Goal: Transaction & Acquisition: Obtain resource

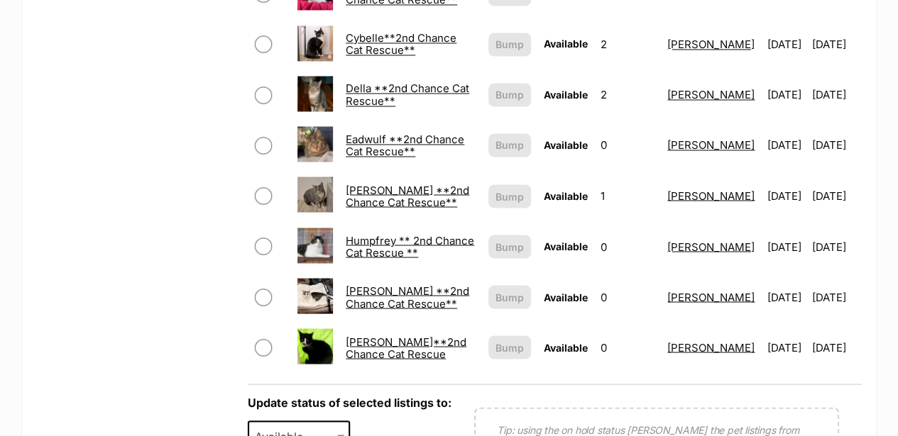
scroll to position [1136, 0]
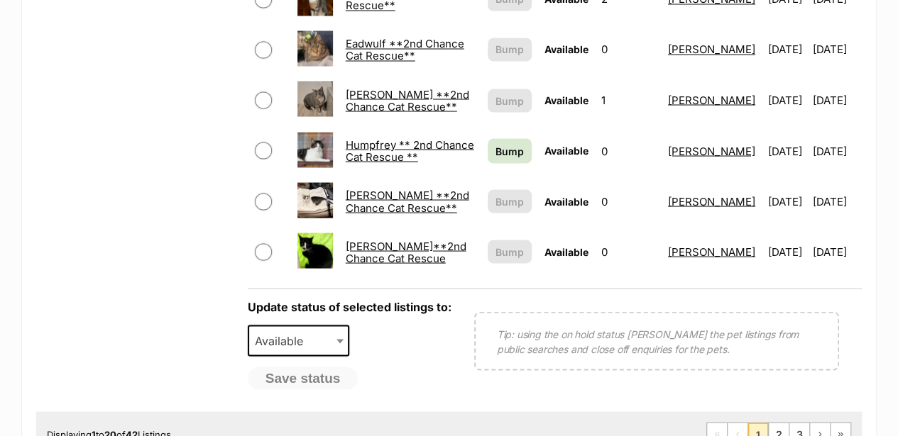
scroll to position [1278, 0]
click at [823, 429] on span "Next page" at bounding box center [819, 433] width 9 height 9
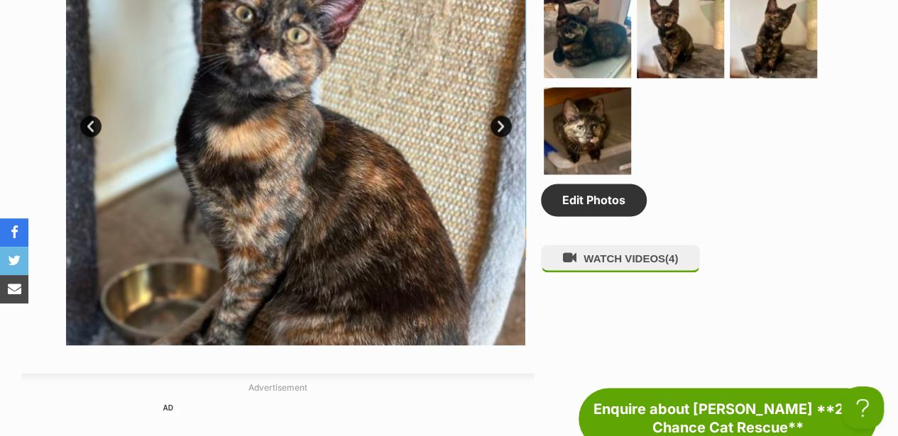
scroll to position [749, 0]
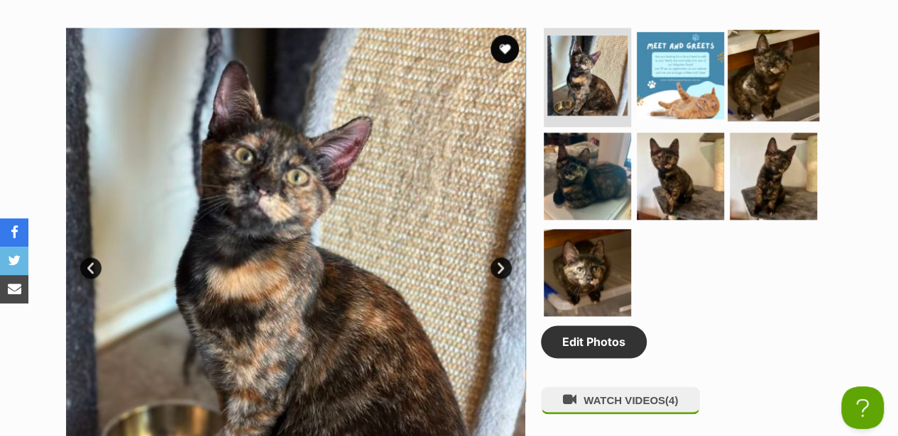
click at [756, 54] on img at bounding box center [773, 76] width 92 height 92
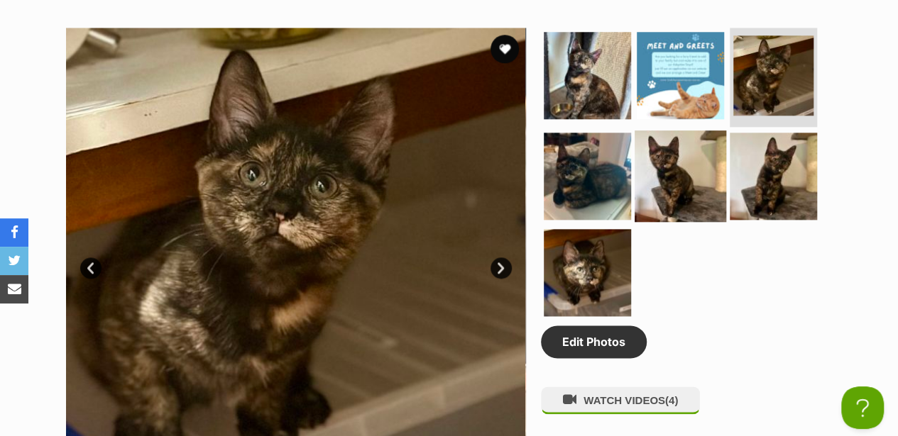
click at [663, 131] on img at bounding box center [680, 177] width 92 height 92
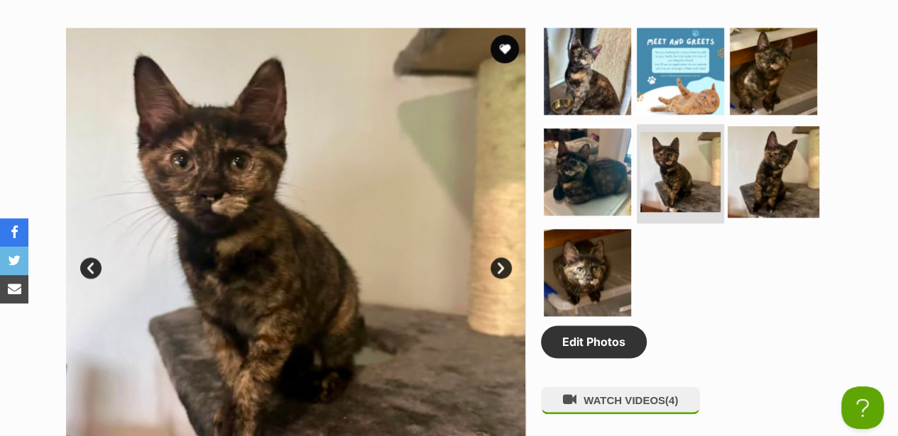
click at [745, 143] on img at bounding box center [773, 172] width 92 height 92
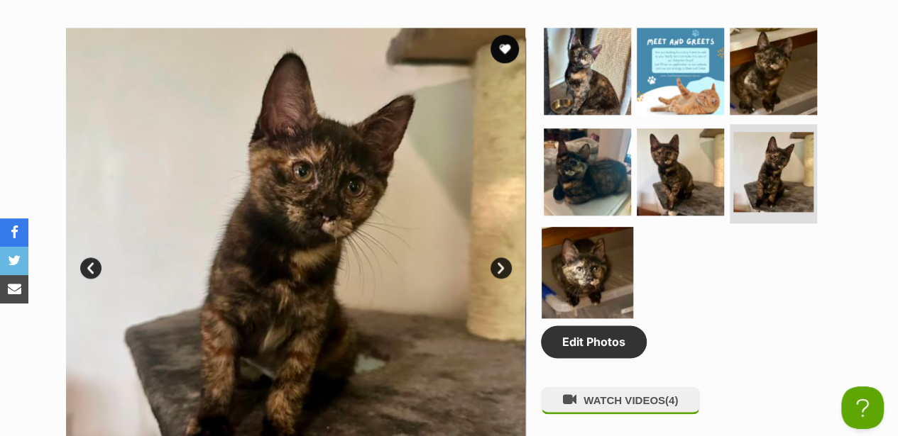
click at [606, 227] on img at bounding box center [588, 273] width 92 height 92
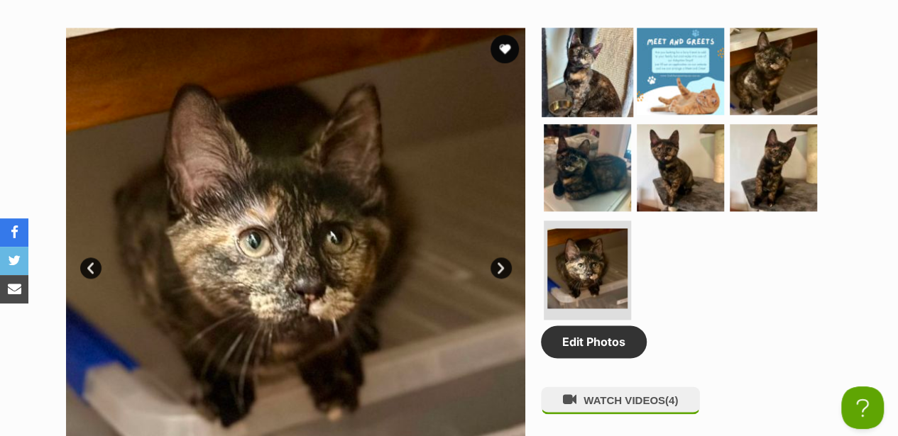
click at [557, 36] on img at bounding box center [588, 72] width 92 height 92
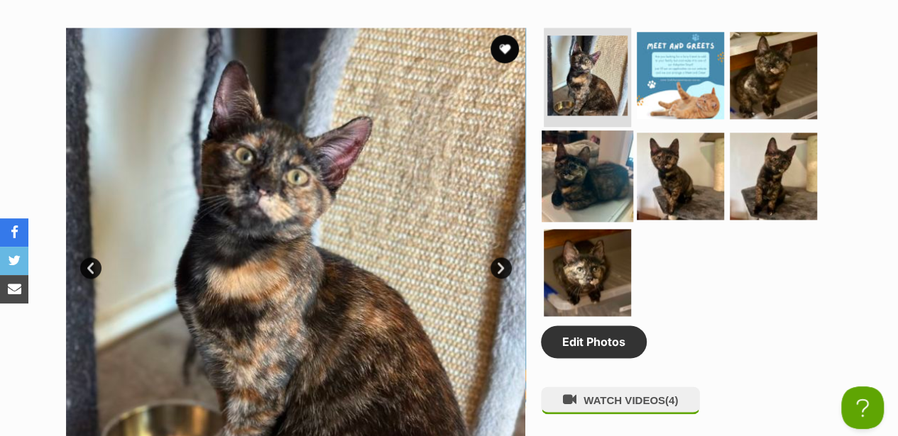
click at [567, 143] on img at bounding box center [588, 177] width 92 height 92
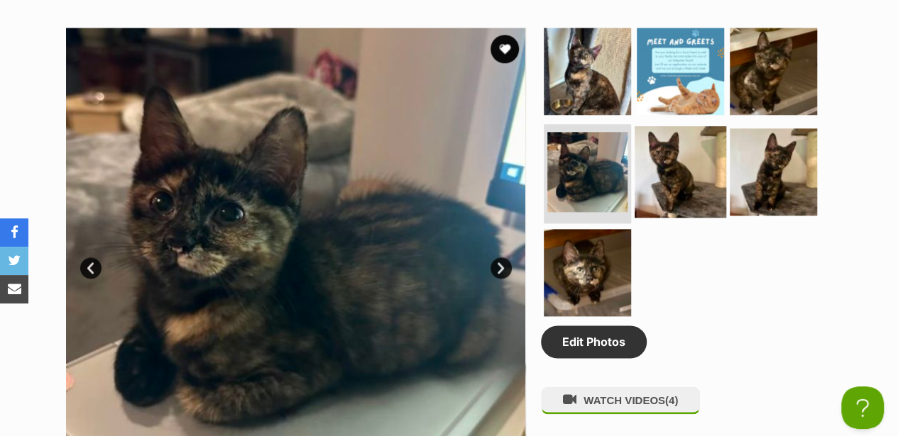
click at [657, 143] on img at bounding box center [680, 172] width 92 height 92
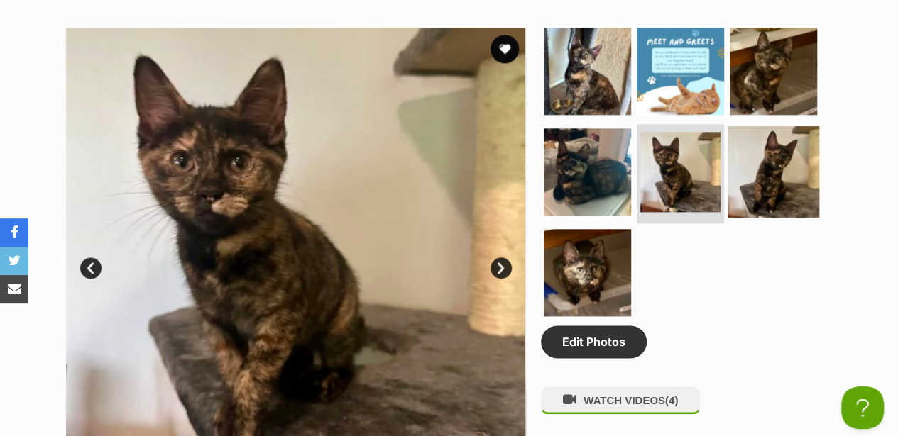
click at [739, 149] on img at bounding box center [773, 172] width 92 height 92
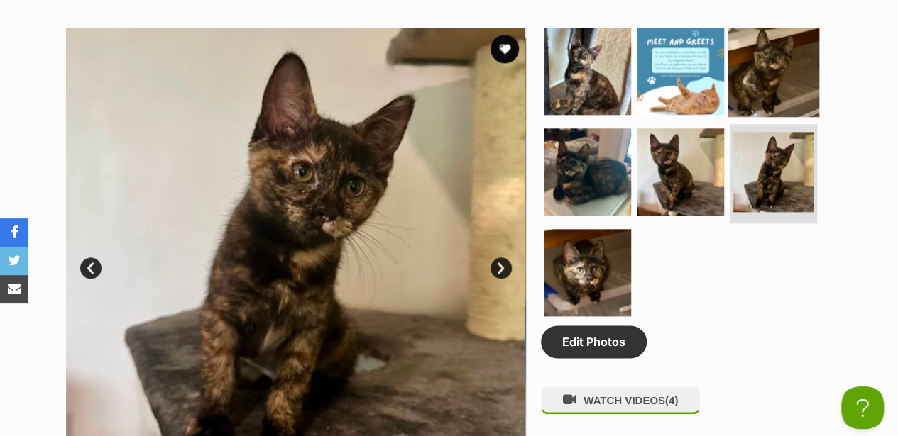
click at [762, 74] on img at bounding box center [773, 72] width 92 height 92
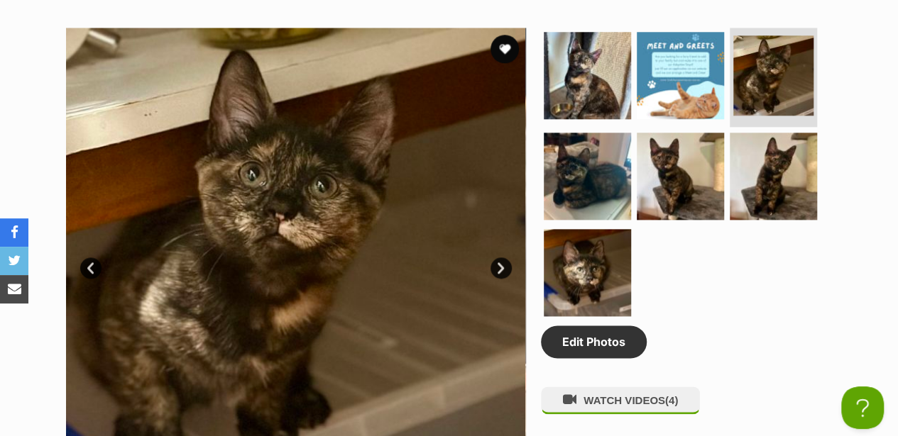
click at [528, 194] on section "Available 3 of 7 images 3 of 7 images 3 of 7 images 3 of 7 images 3 of 7 images…" at bounding box center [449, 246] width 809 height 481
click at [578, 227] on img at bounding box center [588, 273] width 92 height 92
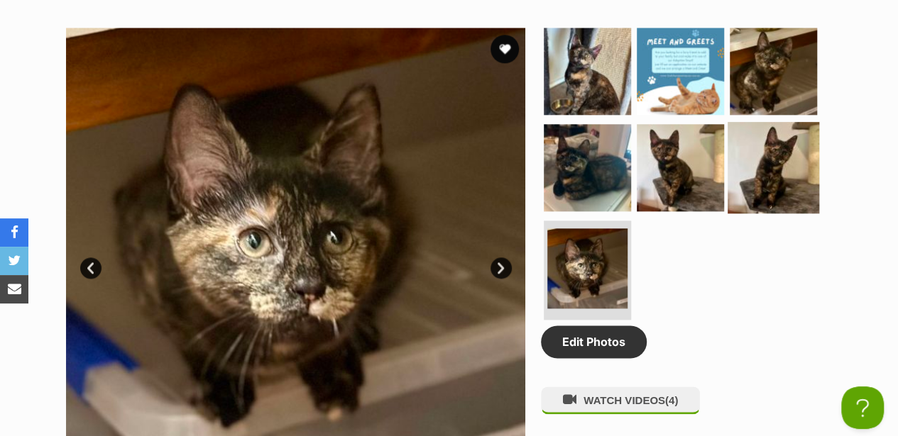
click at [763, 143] on img at bounding box center [773, 168] width 92 height 92
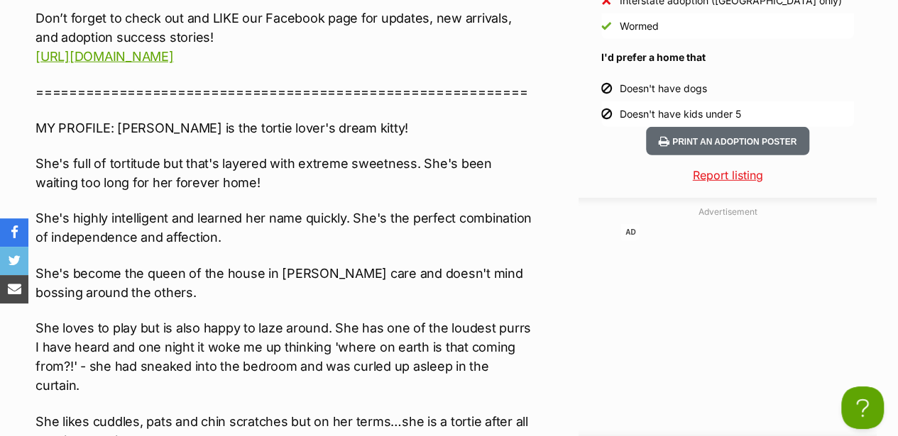
scroll to position [2027, 0]
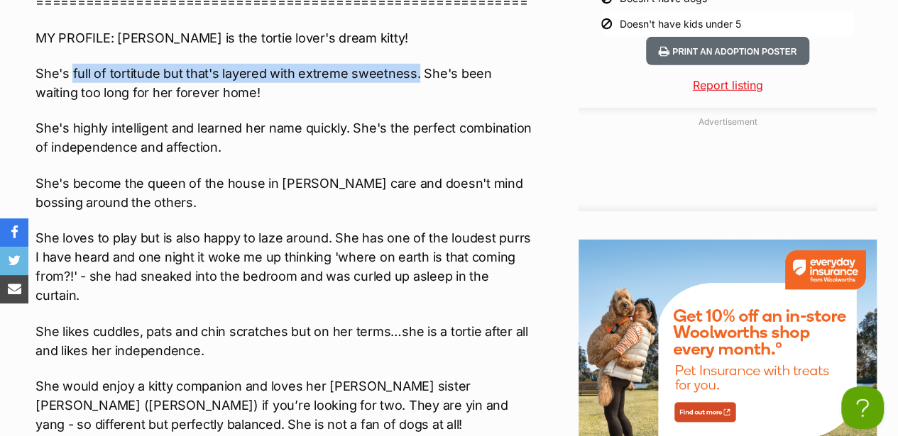
drag, startPoint x: 72, startPoint y: 58, endPoint x: 411, endPoint y: 56, distance: 338.5
click at [411, 64] on p "She's full of tortitude but that's layered with extreme sweetness. She's been w…" at bounding box center [284, 83] width 499 height 38
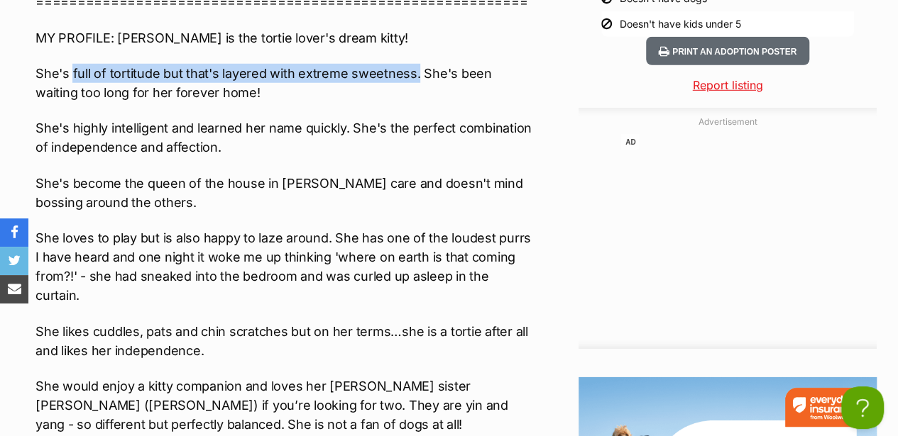
drag, startPoint x: 411, startPoint y: 56, endPoint x: 383, endPoint y: 64, distance: 28.8
copy p "full of tortitude but that's layered with extreme sweetness."
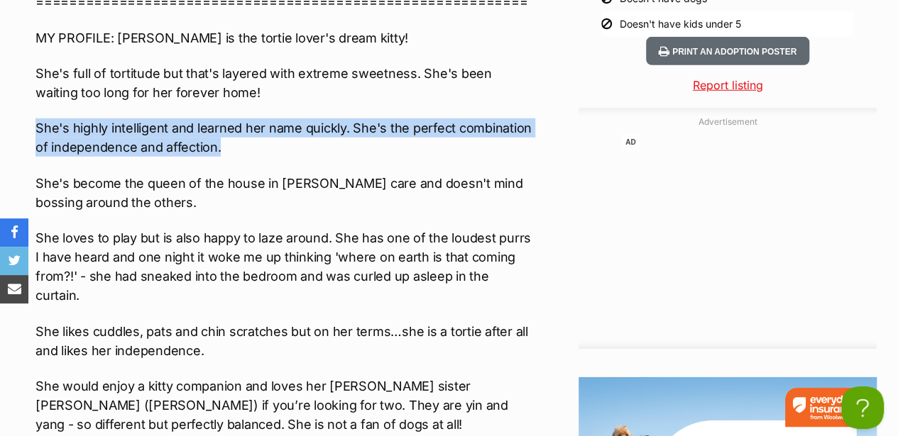
drag, startPoint x: 35, startPoint y: 118, endPoint x: 353, endPoint y: 134, distance: 318.4
click at [353, 134] on p "She's highly intelligent and learned her name quickly. She's the perfect combin…" at bounding box center [284, 138] width 499 height 38
copy p "She's highly intelligent and learned her name quickly. She's the perfect combin…"
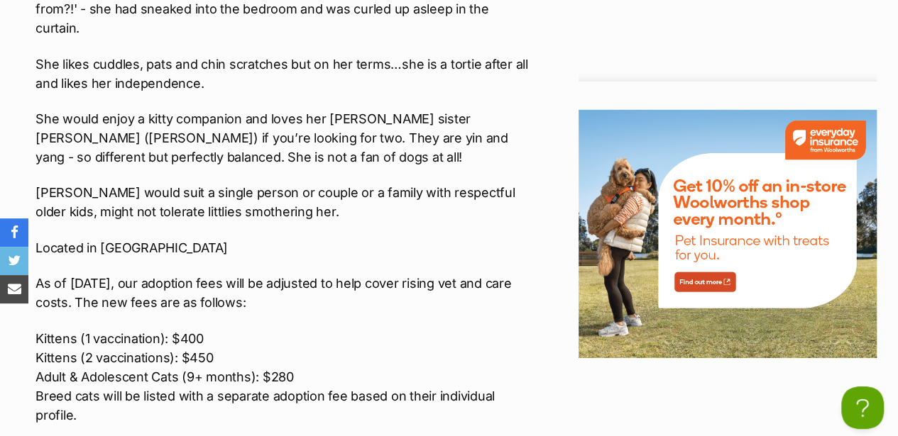
scroll to position [2311, 0]
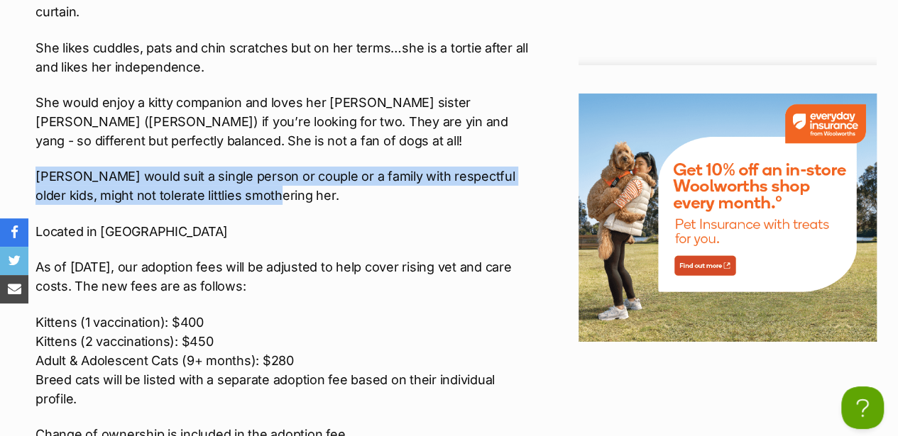
drag, startPoint x: 36, startPoint y: 146, endPoint x: 355, endPoint y: 169, distance: 319.5
click at [355, 169] on p "Ada would suit a single person or couple or a family with respectful older kids…" at bounding box center [284, 186] width 499 height 38
copy p "Ada would suit a single person or couple or a family with respectful older kids…"
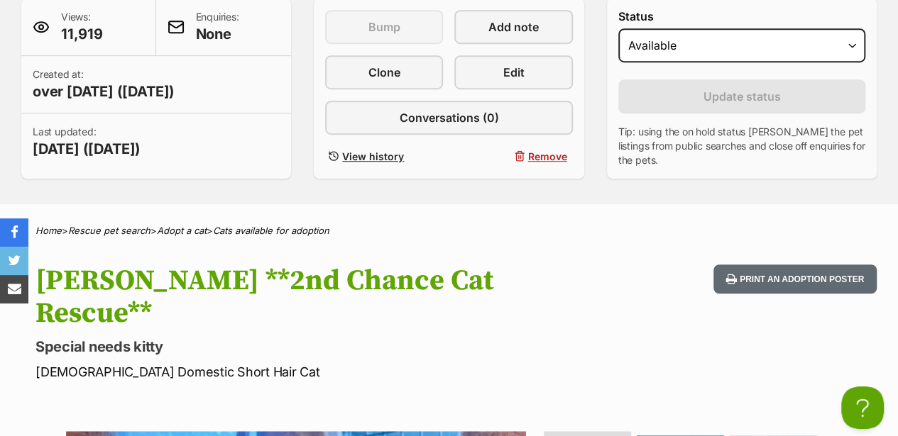
scroll to position [757, 0]
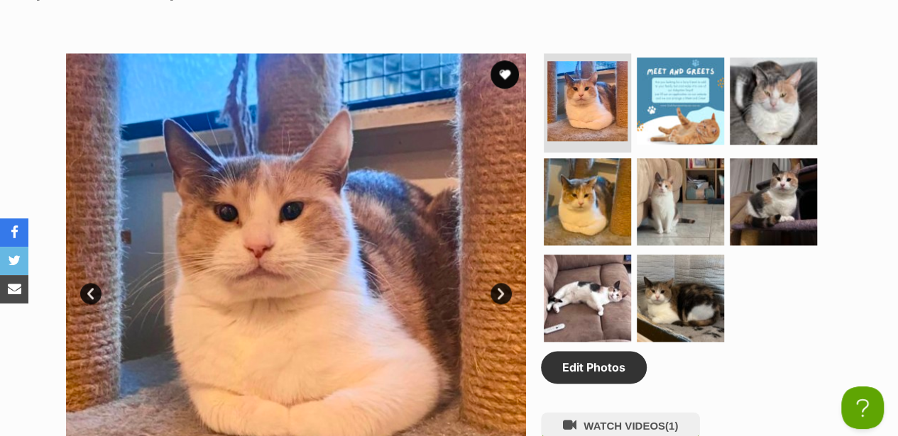
click at [868, 62] on div "Available 1 of 8 images 1 of 8 images 1 of 8 images 1 of 8 images 1 of 8 images…" at bounding box center [449, 272] width 898 height 481
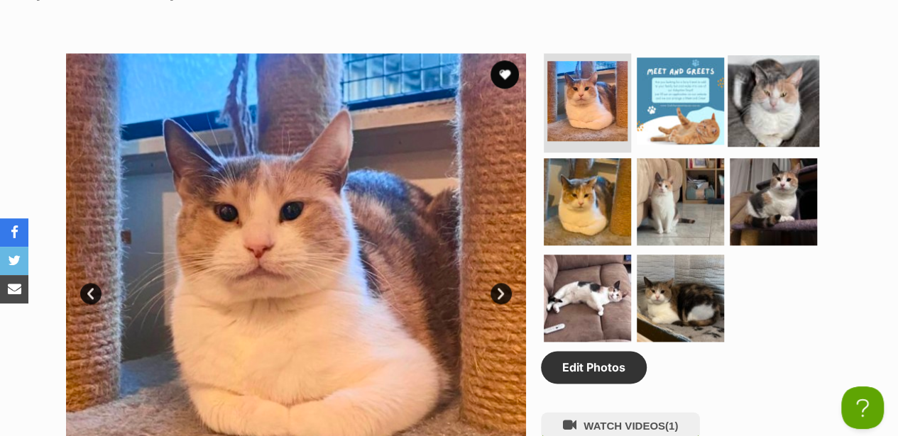
click at [747, 55] on img at bounding box center [773, 101] width 92 height 92
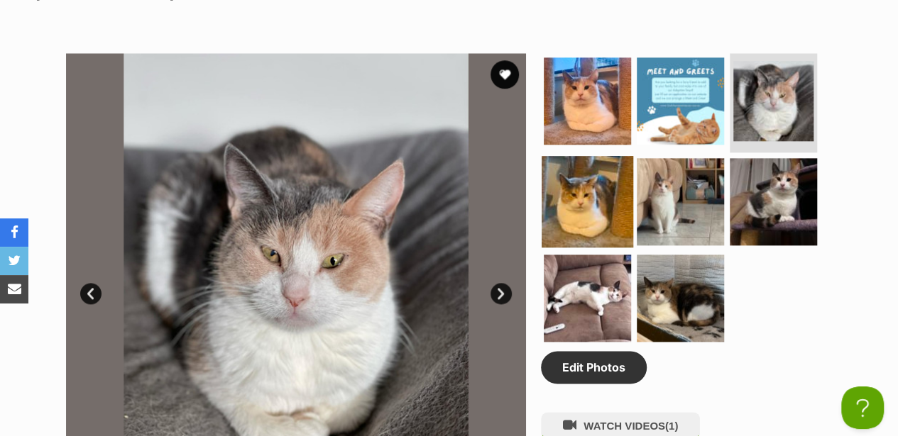
click at [579, 156] on img at bounding box center [588, 202] width 92 height 92
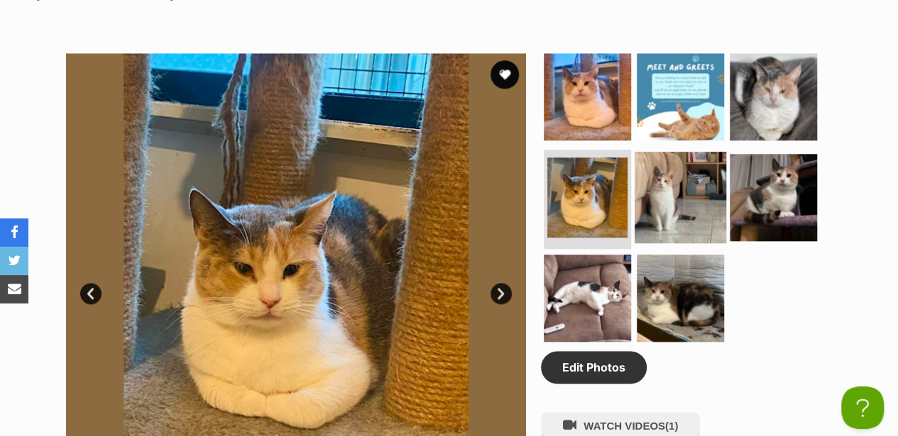
click at [675, 152] on img at bounding box center [680, 198] width 92 height 92
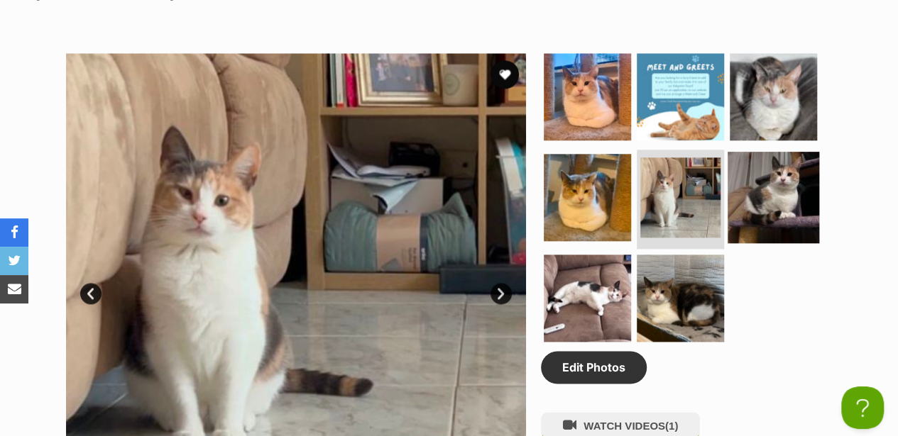
click at [757, 152] on img at bounding box center [773, 198] width 92 height 92
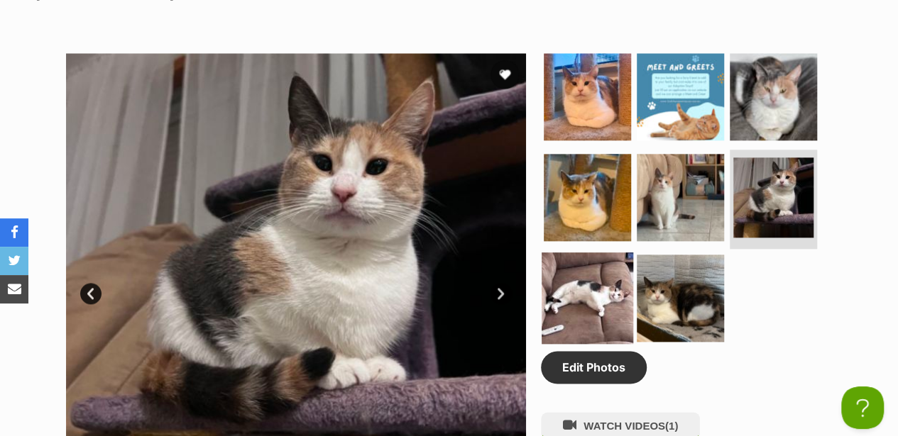
click at [596, 253] on img at bounding box center [588, 299] width 92 height 92
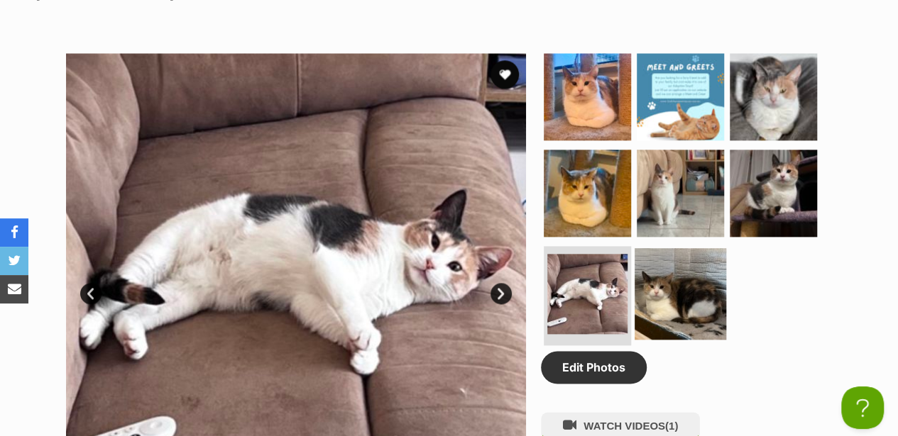
click at [677, 248] on img at bounding box center [680, 294] width 92 height 92
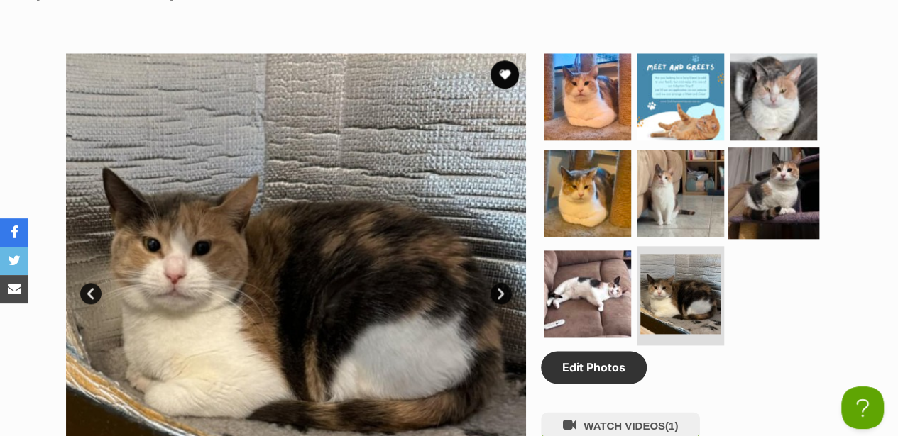
click at [772, 150] on img at bounding box center [773, 194] width 92 height 92
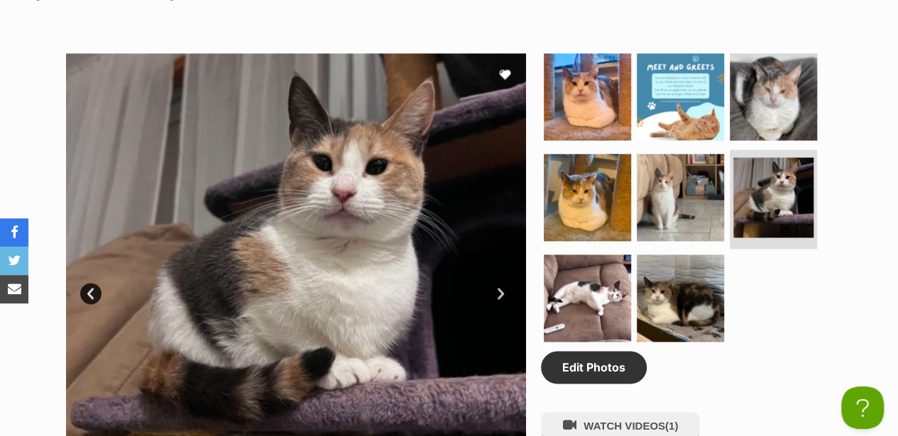
click at [850, 189] on section "Available 6 of 8 images 6 of 8 images 6 of 8 images 6 of 8 images 6 of 8 images…" at bounding box center [449, 272] width 809 height 481
click at [766, 66] on img at bounding box center [773, 97] width 92 height 92
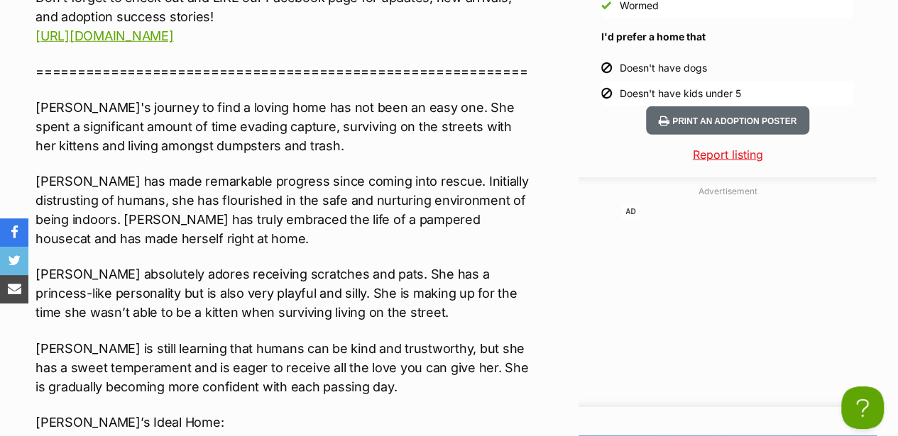
scroll to position [2034, 0]
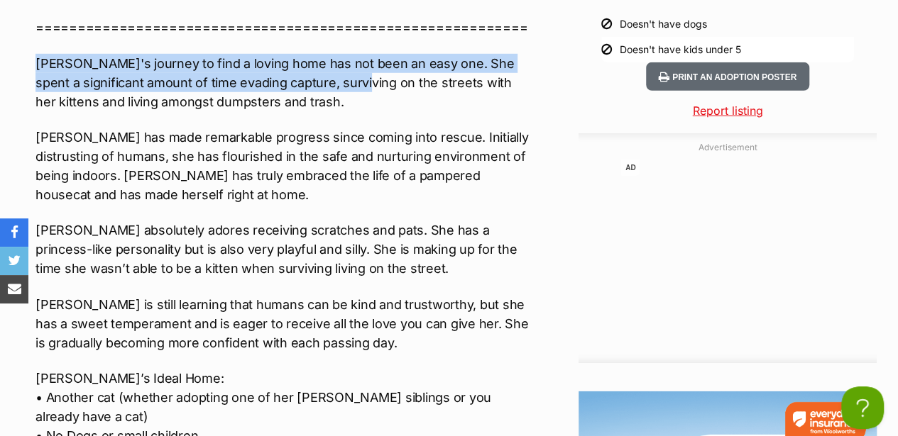
drag, startPoint x: 35, startPoint y: 23, endPoint x: 369, endPoint y: 40, distance: 334.7
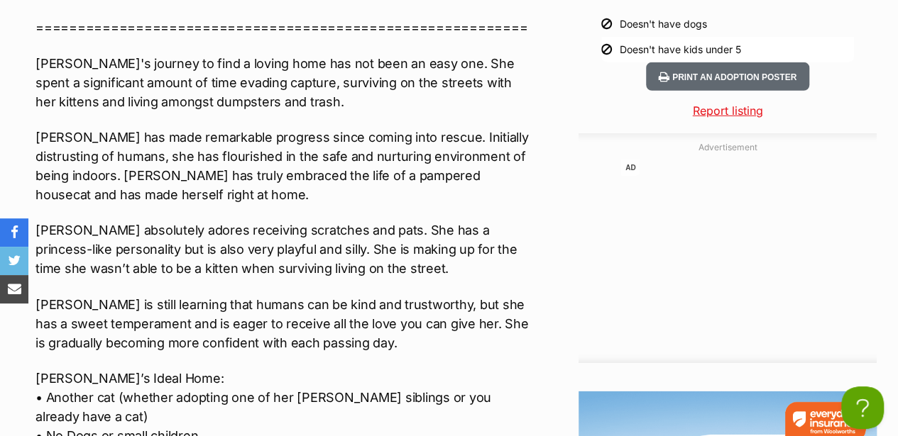
click at [214, 136] on p "Annie has made remarkable progress since coming into rescue. Initially distrust…" at bounding box center [284, 166] width 499 height 77
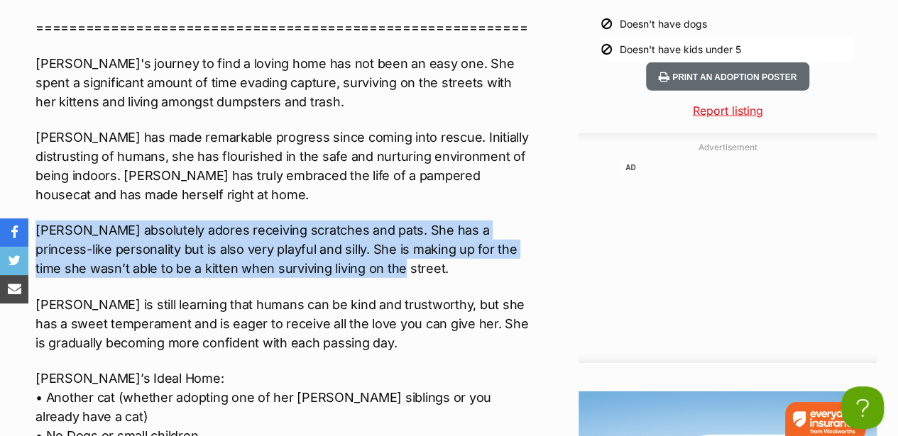
drag, startPoint x: 143, startPoint y: 189, endPoint x: 363, endPoint y: 224, distance: 223.4
drag, startPoint x: 363, startPoint y: 224, endPoint x: 297, endPoint y: 217, distance: 67.1
copy p "Annie absolutely adores receiving scratches and pats. She has a princess-like p…"
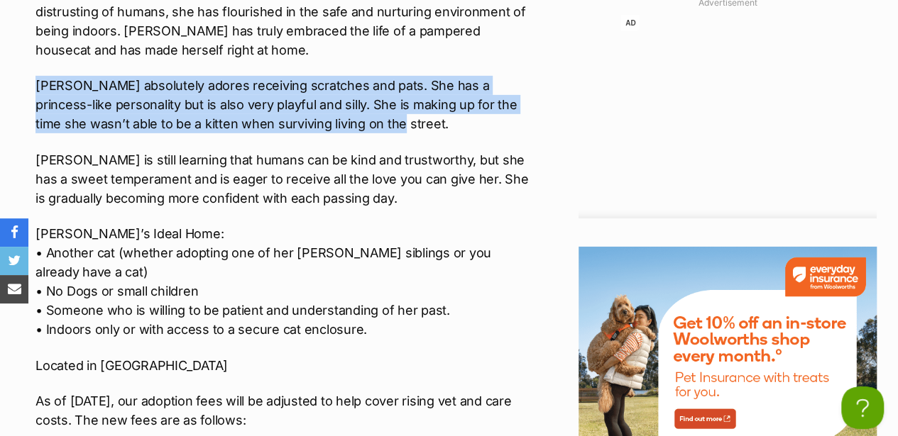
scroll to position [2176, 0]
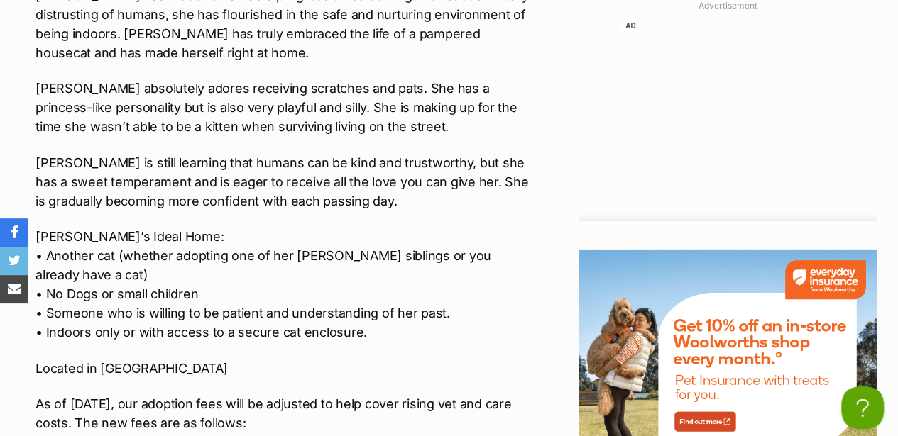
click at [54, 153] on p "Annie is still learning that humans can be kind and trustworthy, but she has a …" at bounding box center [284, 181] width 499 height 57
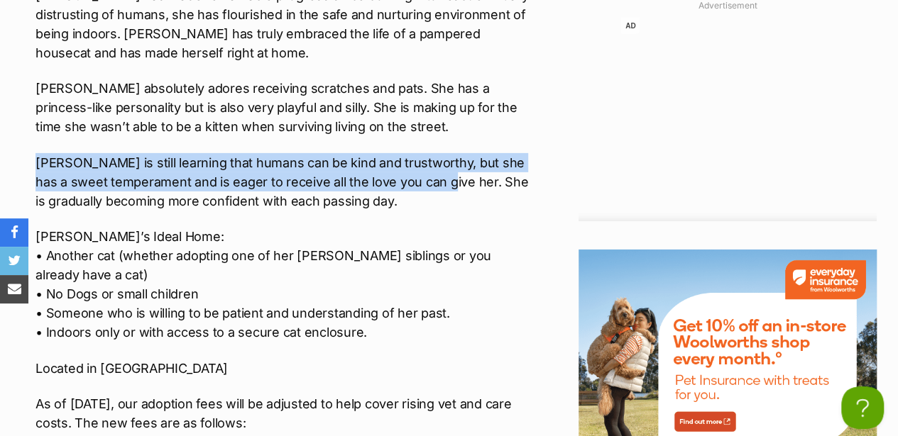
drag, startPoint x: 38, startPoint y: 118, endPoint x: 419, endPoint y: 141, distance: 381.8
click at [419, 153] on p "Annie is still learning that humans can be kind and trustworthy, but she has a …" at bounding box center [284, 181] width 499 height 57
drag, startPoint x: 419, startPoint y: 141, endPoint x: 382, endPoint y: 136, distance: 37.9
copy p "Annie is still learning that humans can be kind and trustworthy, but she has a …"
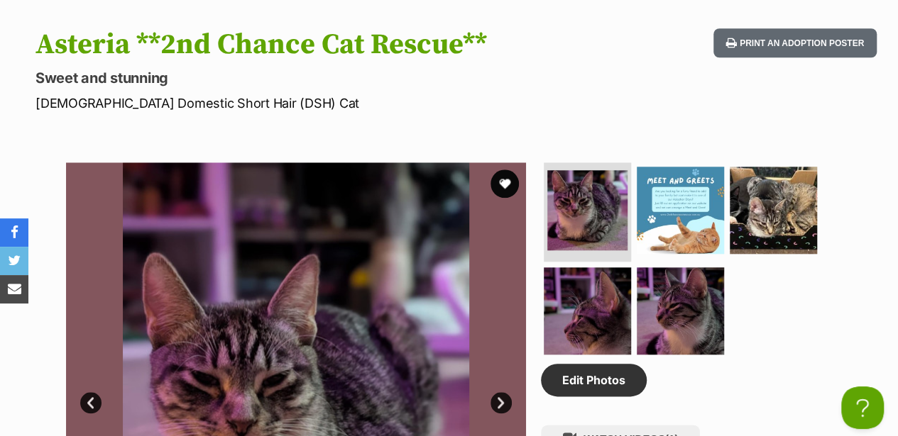
scroll to position [757, 0]
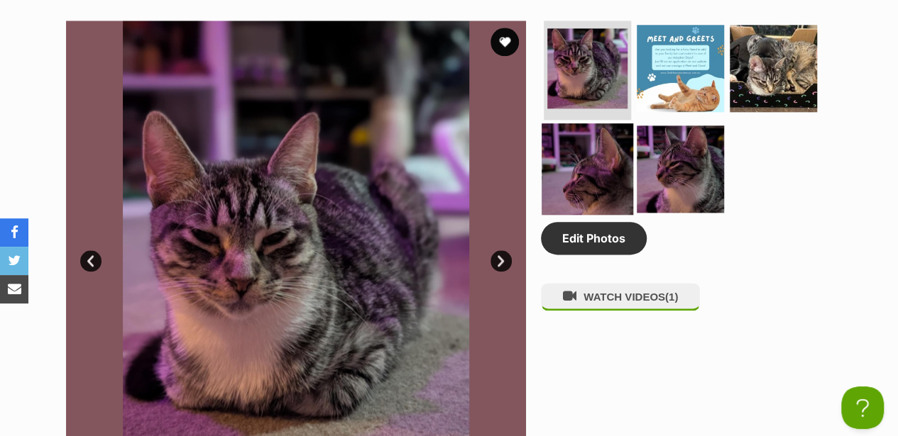
click at [583, 158] on img at bounding box center [588, 169] width 92 height 92
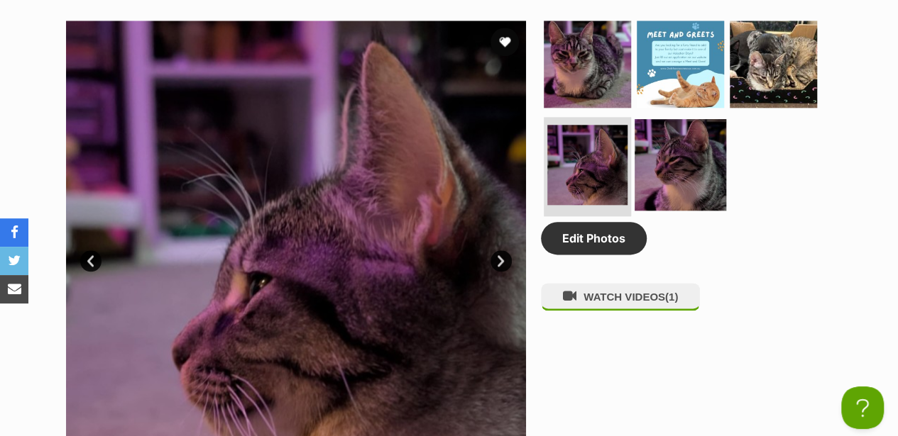
click at [673, 138] on img at bounding box center [680, 165] width 92 height 92
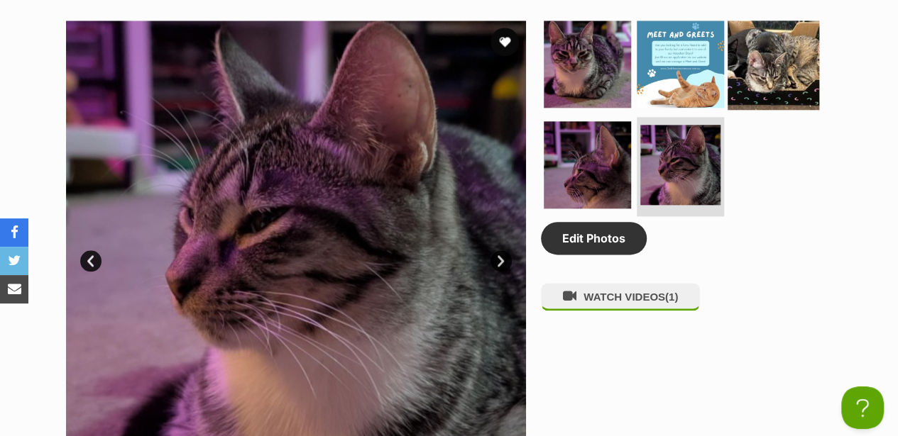
click at [779, 53] on img at bounding box center [773, 64] width 92 height 92
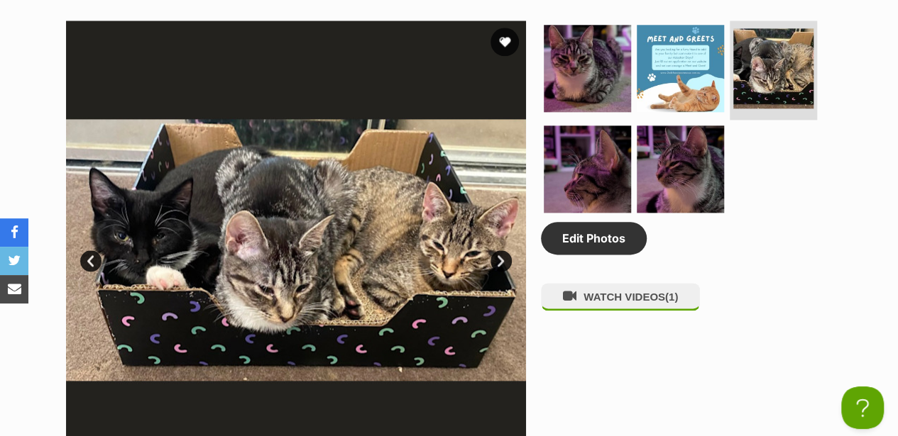
scroll to position [804, 0]
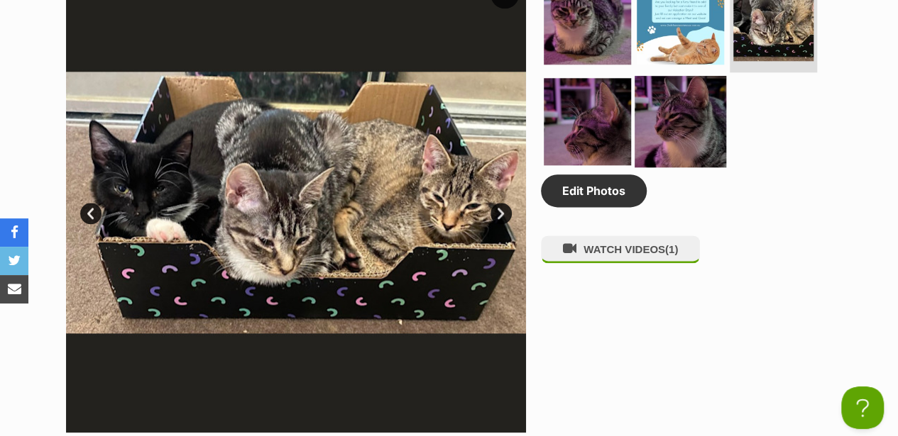
drag, startPoint x: 279, startPoint y: 201, endPoint x: 678, endPoint y: 128, distance: 405.5
click at [678, 128] on img at bounding box center [680, 122] width 92 height 92
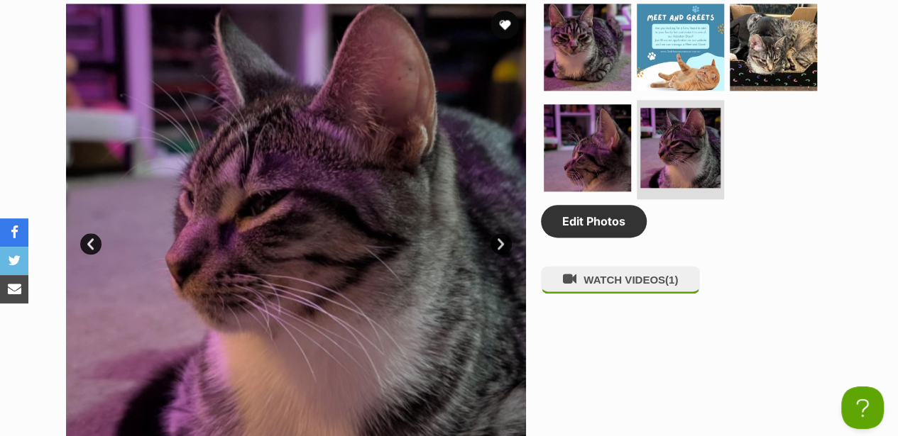
scroll to position [757, 0]
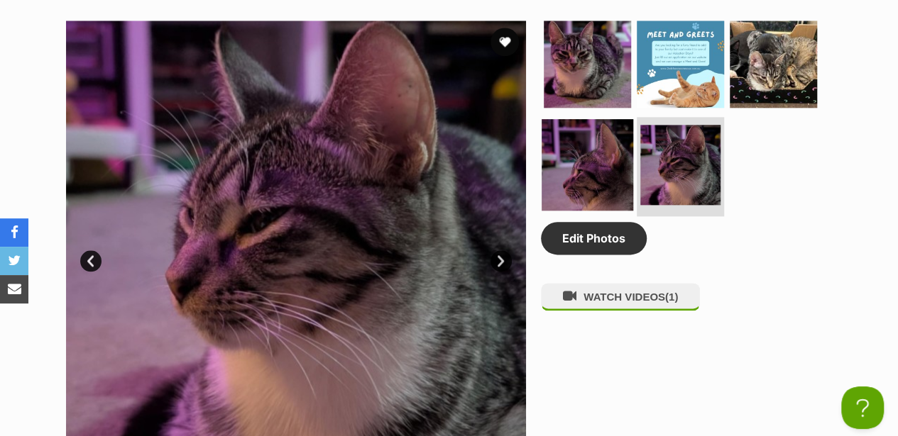
click at [566, 142] on img at bounding box center [588, 165] width 92 height 92
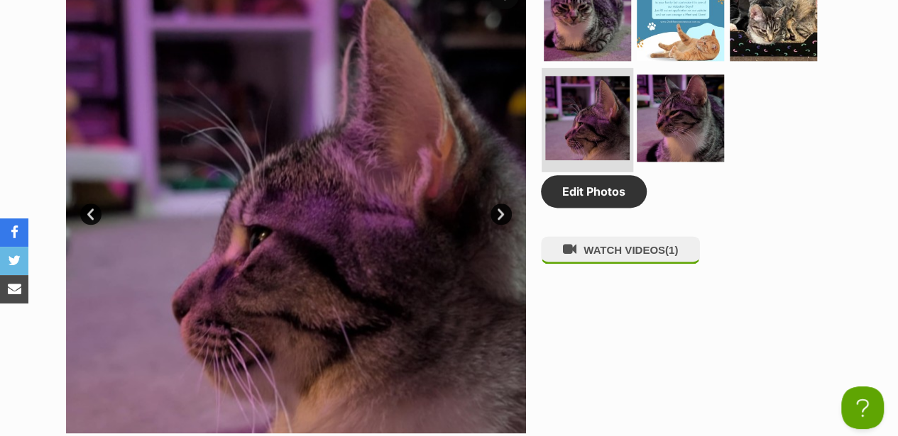
scroll to position [804, 0]
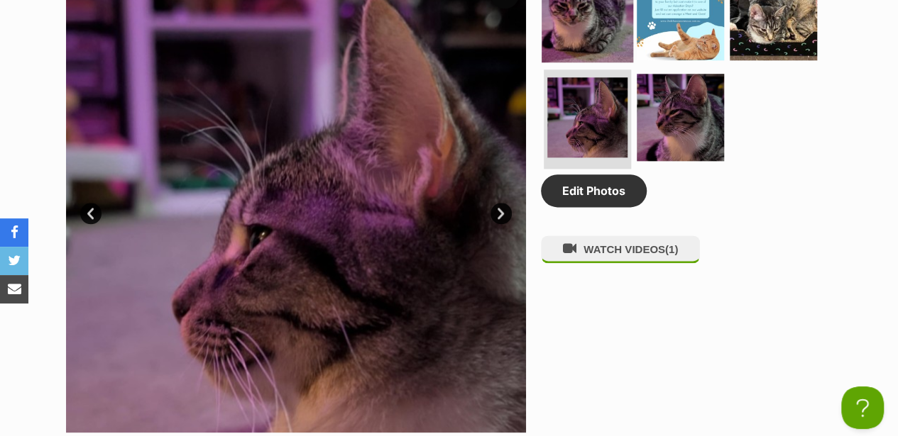
click at [584, 18] on img at bounding box center [588, 17] width 92 height 92
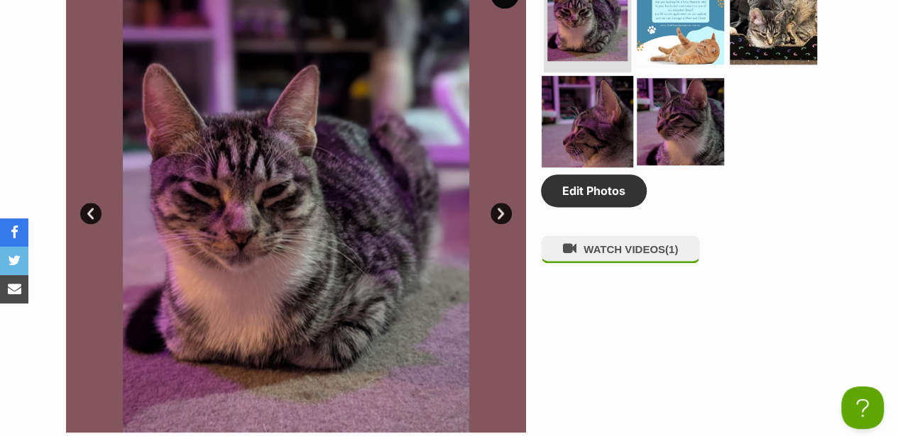
click at [574, 101] on img at bounding box center [588, 122] width 92 height 92
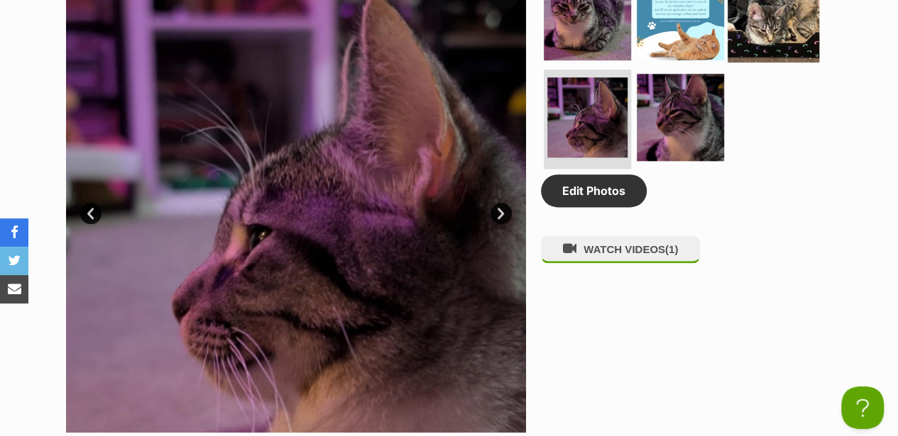
scroll to position [757, 0]
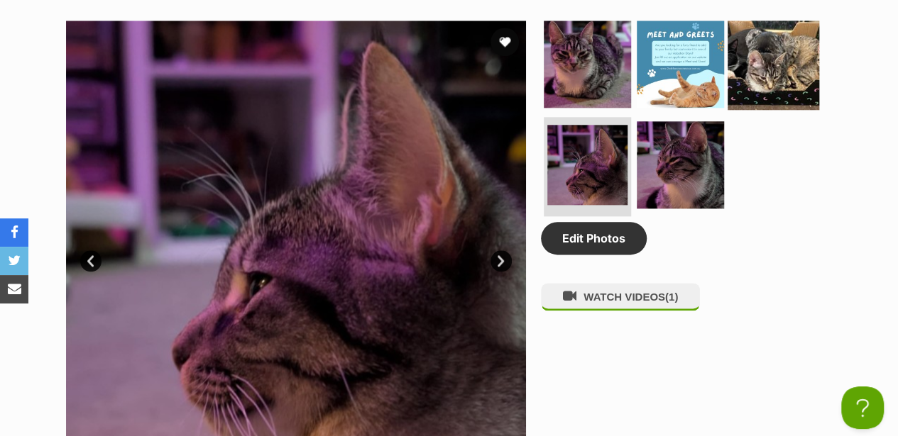
click at [779, 54] on img at bounding box center [773, 64] width 92 height 92
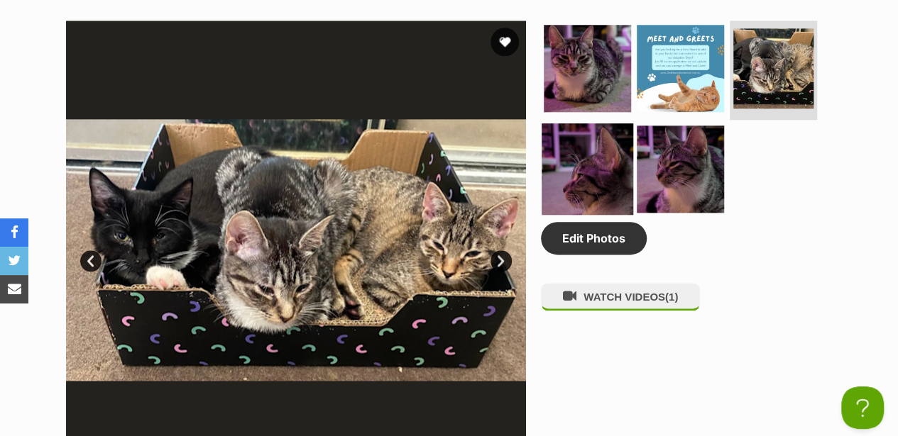
click at [609, 162] on img at bounding box center [588, 169] width 92 height 92
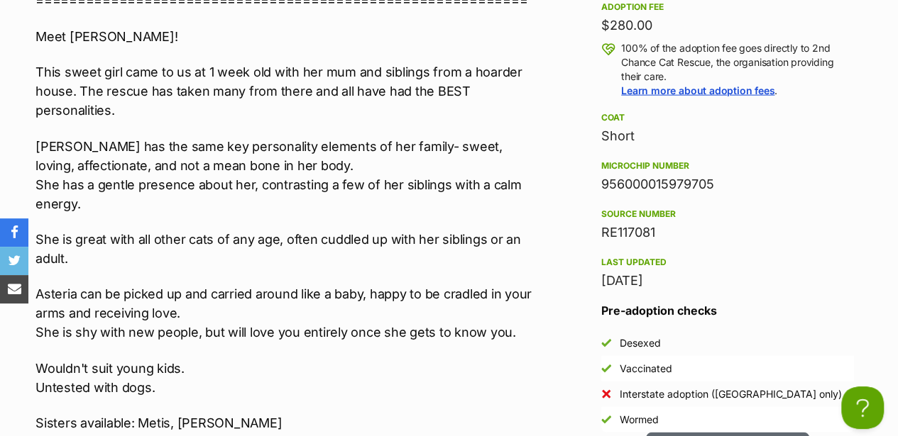
scroll to position [1514, 0]
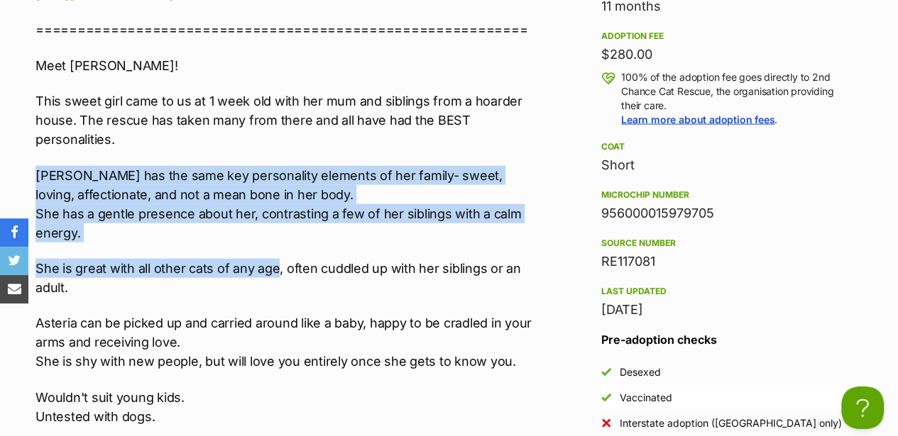
drag, startPoint x: 33, startPoint y: 168, endPoint x: 276, endPoint y: 263, distance: 260.4
drag, startPoint x: 276, startPoint y: 263, endPoint x: 229, endPoint y: 200, distance: 78.1
copy div "Asteria has the same key personality elements of her family- sweet, loving, aff…"
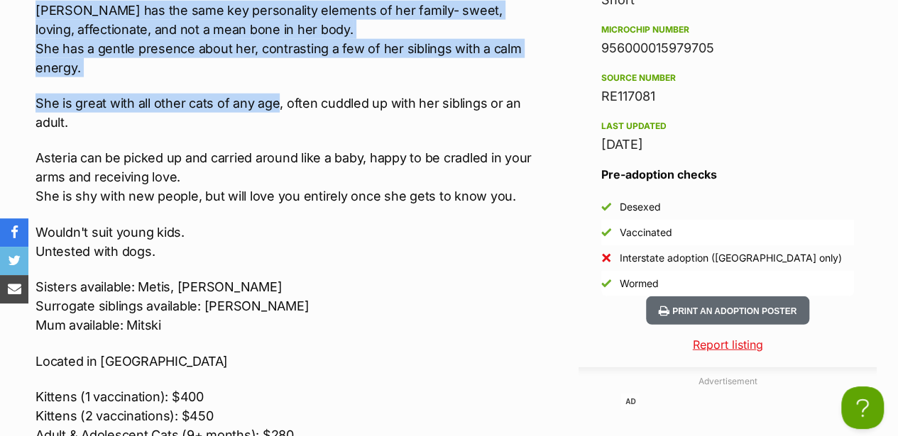
scroll to position [1703, 0]
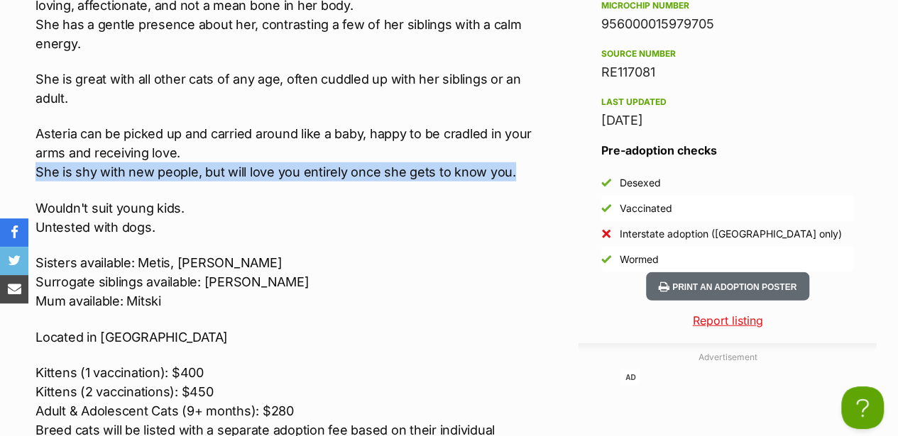
drag, startPoint x: 35, startPoint y: 162, endPoint x: 508, endPoint y: 166, distance: 472.7
click at [508, 166] on p "Asteria can be picked up and carried around like a baby, happy to be cradled in…" at bounding box center [284, 152] width 499 height 57
drag, startPoint x: 508, startPoint y: 166, endPoint x: 433, endPoint y: 162, distance: 75.4
copy p "She is shy with new people, but will love you entirely once she gets to know yo…"
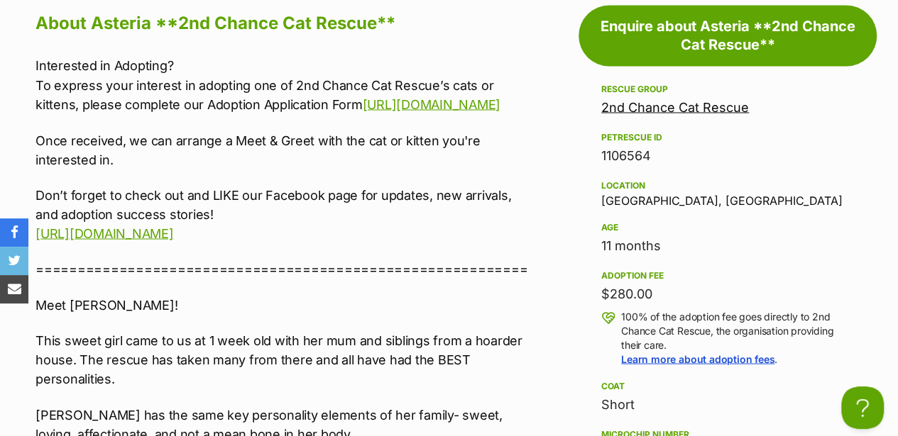
scroll to position [1230, 0]
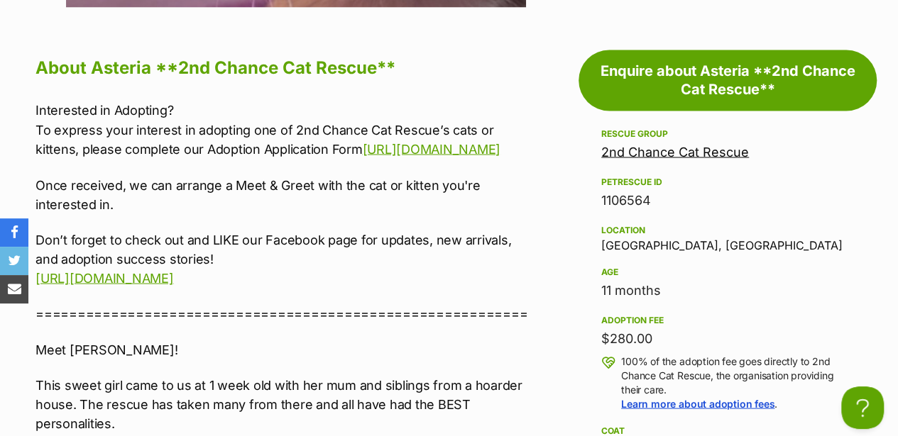
drag, startPoint x: 210, startPoint y: 116, endPoint x: 504, endPoint y: 133, distance: 294.4
copy p "To express your interest in adopting one of 2nd Chance Cat Rescue’s cats or kit…"
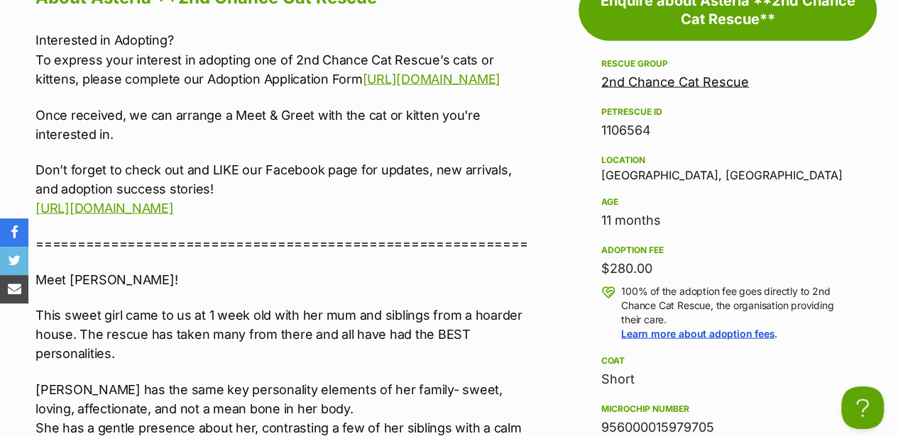
scroll to position [1608, 0]
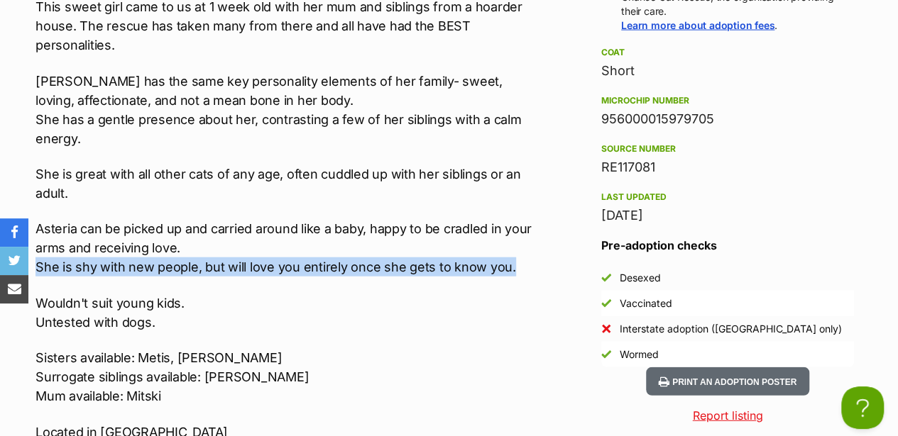
drag, startPoint x: 660, startPoint y: 133, endPoint x: 602, endPoint y: 142, distance: 58.8
click at [602, 158] on div "RE117081" at bounding box center [727, 168] width 253 height 20
copy div "RE117081"
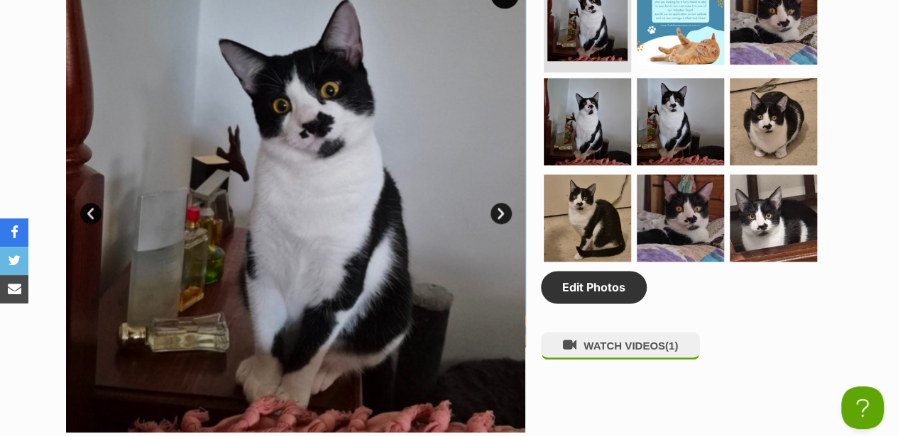
scroll to position [757, 0]
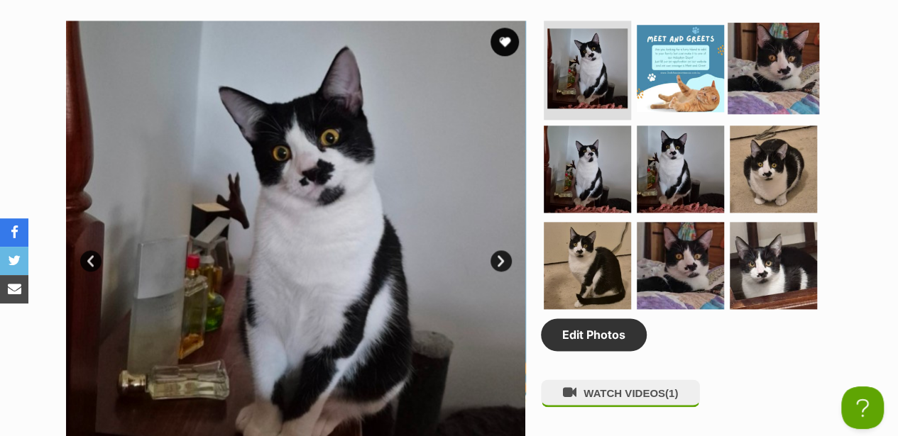
click at [784, 30] on img at bounding box center [773, 69] width 92 height 92
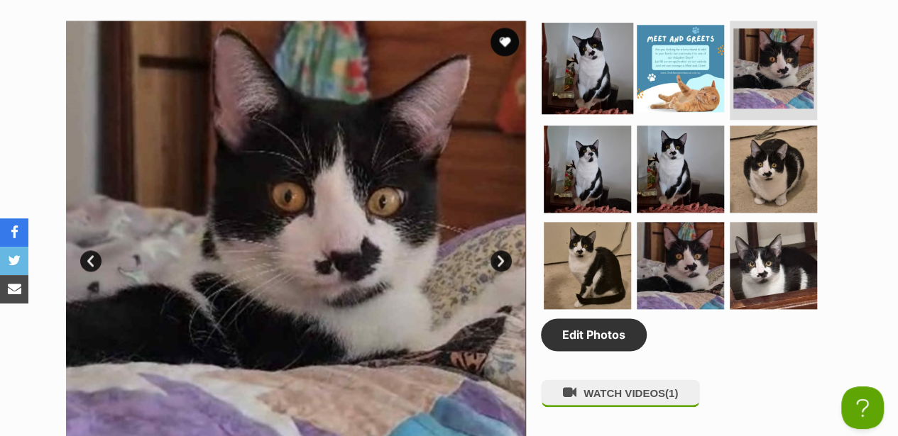
click at [587, 37] on img at bounding box center [588, 69] width 92 height 92
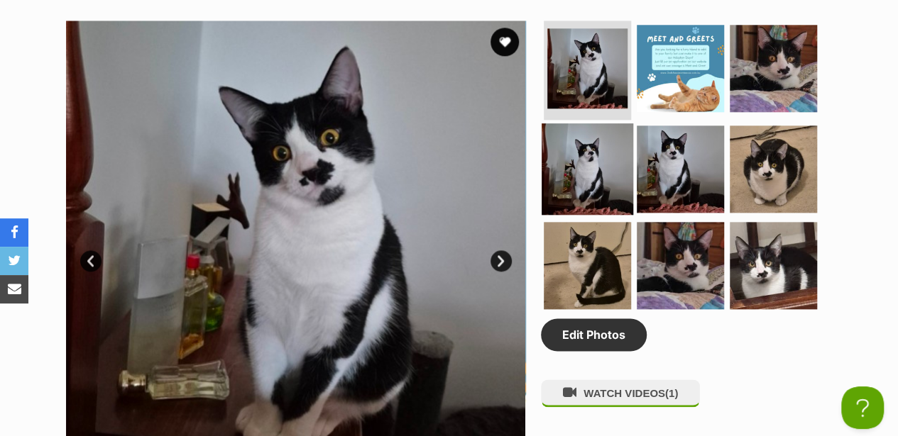
click at [571, 160] on img at bounding box center [588, 169] width 92 height 92
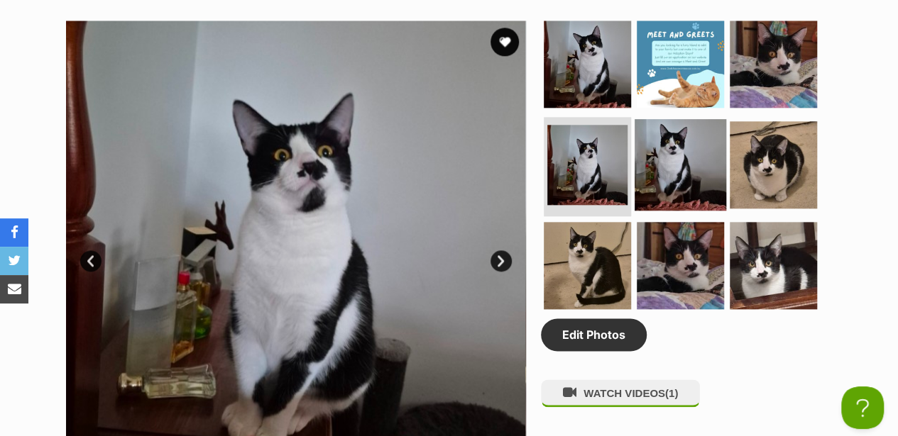
click at [647, 119] on img at bounding box center [680, 165] width 92 height 92
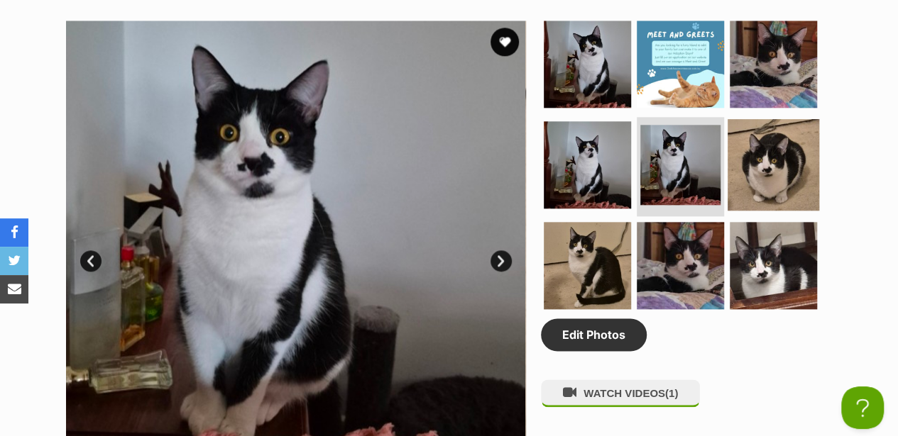
click at [742, 143] on img at bounding box center [773, 165] width 92 height 92
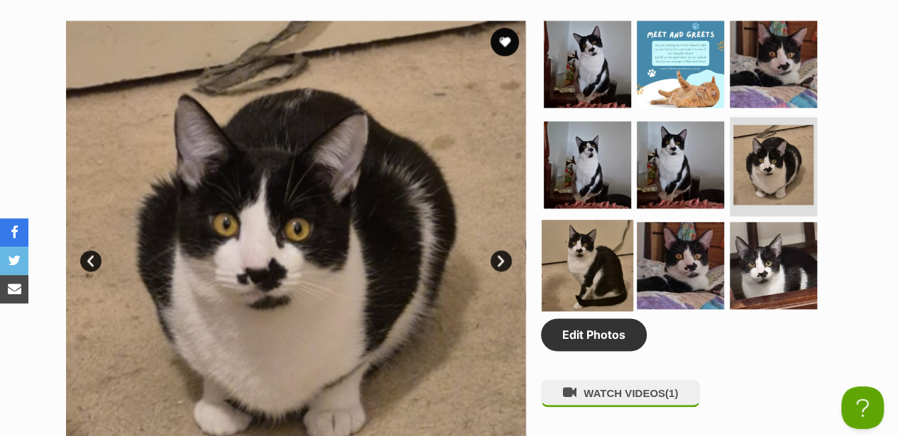
click at [586, 238] on img at bounding box center [588, 266] width 92 height 92
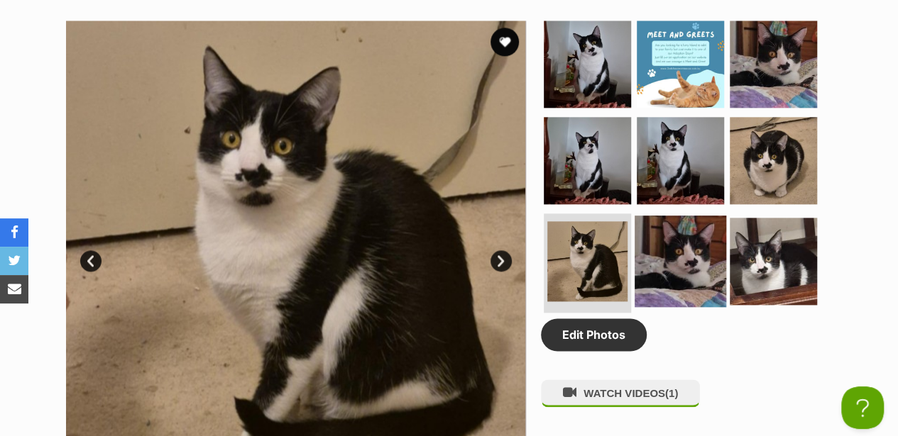
click at [700, 233] on img at bounding box center [680, 262] width 92 height 92
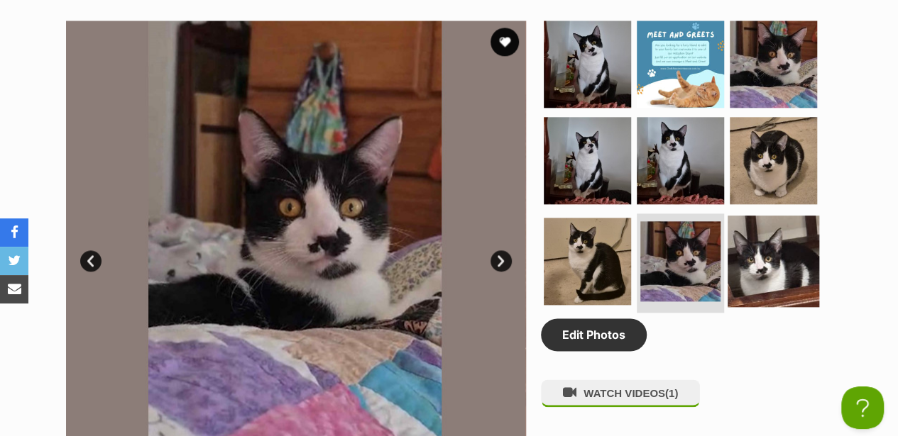
click at [752, 235] on img at bounding box center [773, 262] width 92 height 92
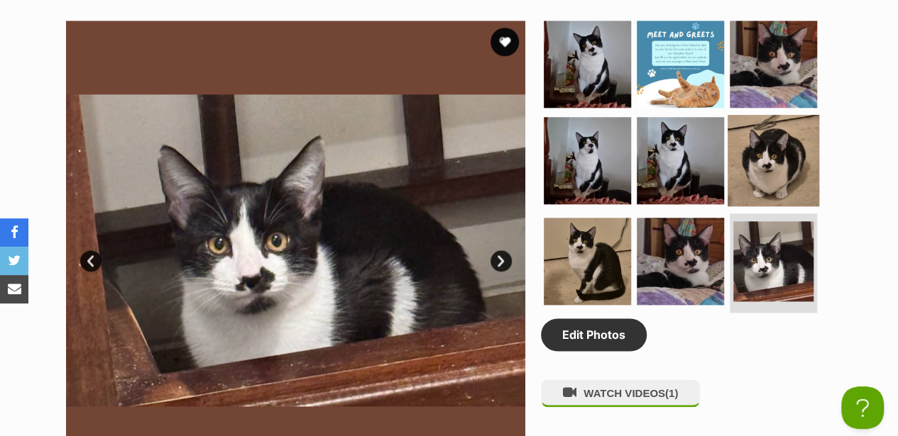
click at [734, 136] on img at bounding box center [773, 161] width 92 height 92
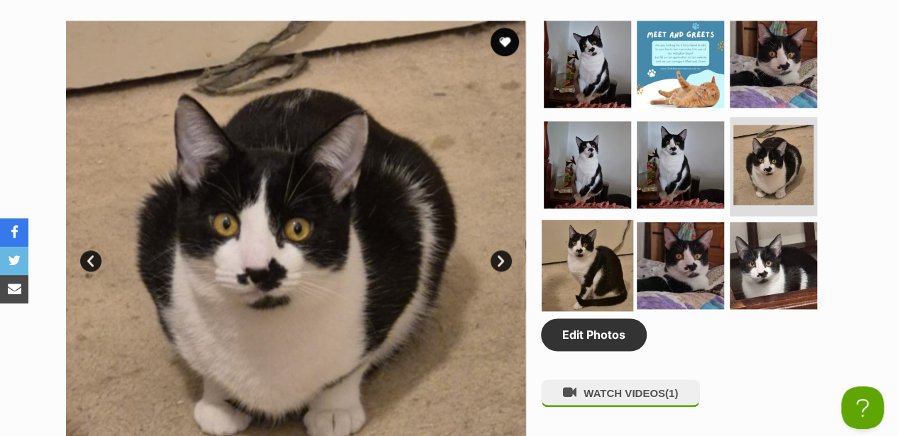
click at [600, 235] on img at bounding box center [588, 266] width 92 height 92
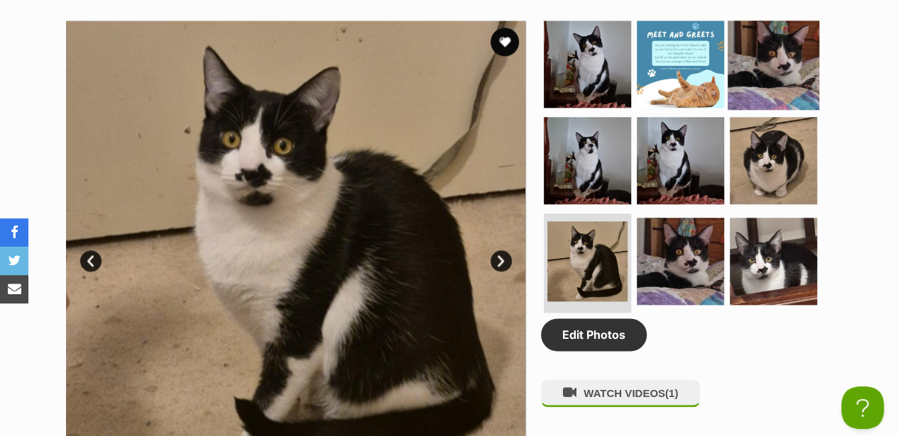
click at [778, 35] on img at bounding box center [773, 64] width 92 height 92
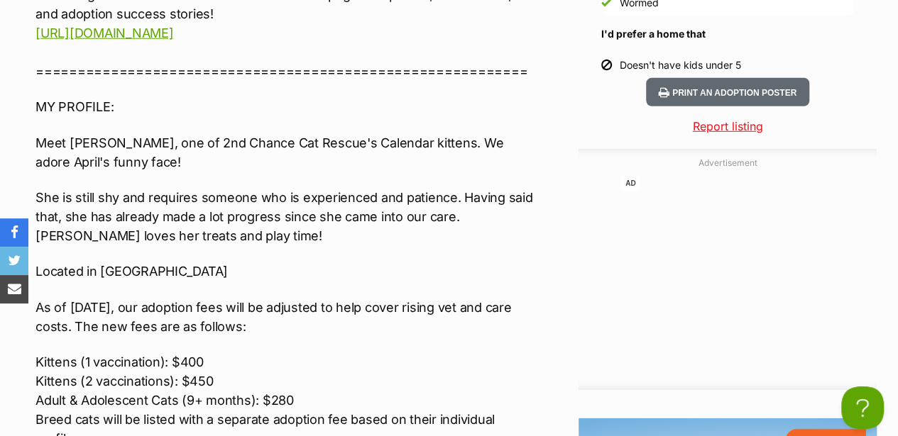
scroll to position [2082, 0]
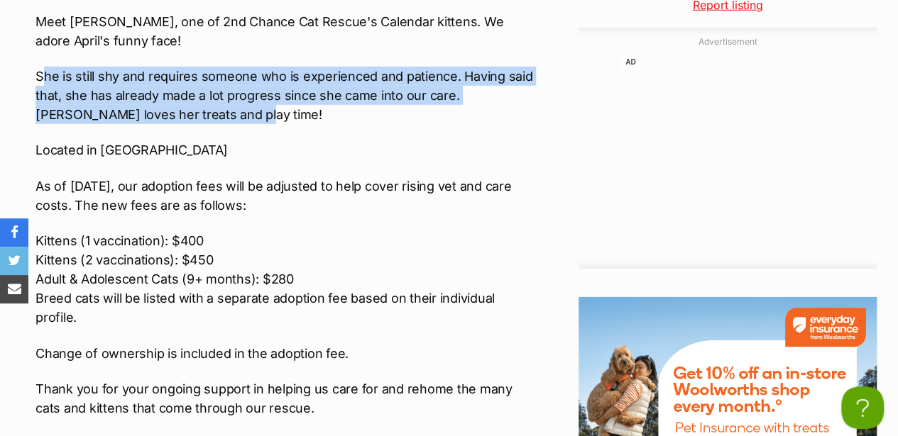
drag, startPoint x: 82, startPoint y: 65, endPoint x: 392, endPoint y: 99, distance: 311.2
click at [392, 99] on p "She is still shy and requires someone who is experienced and patience. Having s…" at bounding box center [284, 95] width 499 height 57
drag, startPoint x: 392, startPoint y: 99, endPoint x: 97, endPoint y: 69, distance: 296.7
click at [129, 82] on p "She is still shy and requires someone who is experienced and patience. Having s…" at bounding box center [284, 95] width 499 height 57
drag, startPoint x: 34, startPoint y: 67, endPoint x: 218, endPoint y: 109, distance: 188.7
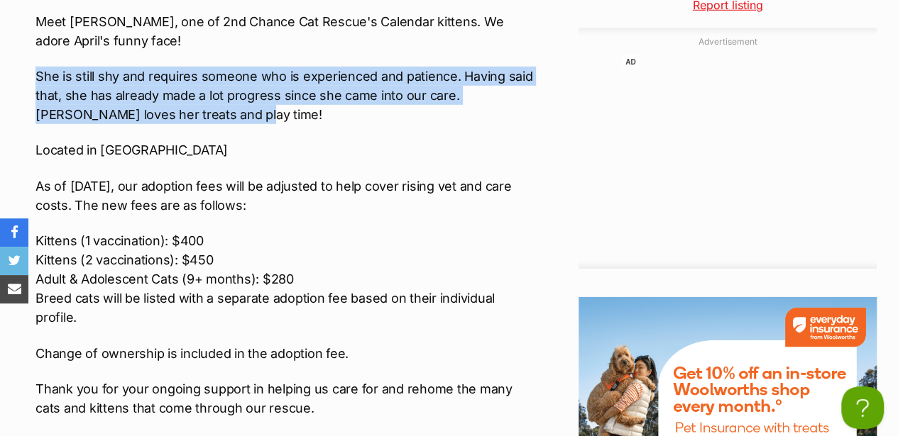
drag, startPoint x: 218, startPoint y: 109, endPoint x: 136, endPoint y: 93, distance: 83.2
copy p "She is still shy and requires someone who is experienced and patience. Having s…"
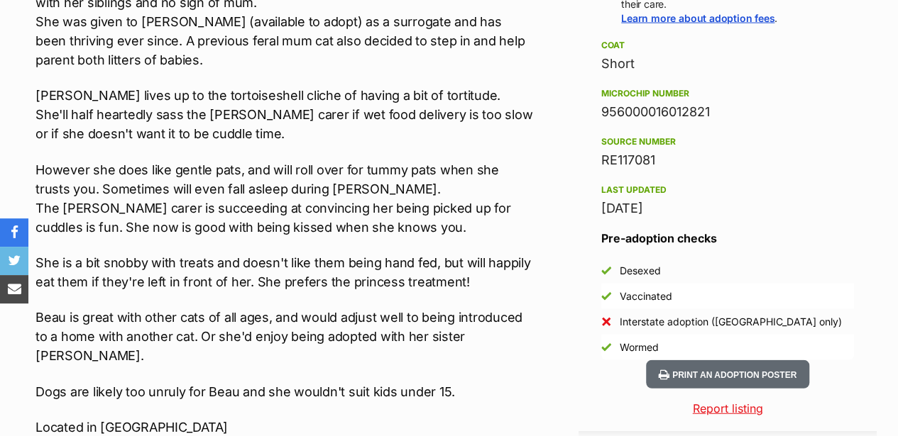
scroll to position [2082, 0]
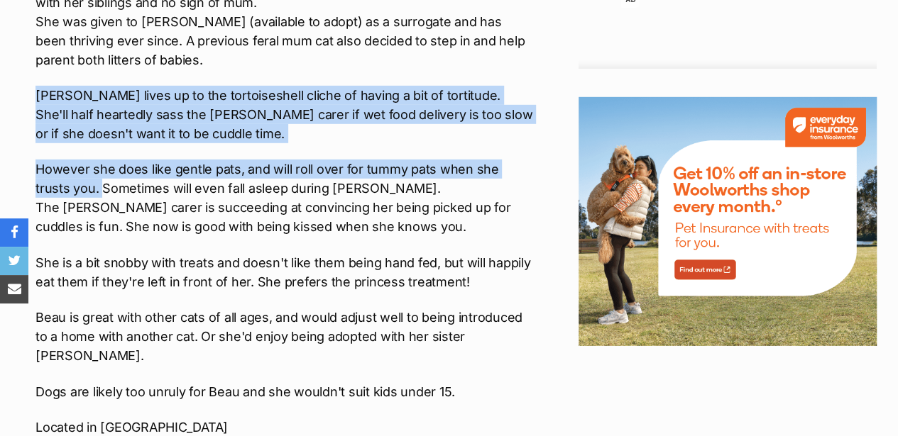
drag, startPoint x: 35, startPoint y: 86, endPoint x: 65, endPoint y: 177, distance: 95.4
click at [65, 177] on div "Interested in Adopting? To express your interest in adopting one of 2nd Chance …" at bounding box center [284, 242] width 499 height 1054
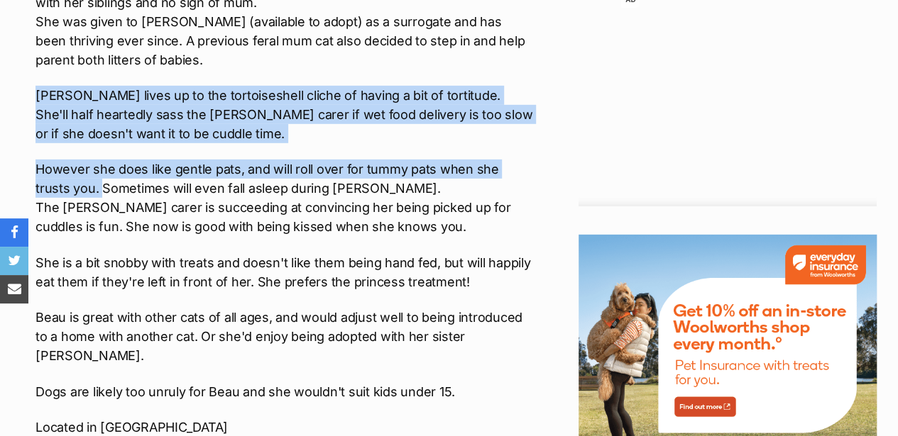
copy div "[PERSON_NAME] lives up to the tortoiseshell cliche of having a bit of tortitude…"
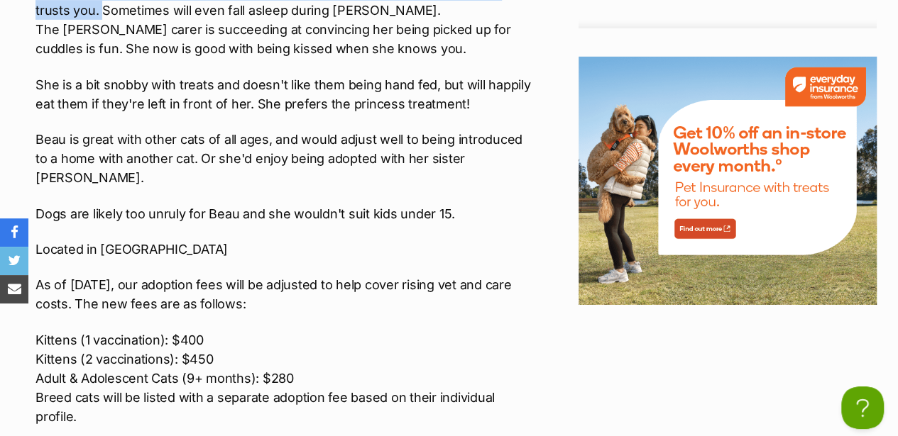
scroll to position [2271, 0]
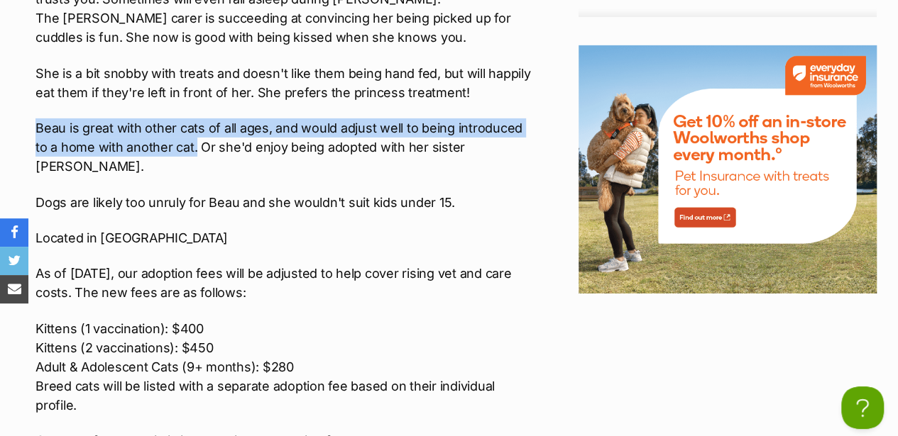
drag, startPoint x: 35, startPoint y: 118, endPoint x: 182, endPoint y: 135, distance: 147.2
click at [182, 135] on p "Beau is great with other cats of all ages, and would adjust well to being intro…" at bounding box center [284, 147] width 499 height 57
drag, startPoint x: 182, startPoint y: 135, endPoint x: 149, endPoint y: 133, distance: 32.7
copy p "Beau is great with other cats of all ages, and would adjust well to being intro…"
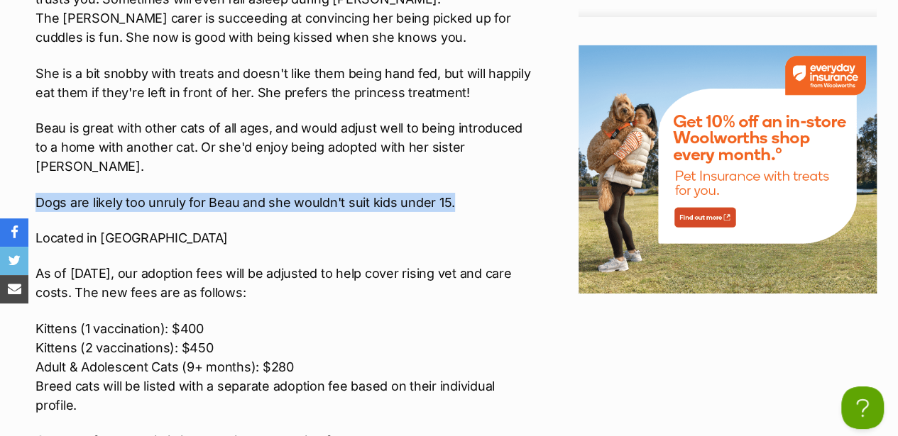
drag, startPoint x: 36, startPoint y: 173, endPoint x: 461, endPoint y: 174, distance: 425.1
click at [461, 193] on p "Dogs are likely too unruly for Beau and she wouldn't suit kids under 15." at bounding box center [284, 202] width 499 height 19
drag, startPoint x: 461, startPoint y: 174, endPoint x: 420, endPoint y: 177, distance: 41.3
copy p "Dogs are likely too unruly for Beau and she wouldn't suit kids under 15."
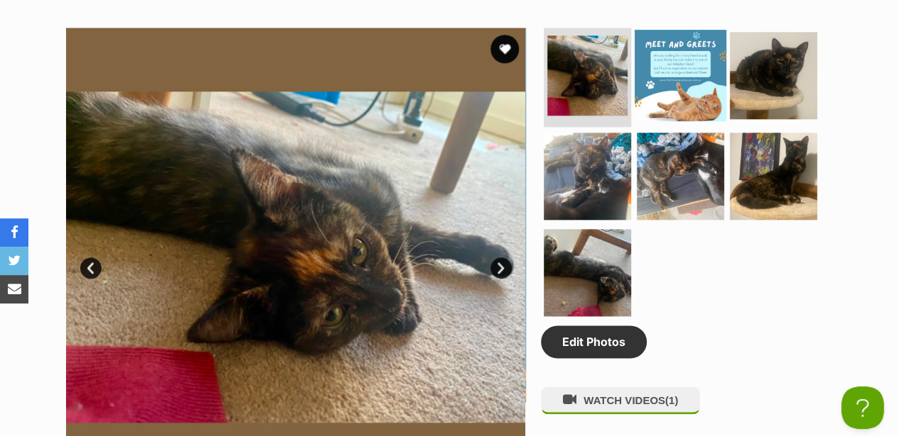
scroll to position [710, 0]
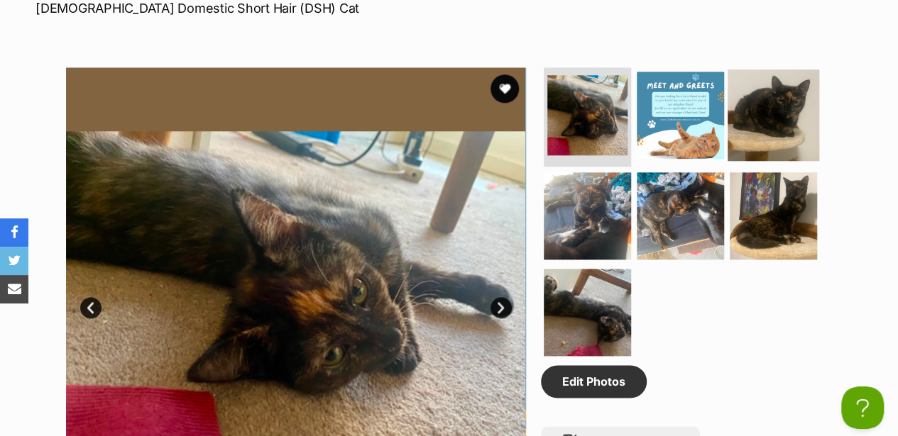
click at [771, 70] on img at bounding box center [773, 116] width 92 height 92
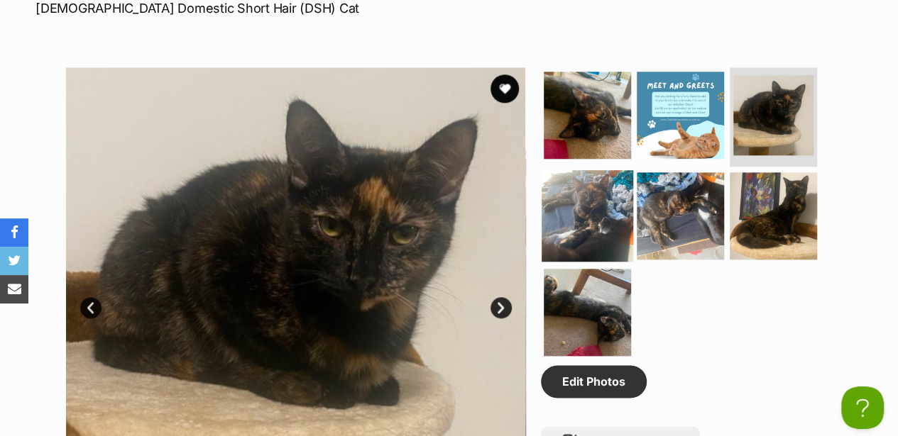
click at [570, 170] on img at bounding box center [588, 216] width 92 height 92
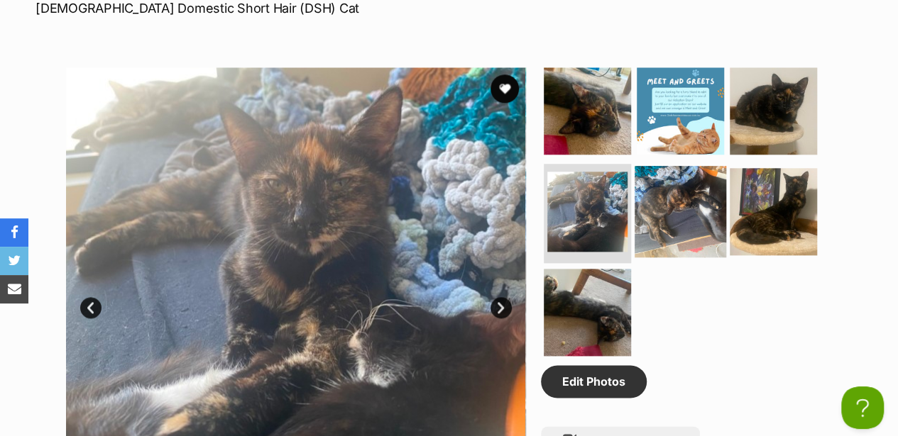
click at [673, 177] on img at bounding box center [680, 212] width 92 height 92
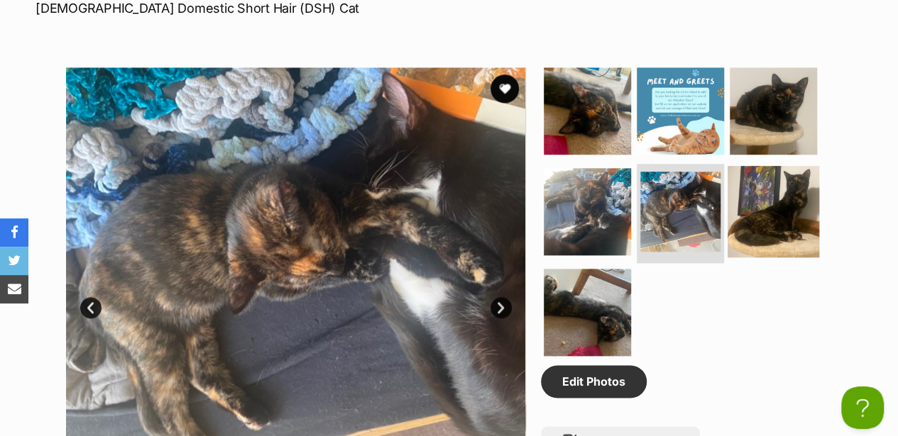
click at [769, 179] on img at bounding box center [773, 212] width 92 height 92
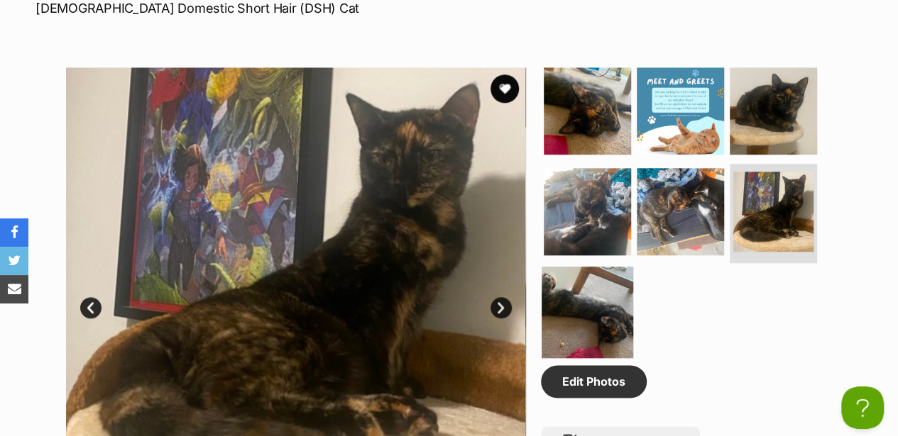
click at [581, 273] on img at bounding box center [588, 313] width 92 height 92
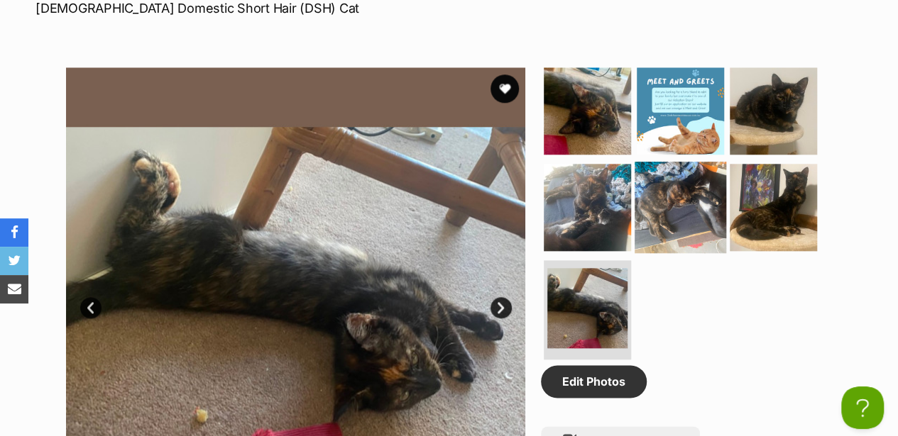
click at [688, 186] on img at bounding box center [680, 208] width 92 height 92
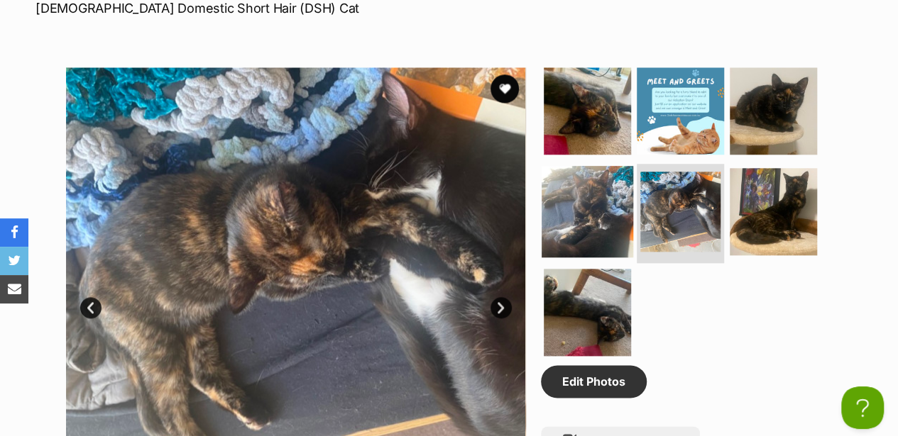
click at [595, 176] on img at bounding box center [588, 212] width 92 height 92
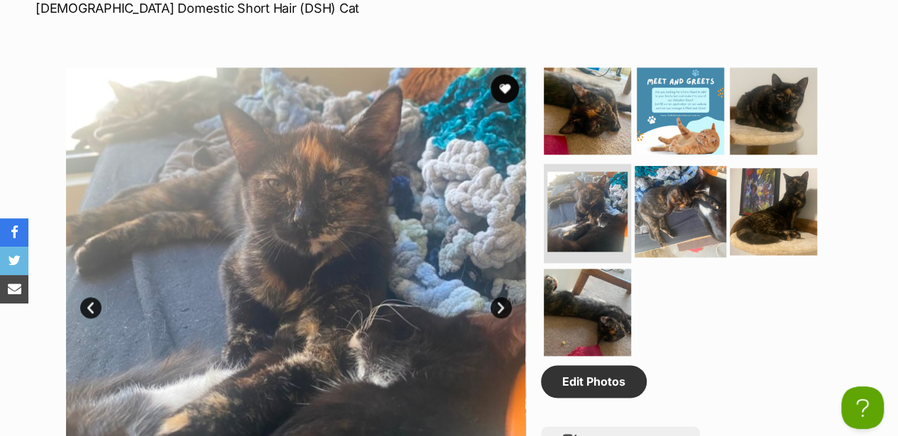
click at [698, 191] on img at bounding box center [680, 212] width 92 height 92
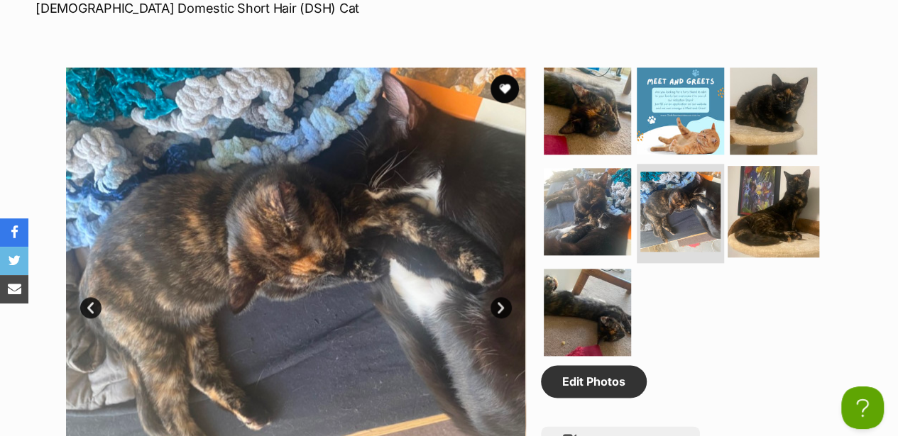
click at [760, 172] on img at bounding box center [773, 212] width 92 height 92
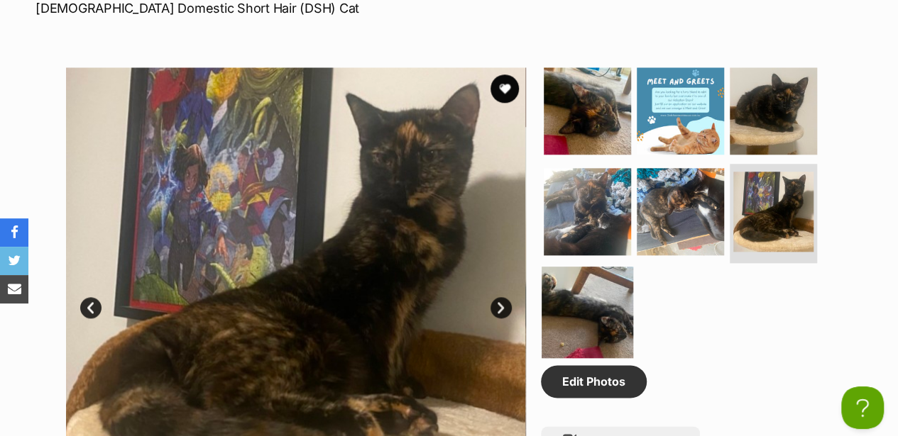
click at [568, 274] on img at bounding box center [588, 313] width 92 height 92
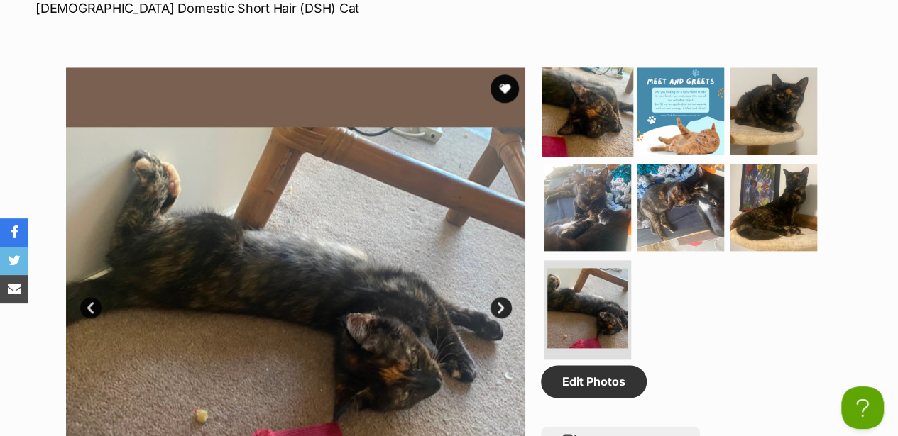
click at [596, 98] on img at bounding box center [588, 111] width 92 height 92
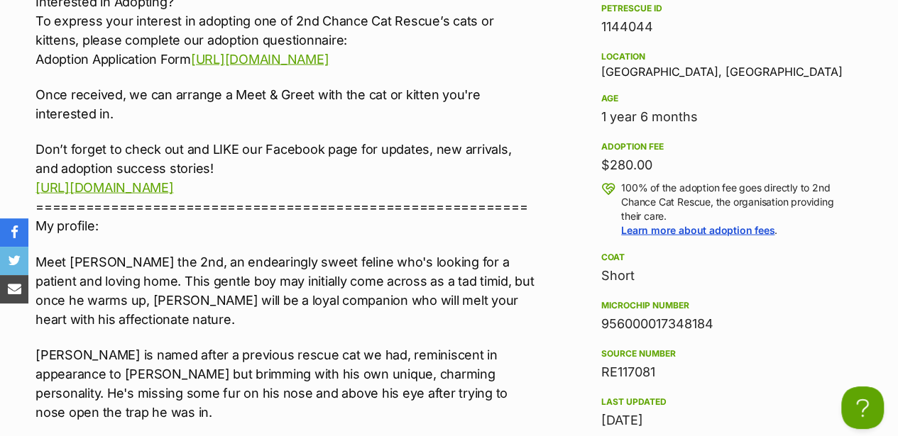
scroll to position [1608, 0]
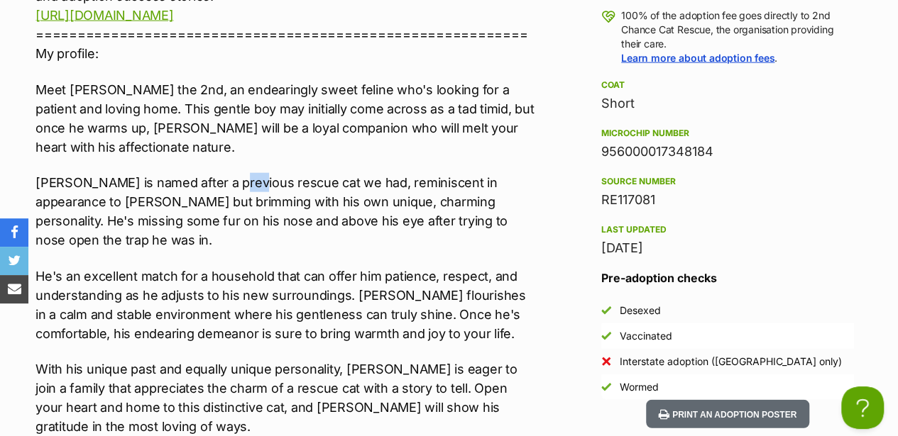
click at [237, 118] on div "Interested in Adopting? To express your interest in adopting one of 2nd Chance …" at bounding box center [284, 312] width 499 height 985
drag, startPoint x: 237, startPoint y: 118, endPoint x: 395, endPoint y: 150, distance: 160.9
click at [395, 173] on p "Bernie is named after a previous rescue cat we had, reminiscent in appearance t…" at bounding box center [284, 211] width 499 height 77
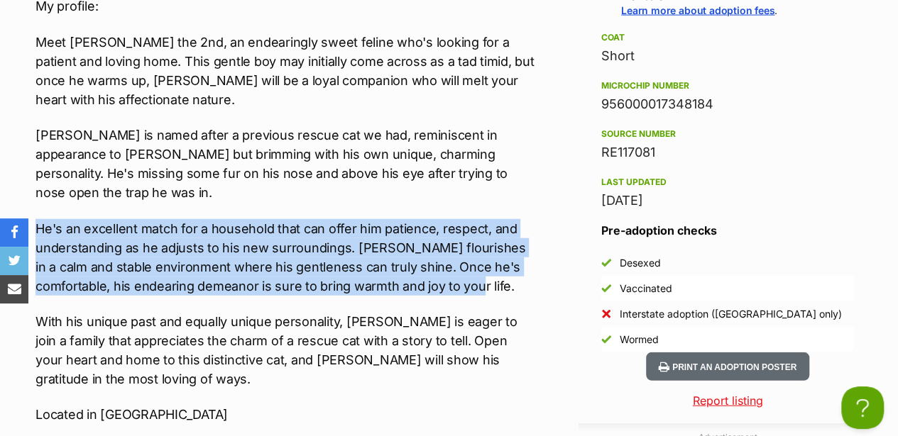
drag, startPoint x: 34, startPoint y: 167, endPoint x: 425, endPoint y: 224, distance: 395.3
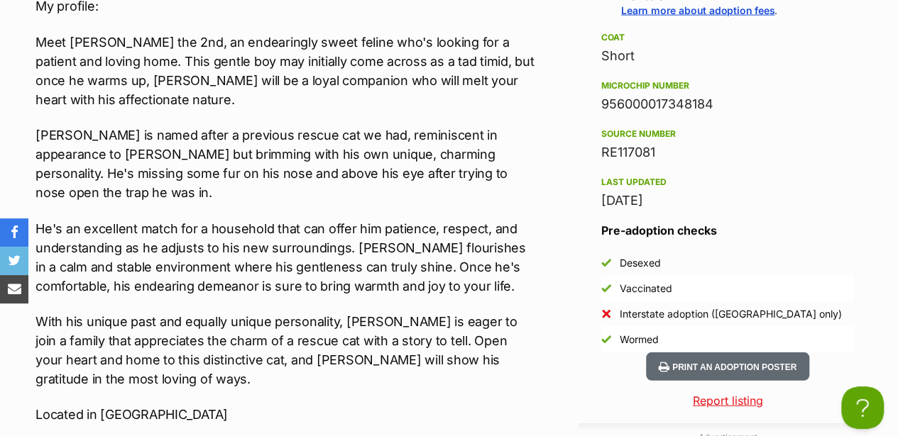
click at [182, 33] on p "Meet Bernie the 2nd, an endearingly sweet feline who's looking for a patient an…" at bounding box center [284, 71] width 499 height 77
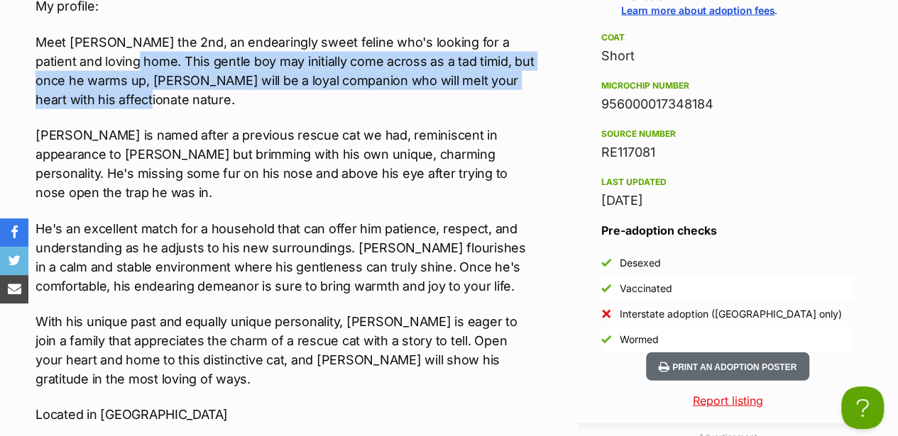
drag, startPoint x: 115, startPoint y: 13, endPoint x: 400, endPoint y: 55, distance: 288.4
click at [400, 55] on p "Meet Bernie the 2nd, an endearingly sweet feline who's looking for a patient an…" at bounding box center [284, 71] width 499 height 77
copy p "This gentle boy may initially come across as a tad timid, but once he warms up,…"
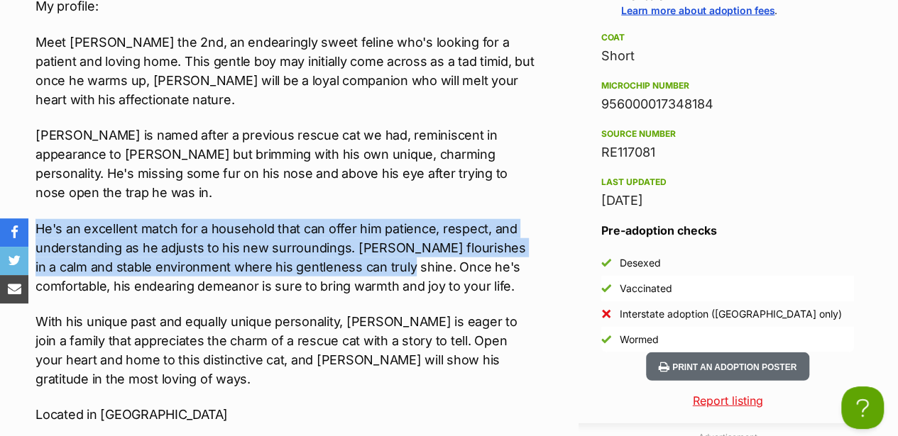
drag, startPoint x: 35, startPoint y: 165, endPoint x: 369, endPoint y: 210, distance: 336.6
click at [369, 219] on p "He's an excellent match for a household that can offer him patience, respect, a…" at bounding box center [284, 257] width 499 height 77
drag, startPoint x: 369, startPoint y: 210, endPoint x: 332, endPoint y: 192, distance: 41.3
copy p "He's an excellent match for a household that can offer him patience, respect, a…"
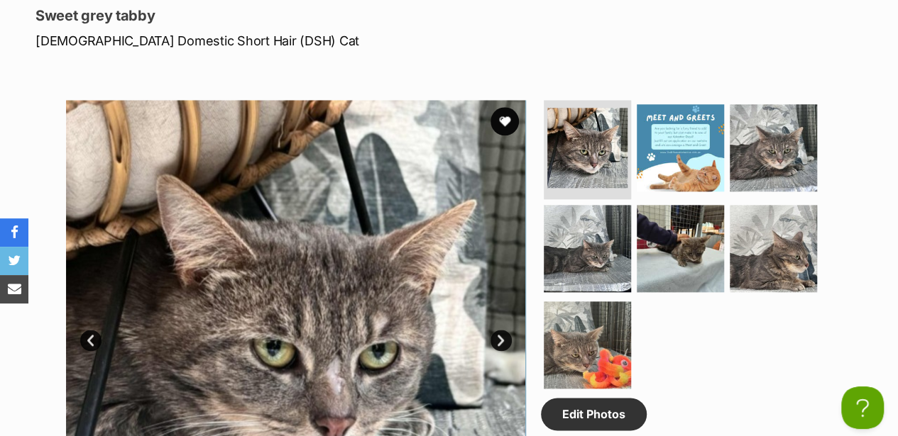
scroll to position [757, 0]
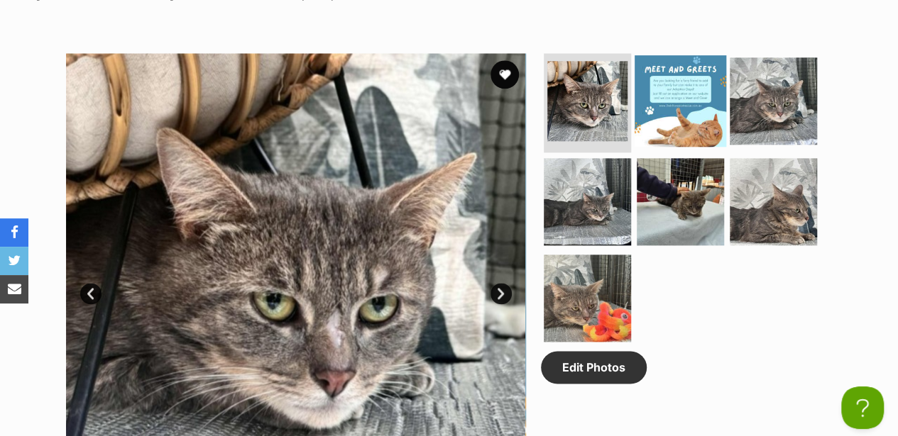
drag, startPoint x: 775, startPoint y: 83, endPoint x: 717, endPoint y: 93, distance: 59.0
click at [775, 83] on img at bounding box center [773, 100] width 87 height 87
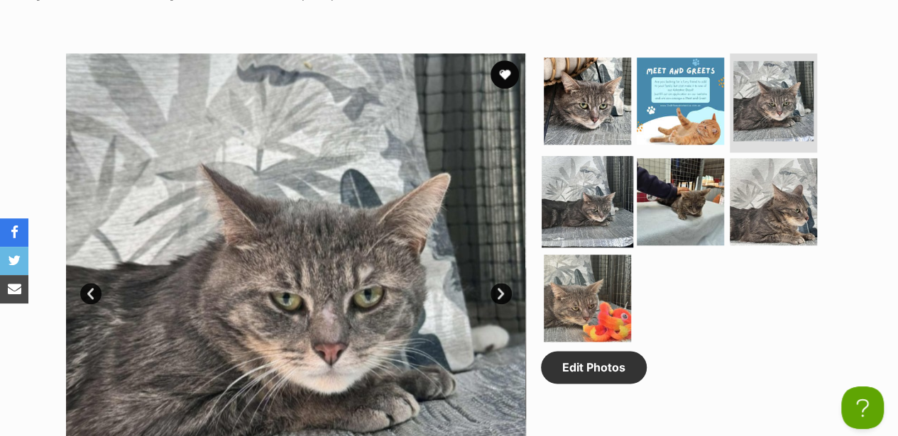
click at [573, 177] on img at bounding box center [588, 202] width 92 height 92
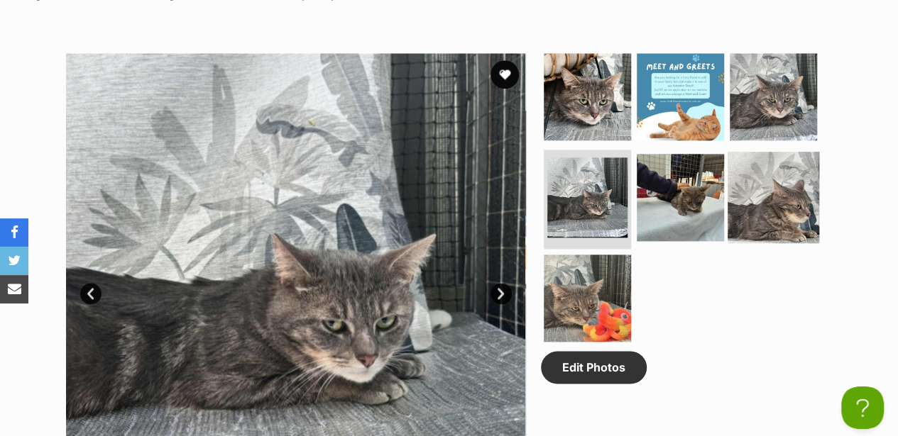
click at [782, 160] on img at bounding box center [773, 198] width 92 height 92
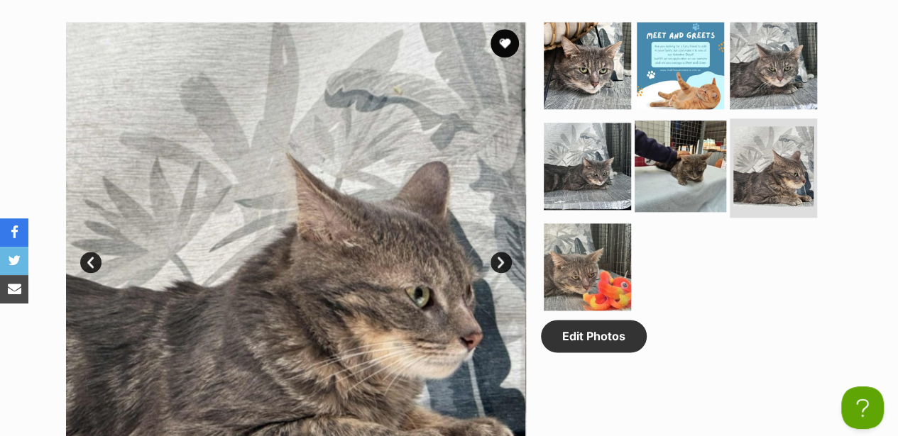
scroll to position [804, 0]
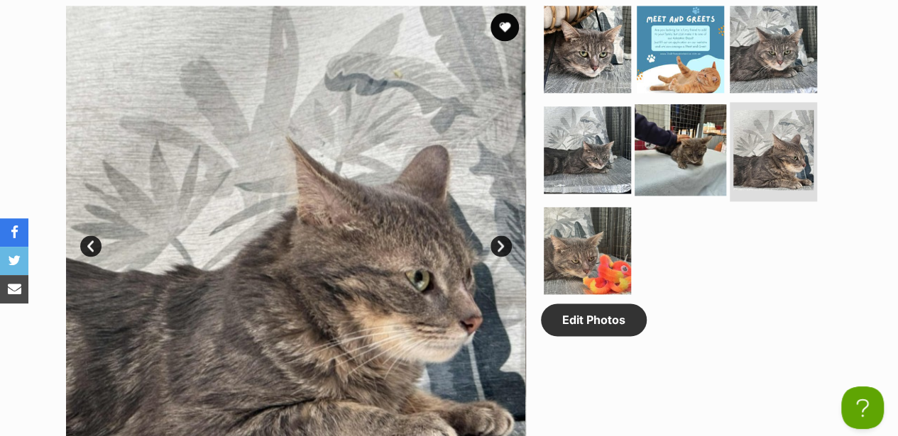
click at [680, 138] on img at bounding box center [680, 150] width 92 height 92
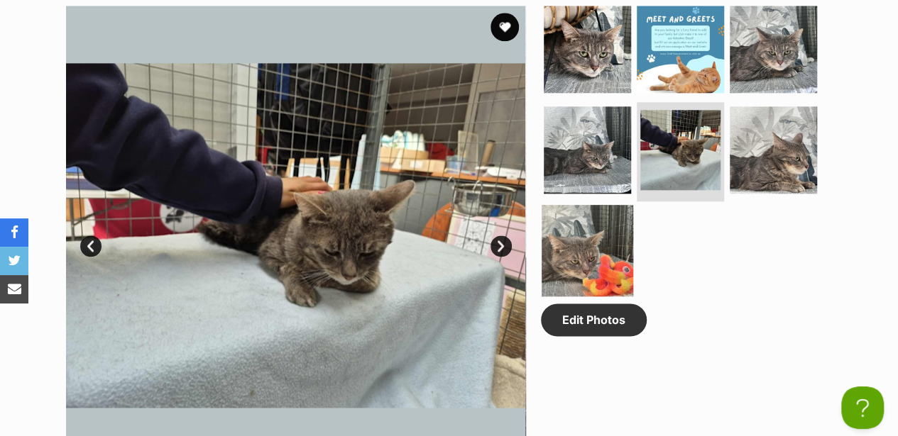
click at [595, 210] on img at bounding box center [588, 251] width 92 height 92
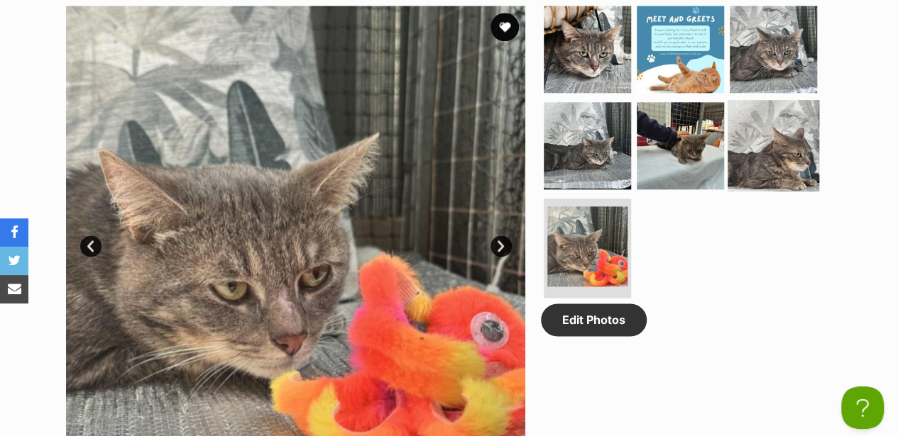
scroll to position [757, 0]
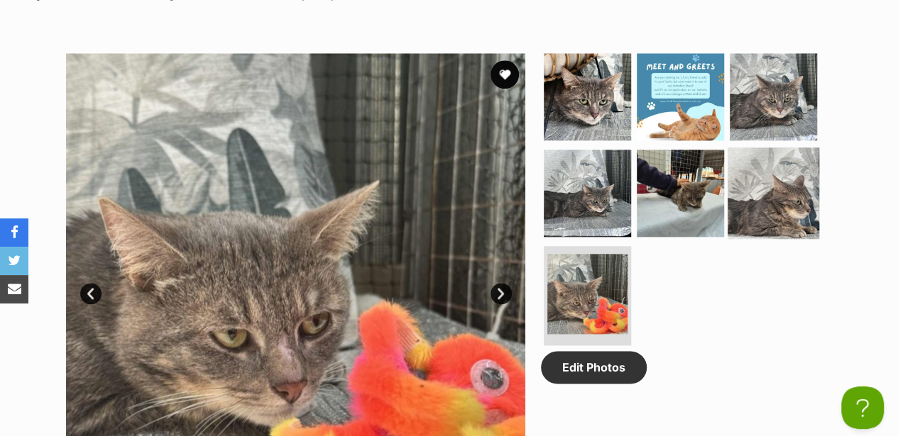
click at [758, 180] on img at bounding box center [773, 194] width 92 height 92
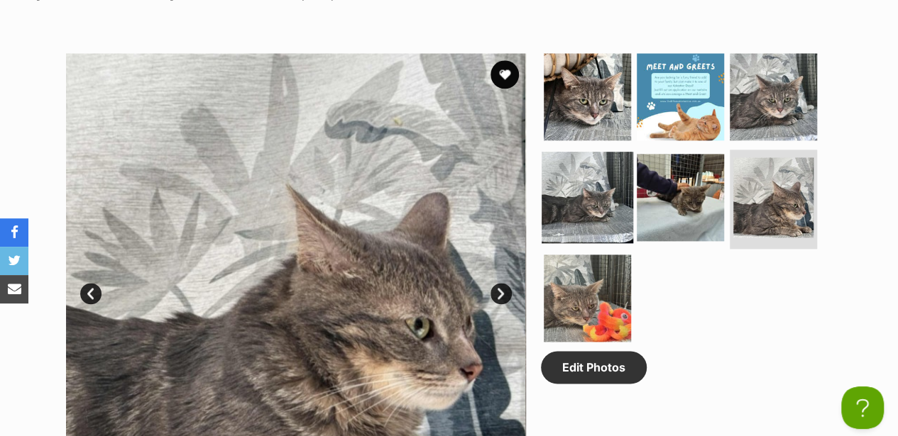
drag, startPoint x: 404, startPoint y: 157, endPoint x: 604, endPoint y: 182, distance: 201.7
click at [604, 182] on img at bounding box center [588, 198] width 92 height 92
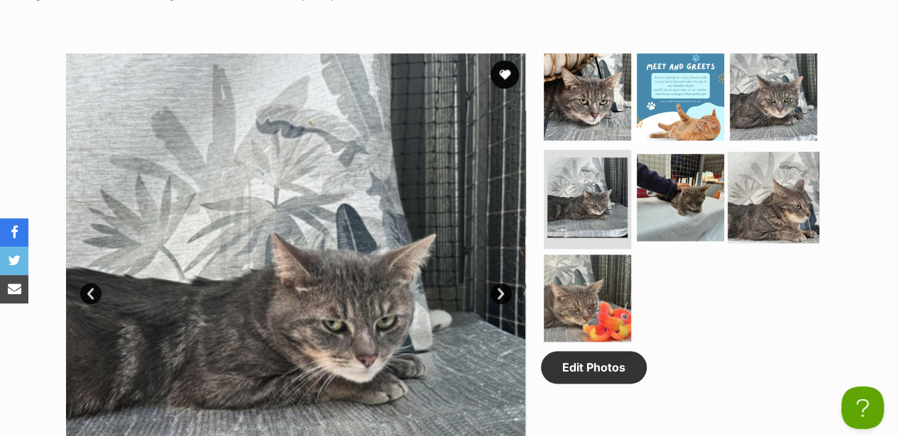
click at [747, 172] on img at bounding box center [773, 198] width 92 height 92
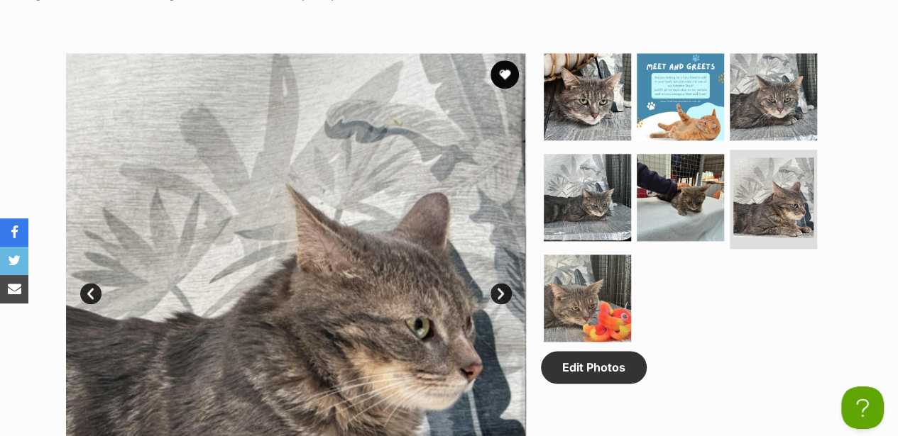
drag, startPoint x: 386, startPoint y: 179, endPoint x: 665, endPoint y: 275, distance: 294.9
click at [714, 274] on ul at bounding box center [686, 201] width 291 height 297
click at [626, 274] on img at bounding box center [588, 299] width 92 height 92
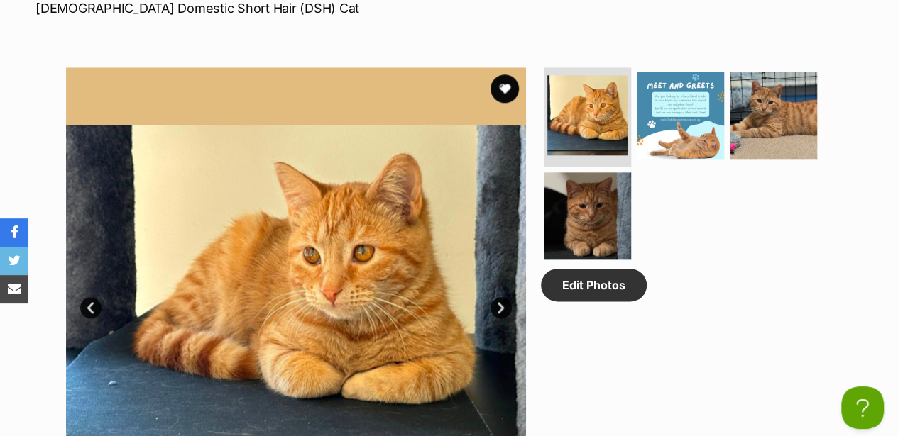
scroll to position [757, 0]
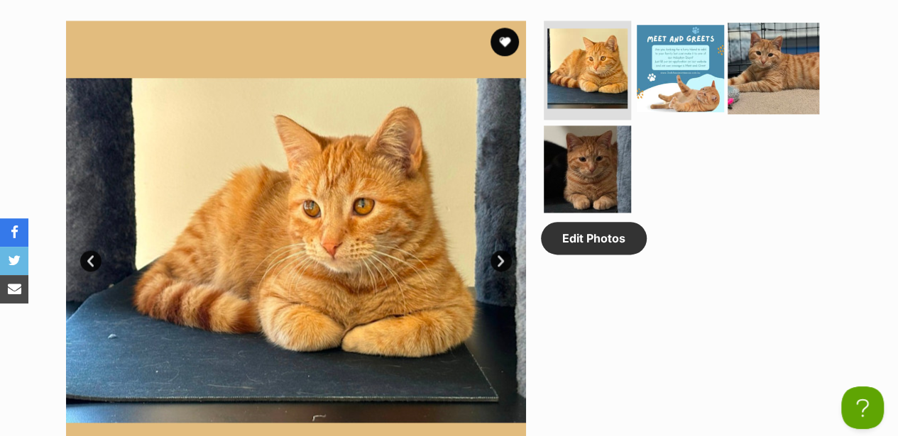
click at [773, 41] on img at bounding box center [773, 69] width 92 height 92
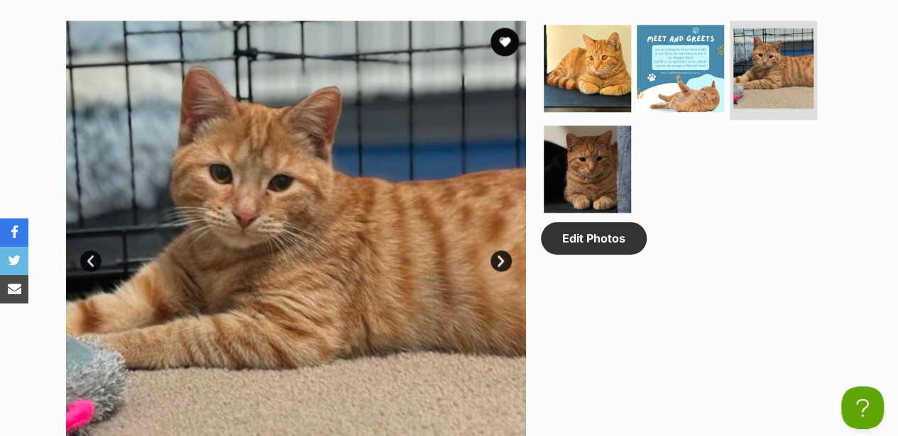
drag, startPoint x: 278, startPoint y: 120, endPoint x: 177, endPoint y: 107, distance: 100.9
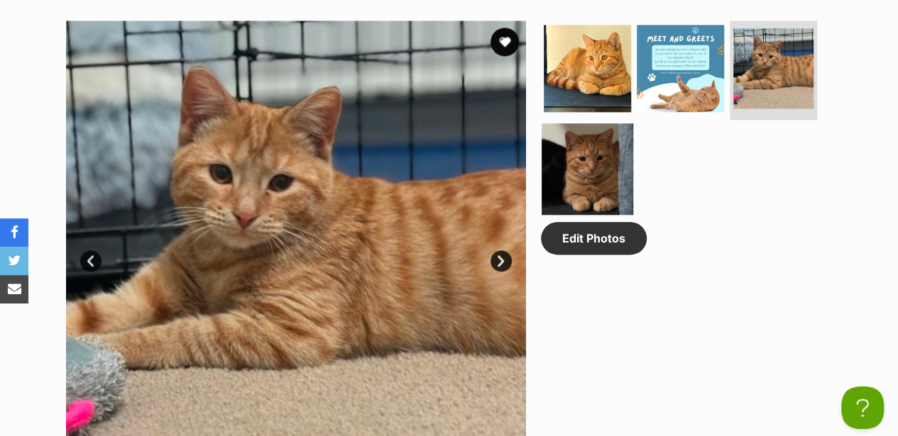
click at [581, 148] on img at bounding box center [588, 169] width 92 height 92
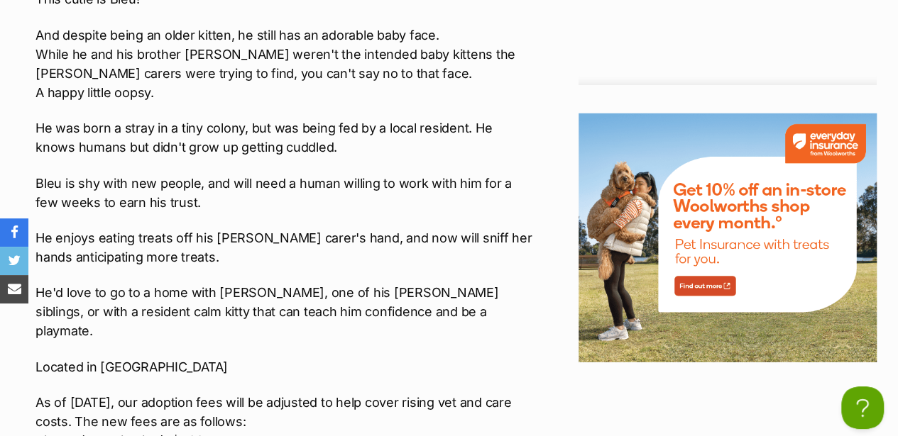
scroll to position [2082, 0]
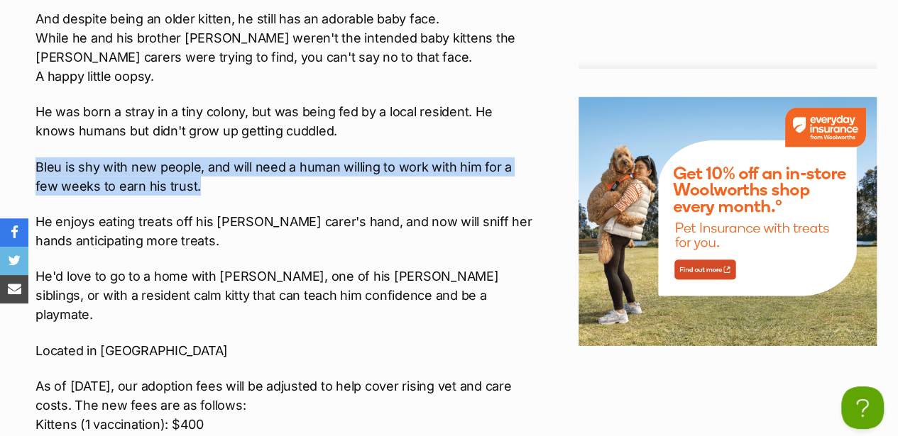
drag, startPoint x: 34, startPoint y: 153, endPoint x: 232, endPoint y: 180, distance: 199.7
click at [232, 180] on div "Upload Videos About Bleu ** 2nd Chance Cat Rescue** Interested in Adopting? To …" at bounding box center [277, 424] width 513 height 1543
copy p "Bleu is shy with new people, and will need a human willing to work with him for…"
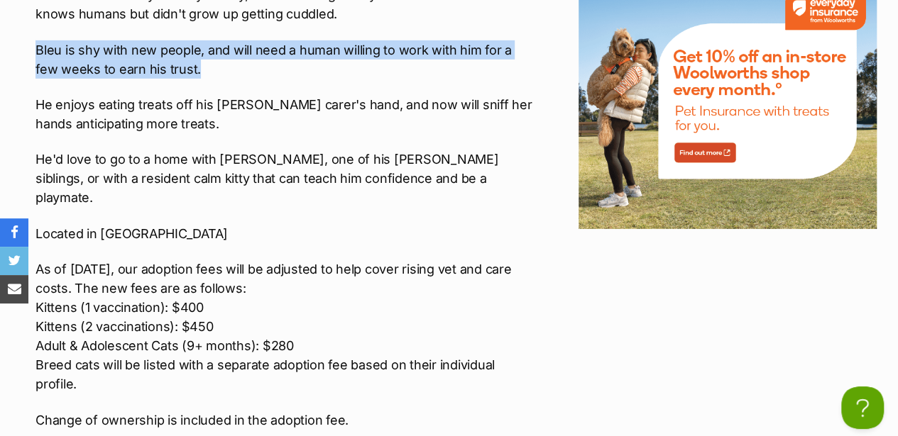
scroll to position [2224, 0]
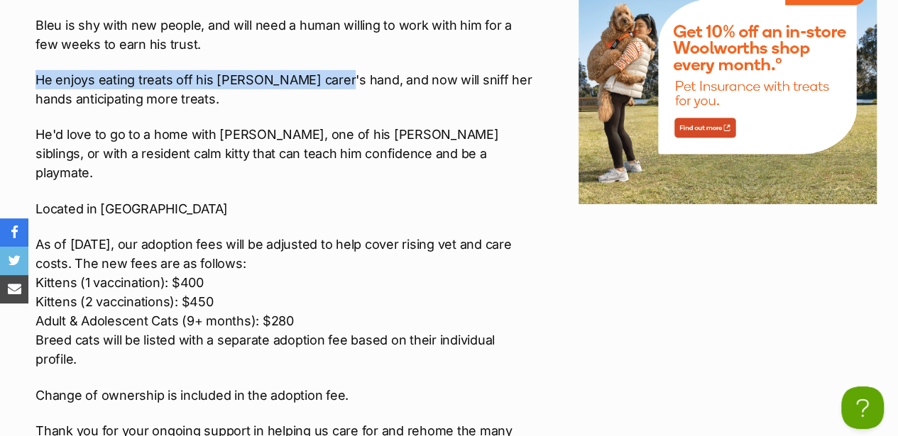
drag, startPoint x: 35, startPoint y: 67, endPoint x: 324, endPoint y: 65, distance: 288.2
click at [324, 70] on p "He enjoys eating treats off his [PERSON_NAME] carer's hand, and now will sniff …" at bounding box center [284, 89] width 499 height 38
drag, startPoint x: 324, startPoint y: 65, endPoint x: 307, endPoint y: 67, distance: 16.5
copy p "He enjoys eating treats off his [PERSON_NAME] carer's hand"
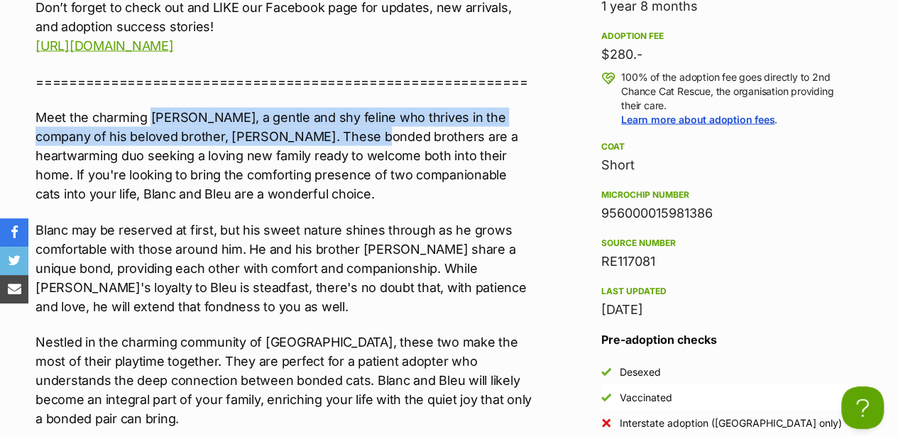
drag, startPoint x: 151, startPoint y: 105, endPoint x: 318, endPoint y: 129, distance: 168.5
click at [318, 129] on p "Meet the charming [PERSON_NAME], a gentle and shy feline who thrives in the com…" at bounding box center [284, 156] width 499 height 96
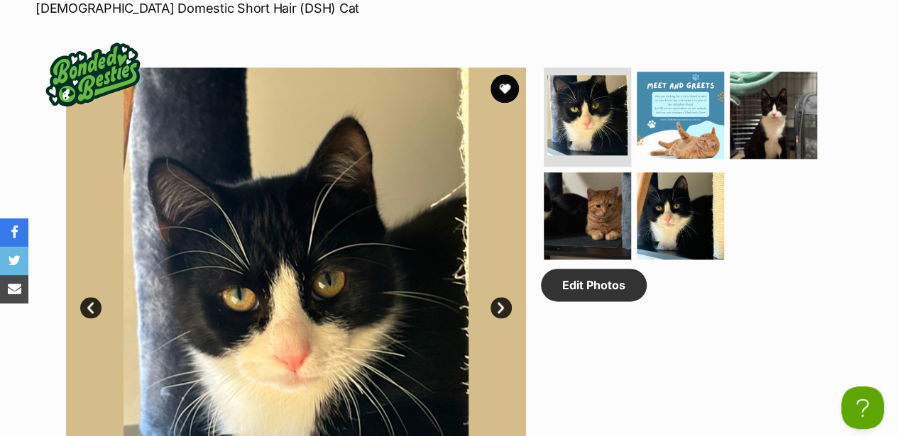
scroll to position [757, 0]
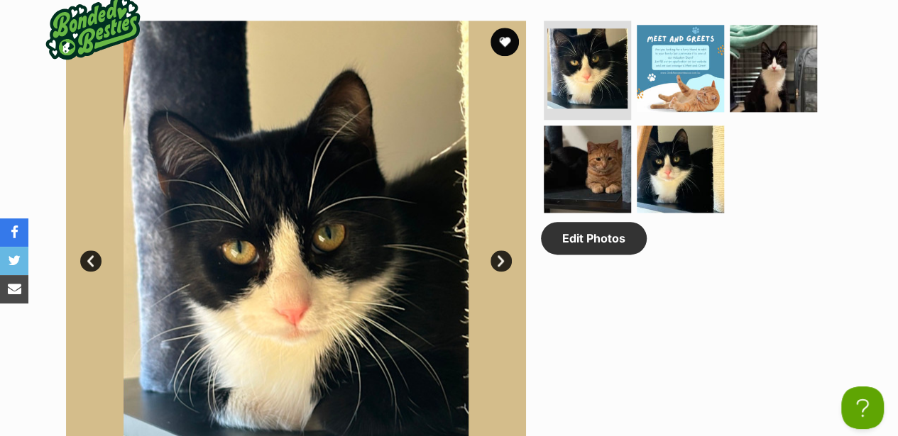
click at [498, 251] on link "Next" at bounding box center [500, 261] width 21 height 21
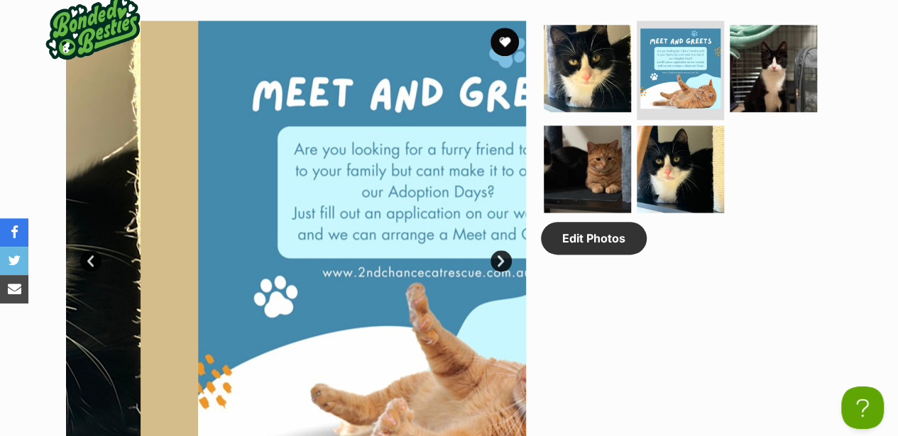
click at [499, 251] on link "Next" at bounding box center [500, 261] width 21 height 21
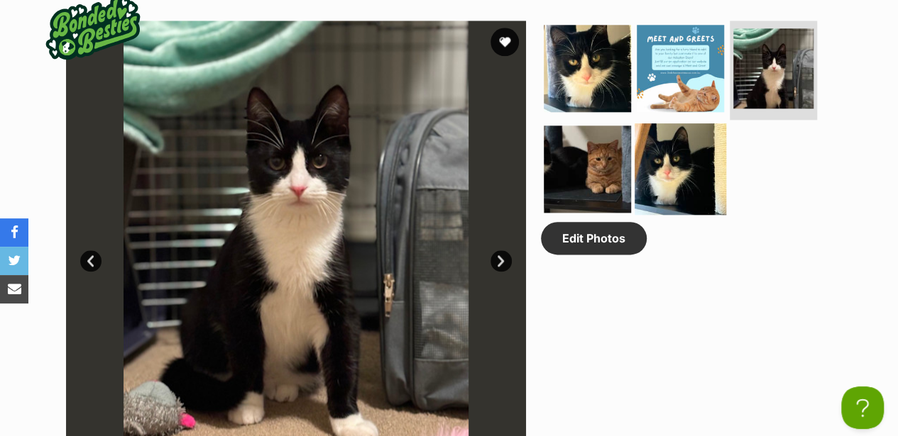
click at [685, 129] on img at bounding box center [680, 169] width 92 height 92
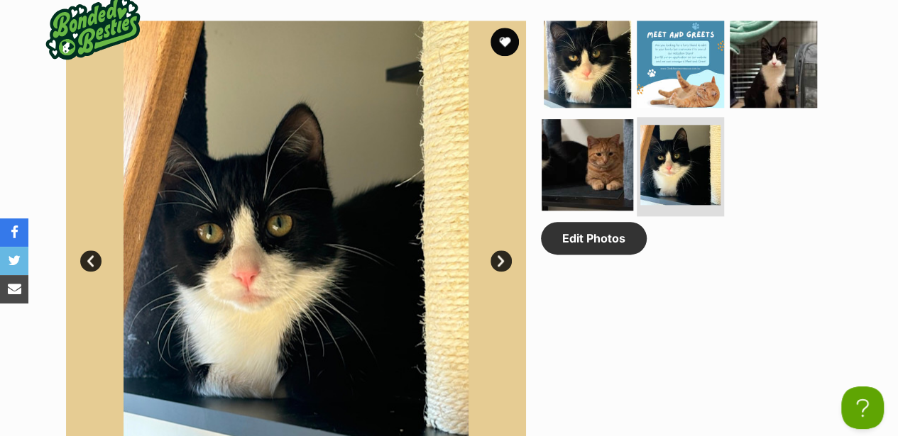
click at [604, 119] on img at bounding box center [588, 165] width 92 height 92
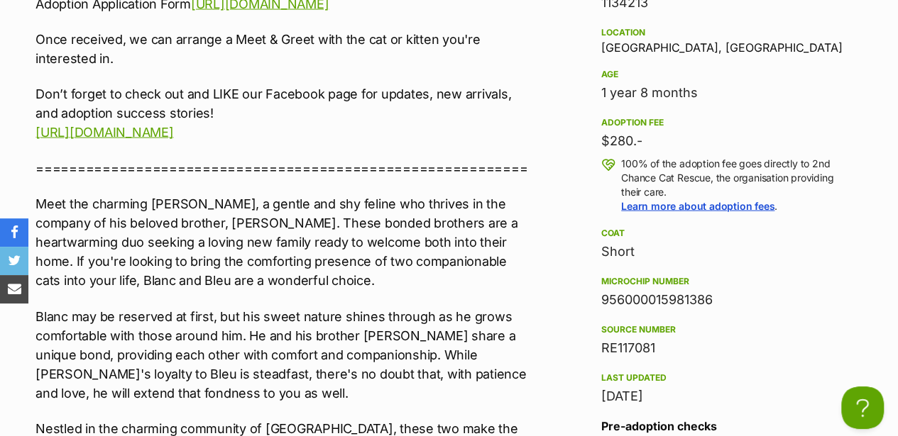
scroll to position [1561, 0]
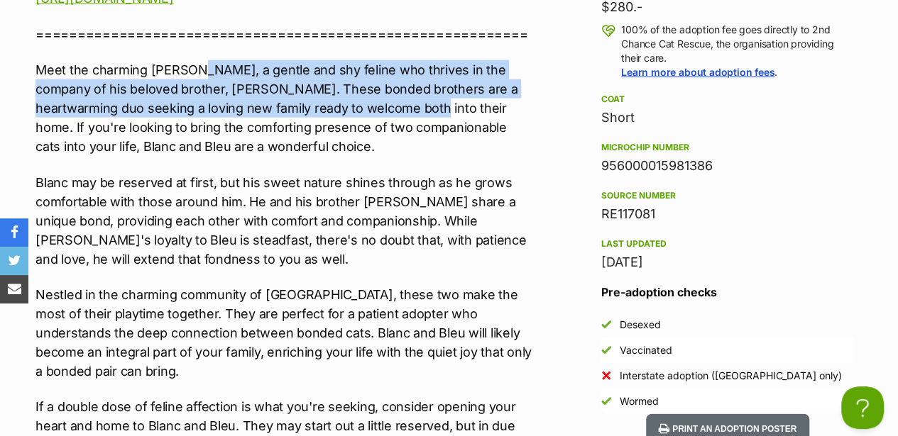
drag, startPoint x: 190, startPoint y: 61, endPoint x: 368, endPoint y: 97, distance: 181.8
click at [368, 97] on p "Meet the charming Blanc, a gentle and shy feline who thrives in the company of …" at bounding box center [284, 108] width 499 height 96
copy p "a gentle and shy feline who thrives in the company of his beloved brother, Bleu…"
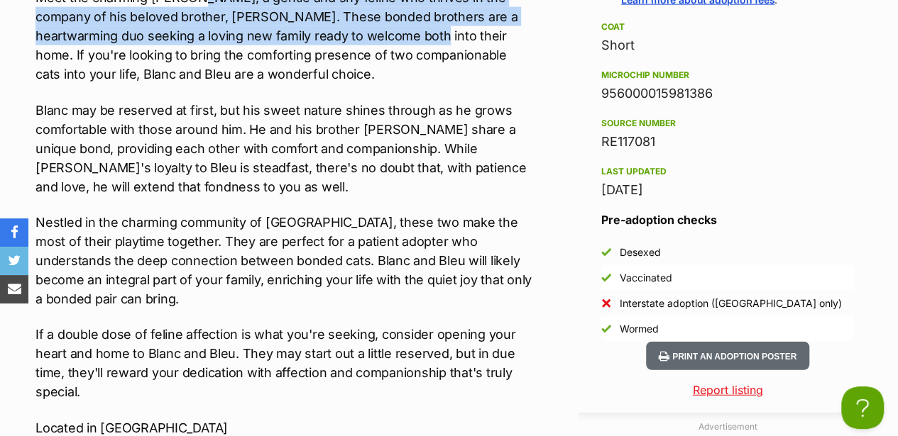
scroll to position [1656, 0]
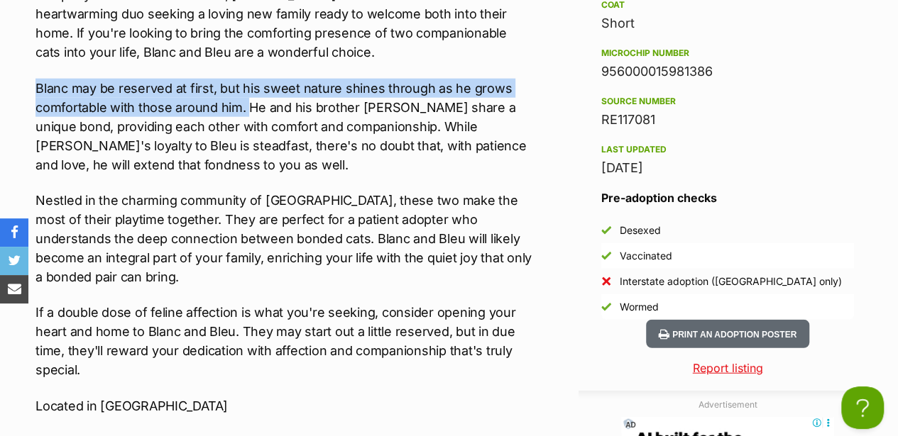
drag, startPoint x: 35, startPoint y: 78, endPoint x: 246, endPoint y: 93, distance: 211.3
click at [246, 93] on div "Upload Videos About Blanc **2nd Chance Cat Rescue** Interested in Adopting? To …" at bounding box center [277, 439] width 513 height 1658
drag, startPoint x: 246, startPoint y: 93, endPoint x: 223, endPoint y: 89, distance: 23.1
copy p "Blanc may be reserved at first, but his sweet nature shines through as he grows…"
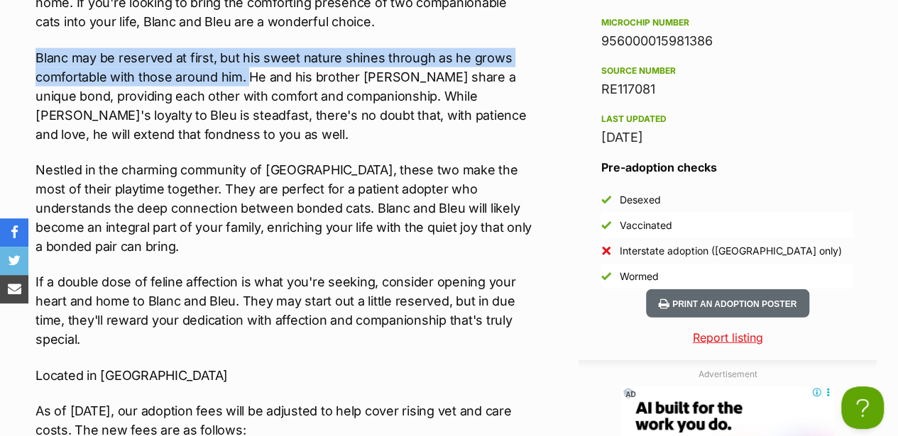
scroll to position [1703, 0]
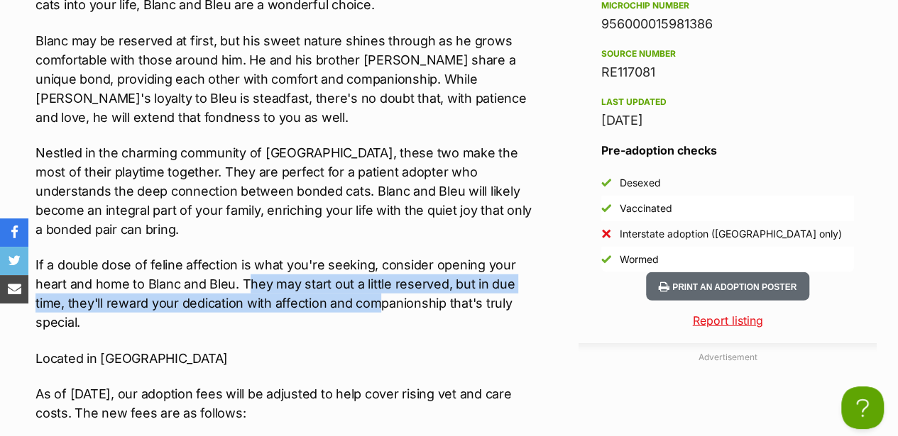
drag, startPoint x: 244, startPoint y: 254, endPoint x: 380, endPoint y: 268, distance: 137.0
click at [380, 268] on p "If a double dose of feline affection is what you're seeking, consider opening y…" at bounding box center [284, 294] width 499 height 77
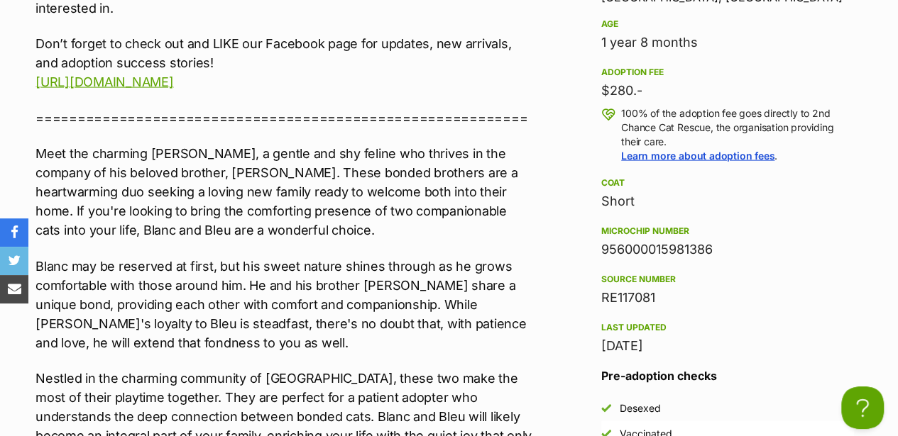
scroll to position [1466, 0]
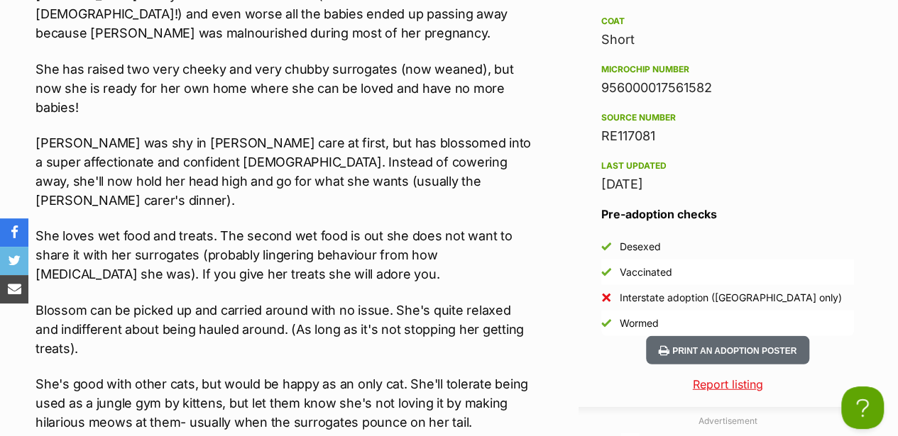
scroll to position [1656, 0]
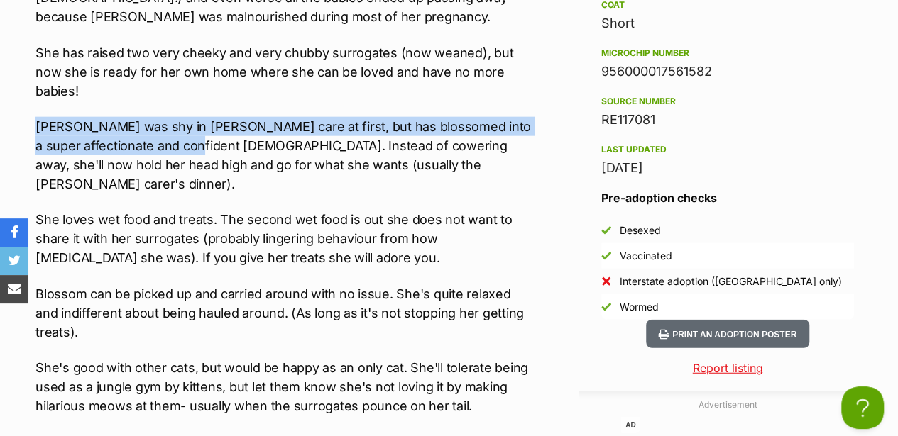
drag, startPoint x: 35, startPoint y: 92, endPoint x: 151, endPoint y: 115, distance: 117.9
click at [151, 117] on p "[PERSON_NAME] was shy in [PERSON_NAME] care at first, but has blossomed into a …" at bounding box center [284, 155] width 499 height 77
drag, startPoint x: 151, startPoint y: 115, endPoint x: 122, endPoint y: 102, distance: 31.8
copy p "[PERSON_NAME] was shy in [PERSON_NAME] care at first, but has blossomed into a …"
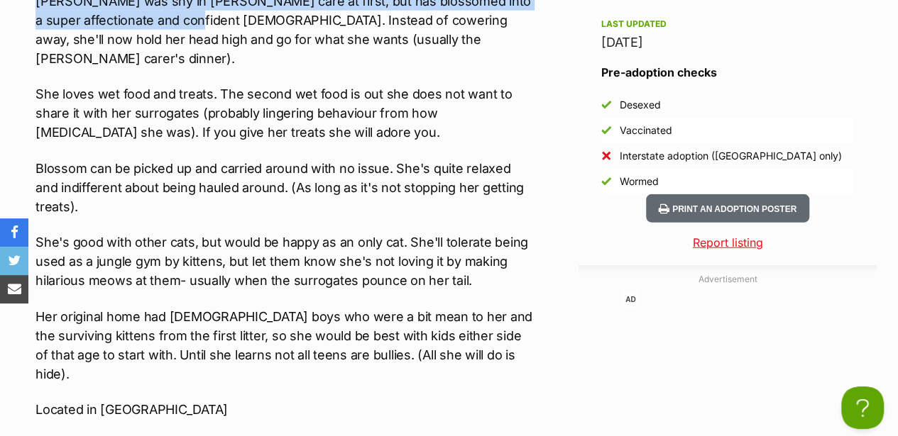
scroll to position [1798, 0]
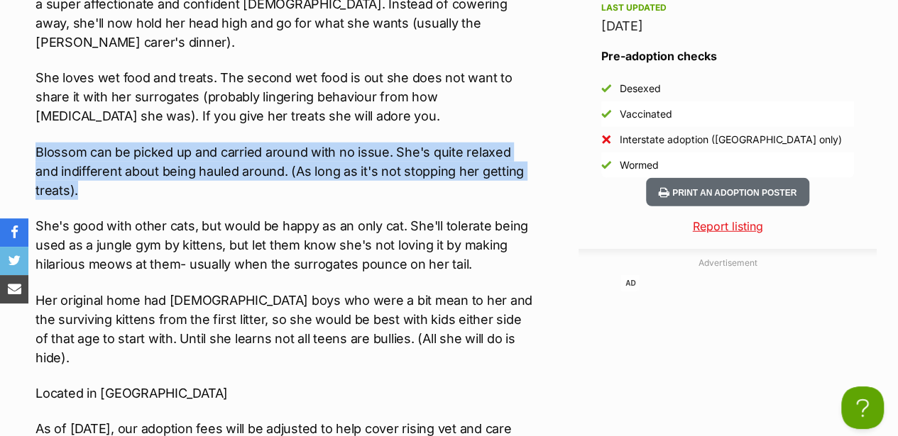
drag, startPoint x: 38, startPoint y: 106, endPoint x: 214, endPoint y: 133, distance: 177.5
click at [214, 143] on p "Blossom can be picked up and carried around with no issue. She's quite relaxed …" at bounding box center [284, 171] width 499 height 57
drag, startPoint x: 214, startPoint y: 133, endPoint x: 204, endPoint y: 118, distance: 18.1
copy p "Blossom can be picked up and carried around with no issue. She's quite relaxed …"
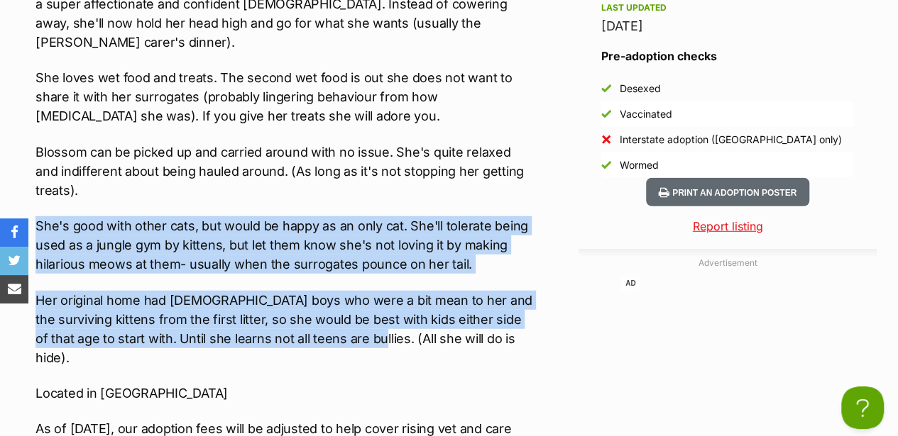
drag, startPoint x: 38, startPoint y: 177, endPoint x: 331, endPoint y: 295, distance: 315.3
click at [331, 295] on div "Interested in Adopting? To express your interest in adopting one of 2nd Chance …" at bounding box center [284, 134] width 499 height 1202
drag, startPoint x: 331, startPoint y: 295, endPoint x: 278, endPoint y: 273, distance: 57.9
copy div "She's good with other cats, but would be happy as an only cat. She'll tolerate …"
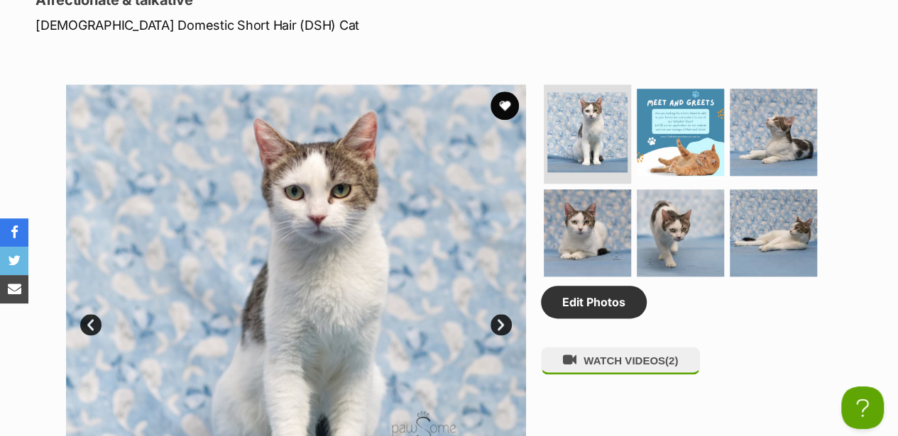
scroll to position [710, 0]
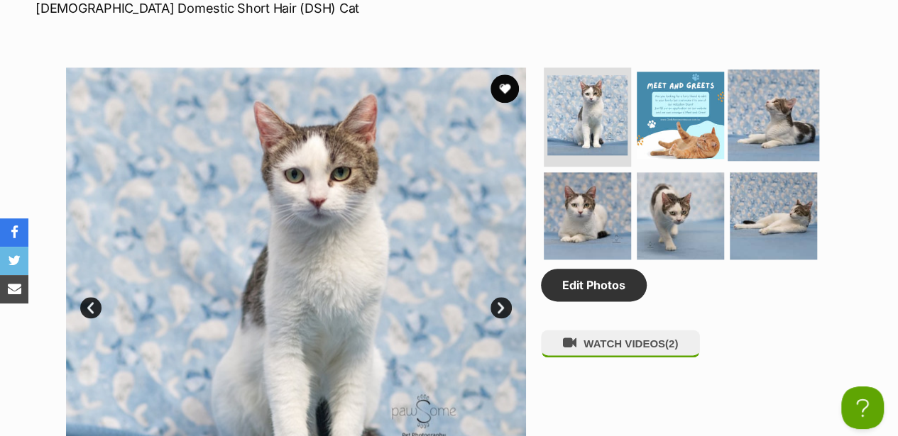
click at [774, 87] on img at bounding box center [773, 116] width 92 height 92
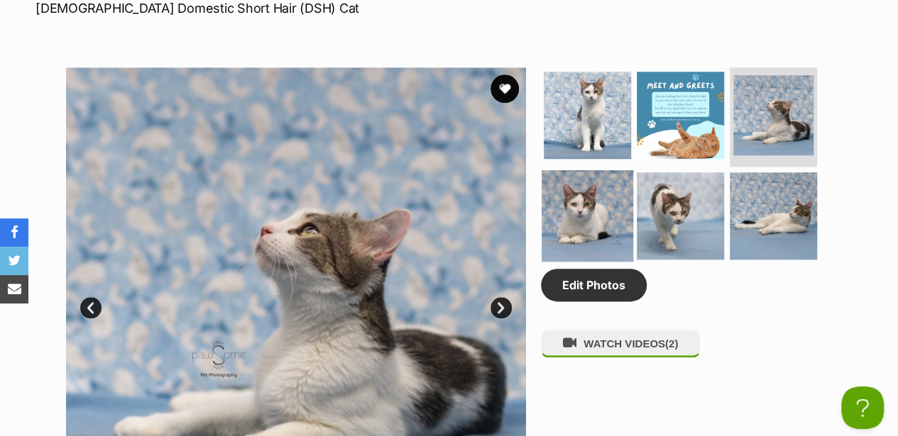
click at [571, 182] on img at bounding box center [588, 216] width 92 height 92
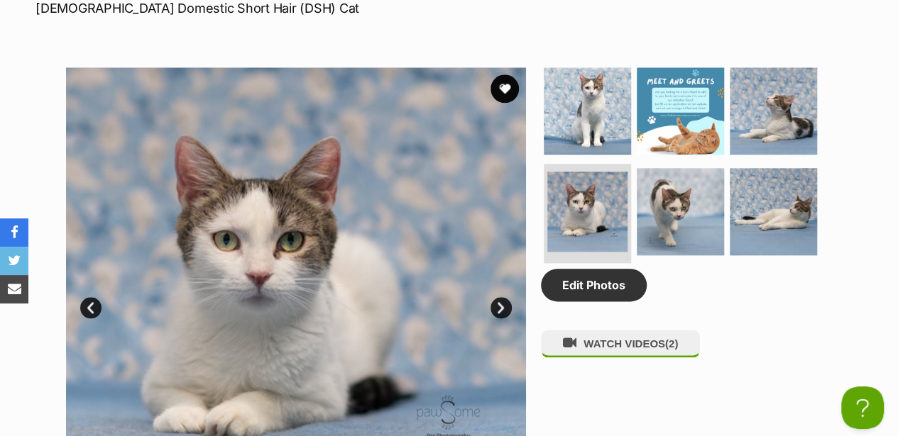
scroll to position [757, 0]
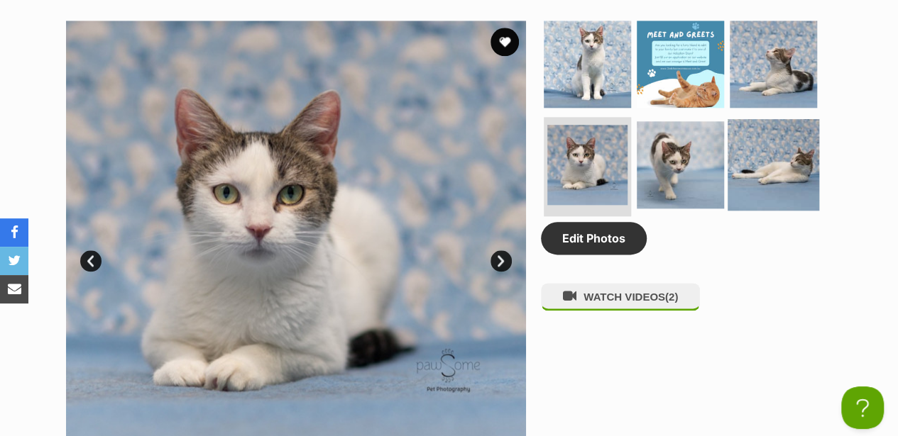
click at [782, 131] on img at bounding box center [773, 165] width 92 height 92
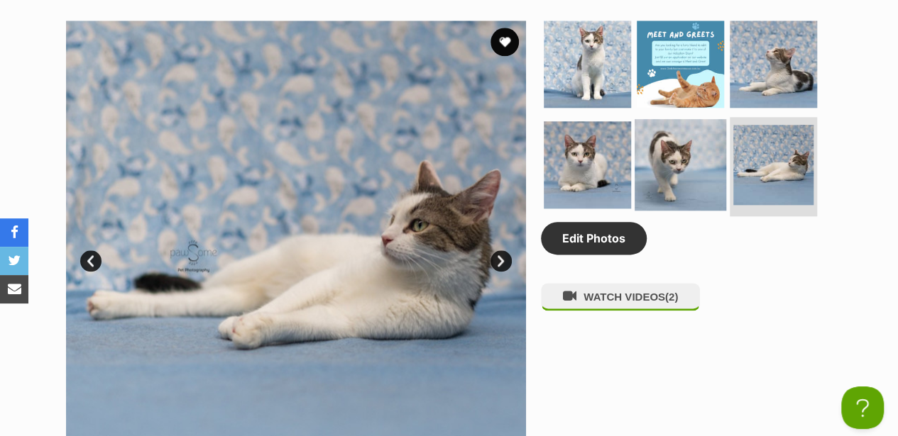
click at [691, 147] on img at bounding box center [680, 165] width 92 height 92
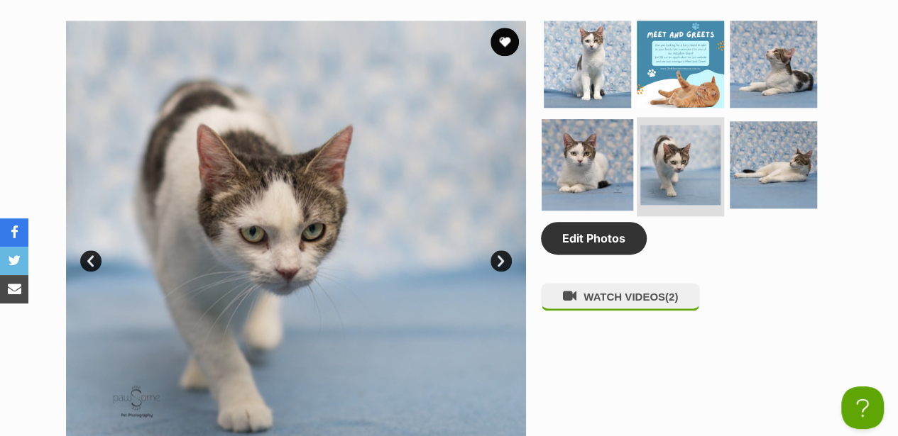
click at [586, 128] on img at bounding box center [588, 165] width 92 height 92
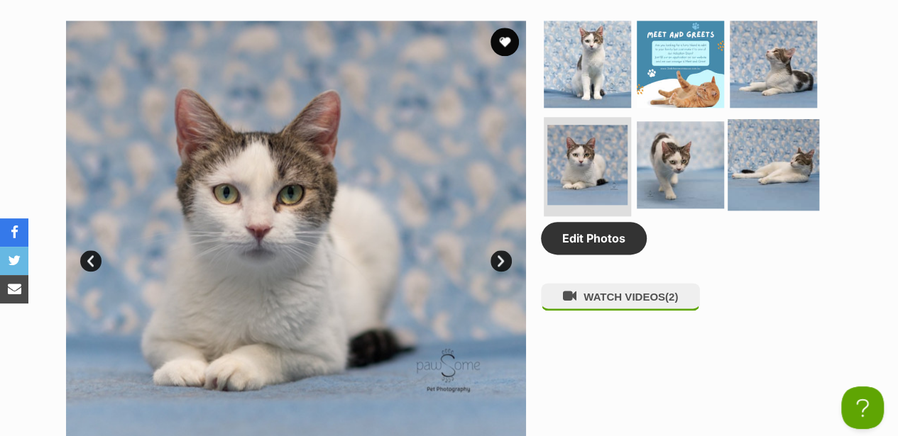
click at [768, 142] on img at bounding box center [773, 165] width 92 height 92
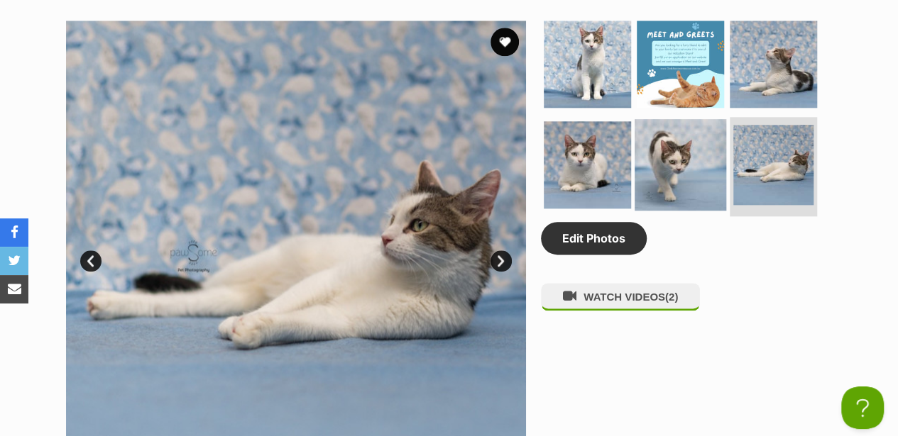
click at [703, 147] on img at bounding box center [680, 165] width 92 height 92
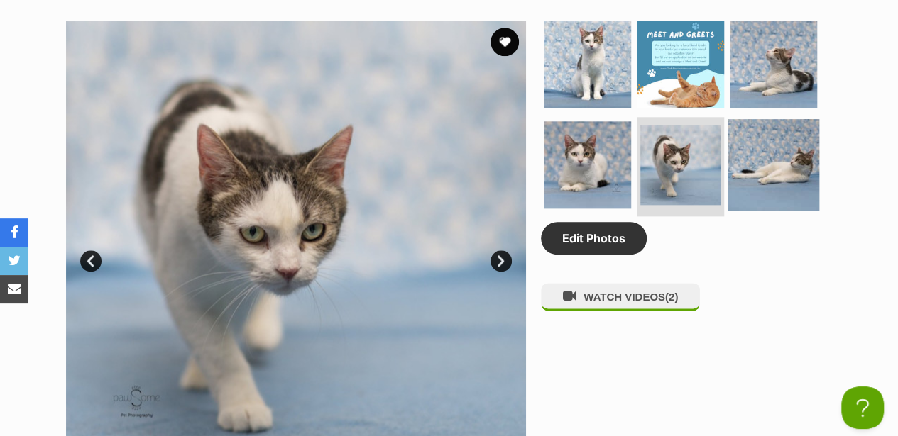
click at [781, 139] on img at bounding box center [773, 165] width 92 height 92
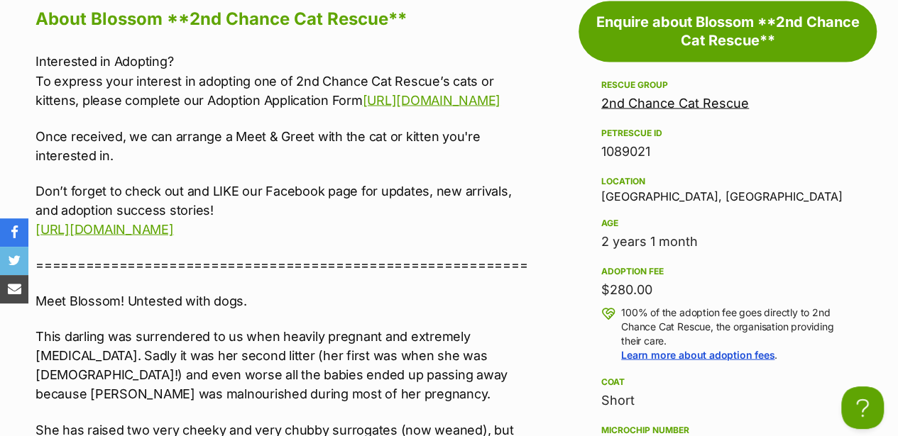
scroll to position [1278, 0]
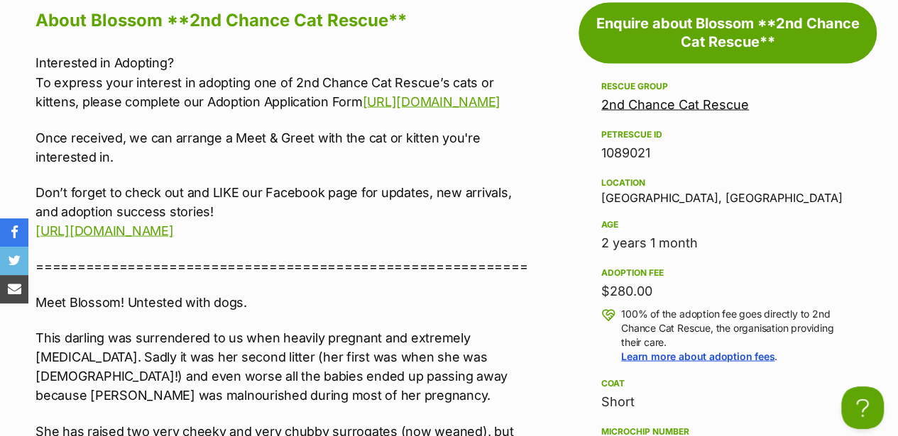
drag, startPoint x: 64, startPoint y: 48, endPoint x: 523, endPoint y: 94, distance: 461.4
copy p "To express your interest in adopting one of 2nd Chance Cat Rescue’s cats or kit…"
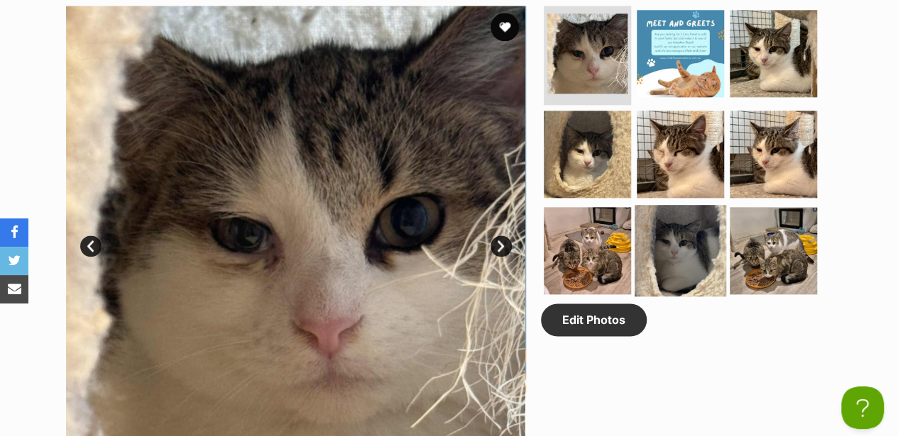
scroll to position [710, 0]
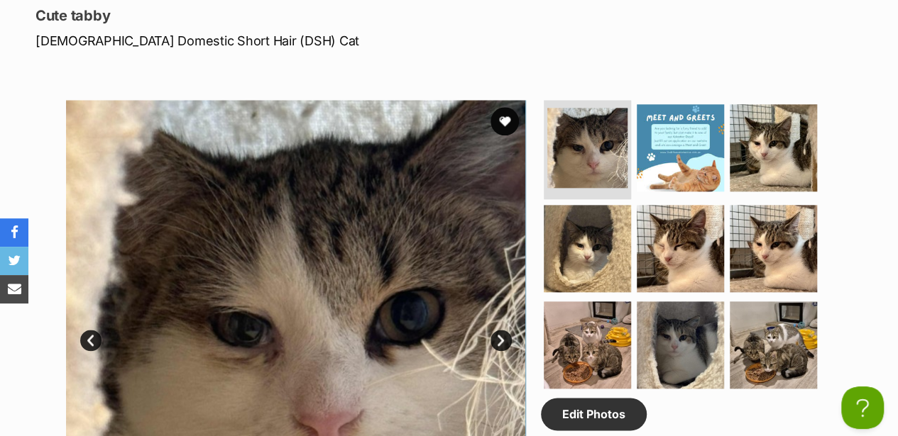
click at [849, 94] on section "Available 1 of 9 images 1 of 9 images 1 of 9 images 1 of 9 images 1 of 9 images…" at bounding box center [449, 319] width 809 height 481
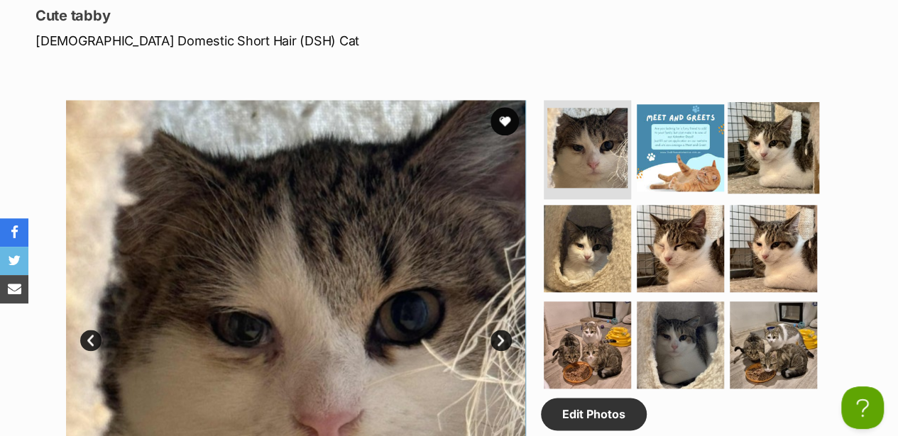
click at [767, 102] on img at bounding box center [773, 148] width 92 height 92
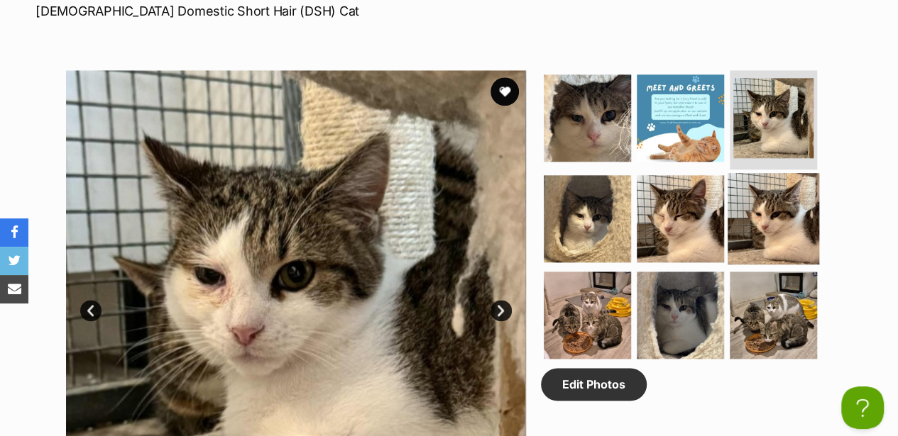
scroll to position [757, 0]
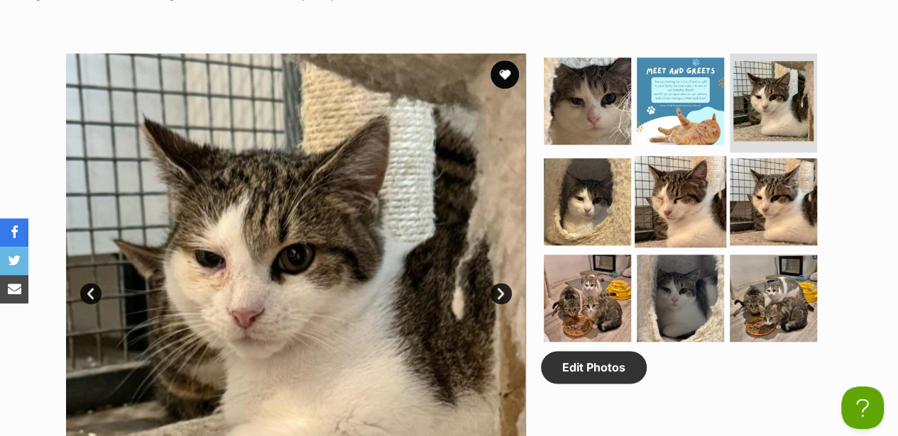
click at [675, 156] on img at bounding box center [680, 202] width 92 height 92
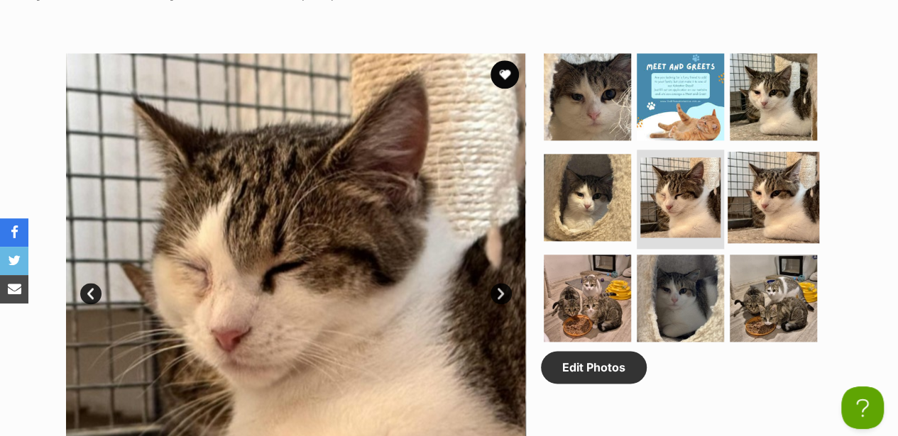
click at [747, 152] on img at bounding box center [773, 198] width 92 height 92
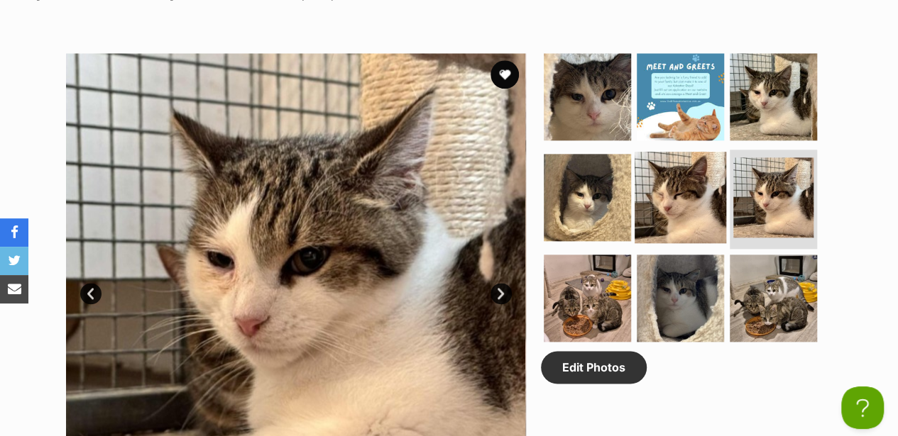
click at [661, 152] on img at bounding box center [680, 198] width 92 height 92
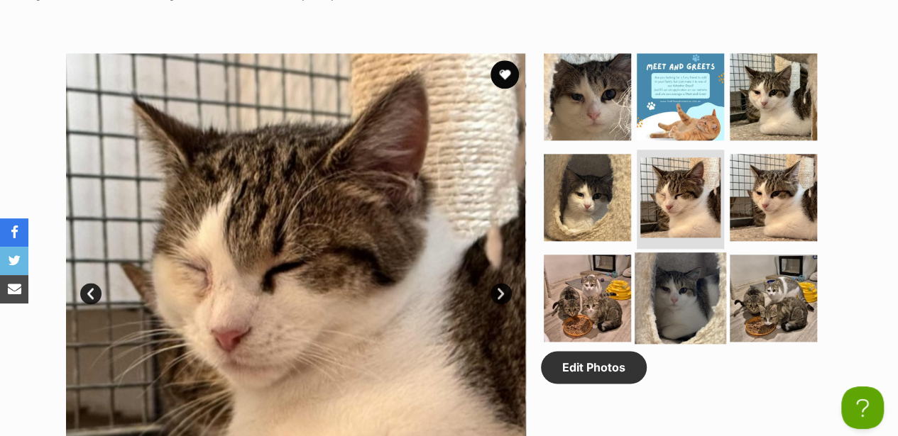
click at [669, 253] on img at bounding box center [680, 299] width 92 height 92
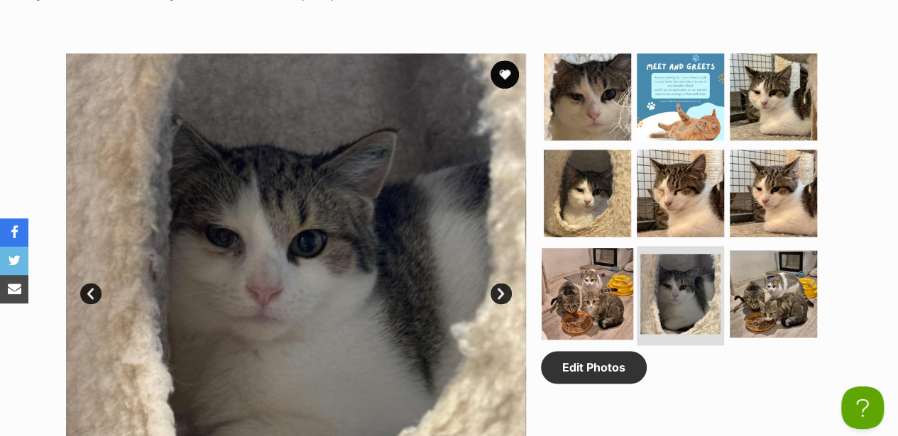
click at [612, 248] on img at bounding box center [588, 294] width 92 height 92
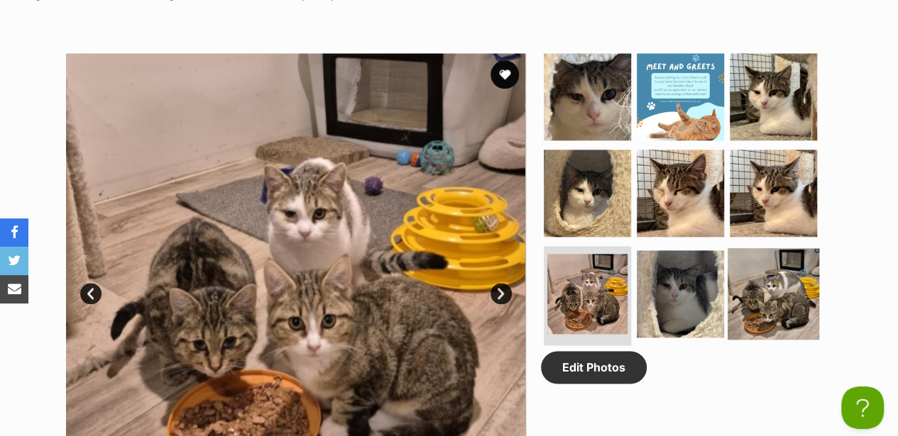
click at [782, 248] on img at bounding box center [773, 294] width 92 height 92
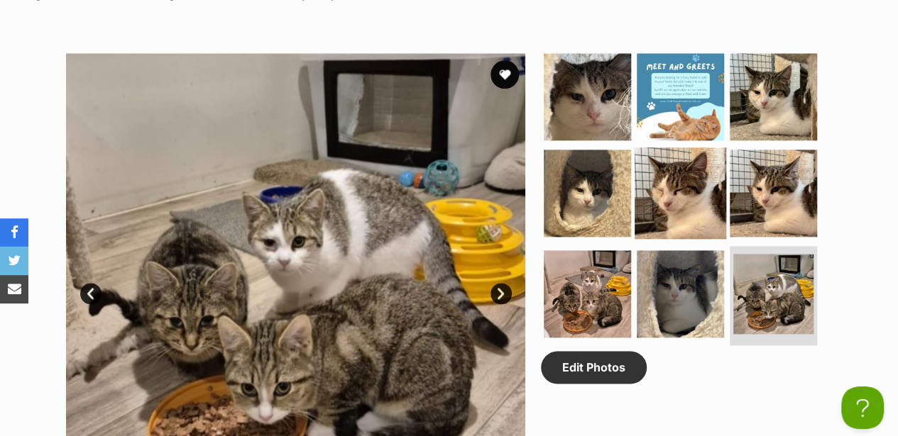
click at [670, 148] on img at bounding box center [680, 194] width 92 height 92
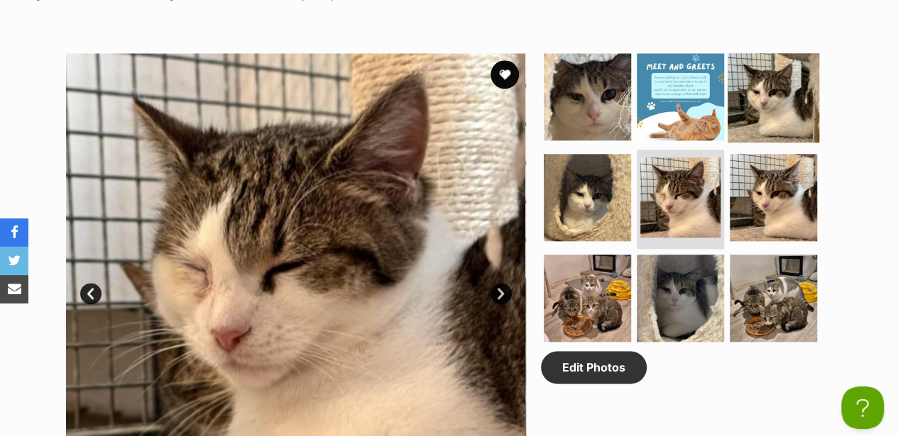
click at [764, 51] on img at bounding box center [773, 97] width 92 height 92
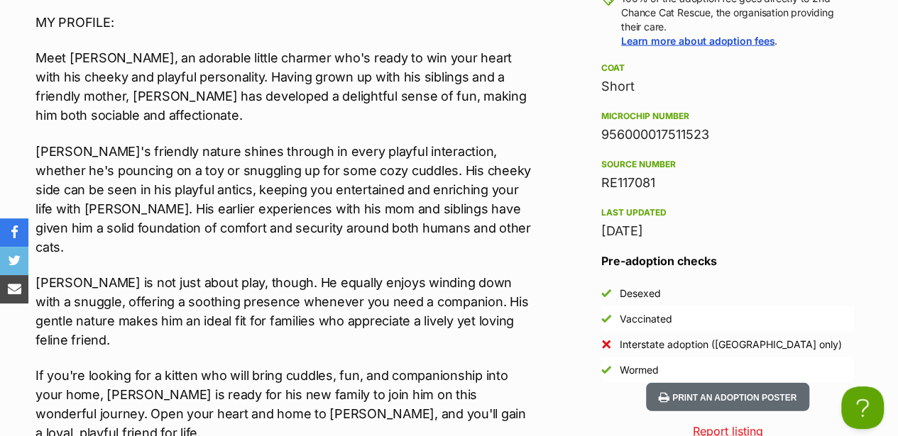
scroll to position [1608, 0]
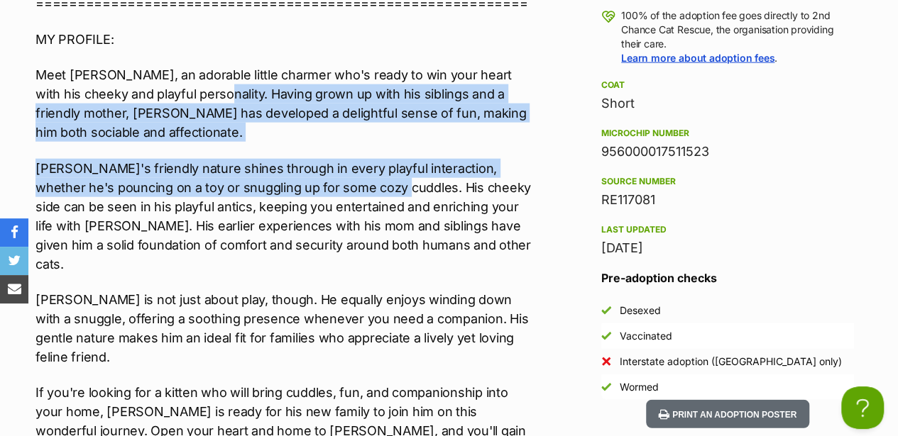
drag, startPoint x: 178, startPoint y: 50, endPoint x: 377, endPoint y: 127, distance: 213.0
click at [377, 127] on div "Interested in Adopting? To express your interest in adopting one of 2nd Chance …" at bounding box center [284, 309] width 499 height 1040
drag, startPoint x: 377, startPoint y: 127, endPoint x: 346, endPoint y: 112, distance: 34.6
copy div "Having grown up with his siblings and a friendly mother, Brett has developed a …"
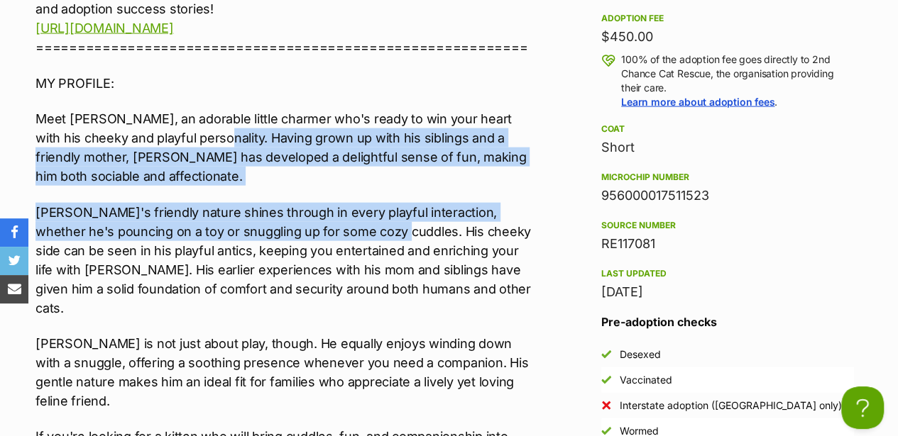
scroll to position [1561, 0]
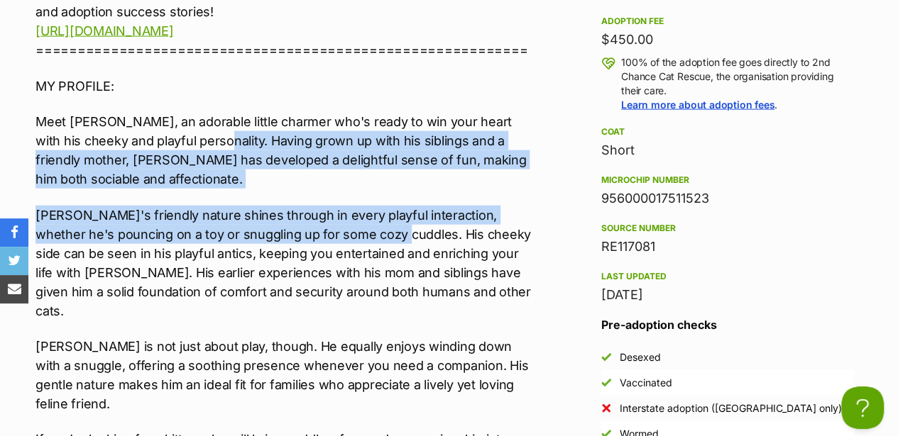
click at [199, 112] on p "Meet Brett, an adorable little charmer who's ready to win your heart with his c…" at bounding box center [284, 150] width 499 height 77
drag, startPoint x: 368, startPoint y: 123, endPoint x: 364, endPoint y: 133, distance: 9.9
click at [368, 124] on p "Meet Brett, an adorable little charmer who's ready to win your heart with his c…" at bounding box center [284, 150] width 499 height 77
click at [363, 138] on div "Interested in Adopting? To express your interest in adopting one of 2nd Chance …" at bounding box center [284, 355] width 499 height 1040
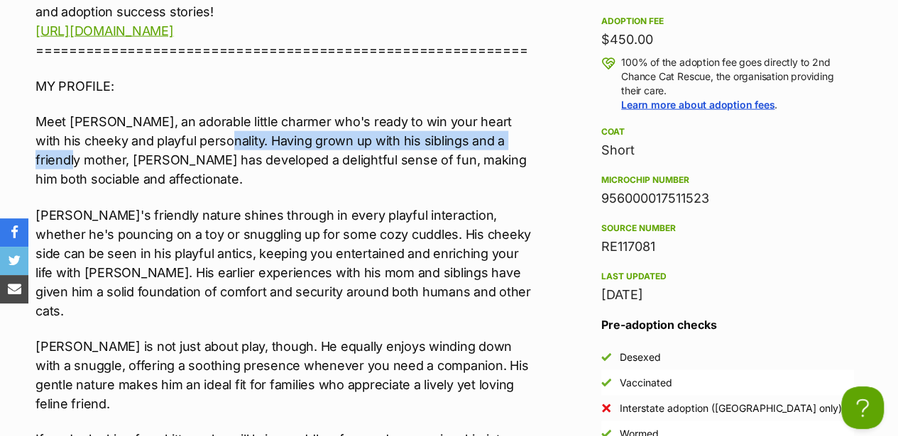
drag, startPoint x: 179, startPoint y: 99, endPoint x: 498, endPoint y: 98, distance: 319.4
click at [498, 112] on p "Meet Brett, an adorable little charmer who's ready to win your heart with his c…" at bounding box center [284, 150] width 499 height 77
copy p "Having grown up with his siblings and a friendly mother"
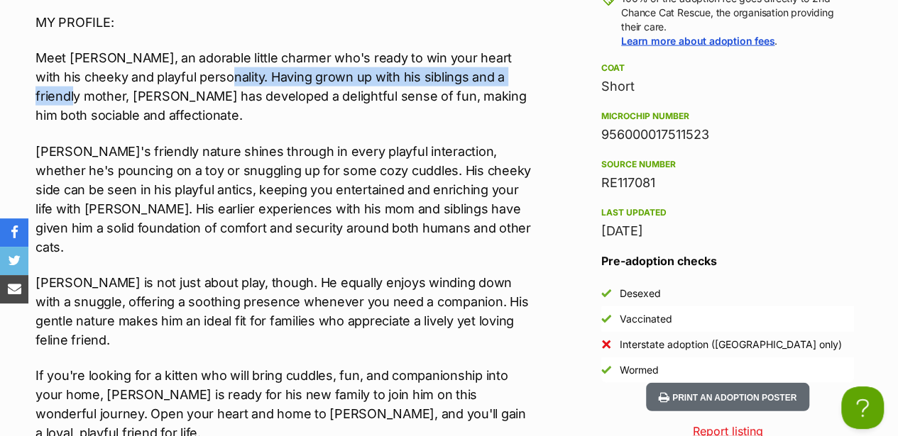
scroll to position [1656, 0]
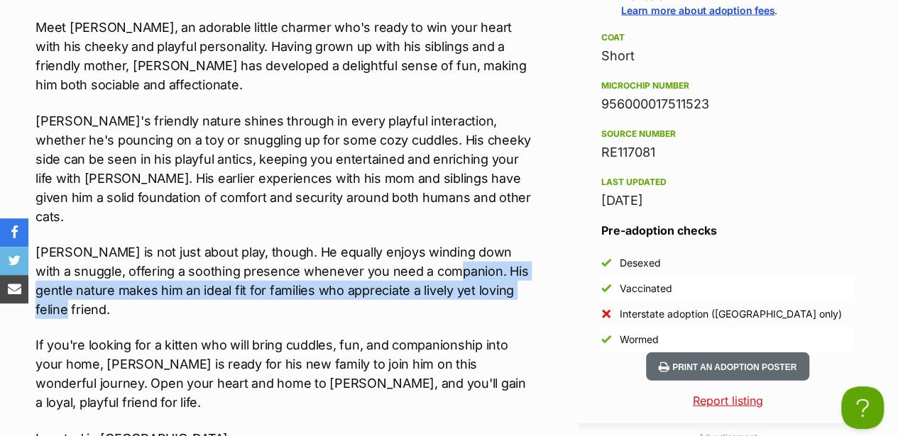
drag, startPoint x: 413, startPoint y: 189, endPoint x: 511, endPoint y: 212, distance: 100.7
click at [511, 243] on p "Brett is not just about play, though. He equally enjoys winding down with a snu…" at bounding box center [284, 281] width 499 height 77
drag, startPoint x: 511, startPoint y: 212, endPoint x: 467, endPoint y: 200, distance: 45.6
copy p "His gentle nature makes him an ideal fit for families who appreciate a lively y…"
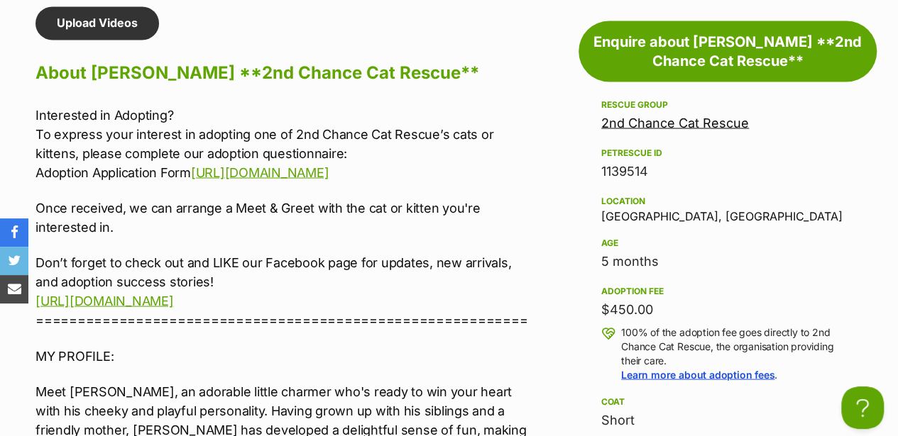
scroll to position [1278, 0]
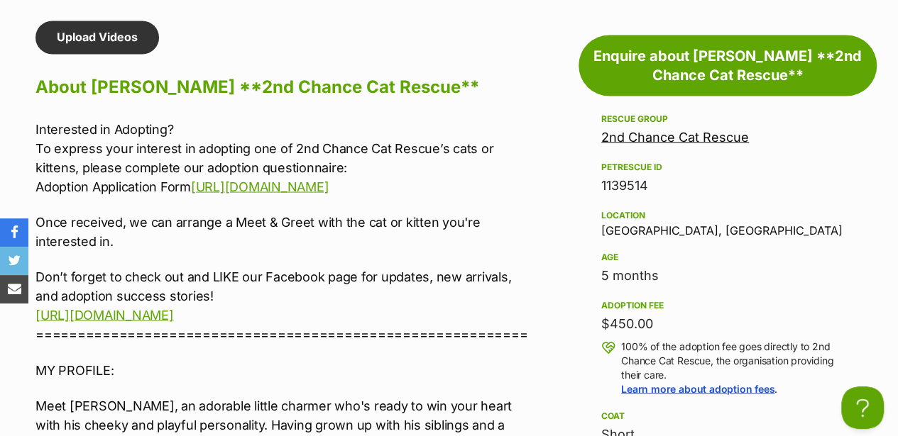
drag, startPoint x: 35, startPoint y: 85, endPoint x: 463, endPoint y: 142, distance: 432.4
copy p "To express your interest in adopting one of 2nd Chance Cat Rescue’s cats or kit…"
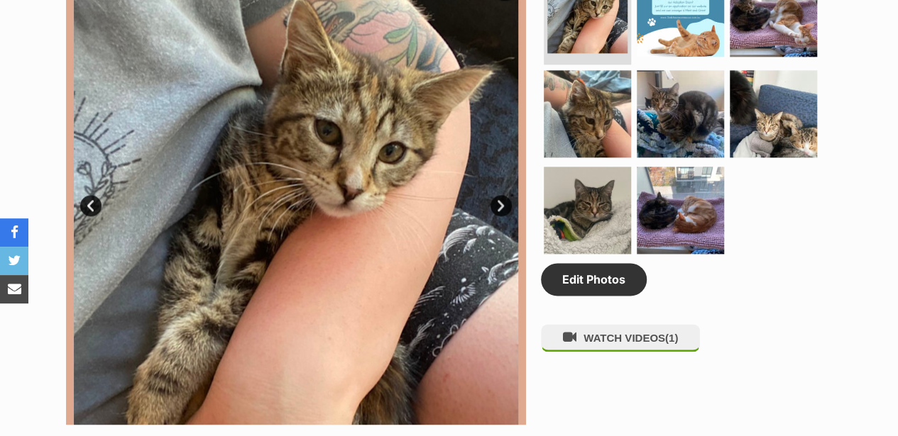
scroll to position [852, 0]
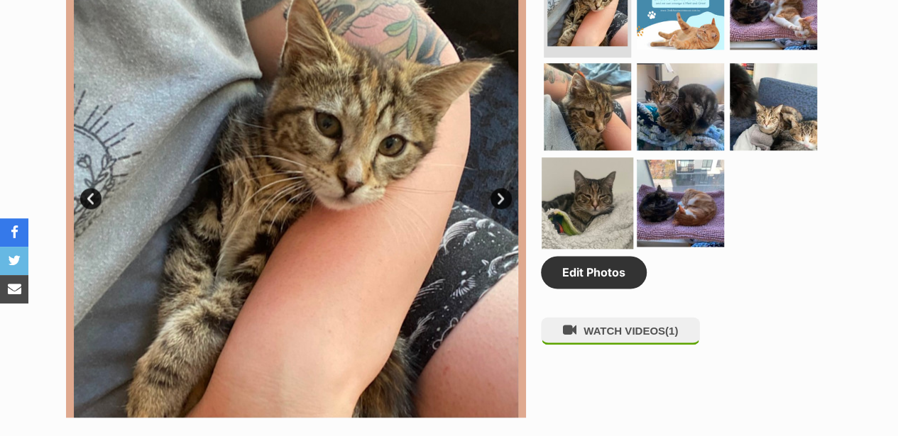
click at [590, 158] on img at bounding box center [588, 204] width 92 height 92
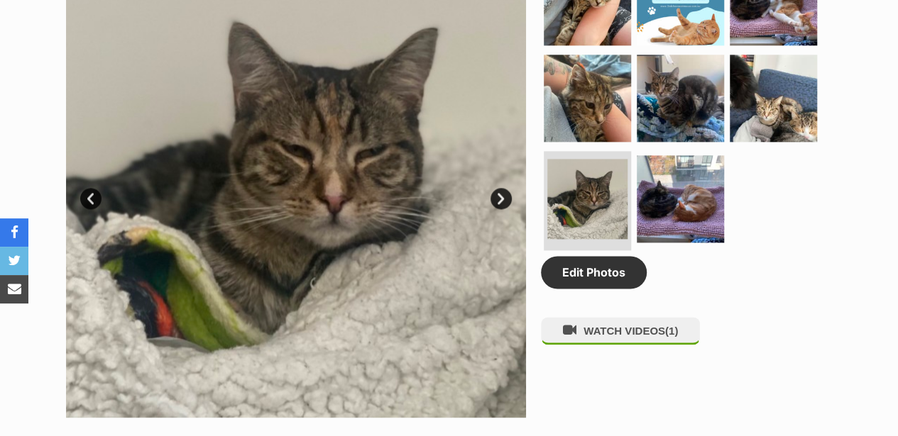
drag, startPoint x: 315, startPoint y: 112, endPoint x: 761, endPoint y: 216, distance: 457.6
click at [774, 221] on div "Edit Photos WATCH VIDEOS (1)" at bounding box center [686, 188] width 291 height 460
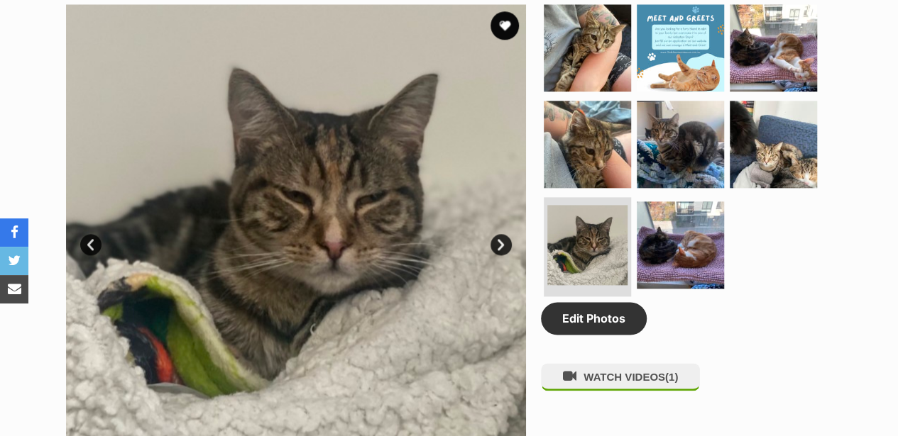
scroll to position [757, 0]
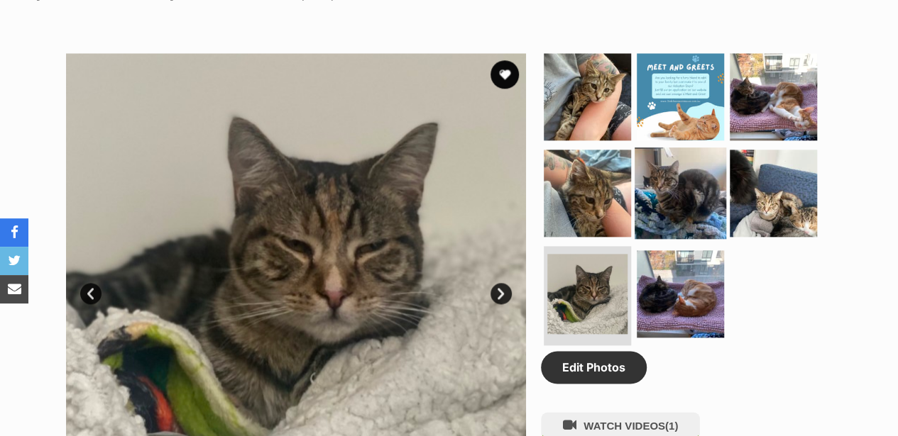
click at [643, 148] on img at bounding box center [680, 194] width 92 height 92
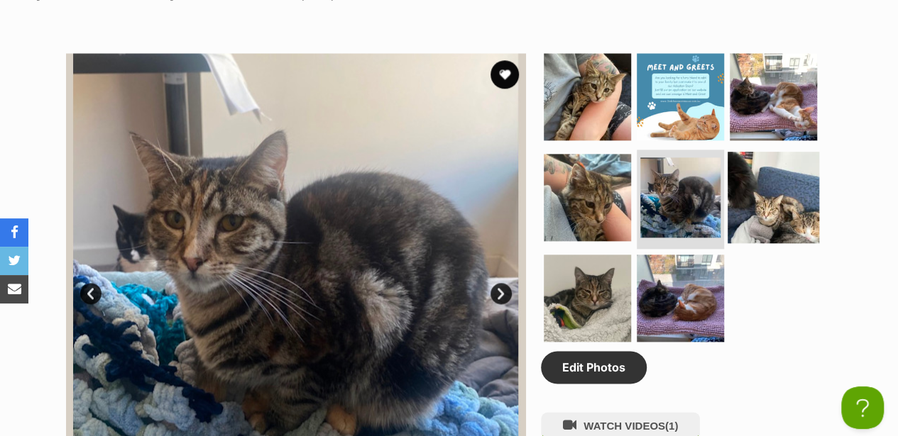
scroll to position [0, 0]
click at [804, 152] on img at bounding box center [773, 198] width 92 height 92
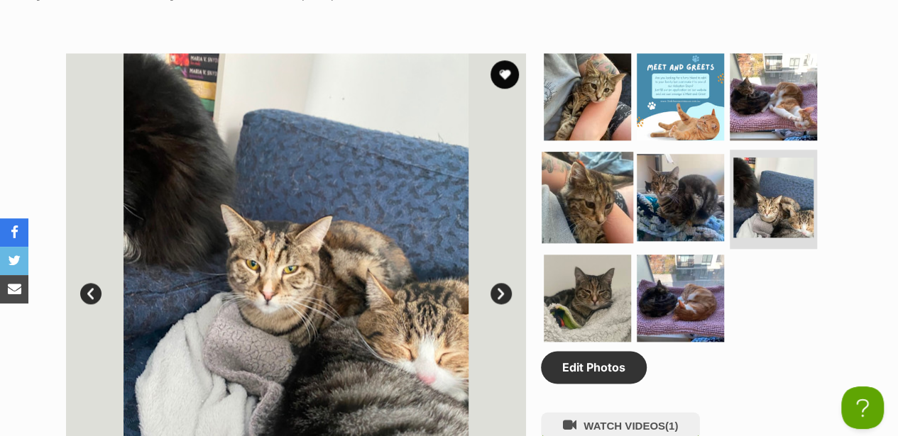
click at [564, 152] on img at bounding box center [588, 198] width 92 height 92
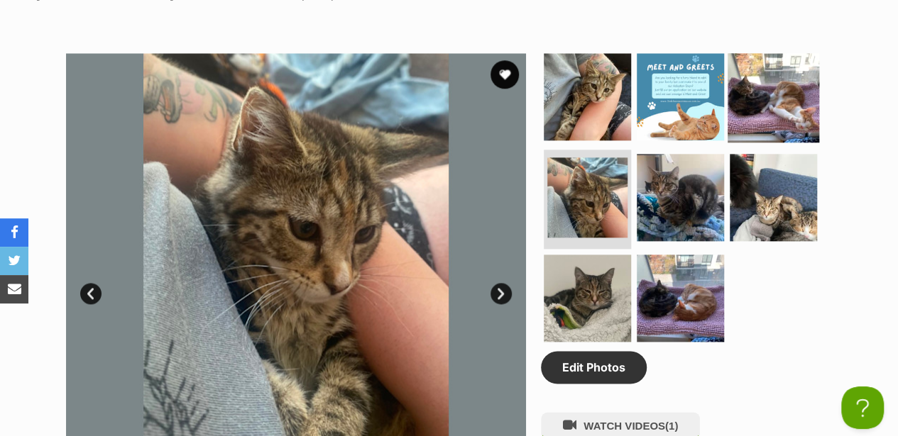
click at [803, 51] on img at bounding box center [773, 97] width 92 height 92
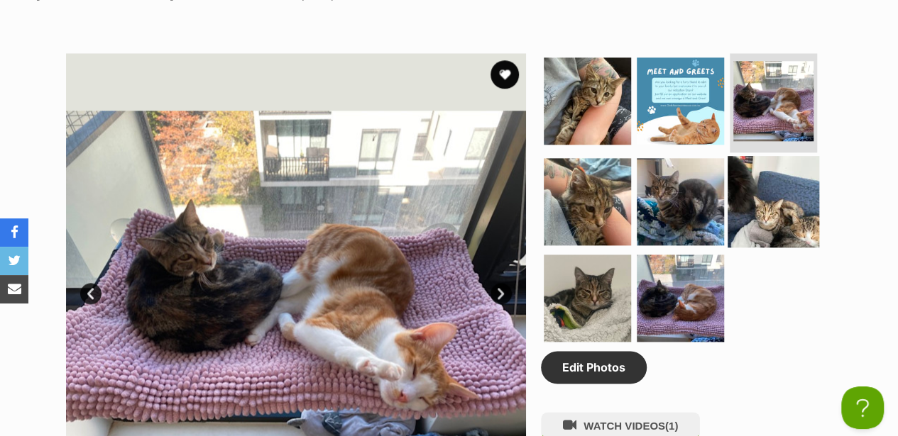
click at [762, 156] on img at bounding box center [773, 202] width 92 height 92
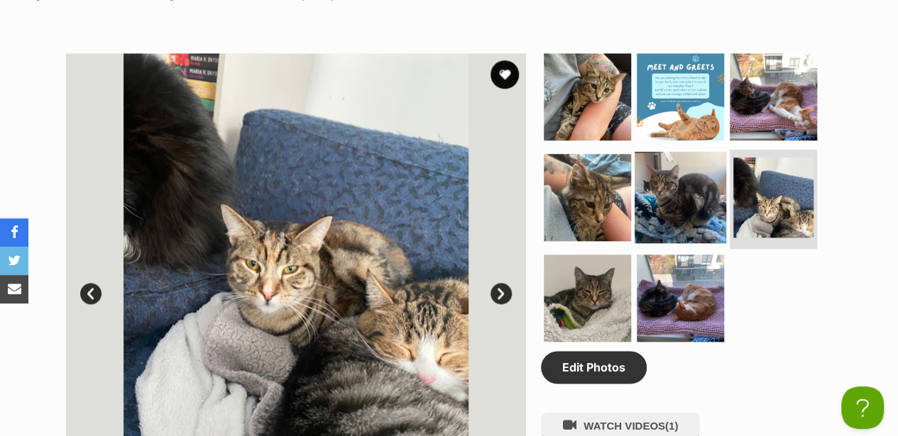
click at [684, 153] on img at bounding box center [680, 198] width 92 height 92
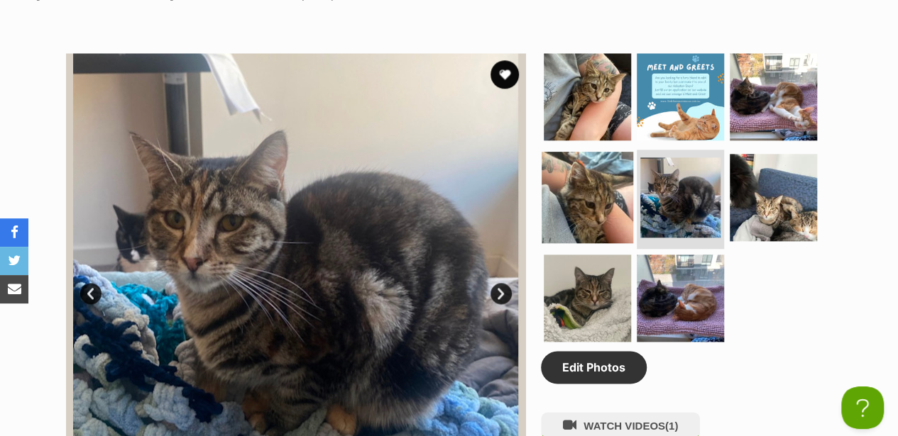
click at [606, 152] on img at bounding box center [588, 198] width 92 height 92
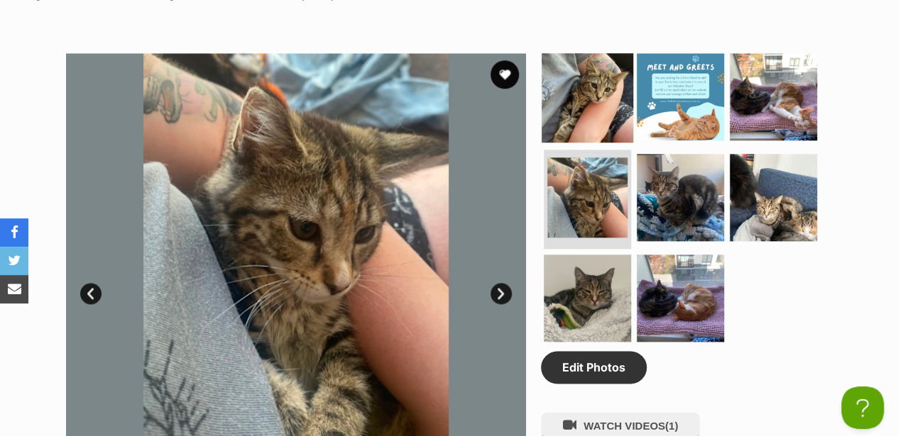
click at [592, 55] on img at bounding box center [588, 97] width 92 height 92
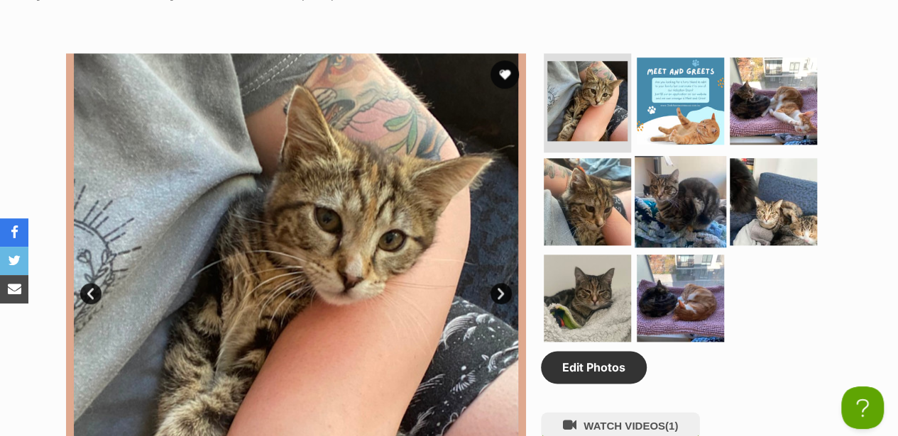
click at [636, 158] on img at bounding box center [680, 202] width 92 height 92
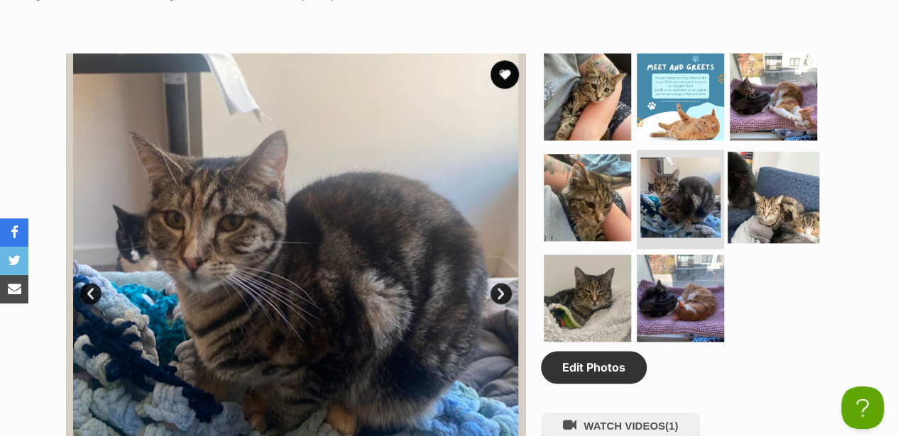
click at [759, 152] on img at bounding box center [773, 198] width 92 height 92
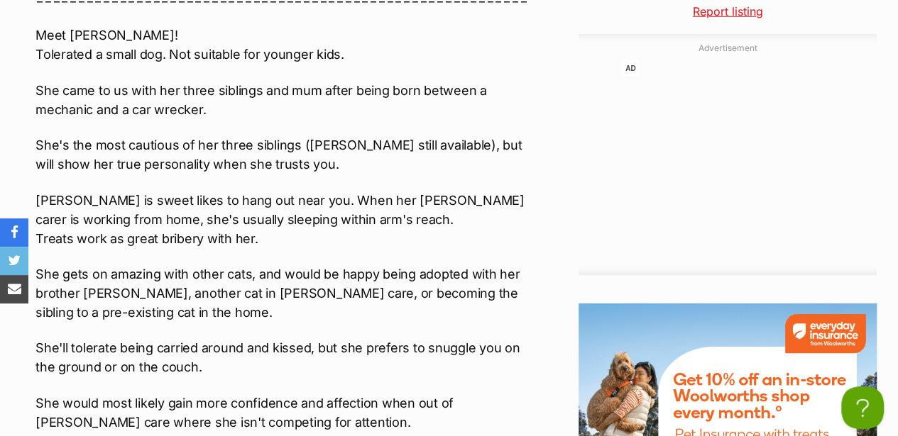
scroll to position [2082, 0]
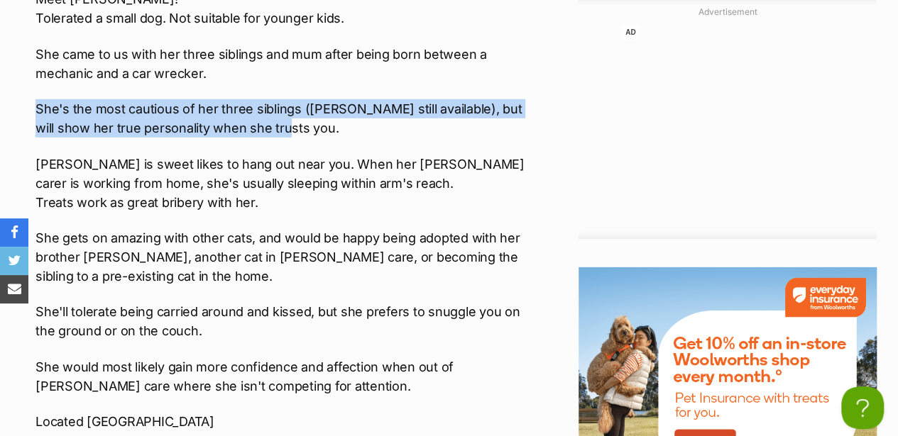
drag, startPoint x: 35, startPoint y: 63, endPoint x: 269, endPoint y: 84, distance: 235.1
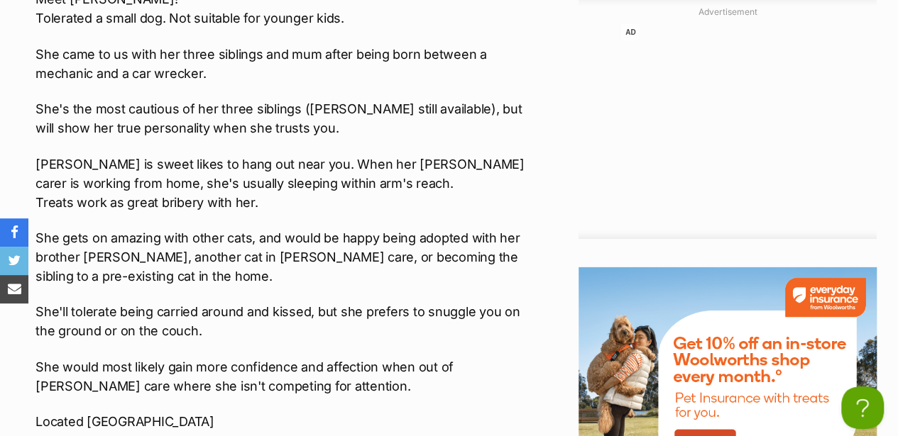
click at [172, 155] on p "Caitlyn is sweet likes to hang out near you. When her foster carer is working f…" at bounding box center [284, 183] width 499 height 57
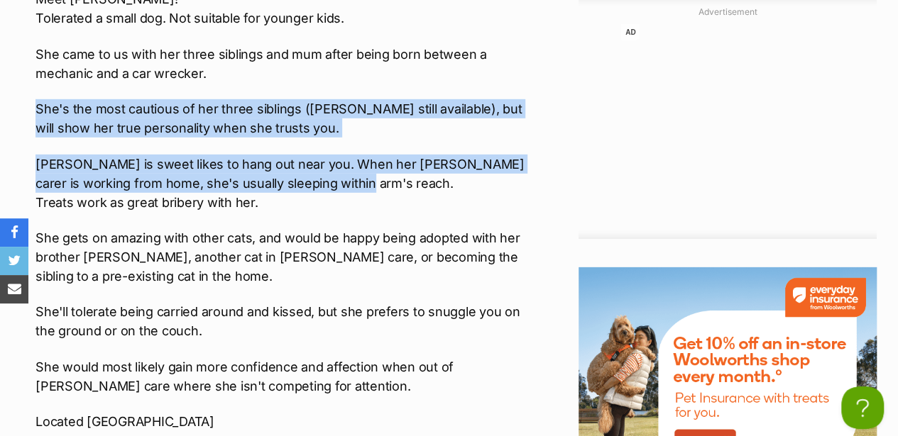
drag, startPoint x: 38, startPoint y: 62, endPoint x: 322, endPoint y: 143, distance: 294.7
click at [322, 143] on div "Interested in Adopting? To express your interest in adopting one of 2nd Chance …" at bounding box center [284, 257] width 499 height 1013
drag, startPoint x: 322, startPoint y: 143, endPoint x: 273, endPoint y: 123, distance: 52.8
copy div "She's the most cautious of her three siblings (Jayce still available), but will…"
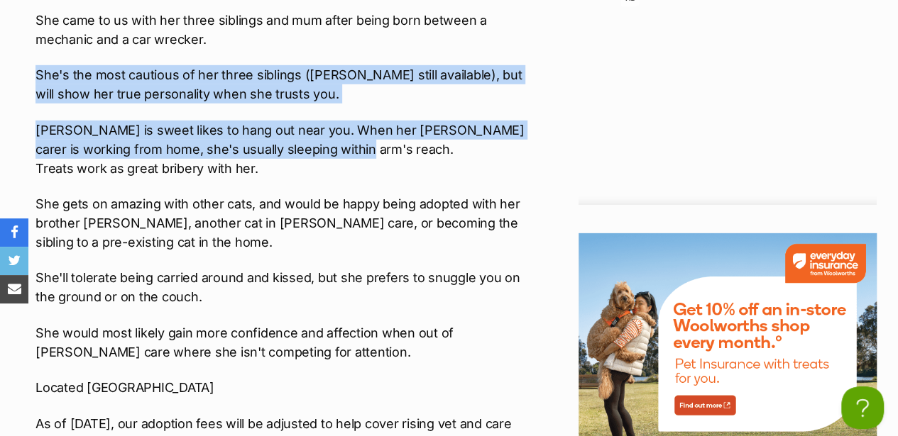
scroll to position [2176, 0]
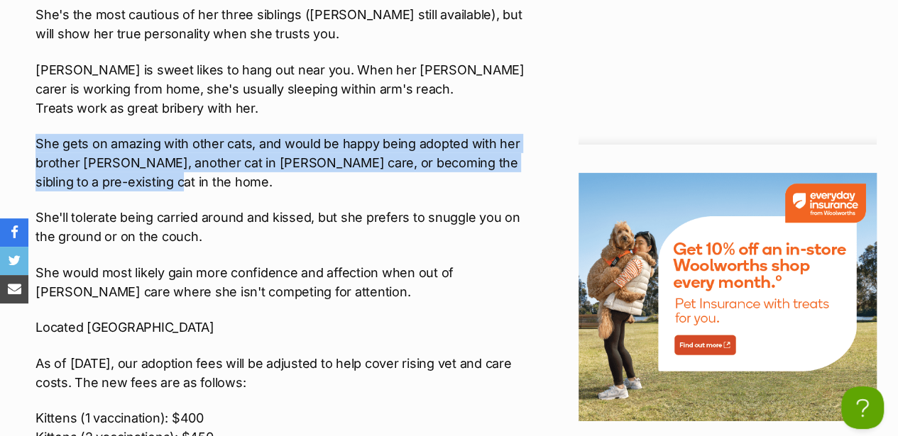
drag, startPoint x: 33, startPoint y: 95, endPoint x: 502, endPoint y: 135, distance: 470.1
copy p "She gets on amazing with other cats, and would be happy being adopted with her …"
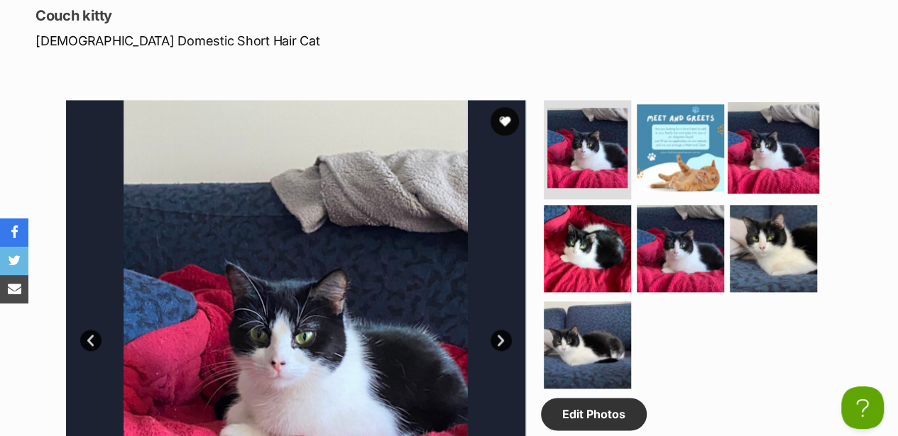
click at [777, 102] on img at bounding box center [773, 148] width 92 height 92
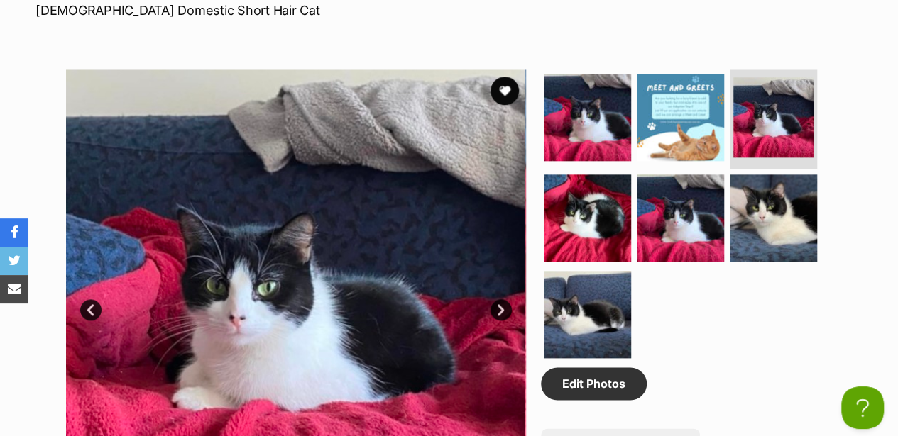
scroll to position [757, 0]
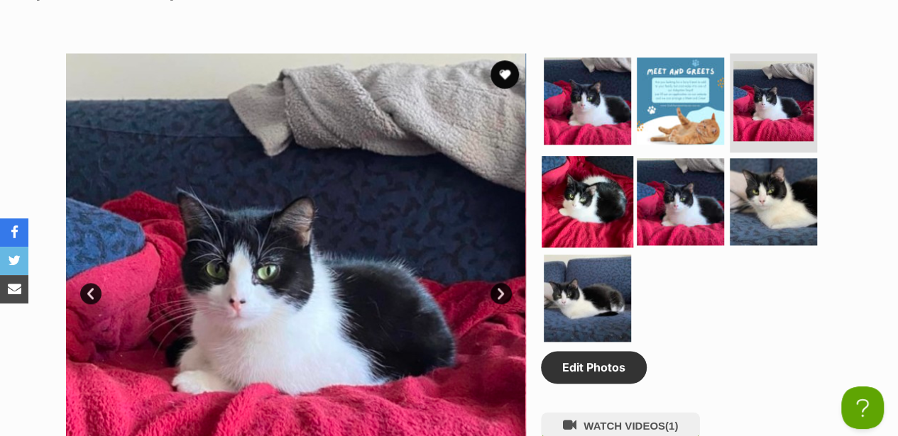
click at [563, 156] on img at bounding box center [588, 202] width 92 height 92
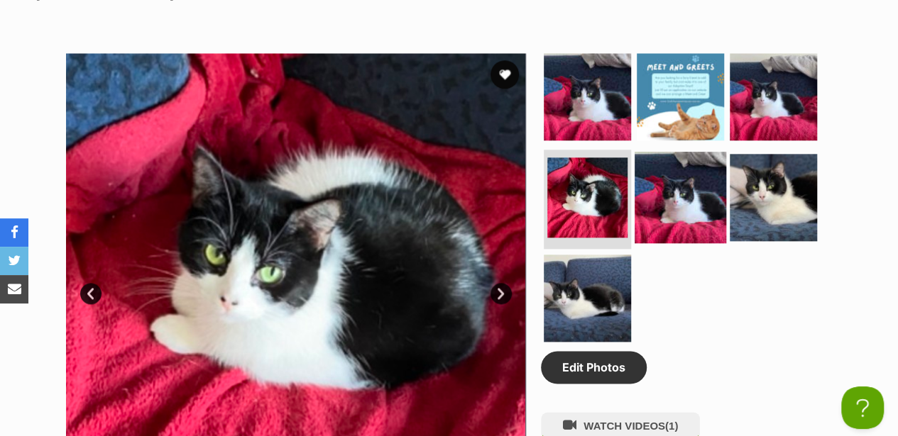
click at [683, 152] on img at bounding box center [680, 198] width 92 height 92
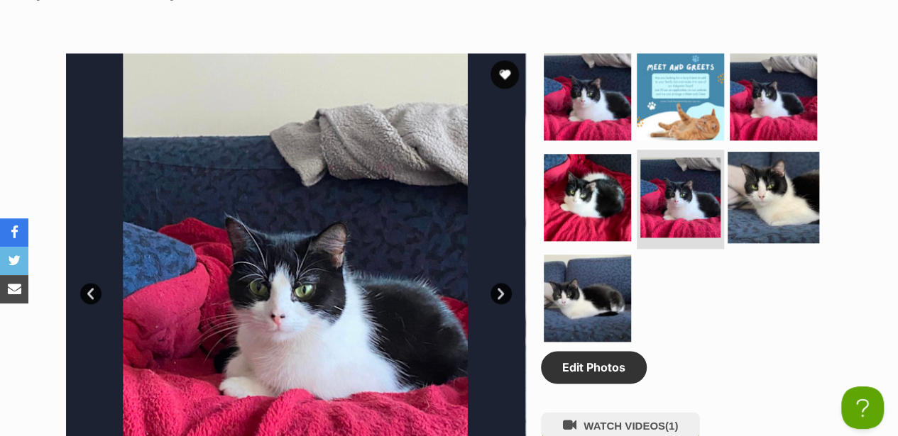
click at [771, 152] on img at bounding box center [773, 198] width 92 height 92
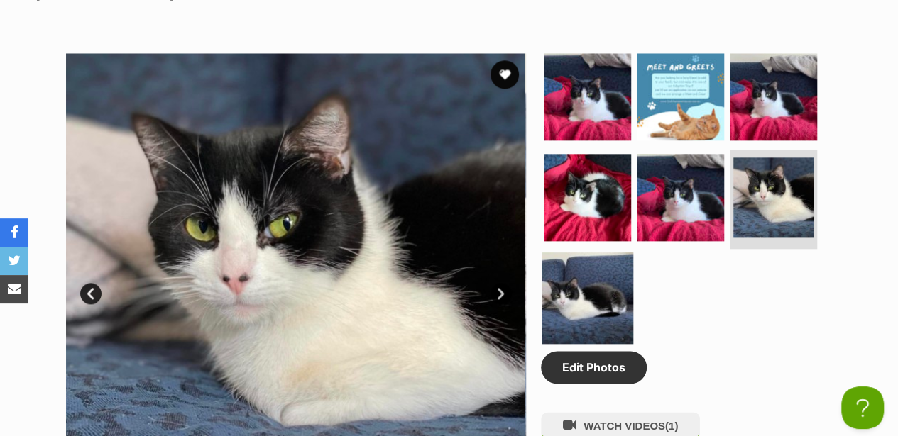
click at [620, 253] on img at bounding box center [588, 299] width 92 height 92
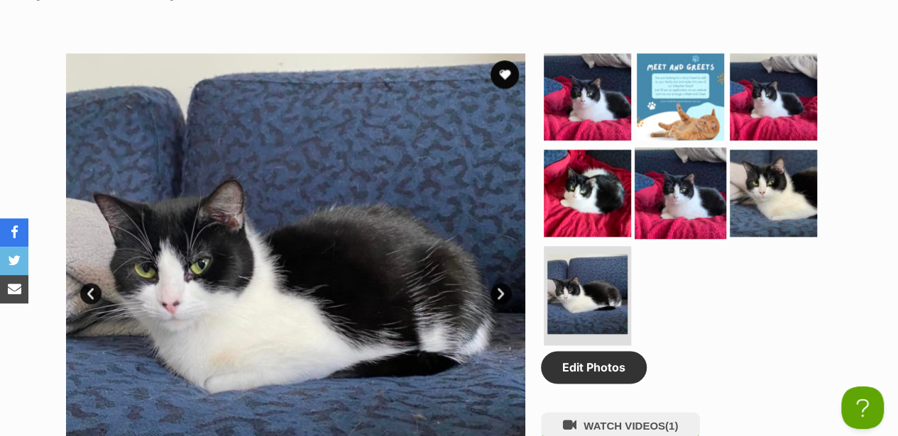
scroll to position [710, 0]
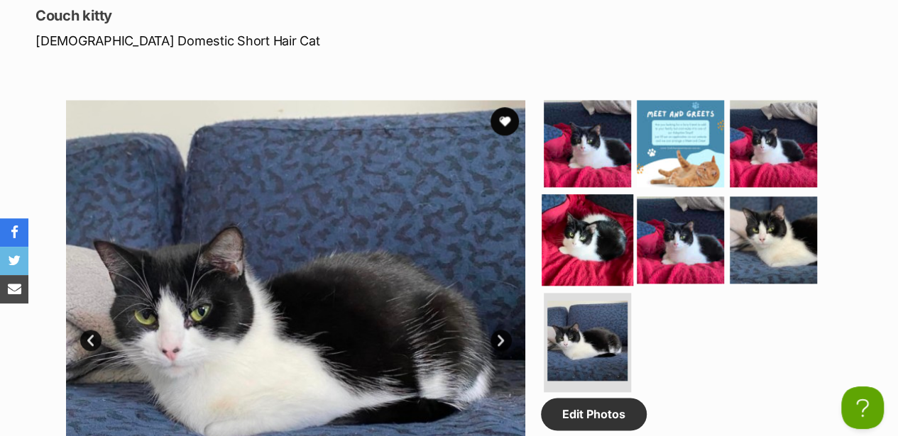
click at [603, 194] on img at bounding box center [588, 240] width 92 height 92
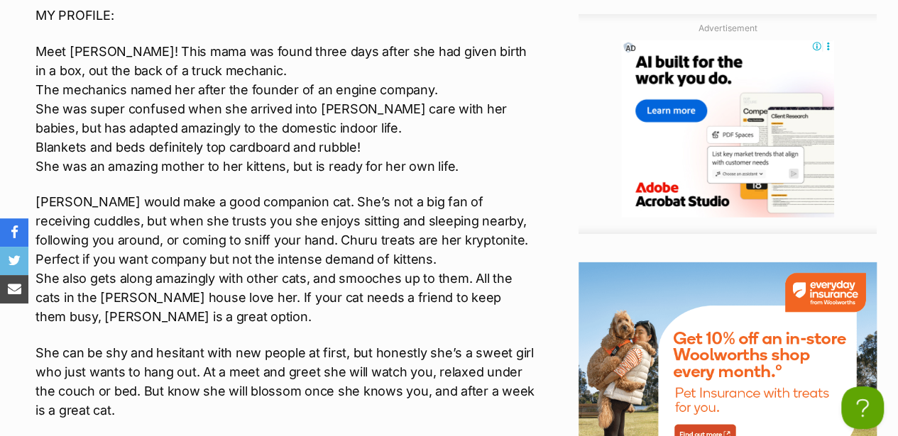
scroll to position [2082, 0]
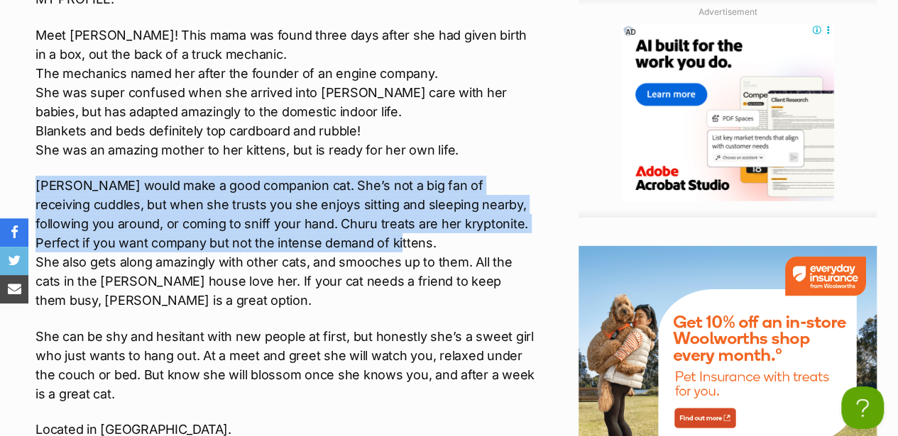
drag, startPoint x: 38, startPoint y: 136, endPoint x: 430, endPoint y: 197, distance: 397.2
click at [430, 197] on p "[PERSON_NAME] would make a good companion cat. She’s not a big fan of receiving…" at bounding box center [284, 243] width 499 height 134
click at [429, 186] on p "Clessie would make a good companion cat. She’s not a big fan of receiving cuddl…" at bounding box center [284, 243] width 499 height 134
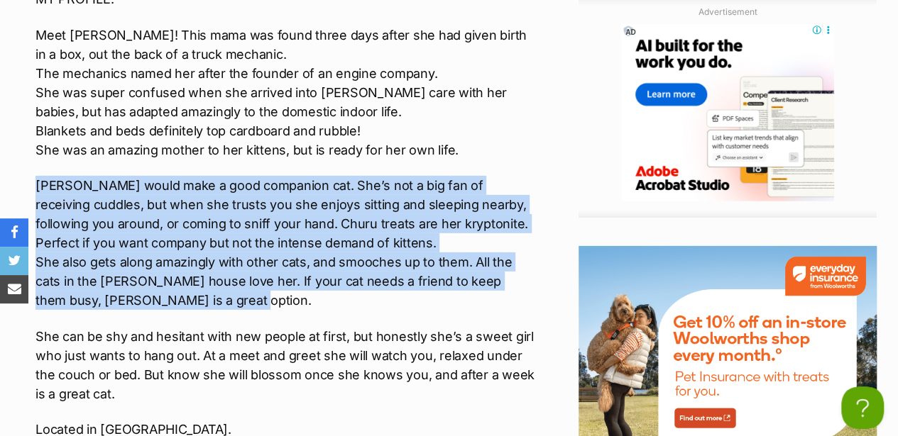
drag, startPoint x: 37, startPoint y: 141, endPoint x: 229, endPoint y: 254, distance: 222.4
click at [229, 254] on p "Clessie would make a good companion cat. She’s not a big fan of receiving cuddl…" at bounding box center [284, 243] width 499 height 134
drag, startPoint x: 229, startPoint y: 254, endPoint x: 209, endPoint y: 209, distance: 49.6
copy p "Clessie would make a good companion cat. She’s not a big fan of receiving cuddl…"
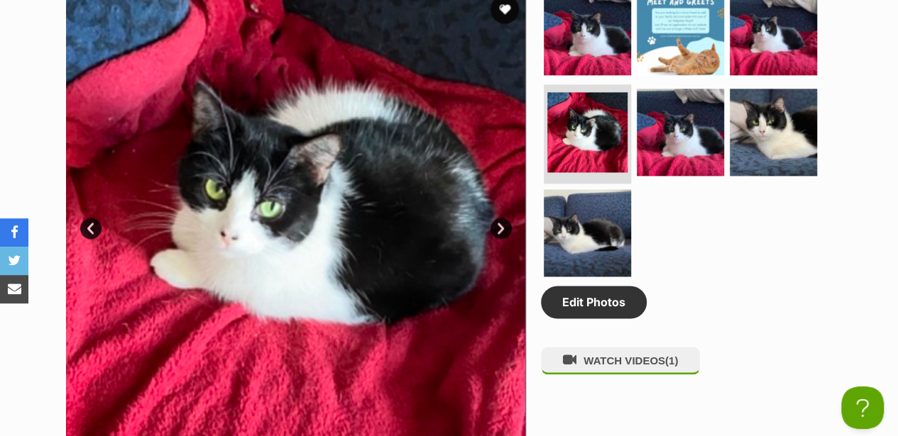
scroll to position [662, 0]
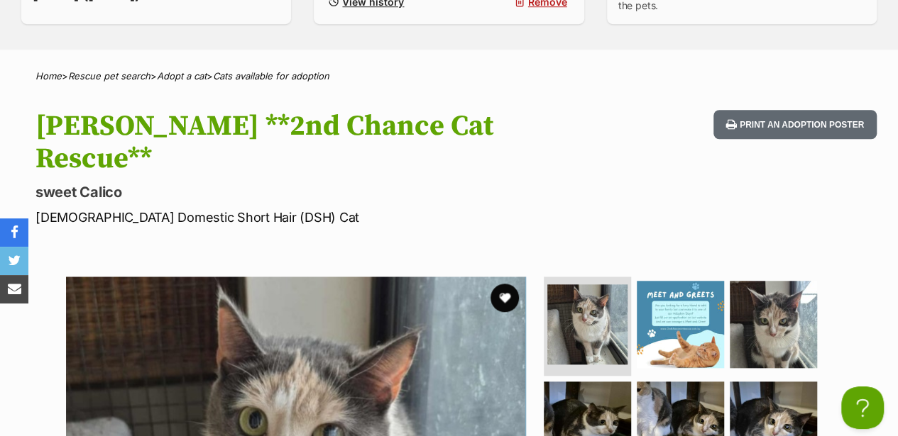
scroll to position [757, 0]
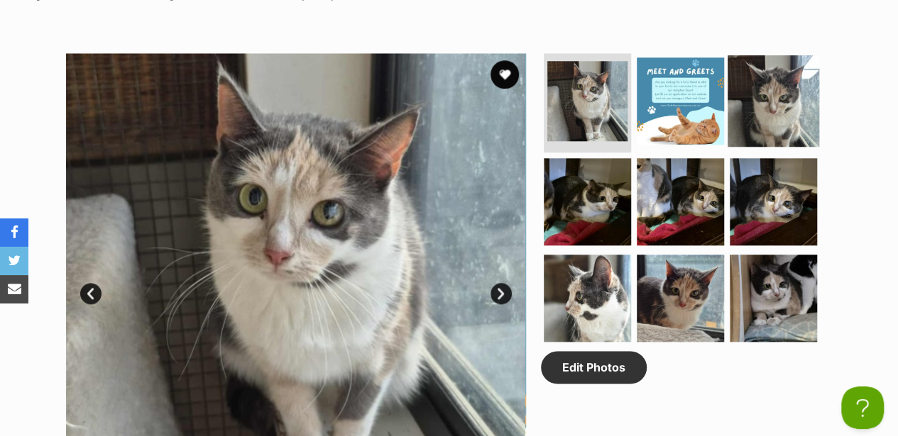
click at [769, 55] on img at bounding box center [773, 101] width 92 height 92
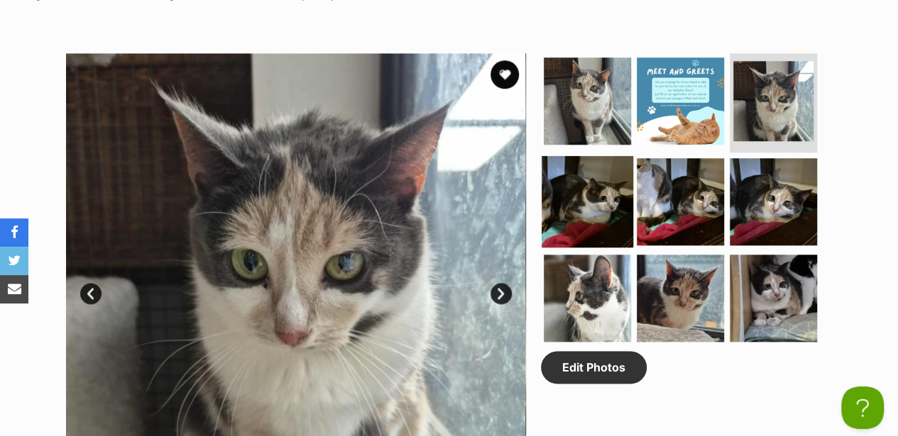
click at [562, 166] on img at bounding box center [588, 202] width 92 height 92
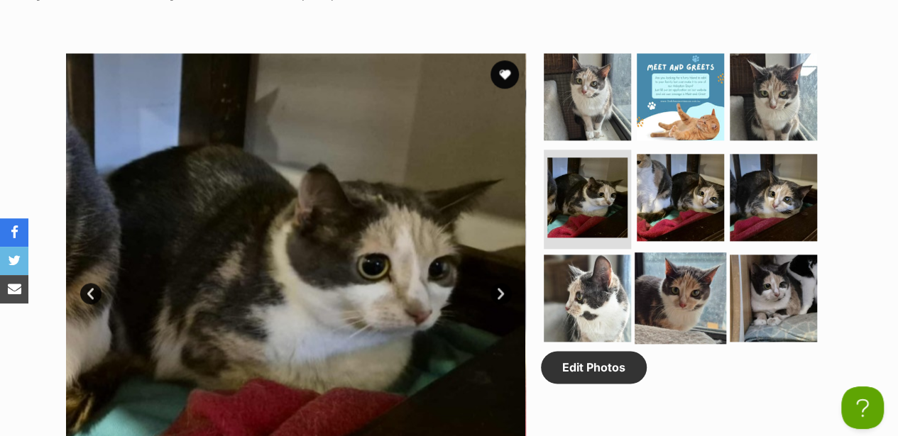
click at [708, 253] on img at bounding box center [680, 299] width 92 height 92
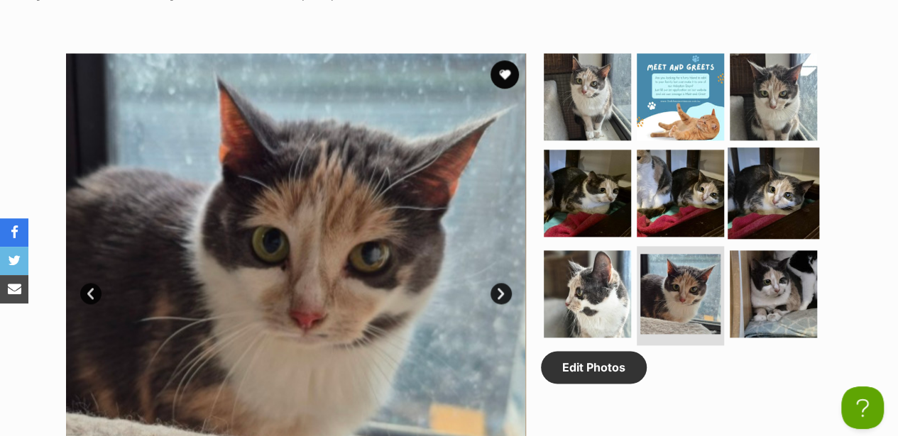
click at [772, 148] on img at bounding box center [773, 194] width 92 height 92
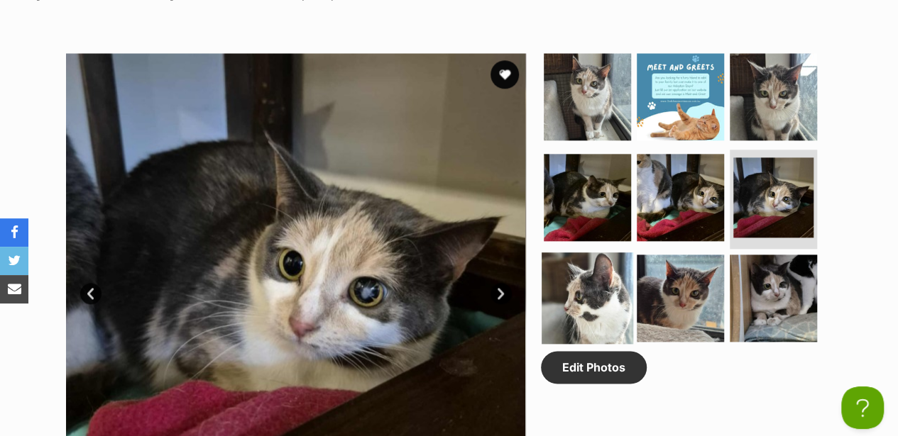
click at [571, 253] on img at bounding box center [588, 299] width 92 height 92
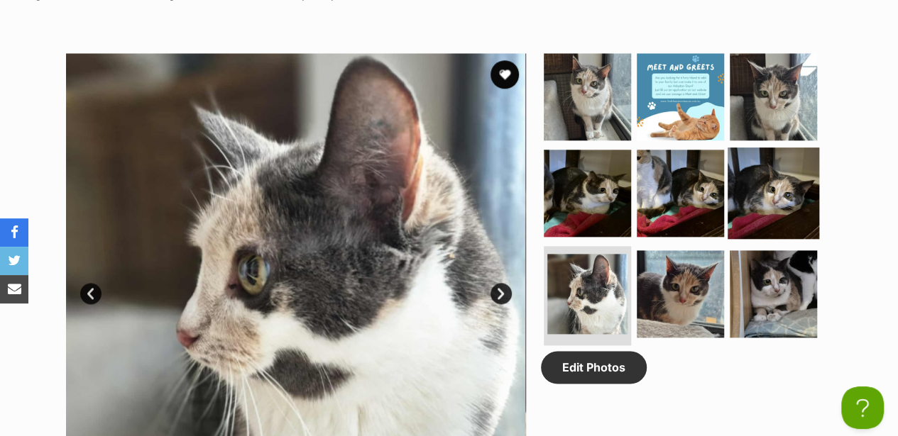
click at [744, 148] on img at bounding box center [773, 194] width 92 height 92
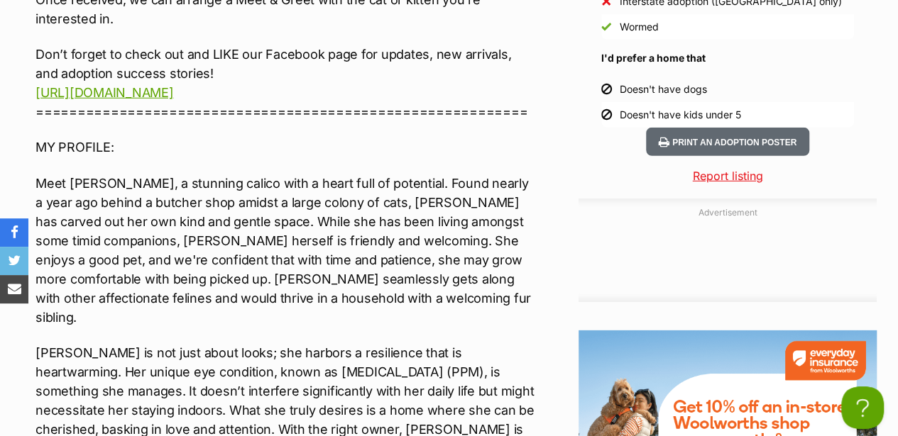
scroll to position [2082, 0]
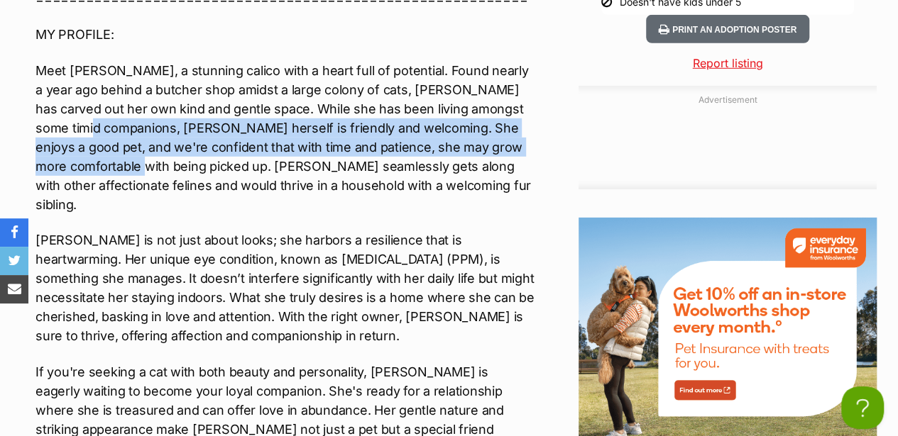
drag, startPoint x: 31, startPoint y: 83, endPoint x: 522, endPoint y: 104, distance: 490.9
drag, startPoint x: 431, startPoint y: 94, endPoint x: 199, endPoint y: 77, distance: 232.8
click at [199, 77] on p "Meet Claire, a stunning calico with a heart full of potential. Found nearly a y…" at bounding box center [284, 137] width 499 height 153
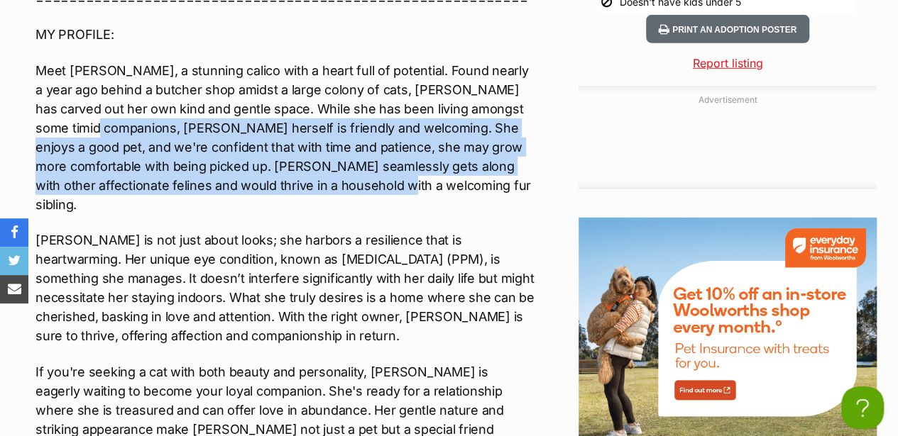
drag, startPoint x: 40, startPoint y: 82, endPoint x: 463, endPoint y: 144, distance: 427.6
click at [463, 144] on p "Meet Claire, a stunning calico with a heart full of potential. Found nearly a y…" at bounding box center [284, 137] width 499 height 153
drag, startPoint x: 460, startPoint y: 144, endPoint x: 101, endPoint y: 98, distance: 361.4
click at [122, 103] on p "Meet Claire, a stunning calico with a heart full of potential. Found nearly a y…" at bounding box center [284, 137] width 499 height 153
drag, startPoint x: 30, startPoint y: 82, endPoint x: 309, endPoint y: 146, distance: 286.8
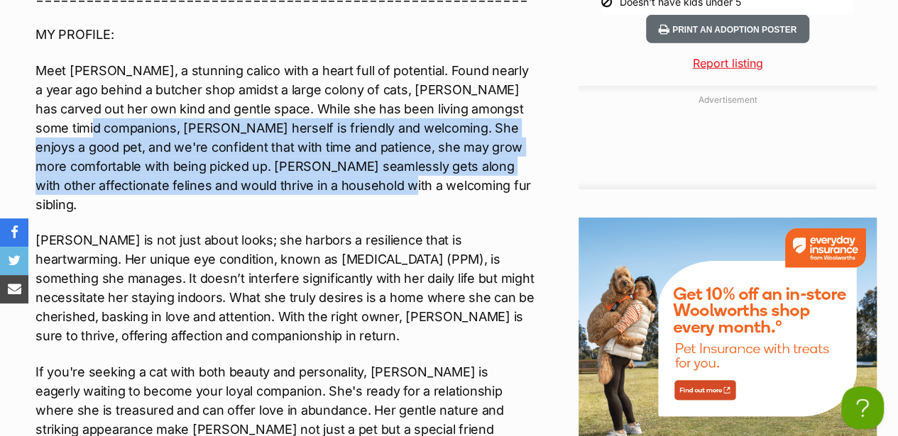
copy p "Claire herself is friendly and welcoming. She enjoys a good pet, and we're conf…"
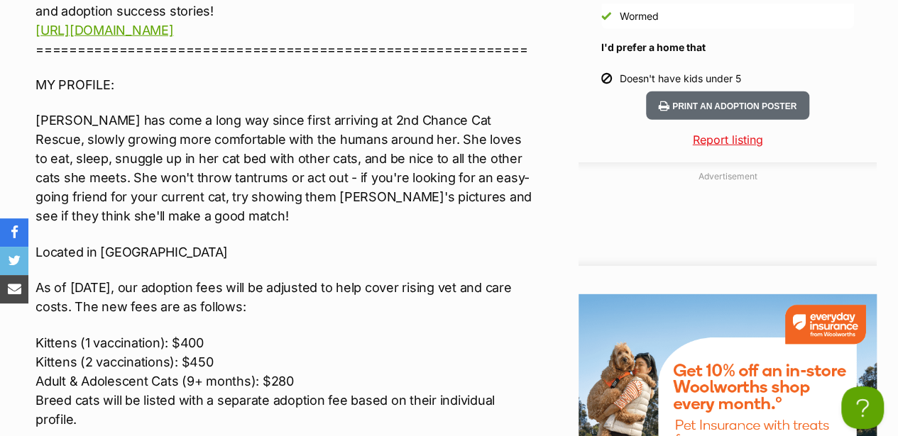
scroll to position [1892, 0]
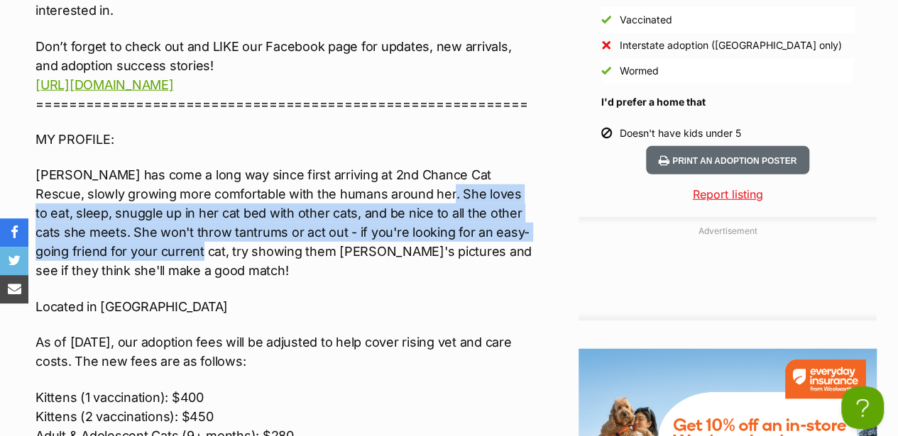
drag, startPoint x: 389, startPoint y: 183, endPoint x: 136, endPoint y: 237, distance: 259.1
click at [136, 237] on p "[PERSON_NAME] has come a long way since first arriving at 2nd Chance Cat Rescue…" at bounding box center [284, 222] width 499 height 115
drag, startPoint x: 136, startPoint y: 237, endPoint x: 117, endPoint y: 211, distance: 31.5
copy p "loves to eat, sleep, snuggle up in her cat bed with other cats, and be nice to …"
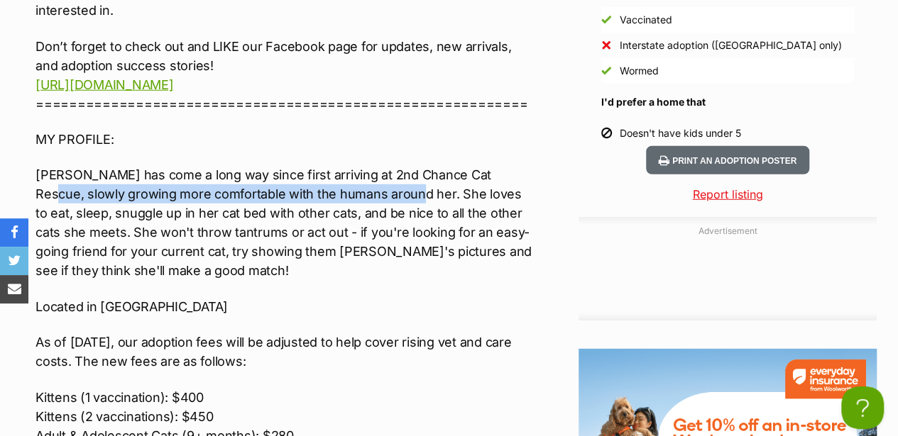
drag, startPoint x: 485, startPoint y: 169, endPoint x: 361, endPoint y: 184, distance: 125.1
click at [361, 184] on p "[PERSON_NAME] has come a long way since first arriving at 2nd Chance Cat Rescue…" at bounding box center [284, 222] width 499 height 115
drag, startPoint x: 361, startPoint y: 184, endPoint x: 342, endPoint y: 186, distance: 19.3
copy p "lowly growing more comfortable with the humans around her."
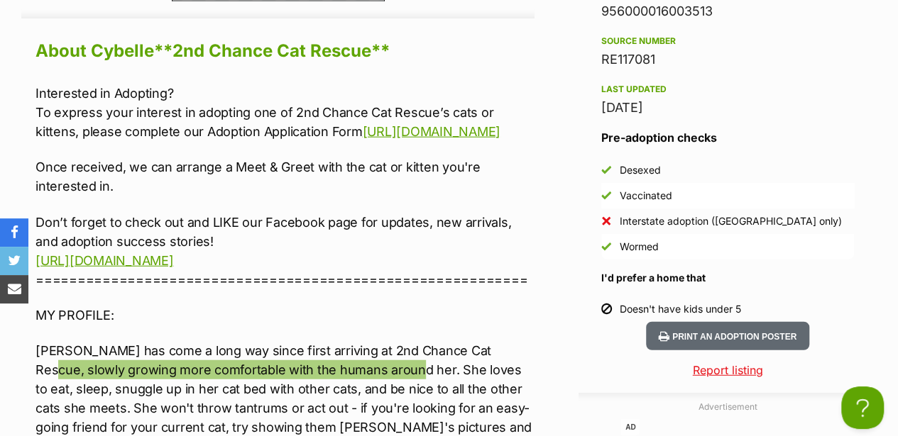
scroll to position [1703, 0]
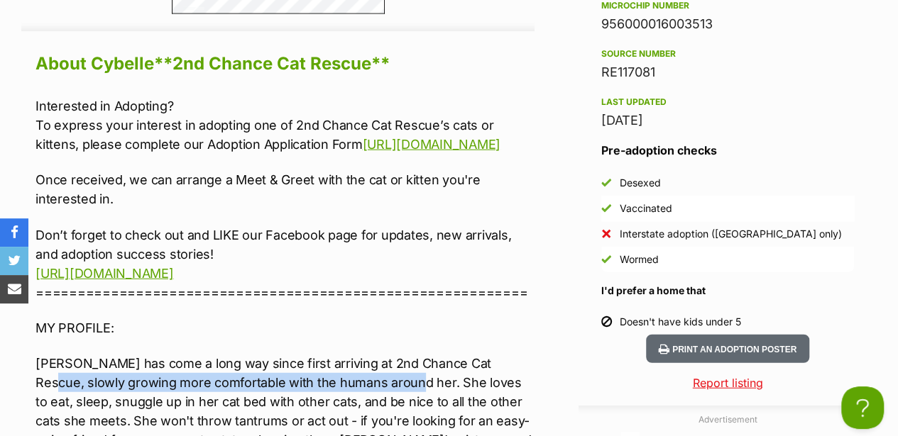
drag, startPoint x: 35, startPoint y: 89, endPoint x: 449, endPoint y: 128, distance: 416.3
copy p "To express your interest in adopting one of 2nd Chance Cat Rescue’s cats or kit…"
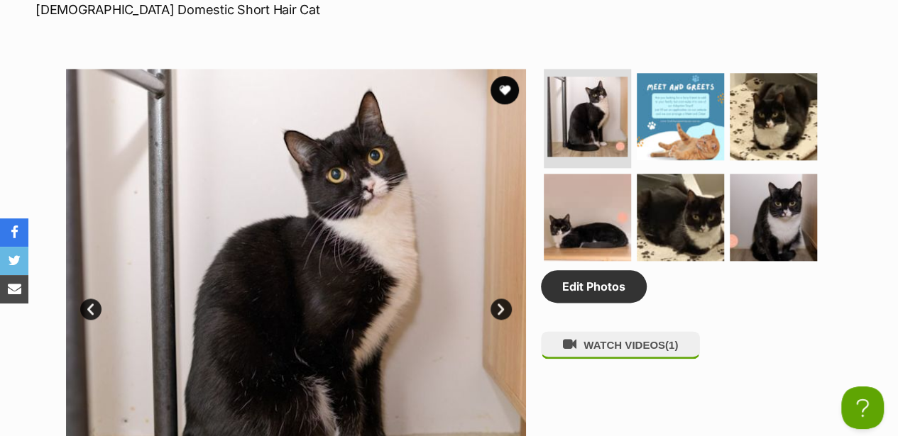
scroll to position [710, 0]
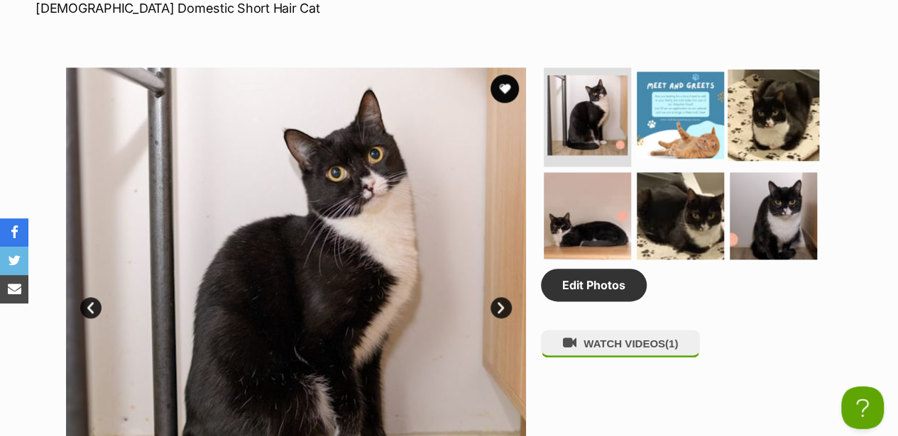
click at [781, 103] on img at bounding box center [773, 116] width 92 height 92
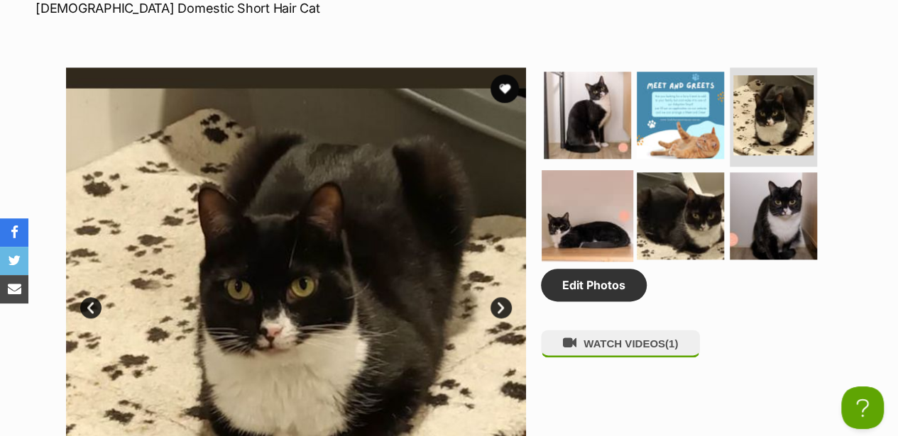
click at [629, 187] on img at bounding box center [588, 216] width 92 height 92
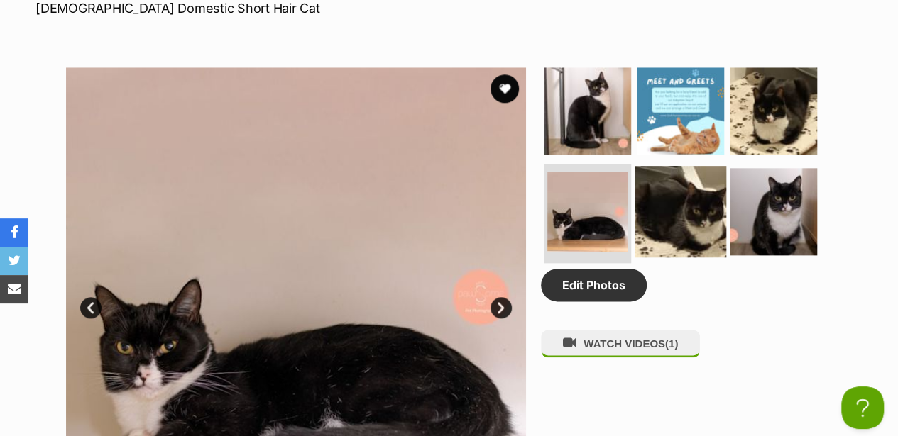
click at [699, 185] on img at bounding box center [680, 212] width 92 height 92
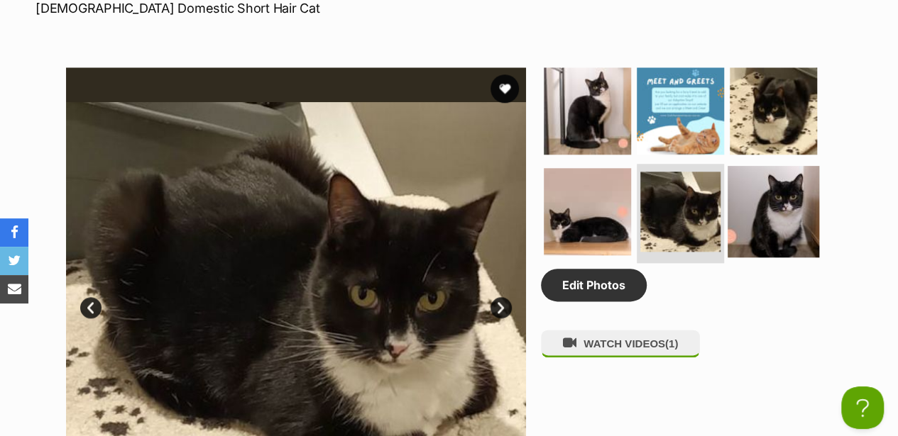
click at [761, 170] on img at bounding box center [773, 212] width 92 height 92
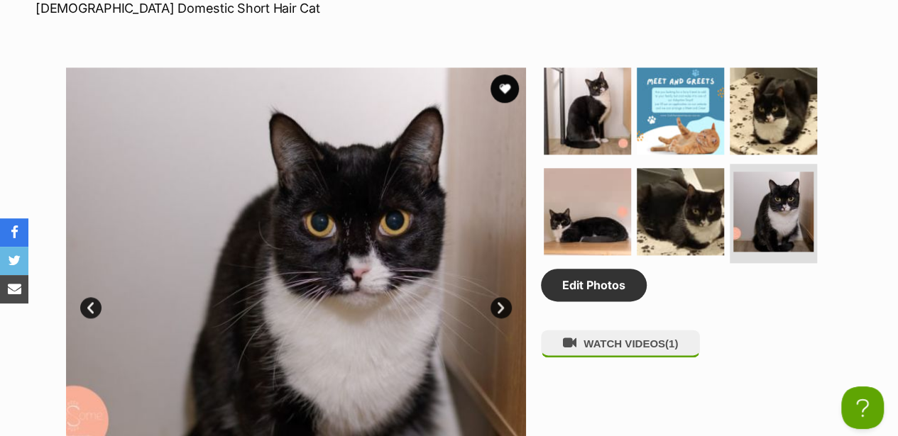
scroll to position [757, 0]
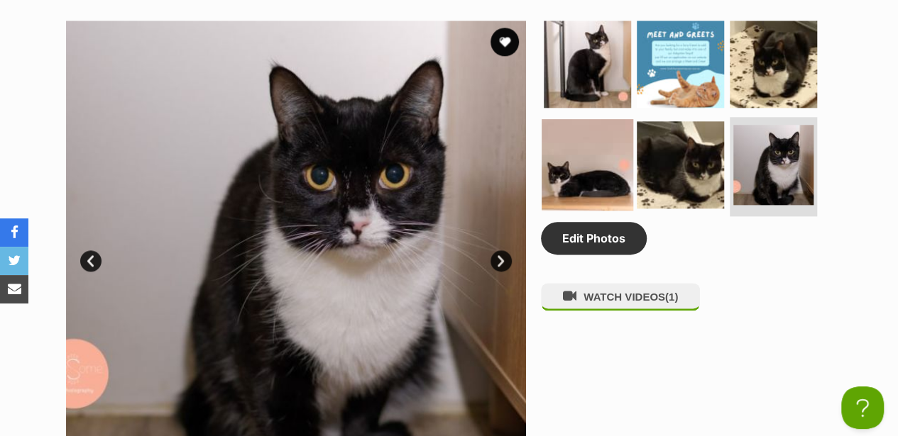
click at [567, 126] on img at bounding box center [588, 165] width 92 height 92
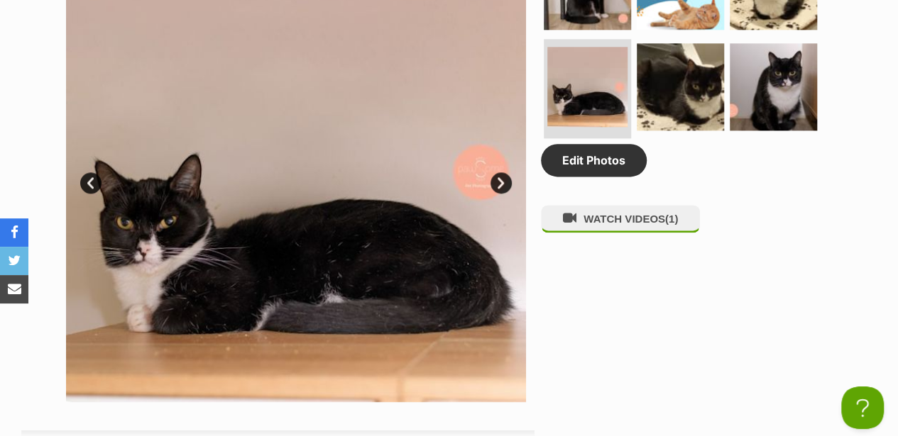
scroll to position [852, 0]
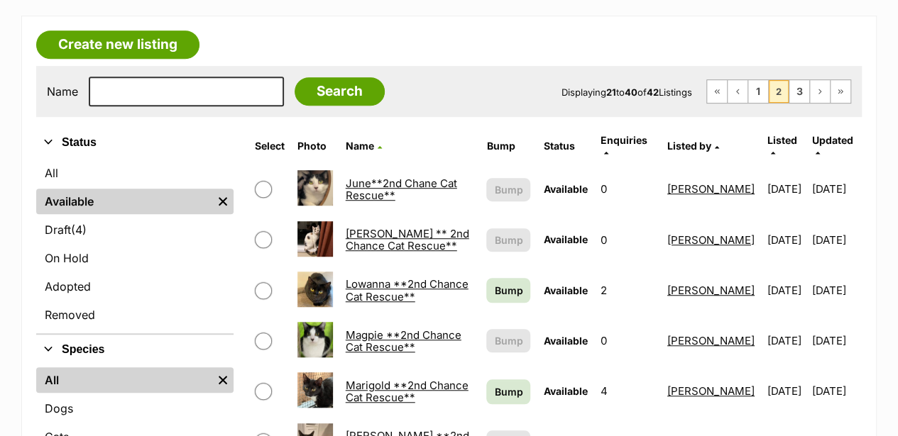
scroll to position [378, 0]
click at [711, 80] on link "First Page" at bounding box center [717, 91] width 20 height 23
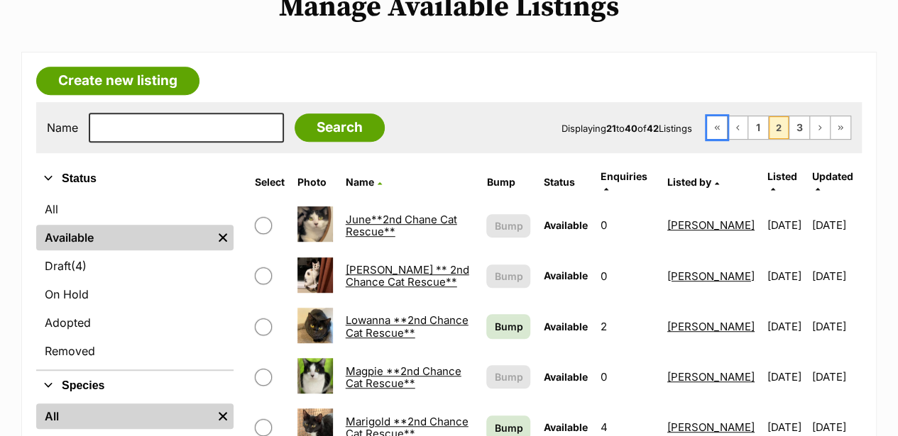
scroll to position [331, 0]
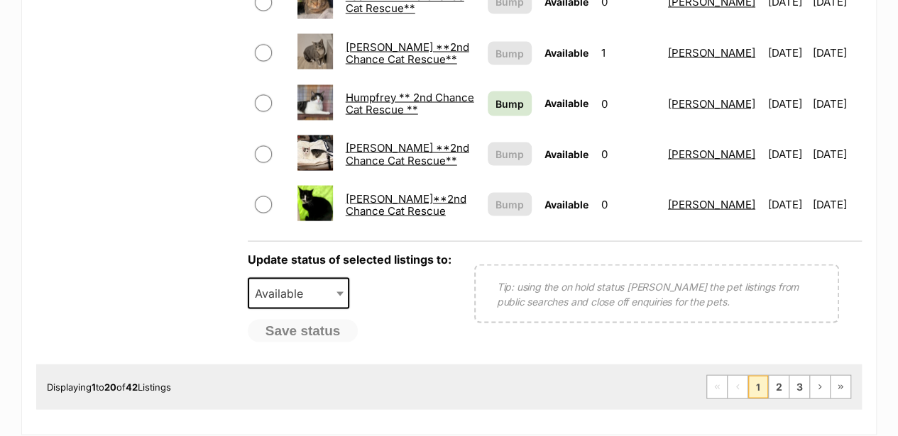
scroll to position [1324, 0]
click at [778, 375] on link "2" at bounding box center [779, 386] width 20 height 23
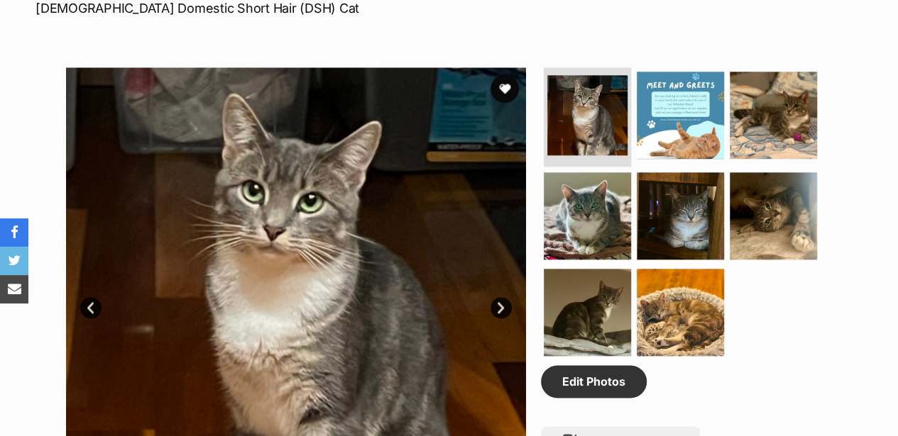
scroll to position [757, 0]
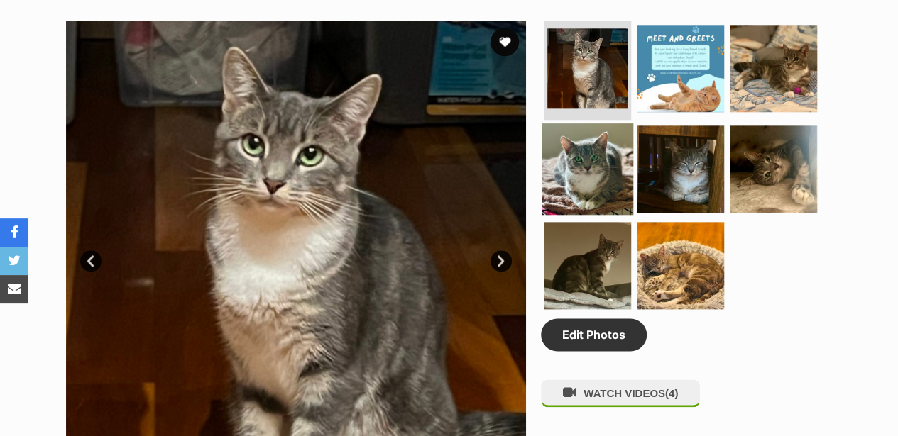
click at [600, 140] on img at bounding box center [588, 169] width 92 height 92
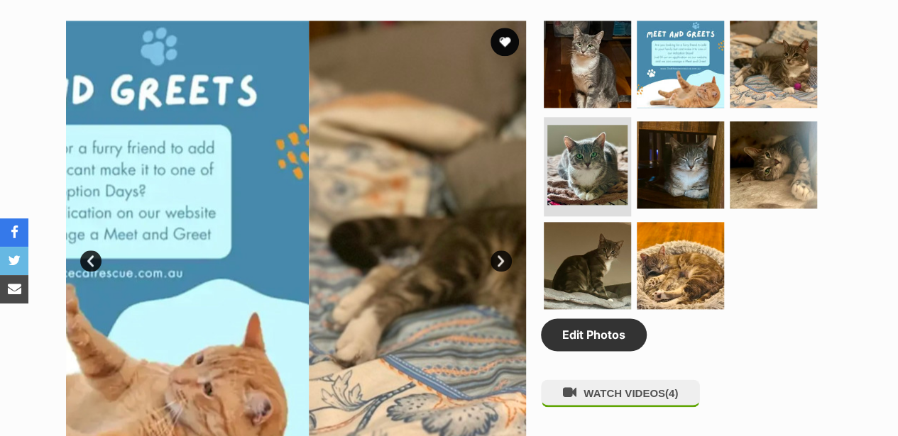
scroll to position [0, 0]
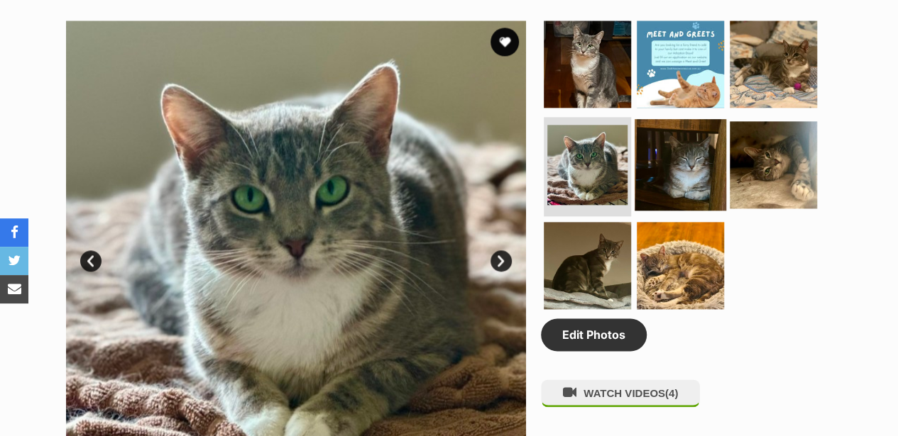
click at [688, 141] on img at bounding box center [680, 165] width 92 height 92
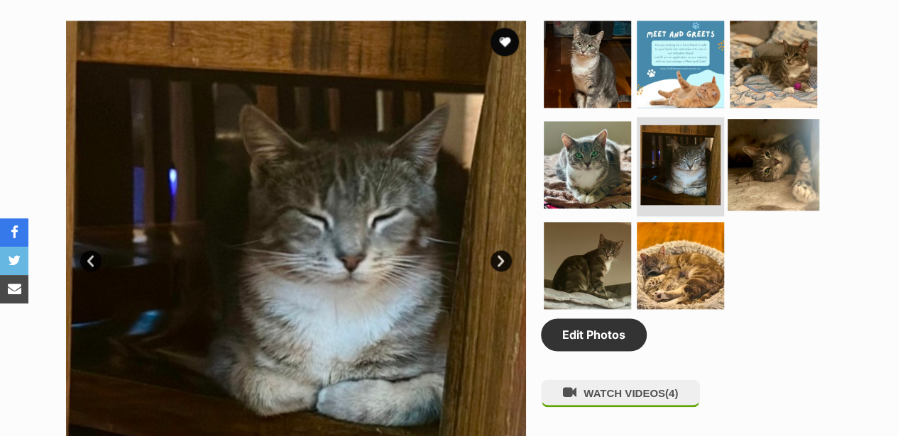
click at [767, 153] on img at bounding box center [773, 165] width 92 height 92
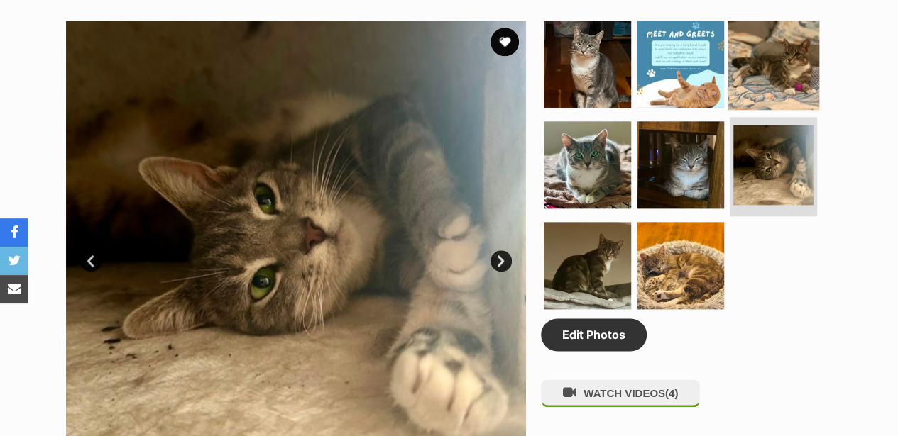
click at [755, 60] on img at bounding box center [773, 64] width 92 height 92
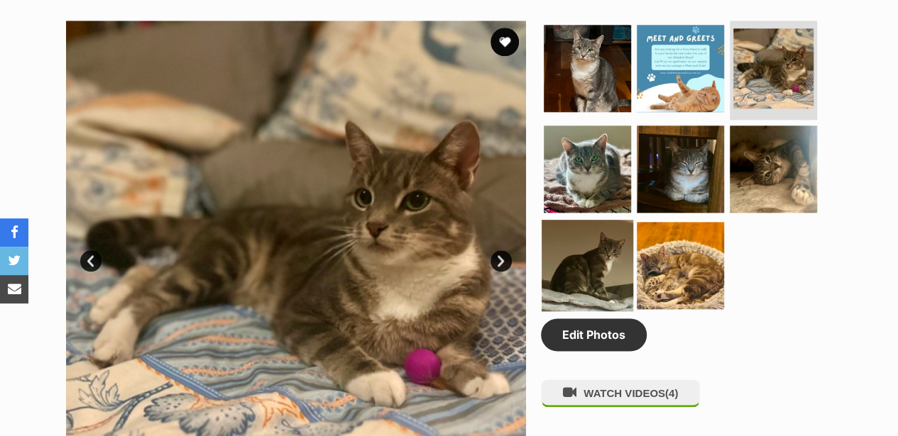
click at [574, 221] on img at bounding box center [588, 266] width 92 height 92
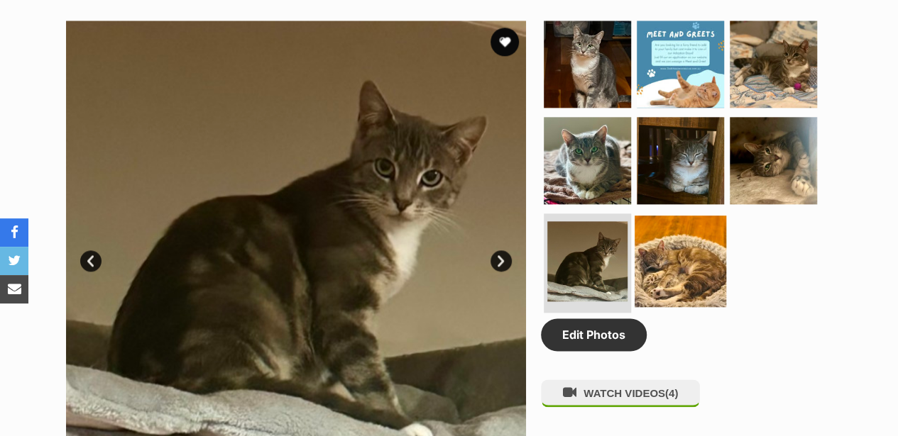
click at [681, 272] on img at bounding box center [680, 262] width 92 height 92
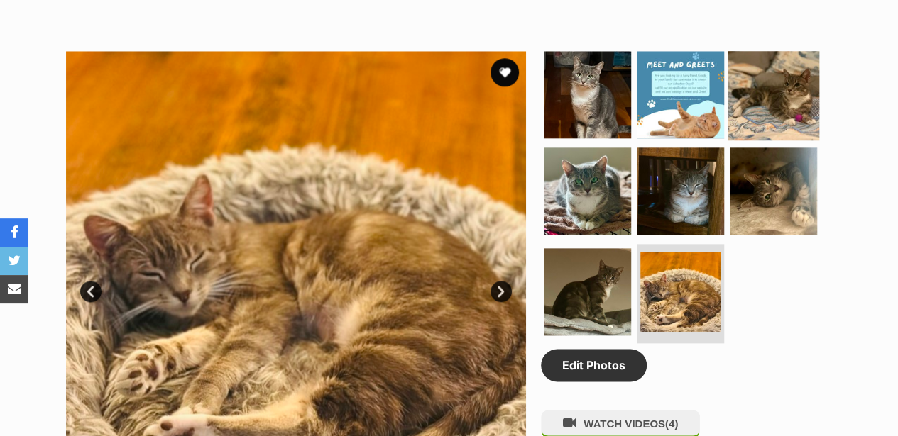
scroll to position [710, 0]
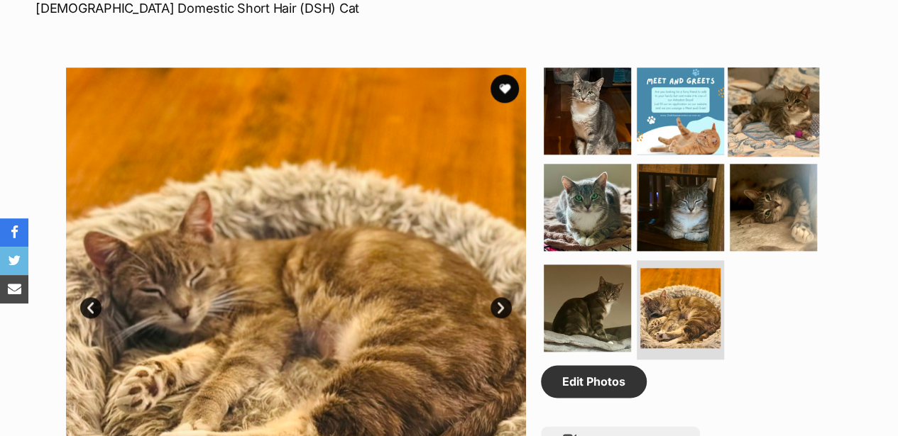
click at [774, 75] on img at bounding box center [773, 111] width 92 height 92
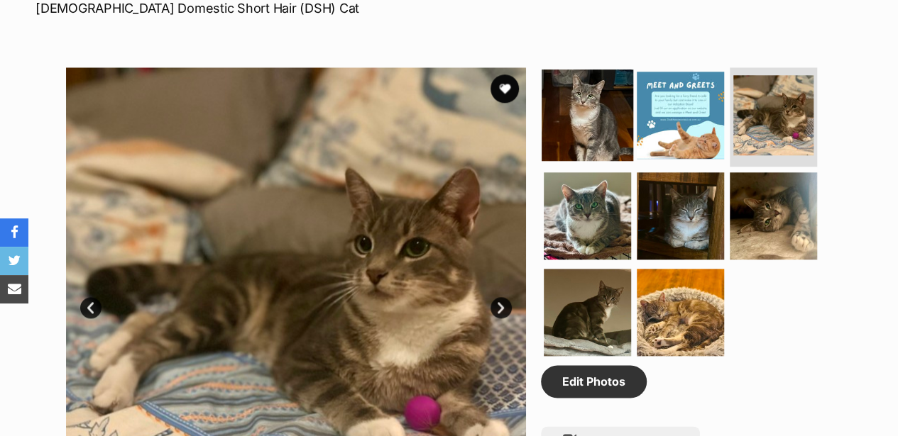
click img
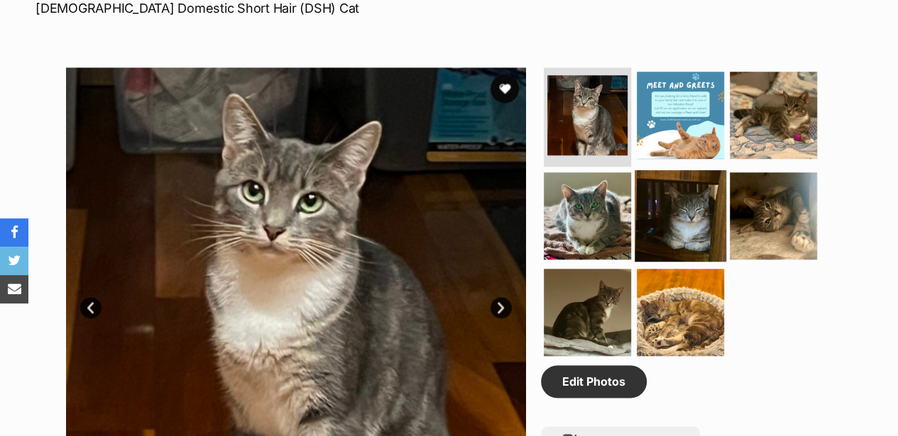
click img
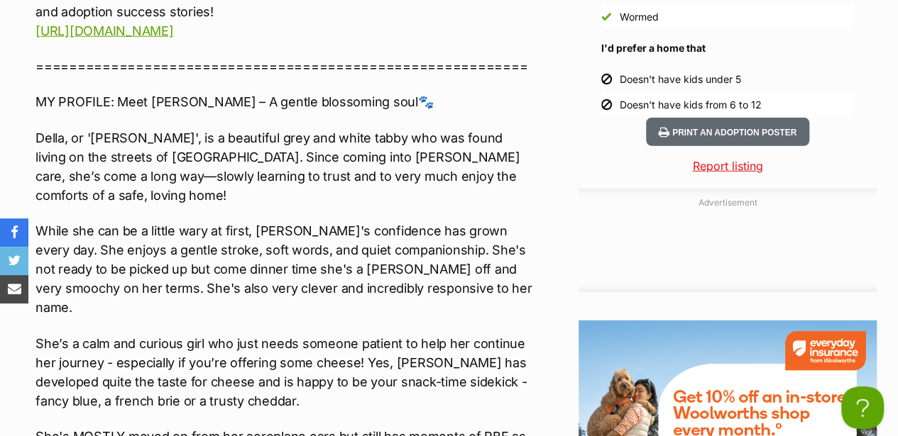
scroll to position [1940, 0]
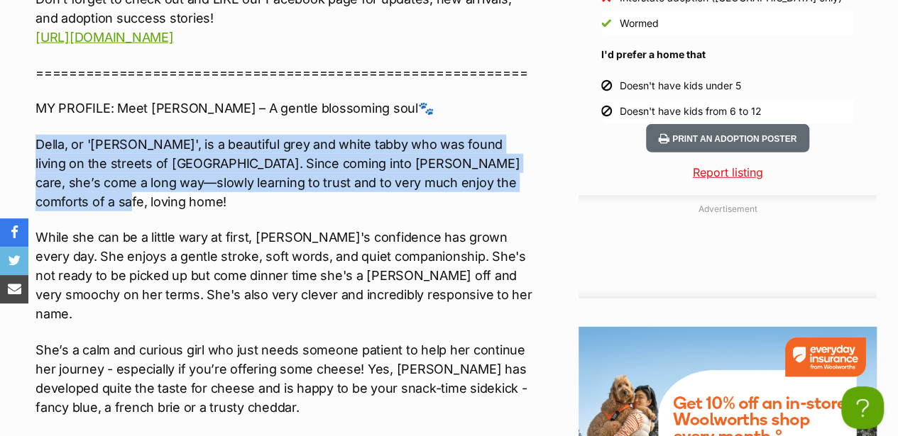
drag, startPoint x: 33, startPoint y: 134, endPoint x: 529, endPoint y: 167, distance: 497.2
click div "About Della **2nd Chance Cat Rescue** Interested in Adopting? To express your i…"
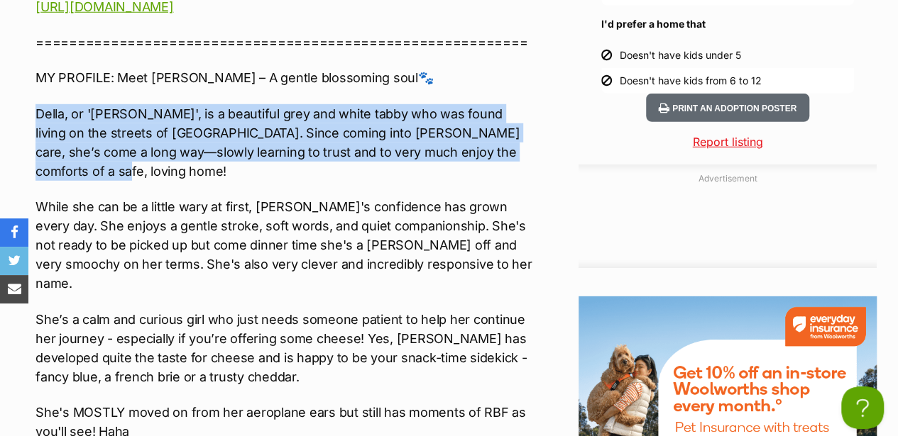
scroll to position [1987, 0]
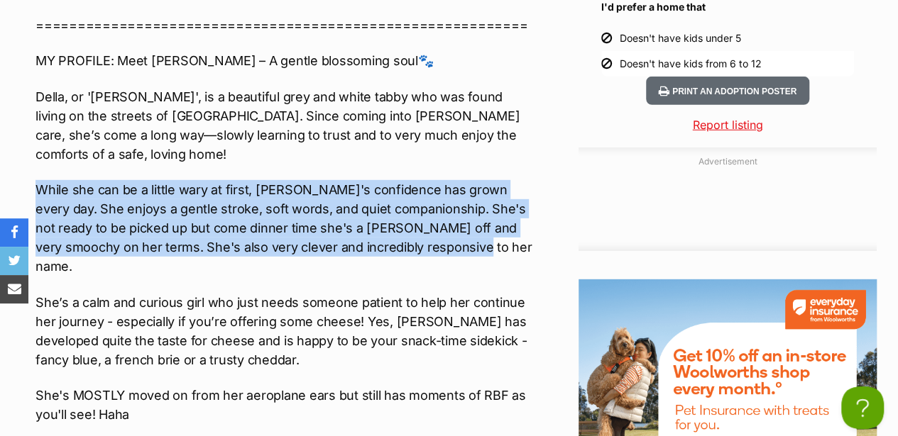
drag, startPoint x: 36, startPoint y: 165, endPoint x: 441, endPoint y: 214, distance: 408.1
click p "While she can be a little wary at first, Della's confidence has grown every day…"
drag, startPoint x: 441, startPoint y: 214, endPoint x: 364, endPoint y: 198, distance: 78.9
copy p "While she can be a little wary at first, Della's confidence has grown every day…"
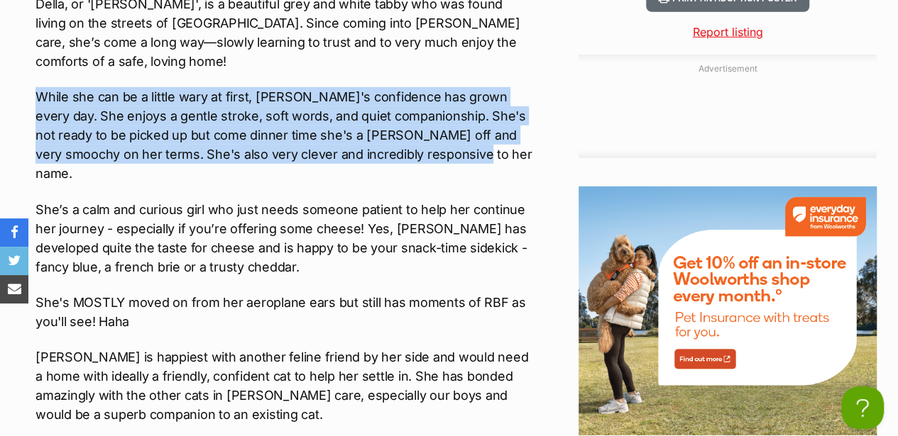
scroll to position [2082, 0]
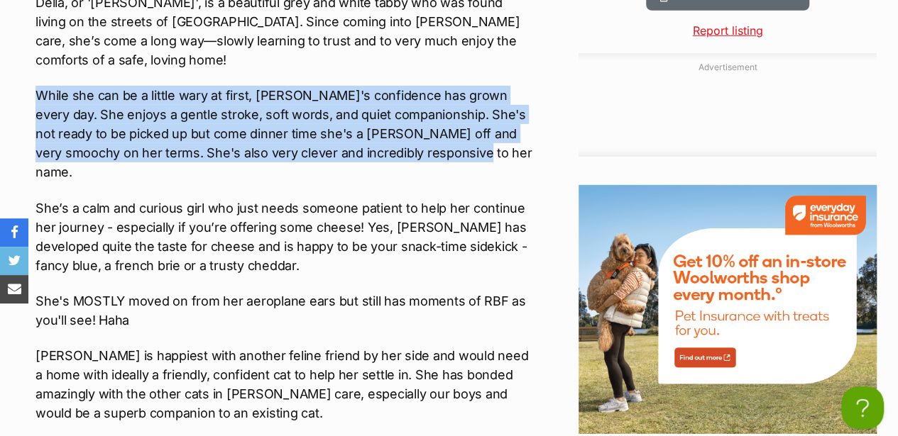
click p "While she can be a little wary at first, Della's confidence has grown every day…"
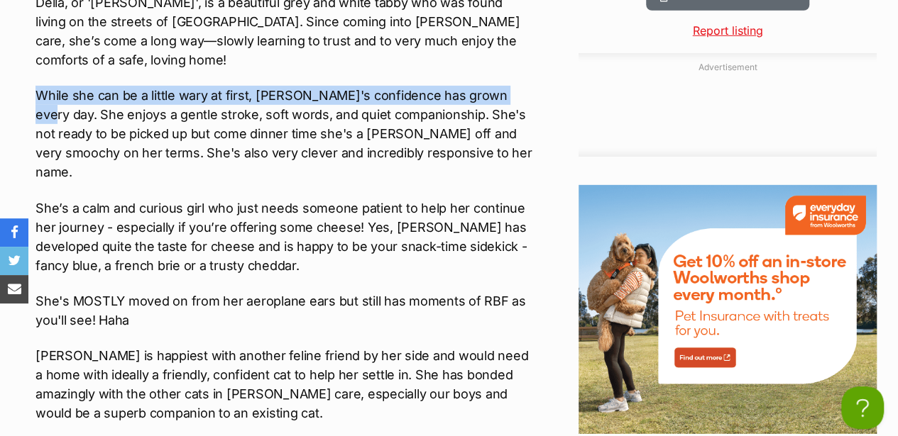
drag, startPoint x: 33, startPoint y: 63, endPoint x: 498, endPoint y: 60, distance: 464.2
click div "About Della **2nd Chance Cat Rescue** Interested in Adopting? To express your i…"
drag, startPoint x: 498, startPoint y: 60, endPoint x: 422, endPoint y: 72, distance: 76.2
copy p "While she can be a little wary at first, Della's confidence has grown every day."
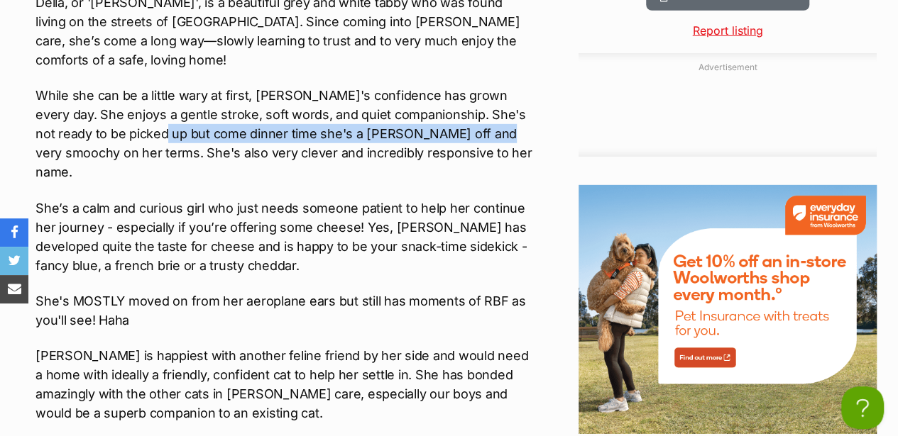
drag, startPoint x: 119, startPoint y: 104, endPoint x: 452, endPoint y: 104, distance: 332.9
click p "While she can be a little wary at first, Della's confidence has grown every day…"
drag, startPoint x: 452, startPoint y: 104, endPoint x: 437, endPoint y: 99, distance: 15.5
click p "While she can be a little wary at first, Della's confidence has grown every day…"
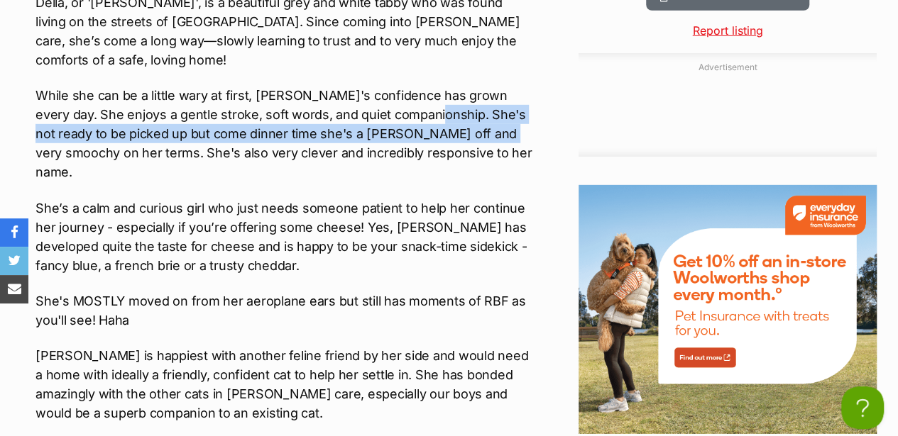
drag, startPoint x: 397, startPoint y: 83, endPoint x: 456, endPoint y: 102, distance: 62.6
click p "While she can be a little wary at first, Della's confidence has grown every day…"
drag, startPoint x: 456, startPoint y: 102, endPoint x: 444, endPoint y: 105, distance: 12.4
copy p "She's not ready to be picked up but come dinner time she's a big show off and v…"
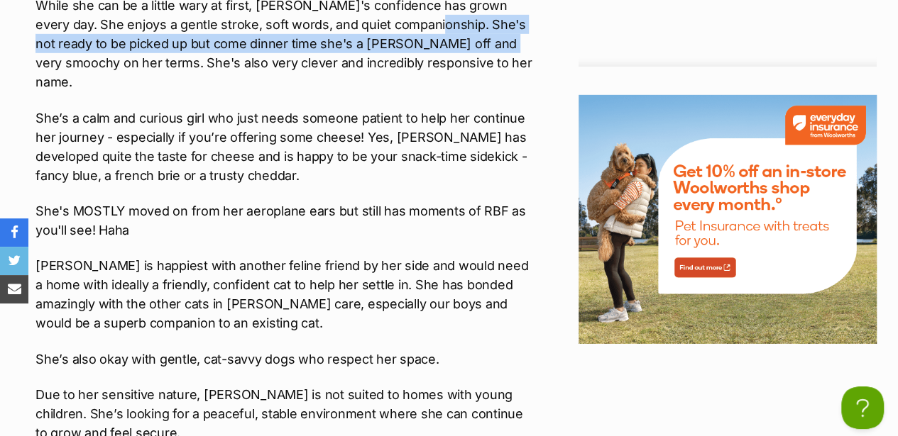
scroll to position [2176, 0]
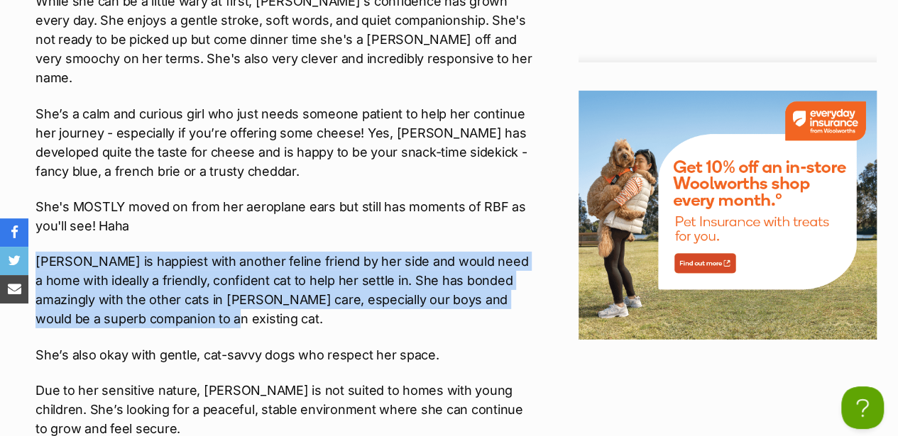
drag, startPoint x: 36, startPoint y: 215, endPoint x: 352, endPoint y: 275, distance: 321.4
click p "Della is happiest with another feline friend by her side and would need a home …"
copy p "Della is happiest with another feline friend by her side and would need a home …"
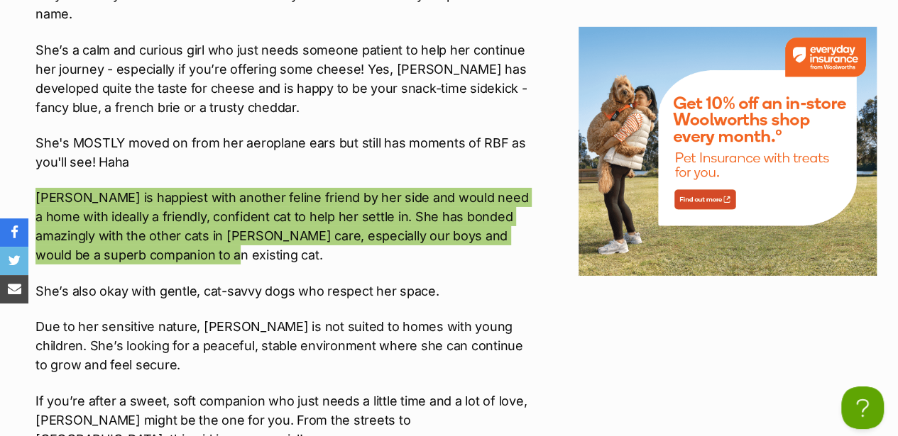
scroll to position [2224, 0]
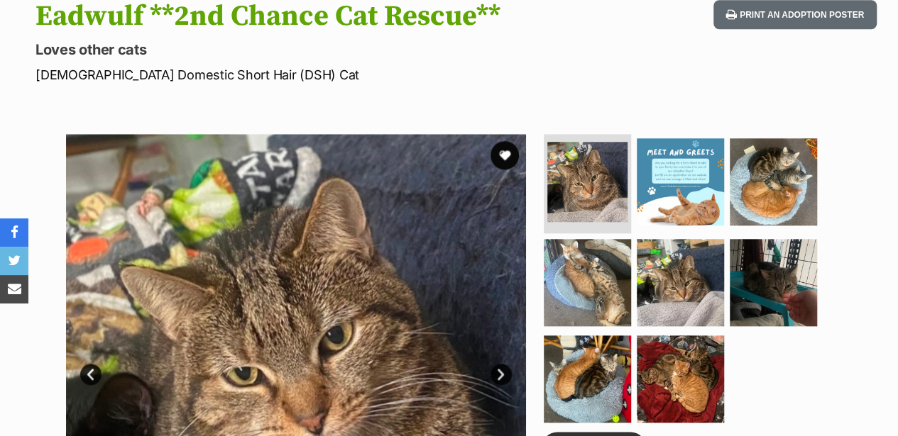
scroll to position [757, 0]
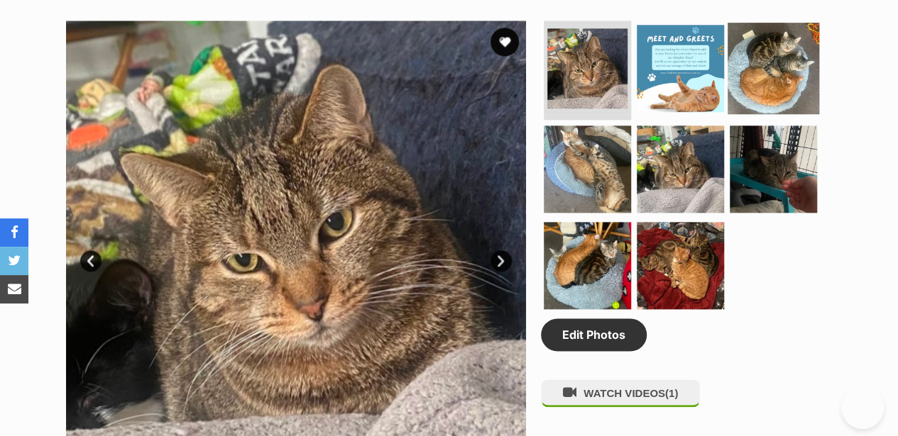
click at [771, 55] on img at bounding box center [773, 69] width 92 height 92
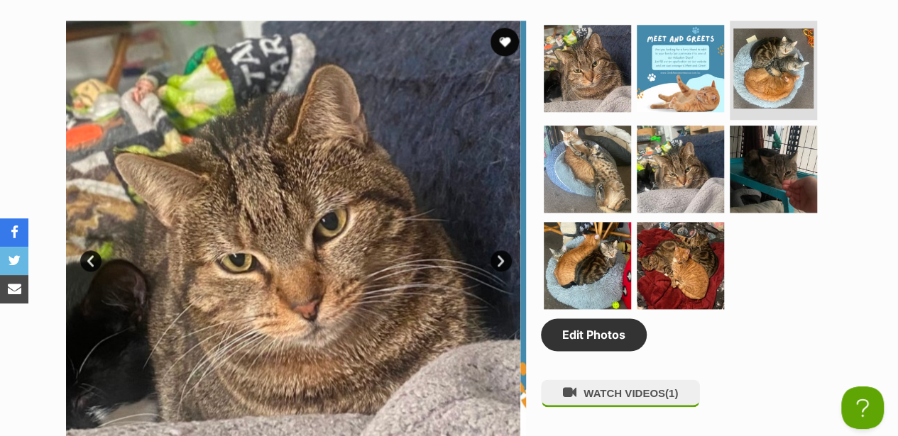
scroll to position [0, 0]
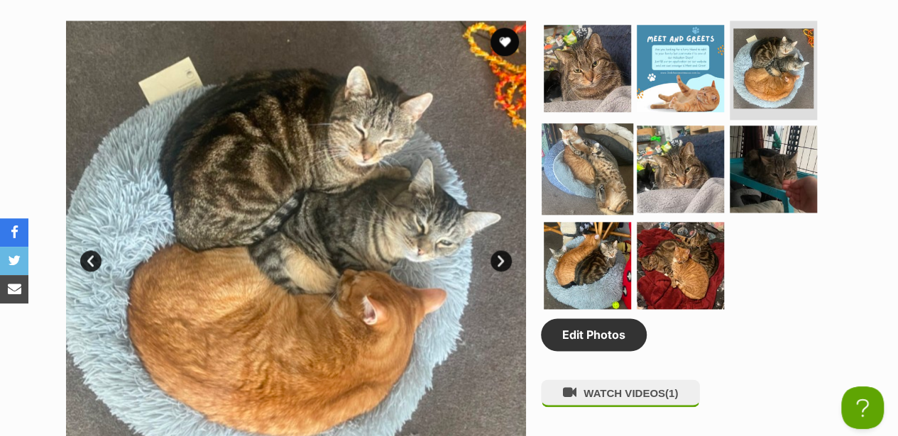
click at [568, 123] on img at bounding box center [588, 169] width 92 height 92
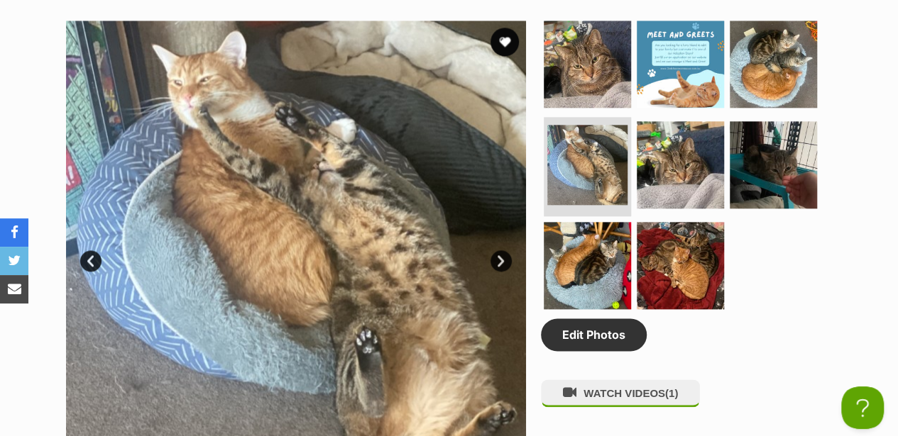
click at [886, 152] on div "Available 4 of 8 images 4 of 8 images 4 of 8 images 4 of 8 images 4 of 8 images…" at bounding box center [449, 239] width 898 height 481
click at [661, 136] on img at bounding box center [680, 165] width 92 height 92
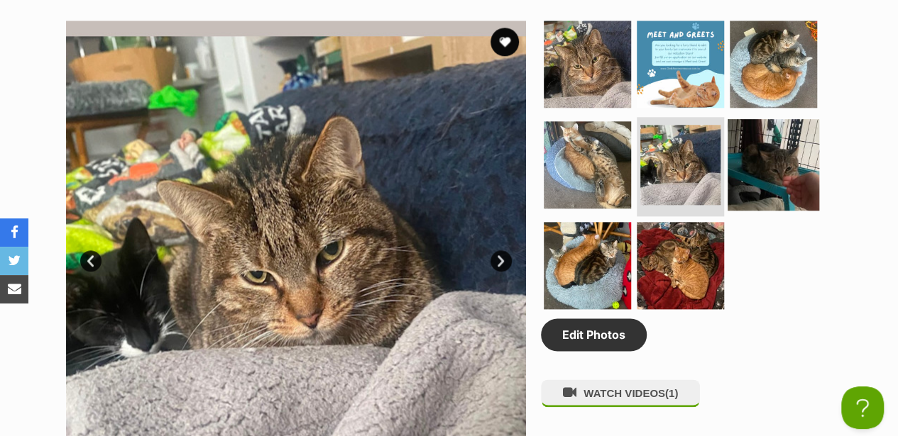
click at [761, 136] on img at bounding box center [773, 165] width 92 height 92
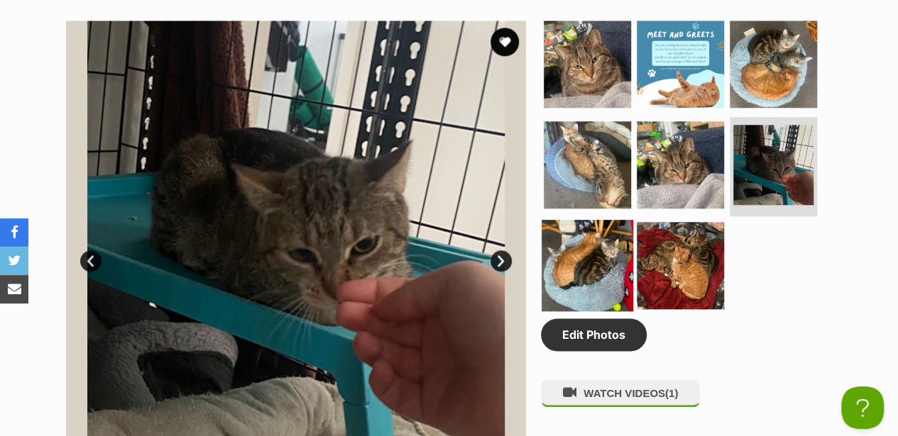
click at [594, 223] on img at bounding box center [588, 266] width 92 height 92
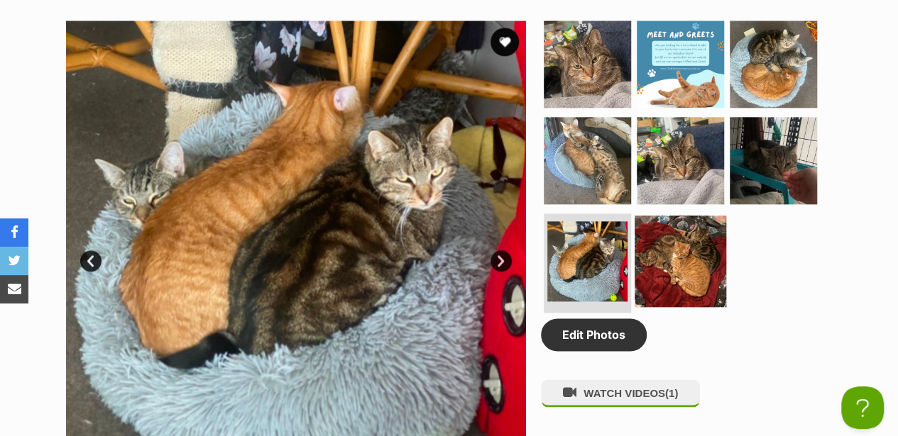
click at [663, 223] on img at bounding box center [680, 262] width 92 height 92
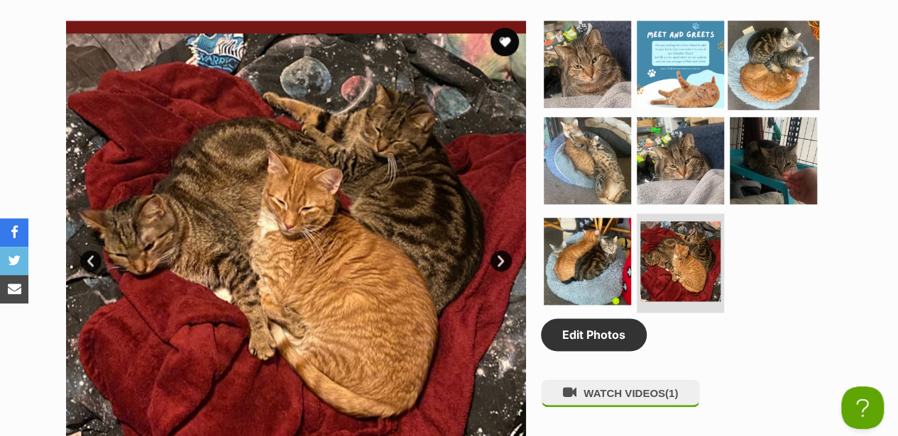
click at [748, 50] on img at bounding box center [773, 64] width 92 height 92
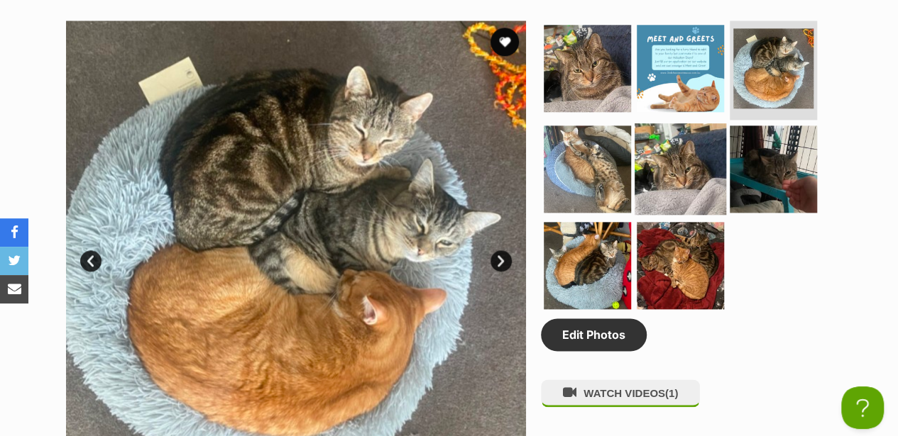
click at [686, 149] on img at bounding box center [680, 169] width 92 height 92
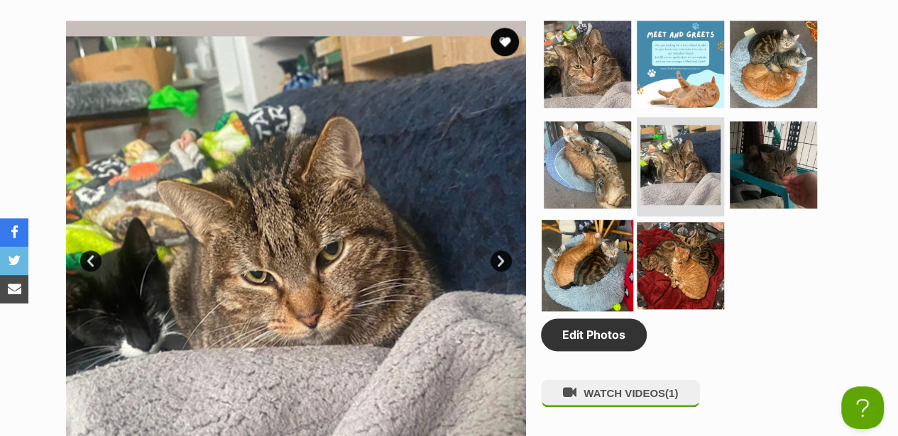
click at [617, 233] on img at bounding box center [588, 266] width 92 height 92
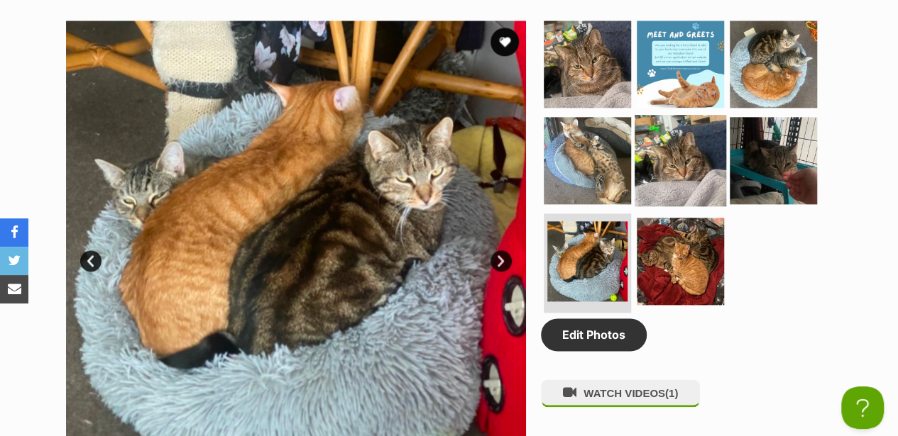
click at [676, 148] on img at bounding box center [680, 161] width 92 height 92
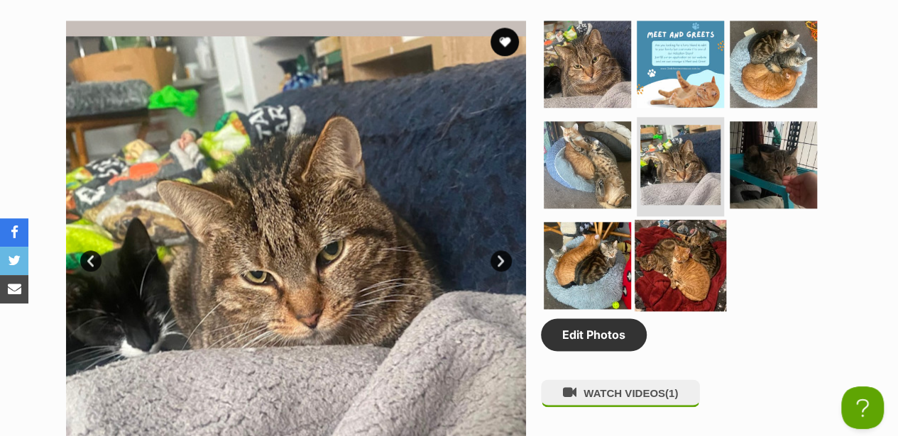
click at [704, 220] on img at bounding box center [680, 266] width 92 height 92
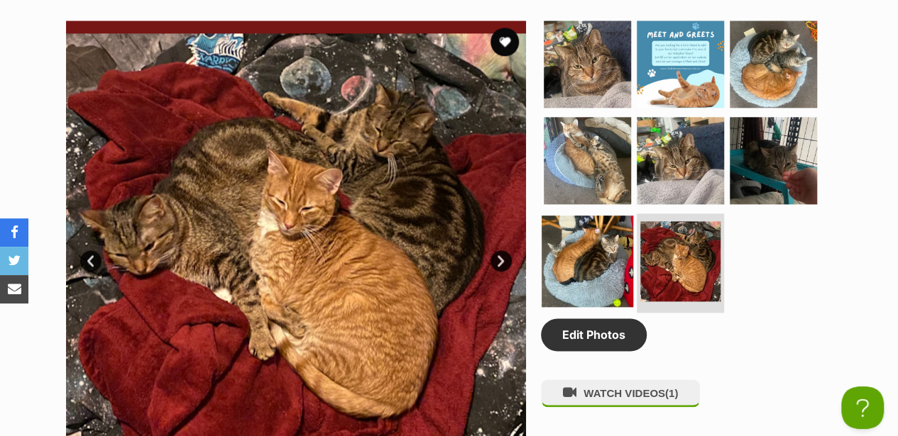
click at [576, 248] on img at bounding box center [588, 262] width 92 height 92
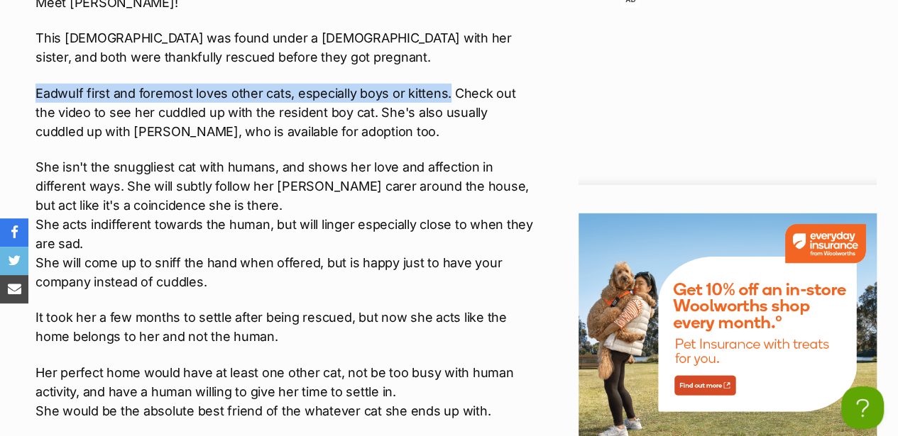
drag, startPoint x: 36, startPoint y: 75, endPoint x: 445, endPoint y: 84, distance: 408.9
click at [445, 84] on p "Eadwulf first and foremost loves other cats, especially boys or kittens. Check …" at bounding box center [284, 112] width 499 height 57
drag, startPoint x: 445, startPoint y: 84, endPoint x: 371, endPoint y: 87, distance: 73.9
copy p "Eadwulf first and foremost loves other cats, especially boys or kittens."
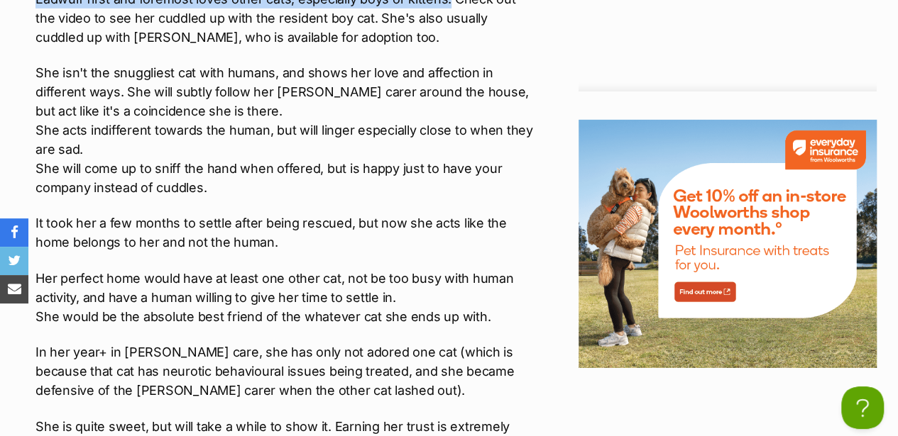
scroll to position [2129, 0]
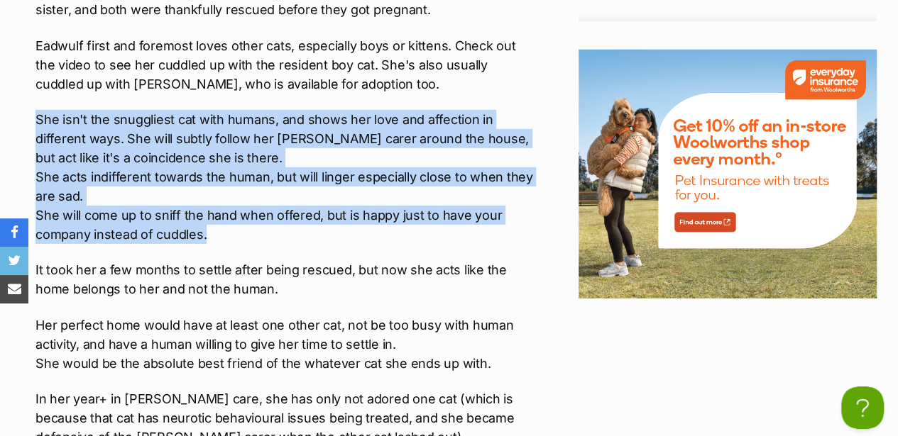
drag, startPoint x: 35, startPoint y: 108, endPoint x: 352, endPoint y: 221, distance: 336.3
click at [352, 221] on p "She isn't the snuggliest cat with humans, and shows her love and affection in d…" at bounding box center [284, 177] width 499 height 134
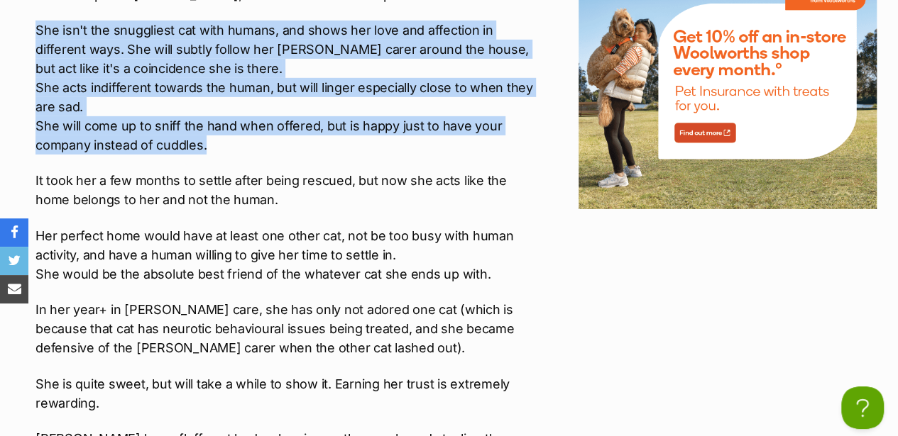
scroll to position [2224, 0]
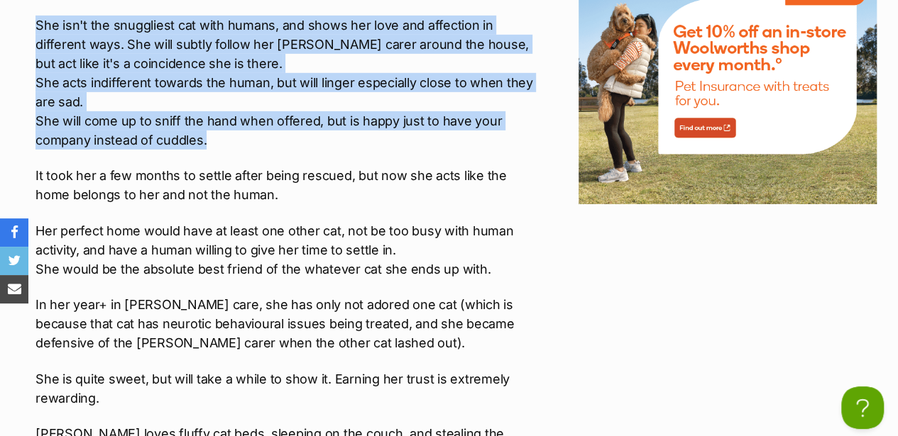
copy p "She isn't the snuggliest cat with humans, and shows her love and affection in d…"
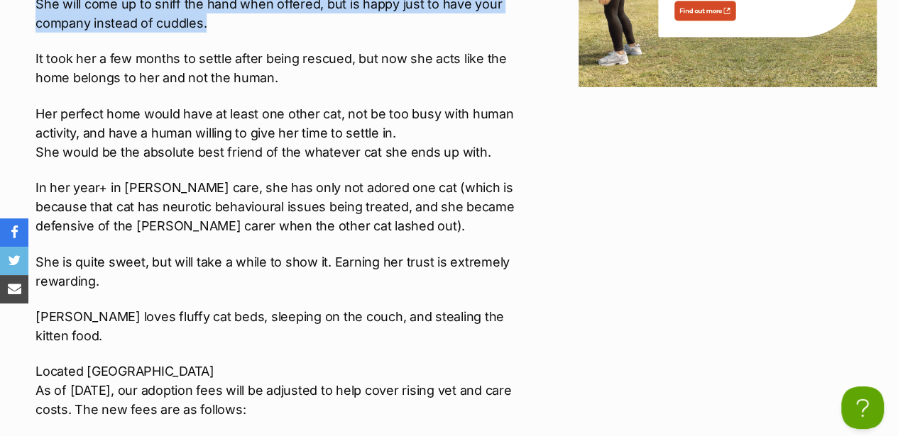
scroll to position [2366, 0]
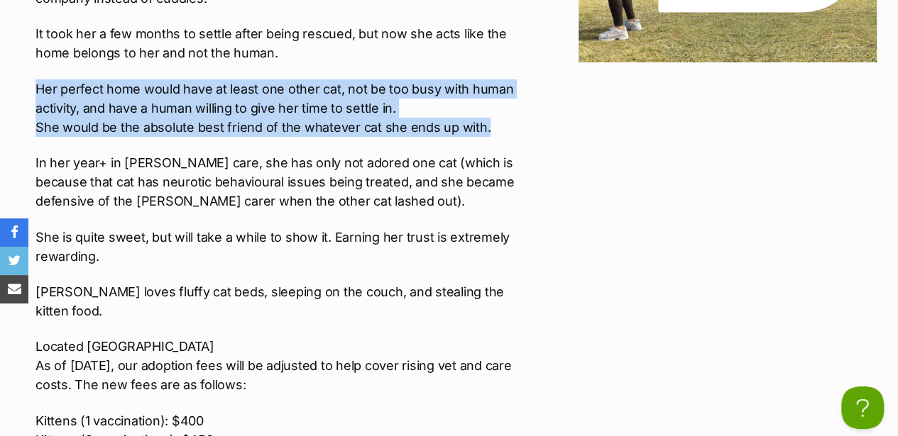
drag, startPoint x: 34, startPoint y: 77, endPoint x: 483, endPoint y: 113, distance: 450.0
click at [483, 113] on div "About Eadwulf **2nd Chance Cat Rescue** Interested in Adopting? To express your…" at bounding box center [277, 441] width 513 height 2110
copy p "Her perfect home would have at least one other cat, not be too busy with human …"
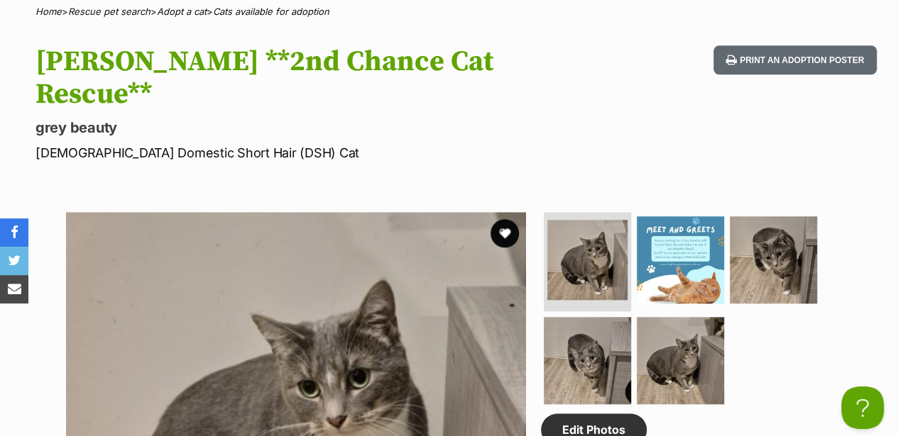
scroll to position [757, 0]
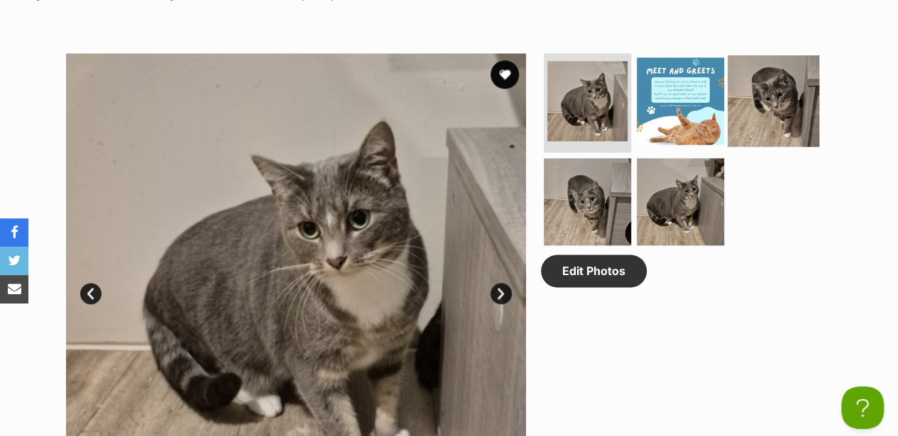
click at [772, 55] on img at bounding box center [773, 101] width 92 height 92
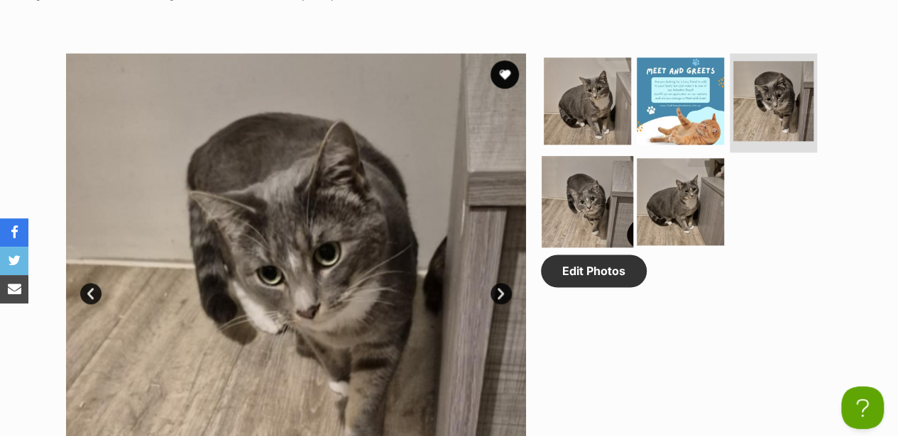
click at [598, 156] on img at bounding box center [588, 202] width 92 height 92
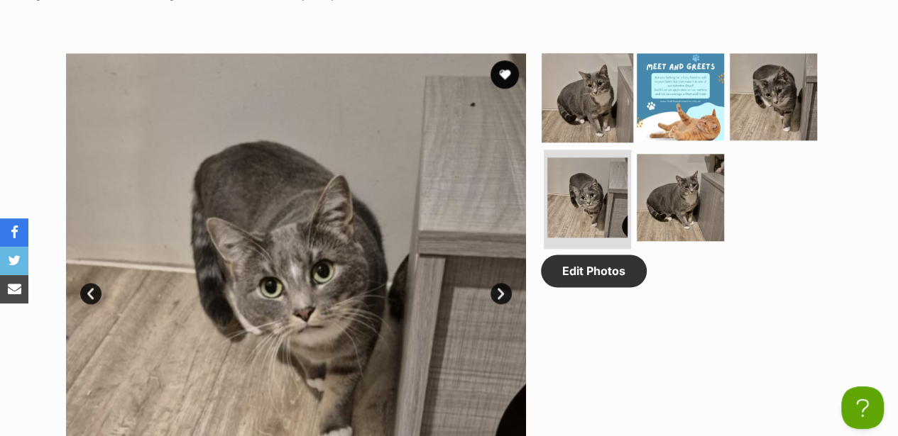
click at [561, 51] on img at bounding box center [588, 97] width 92 height 92
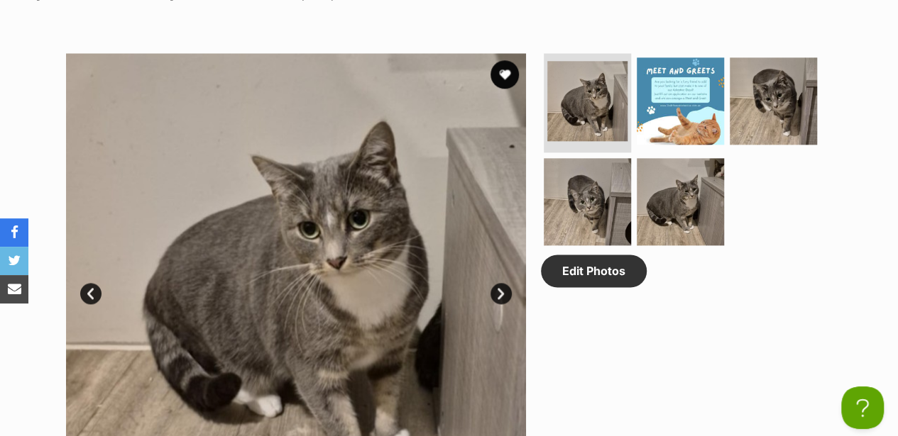
click at [874, 128] on div "Available 1 of 5 images 1 of 5 images 1 of 5 images 1 of 5 images 1 of 5 images…" at bounding box center [449, 272] width 898 height 481
click at [668, 156] on img at bounding box center [680, 202] width 92 height 92
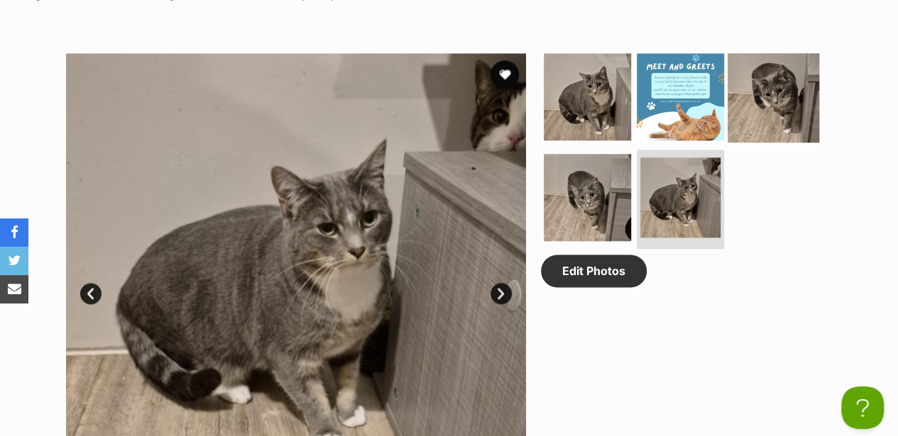
click at [762, 66] on img at bounding box center [773, 97] width 92 height 92
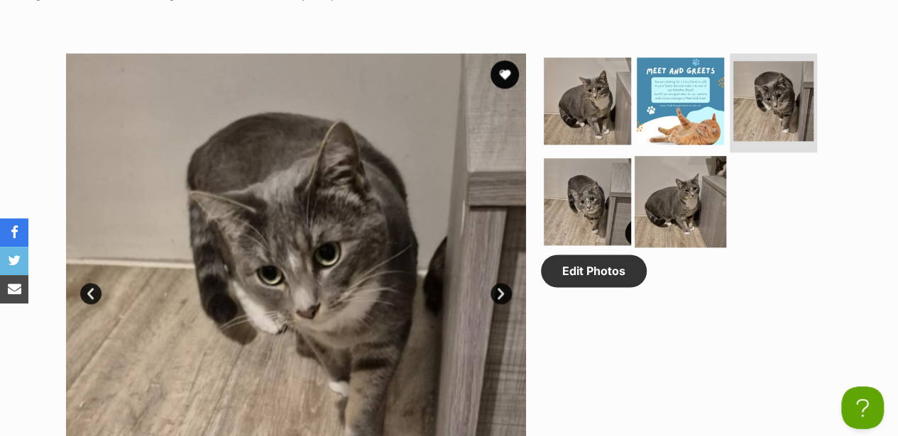
click at [678, 156] on img at bounding box center [680, 202] width 92 height 92
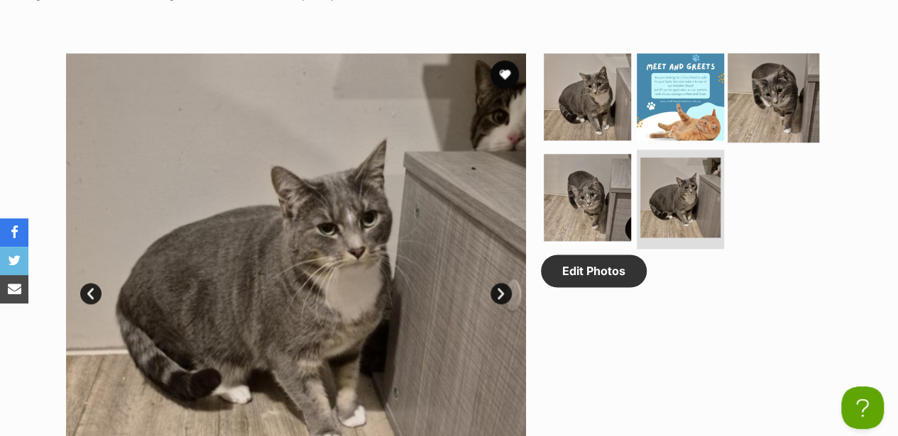
click at [747, 51] on img at bounding box center [773, 97] width 92 height 92
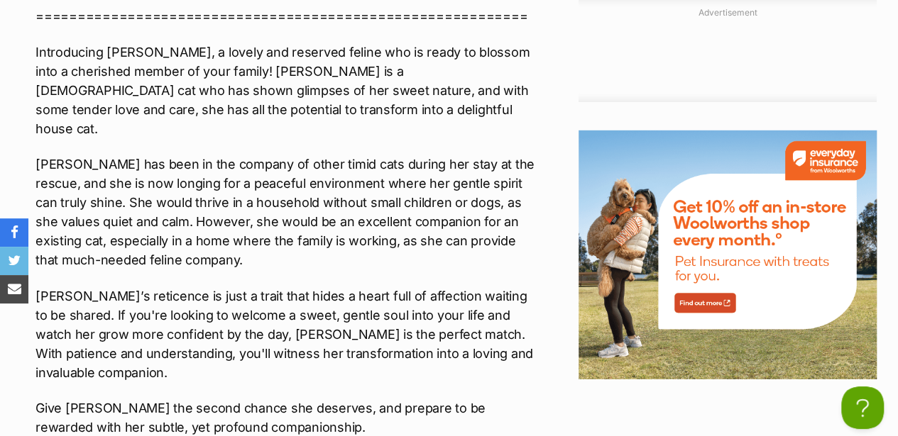
scroll to position [2034, 0]
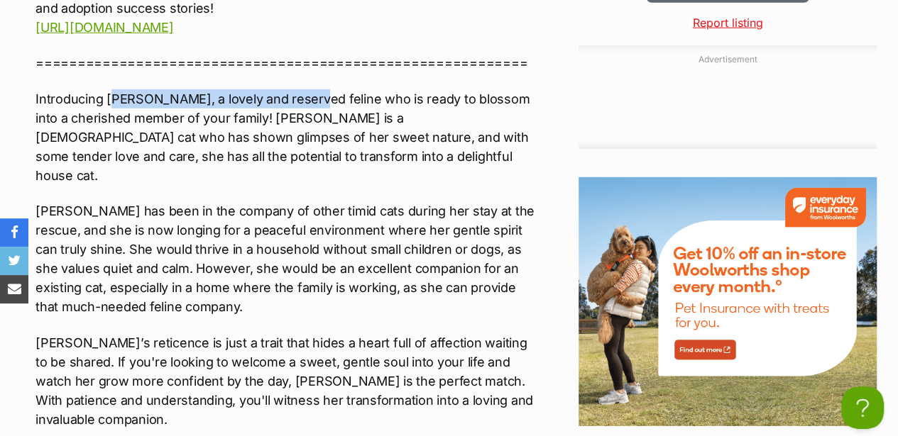
drag, startPoint x: 109, startPoint y: 55, endPoint x: 300, endPoint y: 53, distance: 190.2
click at [300, 89] on p "Introducing [PERSON_NAME], a lovely and reserved feline who is ready to blossom…" at bounding box center [284, 137] width 499 height 96
drag, startPoint x: 300, startPoint y: 53, endPoint x: 286, endPoint y: 58, distance: 14.6
copy p "va, a lovely and reserved feline"
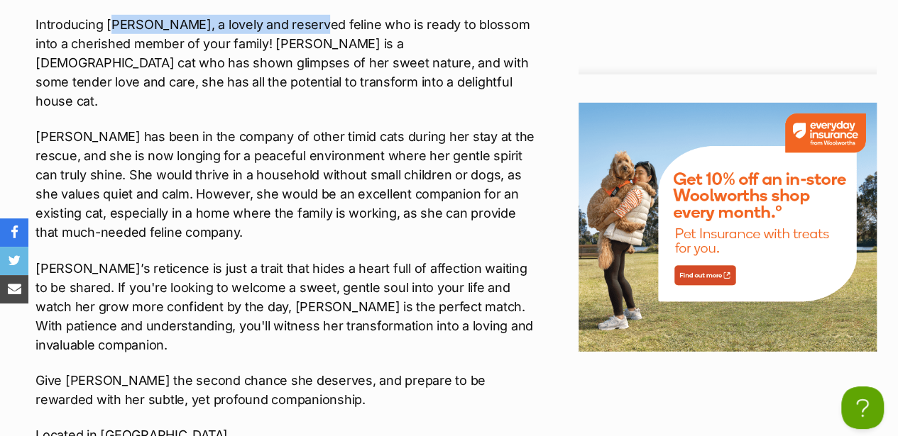
scroll to position [2129, 0]
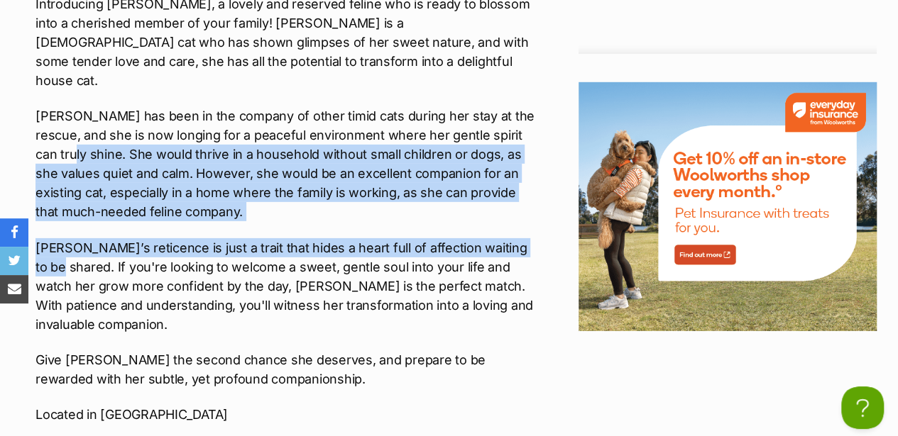
drag, startPoint x: 36, startPoint y: 95, endPoint x: 528, endPoint y: 192, distance: 501.2
click at [528, 192] on div "Interested in Adopting? To express your interest in adopting one of 2nd Chance …" at bounding box center [284, 264] width 499 height 1056
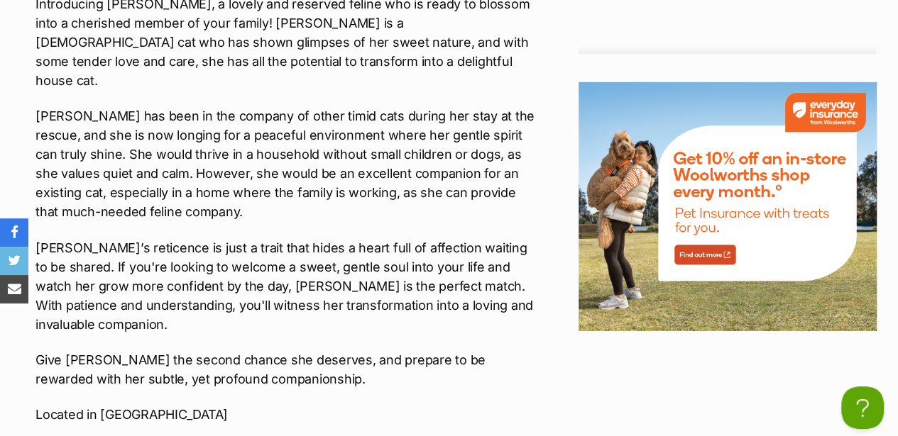
drag, startPoint x: 528, startPoint y: 192, endPoint x: 258, endPoint y: 216, distance: 271.5
click at [263, 238] on p "[PERSON_NAME]’s reticence is just a trait that hides a heart full of affection …" at bounding box center [284, 286] width 499 height 96
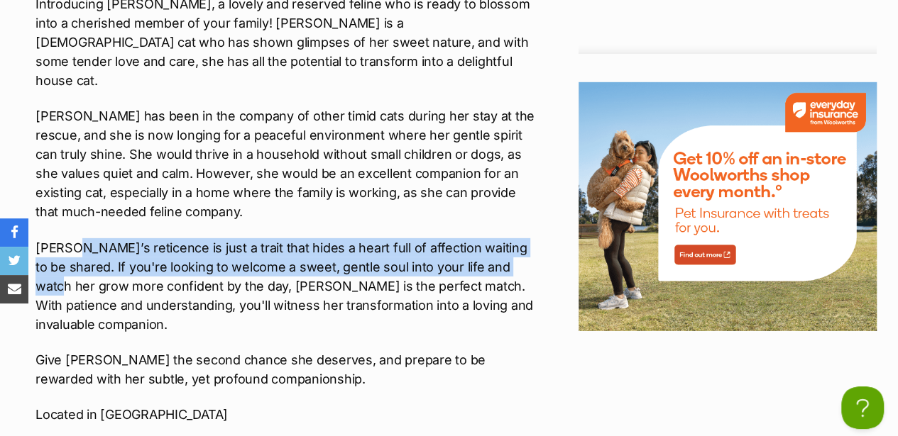
drag, startPoint x: 69, startPoint y: 182, endPoint x: 507, endPoint y: 202, distance: 439.1
click at [507, 238] on p "[PERSON_NAME]’s reticence is just a trait that hides a heart full of affection …" at bounding box center [284, 286] width 499 height 96
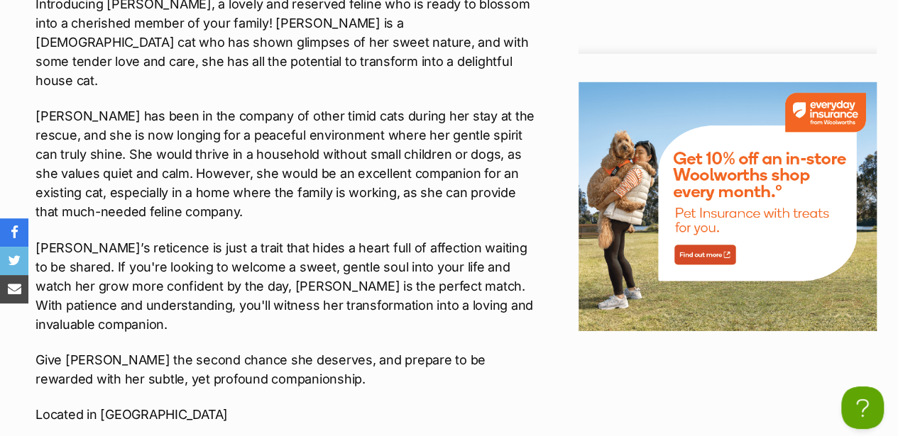
drag, startPoint x: 507, startPoint y: 202, endPoint x: 322, endPoint y: 229, distance: 187.9
click at [322, 238] on p "Eva’s reticence is just a trait that hides a heart full of affection waiting to…" at bounding box center [284, 286] width 499 height 96
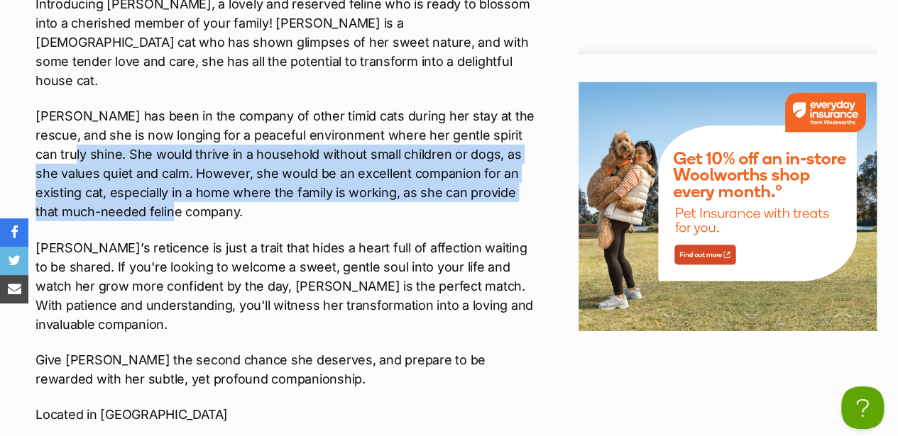
drag, startPoint x: 34, startPoint y: 94, endPoint x: 335, endPoint y: 148, distance: 305.8
drag, startPoint x: 335, startPoint y: 148, endPoint x: 273, endPoint y: 119, distance: 68.9
copy p "She would thrive in a household without small children or dogs, as she values q…"
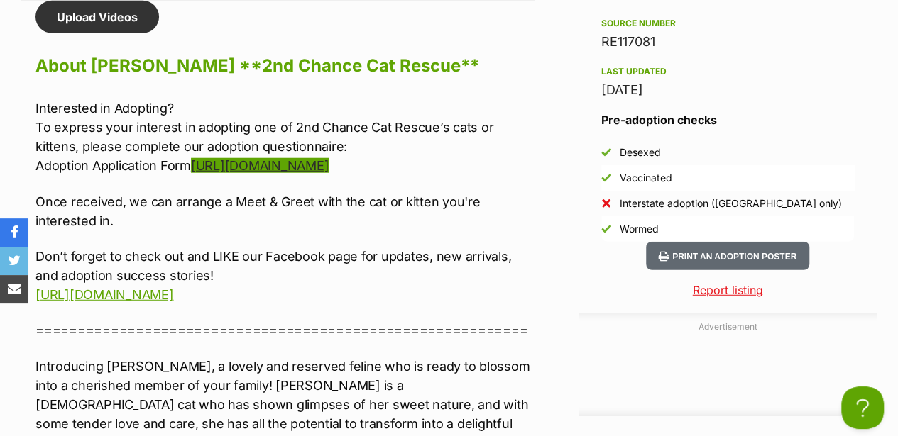
scroll to position [1750, 0]
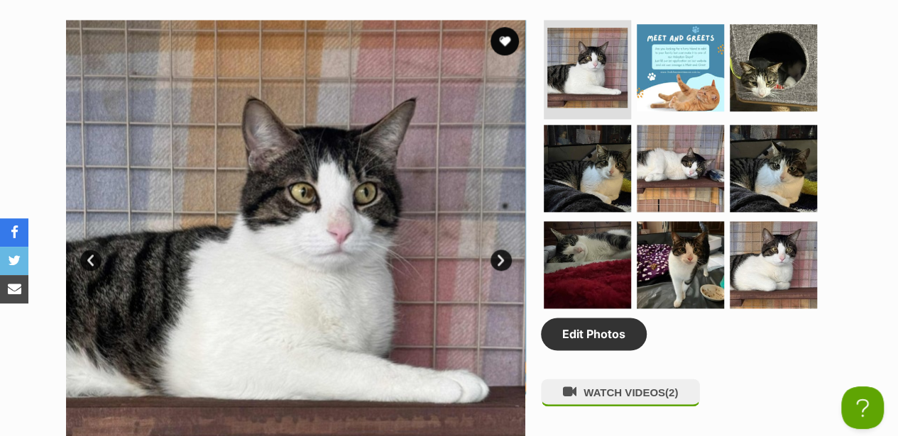
scroll to position [757, 0]
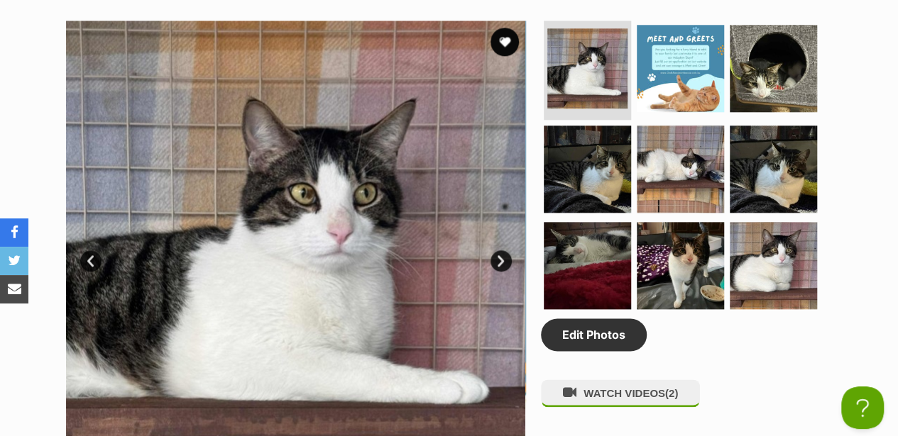
click at [856, 60] on div "Available 1 of 9 images 1 of 9 images 1 of 9 images 1 of 9 images 1 of 9 images…" at bounding box center [449, 239] width 898 height 481
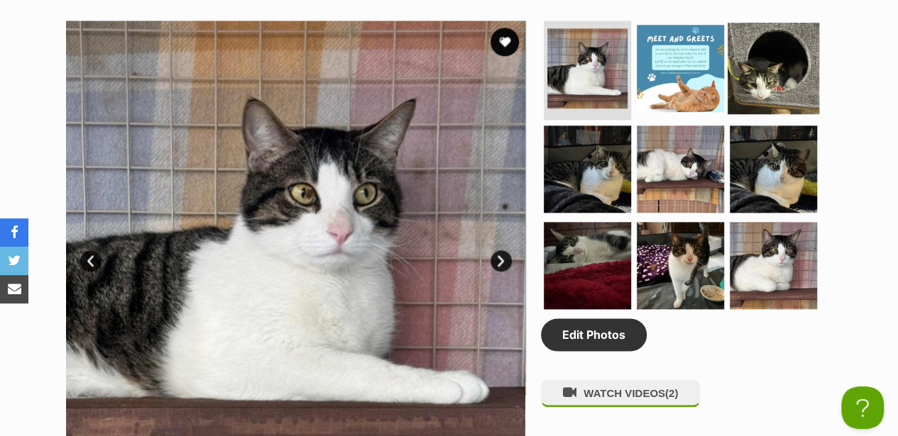
click at [796, 53] on img at bounding box center [773, 69] width 92 height 92
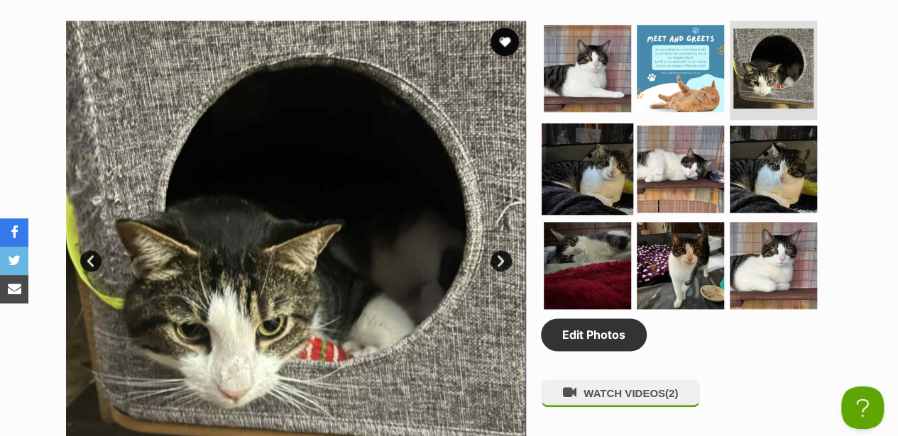
click at [602, 148] on img at bounding box center [588, 169] width 92 height 92
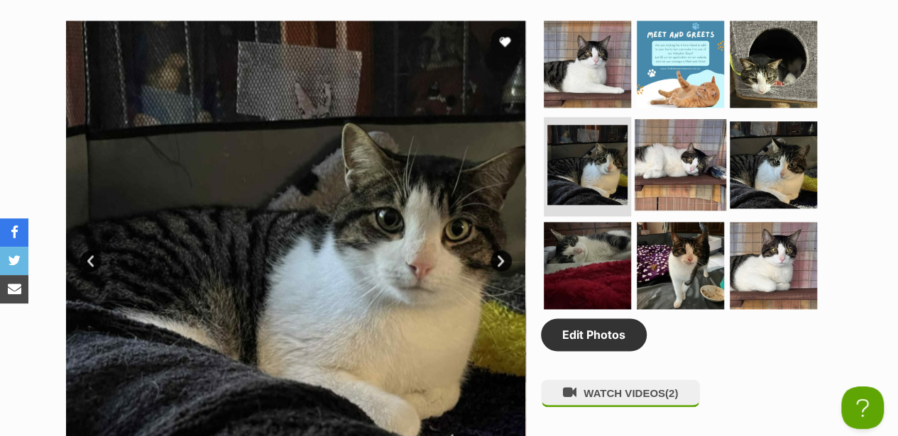
click at [663, 138] on img at bounding box center [680, 165] width 92 height 92
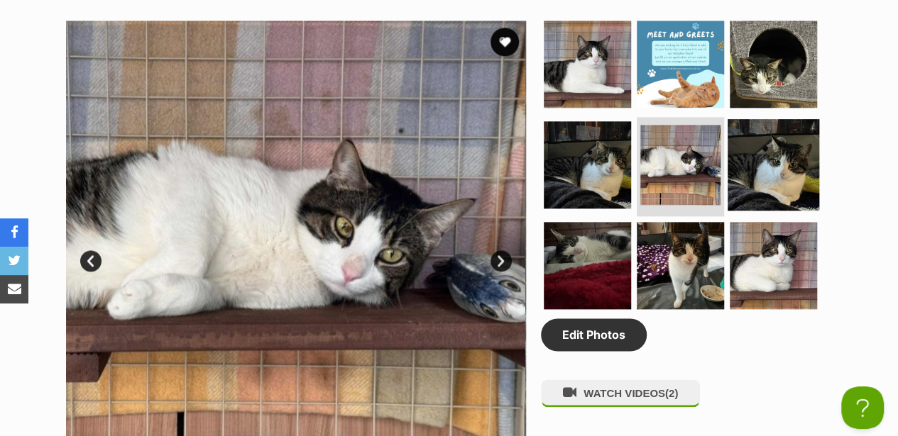
click at [740, 143] on img at bounding box center [773, 165] width 92 height 92
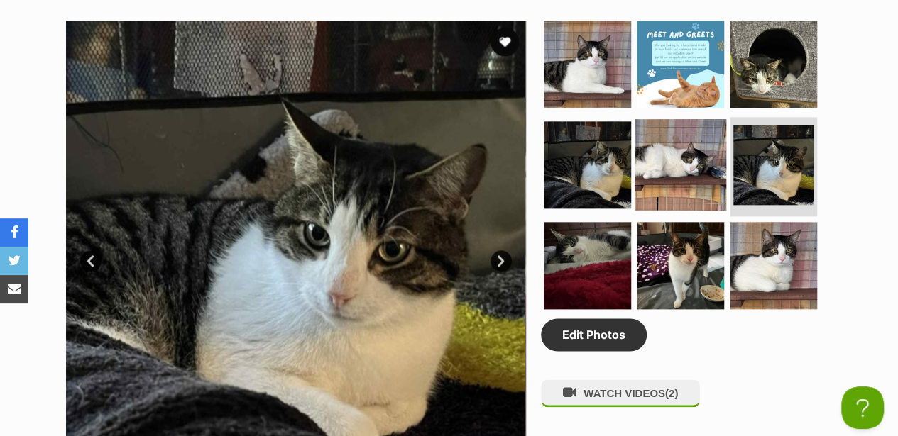
click at [669, 138] on img at bounding box center [680, 165] width 92 height 92
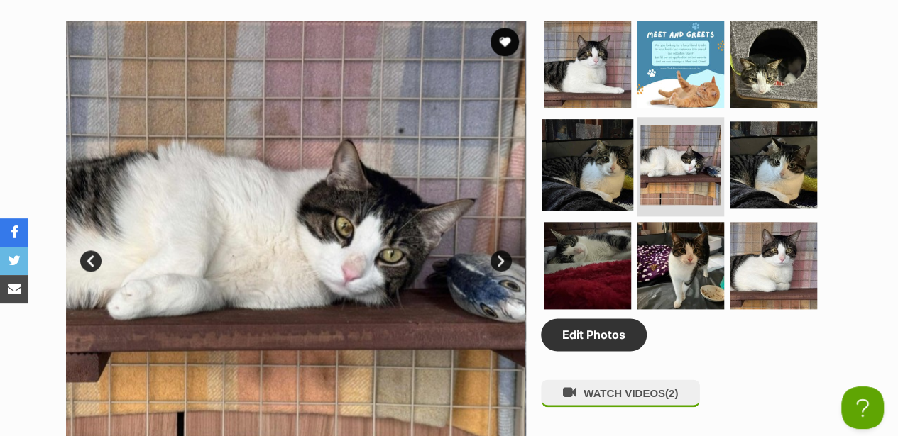
click at [605, 168] on img at bounding box center [588, 165] width 92 height 92
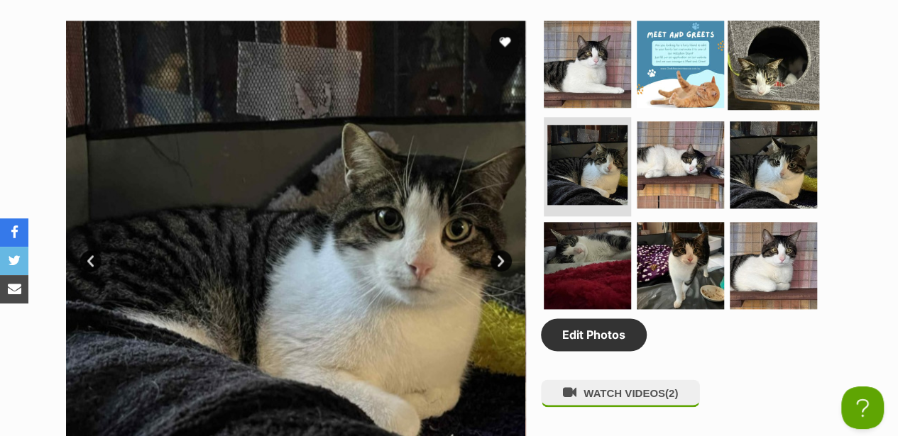
click at [749, 51] on img at bounding box center [773, 64] width 92 height 92
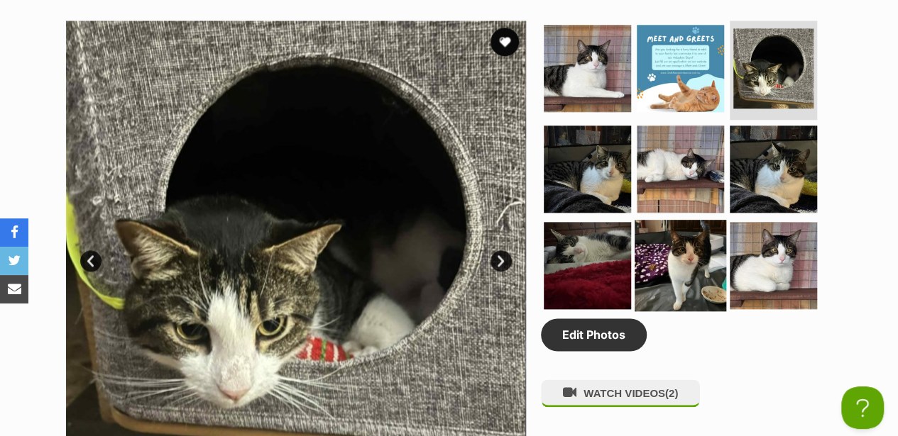
click at [679, 226] on img at bounding box center [680, 266] width 92 height 92
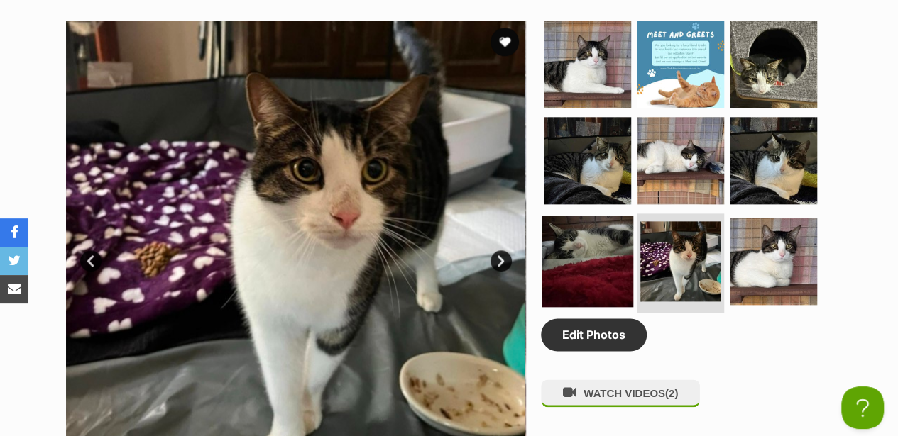
click at [616, 239] on img at bounding box center [588, 262] width 92 height 92
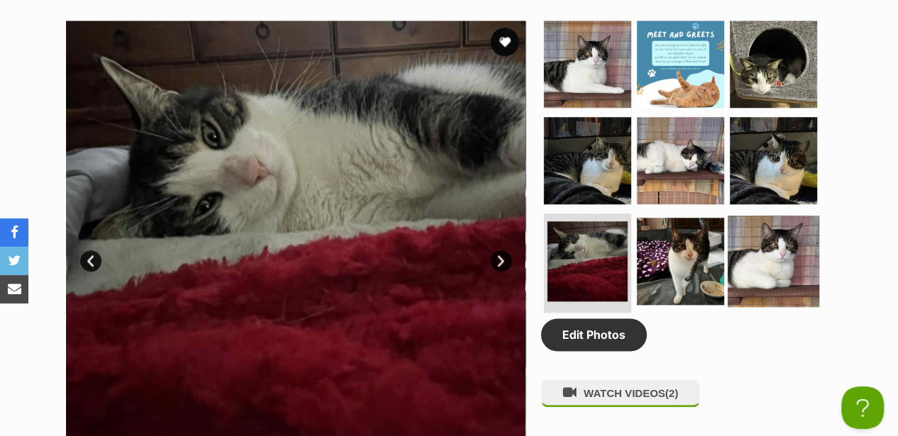
click at [767, 216] on img at bounding box center [773, 262] width 92 height 92
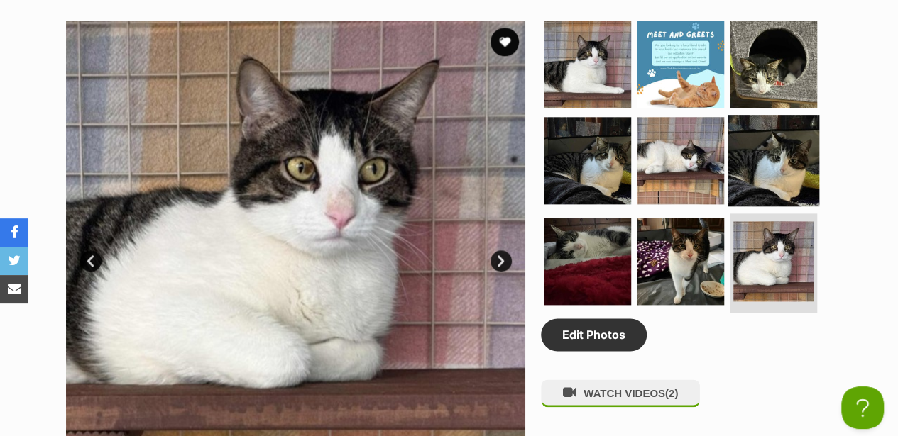
click at [767, 146] on img at bounding box center [773, 161] width 92 height 92
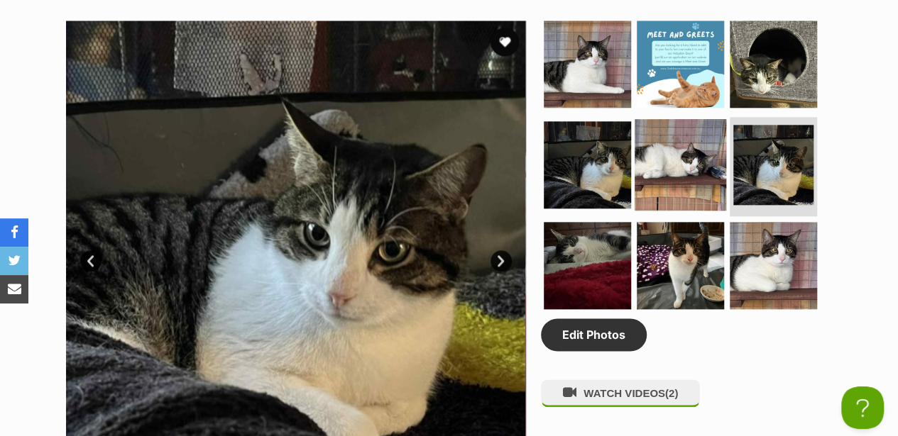
click at [699, 119] on img at bounding box center [680, 165] width 92 height 92
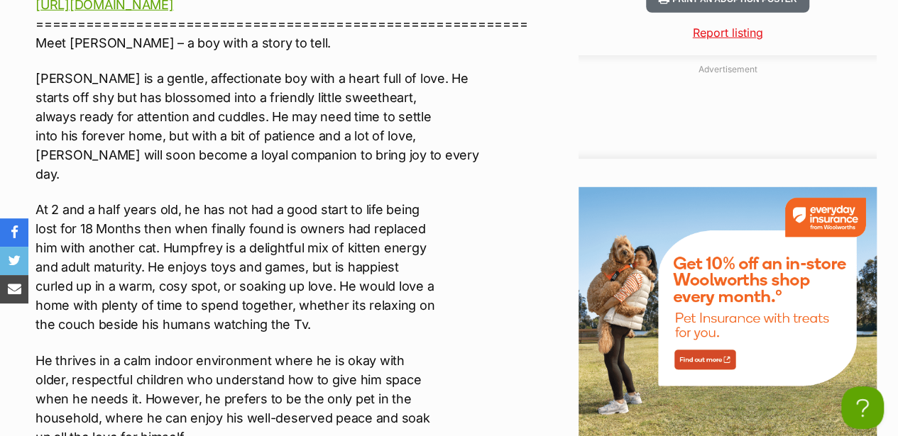
scroll to position [1987, 0]
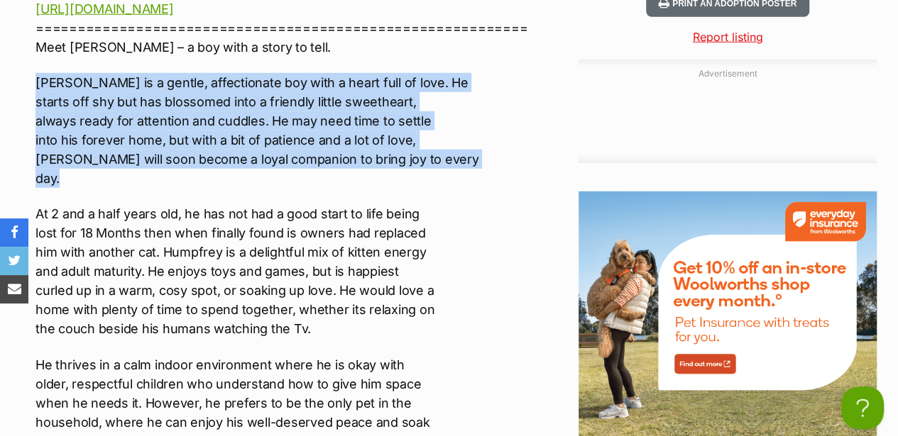
drag, startPoint x: 38, startPoint y: 70, endPoint x: 253, endPoint y: 169, distance: 236.0
click at [253, 169] on p "Humpfrey is a gentle, affectionate boy with a heart full of love. He starts off…" at bounding box center [284, 130] width 499 height 115
drag, startPoint x: 253, startPoint y: 169, endPoint x: 90, endPoint y: 94, distance: 179.1
copy p "Humpfrey is a gentle, affectionate boy with a heart full of love. He starts off…"
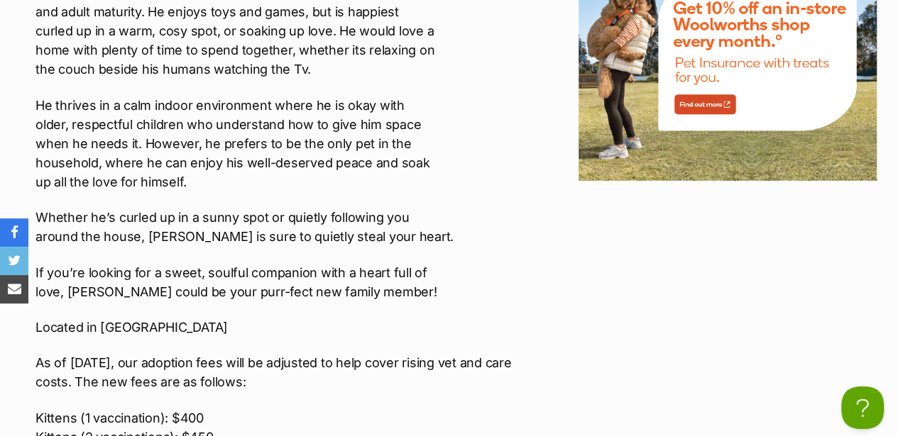
scroll to position [2271, 0]
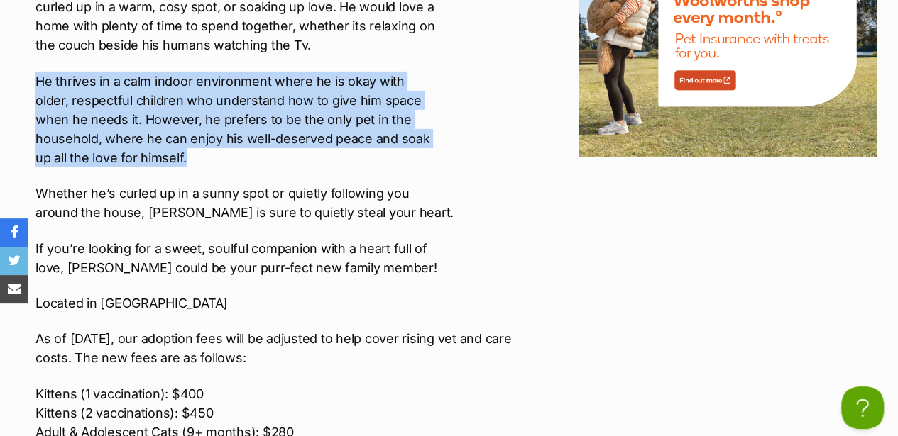
drag, startPoint x: 30, startPoint y: 71, endPoint x: 236, endPoint y: 148, distance: 220.3
click at [236, 148] on div "About Humpfrey ** 2nd Chance Cat Rescue ** Interested in Adopting? To express y…" at bounding box center [277, 437] width 513 height 1915
drag, startPoint x: 236, startPoint y: 148, endPoint x: 188, endPoint y: 104, distance: 65.3
copy p "He thrives in a calm indoor environment where he is okay with older, respectful…"
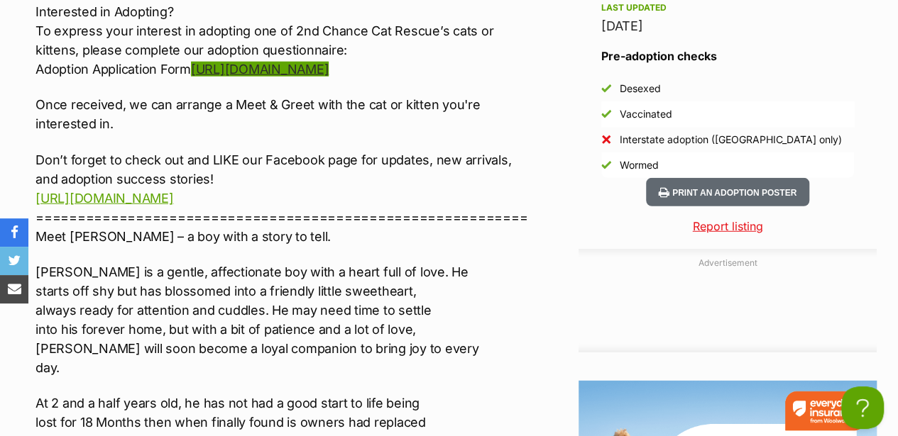
scroll to position [1703, 0]
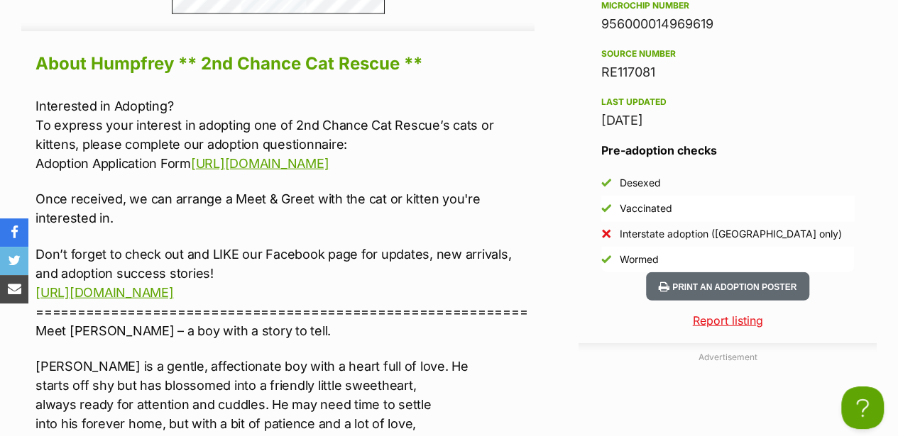
drag, startPoint x: 36, startPoint y: 94, endPoint x: 464, endPoint y: 151, distance: 431.7
click at [464, 151] on p "Interested in Adopting? To express your interest in adopting one of 2nd Chance …" at bounding box center [284, 135] width 499 height 77
copy p "To express your interest in adopting one of 2nd Chance Cat Rescue’s cats or kit…"
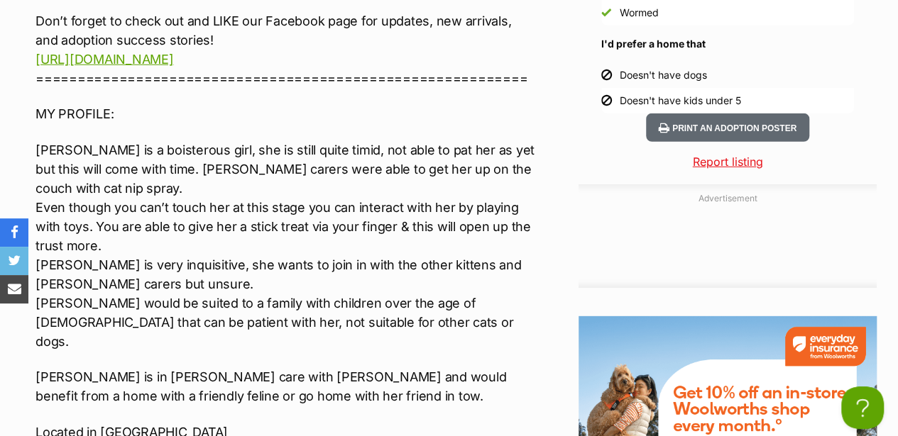
scroll to position [1987, 0]
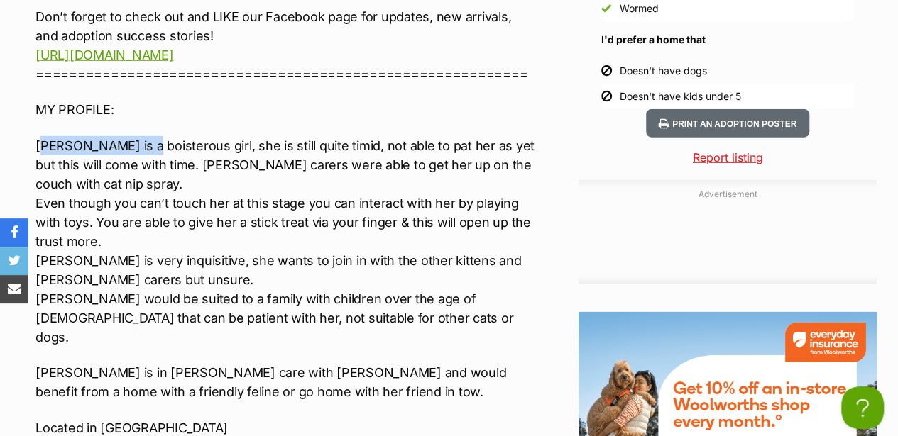
drag, startPoint x: 40, startPoint y: 101, endPoint x: 138, endPoint y: 112, distance: 98.6
click at [138, 136] on p "Jackie is a boisterous girl, she is still quite timid, not able to pat her as y…" at bounding box center [284, 241] width 499 height 211
drag, startPoint x: 138, startPoint y: 112, endPoint x: 114, endPoint y: 118, distance: 24.8
click at [119, 136] on p "Jackie is a boisterous girl, she is still quite timid, not able to pat her as y…" at bounding box center [284, 241] width 499 height 211
drag, startPoint x: 35, startPoint y: 102, endPoint x: 316, endPoint y: 101, distance: 281.1
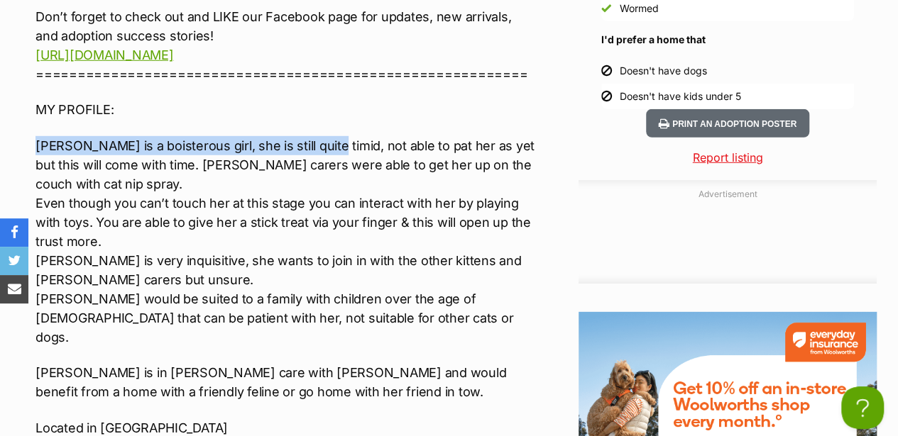
drag, startPoint x: 316, startPoint y: 101, endPoint x: 309, endPoint y: 104, distance: 7.9
copy p "Jackie is a boisterous girl, she is still quite timid,"
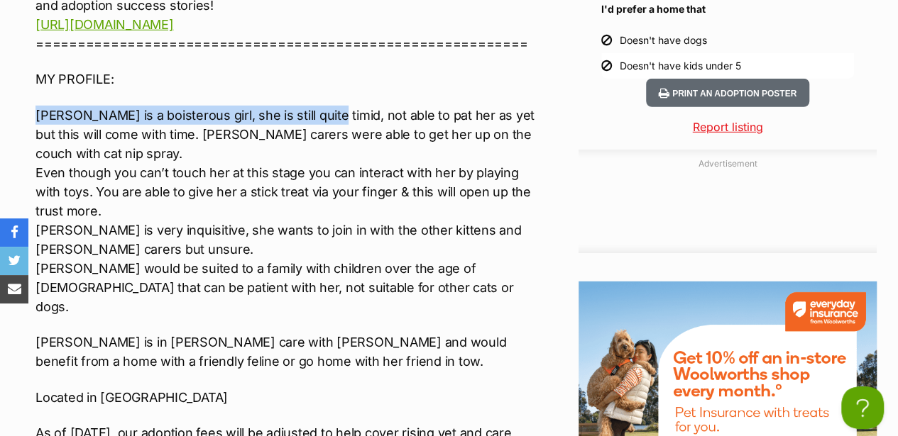
scroll to position [2034, 0]
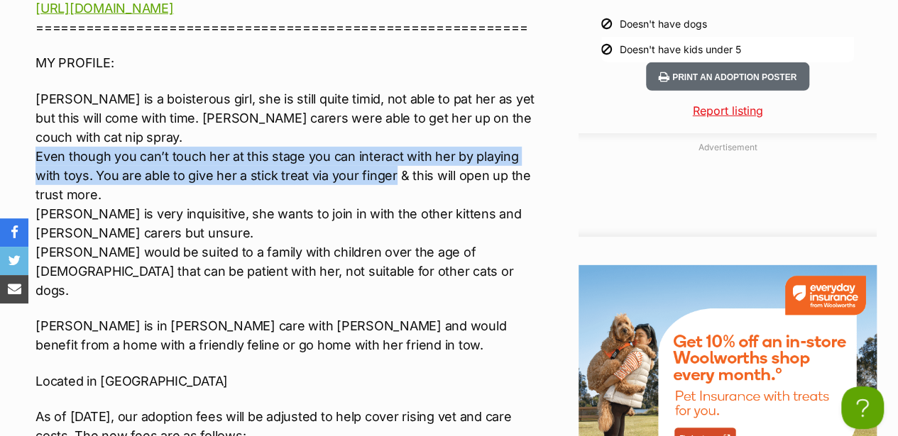
drag, startPoint x: 36, startPoint y: 111, endPoint x: 393, endPoint y: 133, distance: 357.7
click at [393, 133] on p "Jackie is a boisterous girl, she is still quite timid, not able to pat her as y…" at bounding box center [284, 194] width 499 height 211
drag, startPoint x: 393, startPoint y: 133, endPoint x: 346, endPoint y: 133, distance: 46.8
copy p "Even though you can’t touch her at this stage you can interact with her by play…"
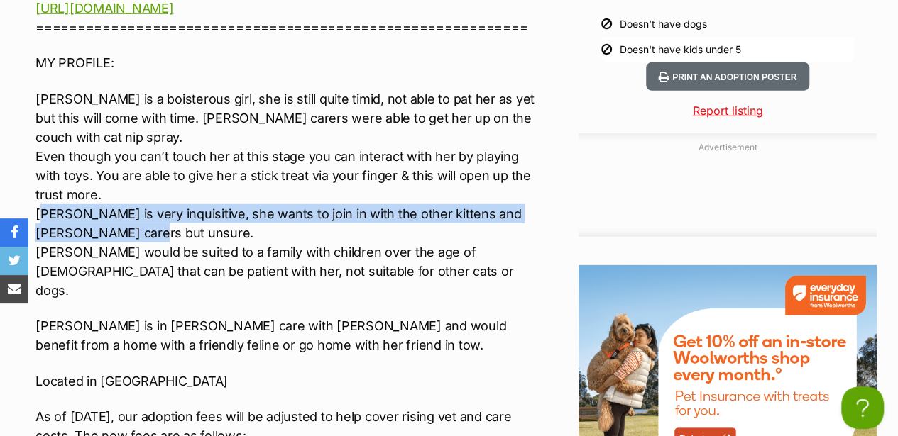
drag, startPoint x: 40, startPoint y: 173, endPoint x: 412, endPoint y: 187, distance: 372.2
click at [412, 187] on p "Jackie is a boisterous girl, she is still quite timid, not able to pat her as y…" at bounding box center [284, 194] width 499 height 211
drag, startPoint x: 412, startPoint y: 187, endPoint x: 199, endPoint y: 191, distance: 212.9
click at [199, 191] on p "Jackie is a boisterous girl, she is still quite timid, not able to pat her as y…" at bounding box center [284, 194] width 499 height 211
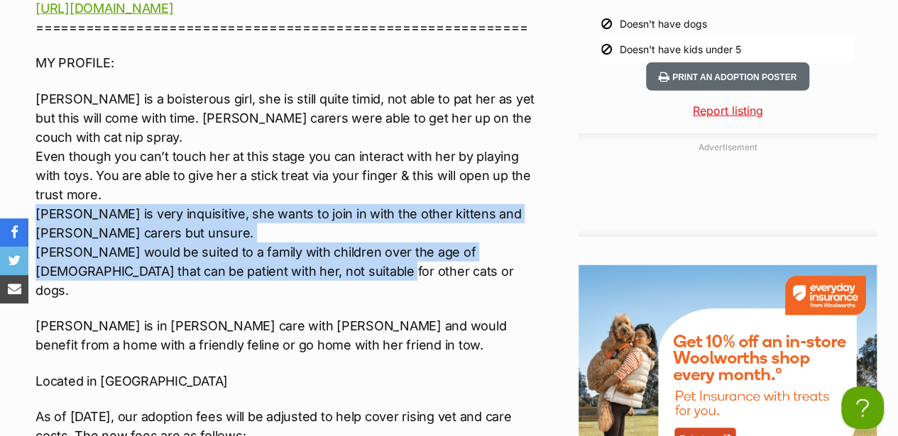
drag, startPoint x: 37, startPoint y: 170, endPoint x: 386, endPoint y: 235, distance: 355.1
click at [386, 235] on p "Jackie is a boisterous girl, she is still quite timid, not able to pat her as y…" at bounding box center [284, 194] width 499 height 211
copy p "Jackie is very inquisitive, she wants to join in with the other kittens and fos…"
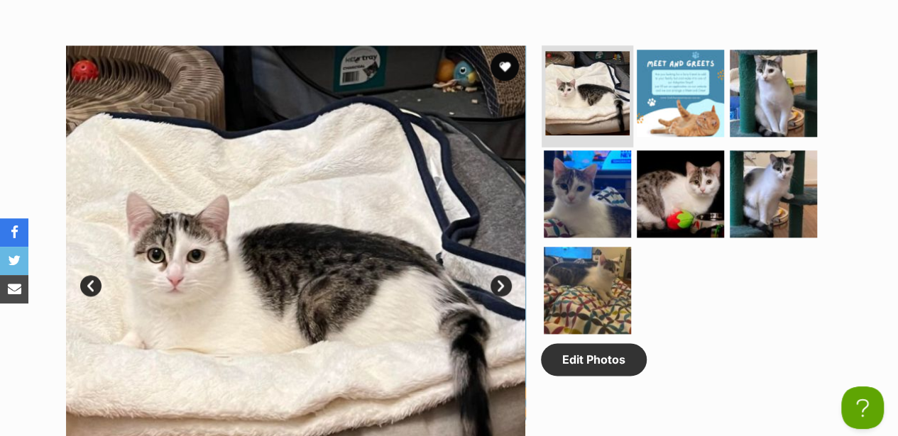
scroll to position [710, 0]
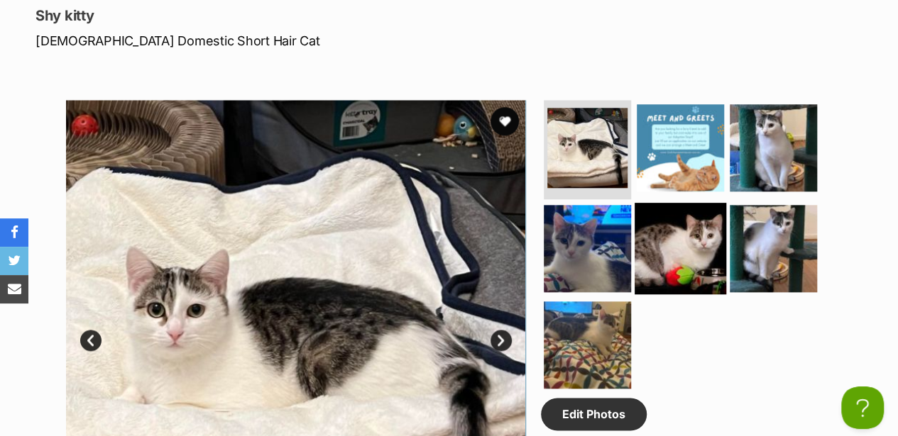
click at [686, 203] on img at bounding box center [680, 249] width 92 height 92
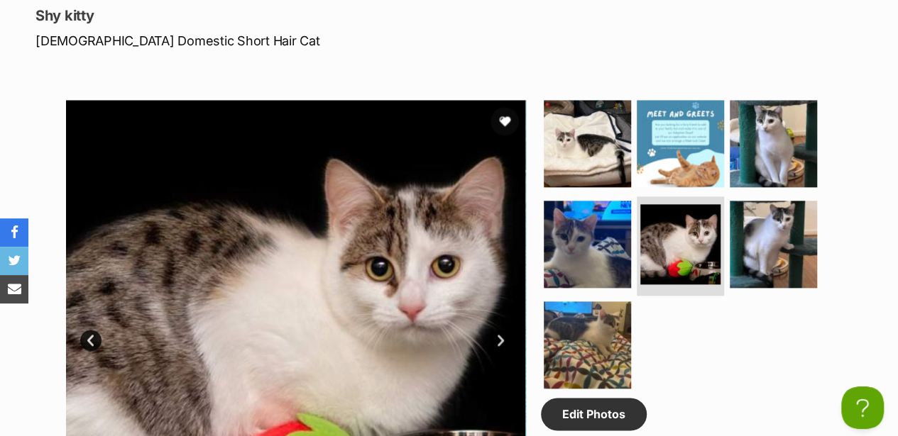
click at [754, 300] on ul at bounding box center [686, 248] width 291 height 297
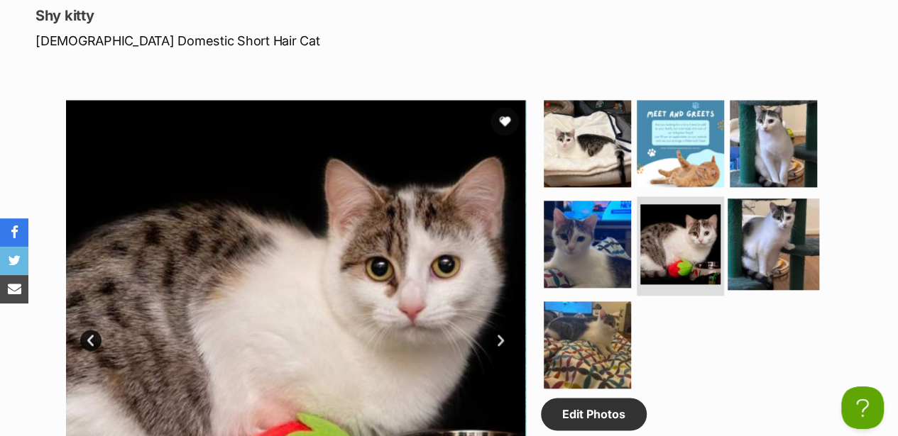
click at [727, 199] on img at bounding box center [773, 245] width 92 height 92
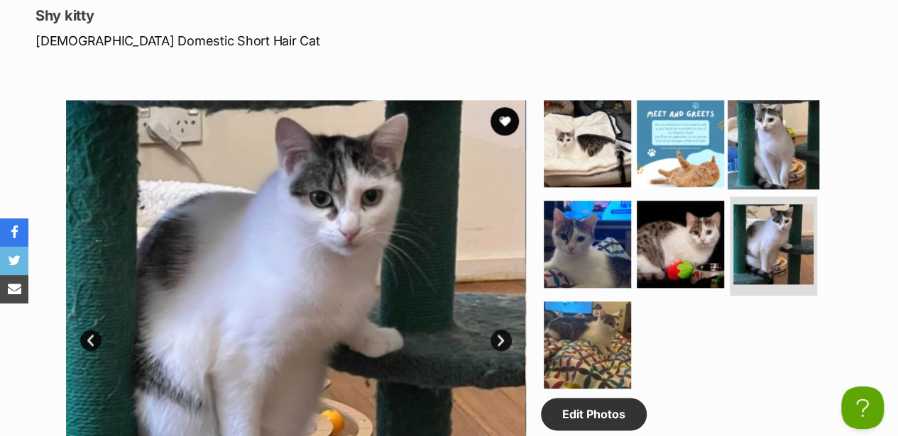
click at [757, 102] on img at bounding box center [773, 144] width 92 height 92
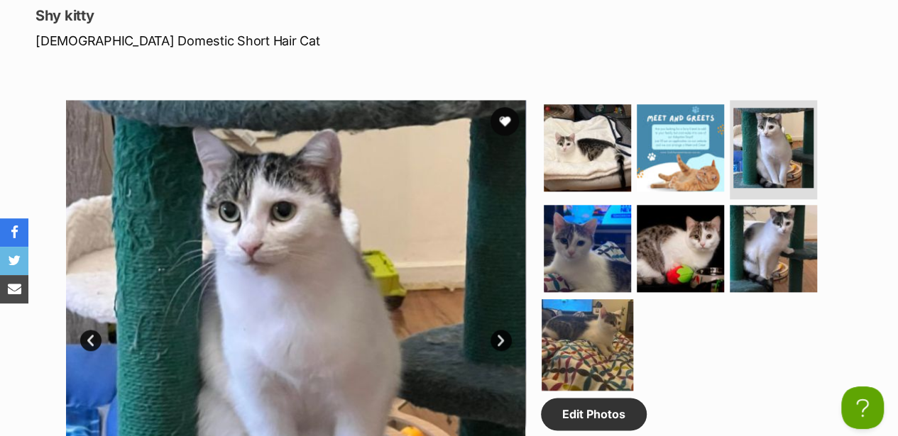
click at [581, 300] on img at bounding box center [588, 346] width 92 height 92
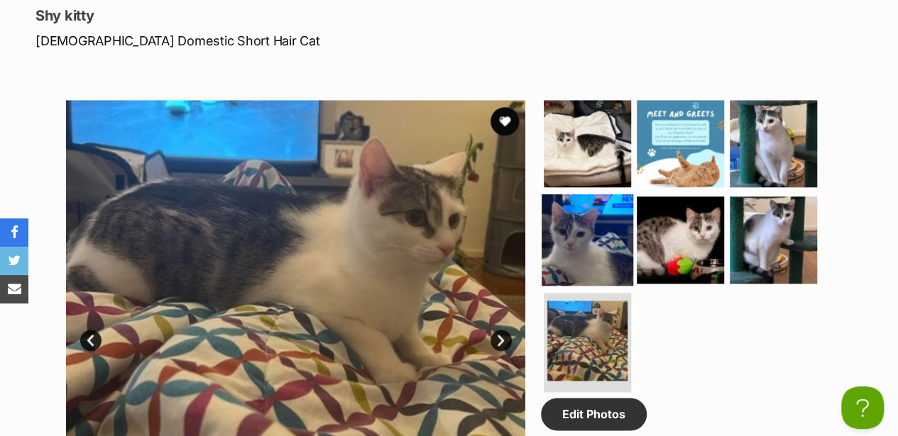
click at [574, 199] on img at bounding box center [588, 240] width 92 height 92
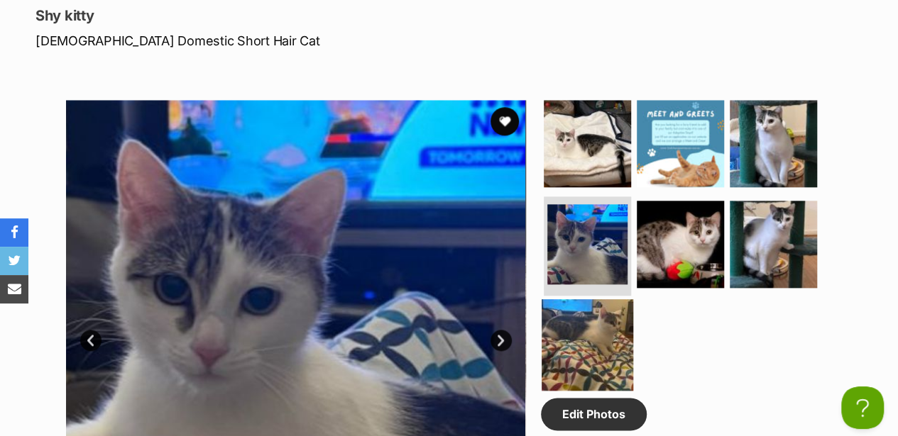
click at [566, 300] on img at bounding box center [588, 346] width 92 height 92
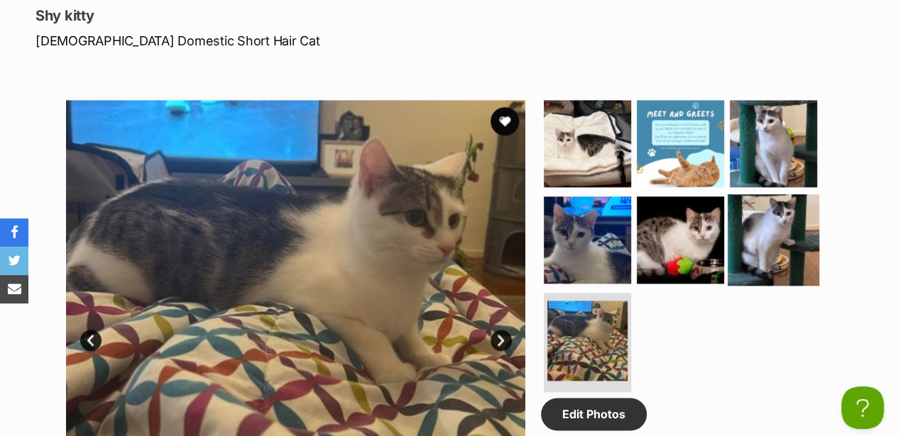
click at [782, 194] on img at bounding box center [773, 240] width 92 height 92
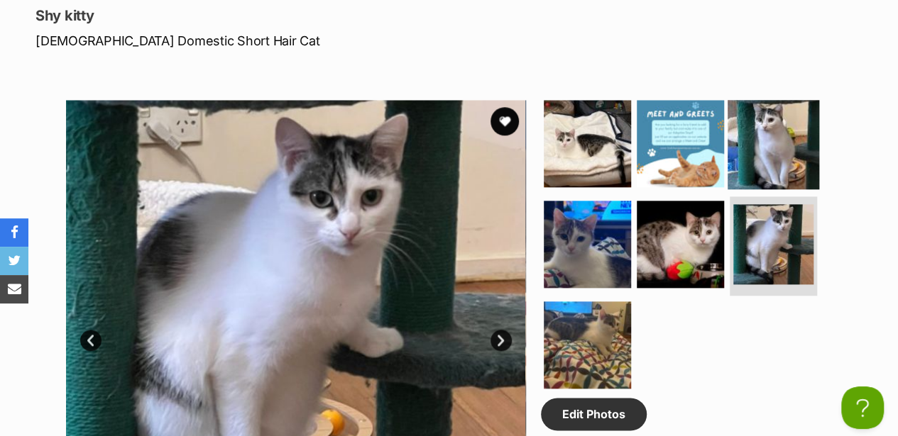
click at [747, 98] on img at bounding box center [773, 144] width 92 height 92
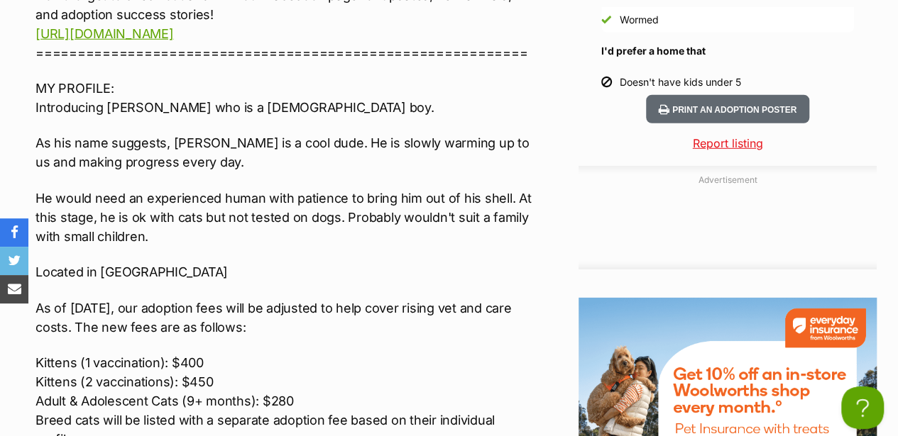
scroll to position [1940, 0]
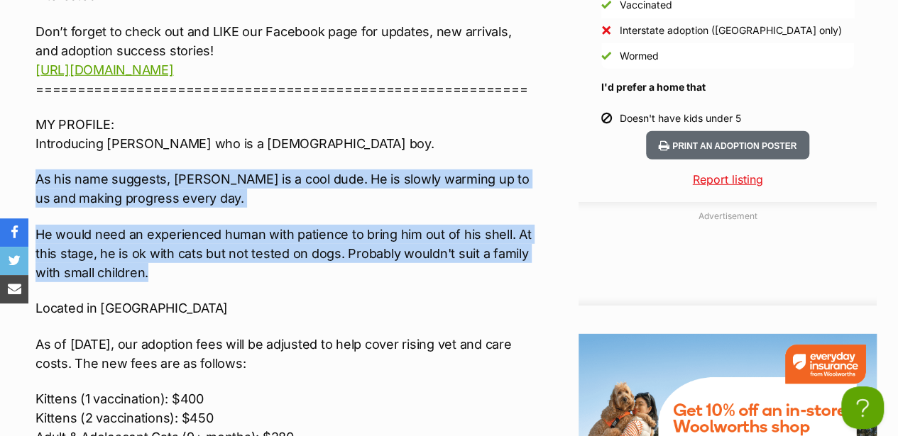
drag, startPoint x: 35, startPoint y: 131, endPoint x: 510, endPoint y: 225, distance: 484.0
click at [510, 225] on div "Interested in Adopting? To express your interest in adopting one of 2nd Chance …" at bounding box center [284, 271] width 499 height 757
copy div "As his name suggests, [PERSON_NAME] is a cool dude. He is slowly warming up to …"
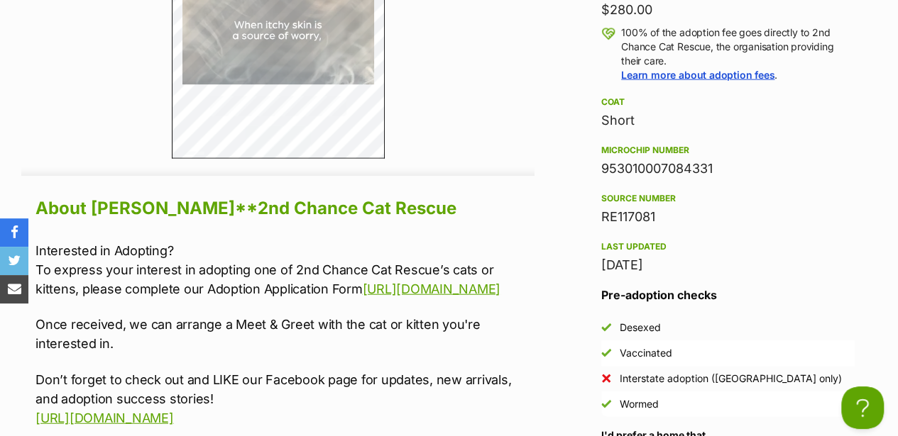
scroll to position [1561, 0]
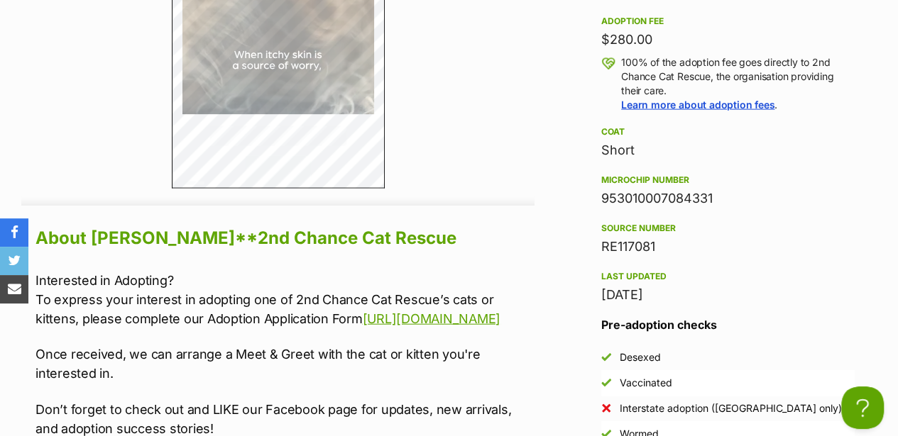
drag, startPoint x: 36, startPoint y: 233, endPoint x: 461, endPoint y: 275, distance: 427.3
click at [461, 275] on p "Interested in Adopting? To express your interest in adopting one of 2nd Chance …" at bounding box center [284, 299] width 499 height 57
copy p "To express your interest in adopting one of 2nd Chance Cat Rescue’s cats or kit…"
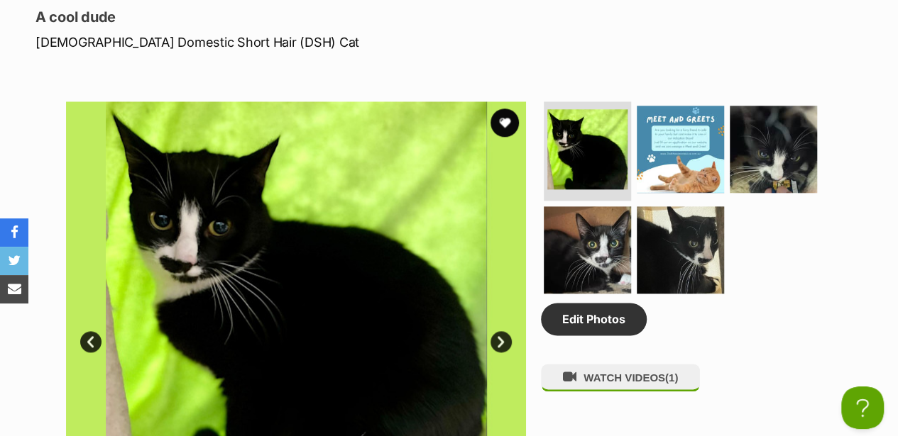
scroll to position [710, 0]
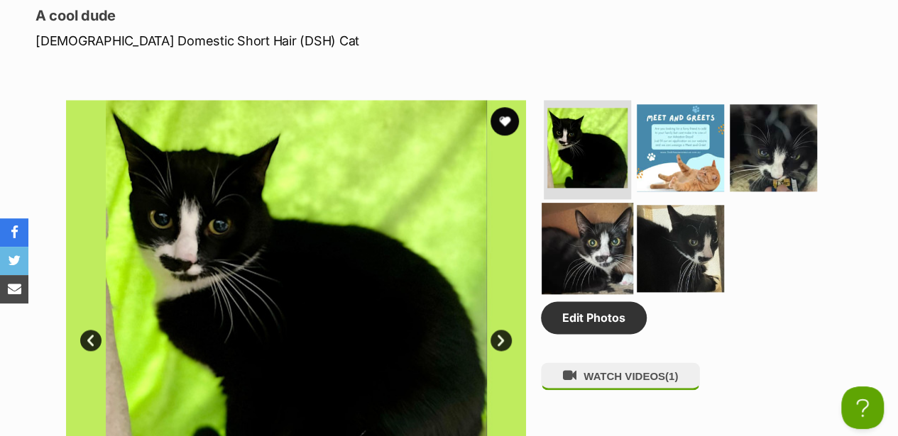
click at [599, 203] on img at bounding box center [588, 249] width 92 height 92
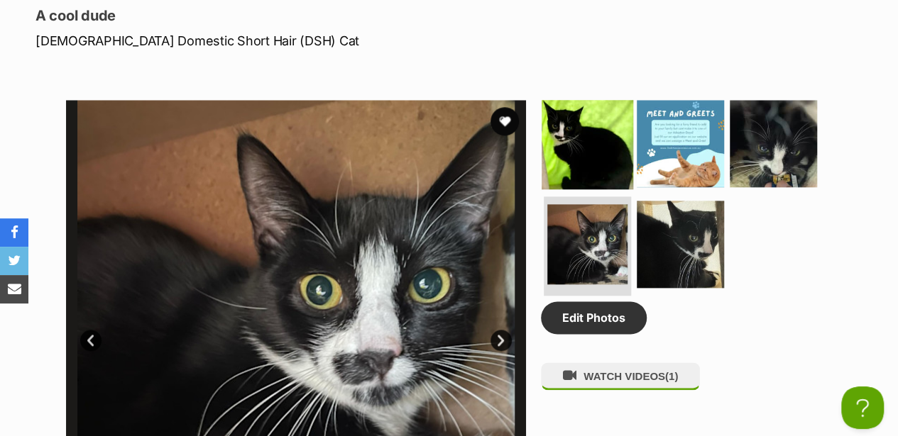
click at [619, 98] on img at bounding box center [588, 144] width 92 height 92
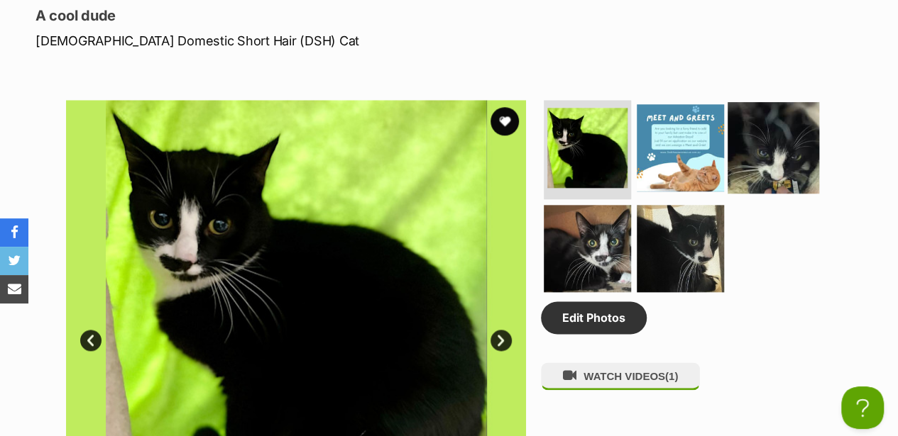
click at [776, 114] on img at bounding box center [773, 148] width 92 height 92
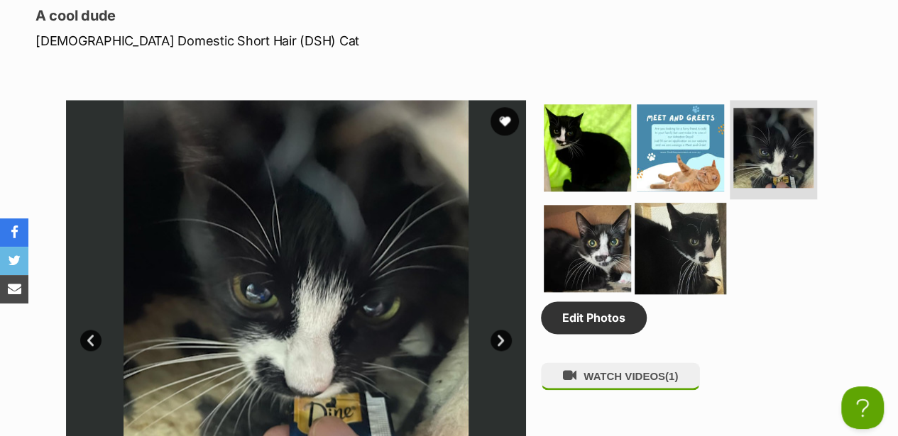
click at [705, 203] on img at bounding box center [680, 249] width 92 height 92
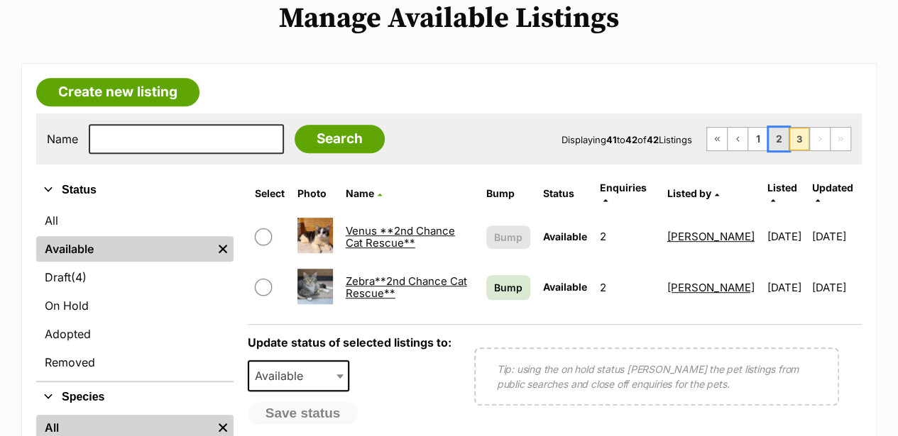
click at [786, 128] on link "2" at bounding box center [779, 139] width 20 height 23
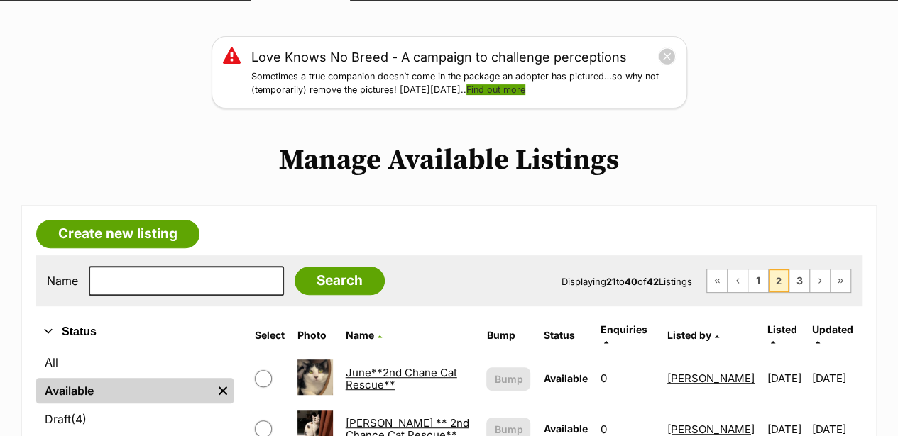
click at [511, 84] on link "Find out more" at bounding box center [495, 89] width 59 height 11
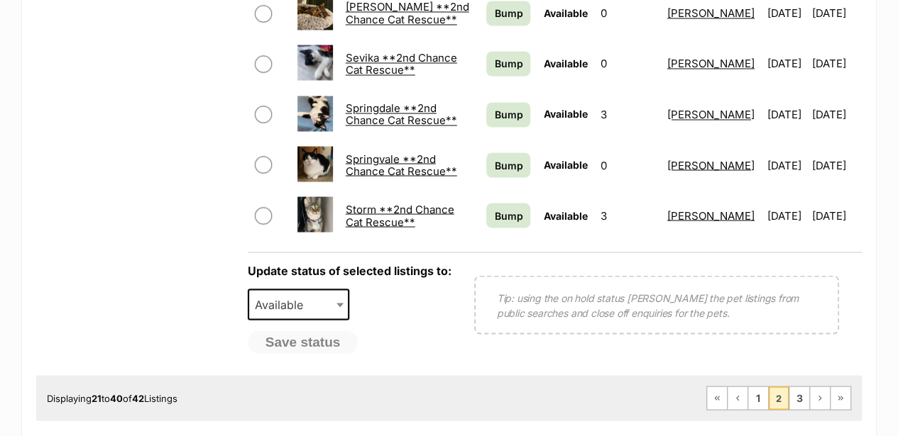
scroll to position [1201, 0]
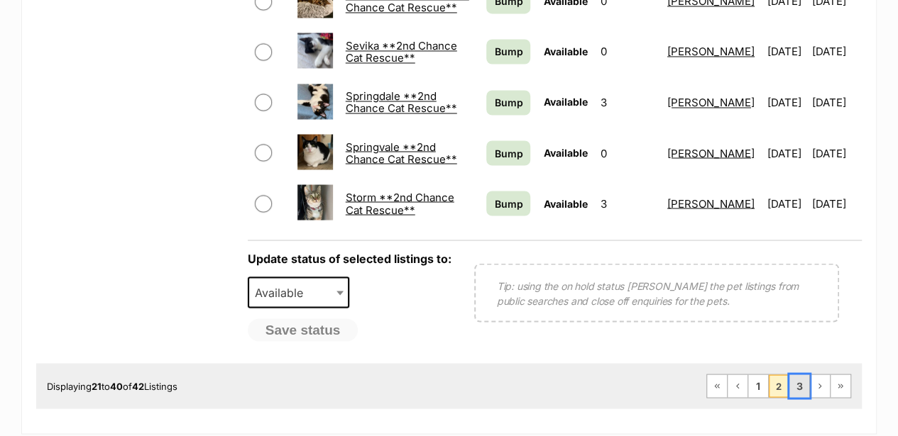
click at [798, 375] on link "3" at bounding box center [799, 386] width 20 height 23
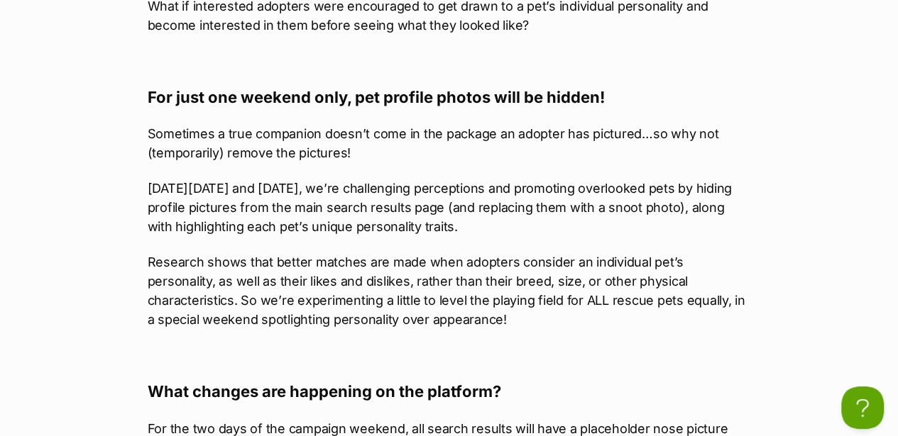
scroll to position [946, 0]
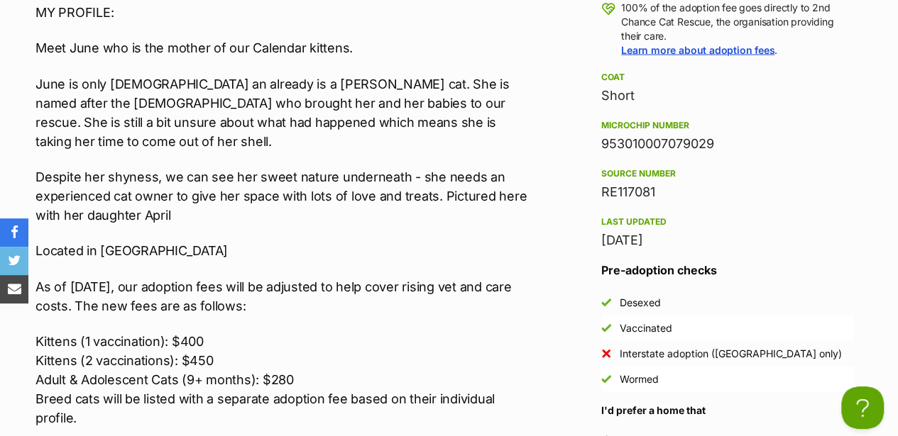
scroll to position [1608, 0]
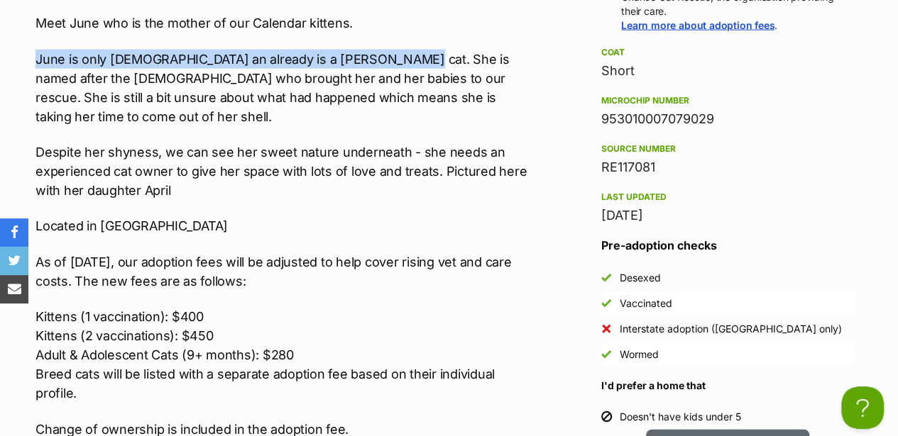
drag, startPoint x: 35, startPoint y: 45, endPoint x: 400, endPoint y: 50, distance: 364.8
click at [400, 50] on p "June is only [DEMOGRAPHIC_DATA] an already is a [PERSON_NAME] cat. She is named…" at bounding box center [284, 88] width 499 height 77
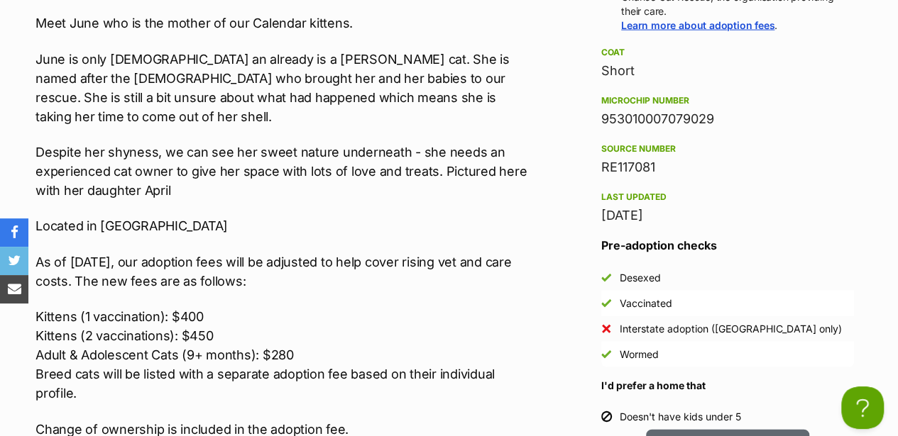
drag, startPoint x: 400, startPoint y: 50, endPoint x: 334, endPoint y: 74, distance: 70.9
click at [342, 76] on p "June is only [DEMOGRAPHIC_DATA] an already is a [PERSON_NAME] cat. She is named…" at bounding box center [284, 88] width 499 height 77
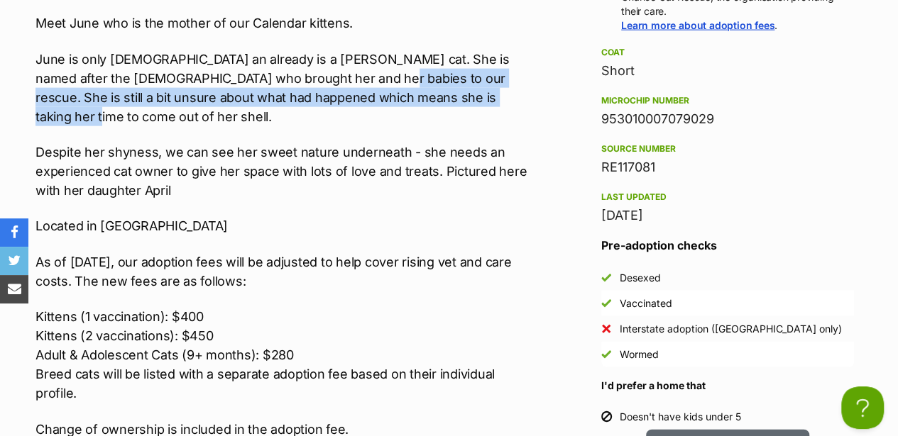
drag, startPoint x: 339, startPoint y: 65, endPoint x: 483, endPoint y: 94, distance: 146.8
click at [483, 94] on p "June is only [DEMOGRAPHIC_DATA] an already is a [PERSON_NAME] cat. She is named…" at bounding box center [284, 88] width 499 height 77
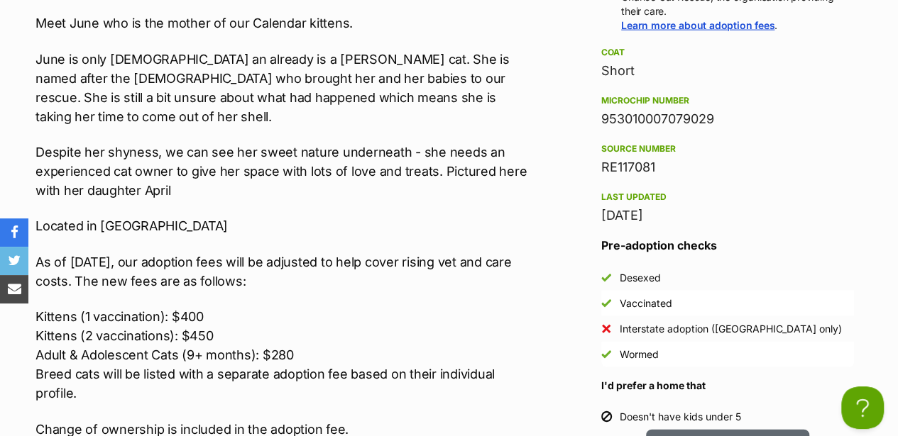
click at [263, 70] on p "June is only [DEMOGRAPHIC_DATA] an already is a [PERSON_NAME] cat. She is named…" at bounding box center [284, 88] width 499 height 77
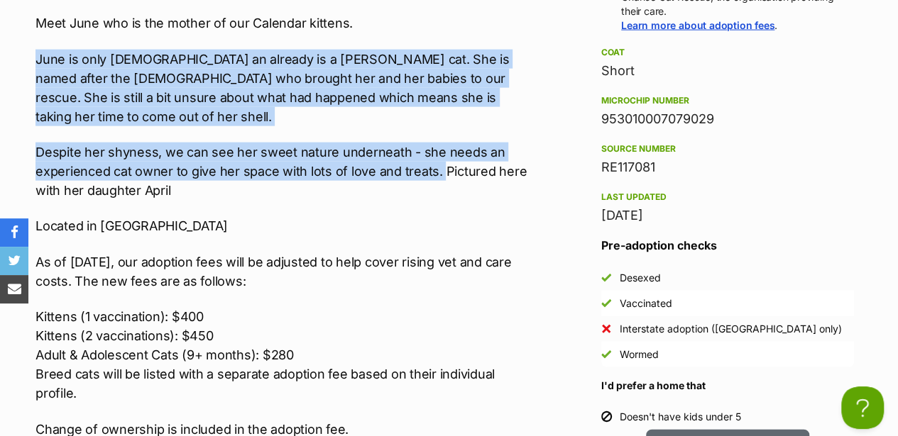
drag, startPoint x: 33, startPoint y: 48, endPoint x: 439, endPoint y: 134, distance: 414.3
click at [439, 134] on div "Upload Videos About June**2nd Chane Cat Rescue** Interested in Adopting? To exp…" at bounding box center [277, 372] width 513 height 1431
drag, startPoint x: 439, startPoint y: 134, endPoint x: 425, endPoint y: 128, distance: 14.9
copy div "June is only [DEMOGRAPHIC_DATA] an already is a [PERSON_NAME] cat. She is named…"
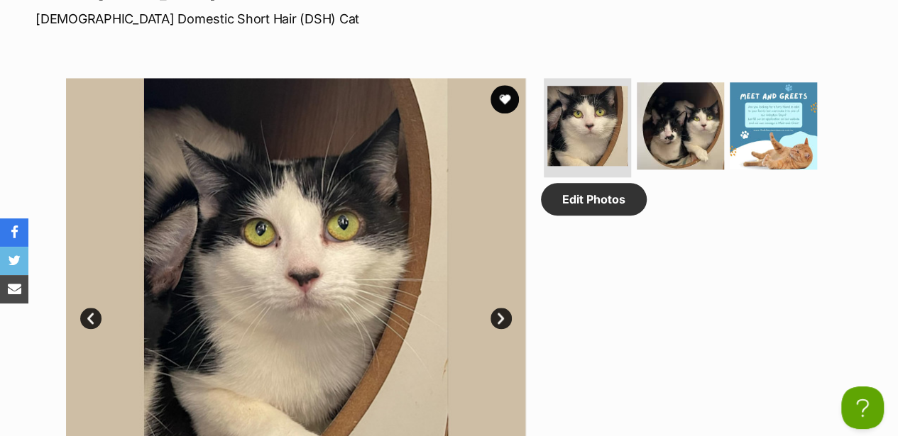
scroll to position [757, 0]
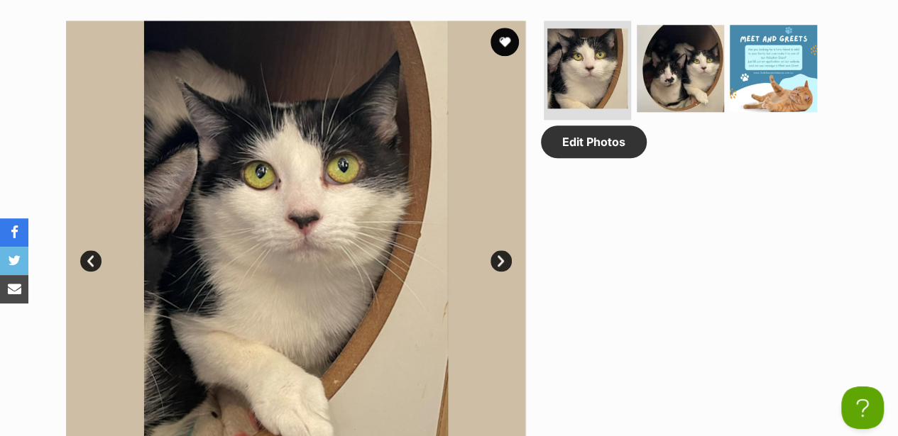
click at [495, 251] on link "Next" at bounding box center [500, 261] width 21 height 21
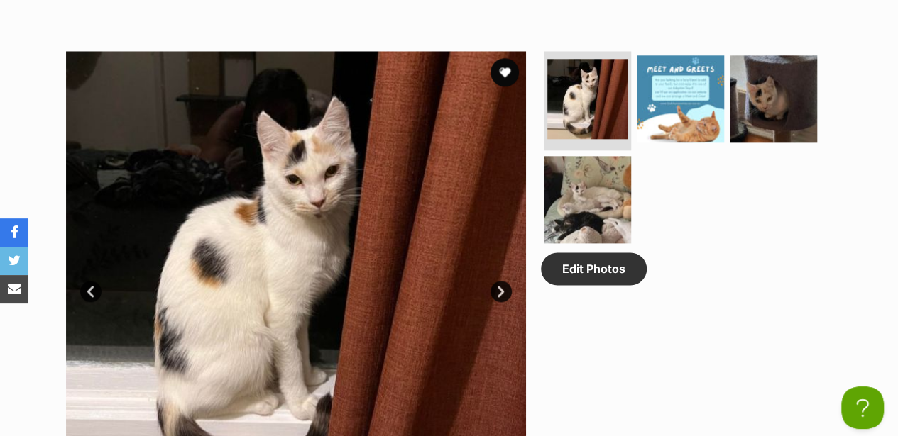
scroll to position [757, 0]
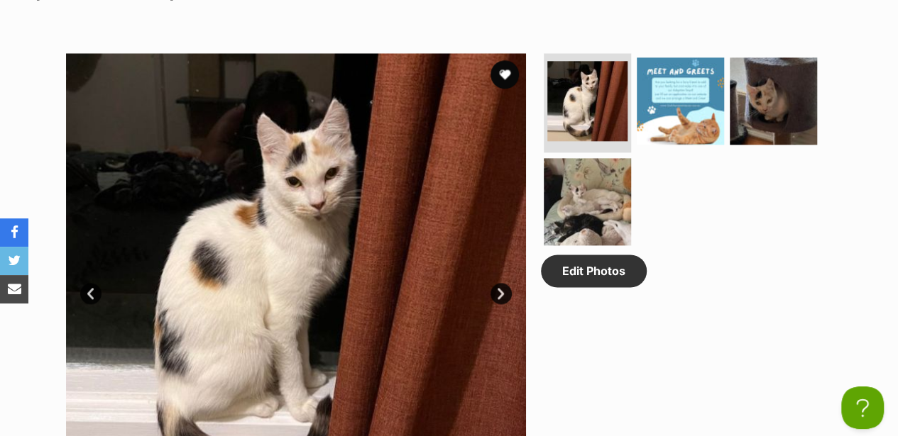
drag, startPoint x: 328, startPoint y: 84, endPoint x: 309, endPoint y: 122, distance: 42.8
click at [504, 283] on link "Next" at bounding box center [500, 293] width 21 height 21
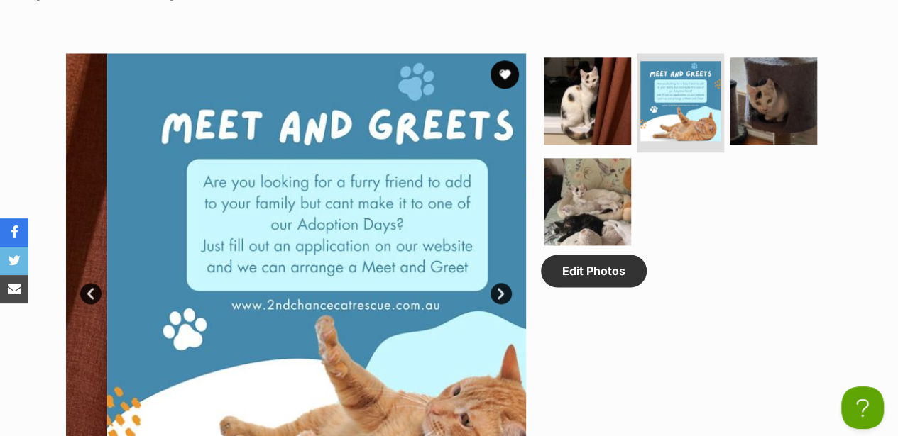
click at [504, 283] on link "Next" at bounding box center [500, 293] width 21 height 21
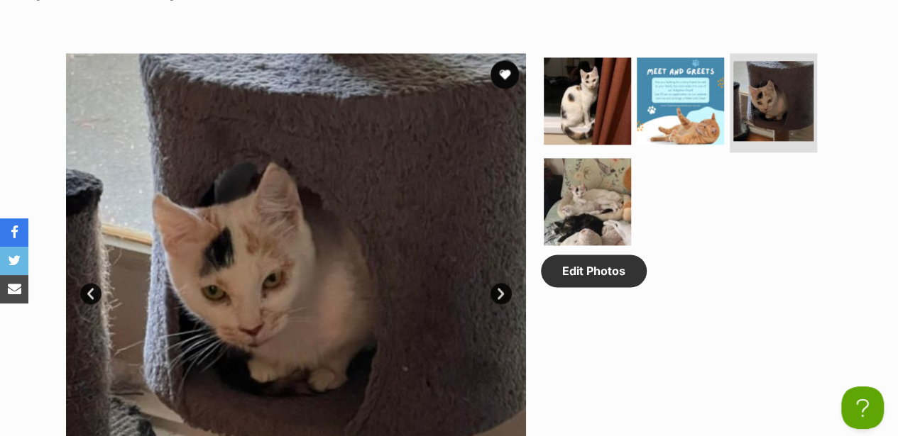
click at [504, 283] on link "Next" at bounding box center [500, 293] width 21 height 21
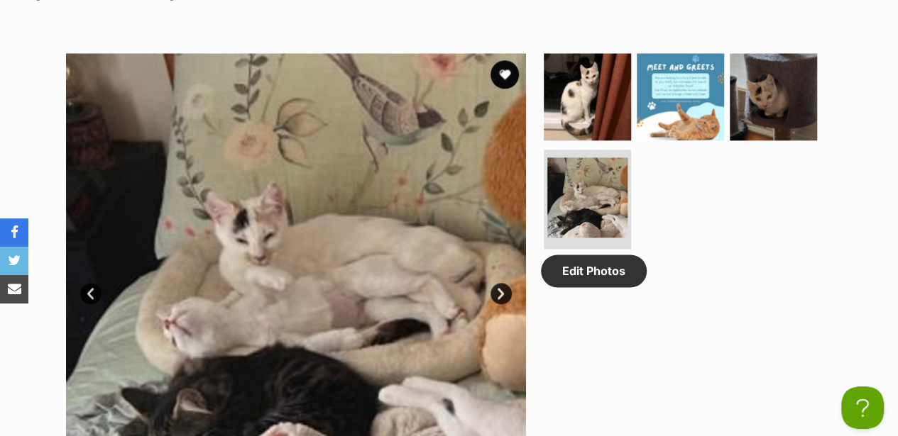
scroll to position [0, 0]
click at [99, 283] on link "Prev" at bounding box center [90, 293] width 21 height 21
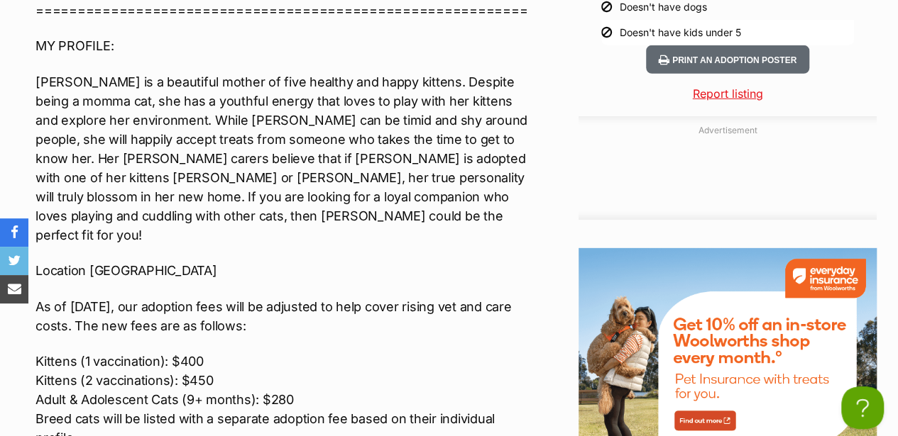
scroll to position [2034, 0]
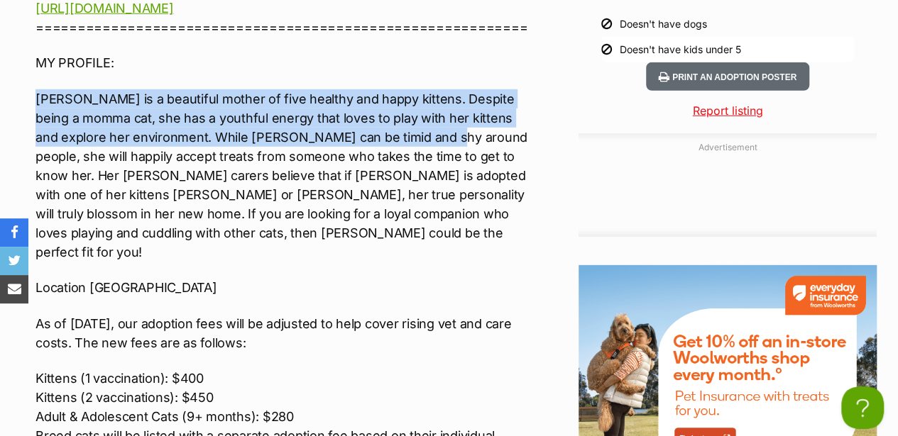
drag, startPoint x: 35, startPoint y: 51, endPoint x: 387, endPoint y: 99, distance: 354.6
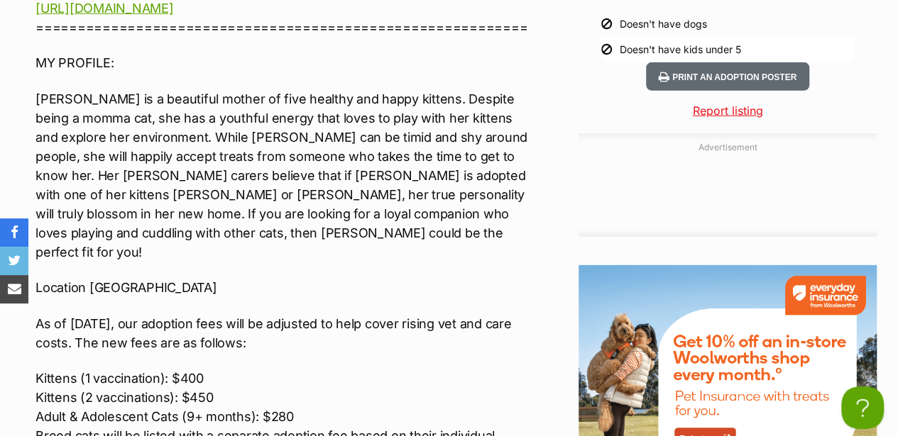
drag, startPoint x: 387, startPoint y: 99, endPoint x: 192, endPoint y: 127, distance: 196.4
click at [192, 127] on p "Lilly is a beautiful mother of five healthy and happy kittens. Despite being a …" at bounding box center [284, 175] width 499 height 172
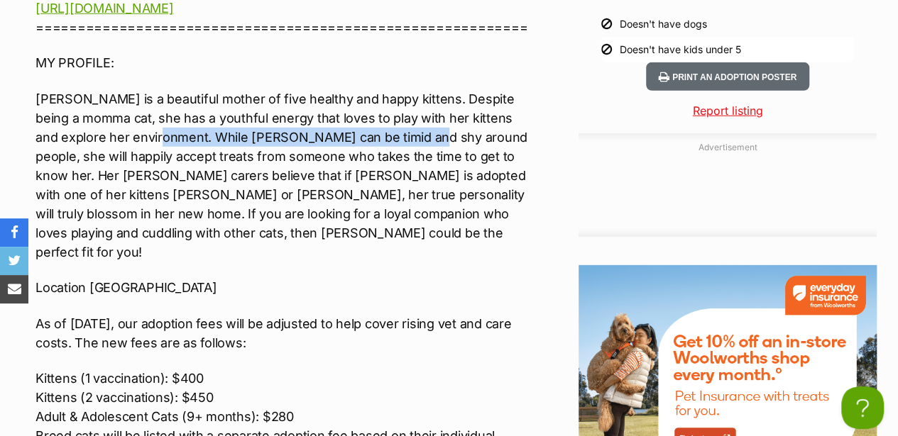
drag, startPoint x: 116, startPoint y: 89, endPoint x: 366, endPoint y: 101, distance: 250.1
click at [366, 101] on p "Lilly is a beautiful mother of five healthy and happy kittens. Despite being a …" at bounding box center [284, 175] width 499 height 172
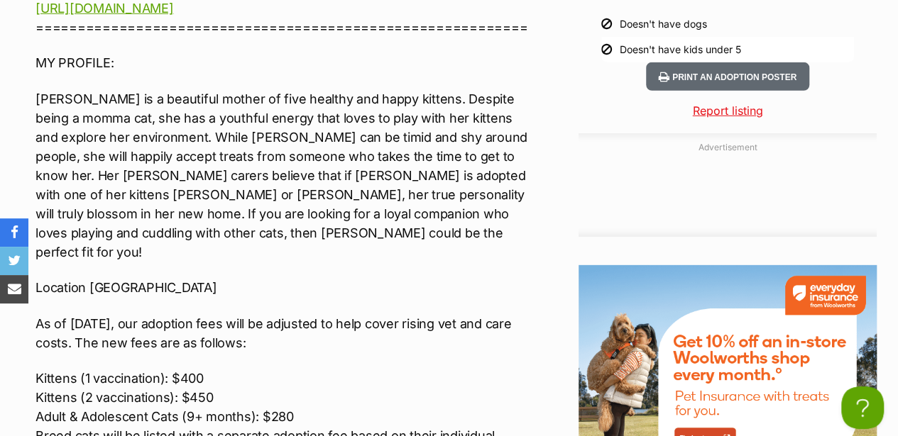
drag, startPoint x: 109, startPoint y: 60, endPoint x: 89, endPoint y: 57, distance: 20.1
click at [108, 89] on p "Lilly is a beautiful mother of five healthy and happy kittens. Despite being a …" at bounding box center [284, 175] width 499 height 172
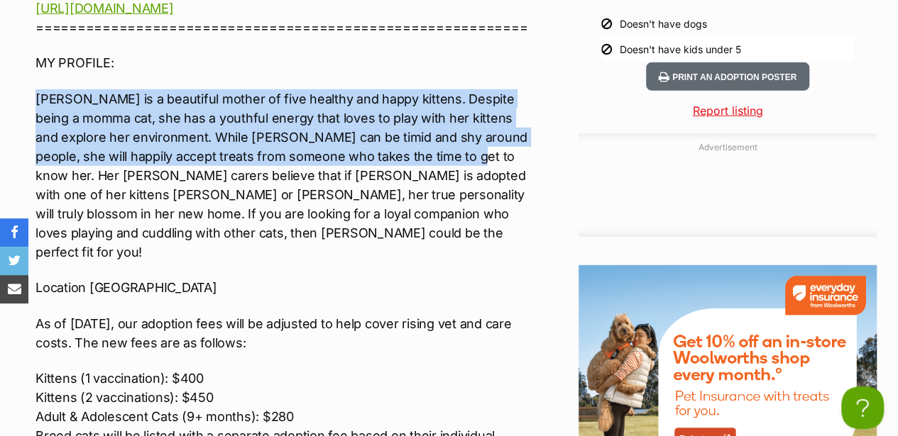
drag, startPoint x: 37, startPoint y: 57, endPoint x: 387, endPoint y: 109, distance: 353.7
click at [387, 109] on p "Lilly is a beautiful mother of five healthy and happy kittens. Despite being a …" at bounding box center [284, 175] width 499 height 172
drag, startPoint x: 387, startPoint y: 109, endPoint x: 329, endPoint y: 90, distance: 60.6
copy p "Lilly is a beautiful mother of five healthy and happy kittens. Despite being a …"
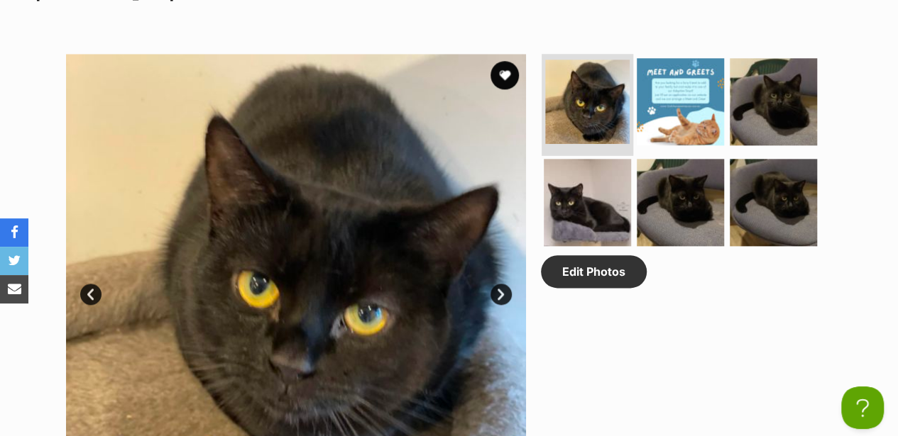
scroll to position [710, 0]
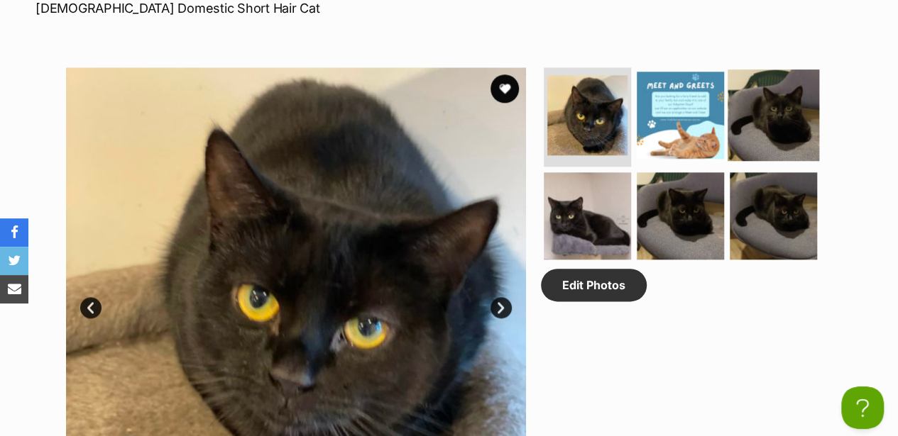
click at [761, 79] on img at bounding box center [773, 116] width 92 height 92
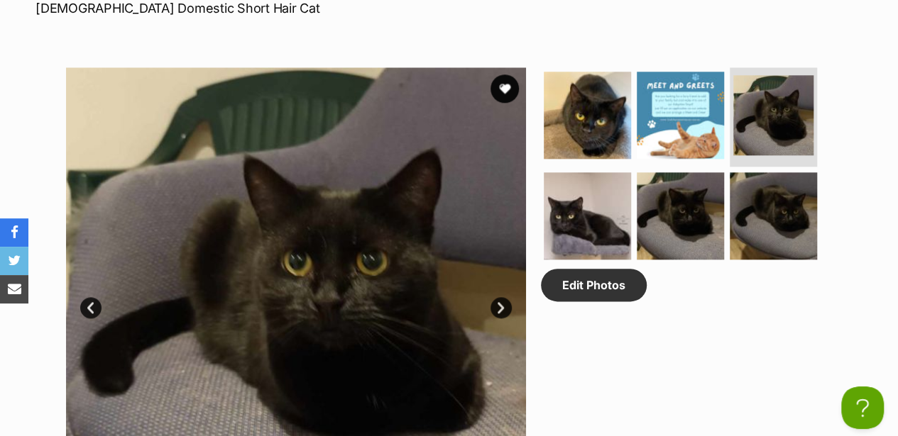
scroll to position [757, 0]
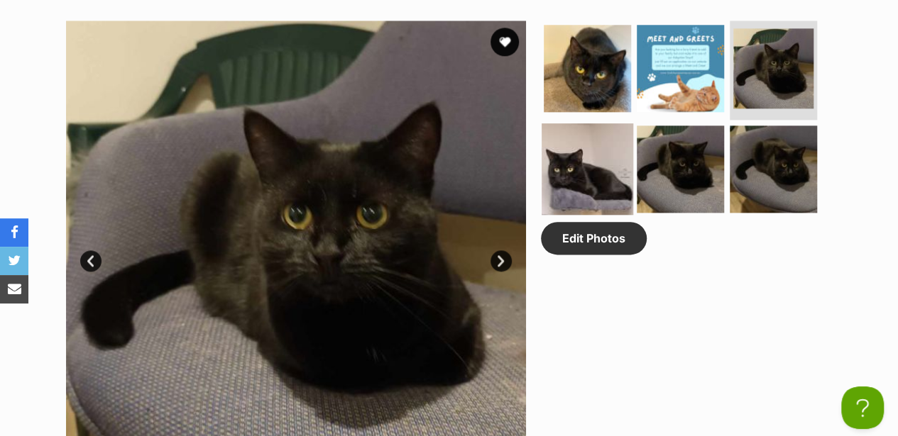
click at [592, 129] on img at bounding box center [588, 169] width 92 height 92
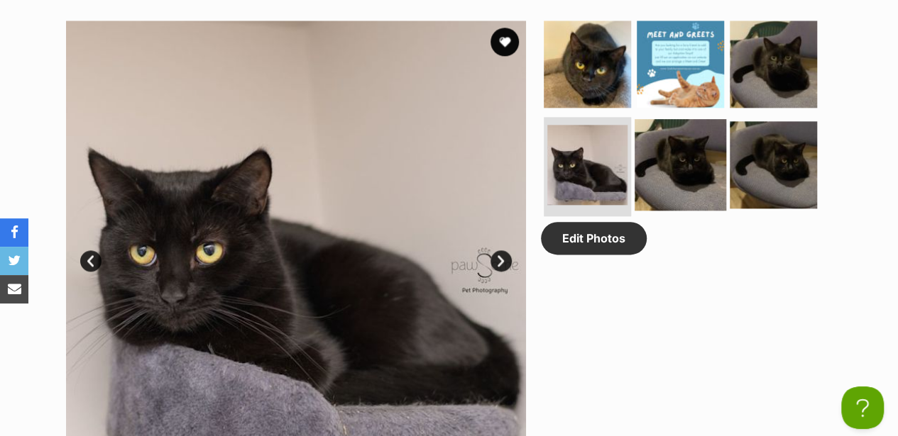
click at [697, 138] on img at bounding box center [680, 165] width 92 height 92
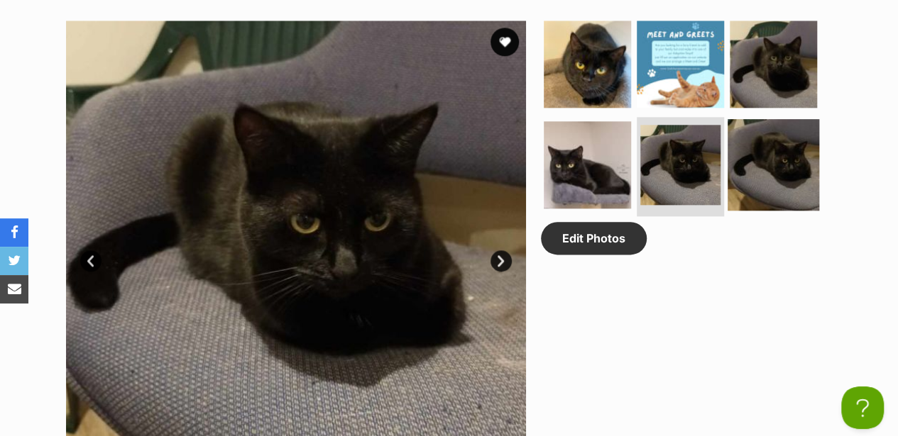
click at [751, 145] on img at bounding box center [773, 165] width 92 height 92
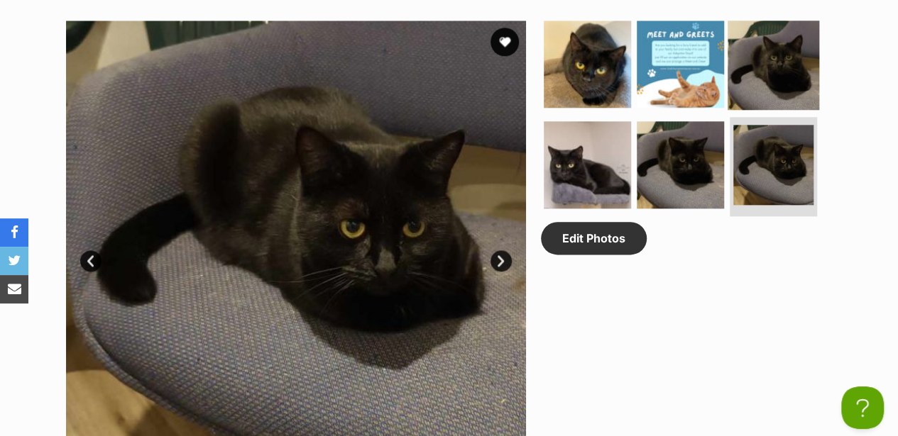
click at [757, 59] on img at bounding box center [773, 64] width 92 height 92
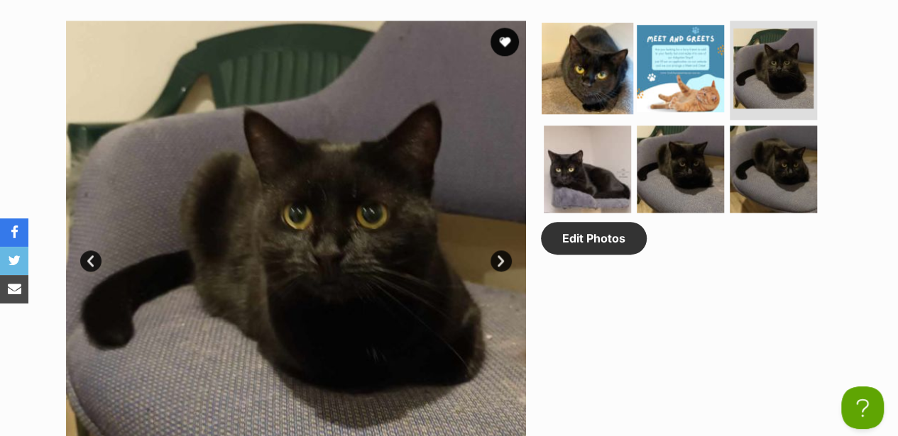
click at [600, 65] on img at bounding box center [588, 69] width 92 height 92
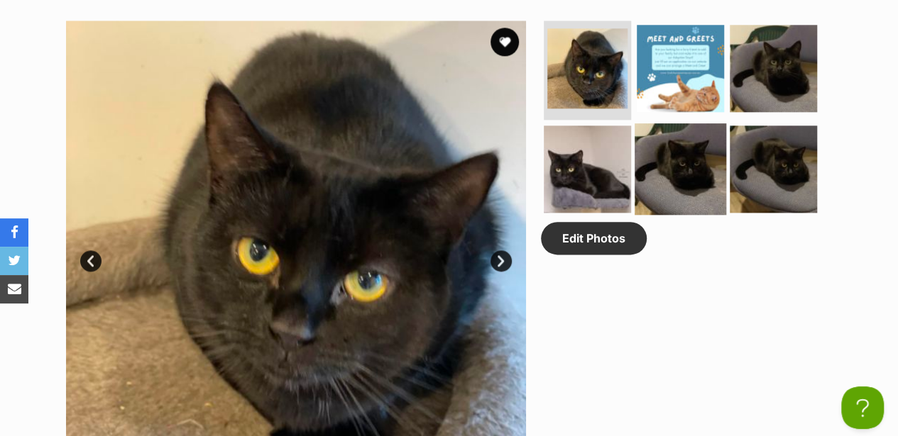
click at [667, 138] on img at bounding box center [680, 169] width 92 height 92
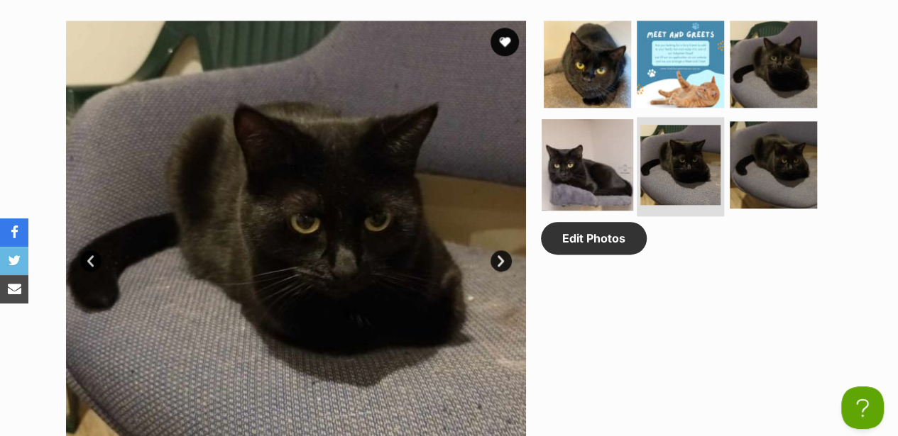
click at [588, 136] on img at bounding box center [588, 165] width 92 height 92
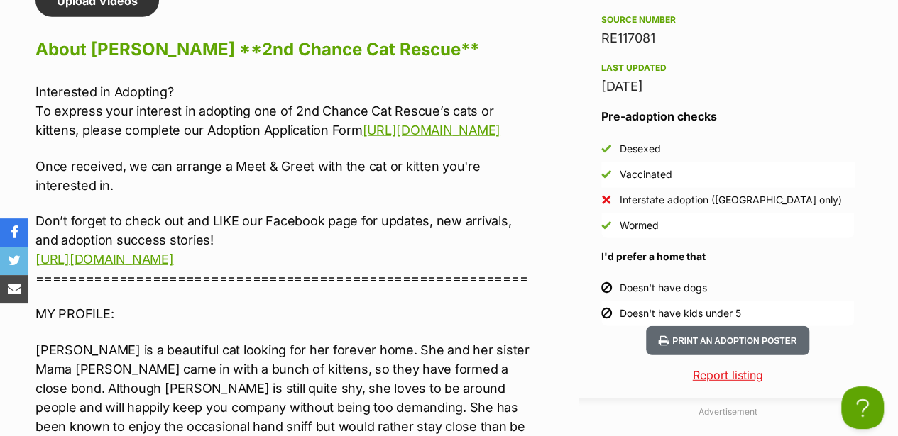
scroll to position [1987, 0]
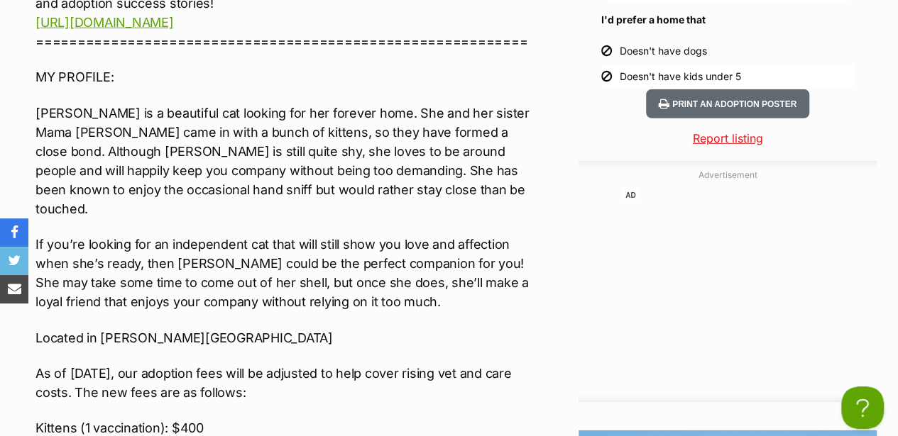
drag, startPoint x: 493, startPoint y: 258, endPoint x: 434, endPoint y: 219, distance: 70.7
click at [434, 235] on p "If you’re looking for an independent cat that will still show you love and affe…" at bounding box center [284, 273] width 499 height 77
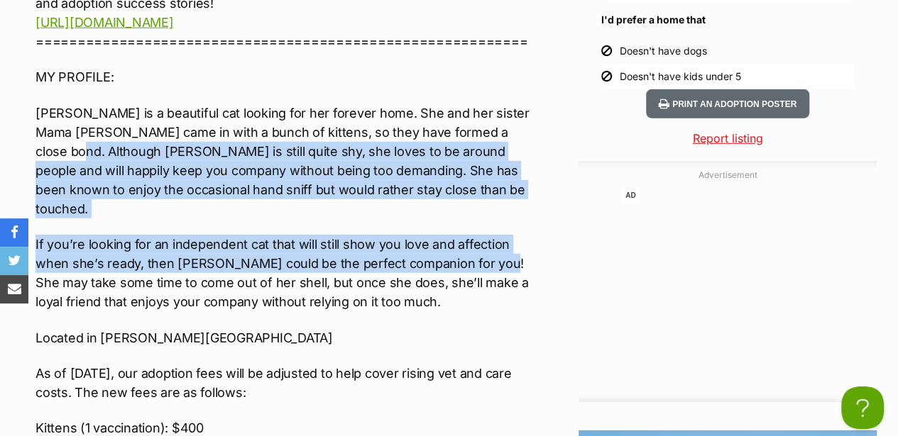
drag, startPoint x: 36, startPoint y: 141, endPoint x: 495, endPoint y: 233, distance: 467.7
click at [495, 233] on div "Interested in Adopting? To express your interest in adopting one of 2nd Chance …" at bounding box center [284, 262] width 499 height 834
copy div "[PERSON_NAME] is still quite shy, she loves to be around people and will happil…"
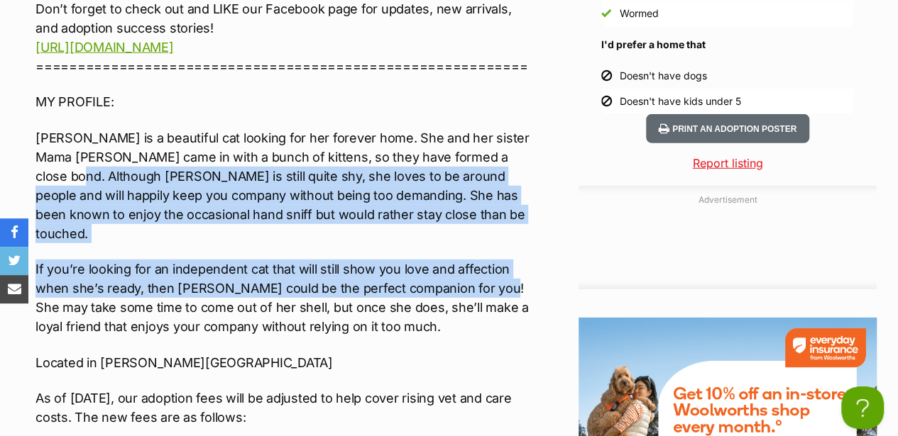
scroll to position [2129, 0]
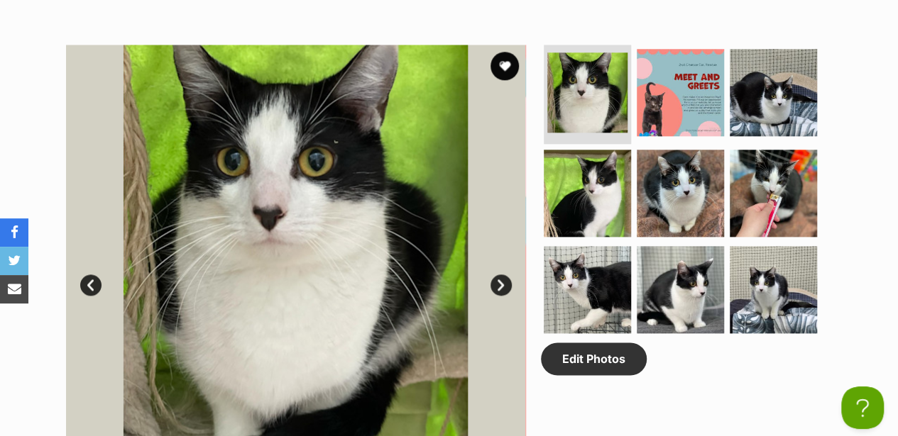
scroll to position [757, 0]
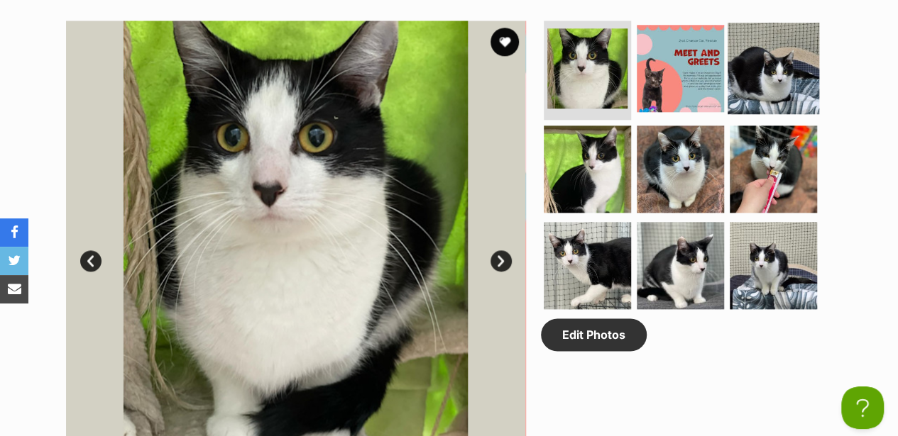
click at [756, 53] on img at bounding box center [773, 69] width 92 height 92
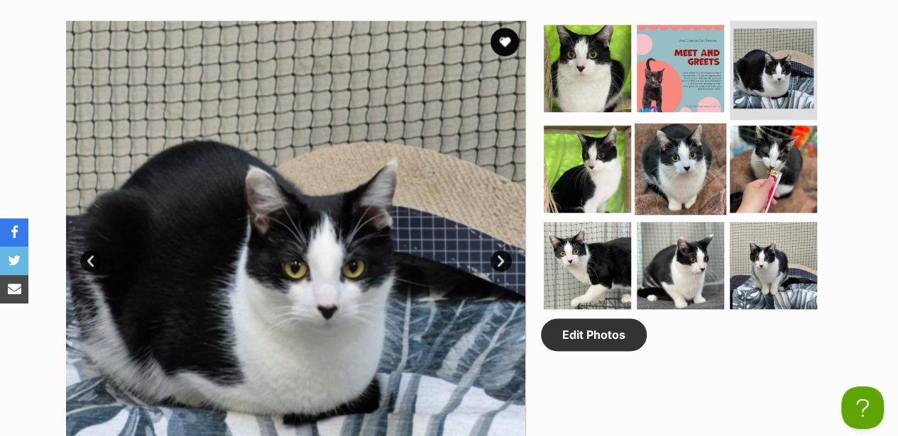
click at [642, 146] on img at bounding box center [680, 169] width 92 height 92
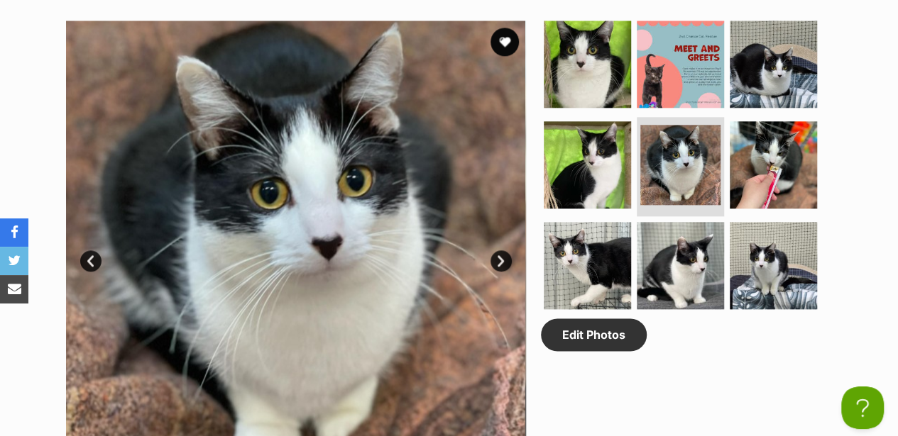
click at [883, 81] on div "Available 5 of 9 images 5 of 9 images 5 of 9 images 5 of 9 images 5 of 9 images…" at bounding box center [449, 239] width 898 height 481
click at [762, 159] on img at bounding box center [773, 165] width 92 height 92
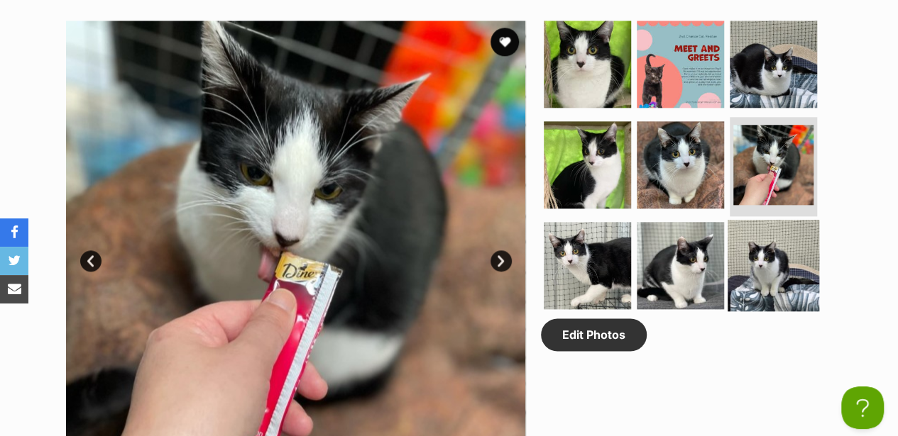
click at [769, 226] on img at bounding box center [773, 266] width 92 height 92
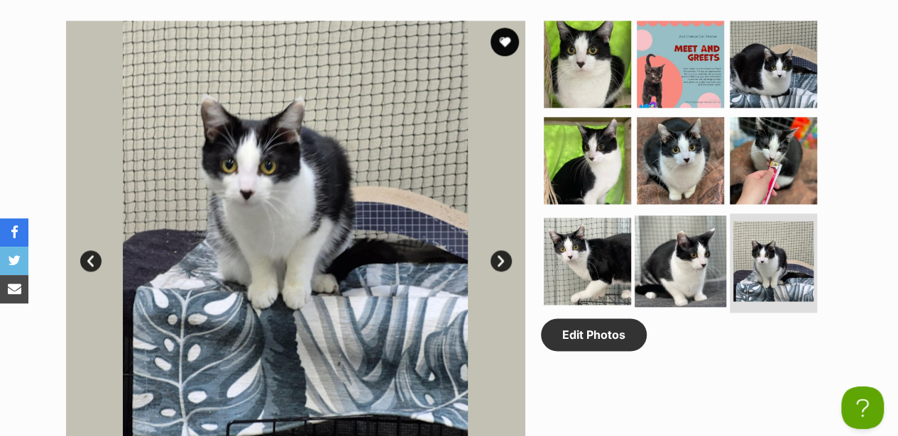
click at [683, 221] on img at bounding box center [680, 262] width 92 height 92
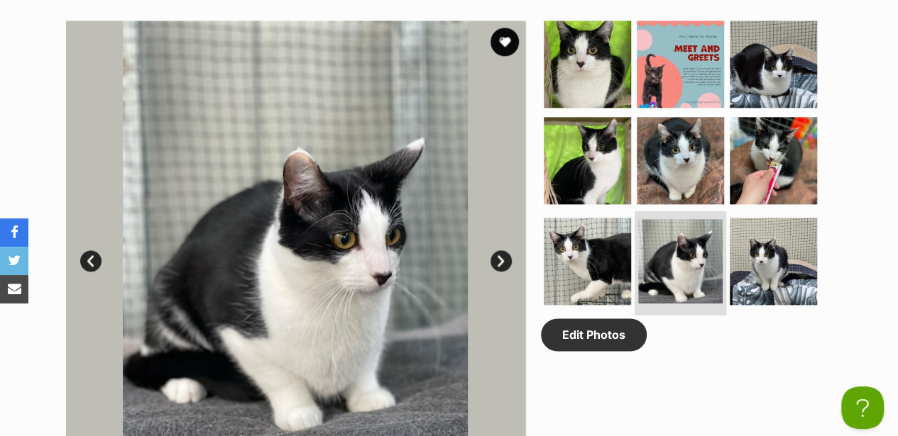
click at [634, 218] on li at bounding box center [680, 263] width 92 height 104
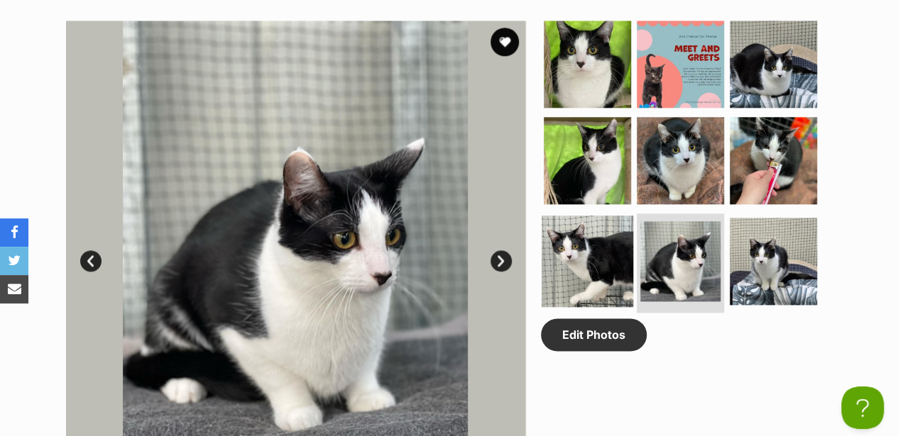
click at [612, 216] on img at bounding box center [588, 262] width 92 height 92
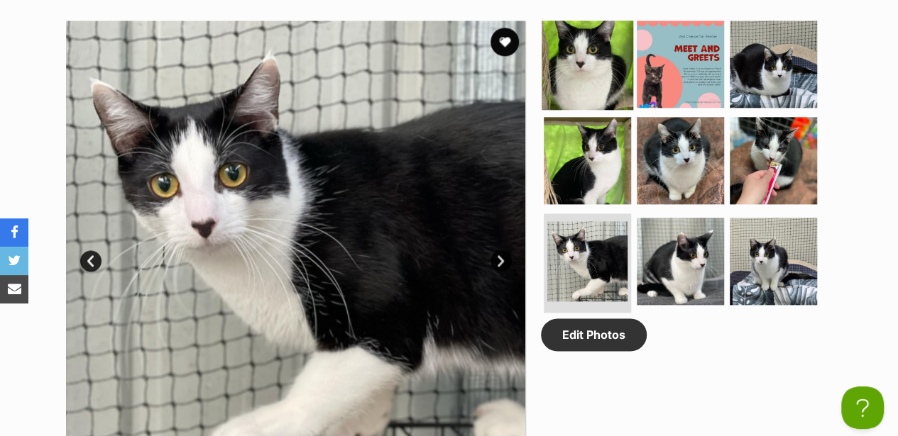
click at [578, 28] on img at bounding box center [588, 64] width 92 height 92
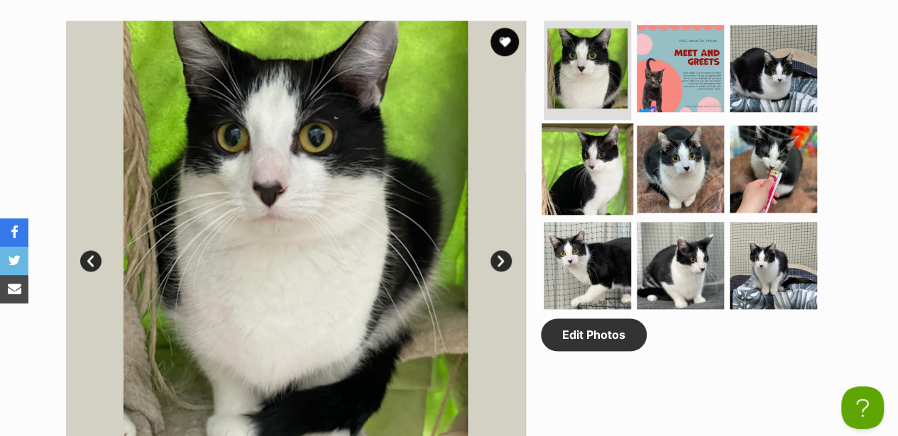
click at [605, 148] on img at bounding box center [588, 169] width 92 height 92
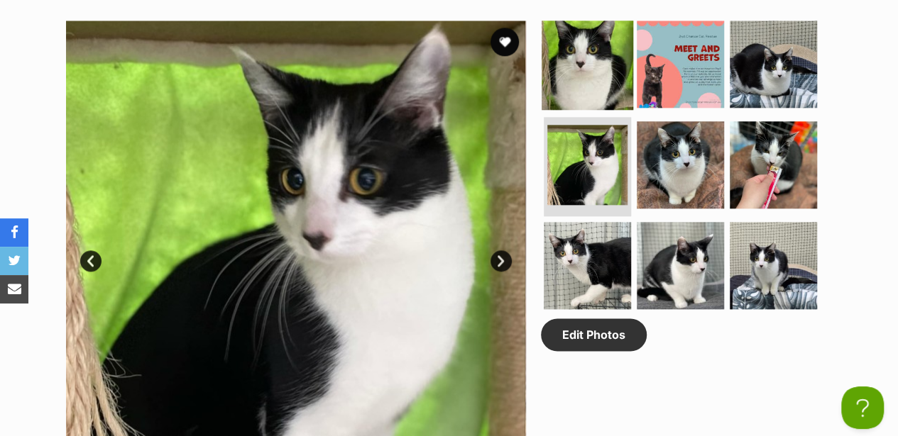
click at [590, 38] on img at bounding box center [588, 64] width 92 height 92
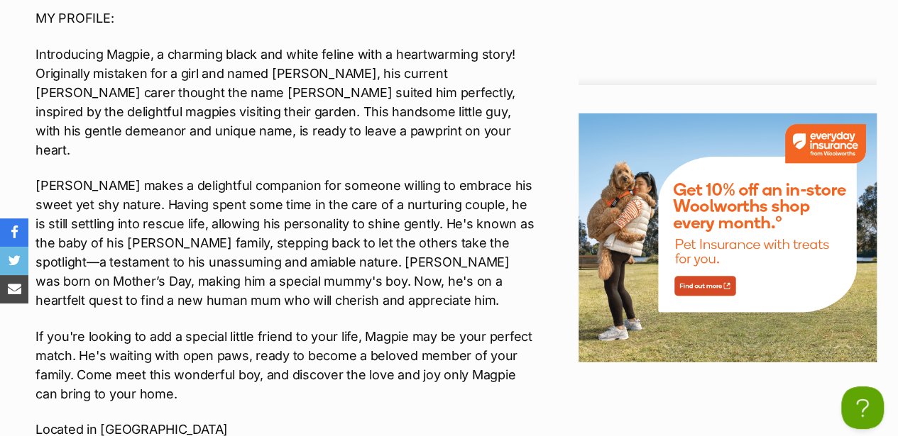
scroll to position [2082, 0]
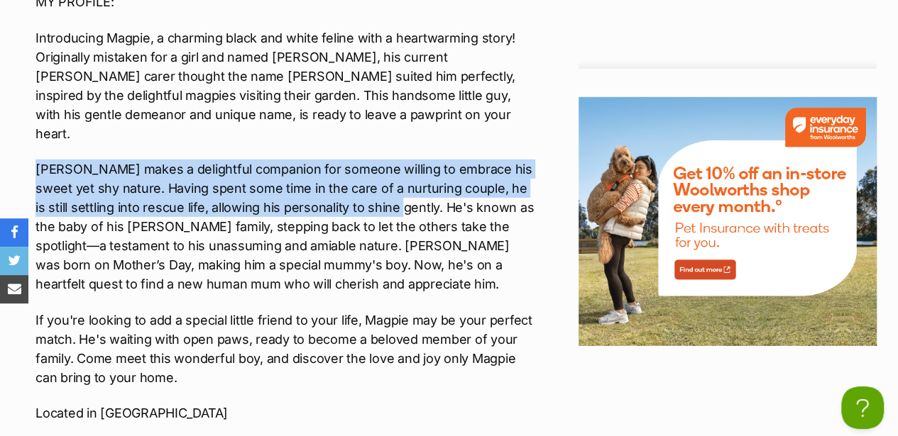
drag, startPoint x: 35, startPoint y: 141, endPoint x: 404, endPoint y: 183, distance: 370.8
click at [404, 183] on p "[PERSON_NAME] makes a delightful companion for someone willing to embrace his s…" at bounding box center [284, 227] width 499 height 134
drag, startPoint x: 404, startPoint y: 183, endPoint x: 348, endPoint y: 167, distance: 58.4
copy p "[PERSON_NAME] makes a delightful companion for someone willing to embrace his s…"
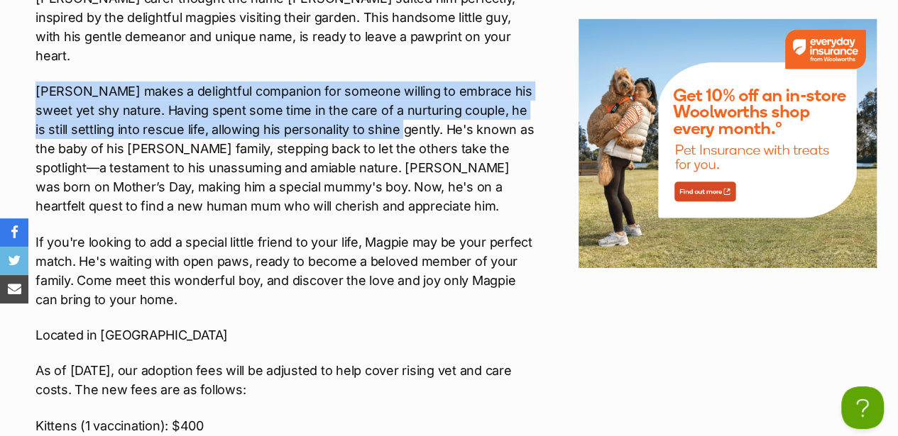
scroll to position [2176, 0]
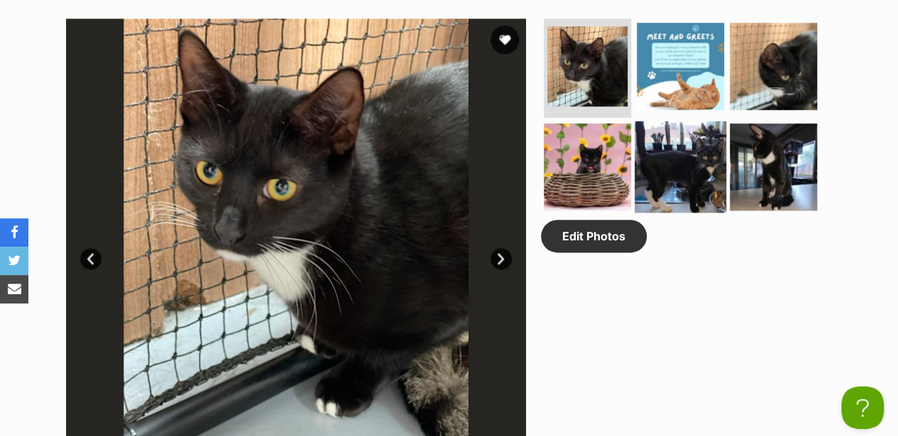
scroll to position [757, 0]
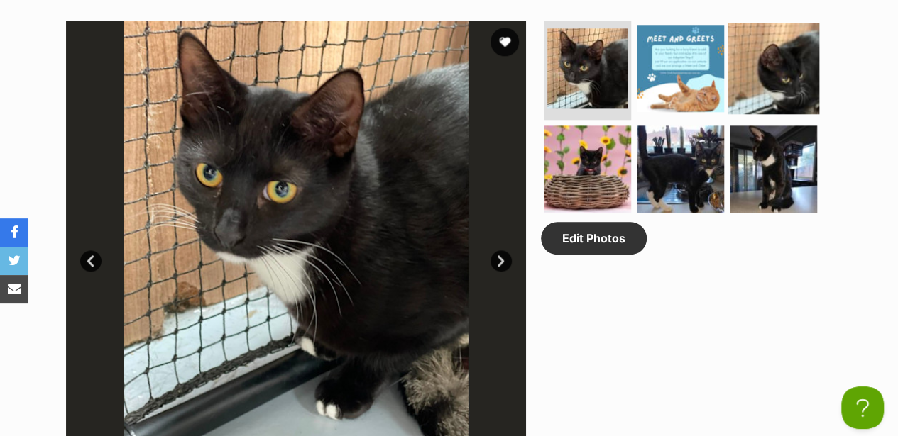
click at [764, 51] on img at bounding box center [773, 69] width 92 height 92
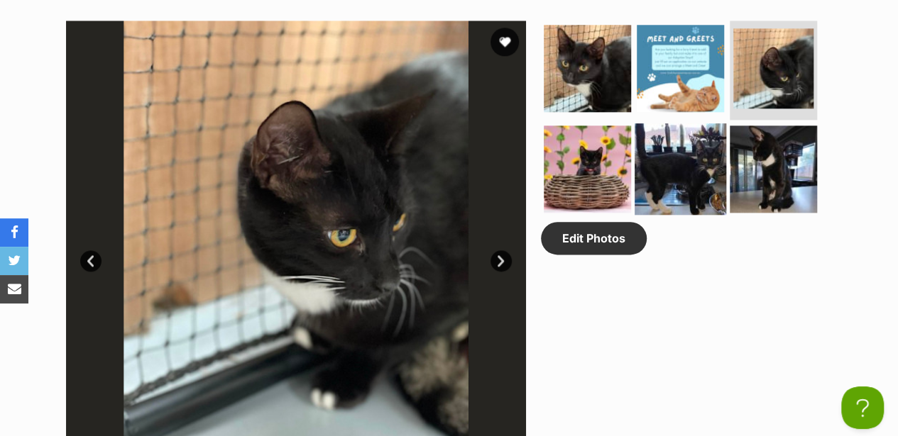
click at [700, 141] on img at bounding box center [680, 169] width 92 height 92
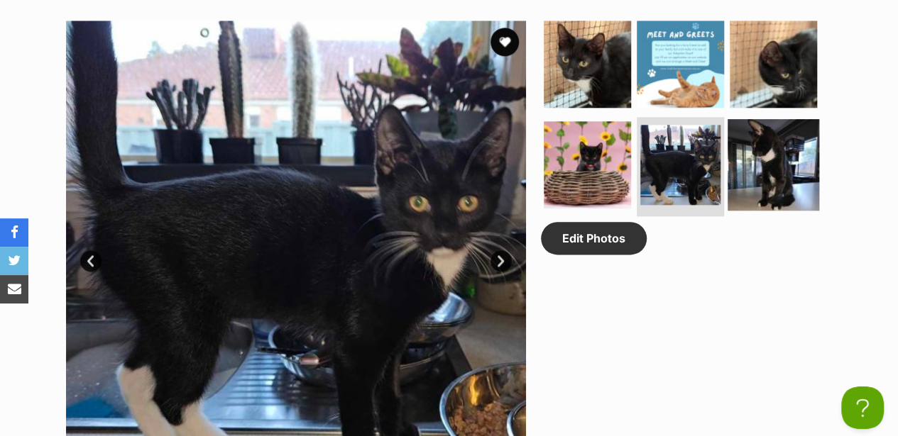
click at [771, 141] on img at bounding box center [773, 165] width 92 height 92
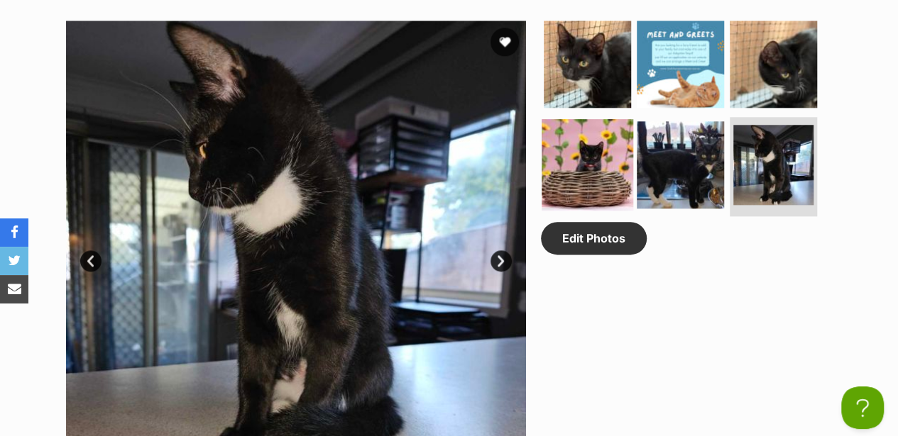
click at [595, 128] on img at bounding box center [588, 165] width 92 height 92
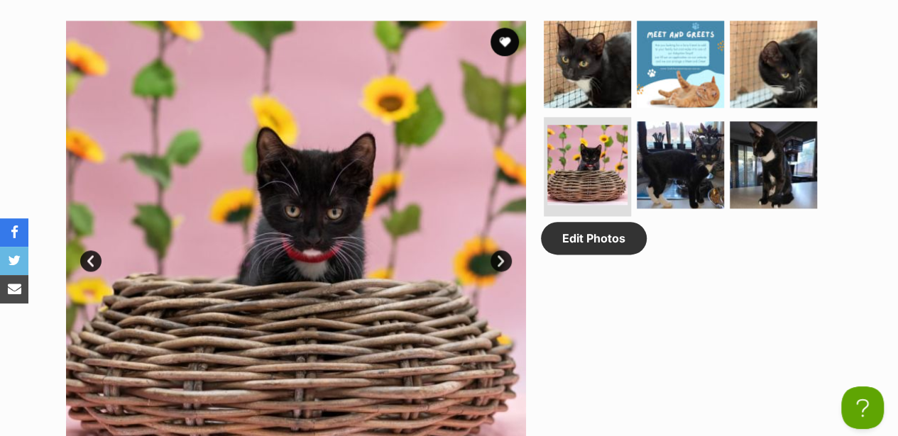
drag, startPoint x: 583, startPoint y: 53, endPoint x: 302, endPoint y: 105, distance: 285.9
click at [583, 53] on img at bounding box center [587, 64] width 87 height 87
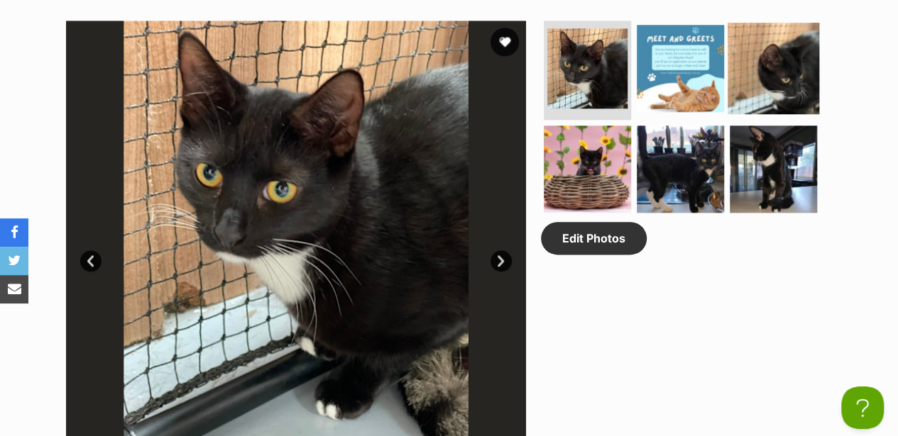
click at [733, 41] on img at bounding box center [773, 69] width 92 height 92
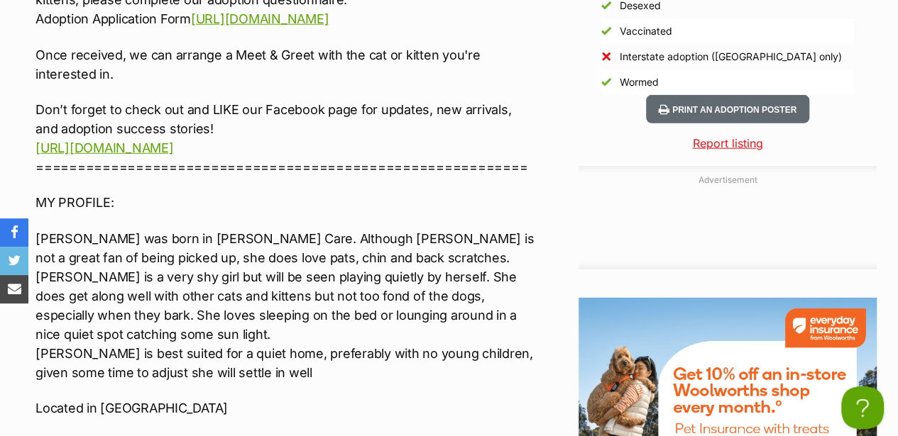
scroll to position [1987, 0]
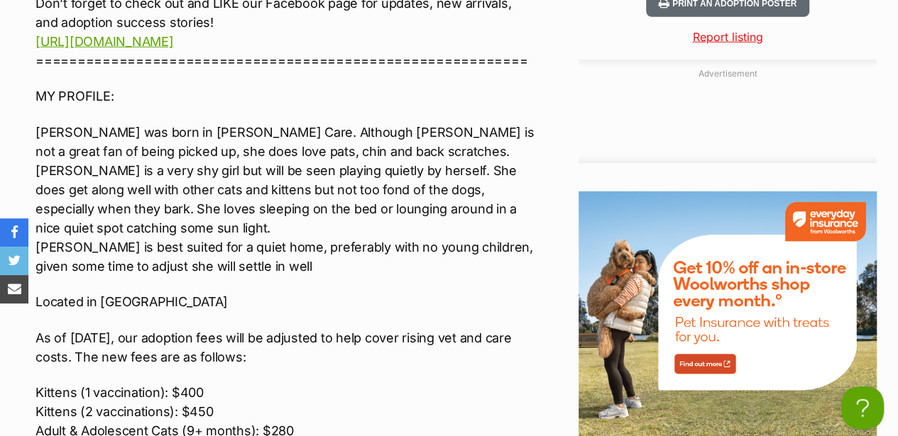
drag, startPoint x: 442, startPoint y: 228, endPoint x: 297, endPoint y: 221, distance: 145.6
click at [297, 221] on p "[PERSON_NAME] was born in [PERSON_NAME] Care. Although [PERSON_NAME] is not a g…" at bounding box center [284, 199] width 499 height 153
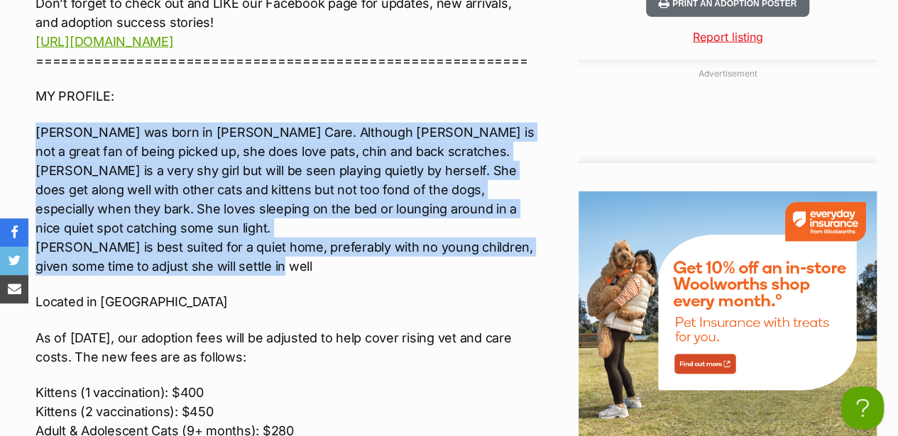
drag, startPoint x: 282, startPoint y: 241, endPoint x: 35, endPoint y: 117, distance: 276.5
drag, startPoint x: 35, startPoint y: 117, endPoint x: 124, endPoint y: 143, distance: 93.2
copy p "[PERSON_NAME] was born in [PERSON_NAME] Care. Although [PERSON_NAME] is not a g…"
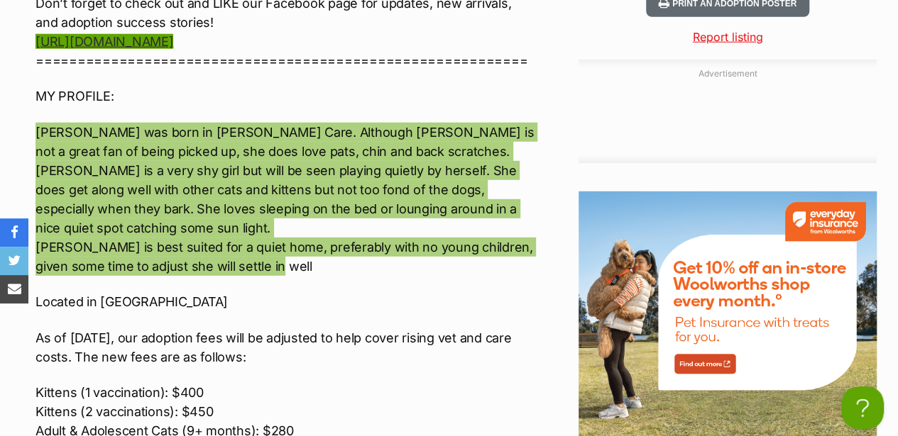
scroll to position [1703, 0]
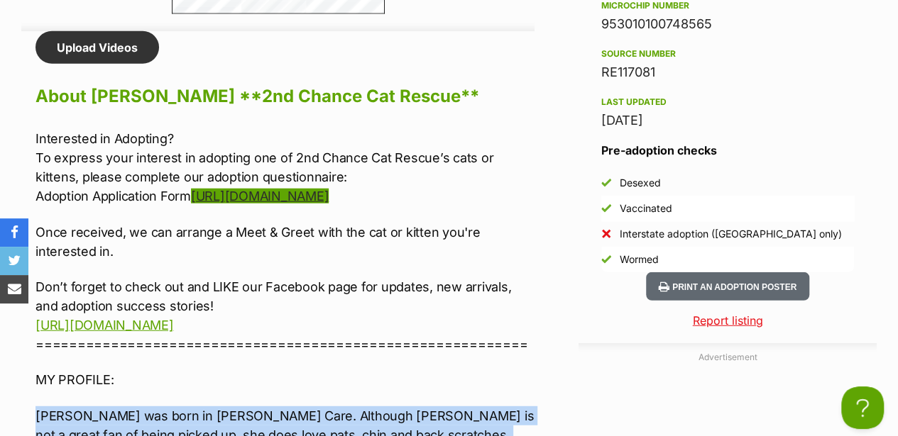
drag, startPoint x: 40, startPoint y: 129, endPoint x: 417, endPoint y: 190, distance: 381.8
click at [417, 190] on p "Interested in Adopting? To express your interest in adopting one of 2nd Chance …" at bounding box center [284, 167] width 499 height 77
drag, startPoint x: 417, startPoint y: 190, endPoint x: 209, endPoint y: 148, distance: 211.6
click at [209, 148] on p "Interested in Adopting? To express your interest in adopting one of 2nd Chance …" at bounding box center [284, 167] width 499 height 77
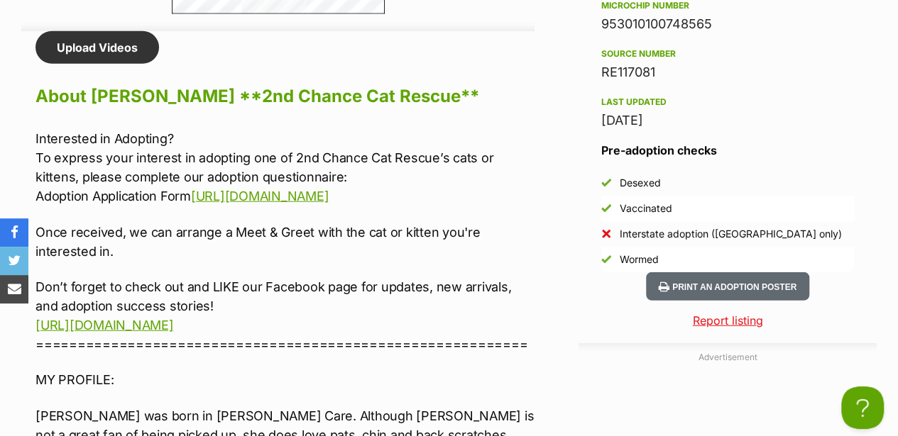
drag, startPoint x: 35, startPoint y: 129, endPoint x: 447, endPoint y: 194, distance: 416.7
click at [447, 194] on p "Interested in Adopting? To express your interest in adopting one of 2nd Chance …" at bounding box center [284, 167] width 499 height 77
copy p "To express your interest in adopting one of 2nd Chance Cat Rescue’s cats or kit…"
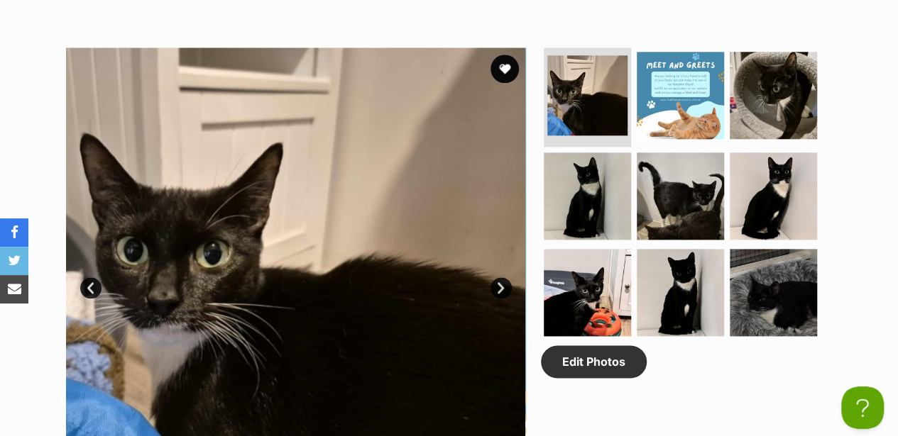
scroll to position [757, 0]
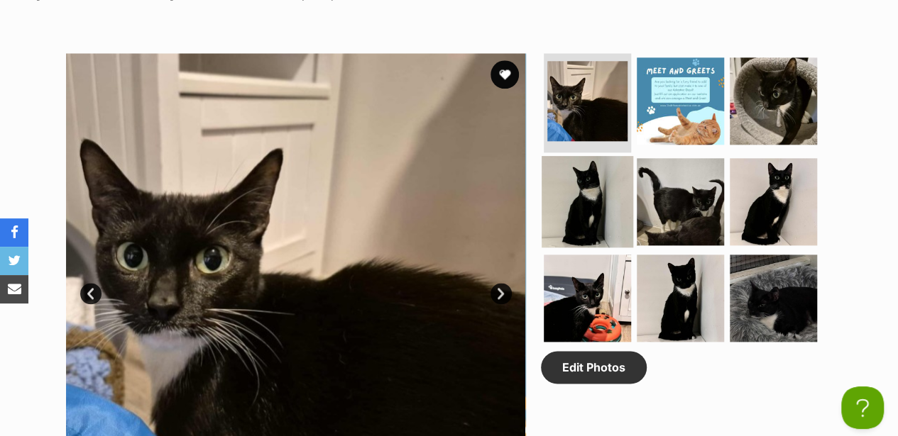
click at [556, 156] on img at bounding box center [588, 202] width 92 height 92
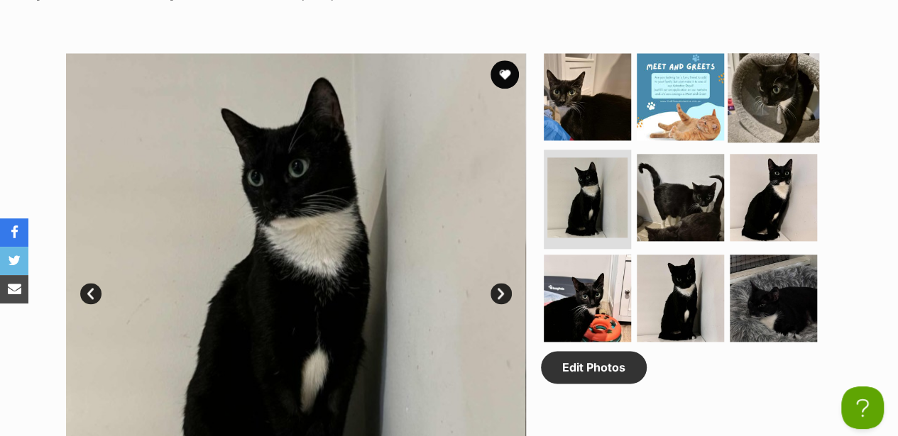
click at [740, 99] on img at bounding box center [773, 97] width 92 height 92
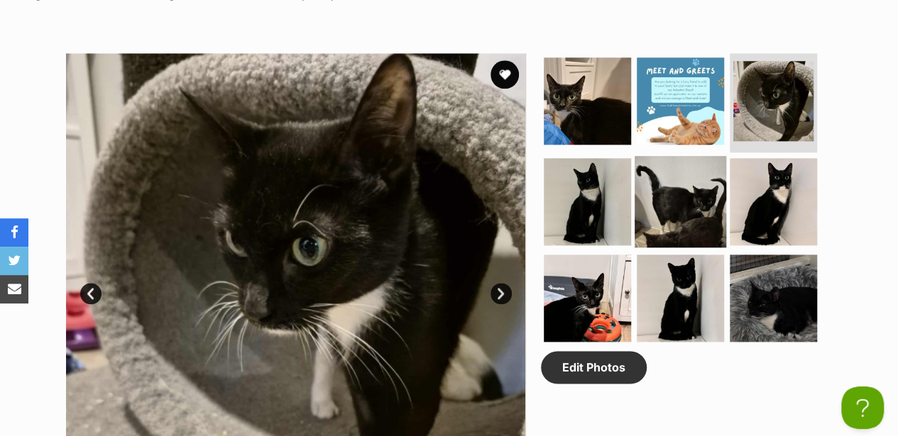
click at [677, 169] on img at bounding box center [680, 202] width 92 height 92
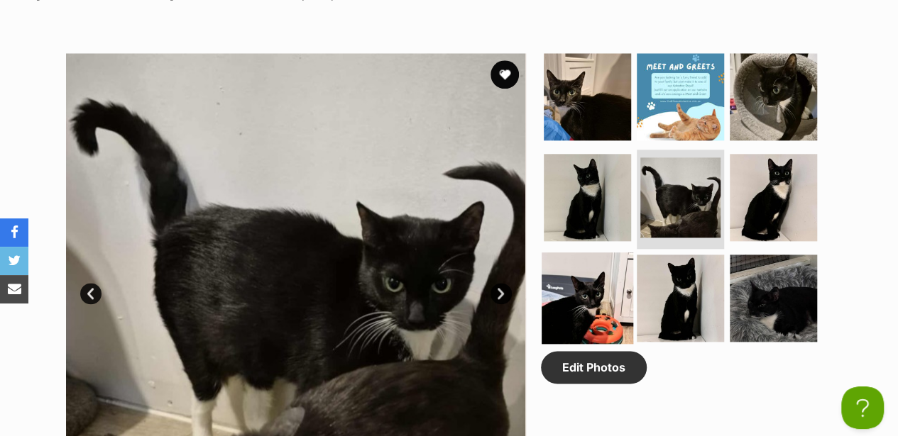
click at [602, 265] on img at bounding box center [588, 299] width 92 height 92
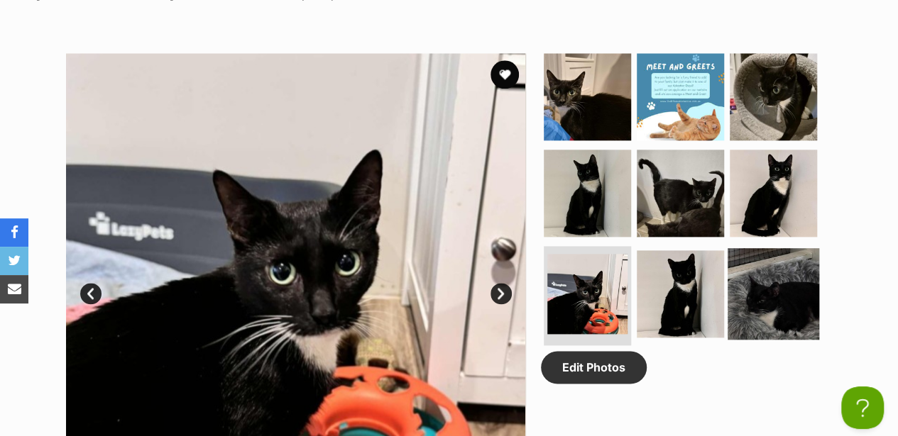
click at [796, 267] on img at bounding box center [773, 294] width 92 height 92
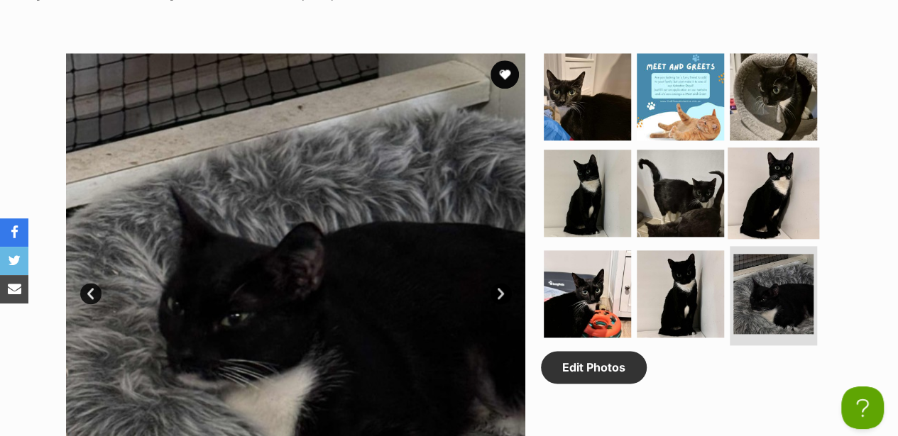
click at [743, 169] on img at bounding box center [773, 194] width 92 height 92
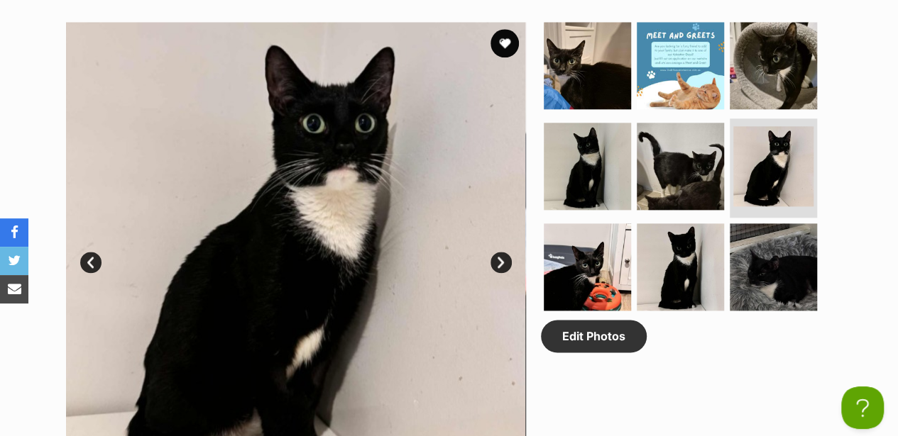
scroll to position [804, 0]
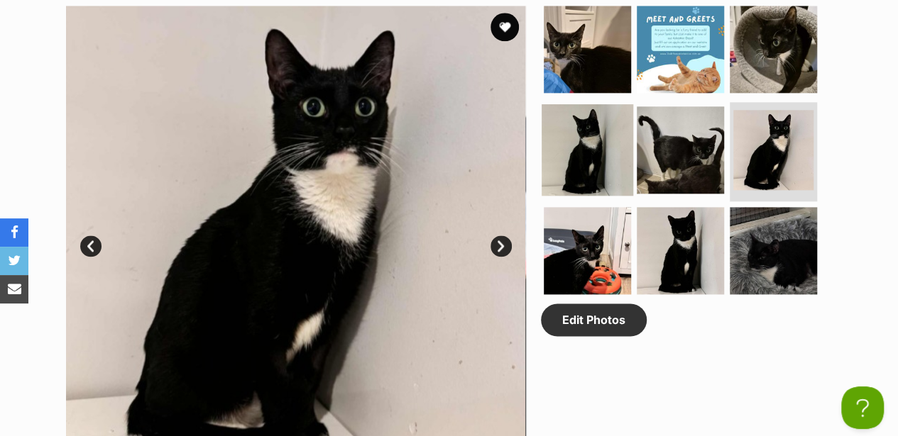
click at [596, 123] on img at bounding box center [588, 150] width 92 height 92
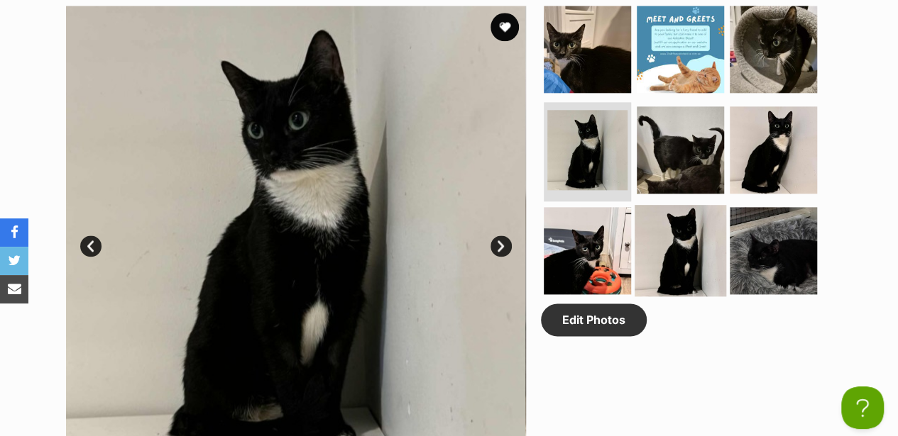
click at [660, 215] on img at bounding box center [680, 251] width 92 height 92
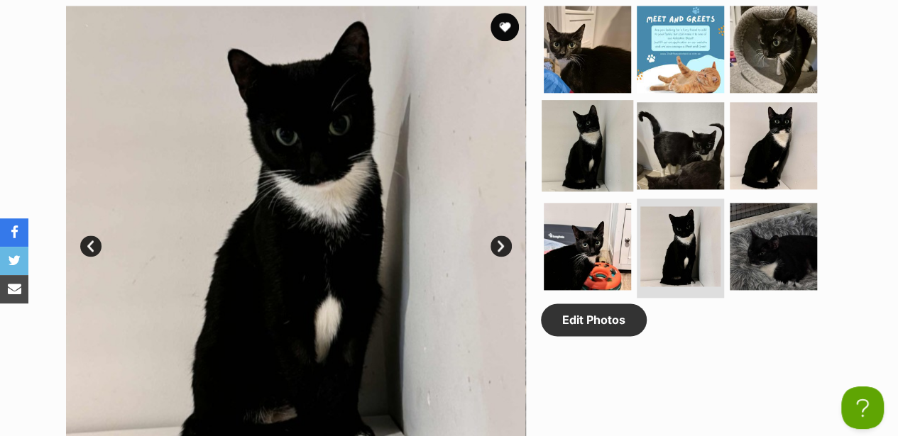
click at [592, 117] on img at bounding box center [588, 146] width 92 height 92
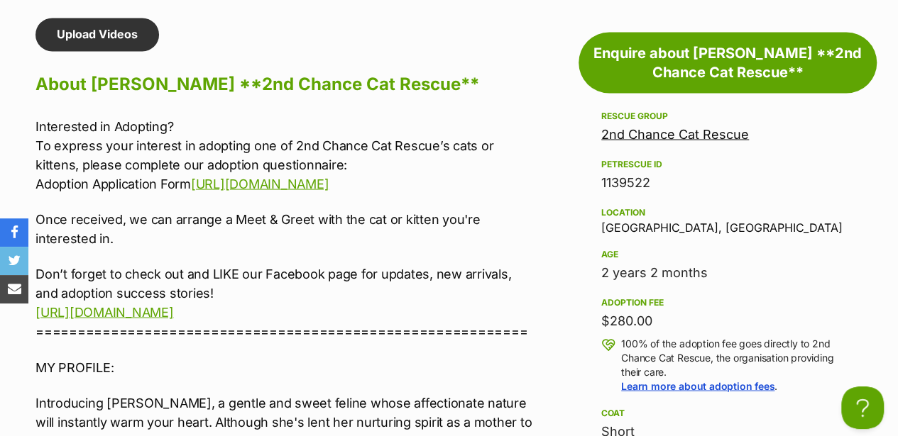
scroll to position [1608, 0]
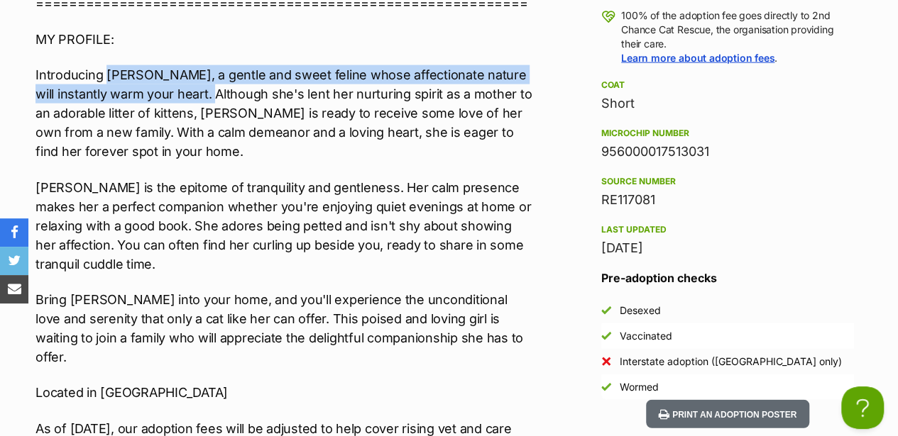
drag, startPoint x: 106, startPoint y: 65, endPoint x: 187, endPoint y: 89, distance: 84.4
click at [187, 89] on p "Introducing Martina Hingis, a gentle and sweet feline whose affectionate nature…" at bounding box center [284, 113] width 499 height 96
drag, startPoint x: 187, startPoint y: 89, endPoint x: 167, endPoint y: 81, distance: 22.0
copy p "Martina Hingis, a gentle and sweet feline whose affectionate nature will instan…"
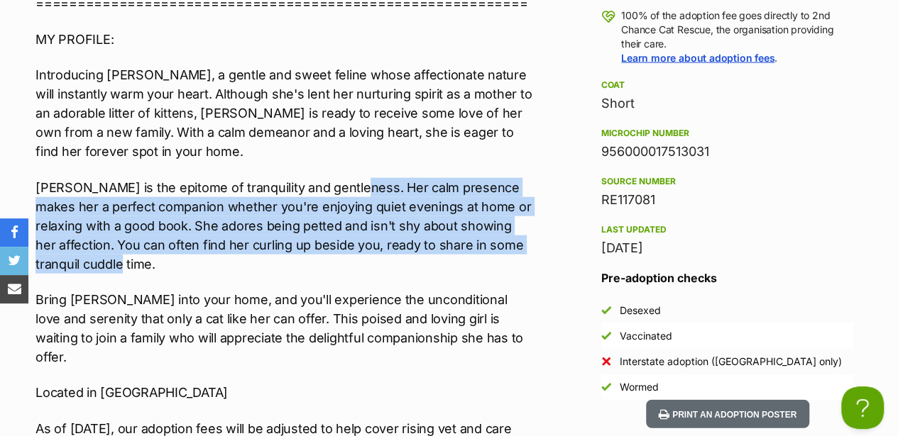
drag, startPoint x: 344, startPoint y: 176, endPoint x: 539, endPoint y: 231, distance: 203.4
copy p "Her calm presence makes her a perfect companion whether you're enjoying quiet e…"
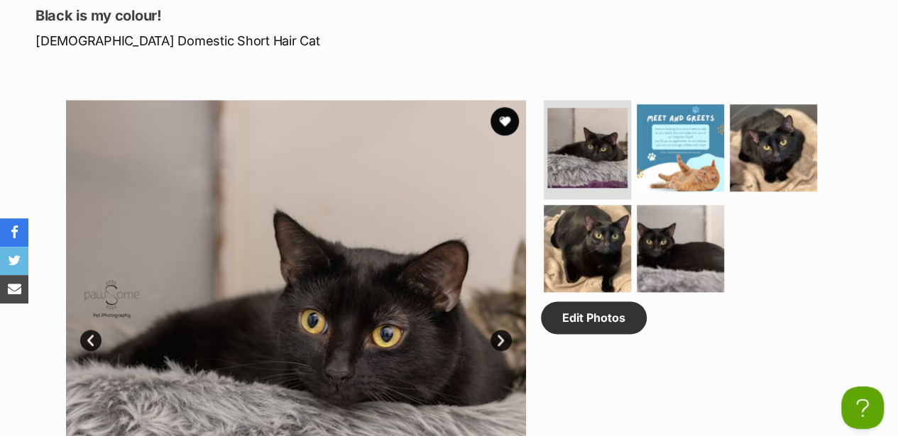
scroll to position [757, 0]
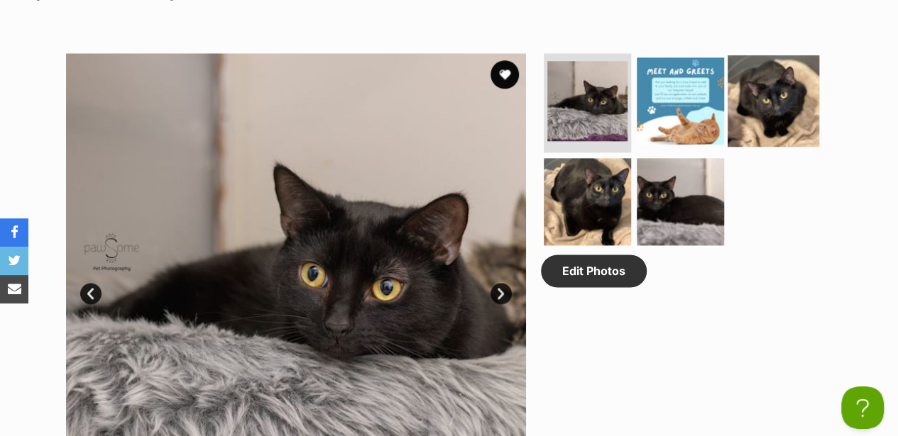
click at [756, 84] on img at bounding box center [773, 101] width 92 height 92
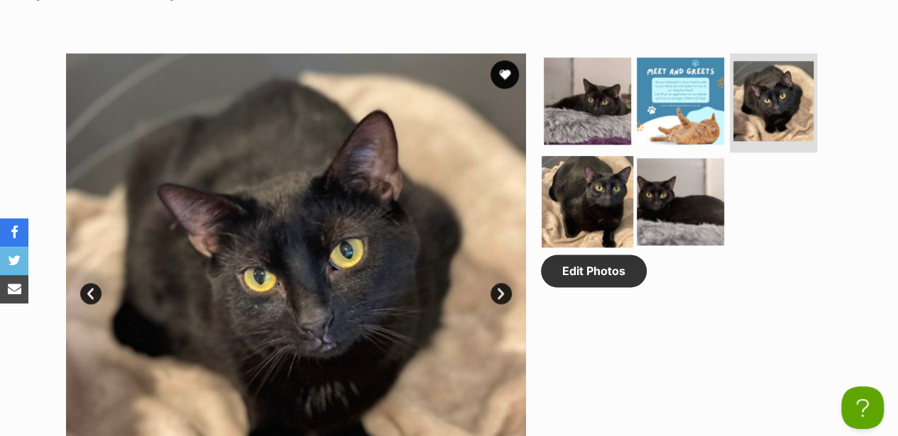
click at [593, 185] on img at bounding box center [588, 202] width 92 height 92
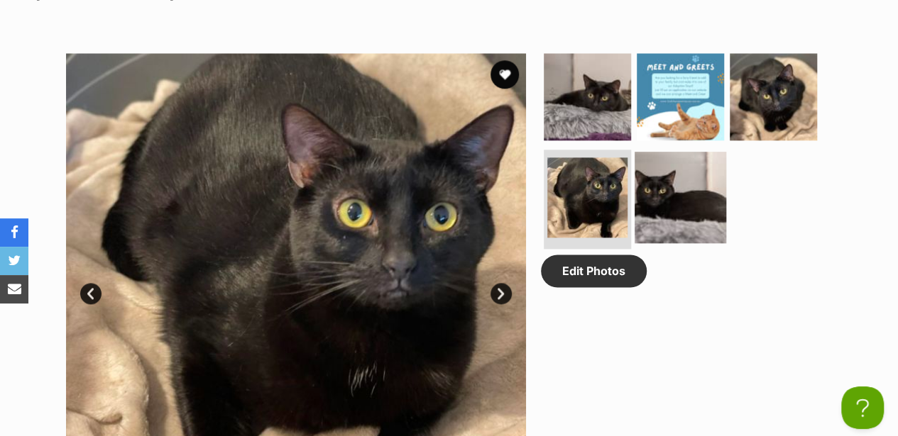
click at [664, 178] on img at bounding box center [680, 198] width 92 height 92
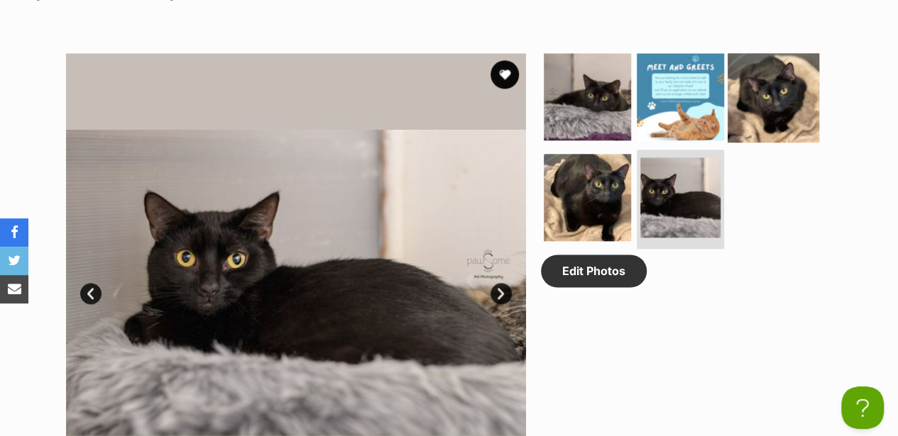
click at [757, 84] on img at bounding box center [773, 97] width 92 height 92
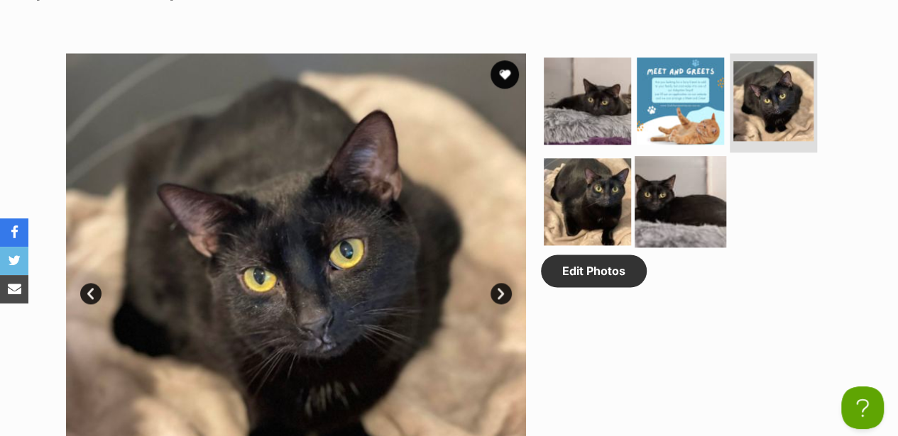
click at [659, 170] on img at bounding box center [680, 202] width 92 height 92
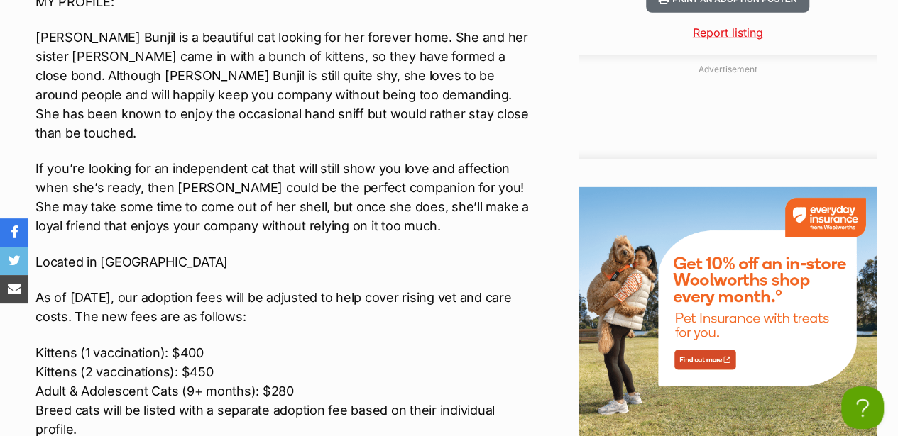
scroll to position [2082, 0]
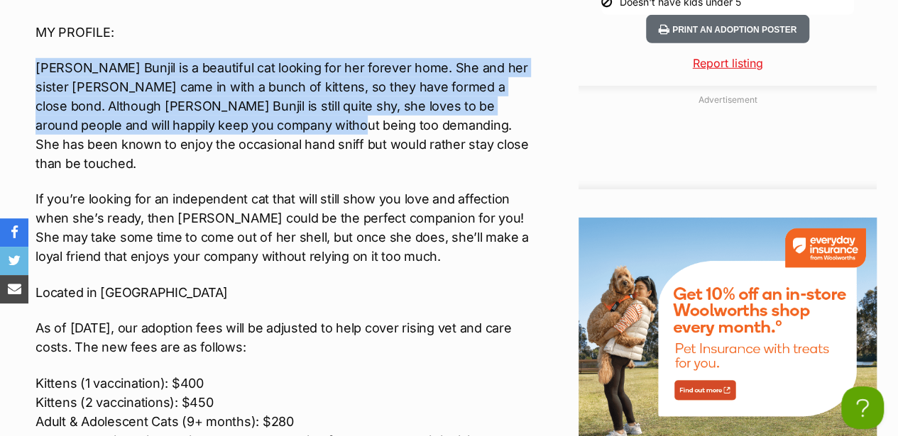
drag, startPoint x: 31, startPoint y: 54, endPoint x: 367, endPoint y: 115, distance: 341.2
drag, startPoint x: 367, startPoint y: 115, endPoint x: 326, endPoint y: 102, distance: 42.4
copy p "Mumma Bunjil is a beautiful cat looking for her forever home. She and her siste…"
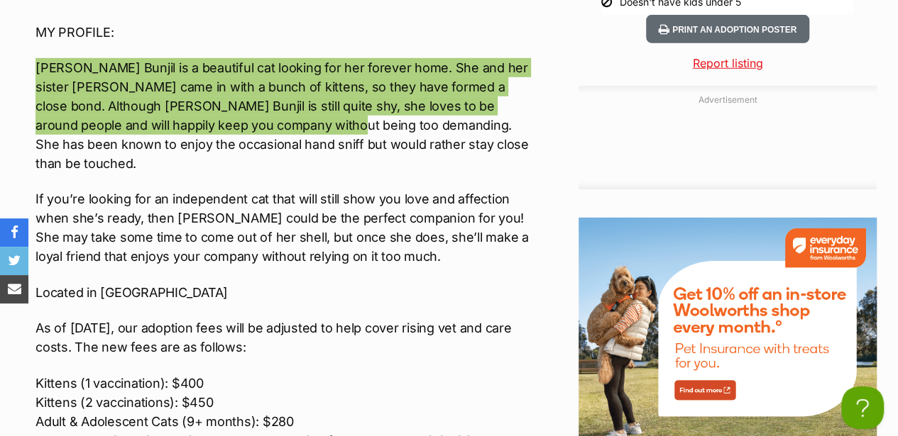
scroll to position [1750, 0]
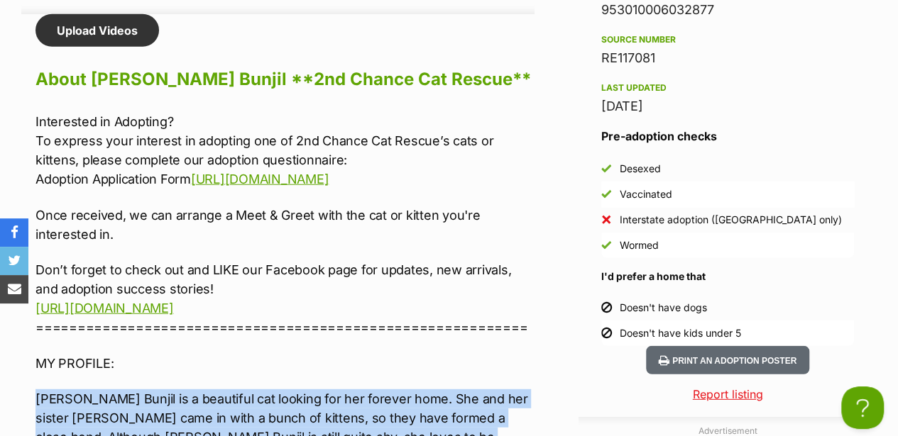
drag, startPoint x: 38, startPoint y: 106, endPoint x: 460, endPoint y: 172, distance: 427.4
click at [460, 172] on p "Interested in Adopting? To express your interest in adopting one of 2nd Chance …" at bounding box center [284, 150] width 499 height 77
copy p "To express your interest in adopting one of 2nd Chance Cat Rescue’s cats or kit…"
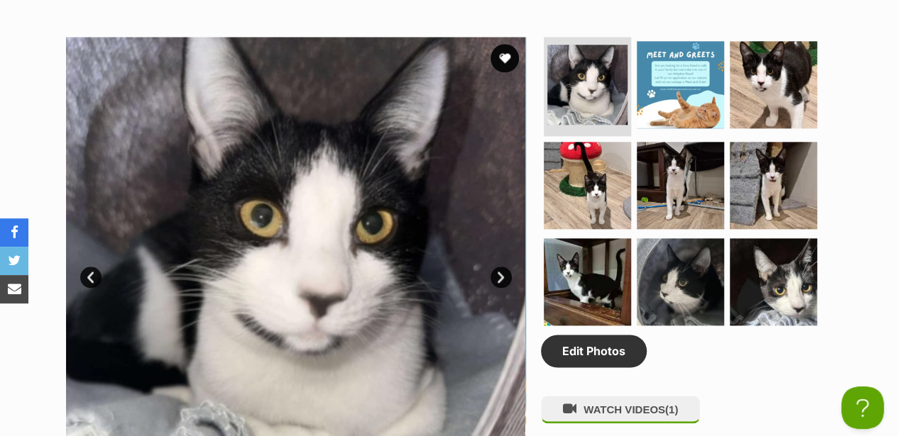
scroll to position [757, 0]
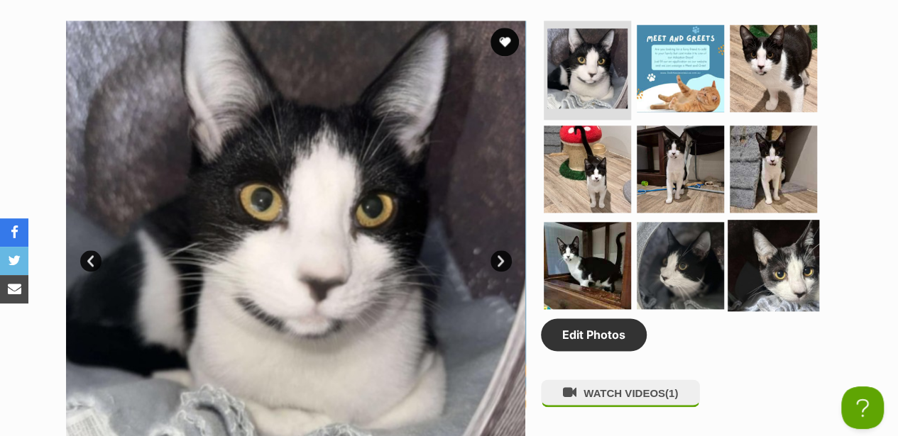
click at [776, 250] on img at bounding box center [773, 266] width 92 height 92
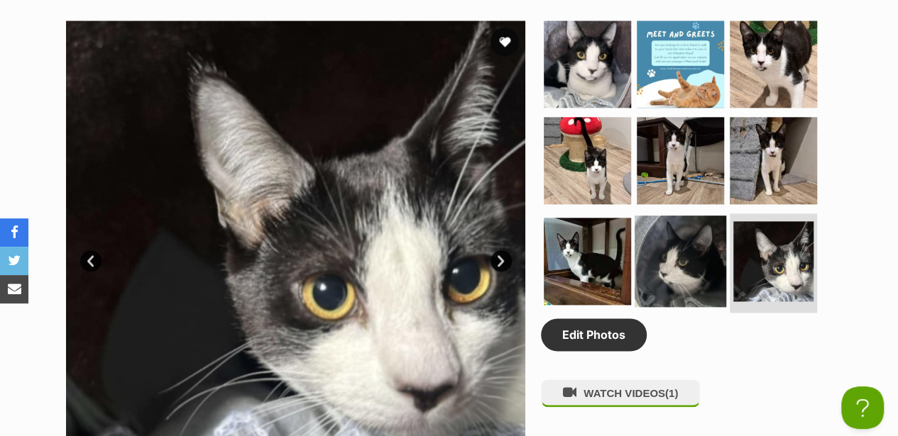
click at [688, 218] on img at bounding box center [680, 262] width 92 height 92
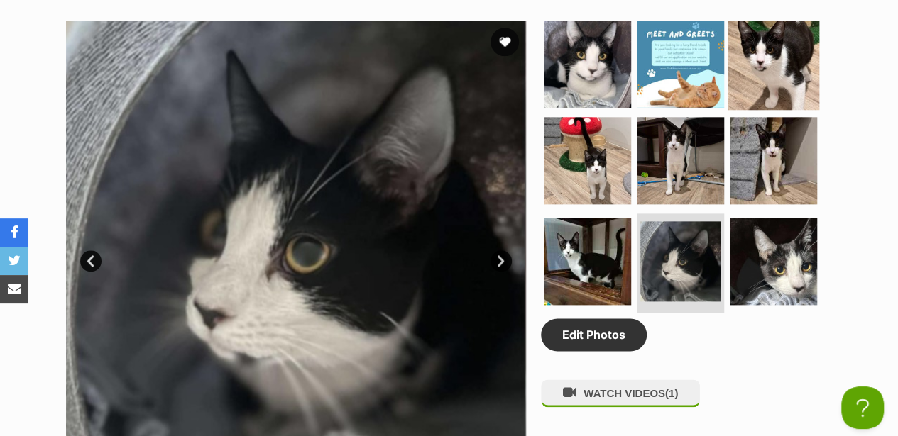
click at [751, 44] on img at bounding box center [773, 64] width 92 height 92
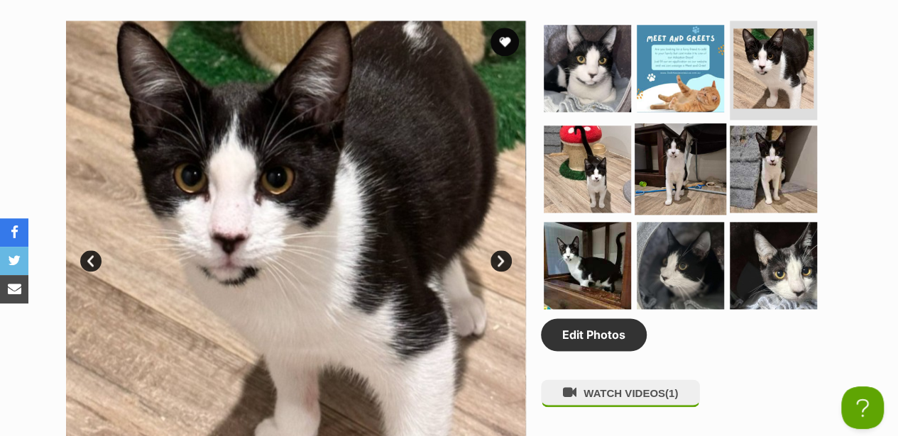
click at [691, 162] on img at bounding box center [680, 169] width 92 height 92
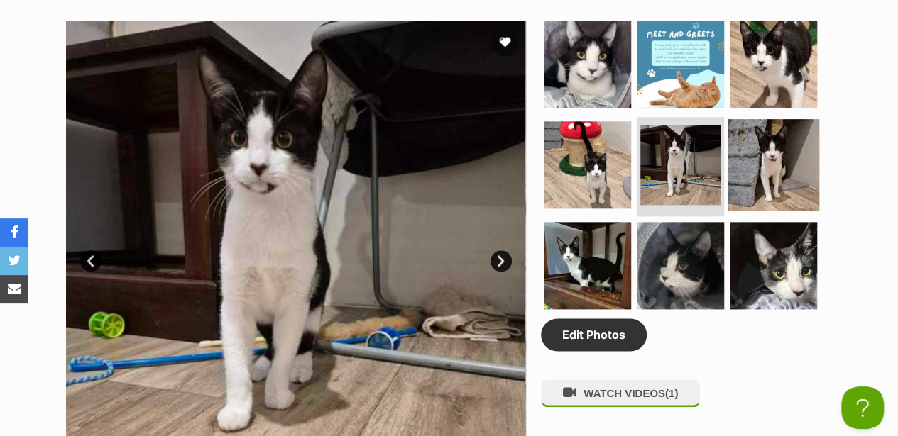
click at [759, 150] on img at bounding box center [773, 165] width 92 height 92
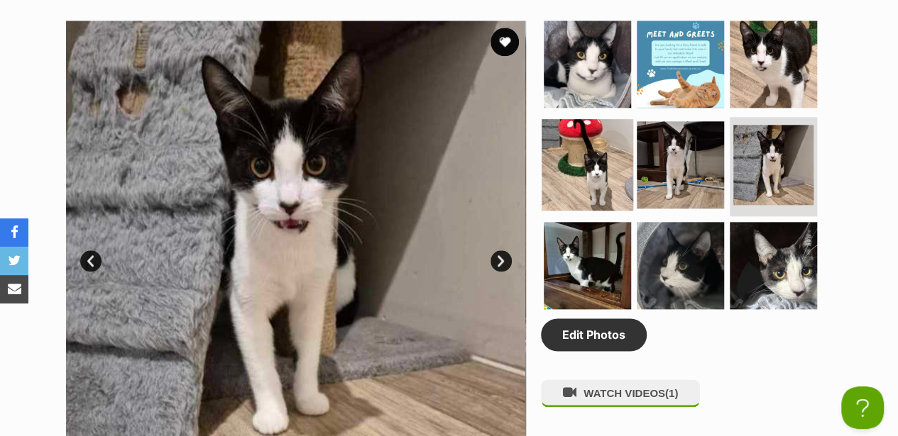
click at [590, 148] on img at bounding box center [588, 165] width 92 height 92
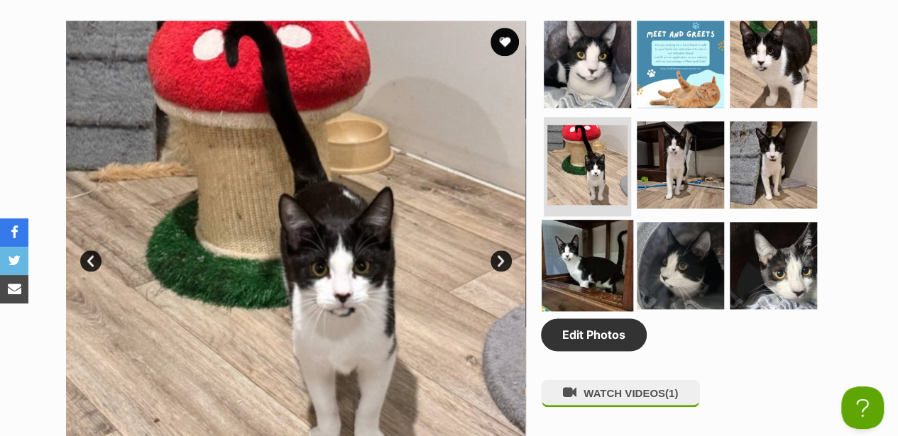
click at [594, 220] on img at bounding box center [588, 266] width 92 height 92
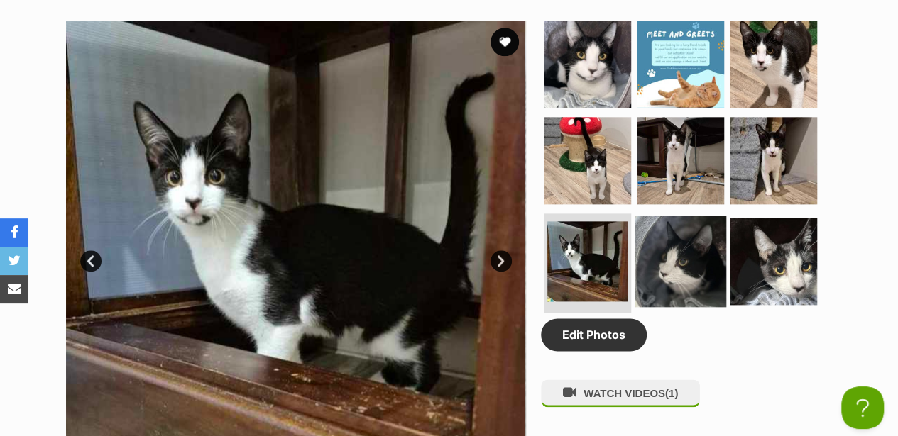
click at [693, 216] on img at bounding box center [680, 262] width 92 height 92
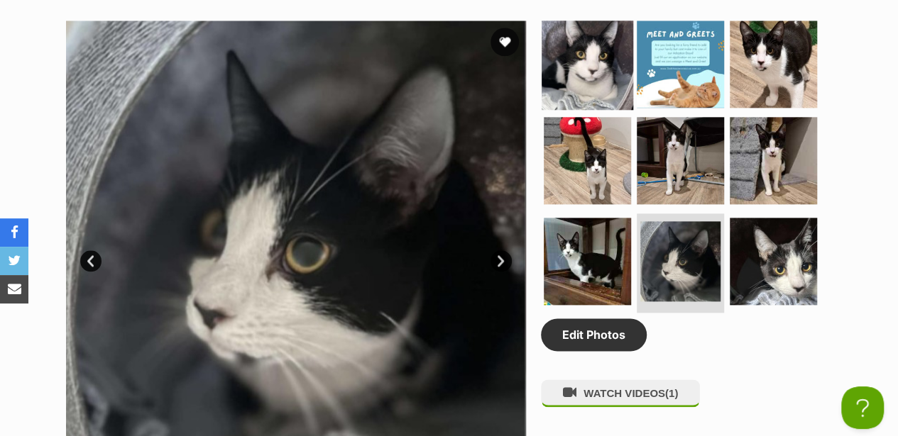
click at [565, 38] on img at bounding box center [588, 64] width 92 height 92
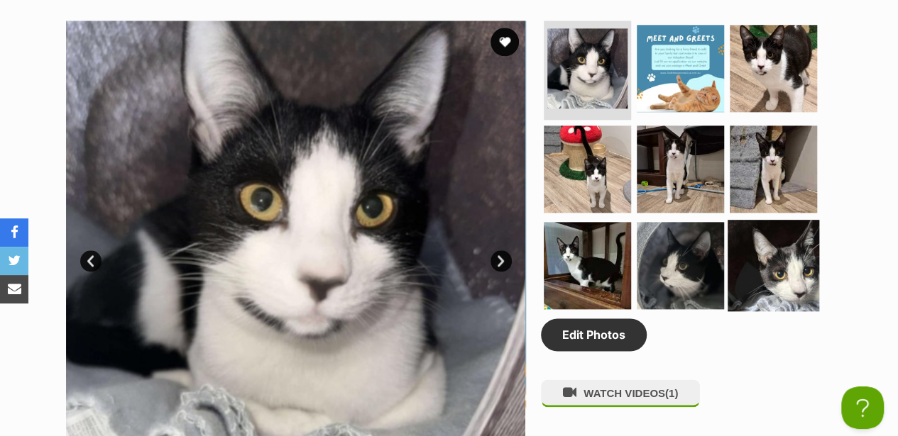
click at [788, 257] on img at bounding box center [773, 266] width 92 height 92
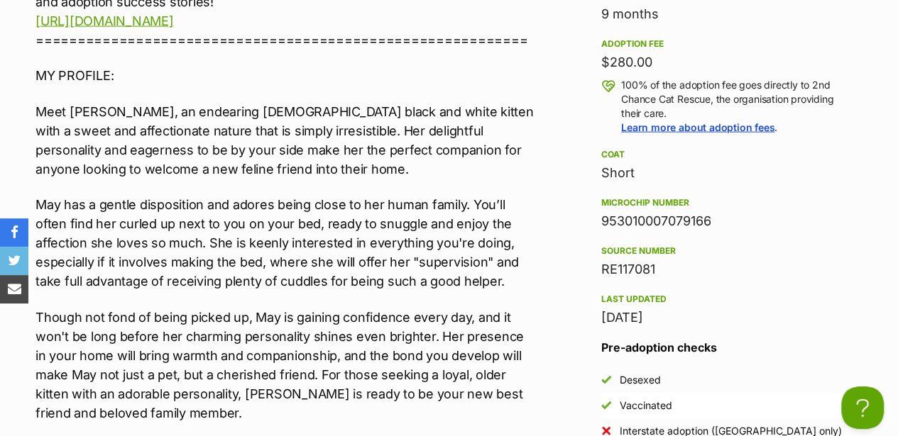
scroll to position [1514, 0]
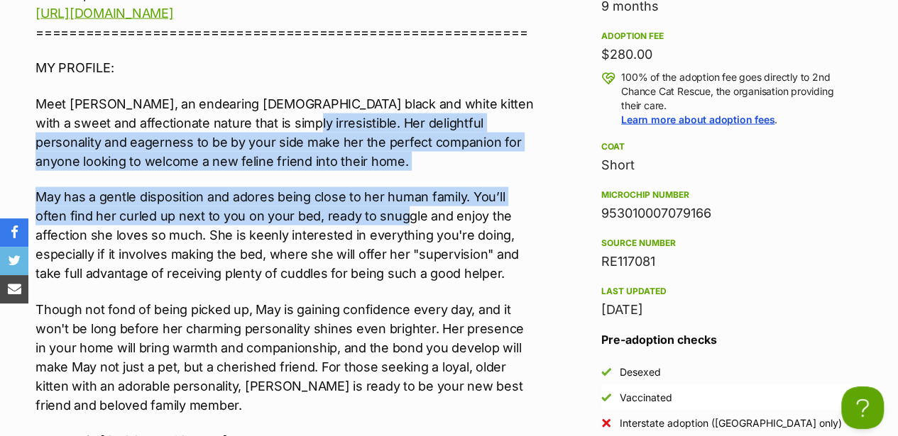
drag, startPoint x: 298, startPoint y: 109, endPoint x: 370, endPoint y: 198, distance: 114.1
click at [370, 198] on div "Interested in Adopting? To express your interest in adopting one of 2nd Chance …" at bounding box center [284, 300] width 499 height 966
drag, startPoint x: 370, startPoint y: 198, endPoint x: 347, endPoint y: 173, distance: 33.7
click at [347, 173] on div "Interested in Adopting? To express your interest in adopting one of 2nd Chance …" at bounding box center [284, 300] width 499 height 966
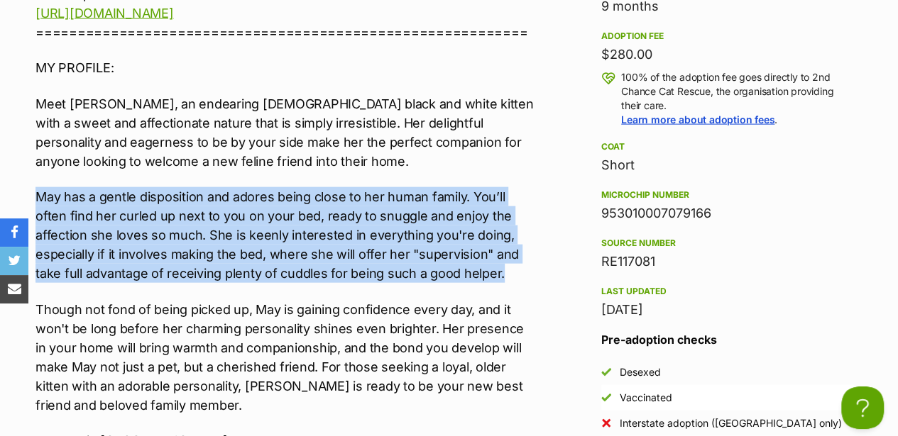
drag, startPoint x: 37, startPoint y: 185, endPoint x: 494, endPoint y: 257, distance: 462.7
click at [494, 257] on p "May has a gentle disposition and adores being close to her human family. You’ll…" at bounding box center [284, 235] width 499 height 96
drag, startPoint x: 494, startPoint y: 257, endPoint x: 321, endPoint y: 213, distance: 178.7
copy p "May has a gentle disposition and adores being close to her human family. You’ll…"
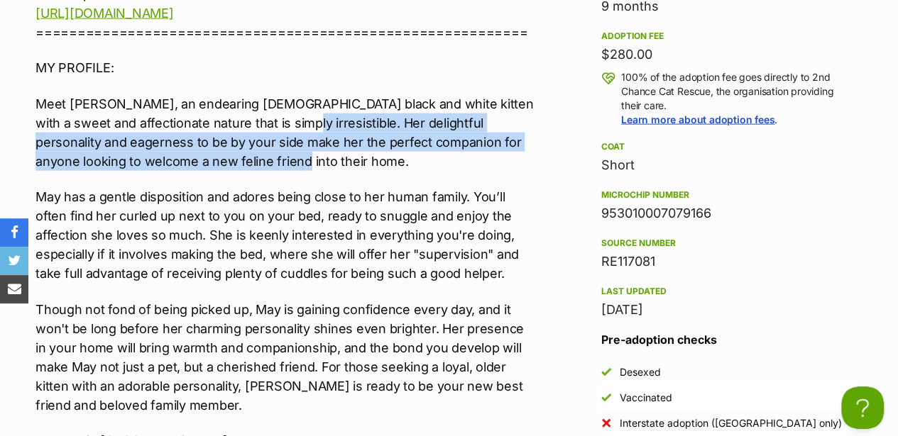
drag, startPoint x: 298, startPoint y: 108, endPoint x: 353, endPoint y: 143, distance: 65.8
click at [353, 143] on p "Meet May, an endearing 8-month-old black and white kitten with a sweet and affe…" at bounding box center [284, 132] width 499 height 77
copy p "Her delightful personality and eagerness to be by your side make her the perfec…"
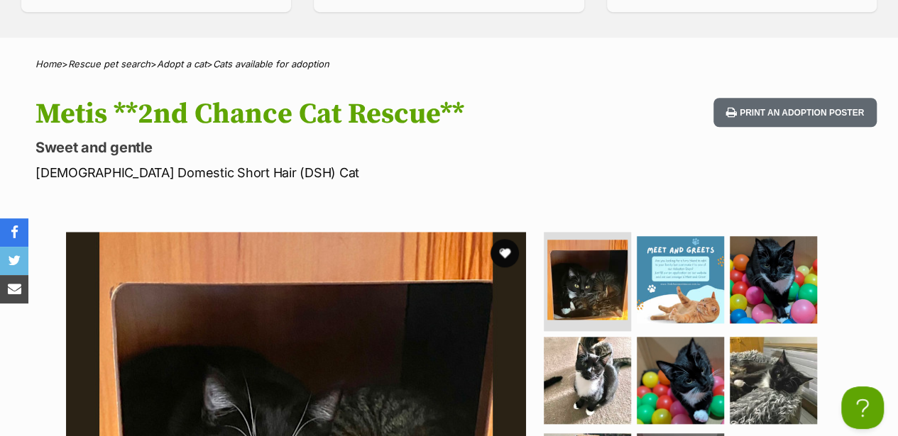
scroll to position [757, 0]
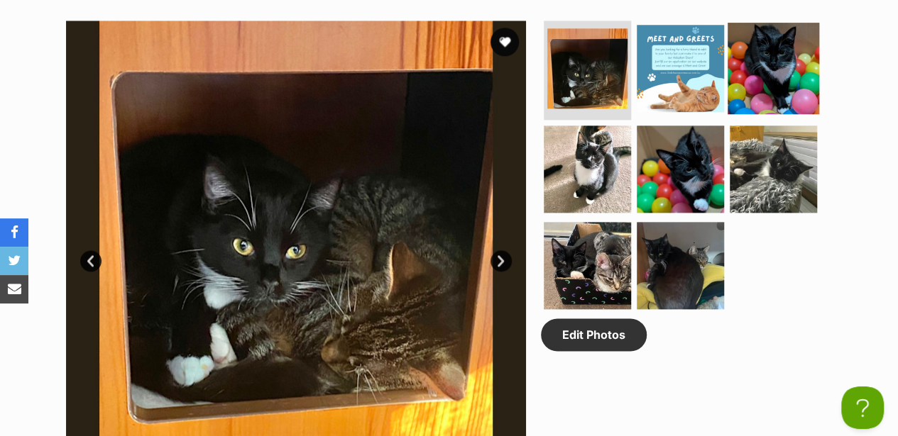
click at [769, 64] on img at bounding box center [773, 69] width 92 height 92
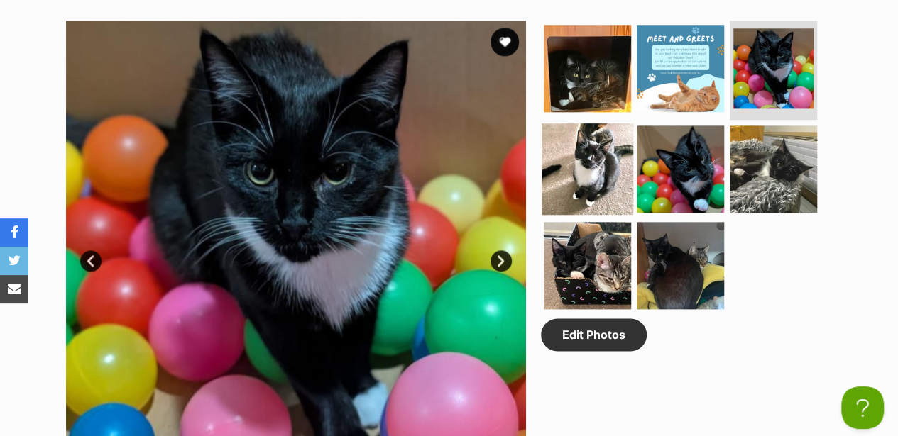
click at [576, 159] on img at bounding box center [588, 169] width 92 height 92
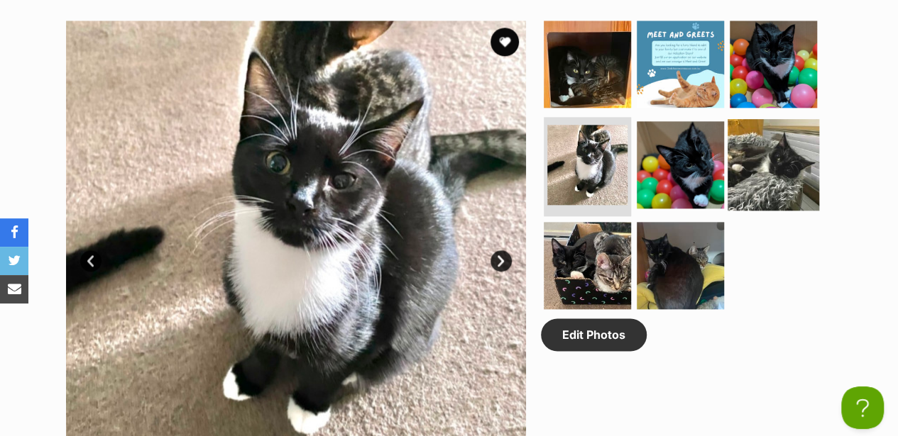
click at [744, 126] on img at bounding box center [773, 165] width 92 height 92
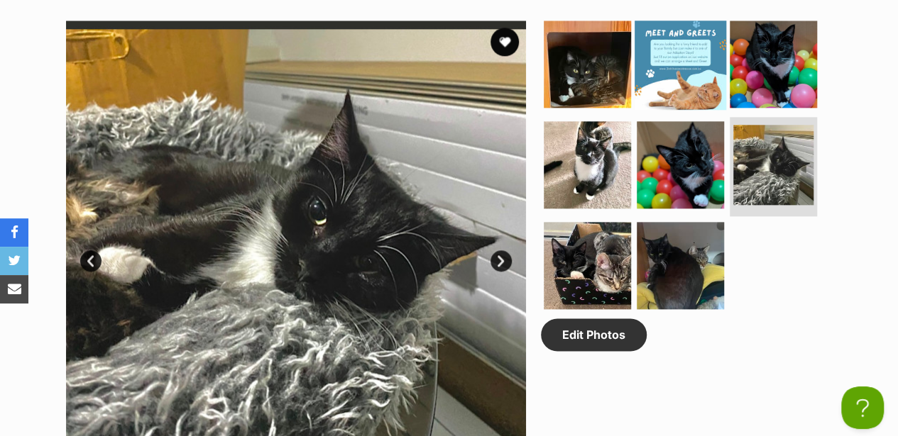
click at [634, 51] on img at bounding box center [680, 64] width 92 height 92
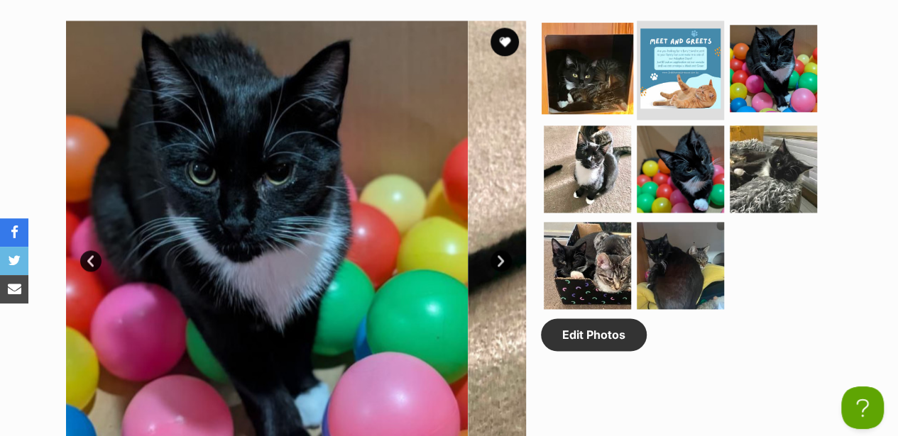
click at [583, 55] on img at bounding box center [588, 69] width 92 height 92
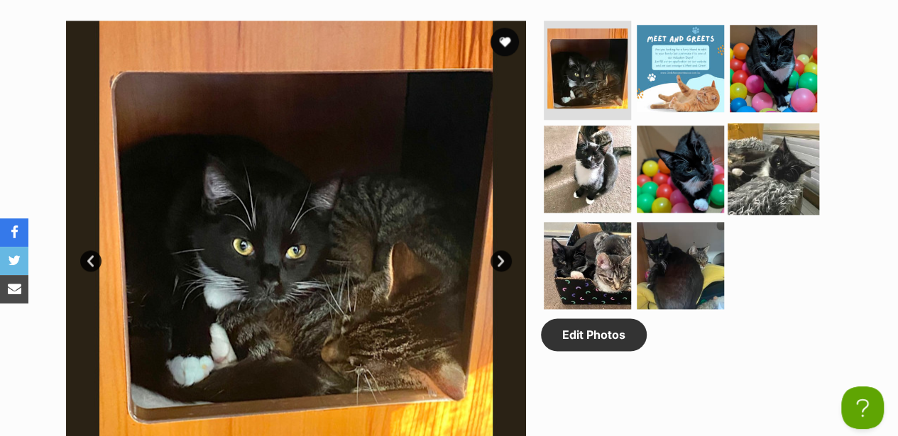
click at [765, 146] on img at bounding box center [773, 169] width 92 height 92
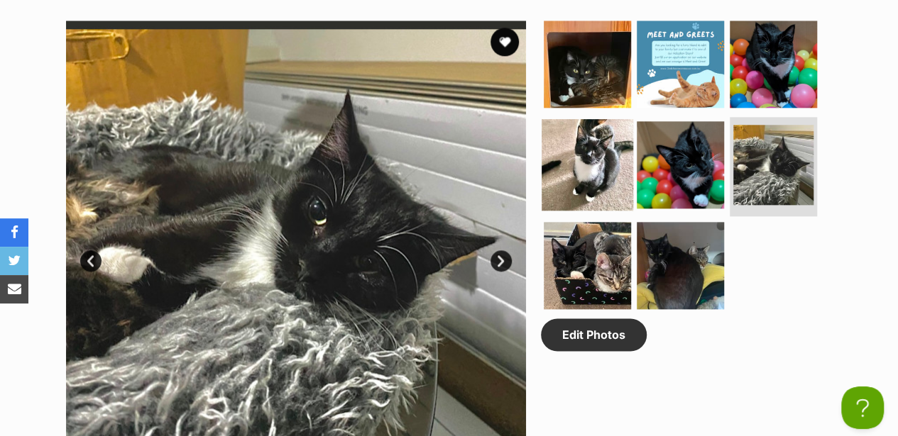
click at [578, 119] on img at bounding box center [588, 165] width 92 height 92
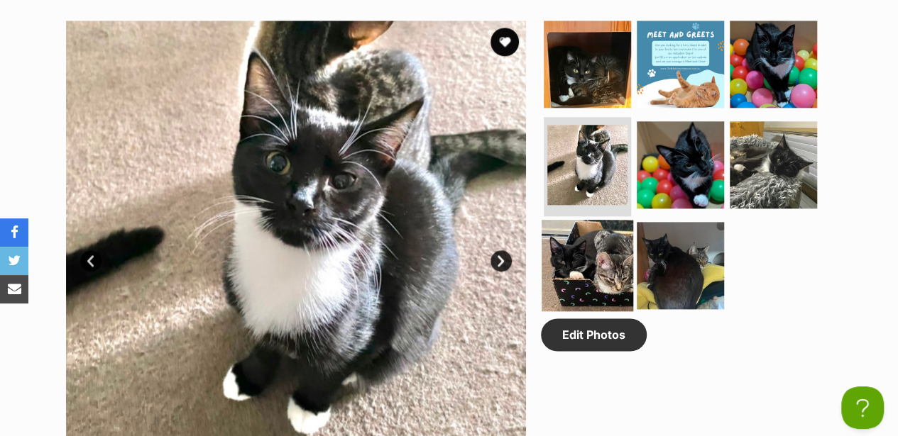
click at [588, 235] on img at bounding box center [588, 266] width 92 height 92
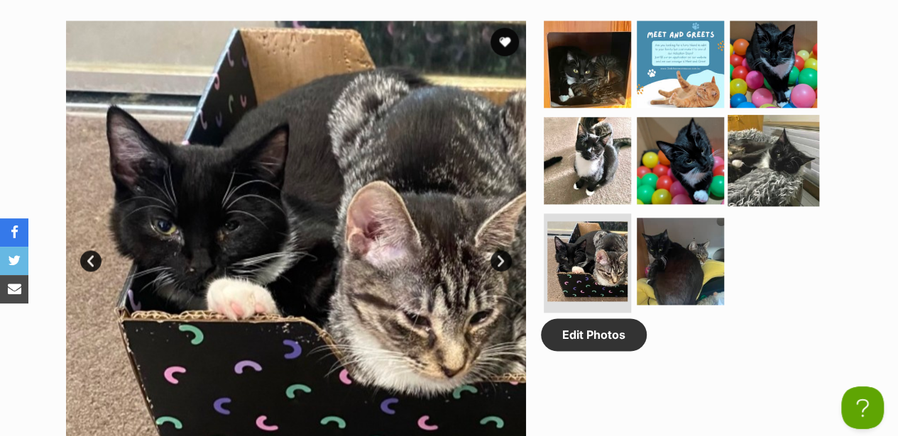
click at [765, 142] on img at bounding box center [773, 161] width 92 height 92
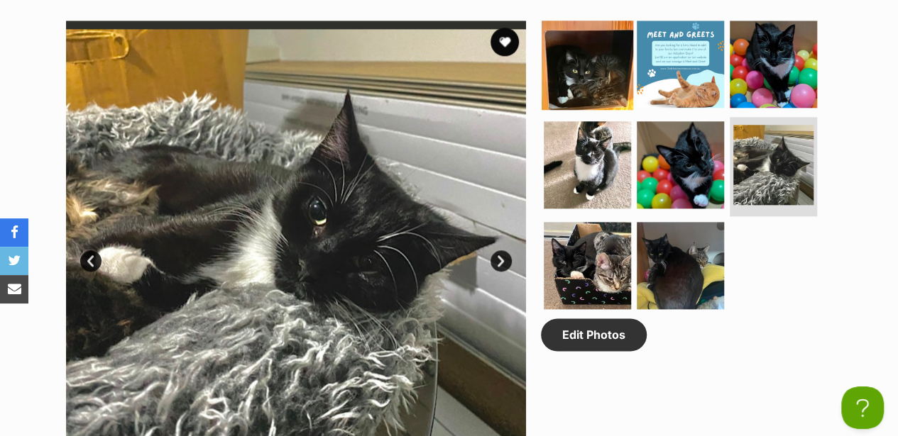
click at [586, 58] on img at bounding box center [588, 64] width 92 height 92
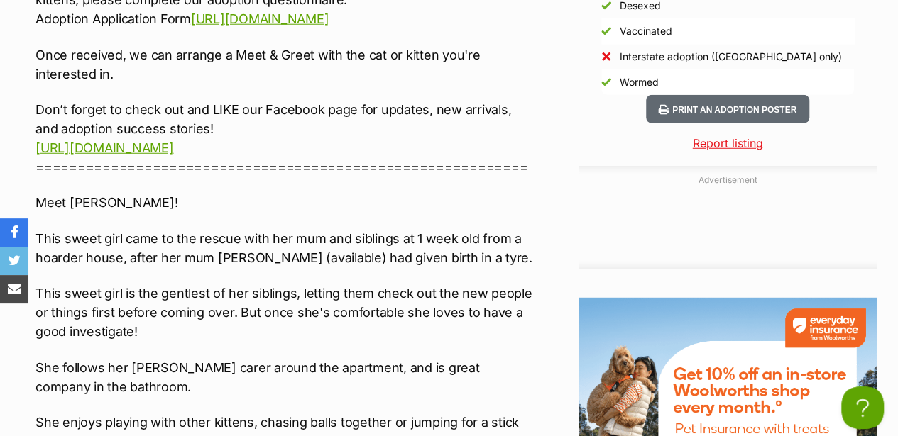
scroll to position [2034, 0]
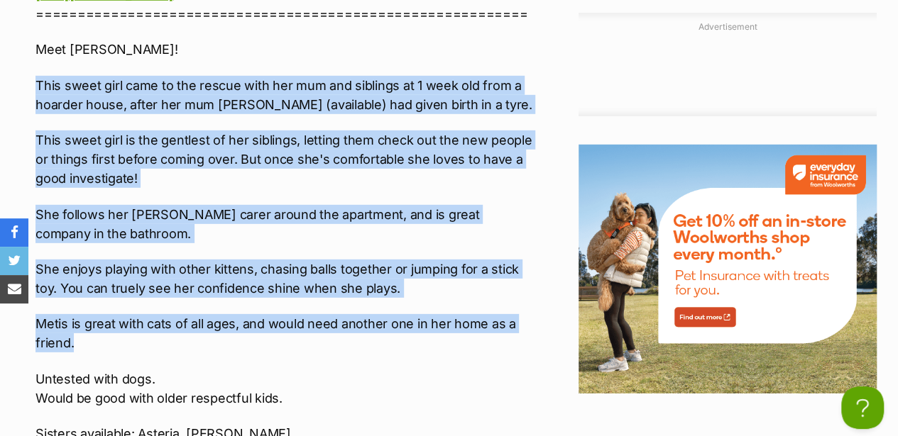
drag, startPoint x: 38, startPoint y: 67, endPoint x: 435, endPoint y: 331, distance: 476.6
click at [435, 331] on div "Interested in Adopting? To express your interest in adopting one of 2nd Chance …" at bounding box center [284, 333] width 499 height 1070
drag, startPoint x: 435, startPoint y: 331, endPoint x: 361, endPoint y: 270, distance: 96.3
copy div "This sweet girl came to the rescue with her mum and siblings at 1 week old from…"
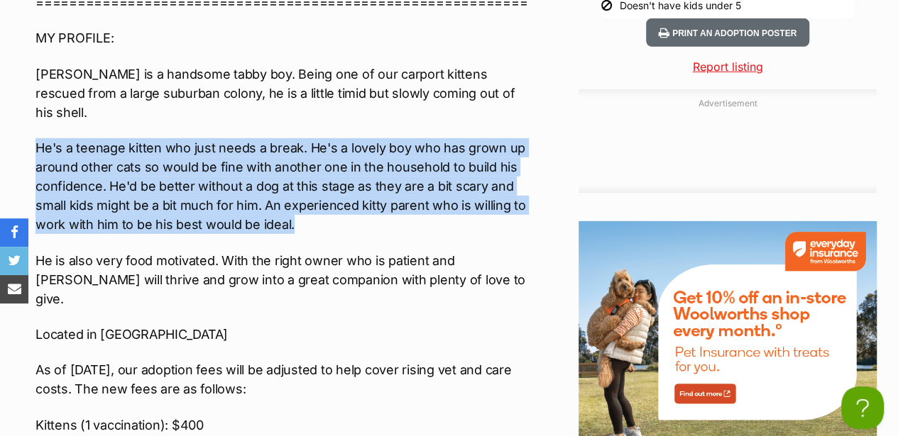
drag, startPoint x: 37, startPoint y: 85, endPoint x: 297, endPoint y: 160, distance: 271.1
click at [297, 160] on p "He's a teenage kitten who just needs a break. He's a lovely boy who has grown u…" at bounding box center [284, 186] width 499 height 96
drag, startPoint x: 297, startPoint y: 160, endPoint x: 242, endPoint y: 123, distance: 66.5
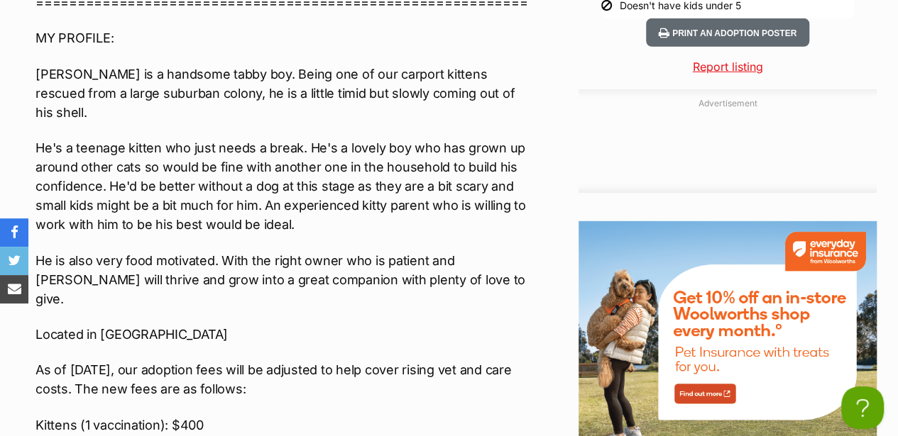
drag, startPoint x: 242, startPoint y: 123, endPoint x: 116, endPoint y: 35, distance: 154.0
click at [151, 65] on p "Neal is a handsome tabby boy. Being one of our carport kittens rescued from a l…" at bounding box center [284, 93] width 499 height 57
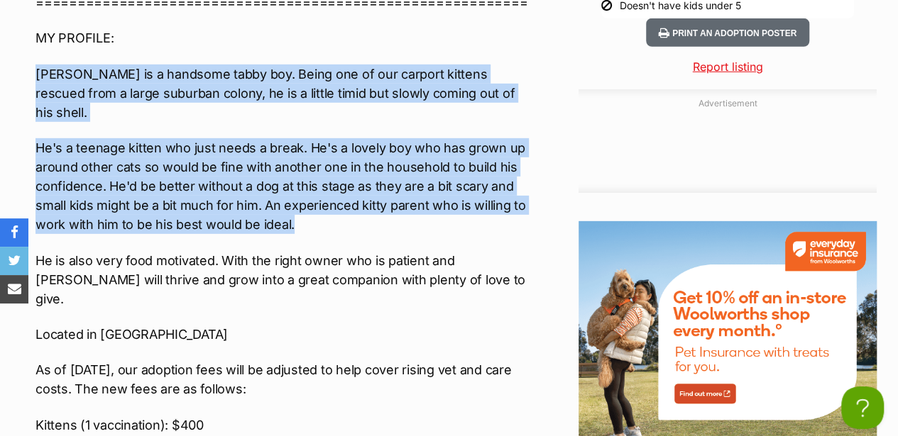
drag, startPoint x: 38, startPoint y: 31, endPoint x: 304, endPoint y: 162, distance: 296.5
click at [304, 162] on div "Interested in Adopting? To express your interest in adopting one of 2nd Chance …" at bounding box center [284, 231] width 499 height 889
drag, startPoint x: 304, startPoint y: 162, endPoint x: 255, endPoint y: 123, distance: 62.2
copy div "Neal is a handsome tabby boy. Being one of our carport kittens rescued from a l…"
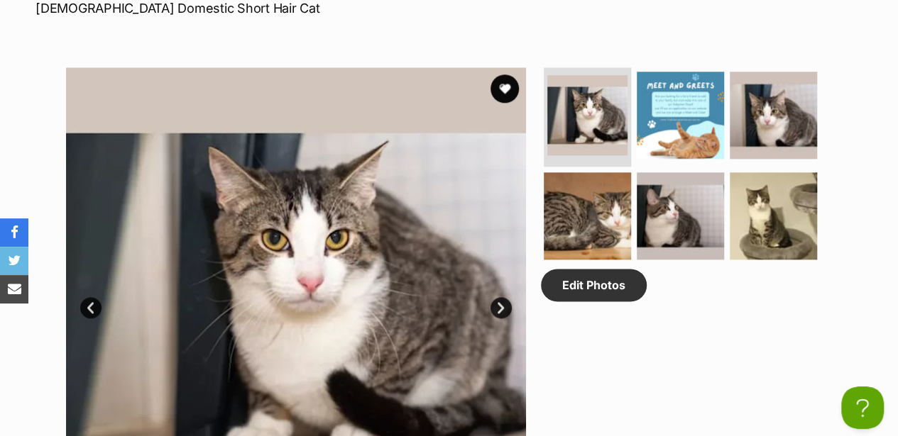
scroll to position [753, 0]
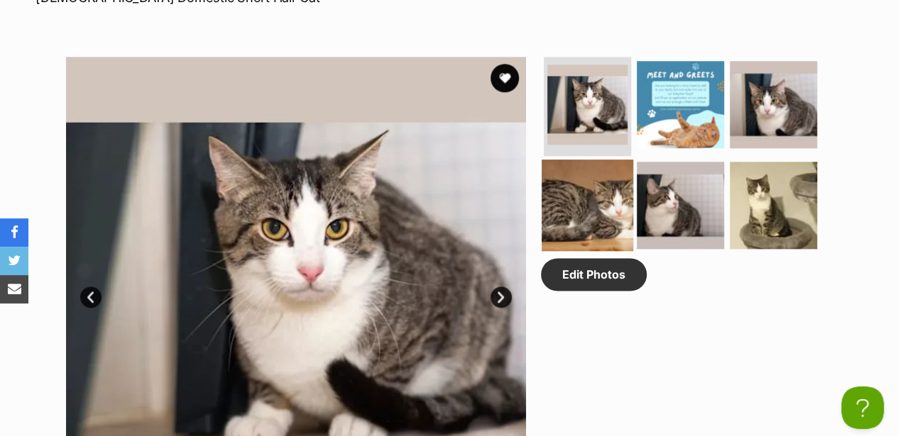
click at [618, 160] on img at bounding box center [588, 206] width 92 height 92
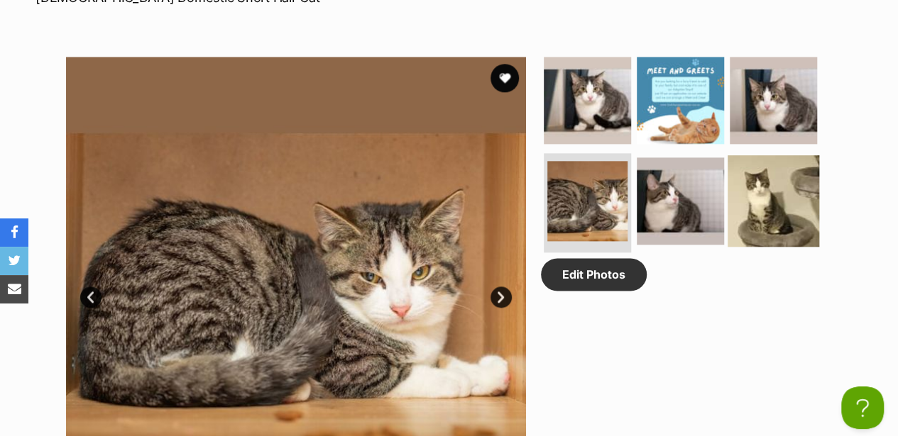
click at [769, 155] on img at bounding box center [773, 201] width 92 height 92
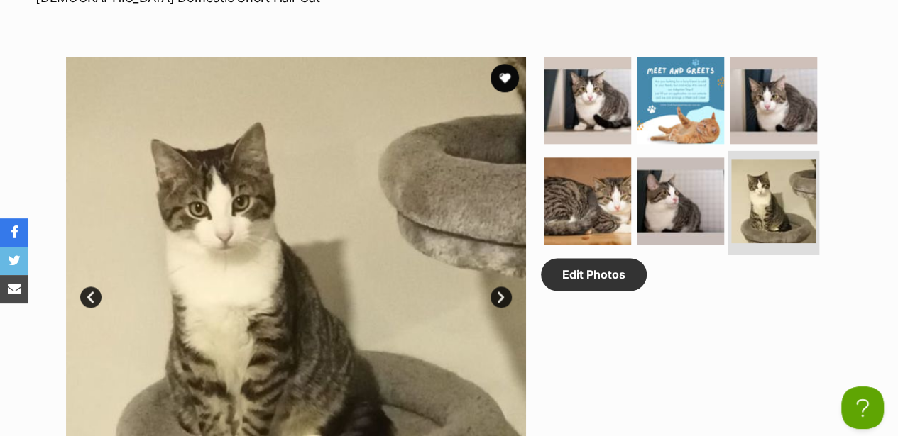
click at [727, 151] on li at bounding box center [773, 203] width 92 height 104
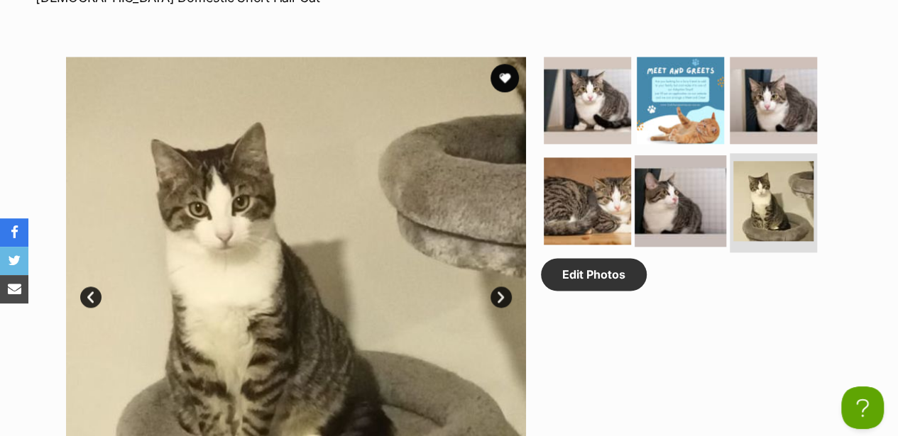
click at [680, 155] on img at bounding box center [680, 201] width 92 height 92
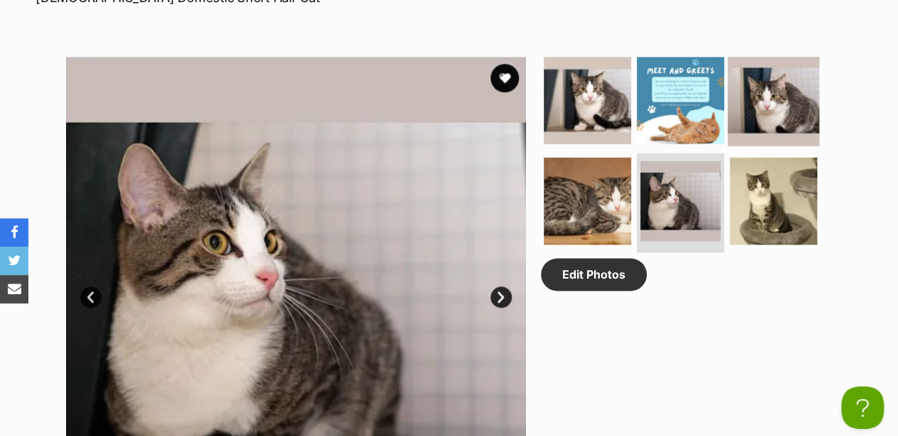
click at [738, 55] on img at bounding box center [773, 101] width 92 height 92
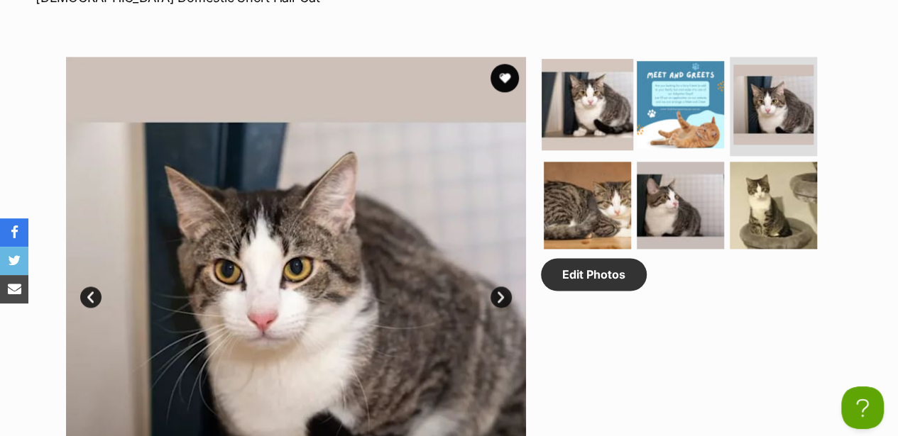
click at [600, 59] on img at bounding box center [588, 105] width 92 height 92
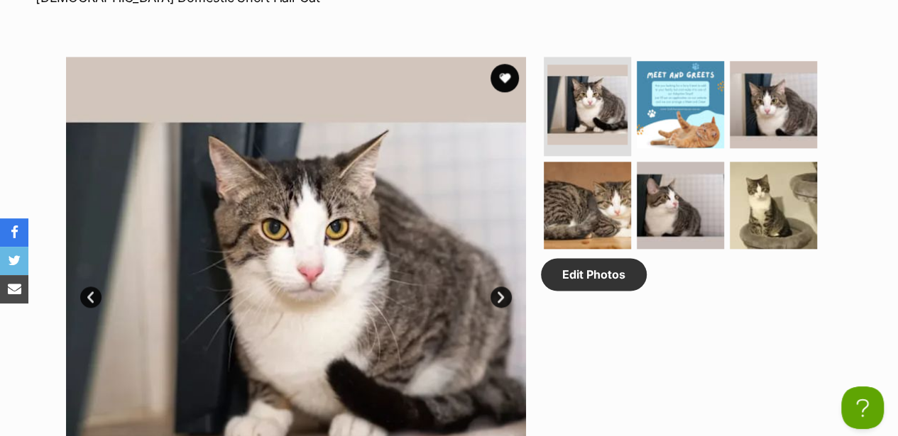
click at [498, 287] on link "Next" at bounding box center [500, 297] width 21 height 21
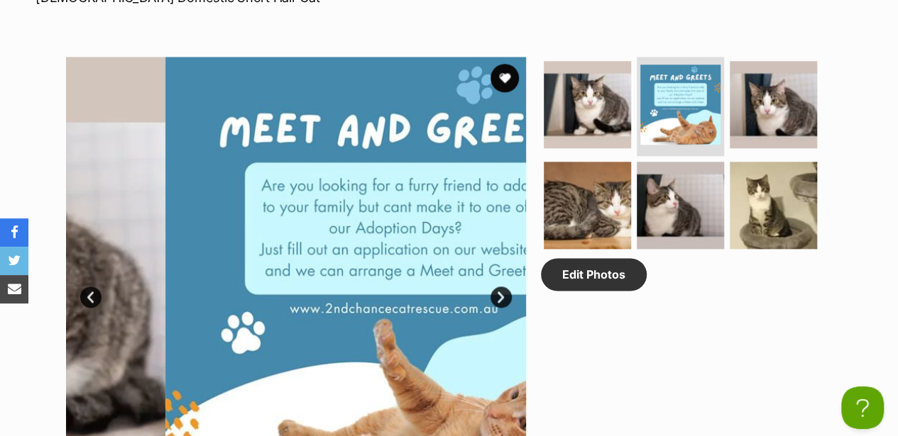
click at [498, 287] on link "Next" at bounding box center [500, 297] width 21 height 21
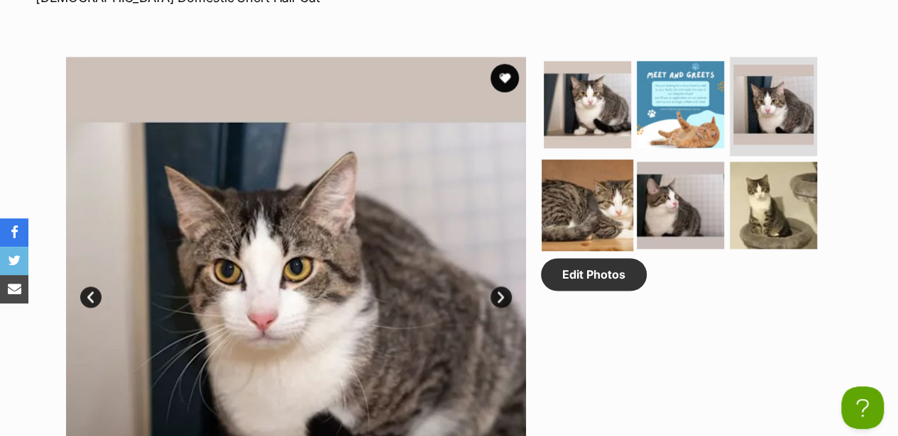
click at [617, 160] on img at bounding box center [588, 206] width 92 height 92
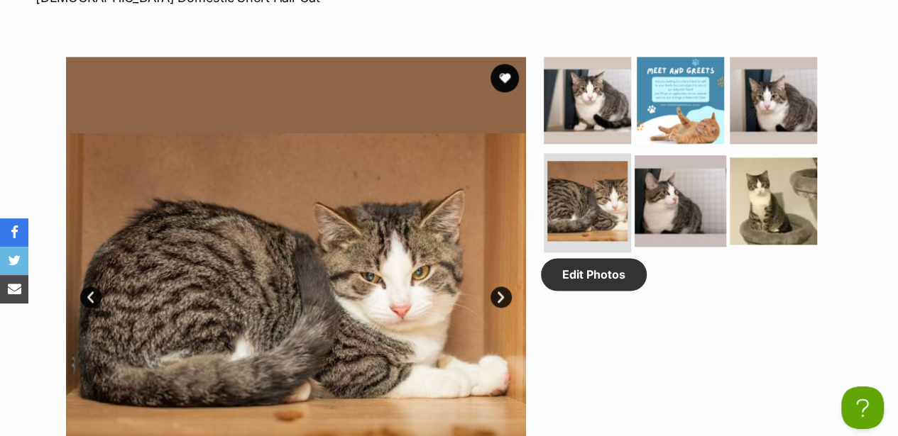
click at [652, 155] on img at bounding box center [680, 201] width 92 height 92
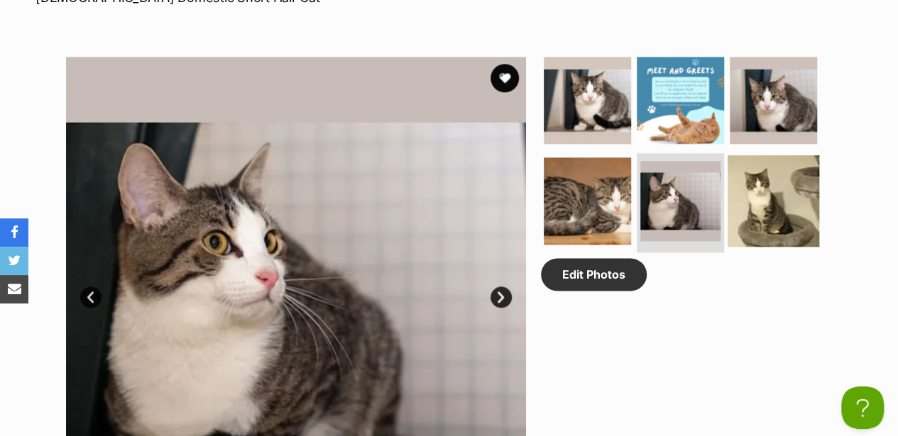
click at [760, 155] on img at bounding box center [773, 201] width 92 height 92
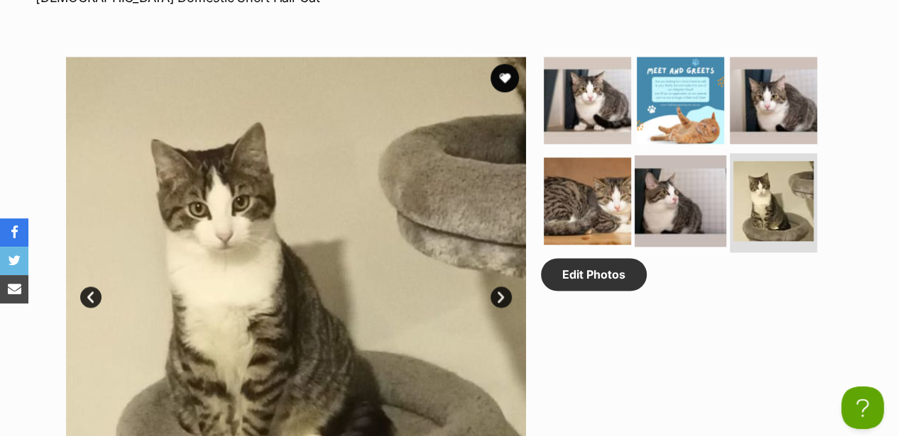
click at [683, 155] on img at bounding box center [680, 201] width 92 height 92
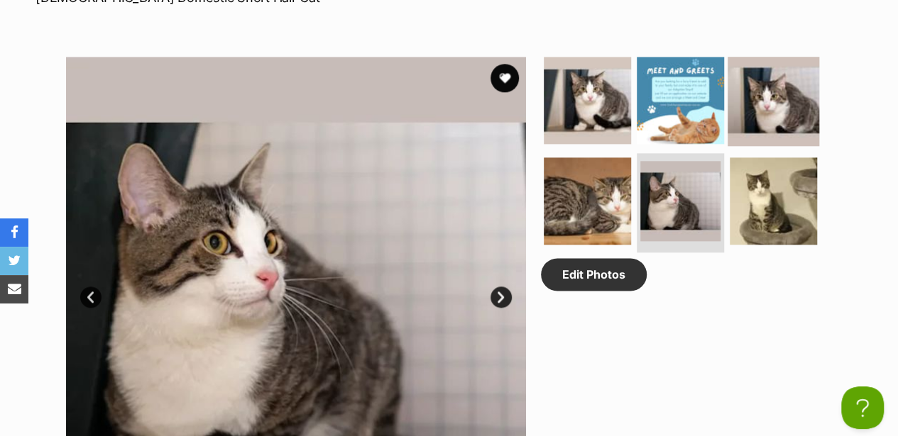
click at [759, 59] on img at bounding box center [773, 101] width 92 height 92
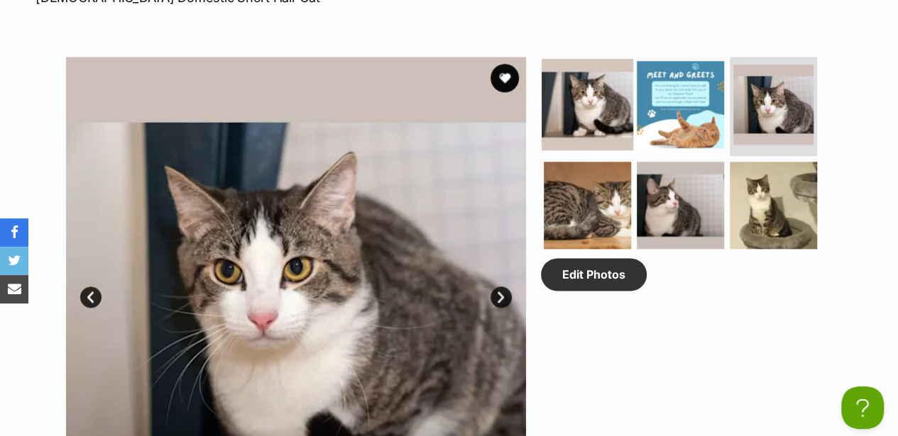
click at [589, 75] on img at bounding box center [588, 105] width 92 height 92
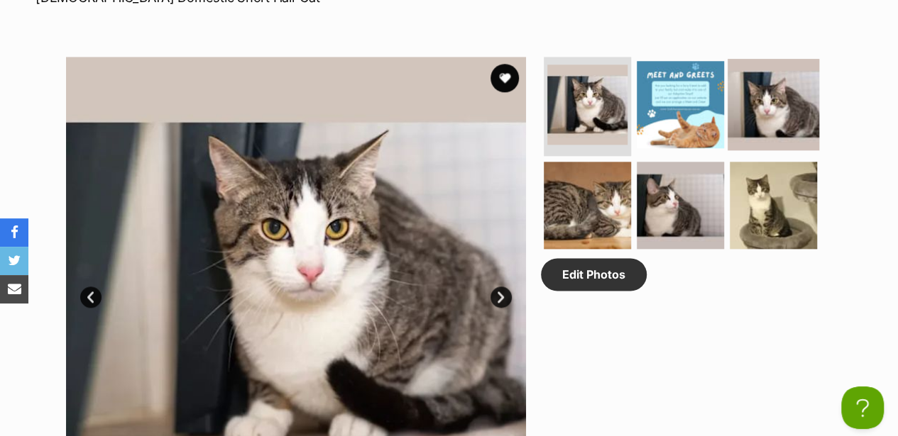
click at [747, 59] on img at bounding box center [773, 105] width 92 height 92
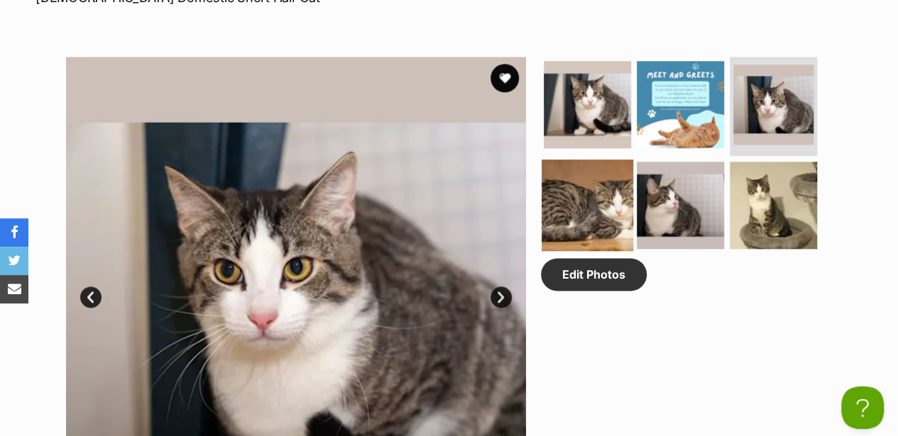
click at [573, 160] on img at bounding box center [588, 206] width 92 height 92
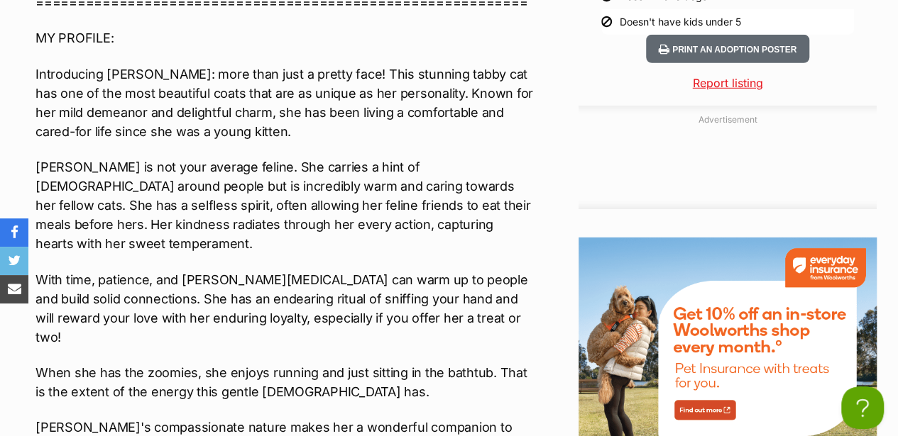
scroll to position [2034, 0]
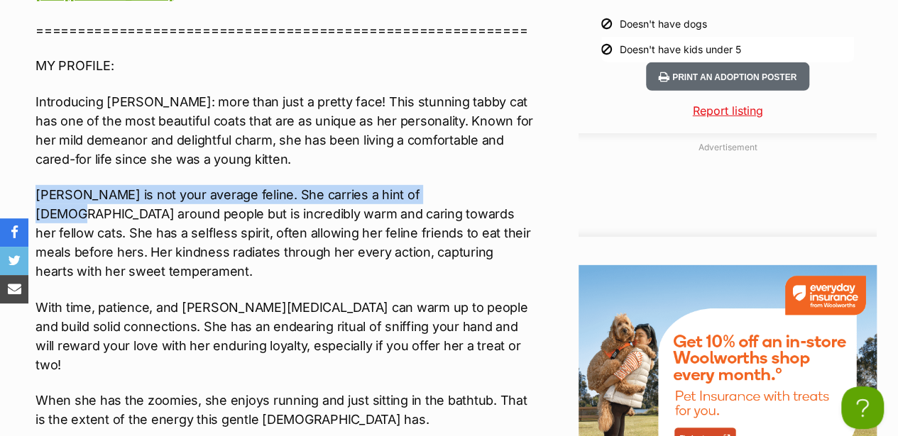
drag, startPoint x: 41, startPoint y: 153, endPoint x: 436, endPoint y: 155, distance: 394.6
click at [436, 185] on p "[PERSON_NAME] is not your average feline. She carries a hint of [DEMOGRAPHIC_DA…" at bounding box center [284, 233] width 499 height 96
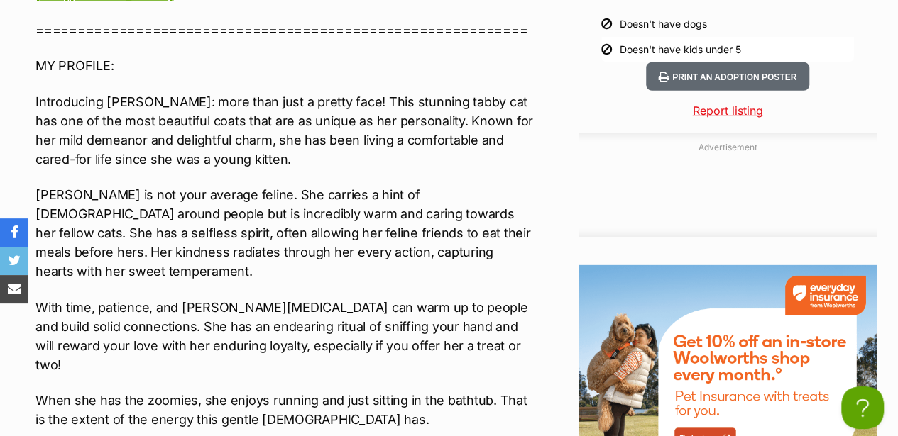
drag, startPoint x: 436, startPoint y: 155, endPoint x: 356, endPoint y: 82, distance: 107.5
click at [356, 92] on p "Introducing [PERSON_NAME]: more than just a pretty face! This stunning tabby ca…" at bounding box center [284, 130] width 499 height 77
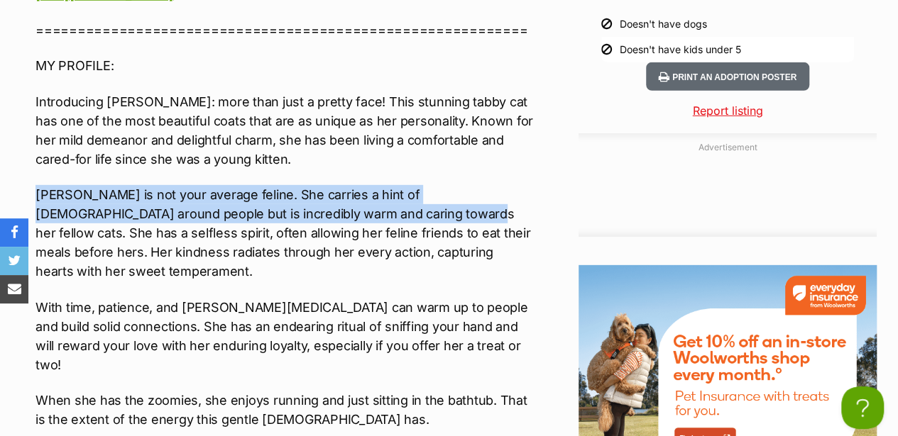
drag, startPoint x: 17, startPoint y: 160, endPoint x: 339, endPoint y: 167, distance: 321.6
drag, startPoint x: 339, startPoint y: 167, endPoint x: 250, endPoint y: 159, distance: 89.1
copy p "[PERSON_NAME] is not your average feline. She carries a hint of [DEMOGRAPHIC_DA…"
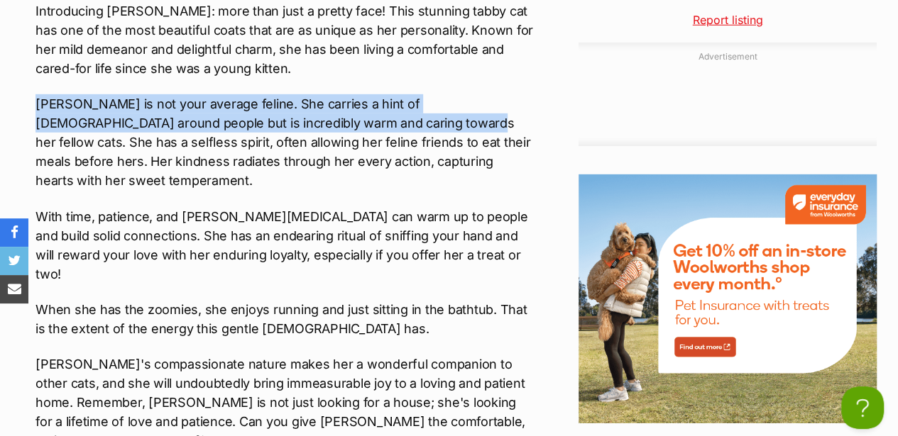
scroll to position [2129, 0]
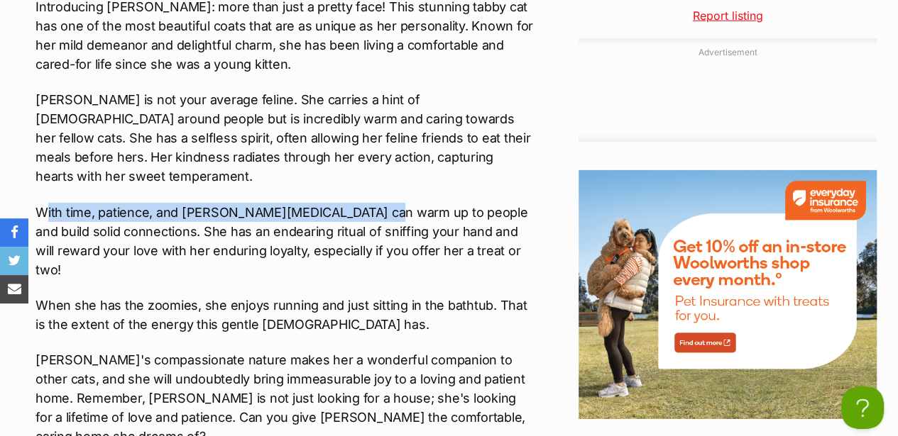
drag, startPoint x: 42, startPoint y: 152, endPoint x: 360, endPoint y: 154, distance: 318.0
click at [360, 203] on p "With time, patience, and [PERSON_NAME][MEDICAL_DATA] can warm up to people and …" at bounding box center [284, 241] width 499 height 77
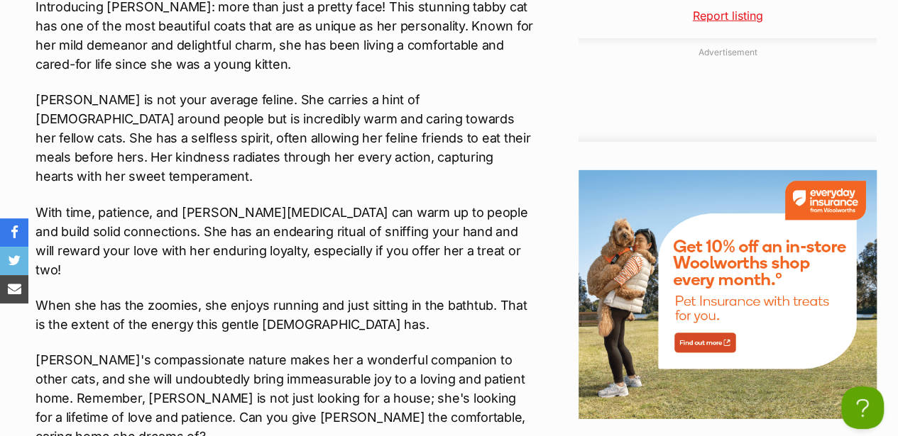
drag, startPoint x: 360, startPoint y: 154, endPoint x: 263, endPoint y: 185, distance: 101.9
click at [285, 203] on div "Interested in Adopting? To express your interest in adopting one of 2nd Chance …" at bounding box center [284, 258] width 499 height 1111
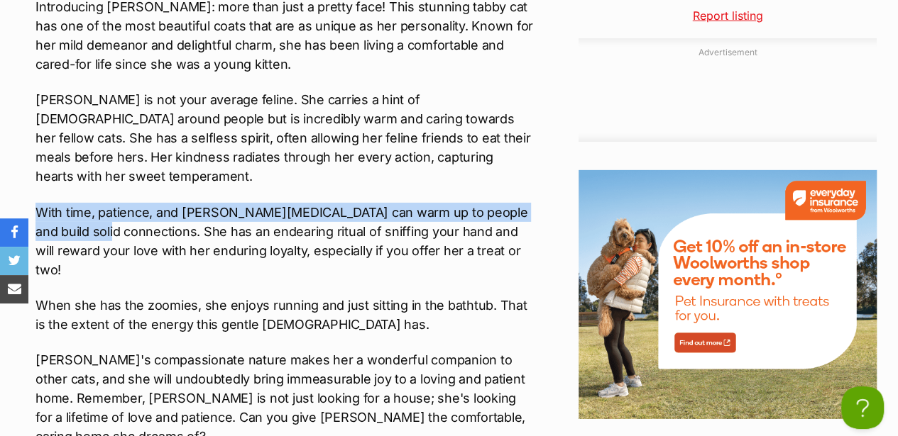
drag, startPoint x: 36, startPoint y: 149, endPoint x: 115, endPoint y: 164, distance: 80.2
click at [115, 203] on p "With time, patience, and love, Nikita can warm up to people and build solid con…" at bounding box center [284, 241] width 499 height 77
drag, startPoint x: 115, startPoint y: 164, endPoint x: 94, endPoint y: 159, distance: 21.2
copy p "With time, patience, and love, Nikita can warm up to people and build solid con…"
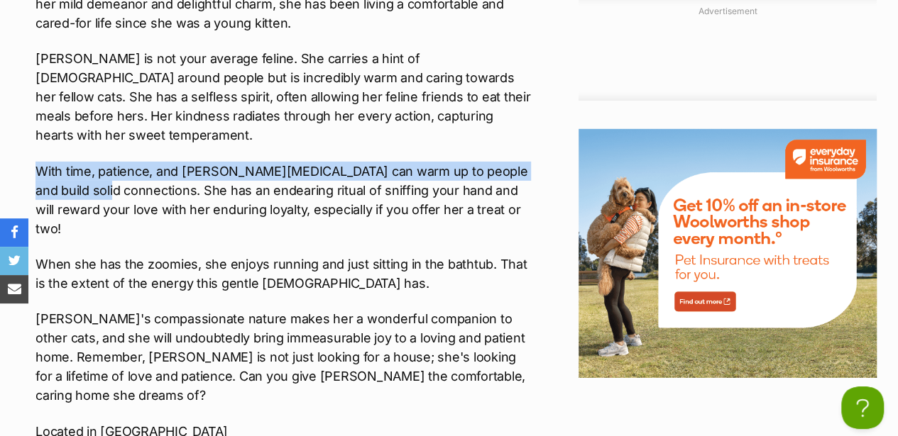
scroll to position [2271, 0]
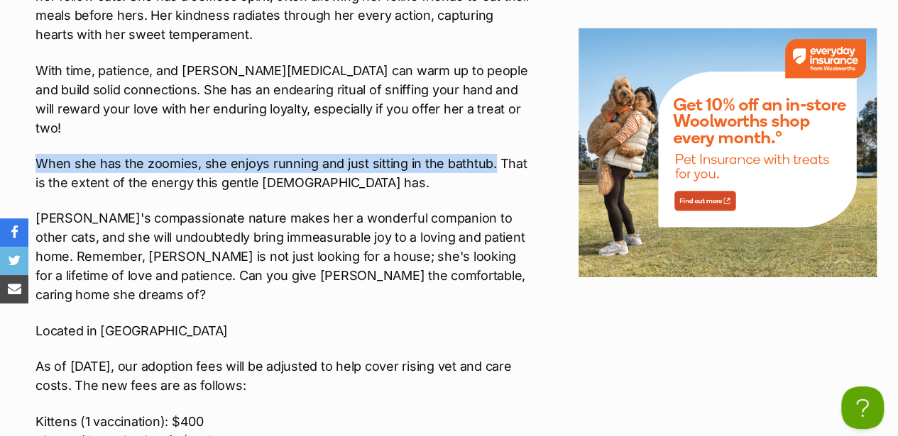
drag, startPoint x: 35, startPoint y: 81, endPoint x: 488, endPoint y: 88, distance: 452.9
click at [488, 154] on p "When she has the zoomies, she enjoys running and just sitting in the bathtub. T…" at bounding box center [284, 173] width 499 height 38
drag, startPoint x: 488, startPoint y: 88, endPoint x: 450, endPoint y: 79, distance: 39.3
copy p "When she has the zoomies, she enjoys running and just sitting in the bathtub."
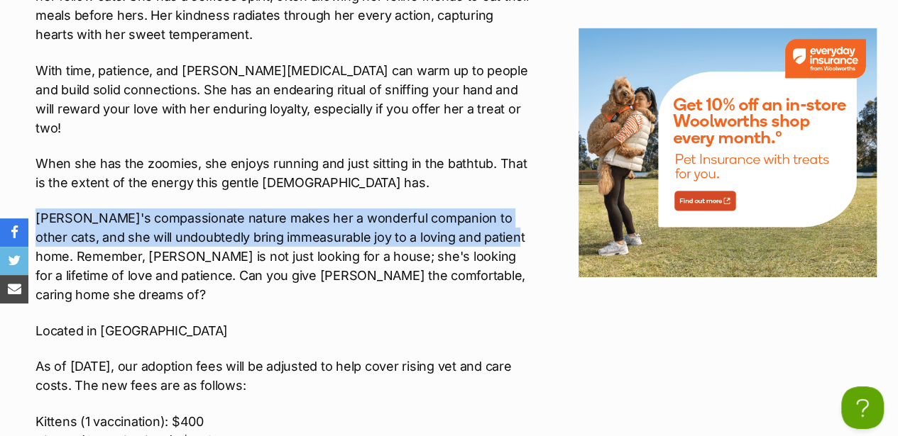
drag, startPoint x: 37, startPoint y: 134, endPoint x: 481, endPoint y: 154, distance: 444.7
click at [481, 209] on p "Nikita's compassionate nature makes her a wonderful companion to other cats, an…" at bounding box center [284, 257] width 499 height 96
drag, startPoint x: 481, startPoint y: 154, endPoint x: 425, endPoint y: 148, distance: 56.4
copy p "Nikita's compassionate nature makes her a wonderful companion to other cats, an…"
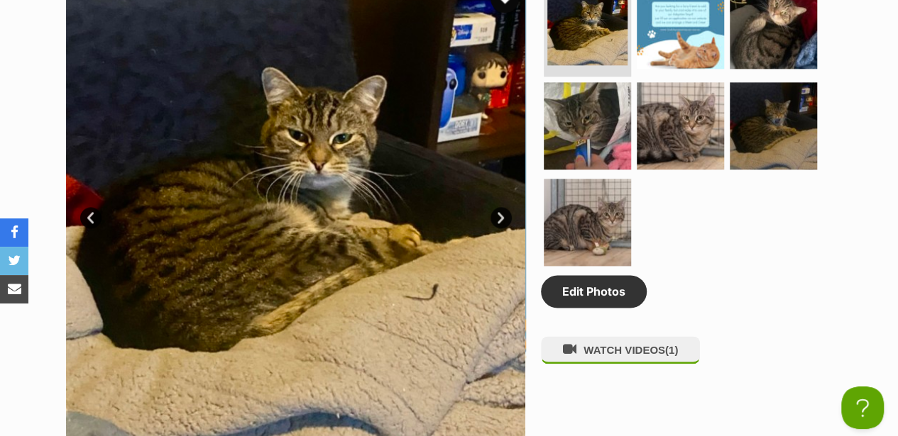
scroll to position [710, 0]
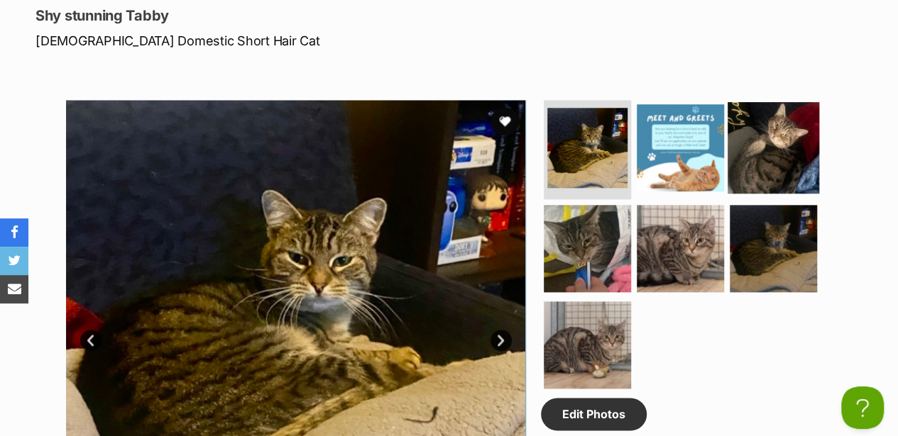
click at [795, 102] on img at bounding box center [773, 148] width 92 height 92
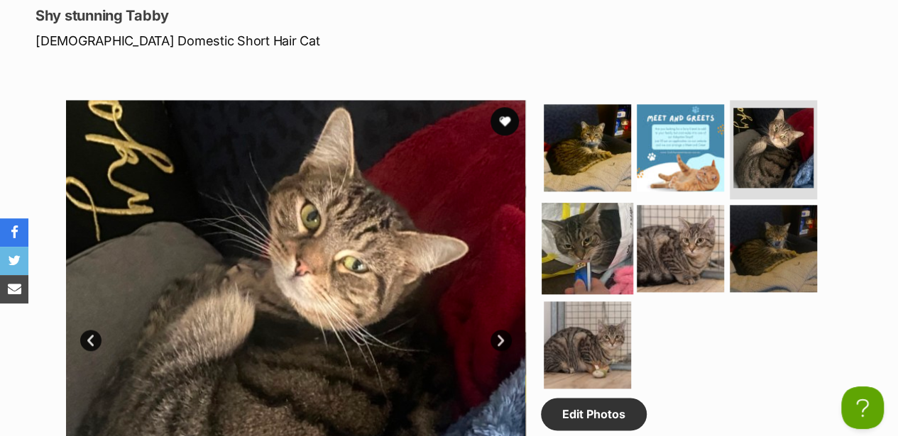
click at [585, 203] on img at bounding box center [588, 249] width 92 height 92
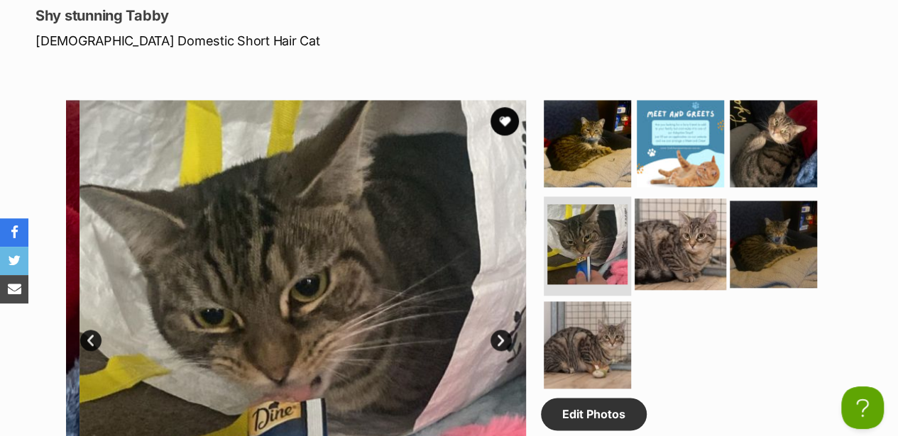
click at [680, 199] on img at bounding box center [680, 245] width 92 height 92
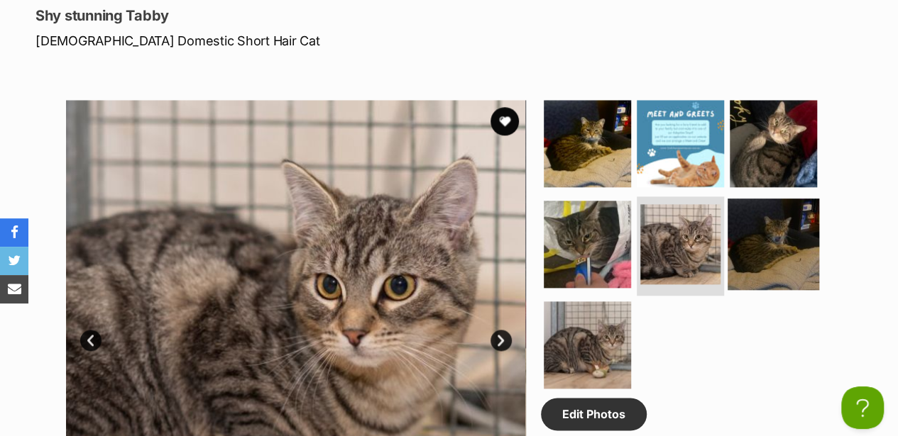
click at [779, 202] on img at bounding box center [773, 245] width 92 height 92
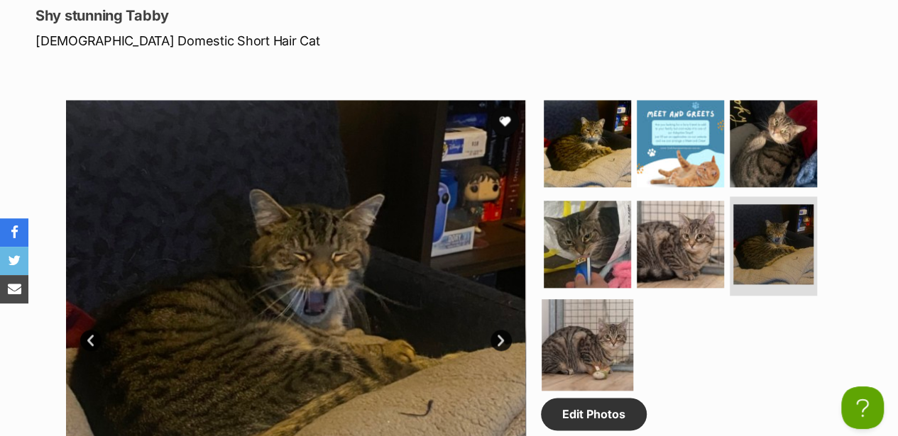
click at [585, 300] on img at bounding box center [588, 346] width 92 height 92
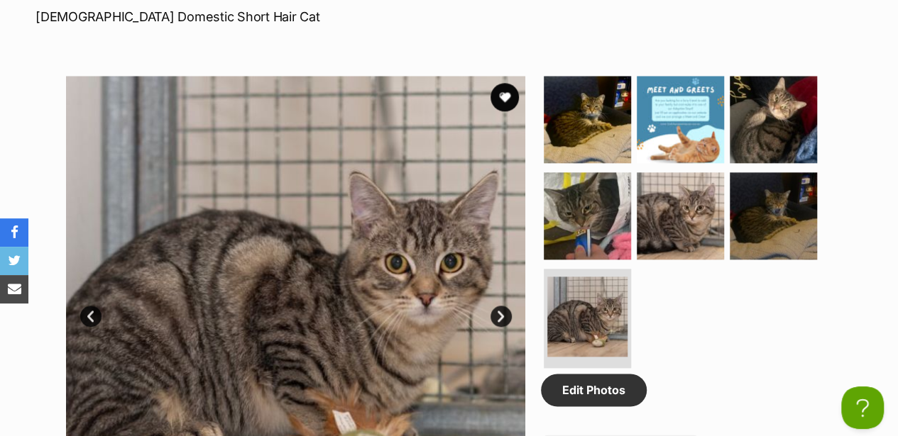
scroll to position [757, 0]
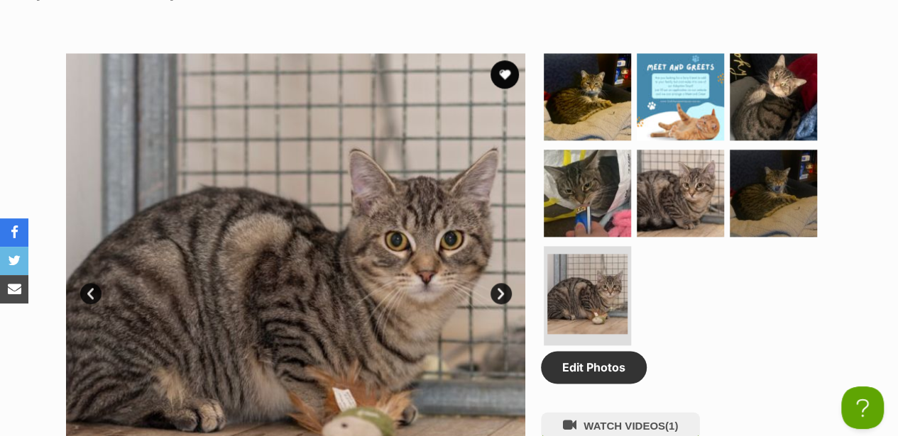
click at [753, 322] on div "Edit Photos WATCH VIDEOS (1)" at bounding box center [686, 283] width 291 height 460
click at [585, 51] on img at bounding box center [588, 97] width 92 height 92
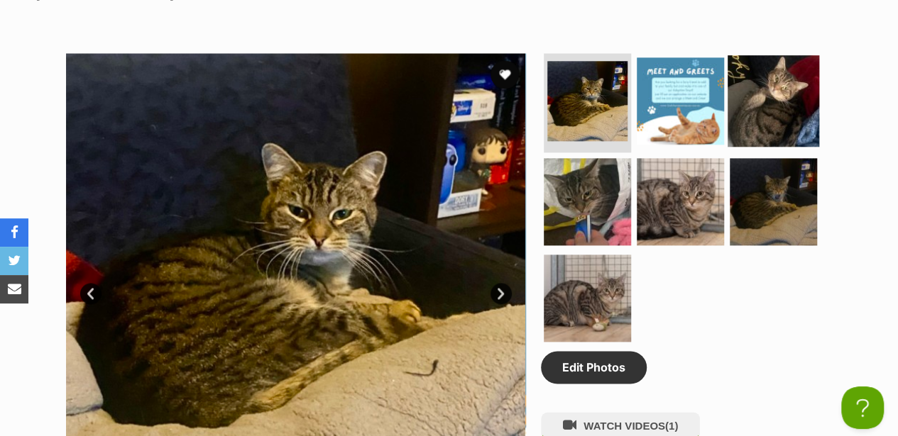
click at [774, 59] on img at bounding box center [773, 101] width 92 height 92
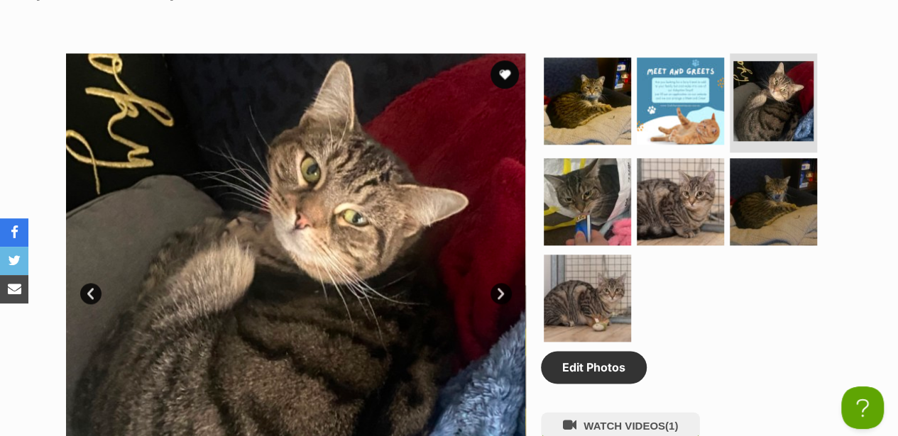
scroll to position [710, 0]
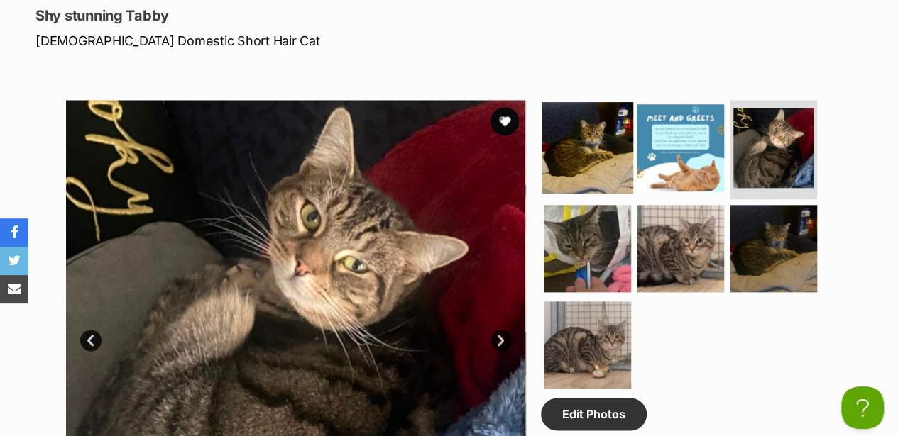
click at [569, 106] on img at bounding box center [588, 148] width 92 height 92
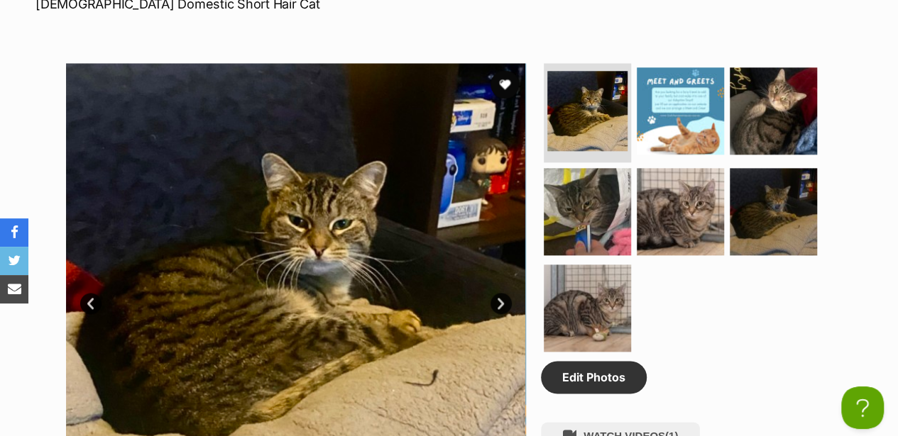
scroll to position [757, 0]
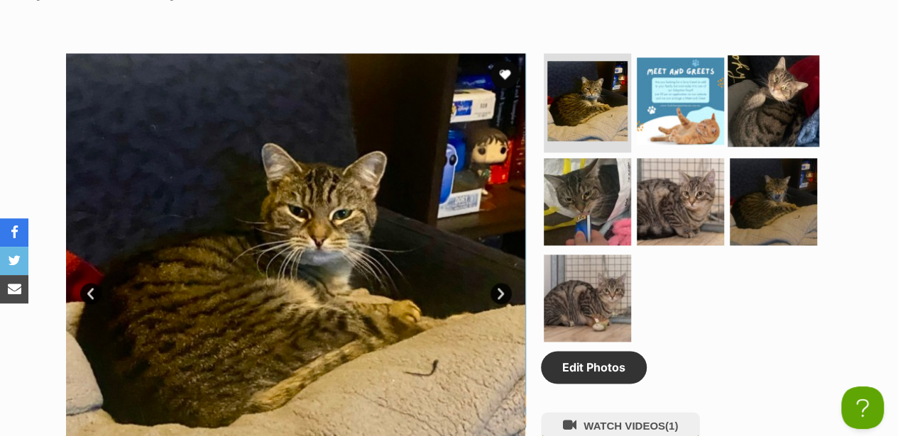
click at [781, 55] on img at bounding box center [773, 101] width 92 height 92
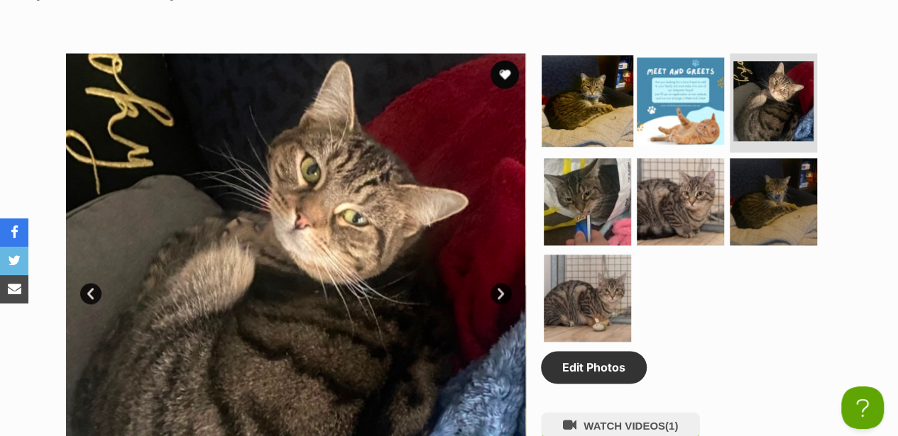
click at [615, 55] on img at bounding box center [588, 101] width 92 height 92
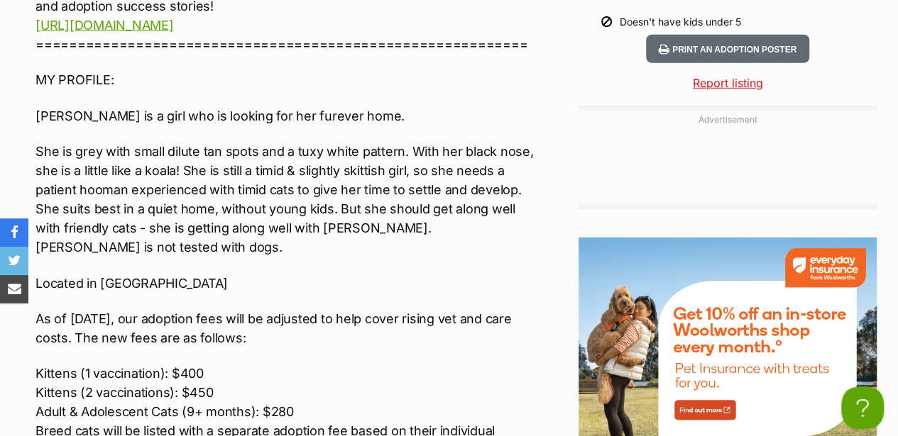
scroll to position [1987, 0]
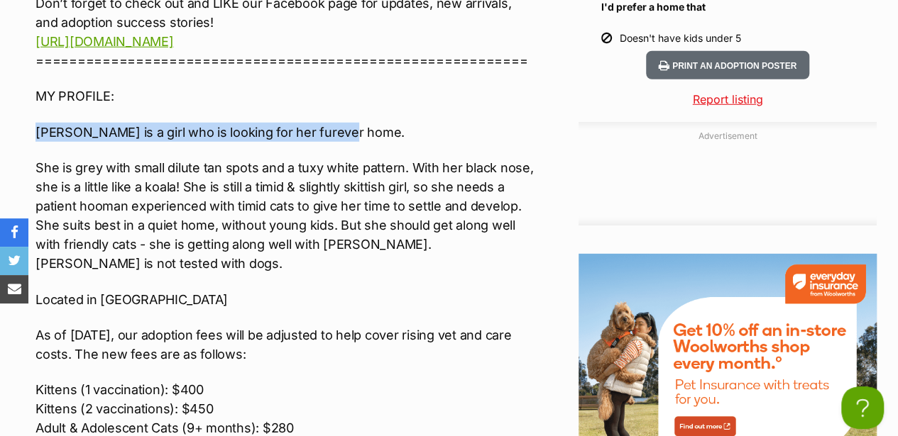
drag, startPoint x: 31, startPoint y: 119, endPoint x: 344, endPoint y: 123, distance: 313.0
drag, startPoint x: 344, startPoint y: 123, endPoint x: 304, endPoint y: 121, distance: 39.8
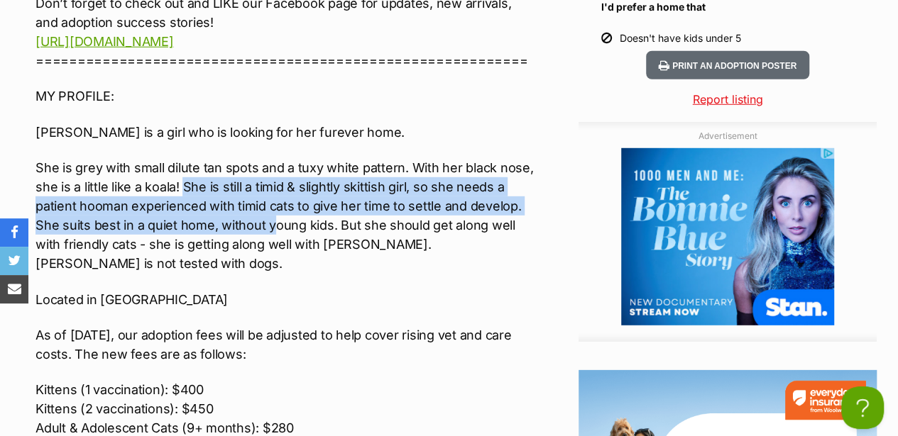
scroll to position [0, 0]
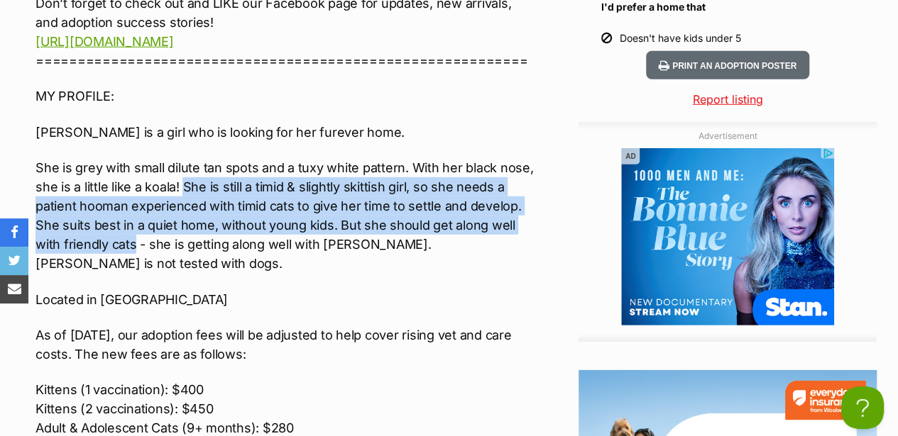
drag, startPoint x: 185, startPoint y: 180, endPoint x: 136, endPoint y: 234, distance: 72.4
click at [136, 234] on p "She is grey with small dilute tan spots and a tuxy white pattern. With her blac…" at bounding box center [284, 215] width 499 height 115
drag, startPoint x: 136, startPoint y: 234, endPoint x: 115, endPoint y: 231, distance: 21.5
copy p "She is still a timid & slightly skittish girl, so she needs a patient hooman ex…"
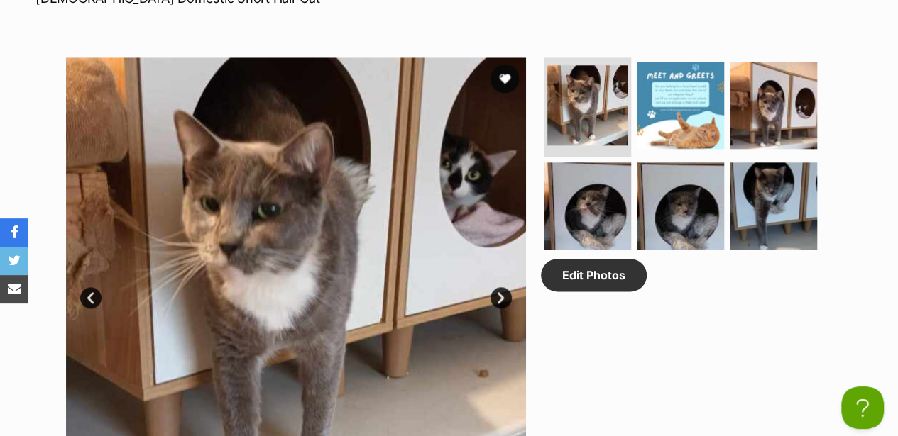
scroll to position [662, 0]
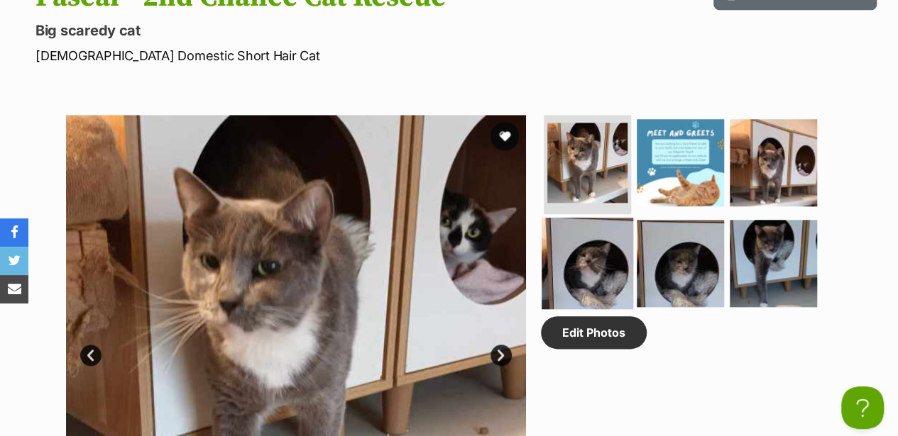
click at [604, 233] on img at bounding box center [588, 264] width 92 height 92
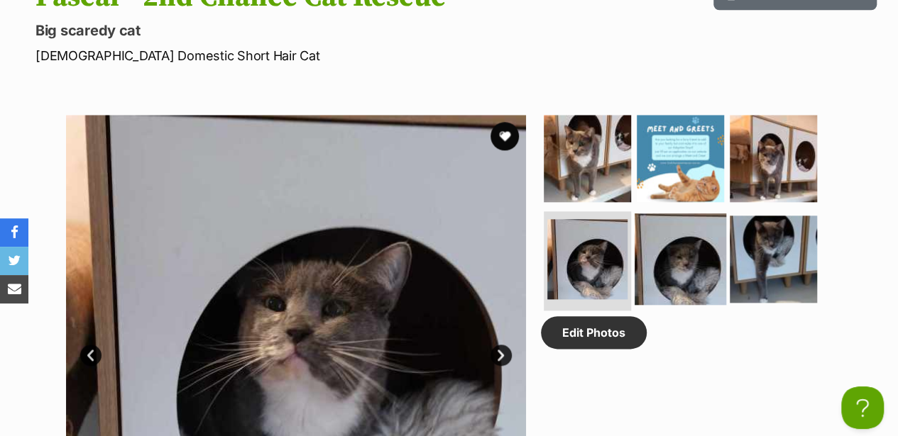
click at [668, 238] on img at bounding box center [680, 260] width 92 height 92
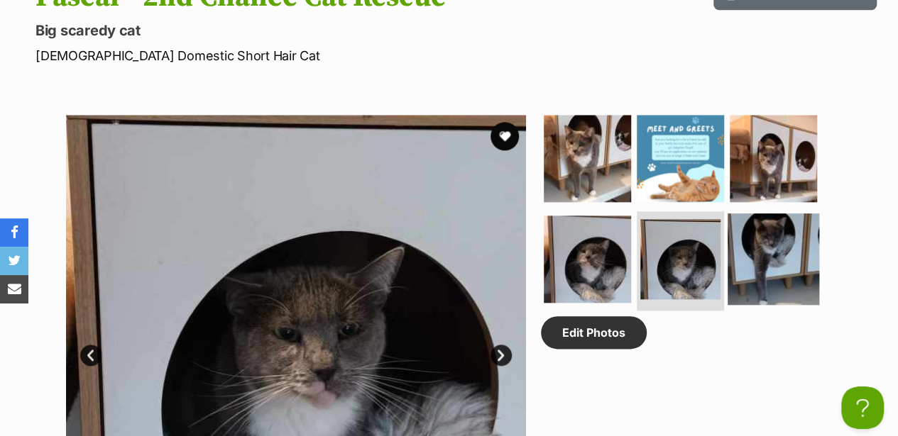
click at [778, 238] on img at bounding box center [773, 260] width 92 height 92
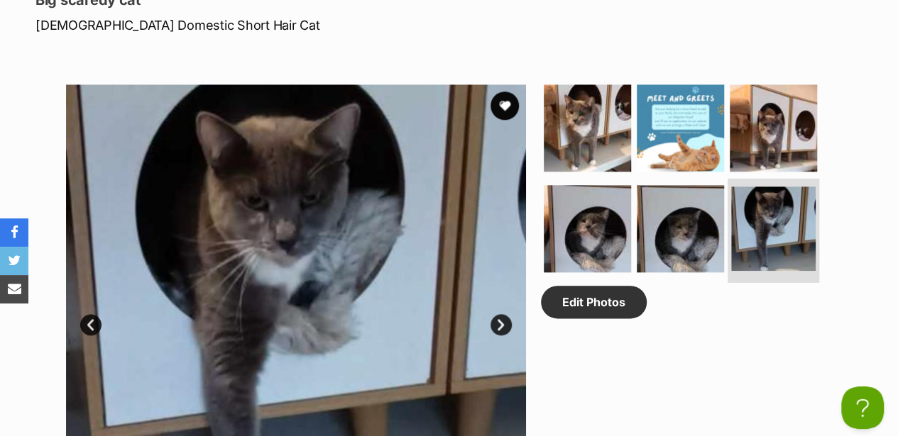
scroll to position [710, 0]
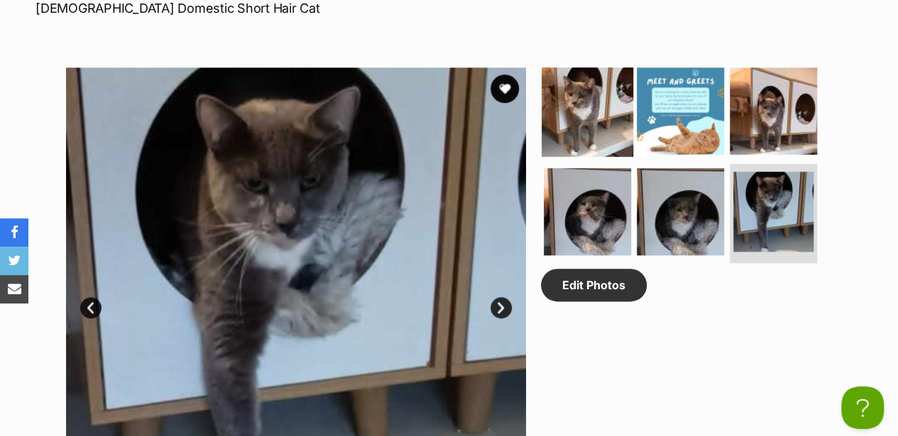
click at [589, 65] on img at bounding box center [588, 111] width 92 height 92
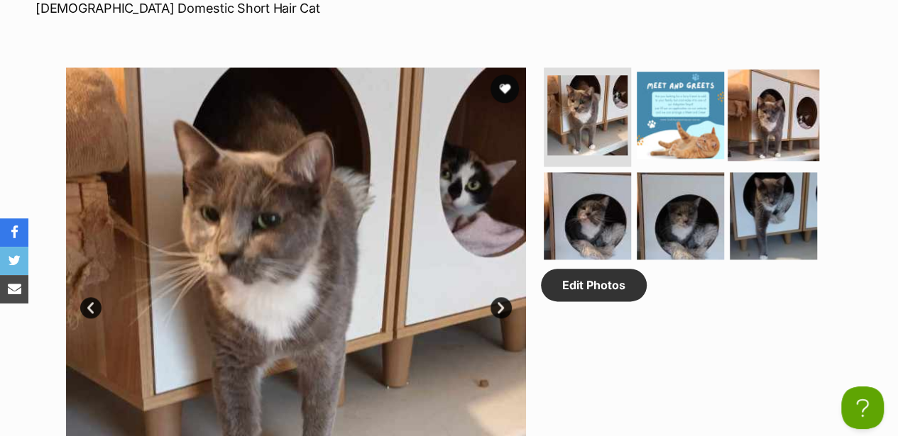
click at [781, 87] on img at bounding box center [773, 116] width 92 height 92
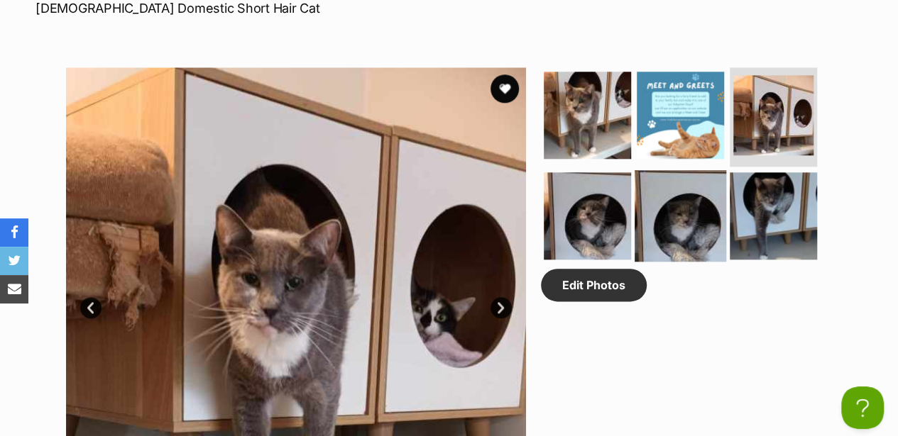
click at [683, 194] on img at bounding box center [680, 216] width 92 height 92
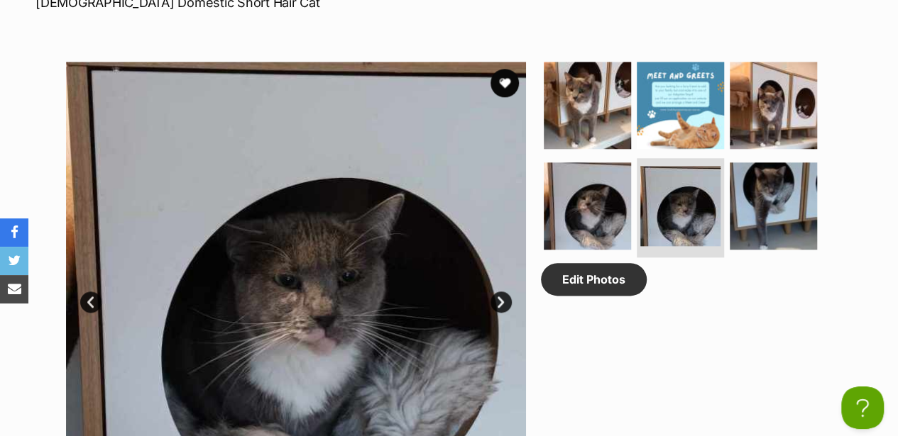
scroll to position [757, 0]
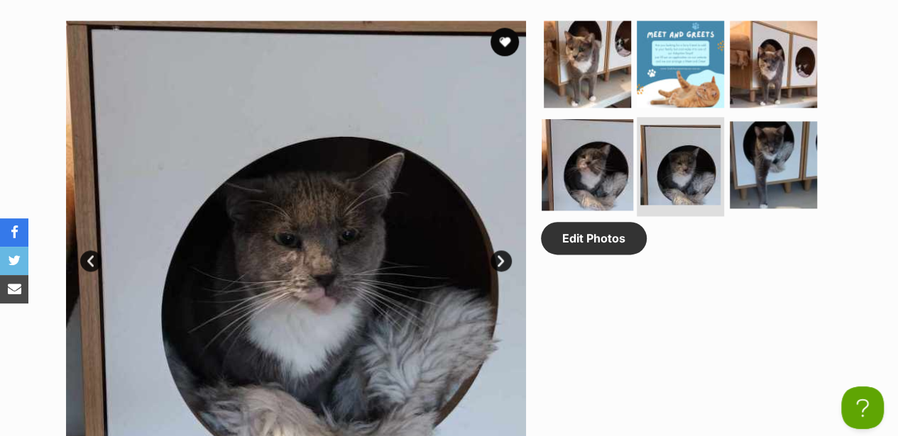
click at [597, 162] on img at bounding box center [588, 165] width 92 height 92
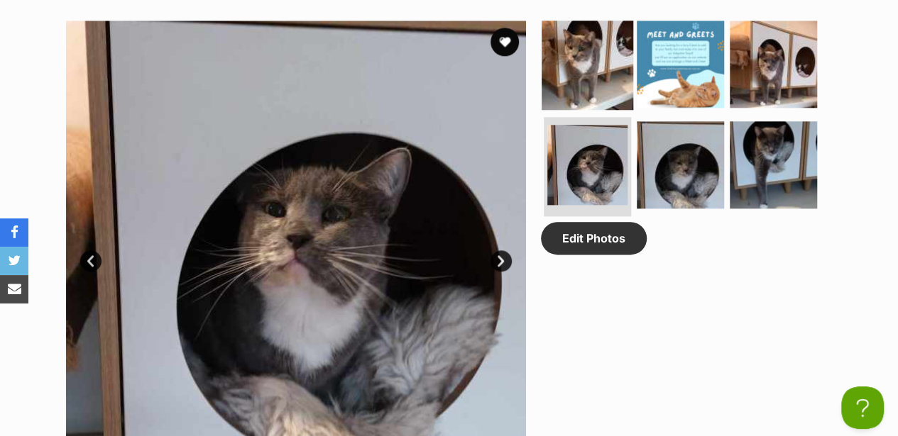
click at [584, 46] on img at bounding box center [588, 64] width 92 height 92
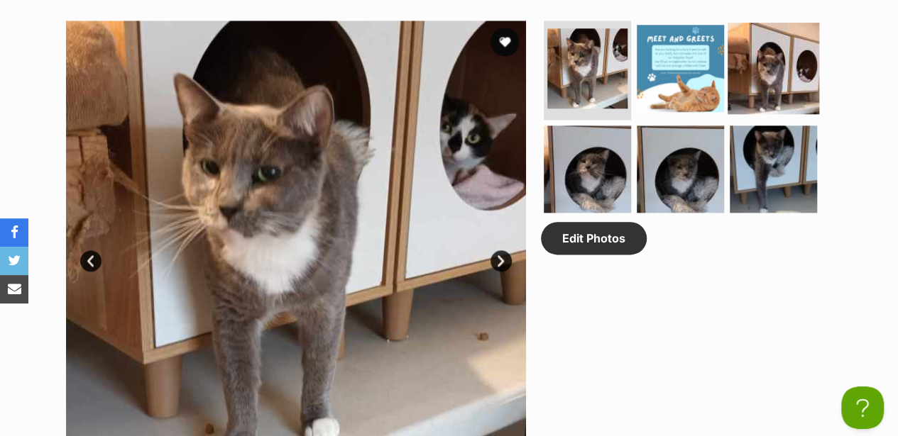
click at [767, 58] on img at bounding box center [773, 69] width 92 height 92
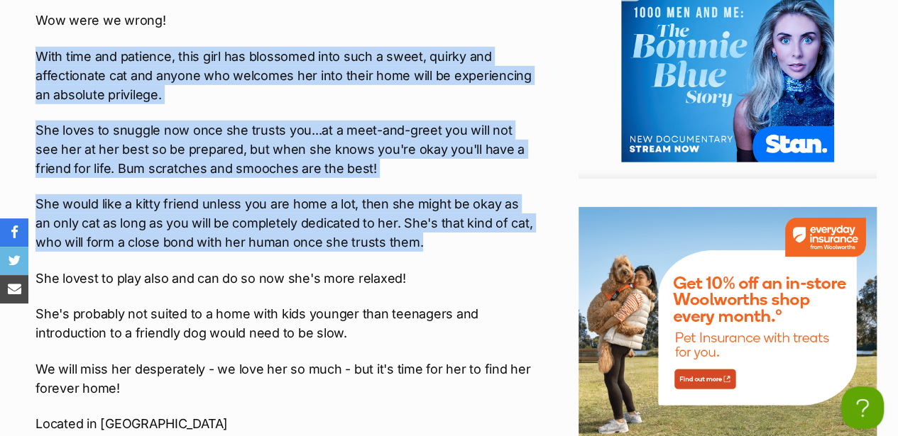
drag, startPoint x: 35, startPoint y: 45, endPoint x: 431, endPoint y: 235, distance: 438.7
click at [431, 235] on div "Interested in Adopting? To express your interest in adopting one of 2nd Chance …" at bounding box center [284, 195] width 499 height 1142
drag, startPoint x: 431, startPoint y: 236, endPoint x: 385, endPoint y: 216, distance: 50.0
copy div "With time and patience, this girl has blossomed into such a sweet, quirky and a…"
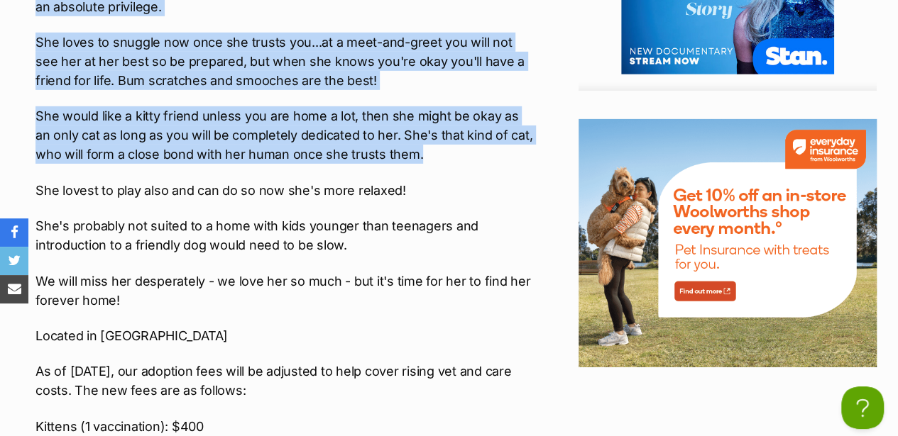
scroll to position [2271, 0]
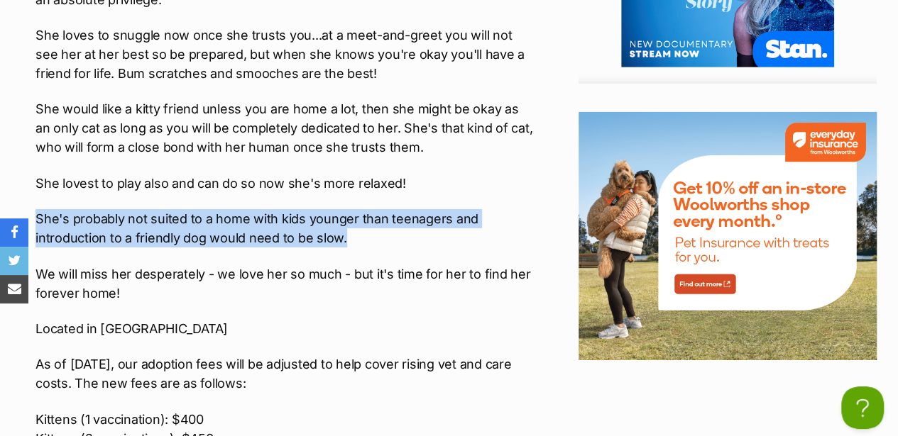
drag, startPoint x: 37, startPoint y: 206, endPoint x: 380, endPoint y: 221, distance: 343.8
click at [380, 221] on p "She's probably not suited to a home with kids younger than teenagers and introd…" at bounding box center [284, 228] width 499 height 38
drag, startPoint x: 380, startPoint y: 221, endPoint x: 295, endPoint y: 219, distance: 85.2
copy p "She's probably not suited to a home with kids younger than teenagers and introd…"
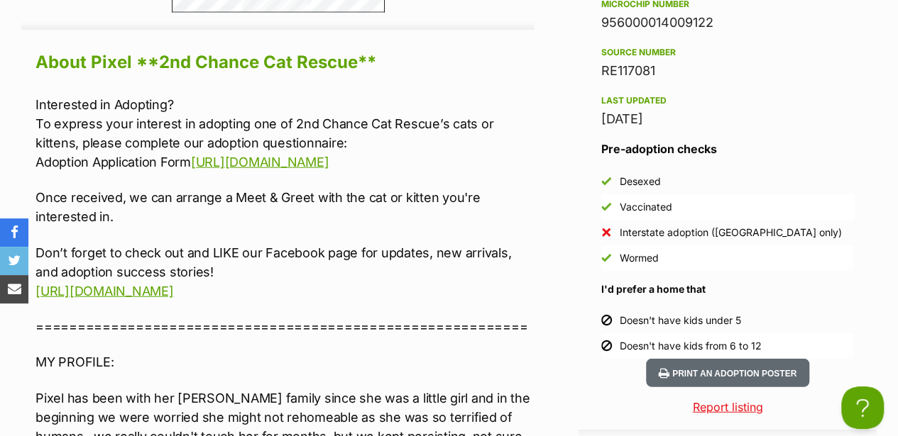
scroll to position [1703, 0]
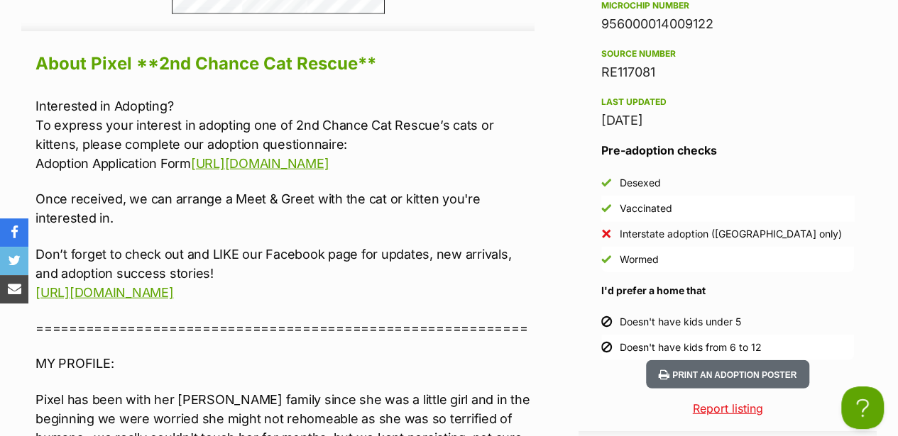
drag, startPoint x: 37, startPoint y: 92, endPoint x: 455, endPoint y: 155, distance: 422.7
copy p "To express your interest in adopting one of 2nd Chance Cat Rescue’s cats or kit…"
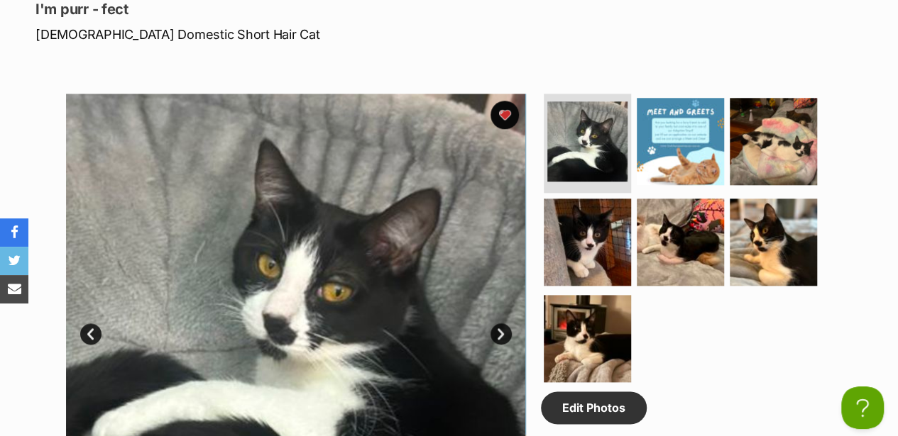
scroll to position [710, 0]
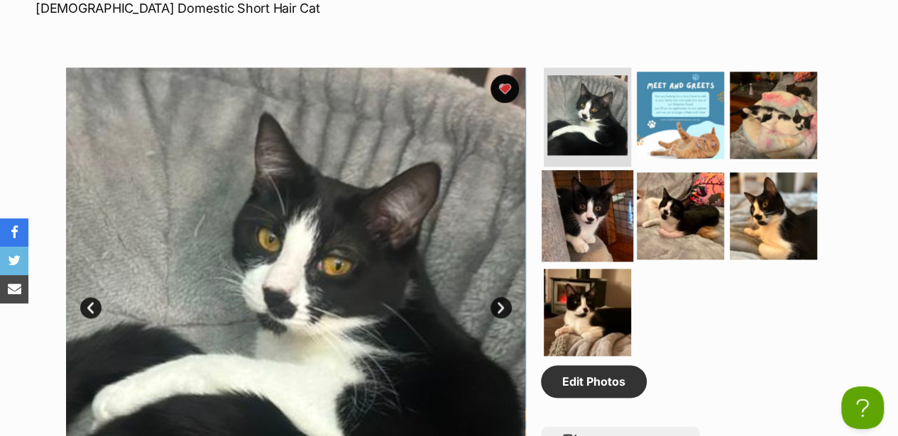
click at [624, 190] on img at bounding box center [588, 216] width 92 height 92
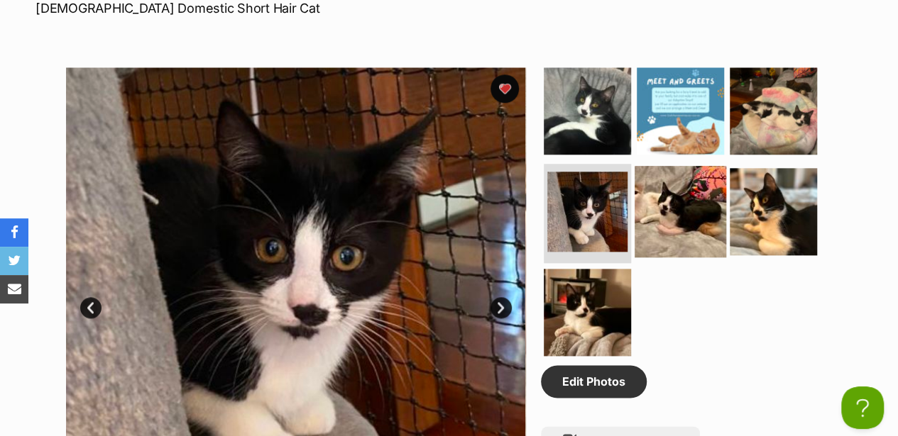
click at [670, 187] on img at bounding box center [680, 212] width 92 height 92
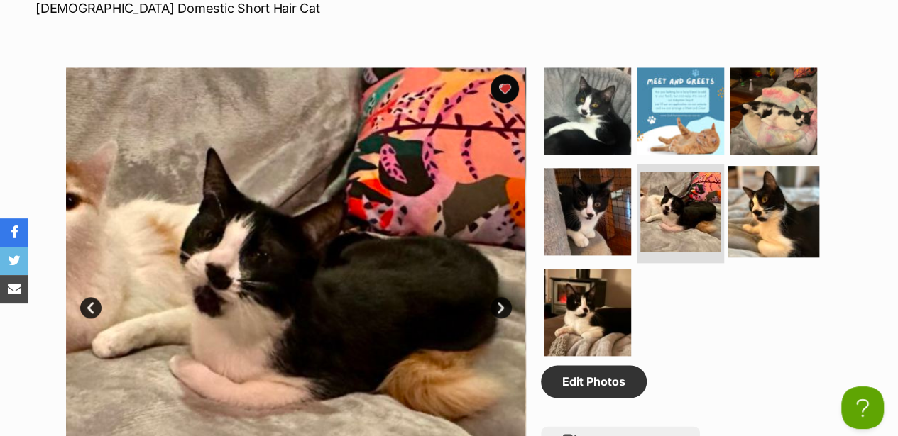
click at [762, 189] on img at bounding box center [773, 212] width 92 height 92
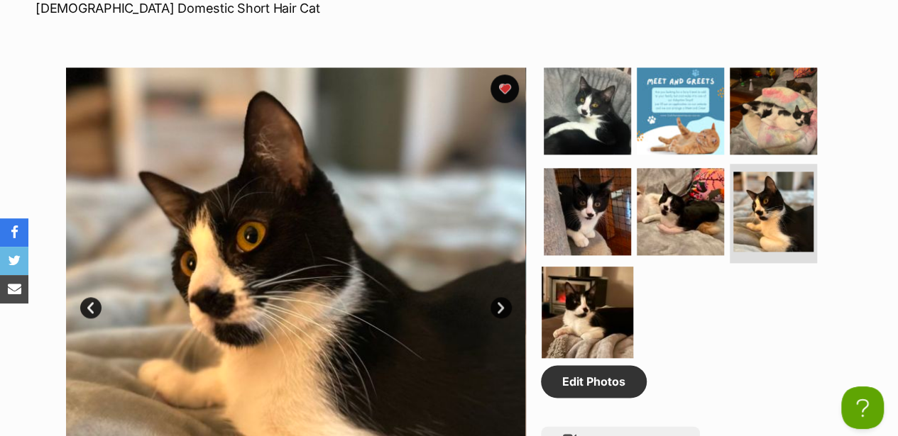
click at [597, 282] on img at bounding box center [588, 313] width 92 height 92
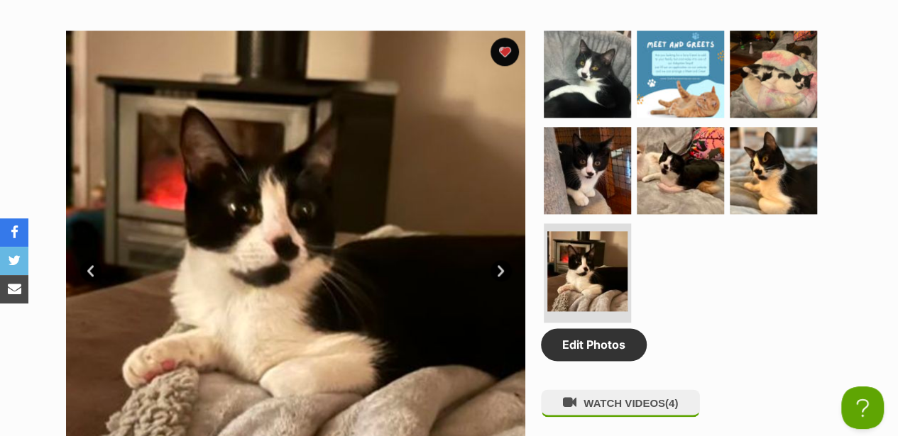
scroll to position [757, 0]
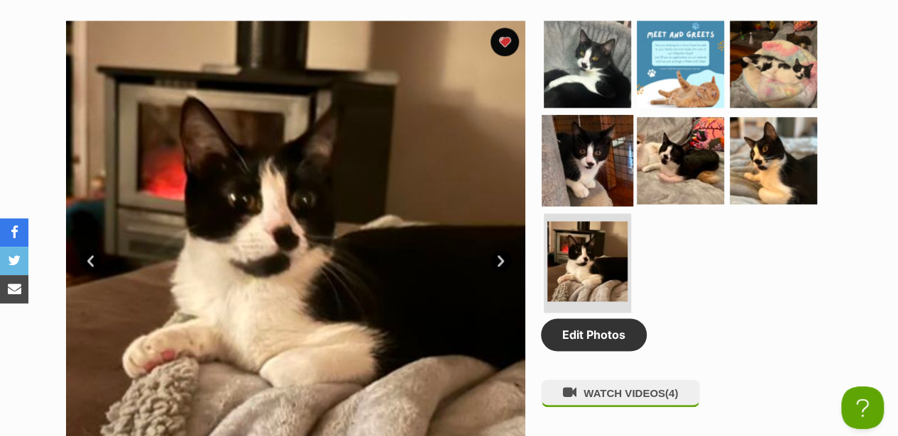
click at [612, 153] on img at bounding box center [588, 161] width 92 height 92
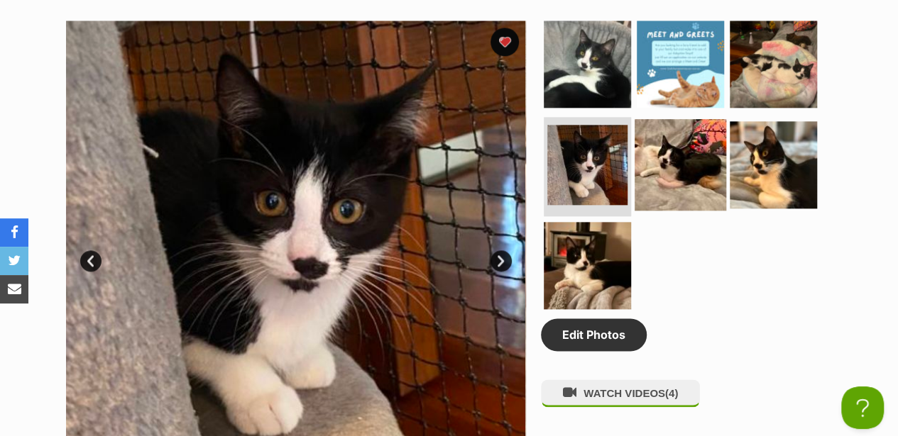
click at [669, 145] on img at bounding box center [680, 165] width 92 height 92
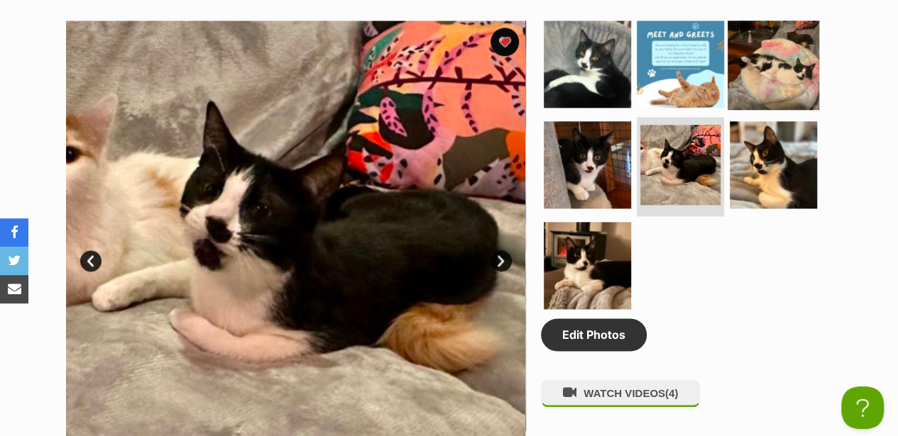
click at [745, 55] on img at bounding box center [773, 64] width 92 height 92
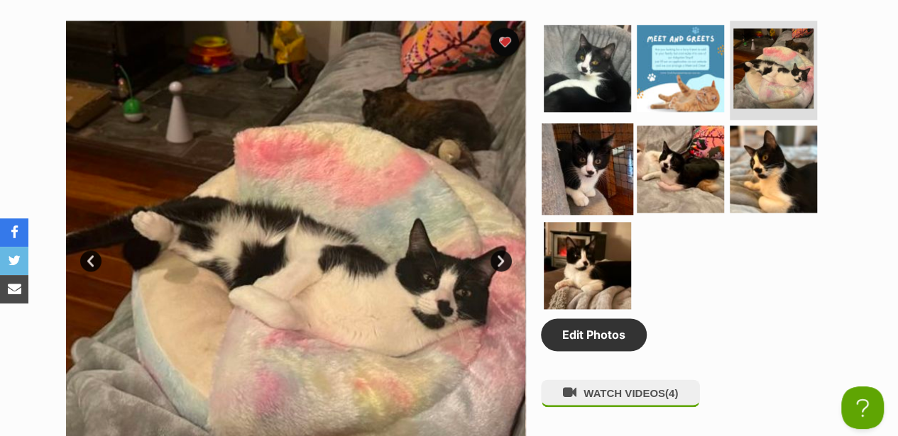
click at [594, 150] on img at bounding box center [588, 169] width 92 height 92
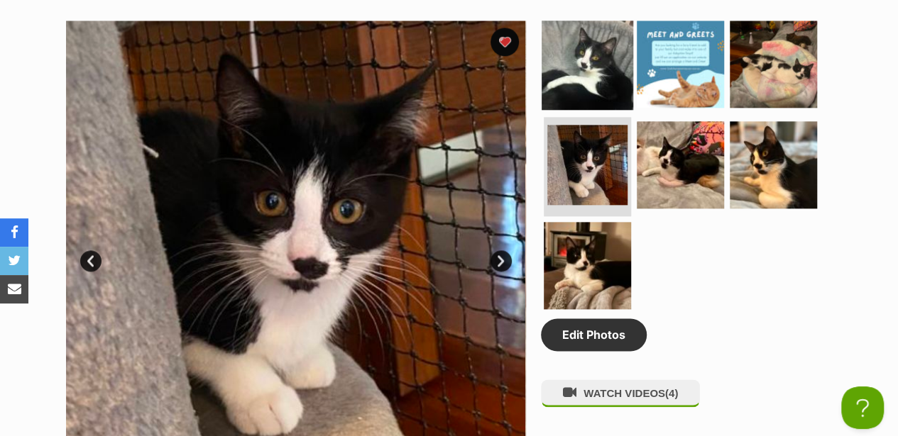
click at [568, 46] on img at bounding box center [588, 64] width 92 height 92
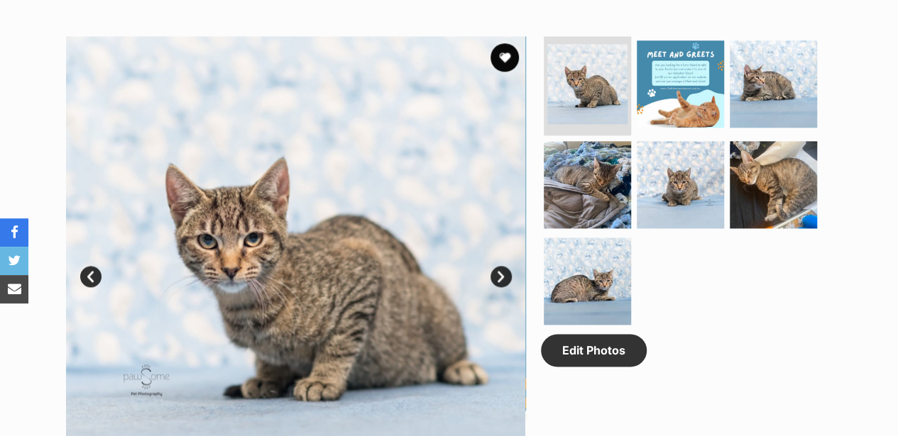
scroll to position [757, 0]
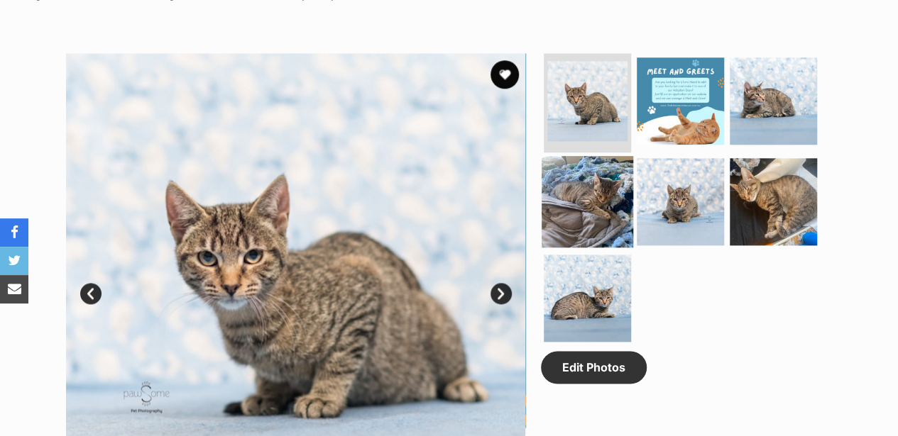
click at [610, 156] on img at bounding box center [588, 202] width 92 height 92
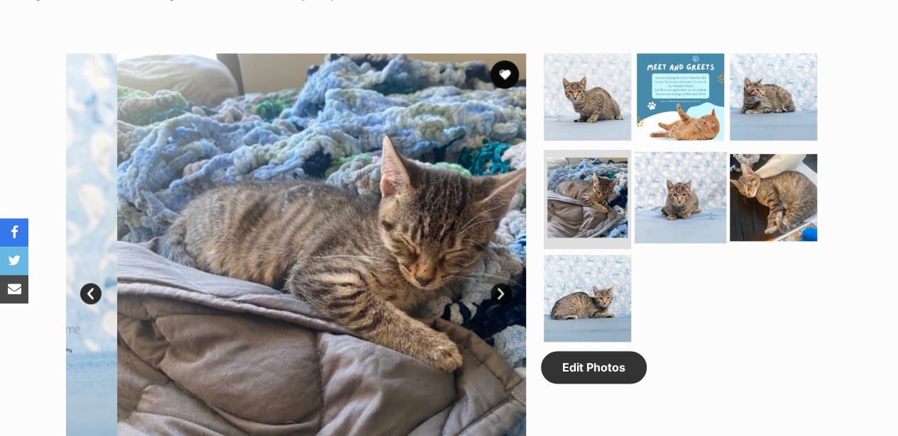
scroll to position [0, 0]
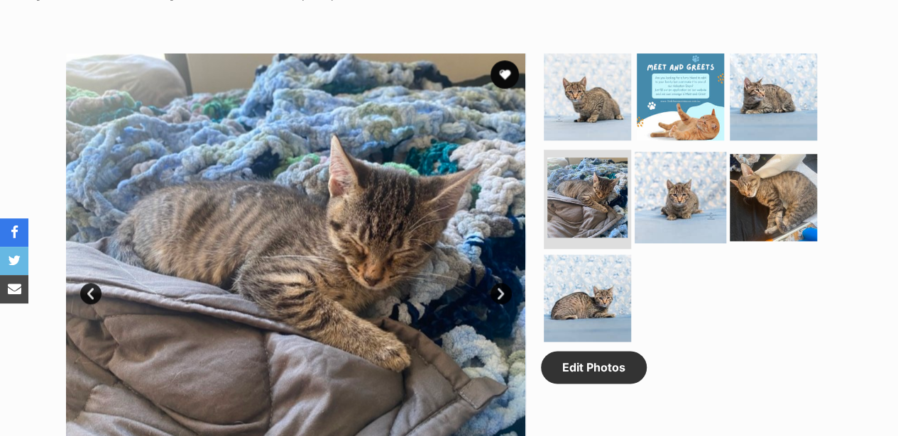
click at [656, 152] on img at bounding box center [680, 198] width 92 height 92
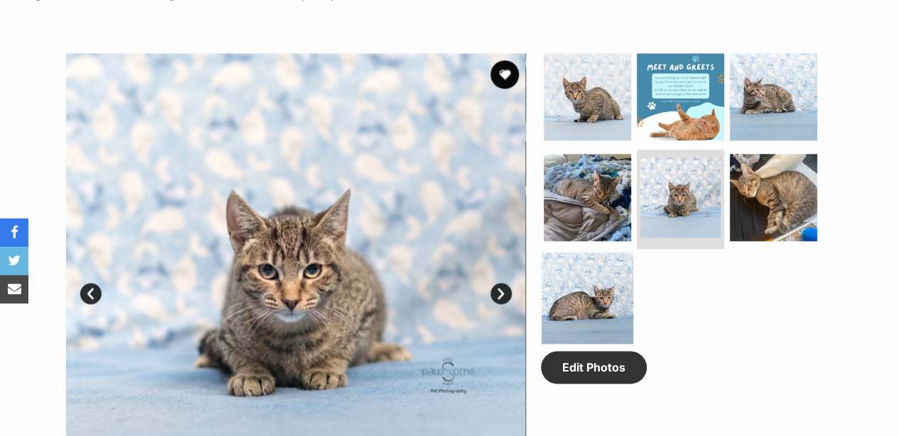
click at [597, 253] on img at bounding box center [588, 299] width 92 height 92
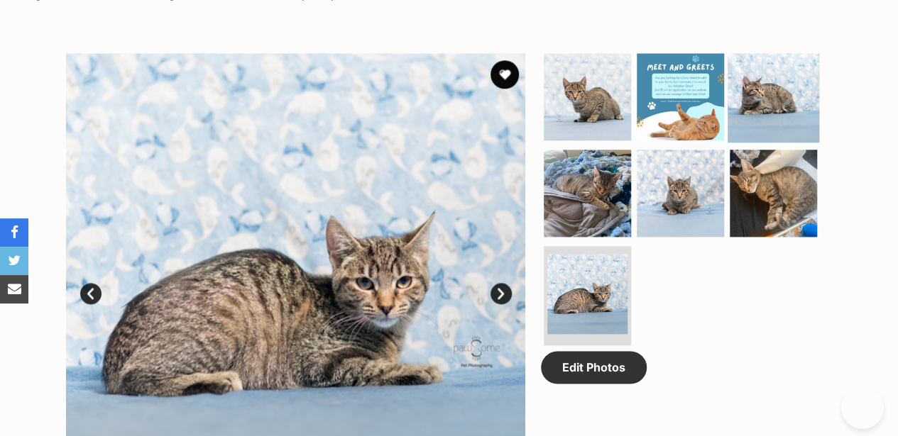
drag, startPoint x: 769, startPoint y: 37, endPoint x: 764, endPoint y: 44, distance: 9.1
click at [769, 51] on img at bounding box center [773, 97] width 92 height 92
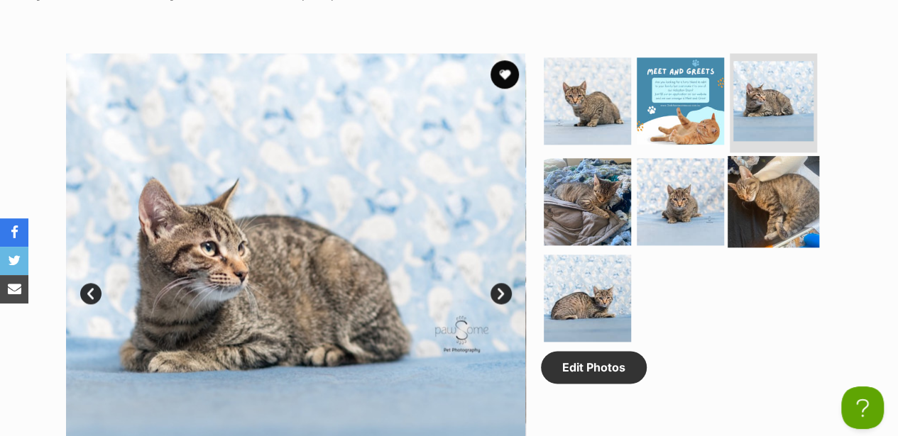
click at [789, 156] on img at bounding box center [773, 202] width 92 height 92
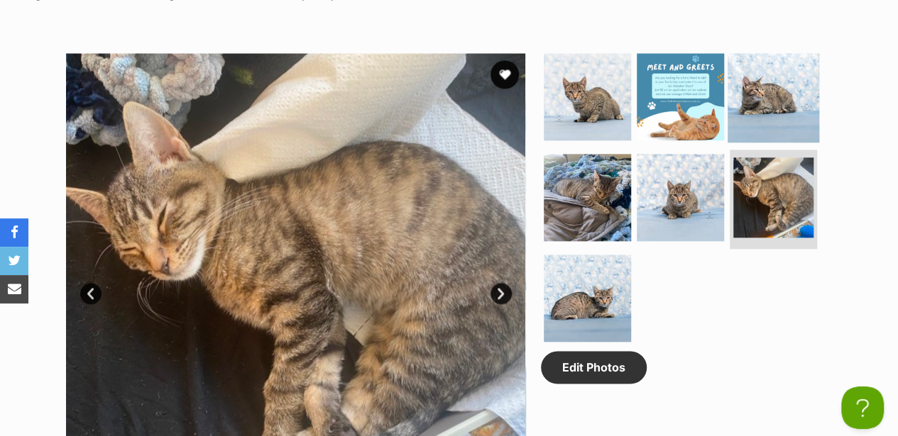
click at [761, 51] on img at bounding box center [773, 97] width 92 height 92
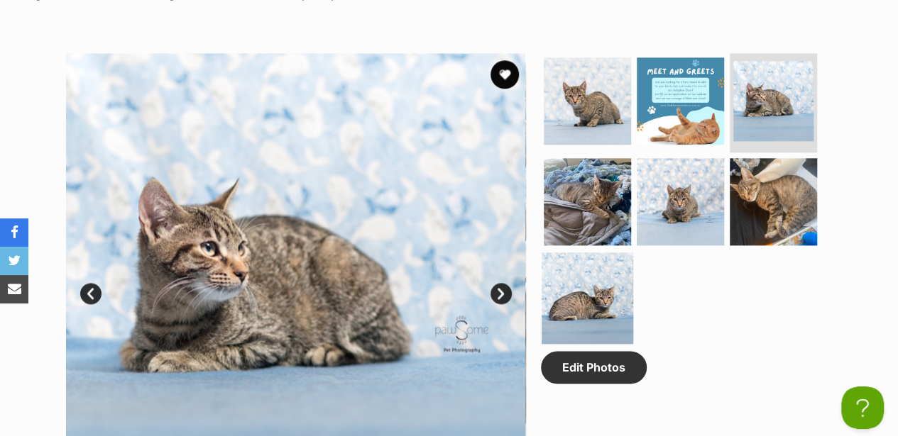
click at [615, 253] on img at bounding box center [588, 299] width 92 height 92
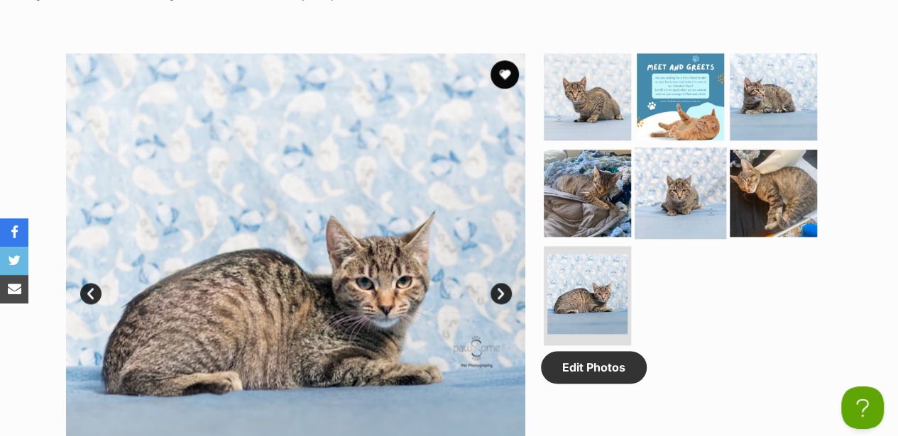
click at [679, 153] on img at bounding box center [680, 194] width 92 height 92
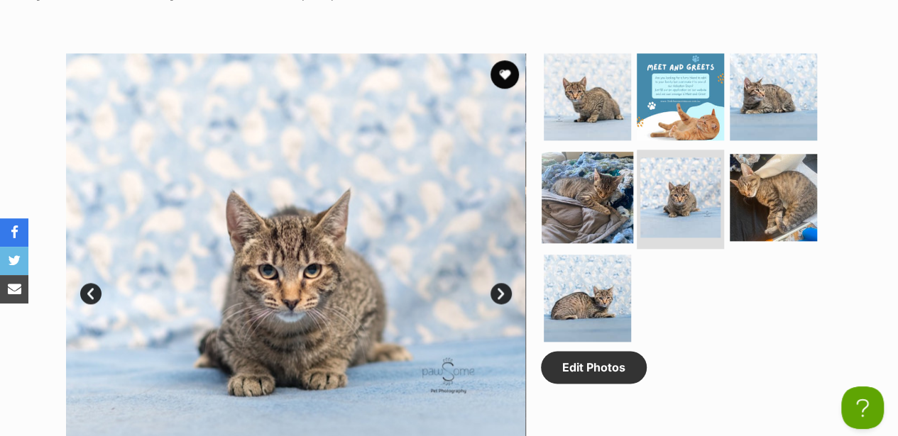
click at [610, 152] on img at bounding box center [588, 198] width 92 height 92
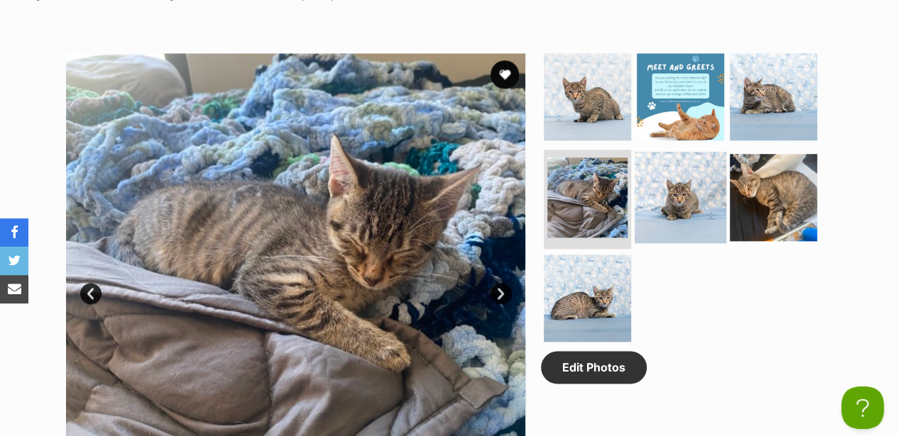
click at [681, 152] on img at bounding box center [680, 198] width 92 height 92
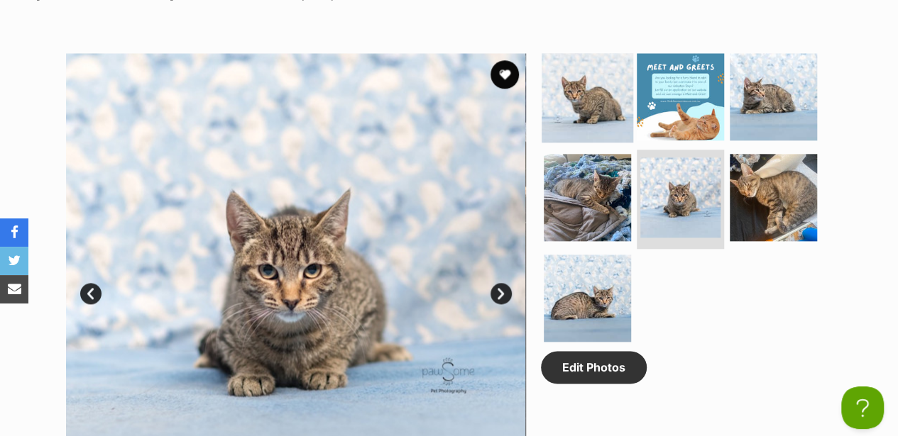
click at [600, 51] on img at bounding box center [588, 97] width 92 height 92
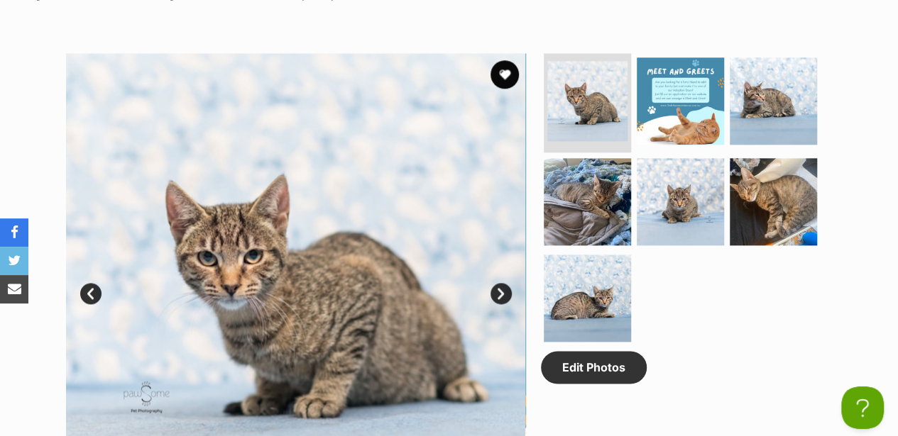
click at [494, 283] on link "Next" at bounding box center [500, 293] width 21 height 21
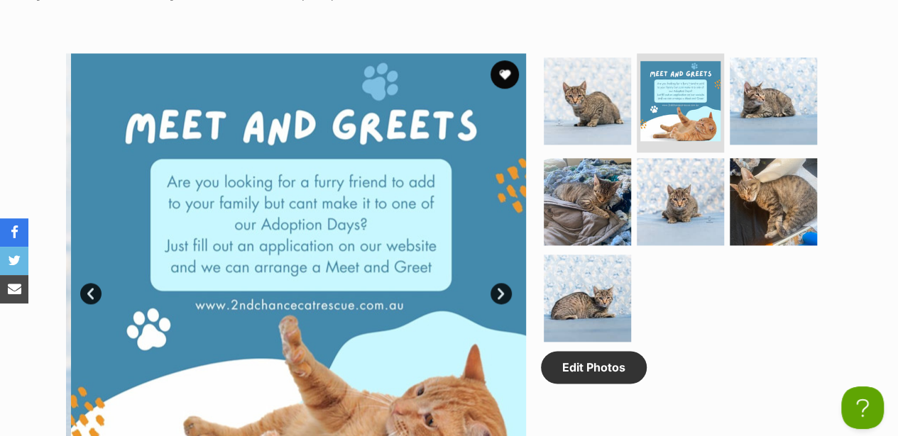
click at [494, 283] on link "Next" at bounding box center [500, 293] width 21 height 21
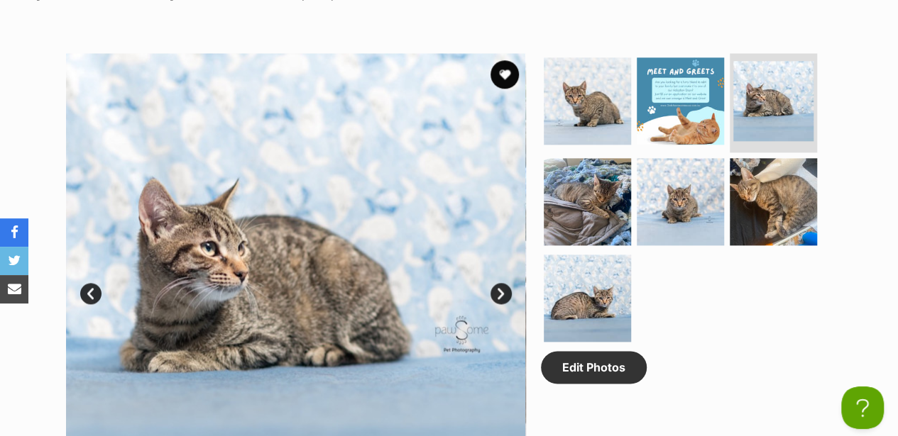
click at [494, 283] on link "Next" at bounding box center [500, 293] width 21 height 21
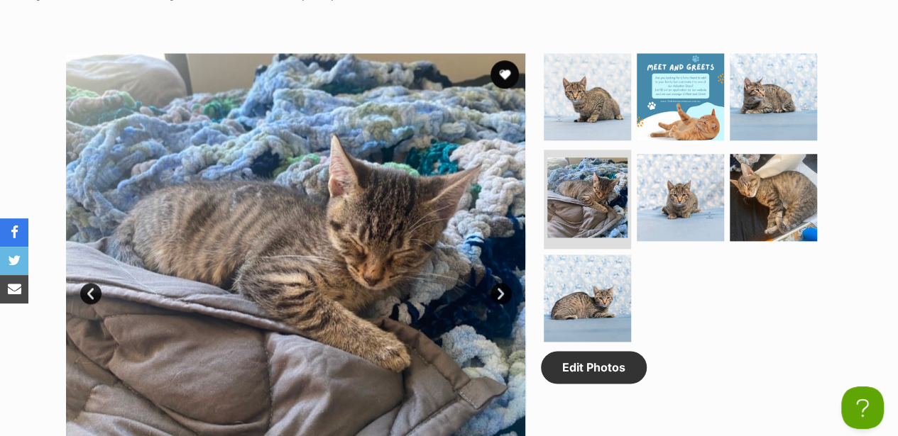
click at [501, 283] on link "Next" at bounding box center [500, 293] width 21 height 21
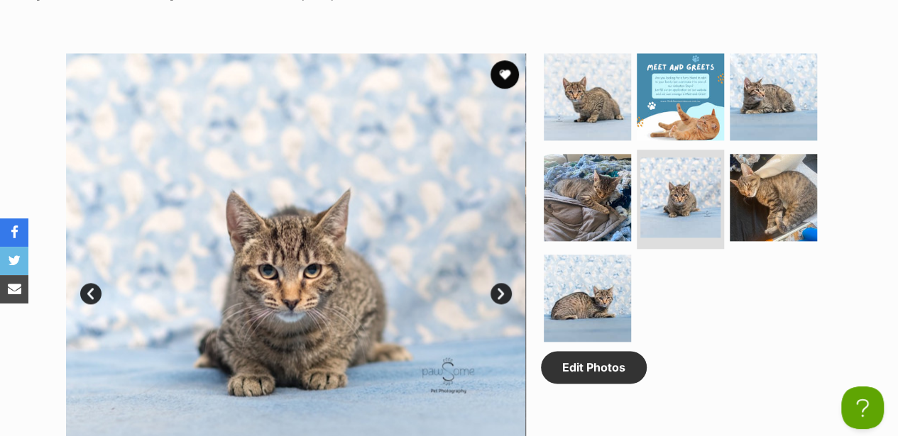
click at [496, 283] on link "Next" at bounding box center [500, 293] width 21 height 21
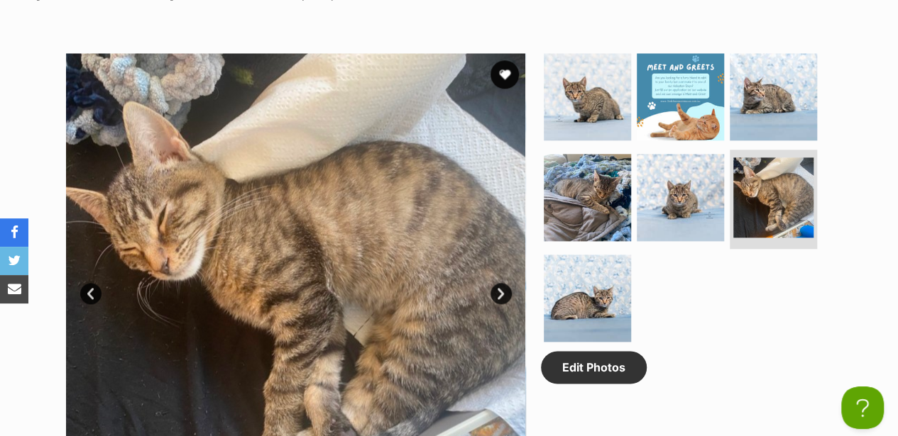
click at [500, 283] on link "Next" at bounding box center [500, 293] width 21 height 21
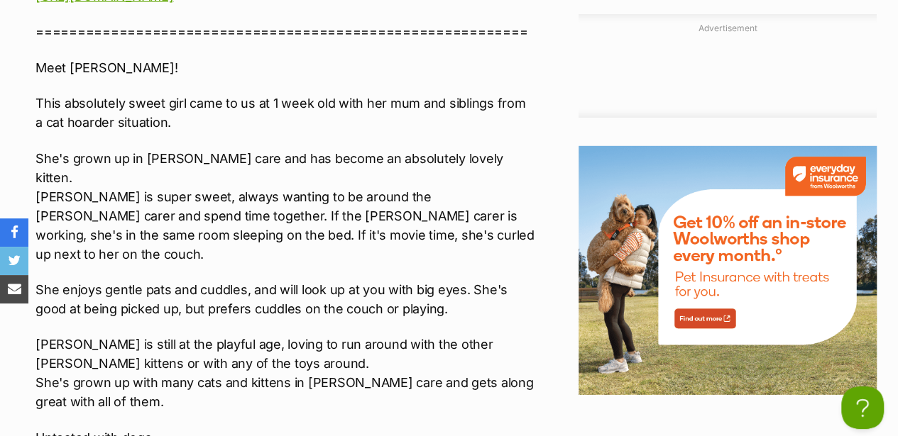
scroll to position [2034, 0]
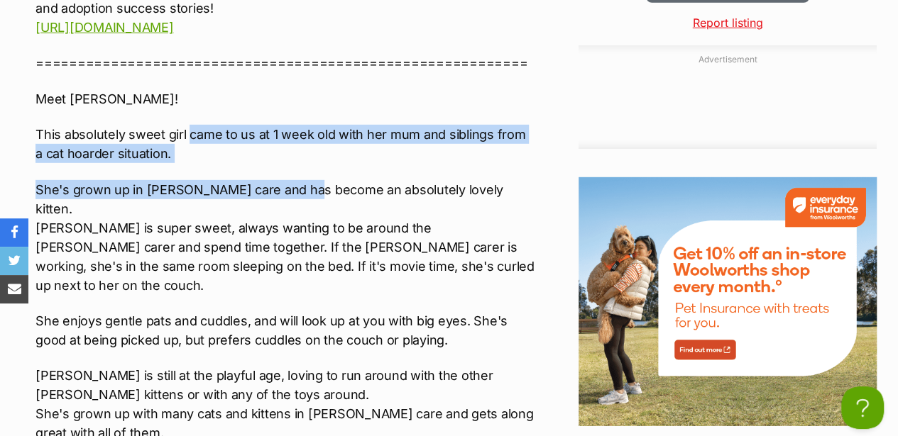
drag, startPoint x: 186, startPoint y: 92, endPoint x: 304, endPoint y: 155, distance: 134.0
click at [304, 155] on div "Interested in Adopting? To express your interest in adopting one of 2nd Chance …" at bounding box center [284, 348] width 499 height 1035
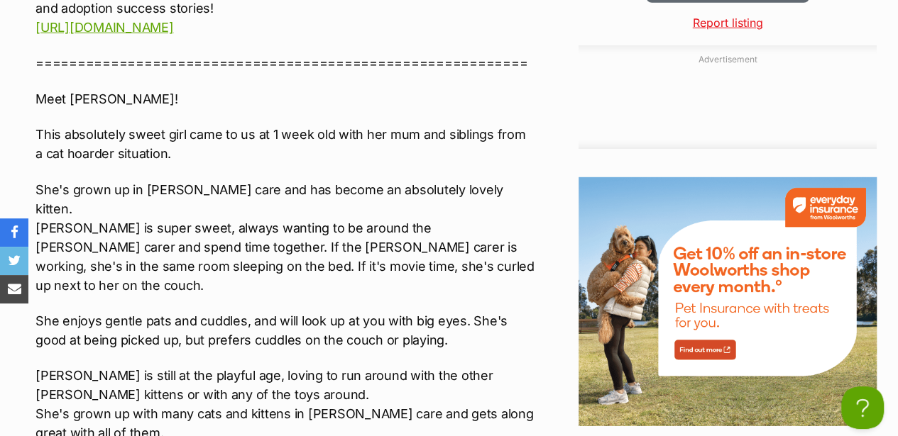
drag, startPoint x: 304, startPoint y: 155, endPoint x: 282, endPoint y: 170, distance: 26.2
click at [282, 180] on p "She's grown up in foster care and has become an absolutely lovely kitten. Rhea …" at bounding box center [284, 237] width 499 height 115
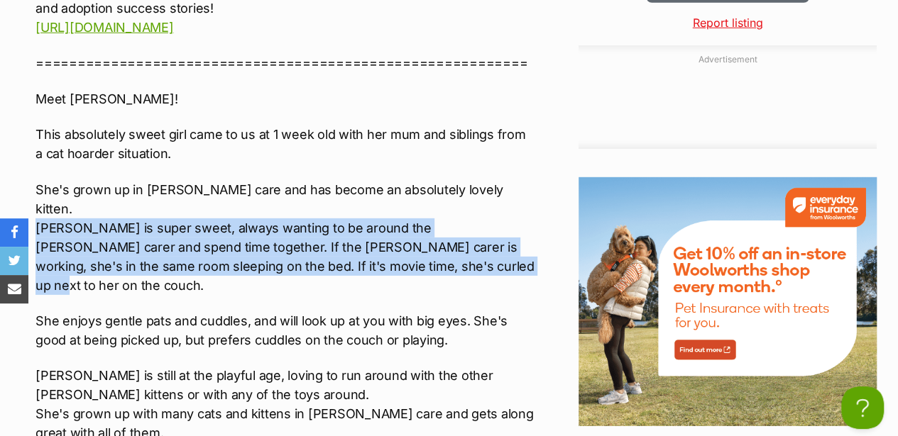
drag, startPoint x: 35, startPoint y: 166, endPoint x: 461, endPoint y: 204, distance: 427.5
click at [461, 204] on p "She's grown up in foster care and has become an absolutely lovely kitten. Rhea …" at bounding box center [284, 237] width 499 height 115
copy p "Rhea is super sweet, always wanting to be around the foster carer and spend tim…"
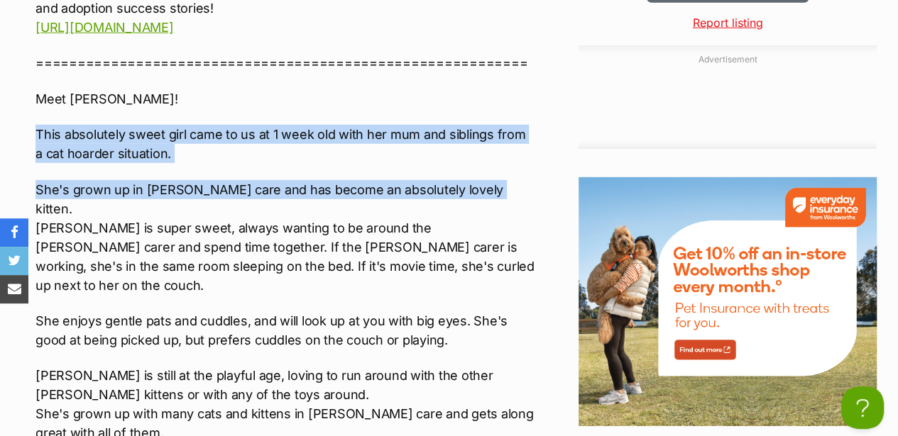
drag, startPoint x: 34, startPoint y: 89, endPoint x: 470, endPoint y: 149, distance: 439.8
copy div "This absolutely sweet girl came to us at 1 week old with her mum and siblings f…"
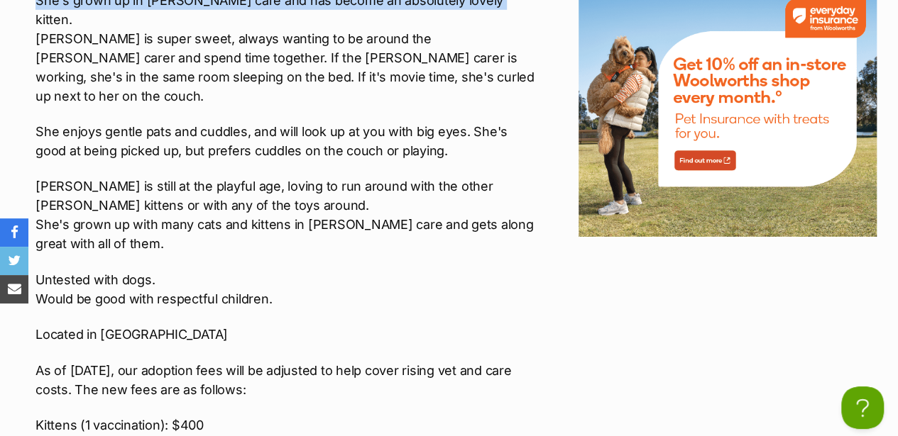
scroll to position [2271, 0]
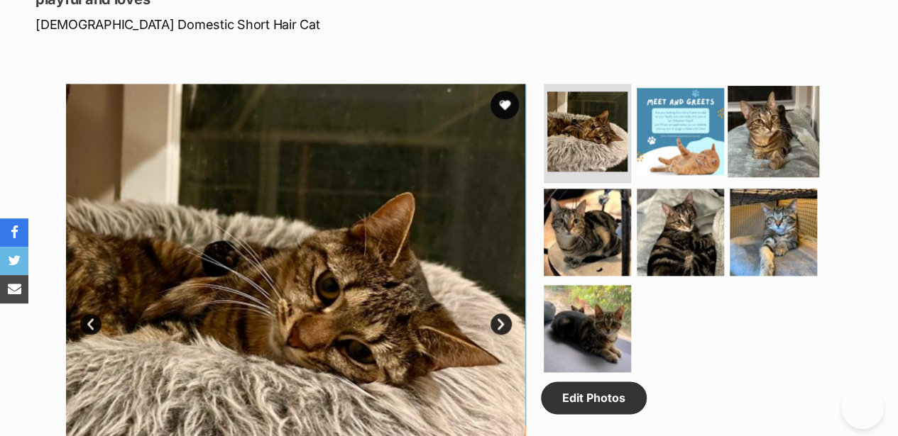
scroll to position [710, 0]
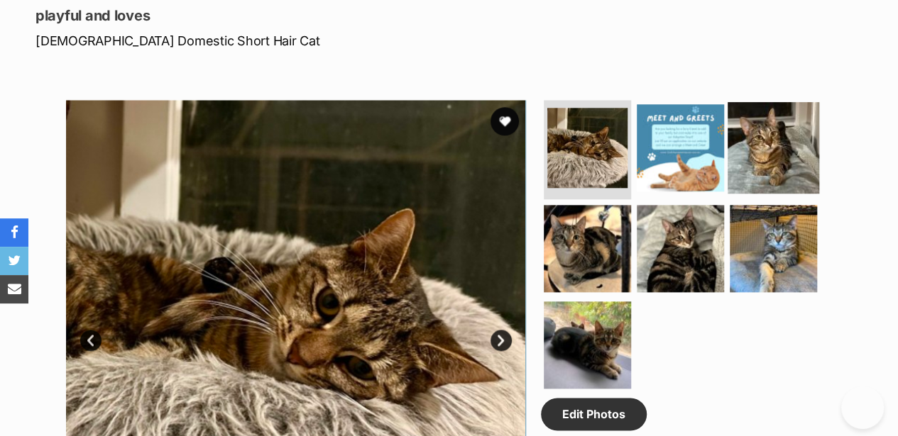
click at [777, 102] on img at bounding box center [773, 148] width 92 height 92
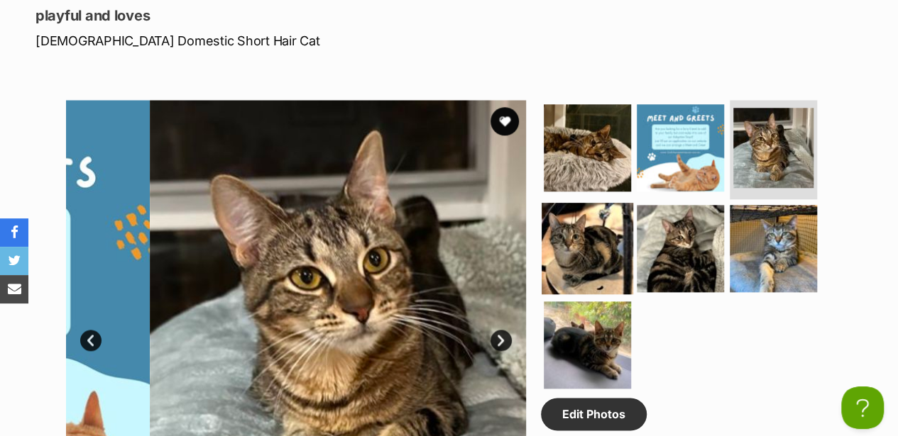
scroll to position [0, 0]
click at [599, 203] on img at bounding box center [588, 249] width 92 height 92
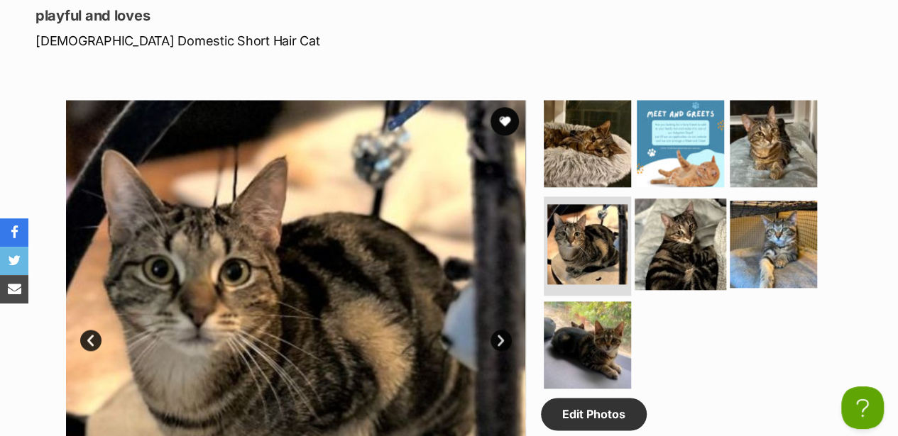
click at [657, 199] on img at bounding box center [680, 245] width 92 height 92
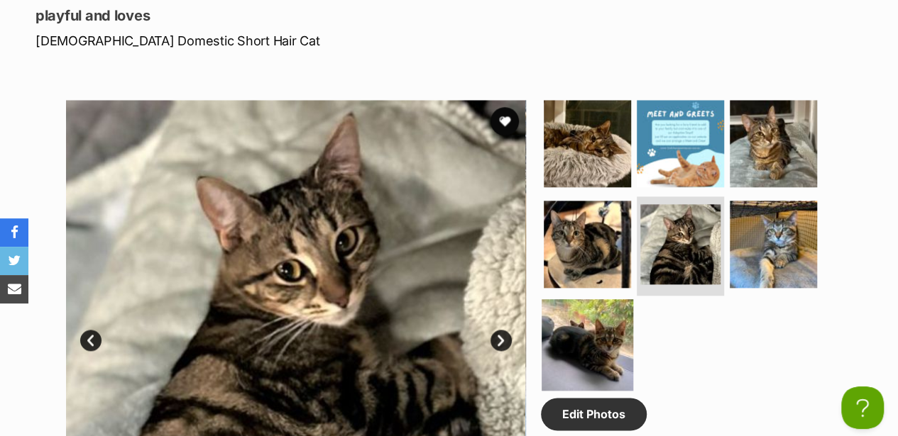
click at [619, 300] on img at bounding box center [588, 346] width 92 height 92
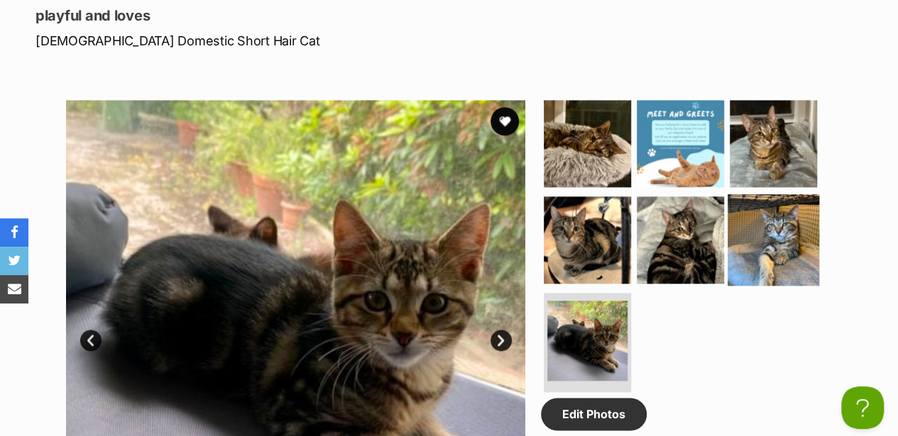
click at [779, 194] on img at bounding box center [773, 240] width 92 height 92
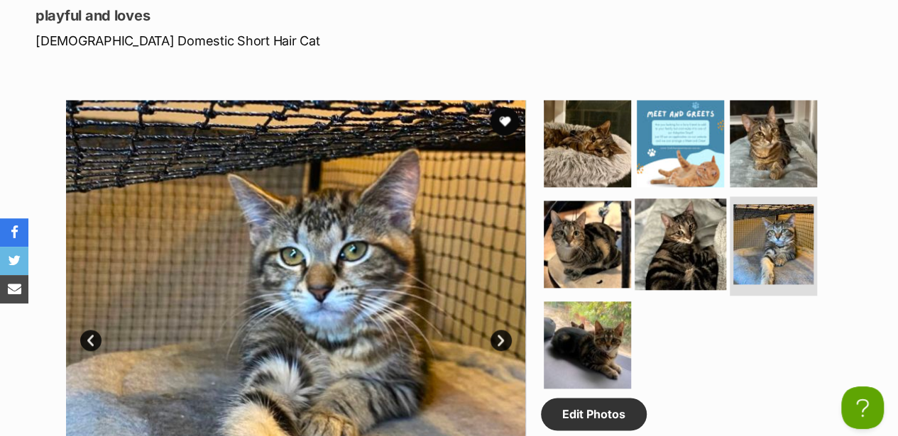
click at [696, 199] on img at bounding box center [680, 245] width 92 height 92
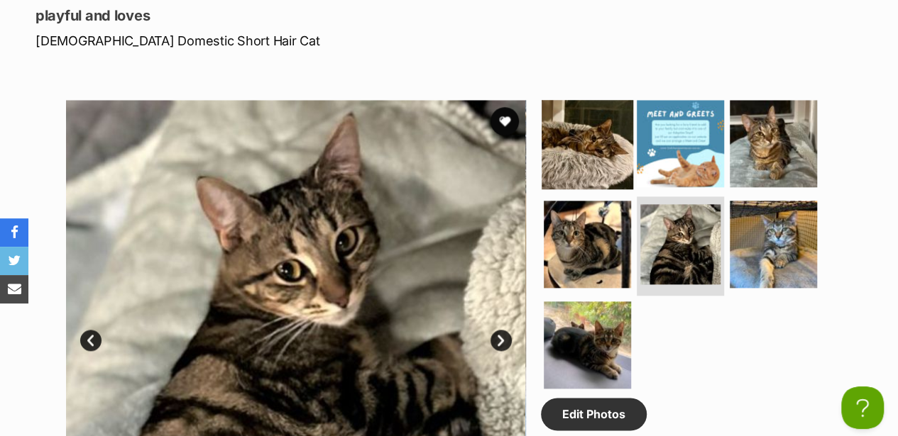
click at [586, 98] on img at bounding box center [588, 144] width 92 height 92
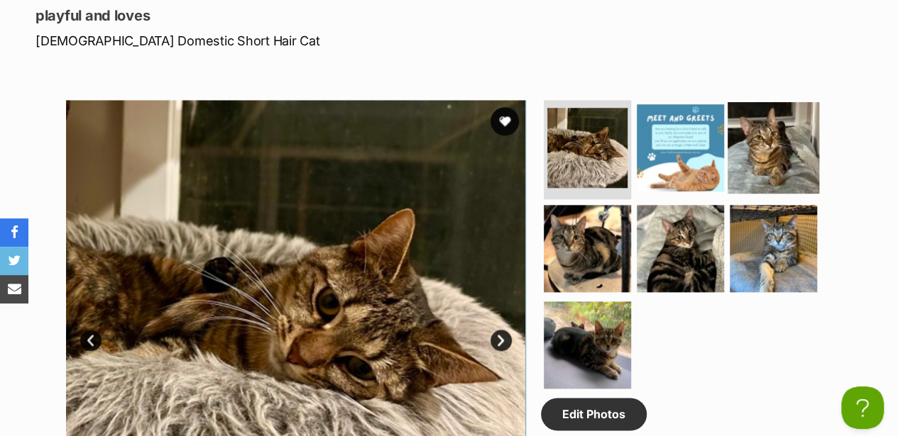
click at [745, 105] on img at bounding box center [773, 148] width 92 height 92
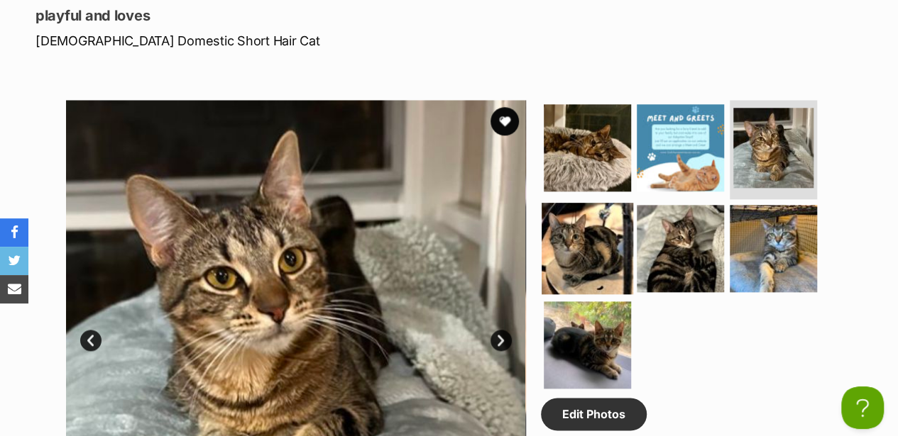
click at [576, 203] on img at bounding box center [588, 249] width 92 height 92
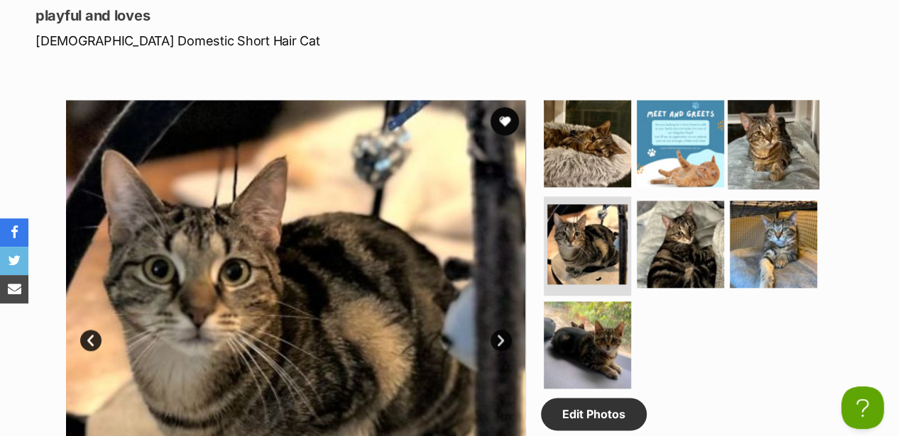
click at [754, 98] on img at bounding box center [773, 144] width 92 height 92
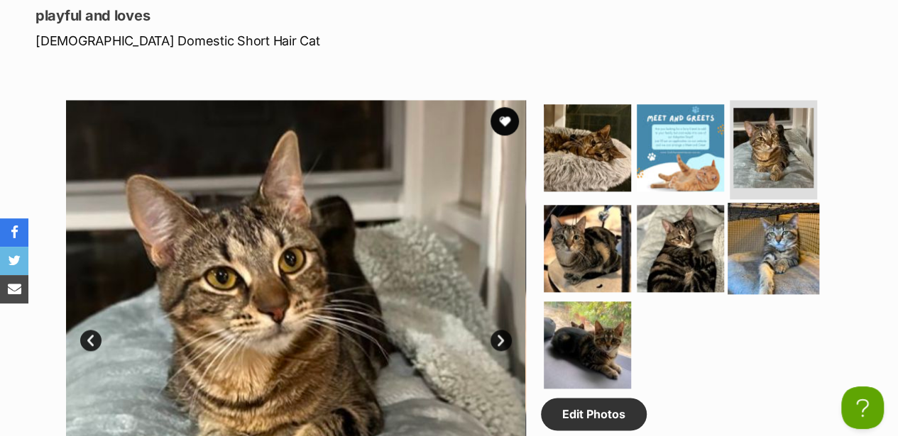
click at [793, 203] on img at bounding box center [773, 249] width 92 height 92
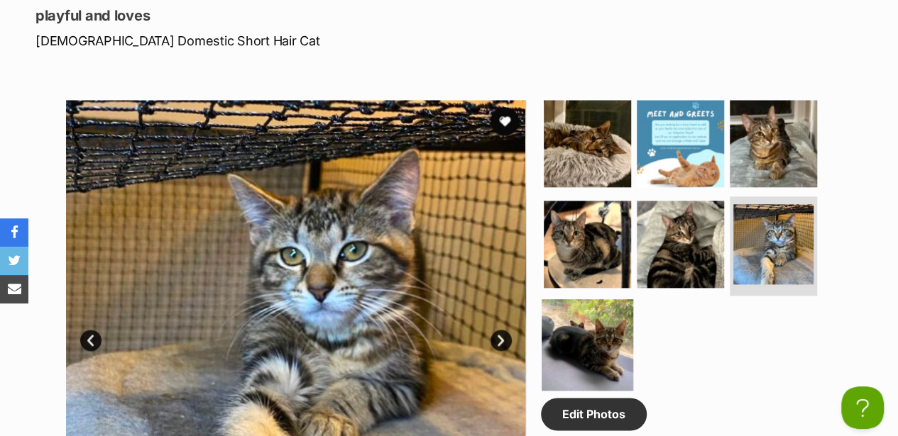
click at [600, 300] on img at bounding box center [588, 346] width 92 height 92
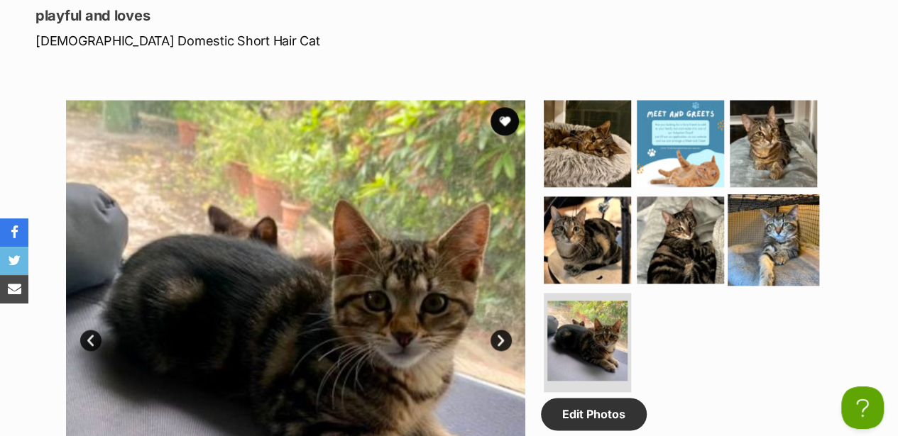
click at [767, 203] on img at bounding box center [773, 240] width 92 height 92
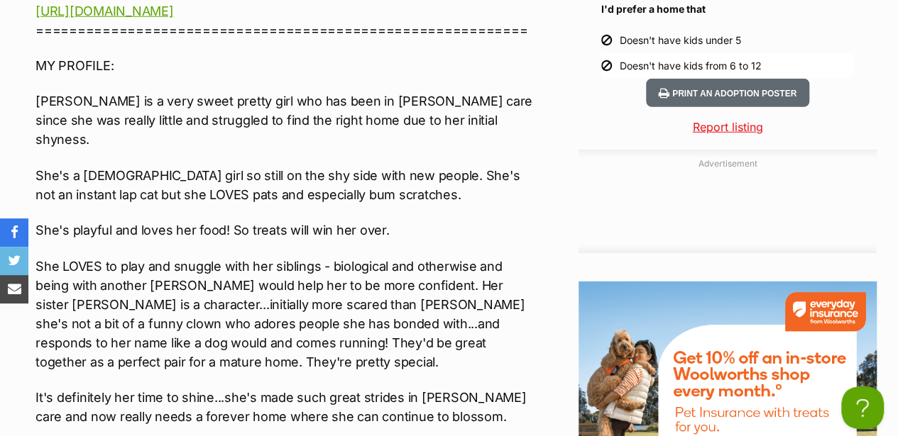
scroll to position [2034, 0]
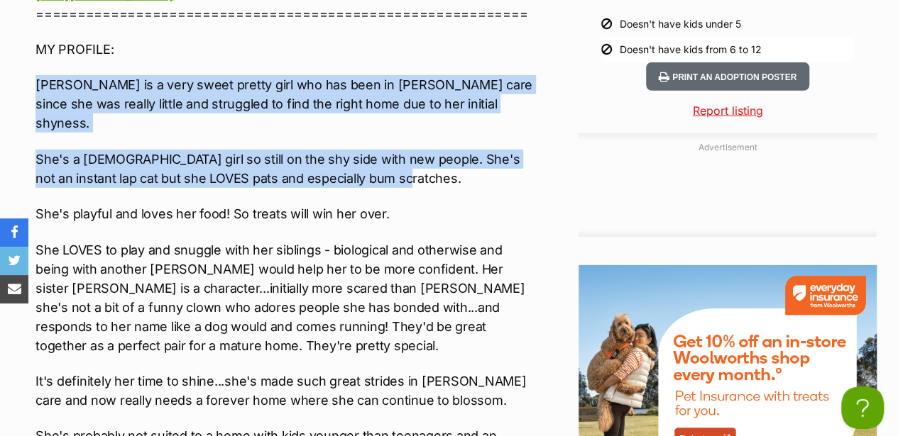
drag, startPoint x: 35, startPoint y: 38, endPoint x: 412, endPoint y: 119, distance: 384.9
click at [412, 119] on div "Interested in Adopting? To express your interest in adopting one of 2nd Chance …" at bounding box center [284, 342] width 499 height 1089
drag, startPoint x: 412, startPoint y: 119, endPoint x: 326, endPoint y: 62, distance: 102.8
copy div "Sadie is a very sweet pretty girl who has been in foster care since she was rea…"
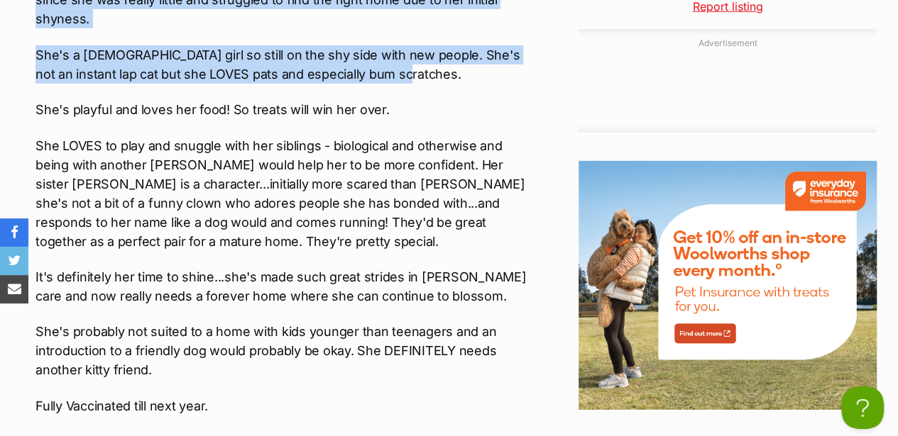
scroll to position [2129, 0]
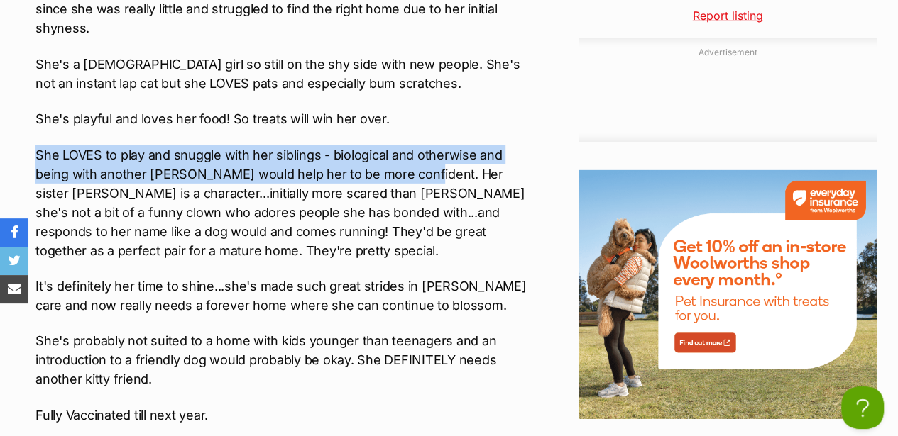
drag, startPoint x: 36, startPoint y: 92, endPoint x: 402, endPoint y: 111, distance: 366.1
click at [402, 145] on p "She LOVES to play and snuggle with her siblings - biological and otherwise and …" at bounding box center [284, 202] width 499 height 115
drag, startPoint x: 402, startPoint y: 111, endPoint x: 357, endPoint y: 102, distance: 45.7
copy p "She LOVES to play and snuggle with her siblings - biological and otherwise and …"
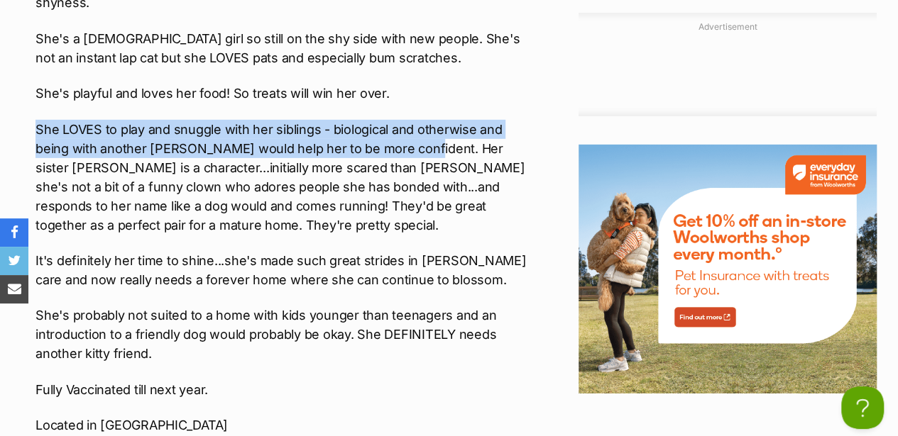
scroll to position [2224, 0]
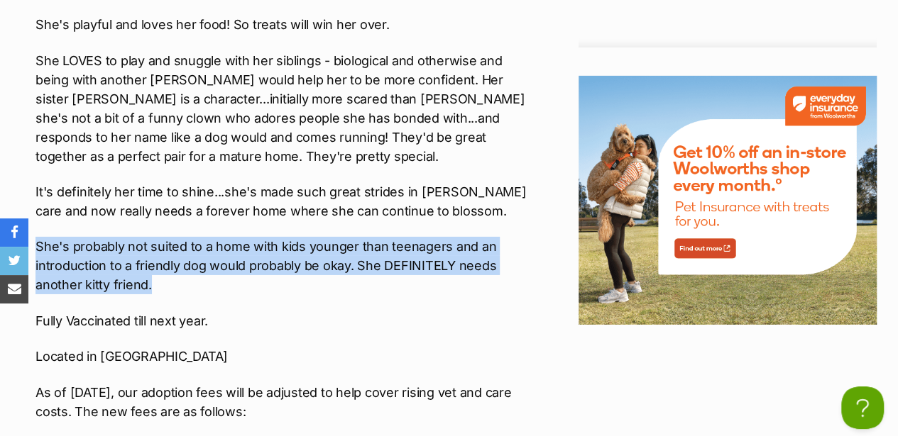
drag, startPoint x: 35, startPoint y: 184, endPoint x: 377, endPoint y: 217, distance: 343.0
click at [377, 237] on p "She's probably not suited to a home with kids younger than teenagers and an int…" at bounding box center [284, 265] width 499 height 57
drag, startPoint x: 377, startPoint y: 217, endPoint x: 309, endPoint y: 199, distance: 69.7
copy p "She's probably not suited to a home with kids younger than teenagers and an int…"
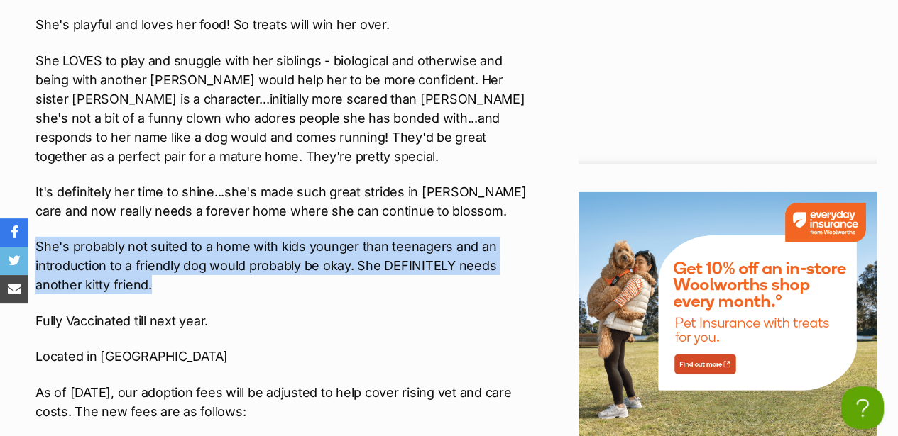
scroll to position [0, 0]
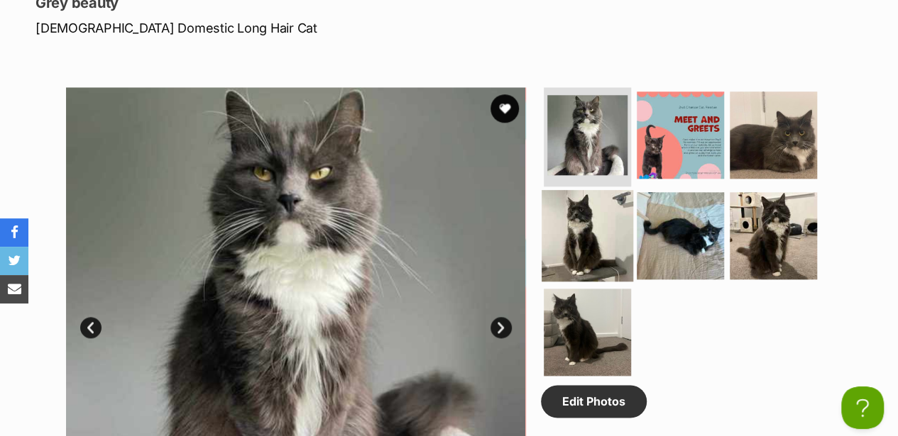
scroll to position [710, 0]
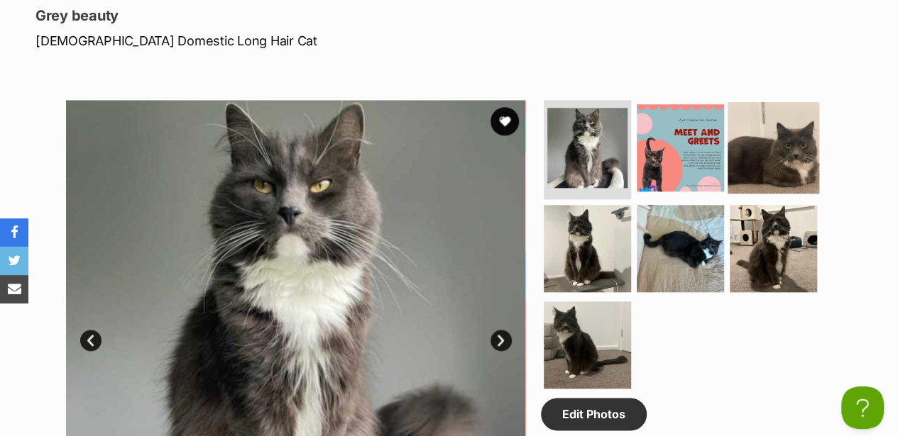
click at [762, 102] on img at bounding box center [773, 148] width 92 height 92
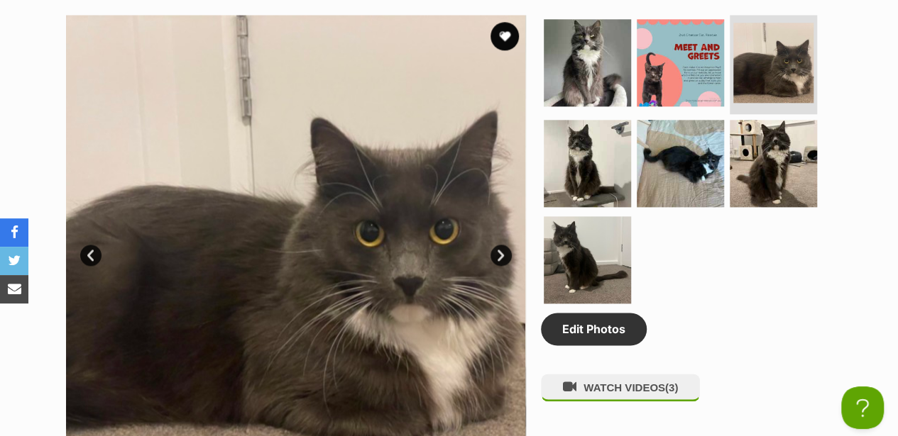
scroll to position [804, 0]
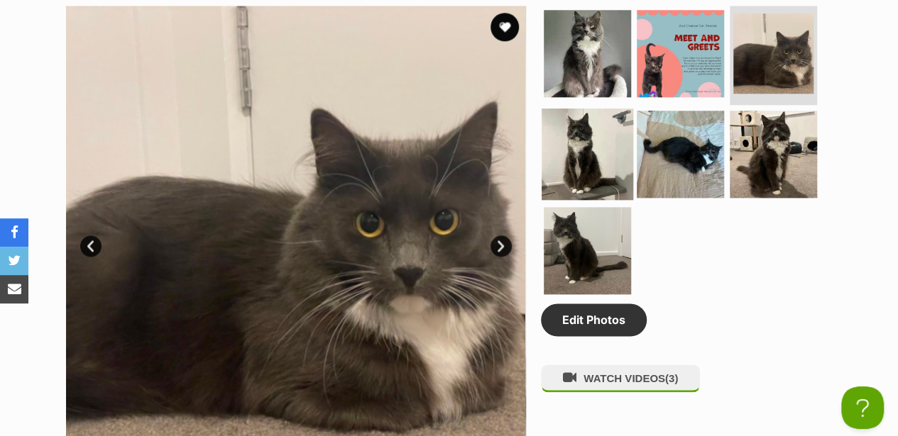
click at [573, 109] on img at bounding box center [588, 155] width 92 height 92
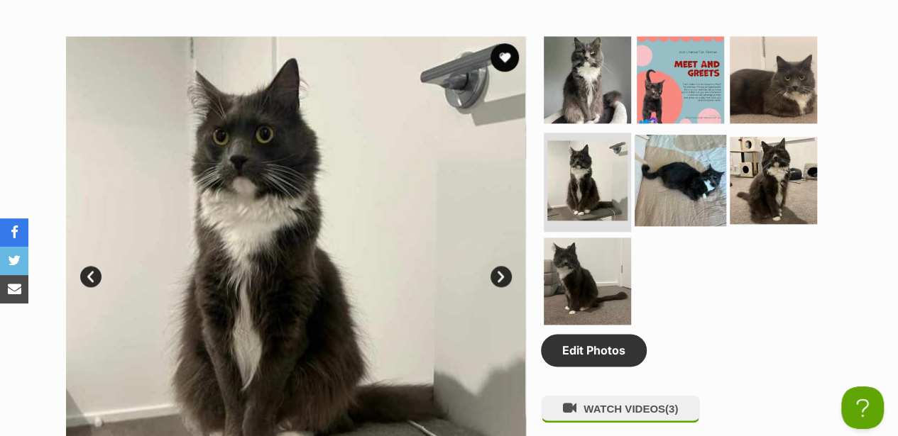
scroll to position [757, 0]
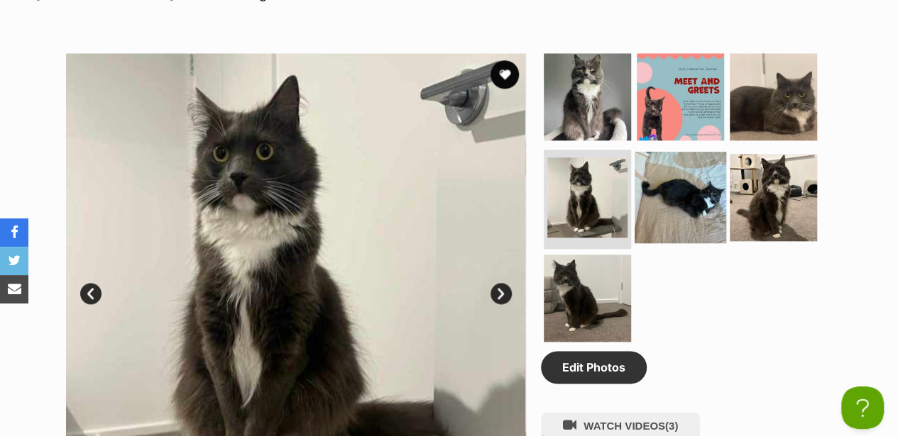
click at [705, 152] on img at bounding box center [680, 198] width 92 height 92
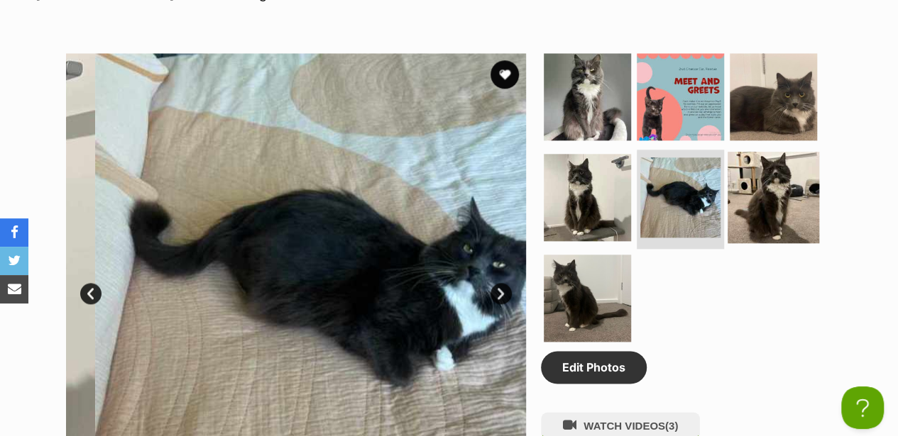
click at [773, 152] on img at bounding box center [773, 198] width 92 height 92
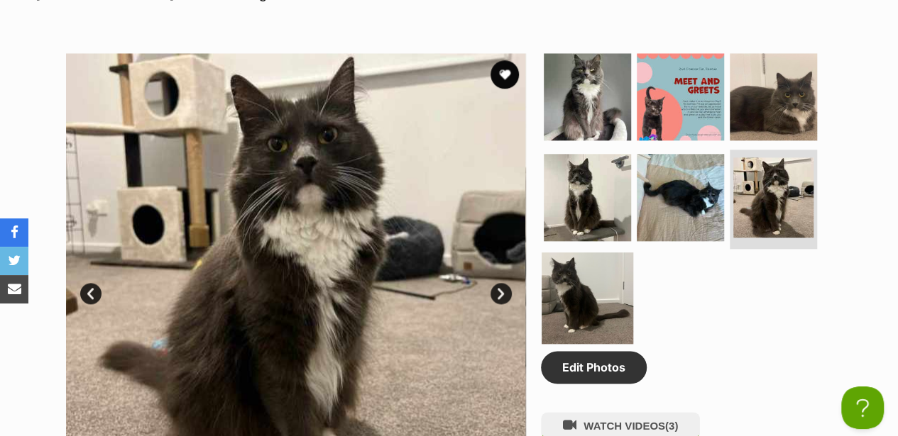
click at [609, 253] on img at bounding box center [588, 299] width 92 height 92
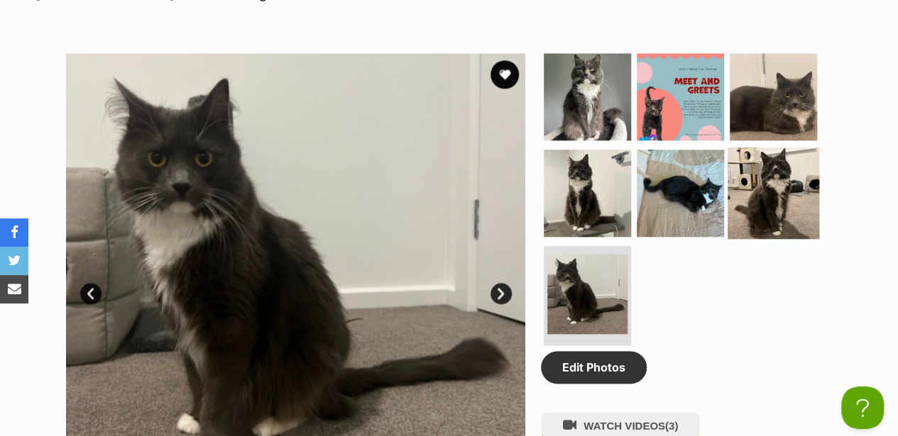
click at [784, 161] on img at bounding box center [773, 194] width 92 height 92
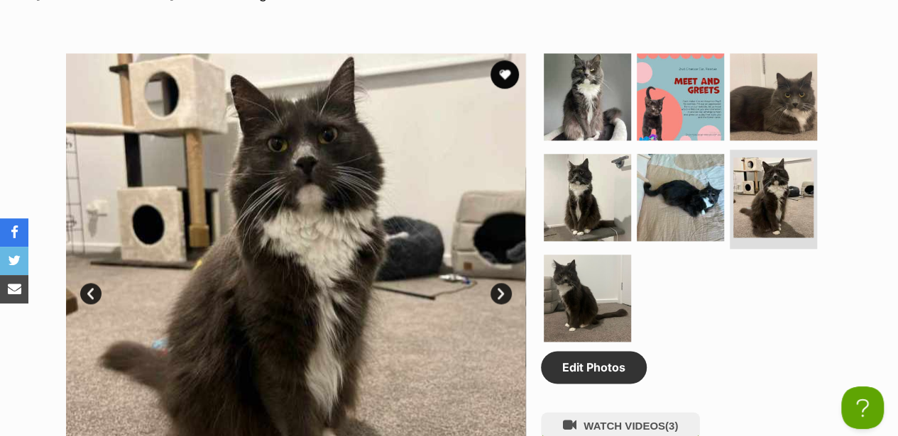
click at [562, 60] on img at bounding box center [587, 96] width 87 height 87
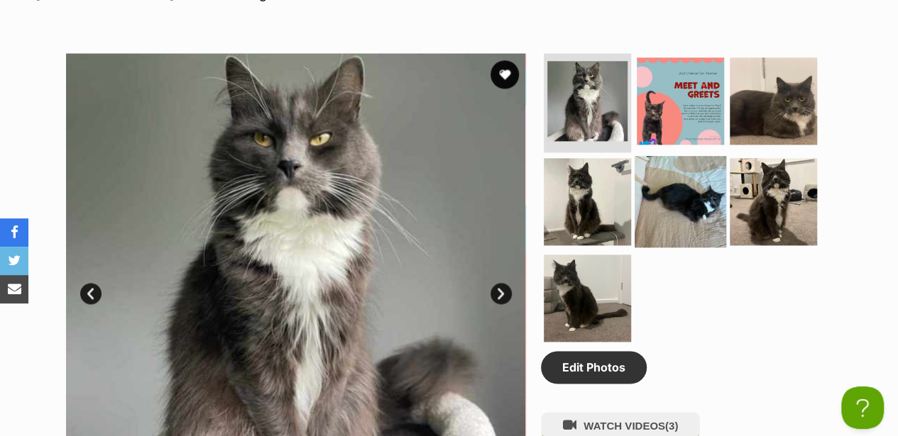
click at [660, 165] on img at bounding box center [680, 202] width 92 height 92
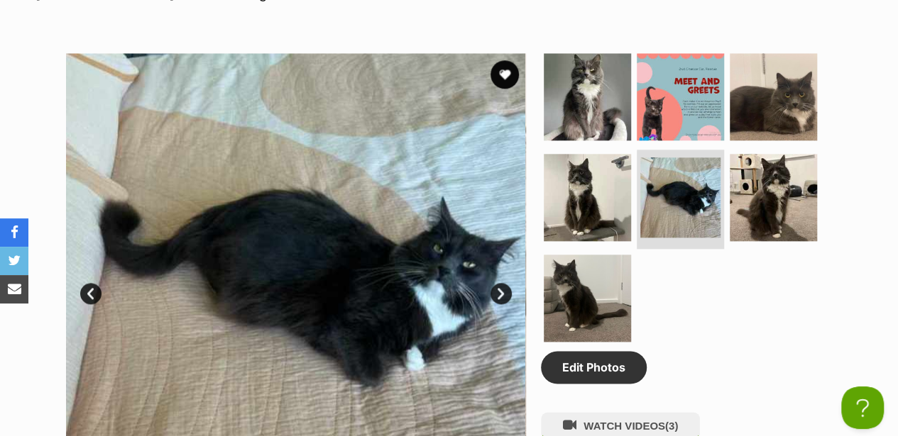
click at [631, 197] on ul at bounding box center [686, 201] width 291 height 297
click at [596, 253] on img at bounding box center [588, 299] width 92 height 92
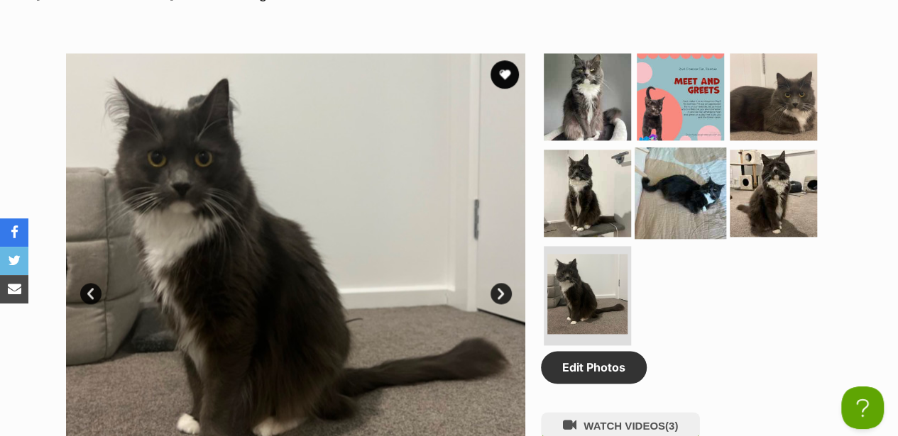
click at [683, 148] on img at bounding box center [680, 194] width 92 height 92
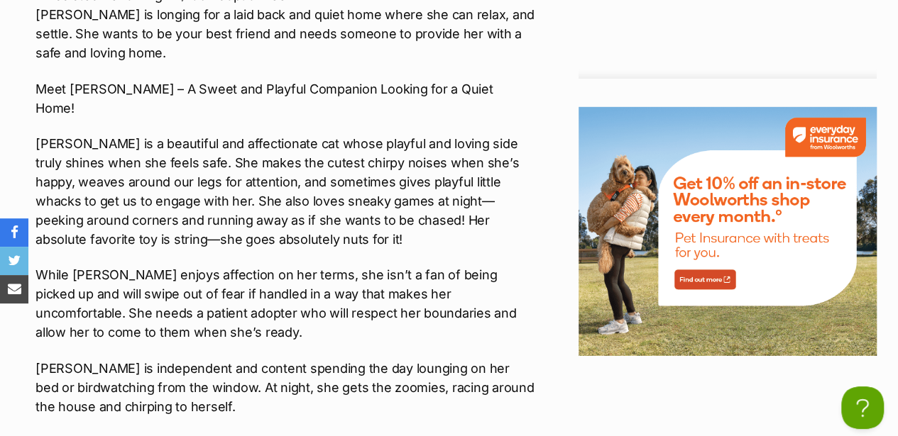
scroll to position [2129, 0]
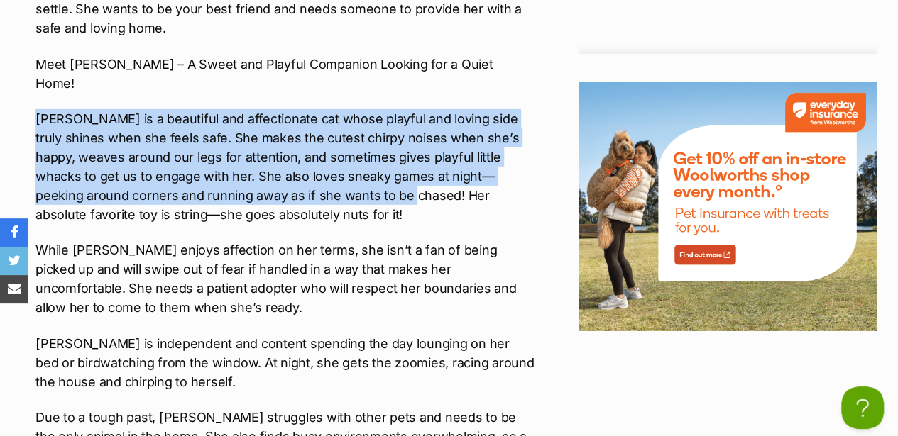
drag, startPoint x: 36, startPoint y: 55, endPoint x: 318, endPoint y: 131, distance: 292.0
click at [318, 131] on p "Rosie is a beautiful and affectionate cat whose playful and loving side truly s…" at bounding box center [284, 166] width 499 height 115
copy p "Rosie is a beautiful and affectionate cat whose playful and loving side truly s…"
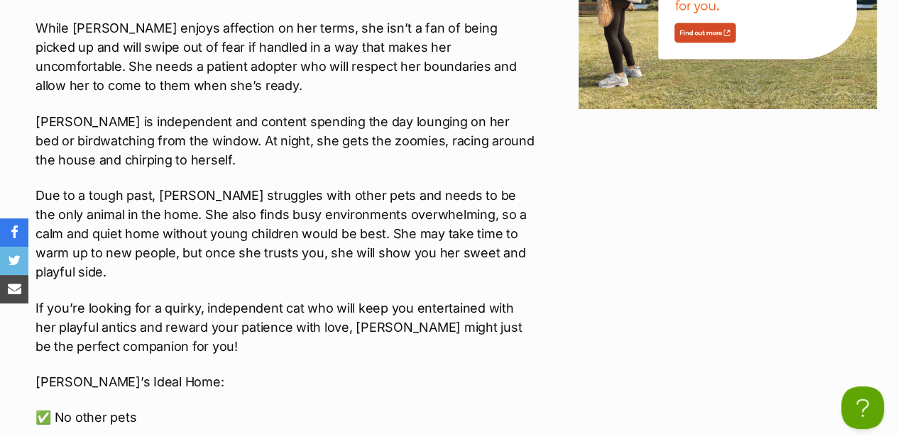
scroll to position [2366, 0]
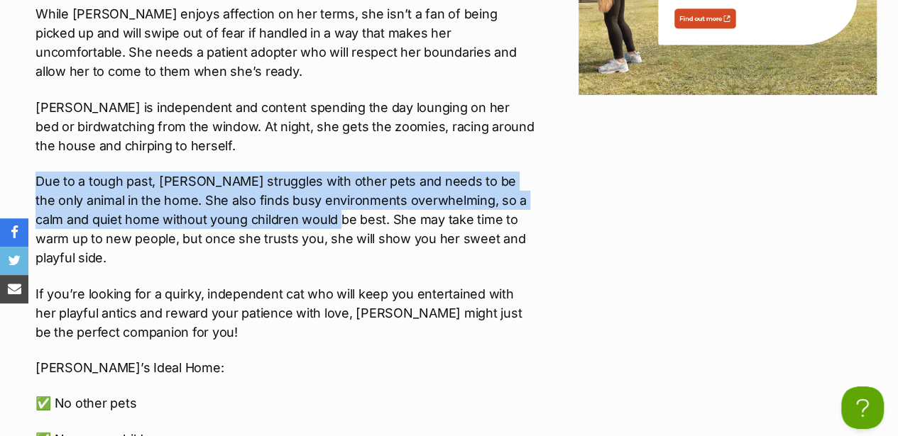
drag, startPoint x: 39, startPoint y: 118, endPoint x: 297, endPoint y: 158, distance: 260.7
click at [297, 172] on p "Due to a tough past, Rosie struggles with other pets and needs to be the only a…" at bounding box center [284, 220] width 499 height 96
drag, startPoint x: 297, startPoint y: 158, endPoint x: 226, endPoint y: 138, distance: 73.7
copy p "Due to a tough past, Rosie struggles with other pets and needs to be the only a…"
click at [194, 172] on p "Due to a tough past, Rosie struggles with other pets and needs to be the only a…" at bounding box center [284, 220] width 499 height 96
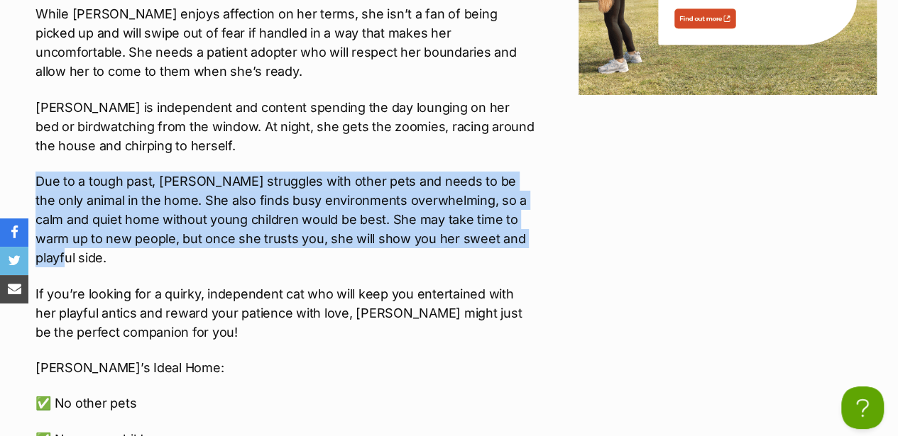
drag, startPoint x: 34, startPoint y: 118, endPoint x: 490, endPoint y: 172, distance: 458.8
drag, startPoint x: 490, startPoint y: 172, endPoint x: 410, endPoint y: 160, distance: 80.3
copy p "Due to a tough past, Rosie struggles with other pets and needs to be the only a…"
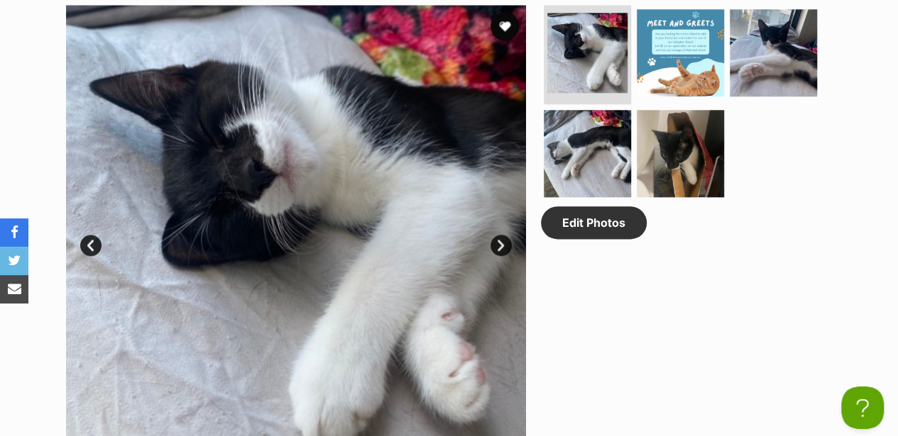
scroll to position [757, 0]
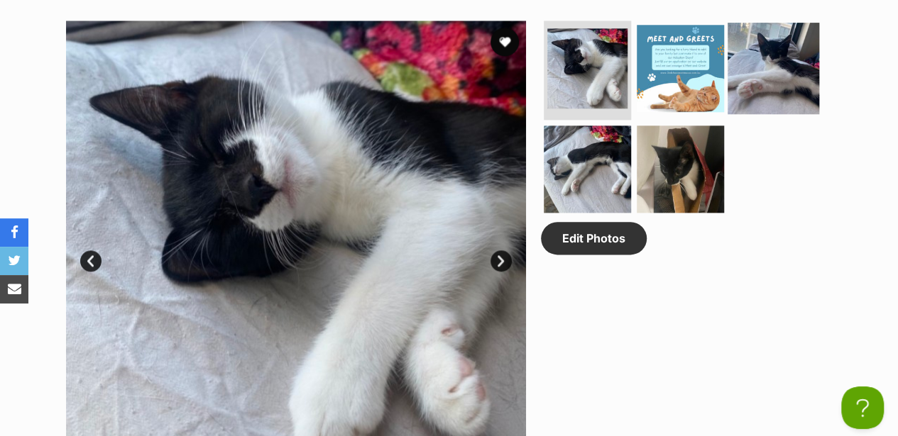
click at [799, 37] on img at bounding box center [773, 69] width 92 height 92
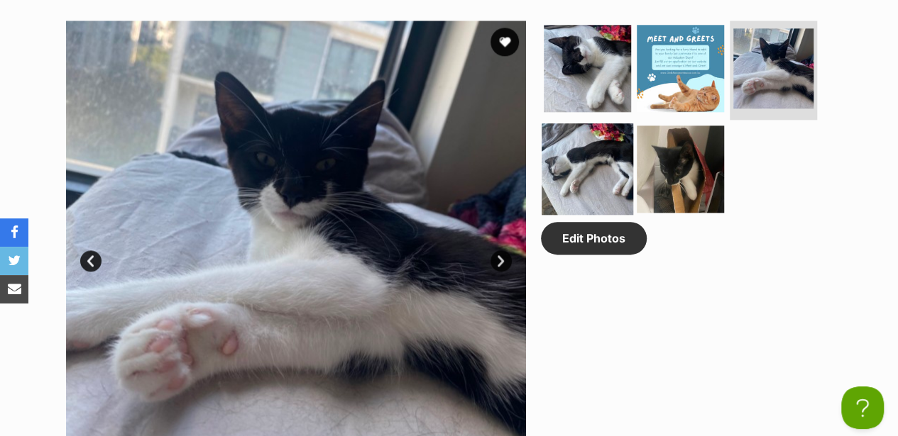
click at [575, 131] on img at bounding box center [588, 169] width 92 height 92
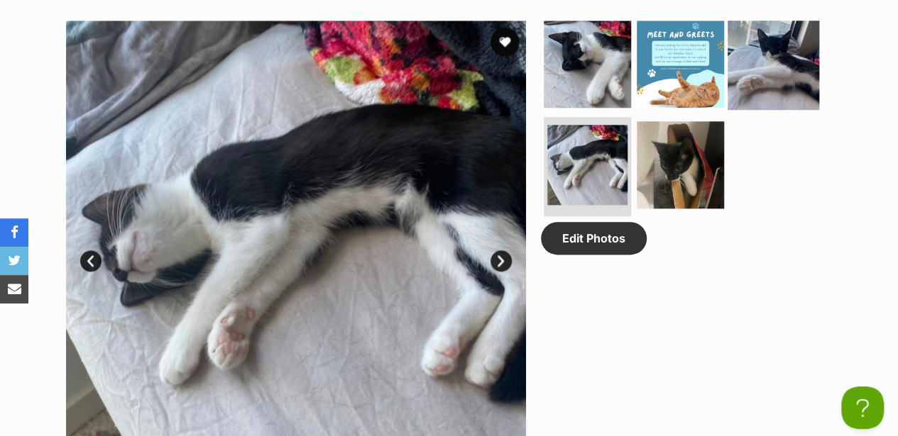
click at [740, 64] on img at bounding box center [773, 64] width 92 height 92
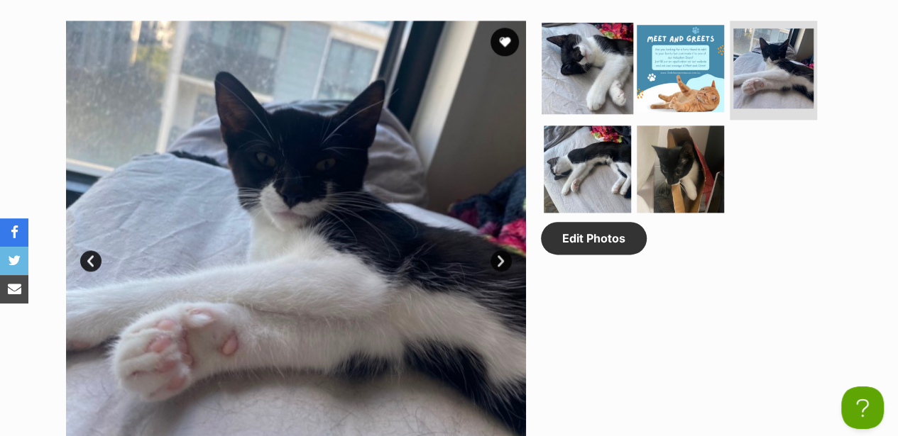
click at [562, 59] on img at bounding box center [588, 69] width 92 height 92
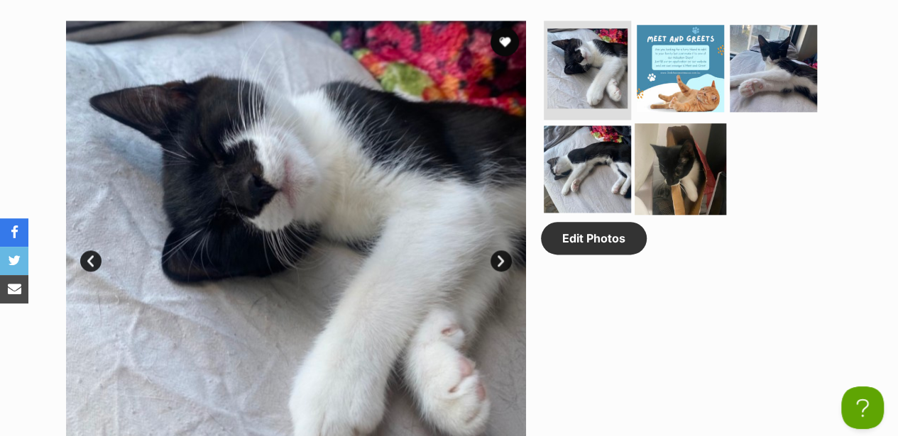
click at [656, 123] on img at bounding box center [680, 169] width 92 height 92
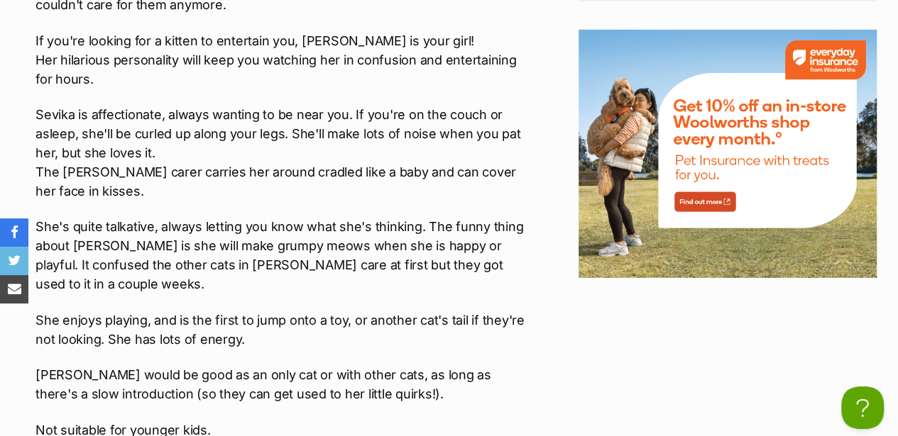
scroll to position [2082, 0]
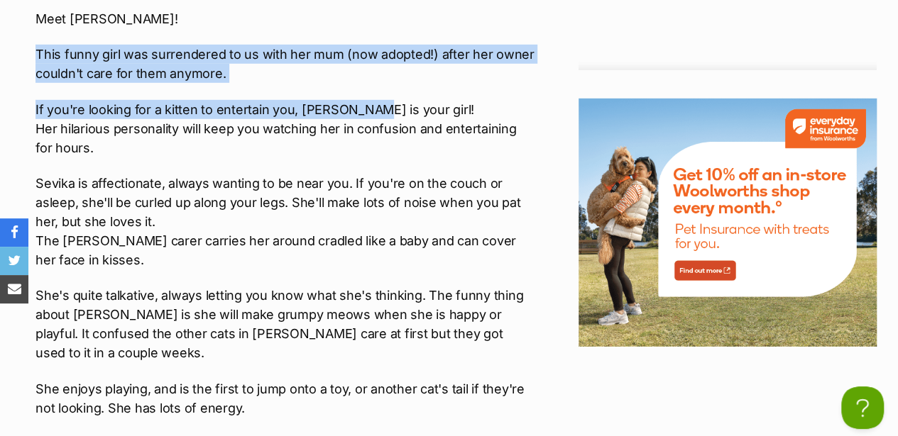
drag, startPoint x: 34, startPoint y: 43, endPoint x: 358, endPoint y: 92, distance: 327.9
drag, startPoint x: 358, startPoint y: 92, endPoint x: 302, endPoint y: 109, distance: 58.8
click at [302, 109] on p "If you're looking for a kitten to entertain you, Sevika is your girl! Her hilar…" at bounding box center [284, 128] width 499 height 57
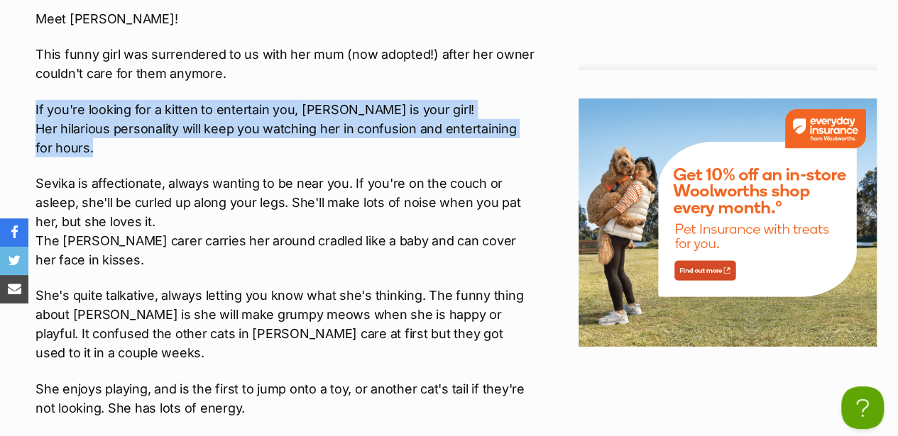
drag, startPoint x: 35, startPoint y: 99, endPoint x: 466, endPoint y: 137, distance: 433.2
copy p "If you're looking for a kitten to entertain you, Sevika is your girl! Her hilar…"
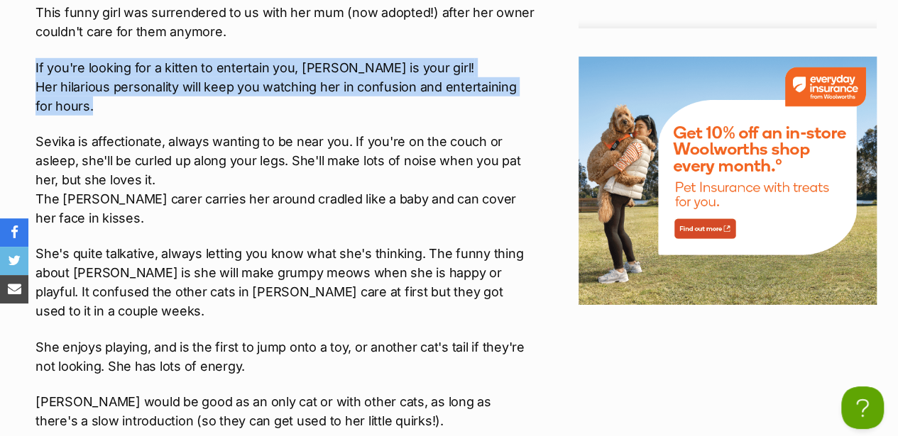
scroll to position [2224, 0]
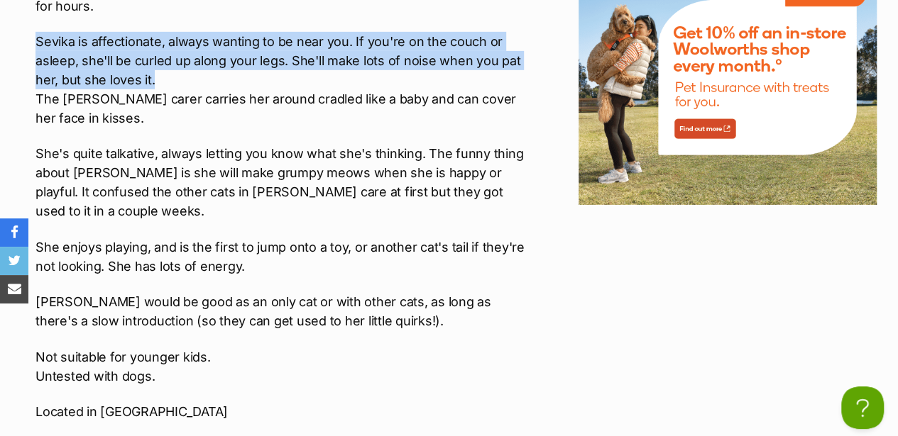
drag, startPoint x: 38, startPoint y: 34, endPoint x: 325, endPoint y: 72, distance: 289.3
click at [325, 72] on p "Sevika is affectionate, always wanting to be near you. If you're on the couch o…" at bounding box center [284, 80] width 499 height 96
copy p "Sevika is affectionate, always wanting to be near you. If you're on the couch o…"
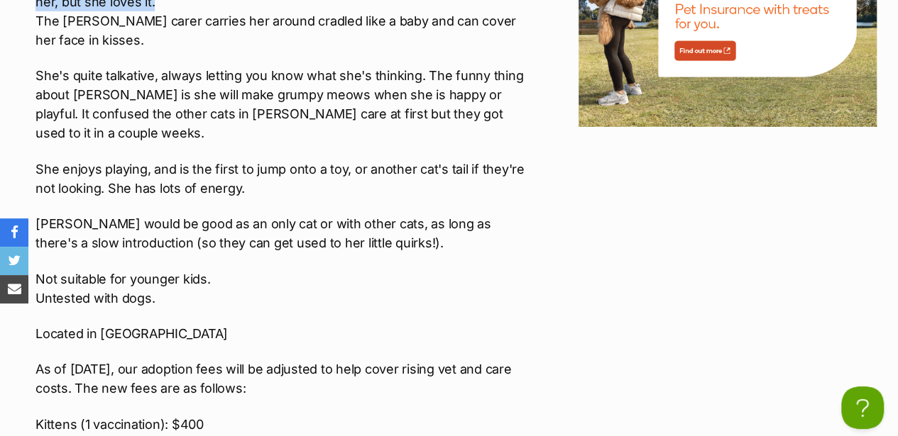
scroll to position [2318, 0]
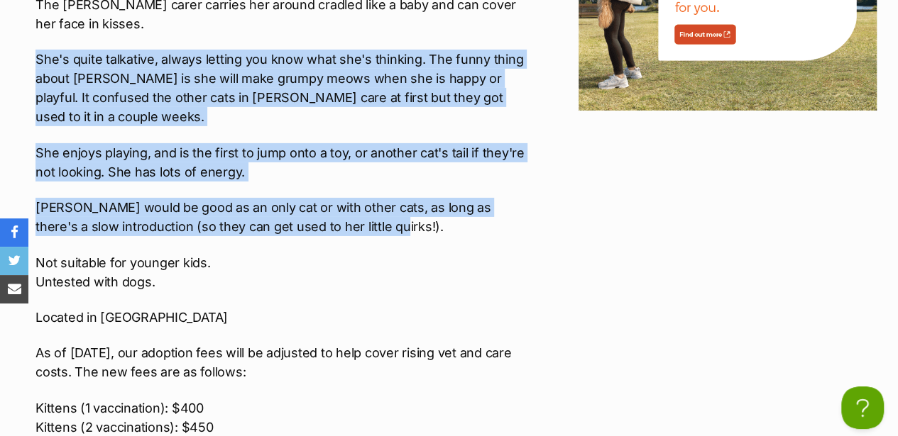
drag, startPoint x: 37, startPoint y: 51, endPoint x: 380, endPoint y: 216, distance: 380.9
click at [380, 216] on div "Interested in Adopting? To express your interest in adopting one of 2nd Chance …" at bounding box center [284, 87] width 499 height 1145
drag, startPoint x: 380, startPoint y: 216, endPoint x: 314, endPoint y: 209, distance: 66.4
copy div "She's quite talkative, always letting you know what she's thinking. The funny t…"
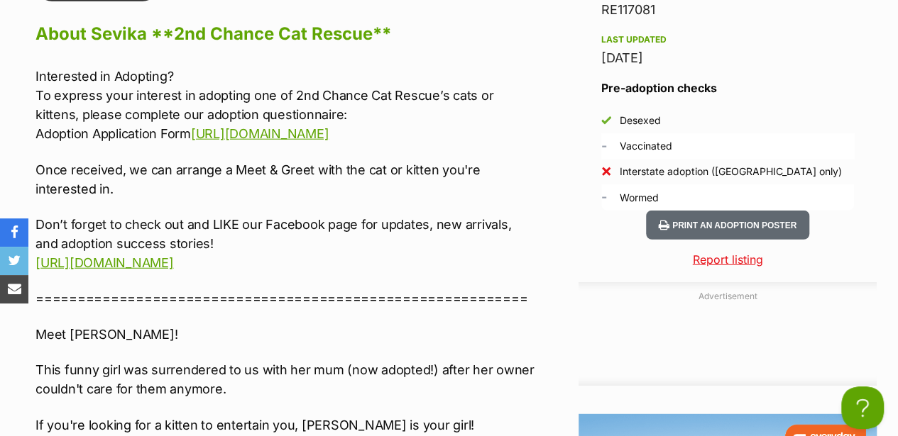
scroll to position [1750, 0]
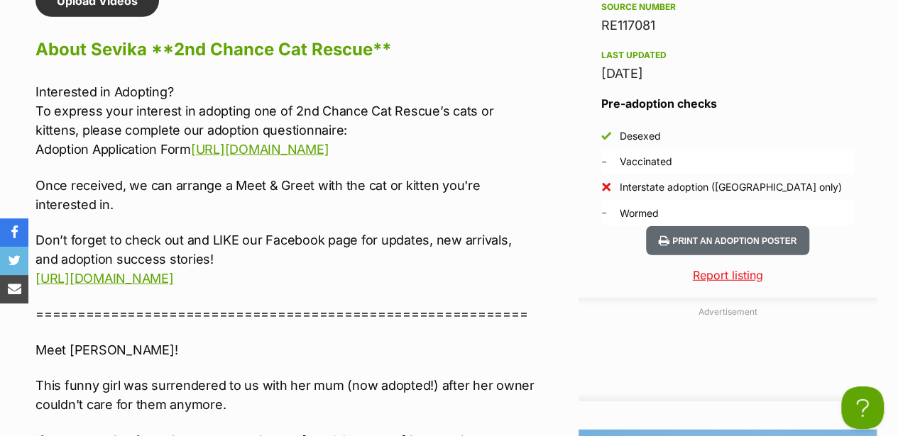
drag, startPoint x: 35, startPoint y: 75, endPoint x: 476, endPoint y: 136, distance: 445.7
copy p "To express your interest in adopting one of 2nd Chance Cat Rescue’s cats or kit…"
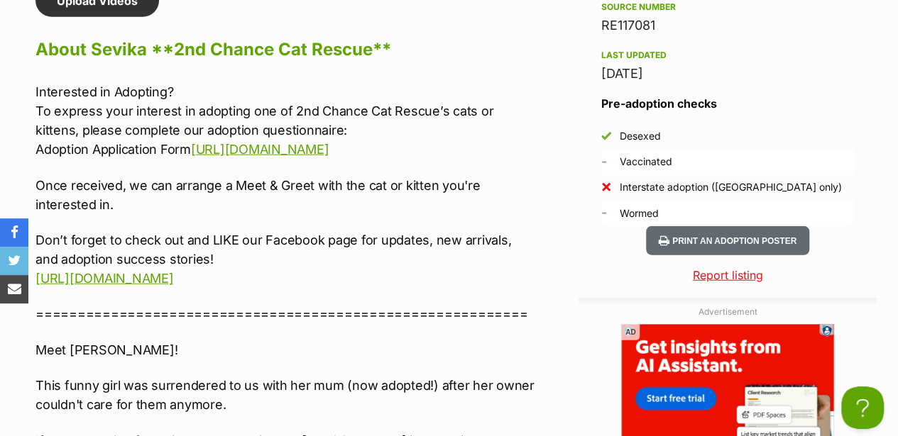
scroll to position [0, 0]
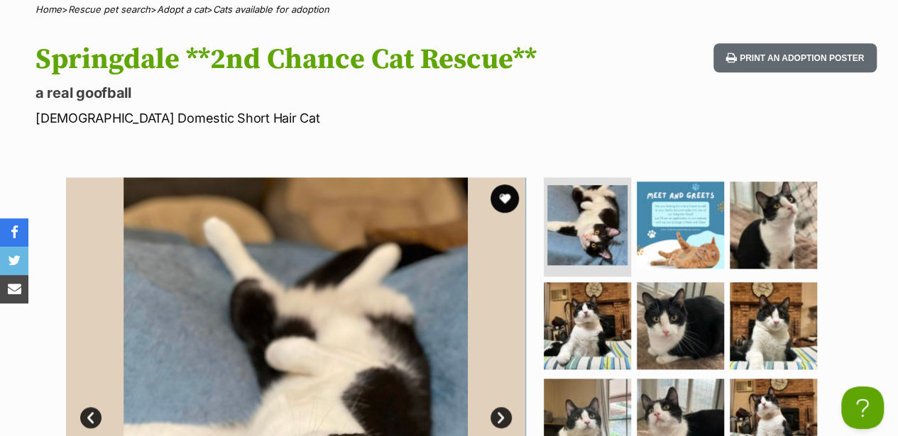
scroll to position [710, 0]
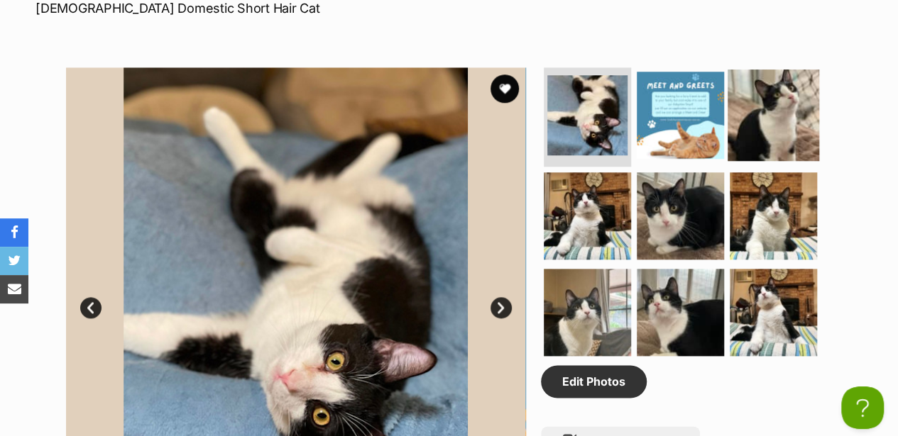
click at [769, 82] on img at bounding box center [773, 116] width 92 height 92
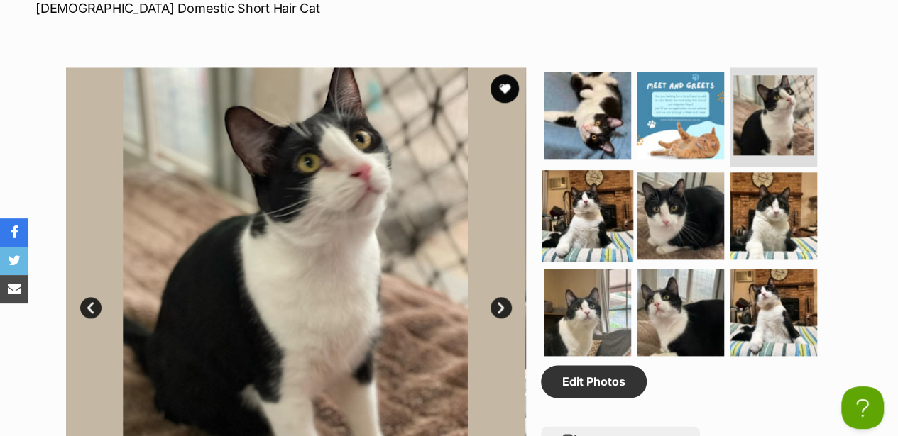
click at [607, 172] on img at bounding box center [588, 216] width 92 height 92
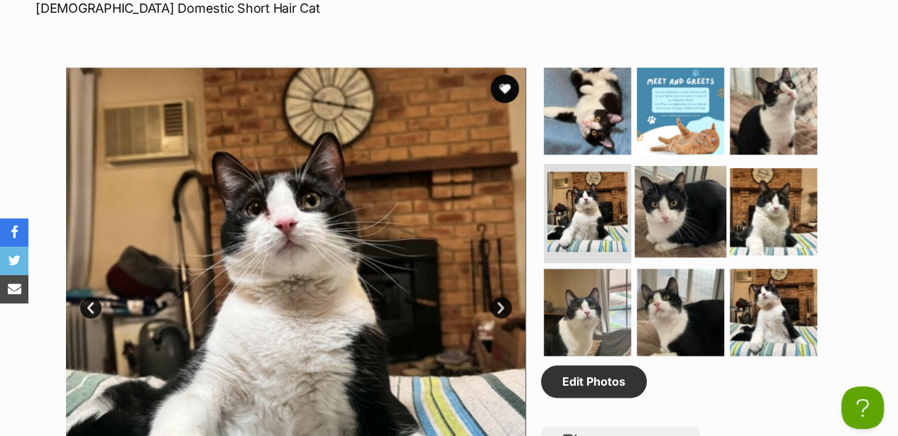
scroll to position [757, 0]
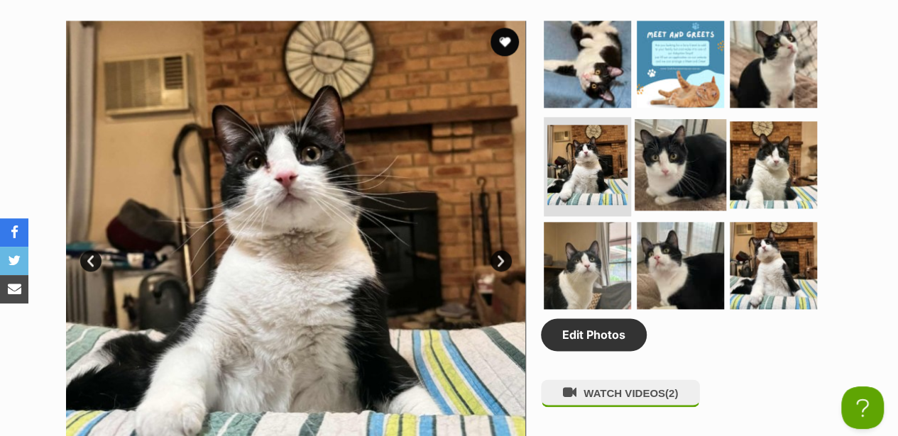
click at [685, 159] on img at bounding box center [680, 165] width 92 height 92
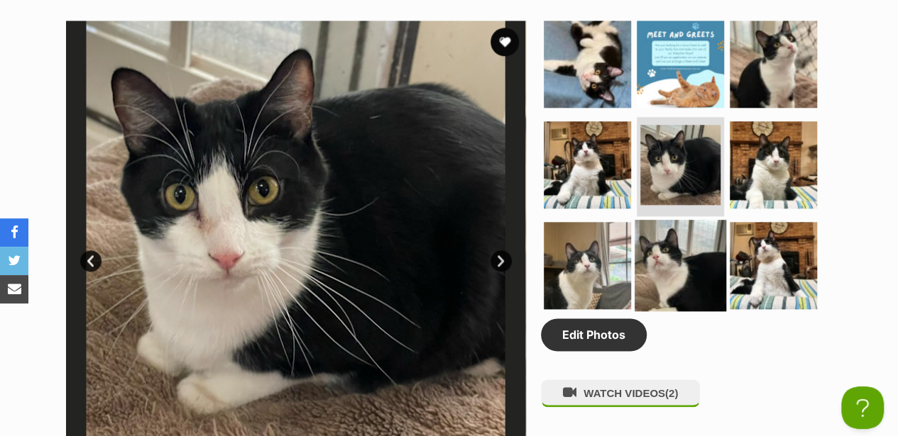
click at [667, 241] on img at bounding box center [680, 266] width 92 height 92
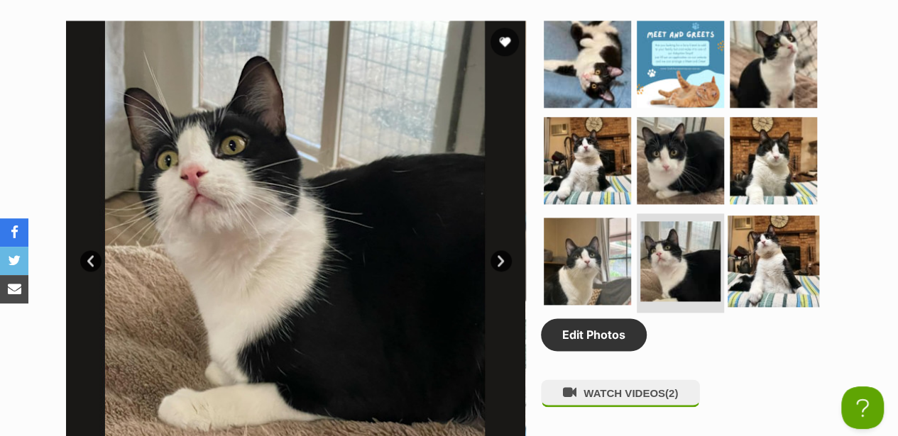
click at [764, 228] on img at bounding box center [773, 262] width 92 height 92
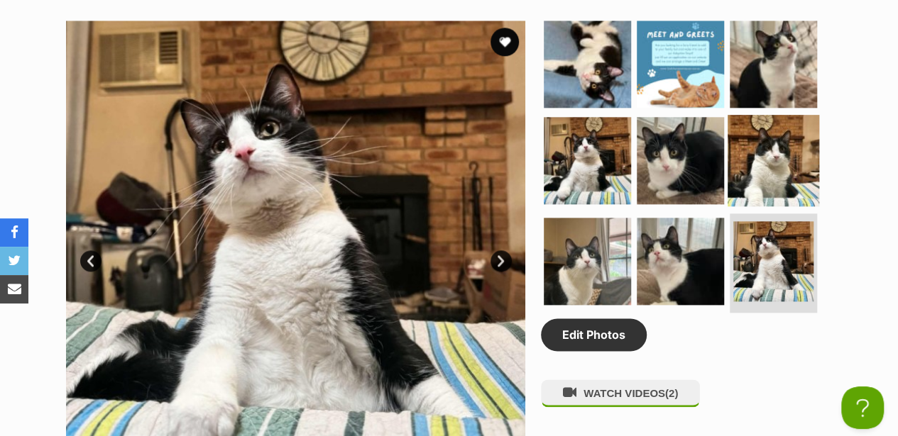
click at [762, 152] on img at bounding box center [773, 161] width 92 height 92
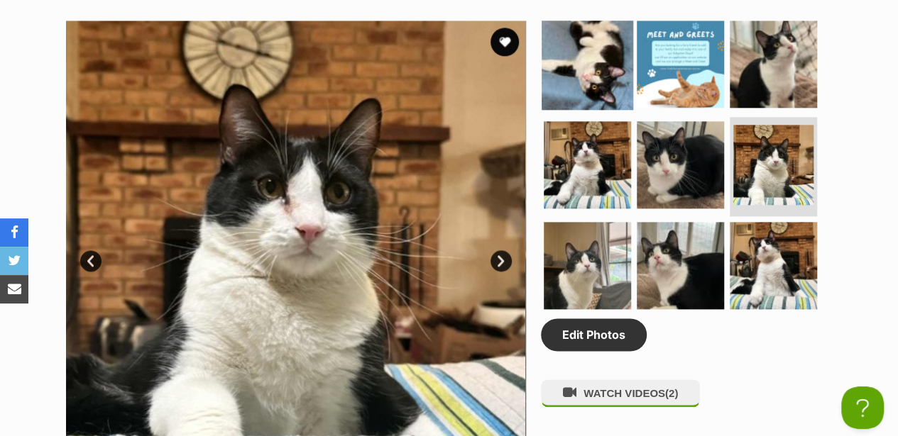
click at [586, 44] on img at bounding box center [588, 64] width 92 height 92
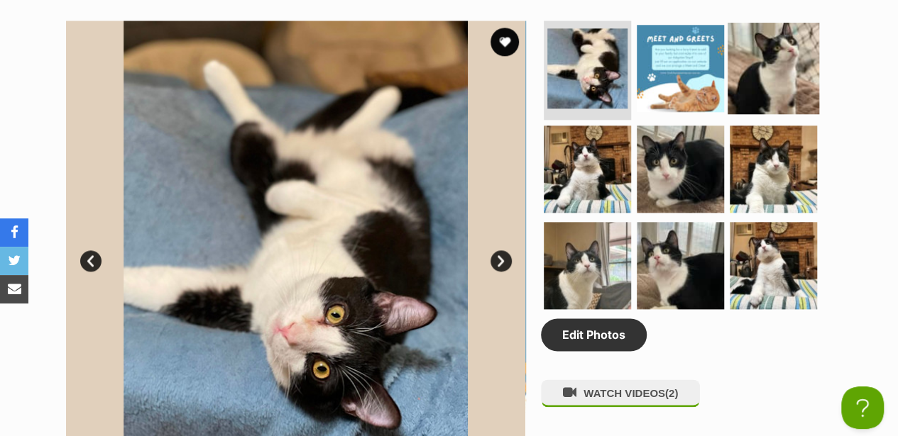
click at [782, 54] on img at bounding box center [773, 69] width 92 height 92
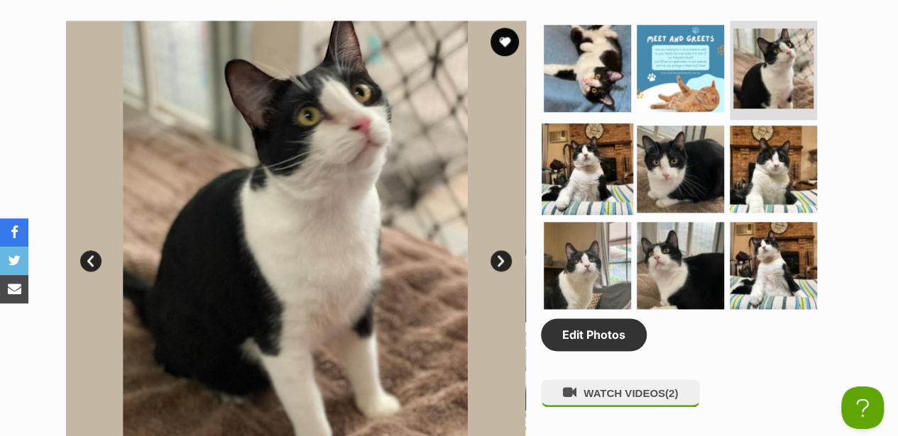
click at [583, 126] on img at bounding box center [588, 169] width 92 height 92
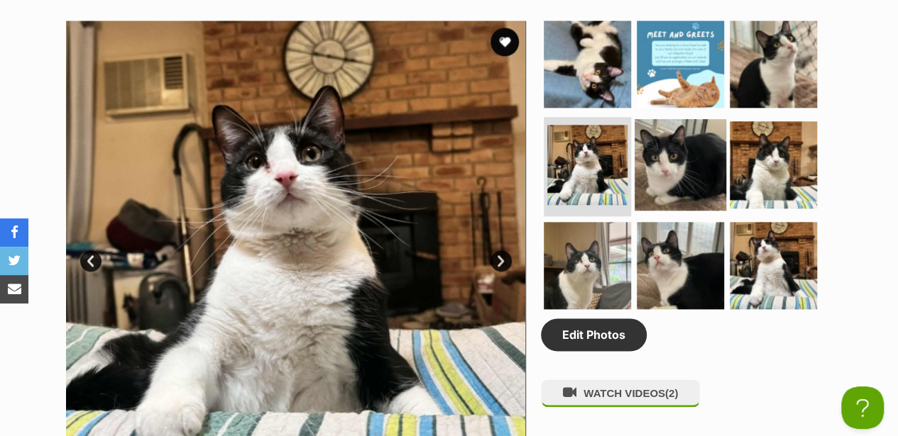
click at [681, 142] on img at bounding box center [680, 165] width 92 height 92
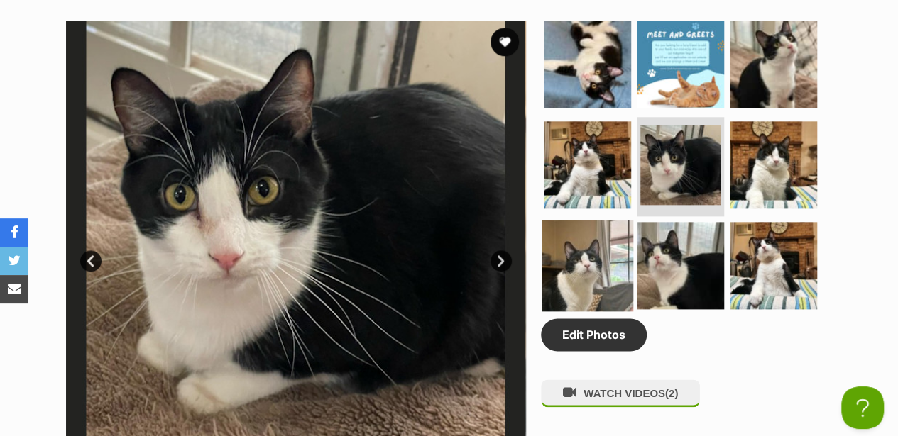
click at [594, 229] on img at bounding box center [588, 266] width 92 height 92
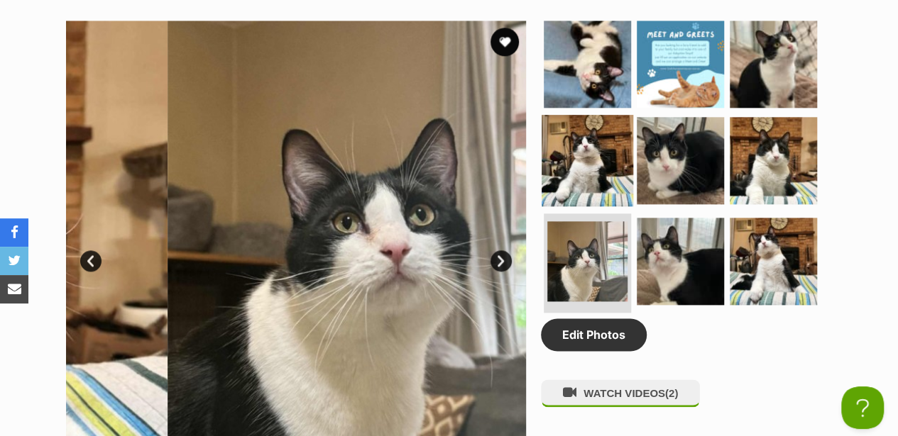
click at [595, 168] on img at bounding box center [588, 161] width 92 height 92
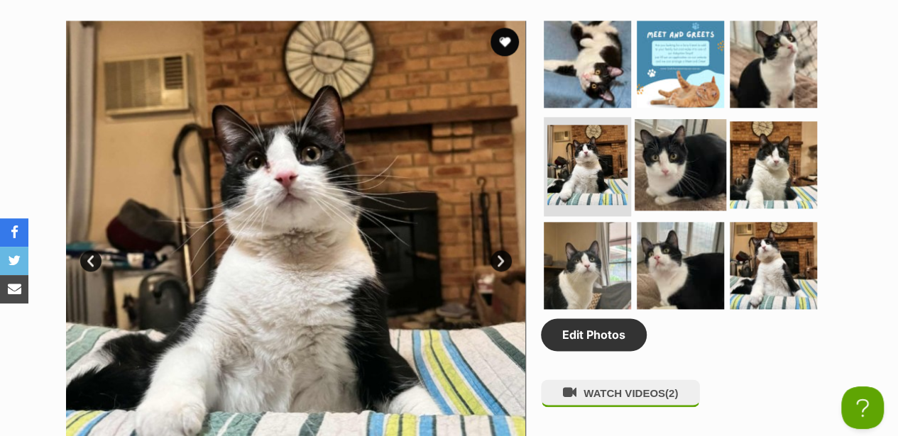
click at [653, 162] on img at bounding box center [680, 165] width 92 height 92
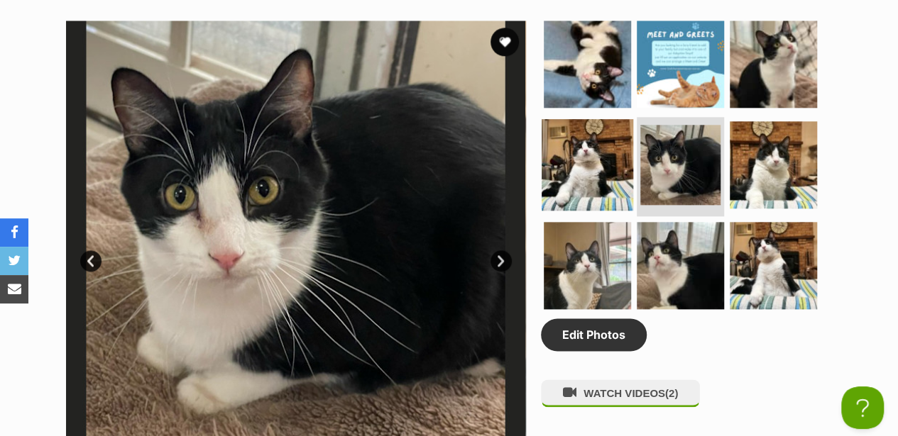
click at [599, 135] on img at bounding box center [588, 165] width 92 height 92
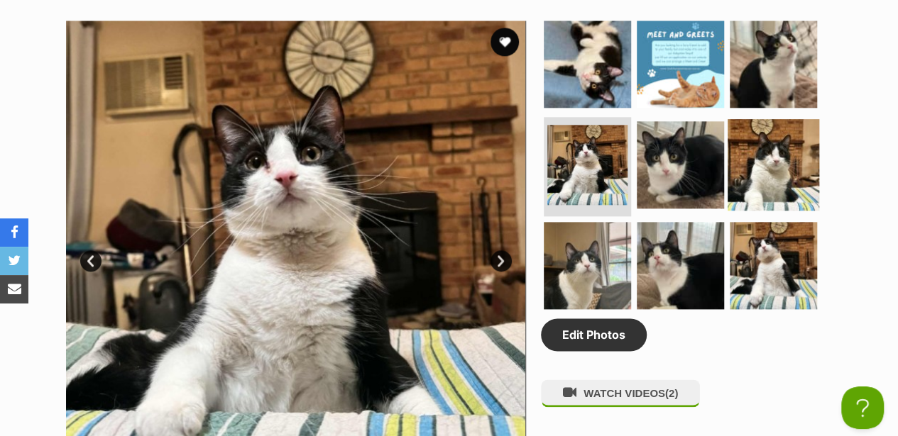
click at [761, 139] on img at bounding box center [773, 165] width 92 height 92
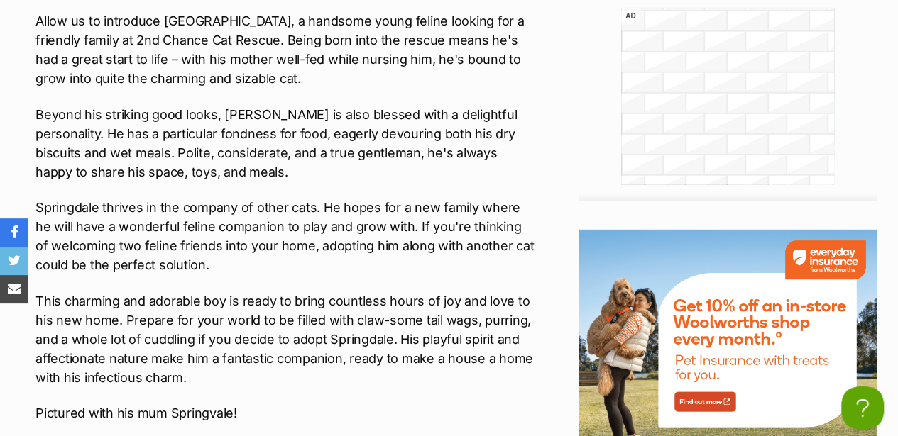
scroll to position [2082, 0]
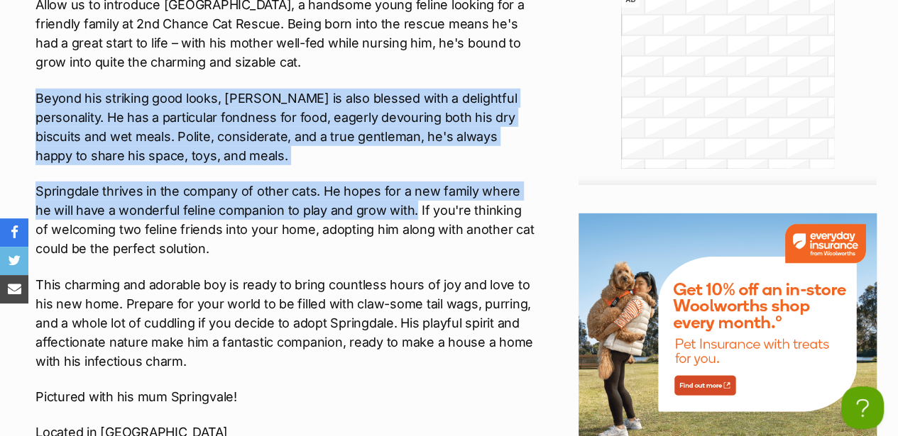
drag, startPoint x: 35, startPoint y: 85, endPoint x: 396, endPoint y: 199, distance: 378.0
click at [396, 199] on div "Interested in Adopting? To express your interest in adopting one of 2nd Chance …" at bounding box center [284, 246] width 499 height 1056
drag, startPoint x: 396, startPoint y: 199, endPoint x: 385, endPoint y: 199, distance: 10.6
copy div "Beyond his striking good looks, Springdale is also blessed with a delightful pe…"
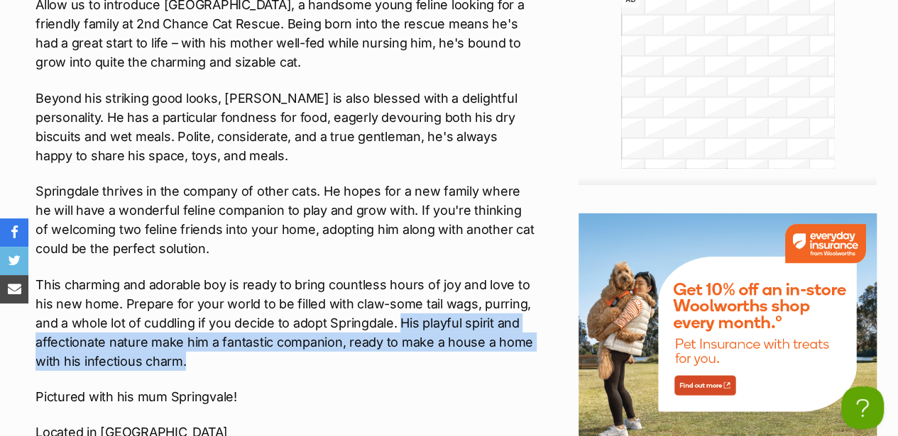
drag, startPoint x: 399, startPoint y: 306, endPoint x: 494, endPoint y: 352, distance: 105.7
click at [494, 352] on p "This charming and adorable boy is ready to bring countless hours of joy and lov…" at bounding box center [284, 323] width 499 height 96
drag, startPoint x: 494, startPoint y: 352, endPoint x: 466, endPoint y: 329, distance: 36.3
copy p "His playful spirit and affectionate nature make him a fantastic companion, read…"
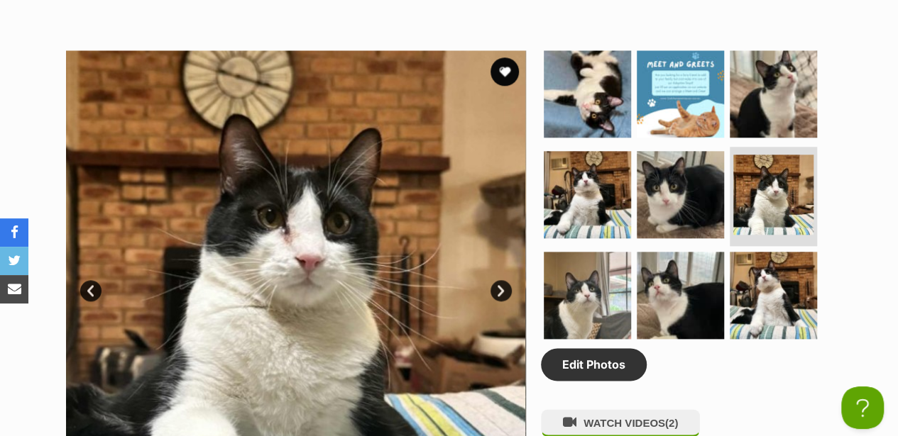
scroll to position [710, 0]
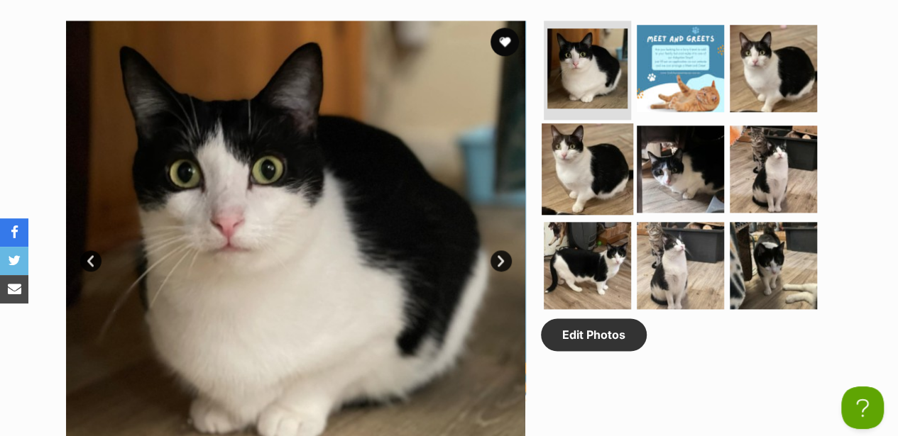
click at [583, 160] on img at bounding box center [588, 169] width 92 height 92
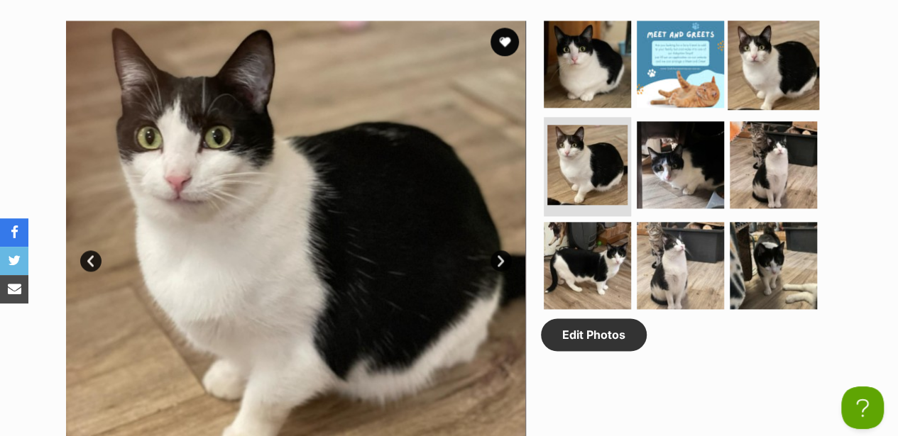
click at [757, 52] on img at bounding box center [773, 64] width 92 height 92
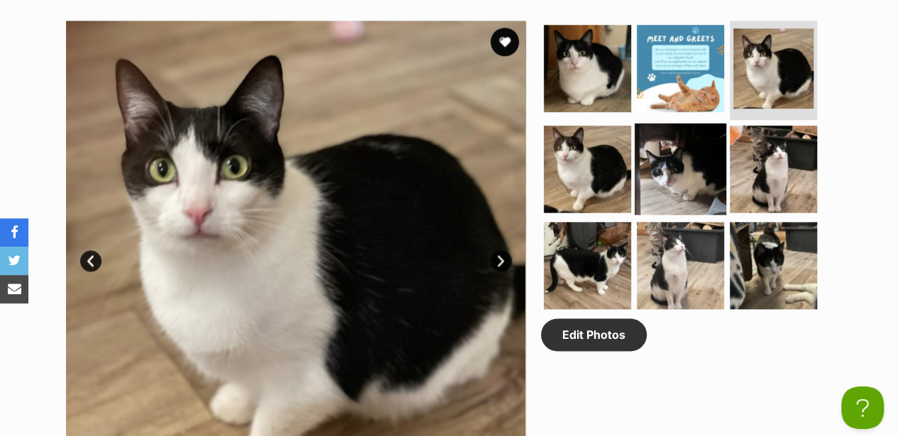
click at [660, 126] on img at bounding box center [680, 169] width 92 height 92
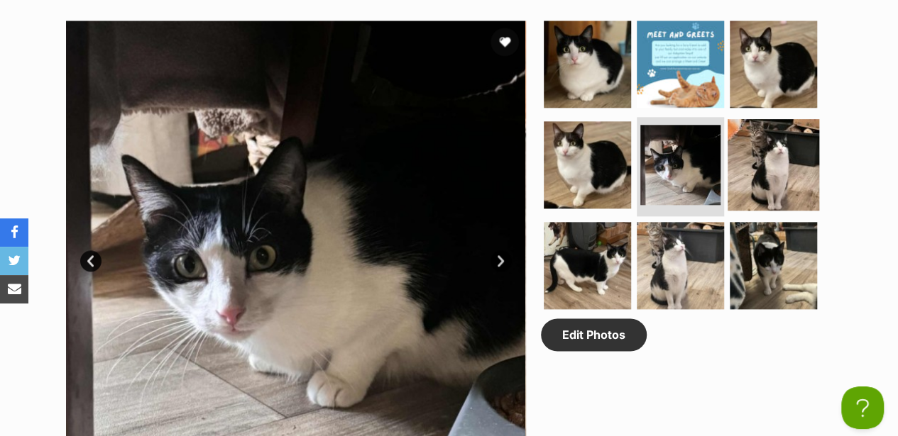
click at [757, 135] on img at bounding box center [773, 165] width 92 height 92
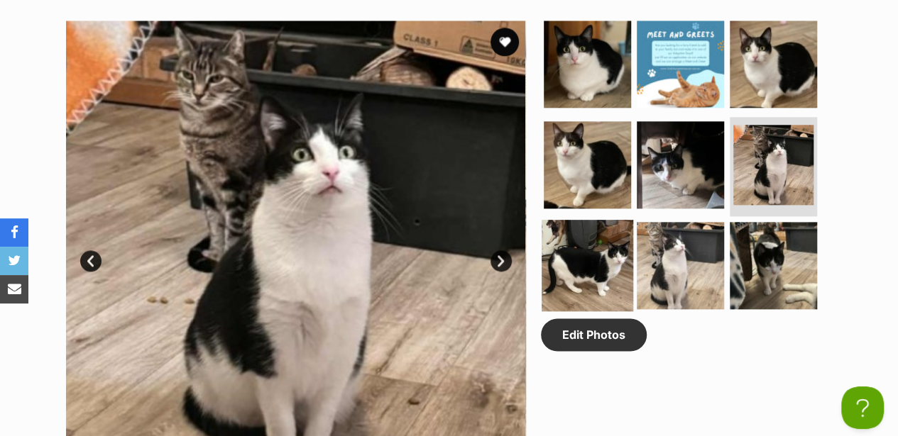
click at [598, 229] on img at bounding box center [588, 266] width 92 height 92
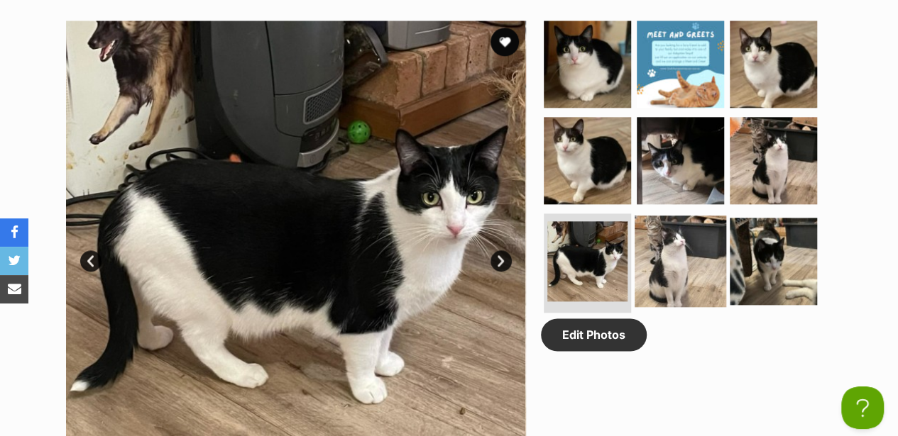
click at [703, 233] on img at bounding box center [680, 262] width 92 height 92
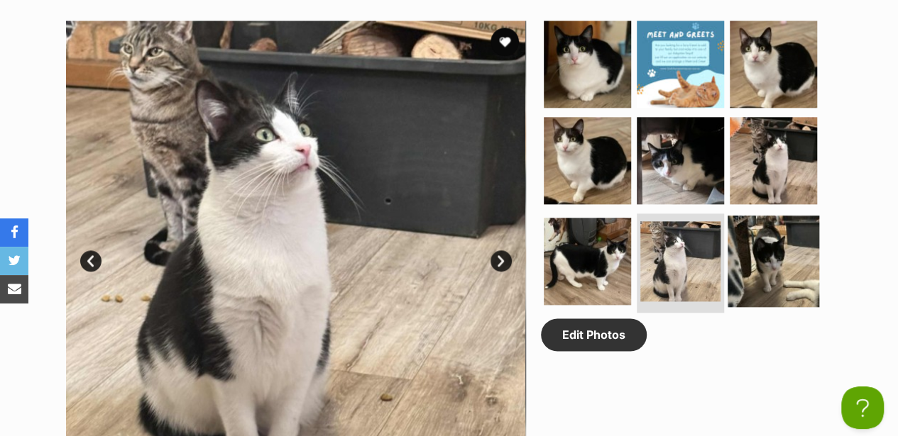
click at [773, 221] on img at bounding box center [773, 262] width 92 height 92
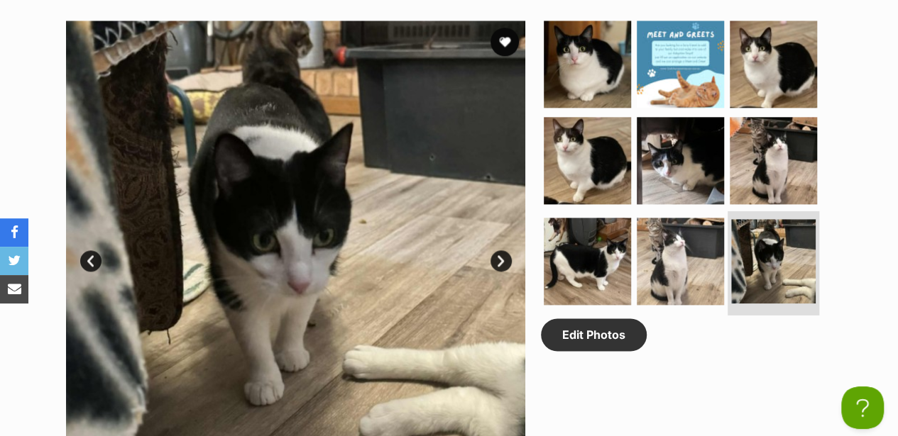
click at [751, 230] on img at bounding box center [773, 261] width 84 height 84
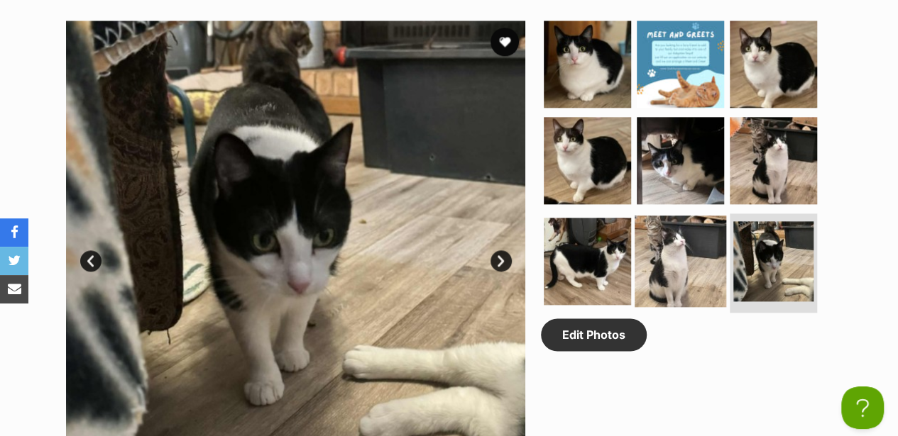
click at [647, 230] on img at bounding box center [680, 262] width 92 height 92
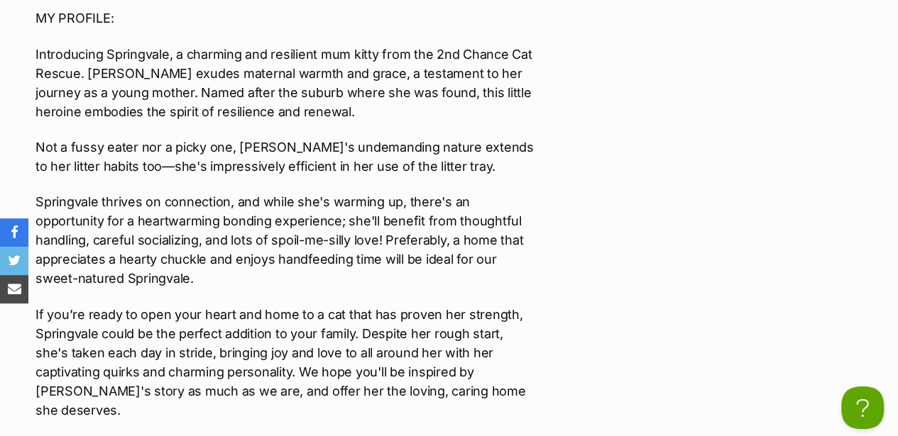
scroll to position [2555, 0]
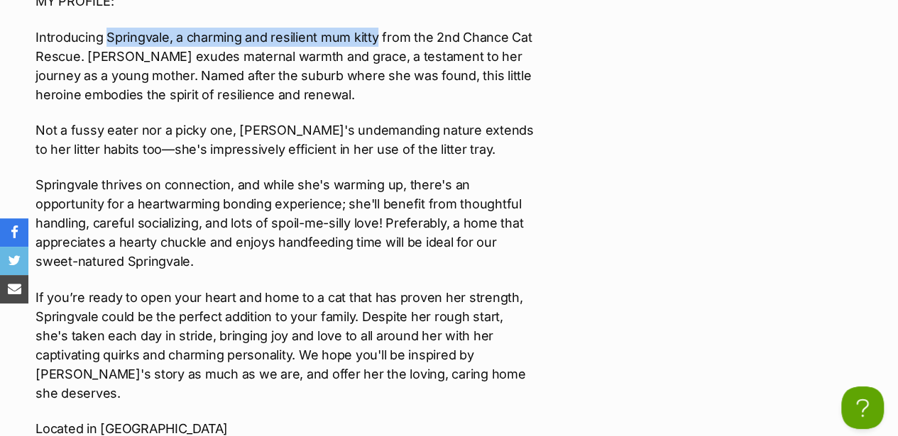
drag, startPoint x: 108, startPoint y: 27, endPoint x: 373, endPoint y: 26, distance: 264.7
click at [373, 28] on p "Introducing Springvale, a charming and resilient mum kitty from the 2nd Chance …" at bounding box center [284, 66] width 499 height 77
drag, startPoint x: 373, startPoint y: 26, endPoint x: 348, endPoint y: 26, distance: 24.9
copy p "Springvale, a charming and resilient mum kitty"
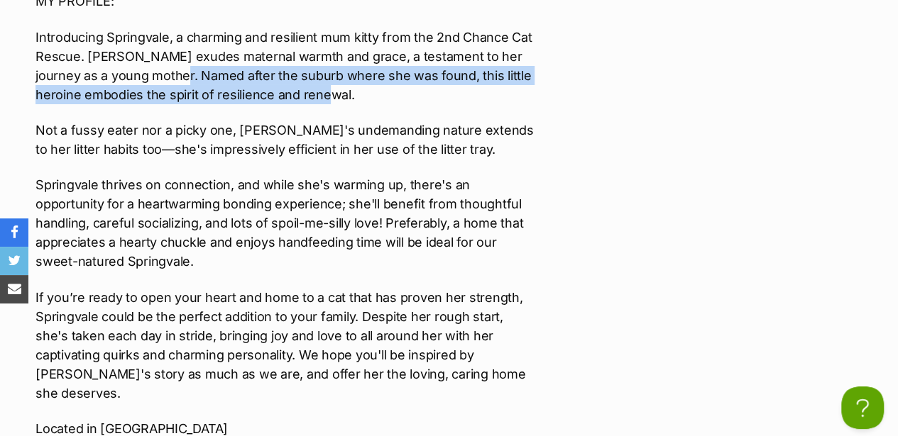
drag, startPoint x: 153, startPoint y: 61, endPoint x: 299, endPoint y: 82, distance: 147.6
click at [299, 82] on p "Introducing Springvale, a charming and resilient mum kitty from the 2nd Chance …" at bounding box center [284, 66] width 499 height 77
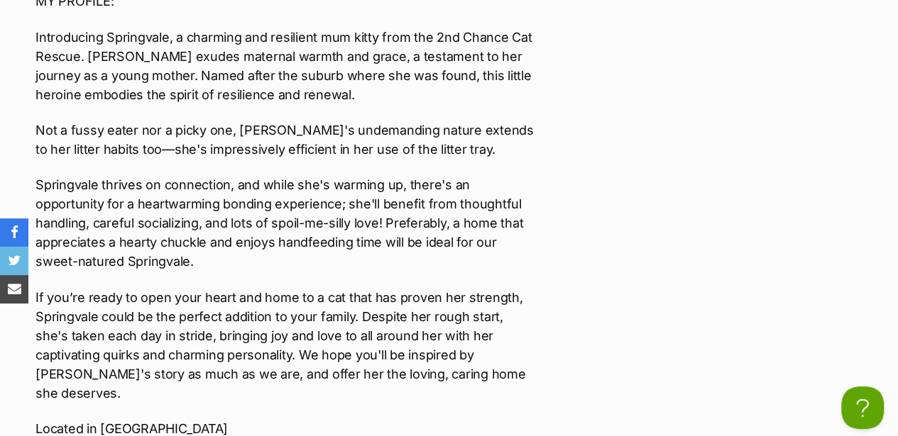
drag, startPoint x: 299, startPoint y: 82, endPoint x: 200, endPoint y: 128, distance: 108.9
click at [236, 131] on p "Not a fussy eater nor a picky one, [PERSON_NAME]'s undemanding nature extends t…" at bounding box center [284, 140] width 499 height 38
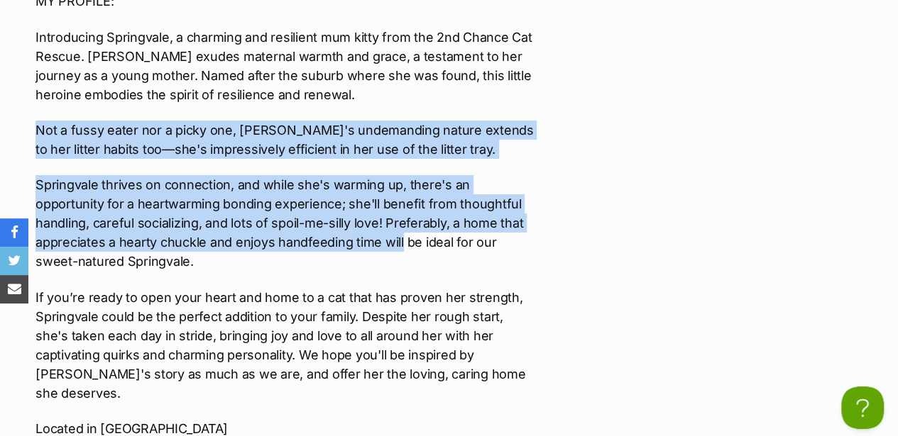
drag, startPoint x: 36, startPoint y: 122, endPoint x: 400, endPoint y: 237, distance: 381.8
click at [400, 237] on div "“Journey to Joy July – Adoption Days.” [DOMAIN_NAME] fill in an application [UR…" at bounding box center [284, 23] width 499 height 1493
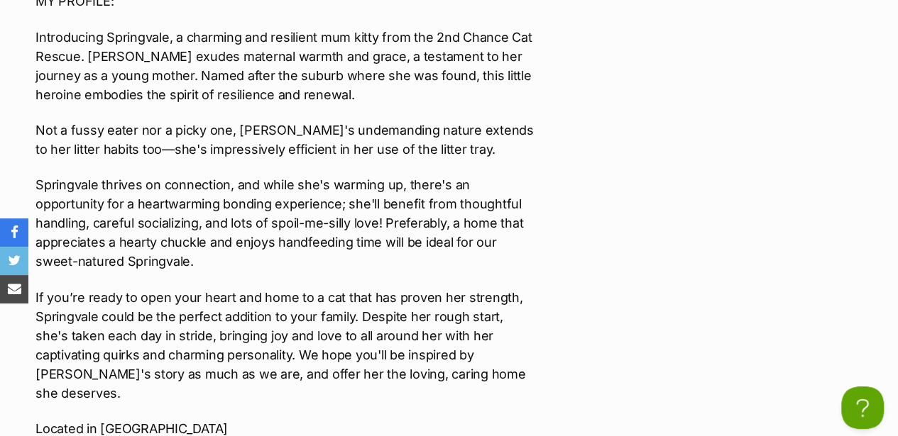
click at [362, 346] on p "If you’re ready to open your heart and home to a cat that has proven her streng…" at bounding box center [284, 345] width 499 height 115
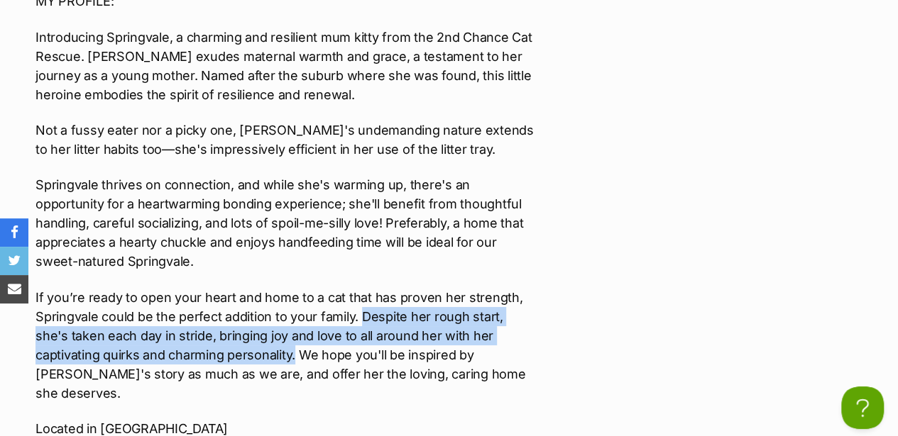
drag, startPoint x: 359, startPoint y: 303, endPoint x: 227, endPoint y: 341, distance: 137.3
click at [227, 341] on p "If you’re ready to open your heart and home to a cat that has proven her streng…" at bounding box center [284, 345] width 499 height 115
drag, startPoint x: 227, startPoint y: 341, endPoint x: 182, endPoint y: 333, distance: 46.1
copy p "Despite her rough start, she's taken each day in stride, bringing [PERSON_NAME]…"
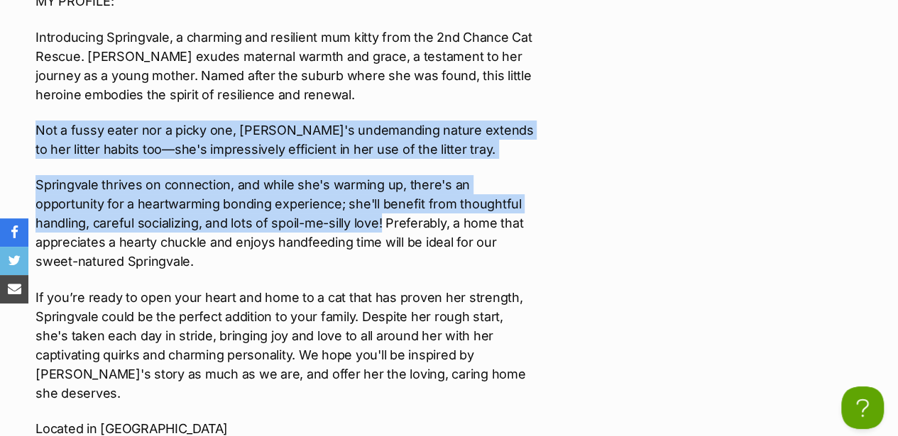
drag, startPoint x: 35, startPoint y: 121, endPoint x: 383, endPoint y: 214, distance: 359.5
click at [383, 214] on div "“Journey to Joy July – Adoption Days.” www.2ndchancecatrescue.com.au fill in an…" at bounding box center [284, 23] width 499 height 1493
drag, startPoint x: 383, startPoint y: 214, endPoint x: 361, endPoint y: 206, distance: 23.6
copy div "Not a fussy eater nor a picky one, Springvale's undemanding nature extends to h…"
click at [278, 180] on p "Springvale thrives on connection, and while she's warming up, there's an opport…" at bounding box center [284, 223] width 499 height 96
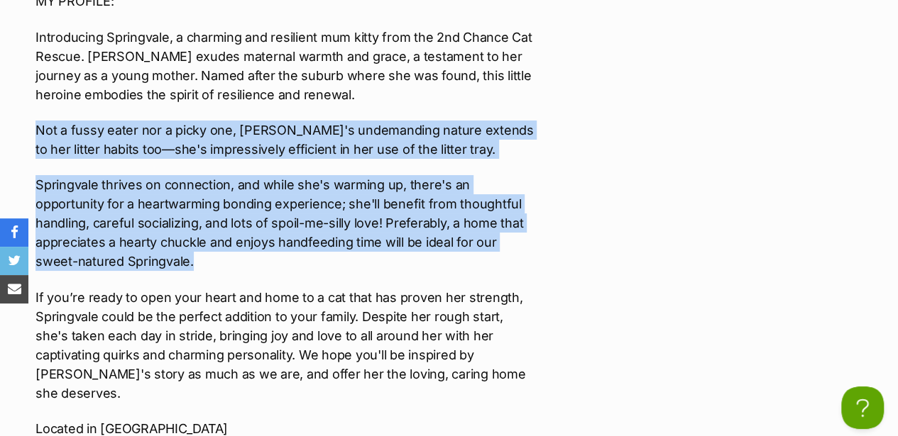
drag, startPoint x: 33, startPoint y: 121, endPoint x: 302, endPoint y: 244, distance: 295.7
click at [302, 244] on div "Upload Videos About Springvale **2nd Chance Cat Rescue** “Journey to Joy July –…" at bounding box center [277, 273] width 513 height 2186
drag, startPoint x: 302, startPoint y: 244, endPoint x: 267, endPoint y: 213, distance: 46.7
copy div "Not a fussy eater nor a picky one, Springvale's undemanding nature extends to h…"
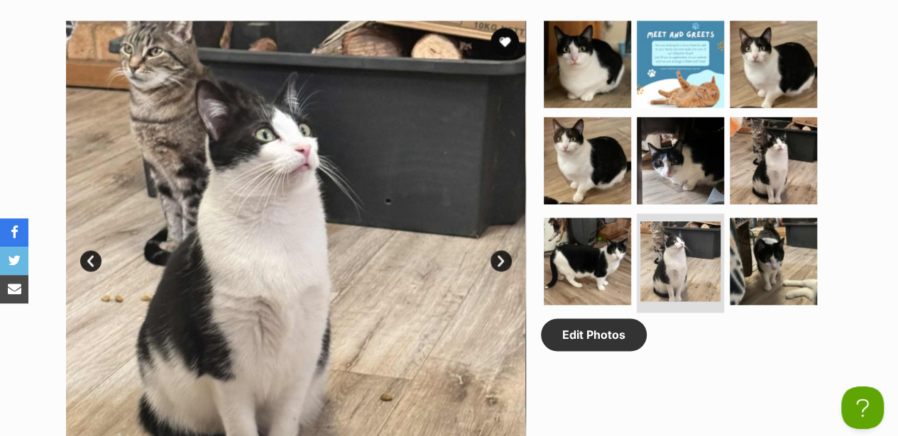
scroll to position [710, 0]
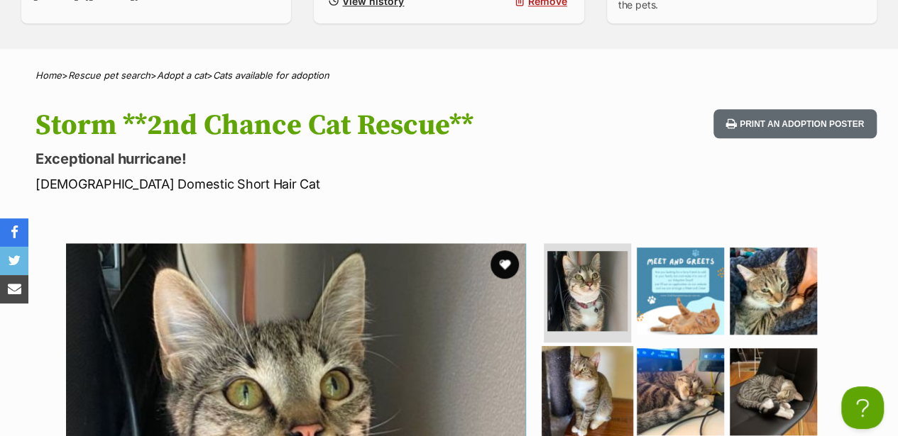
scroll to position [757, 0]
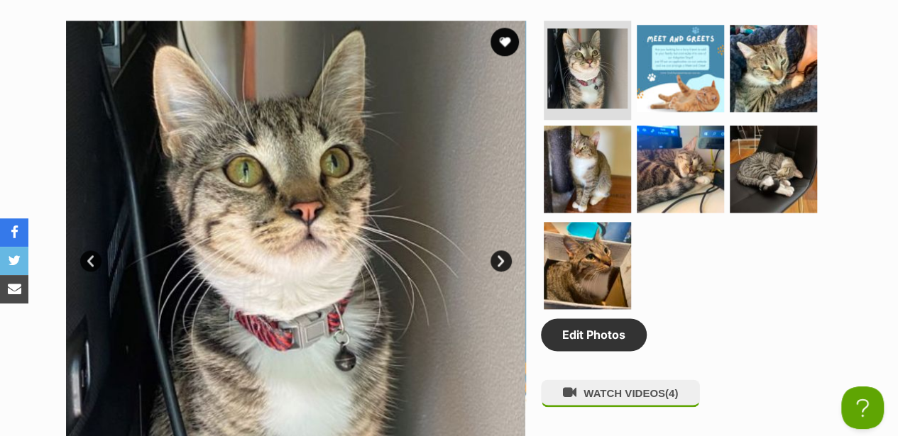
drag, startPoint x: 868, startPoint y: 94, endPoint x: 852, endPoint y: 87, distance: 17.5
click at [868, 94] on div "Available 1 of 7 images 1 of 7 images 1 of 7 images 1 of 7 images 1 of 7 images…" at bounding box center [449, 239] width 898 height 481
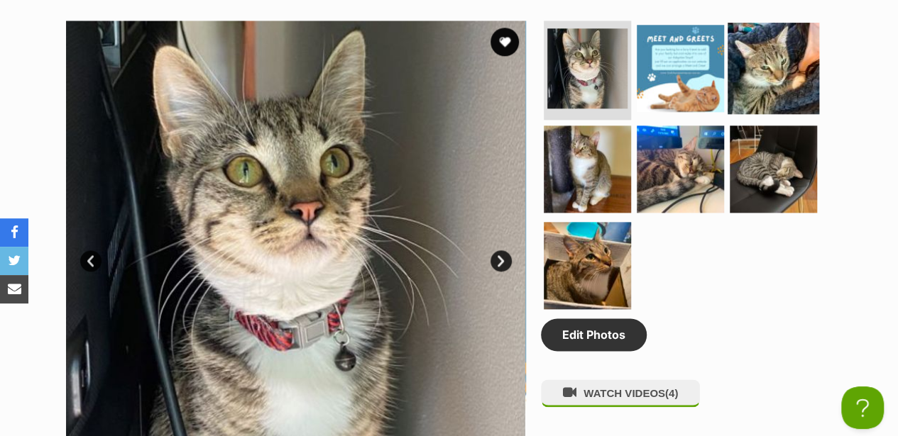
click at [785, 54] on img at bounding box center [773, 69] width 92 height 92
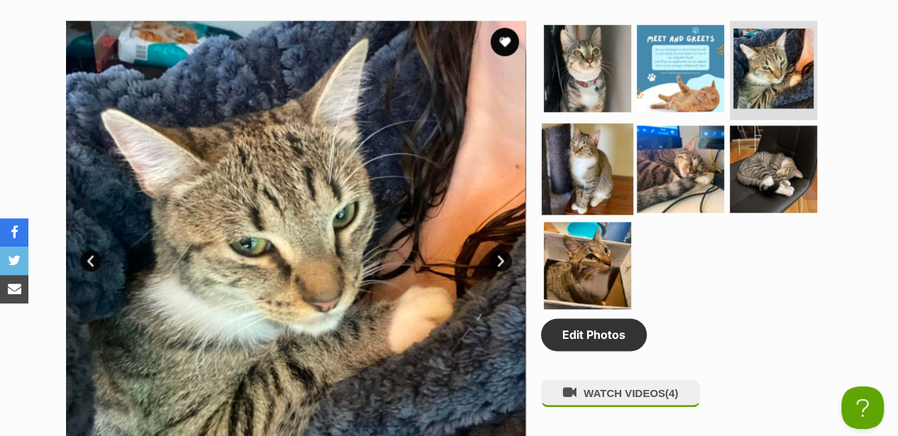
click at [584, 130] on img at bounding box center [588, 169] width 92 height 92
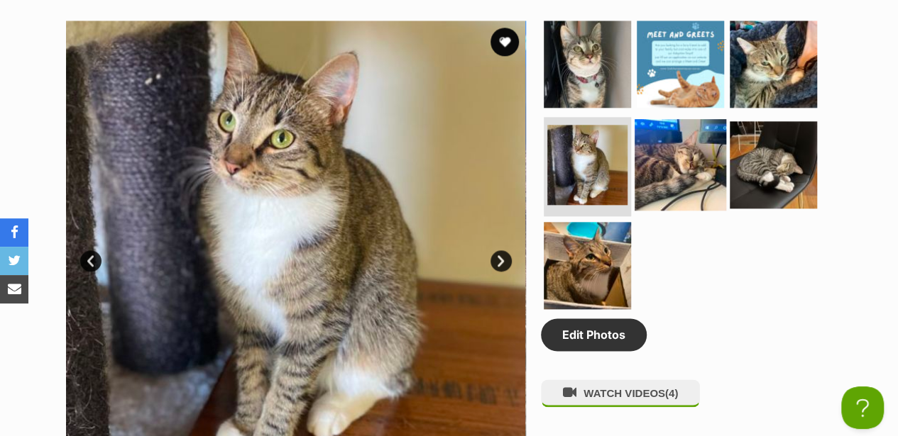
click at [679, 150] on img at bounding box center [680, 165] width 92 height 92
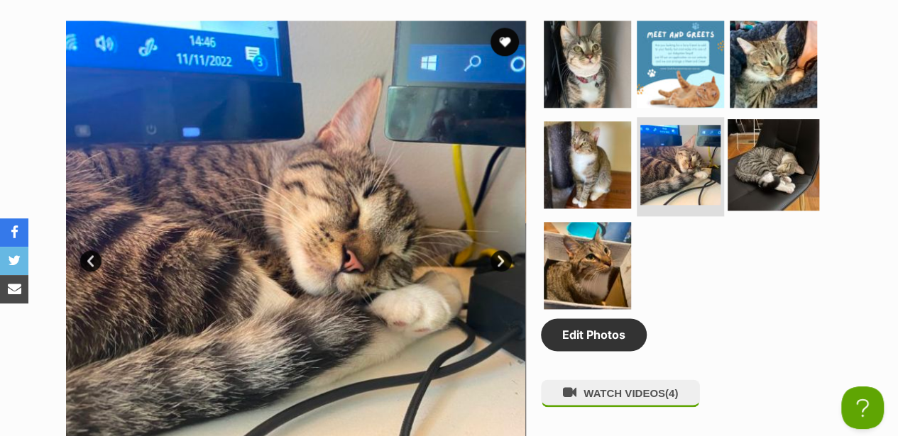
click at [785, 143] on img at bounding box center [773, 165] width 92 height 92
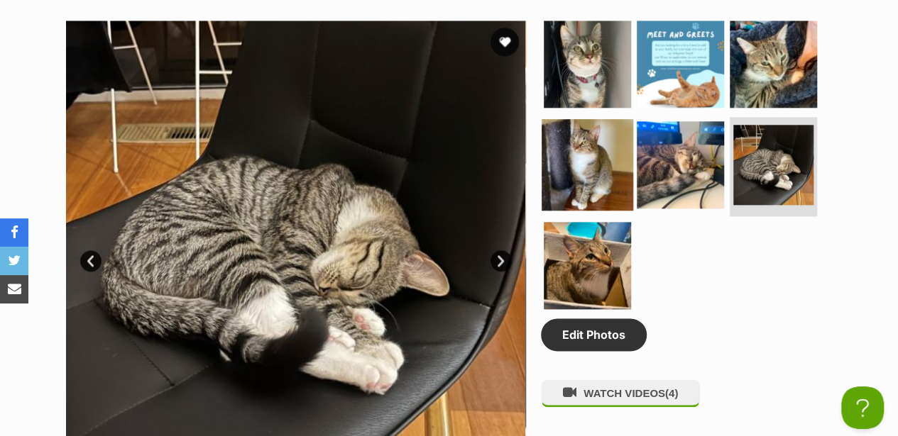
click at [592, 156] on img at bounding box center [588, 165] width 92 height 92
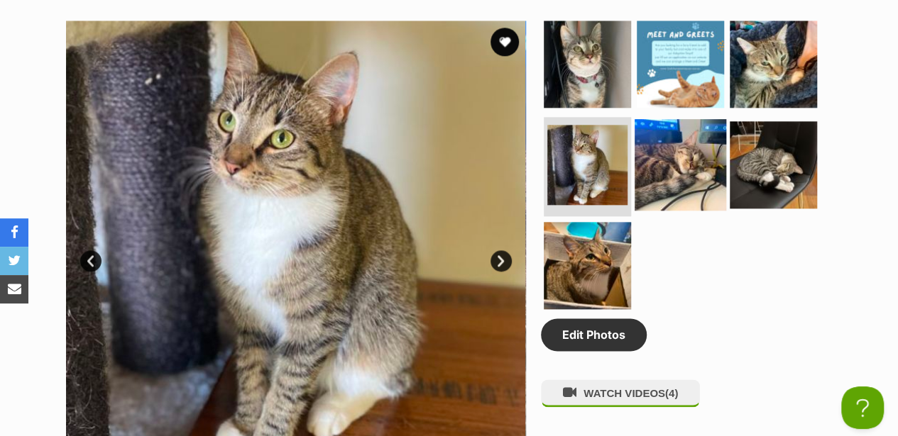
click at [688, 138] on img at bounding box center [680, 165] width 92 height 92
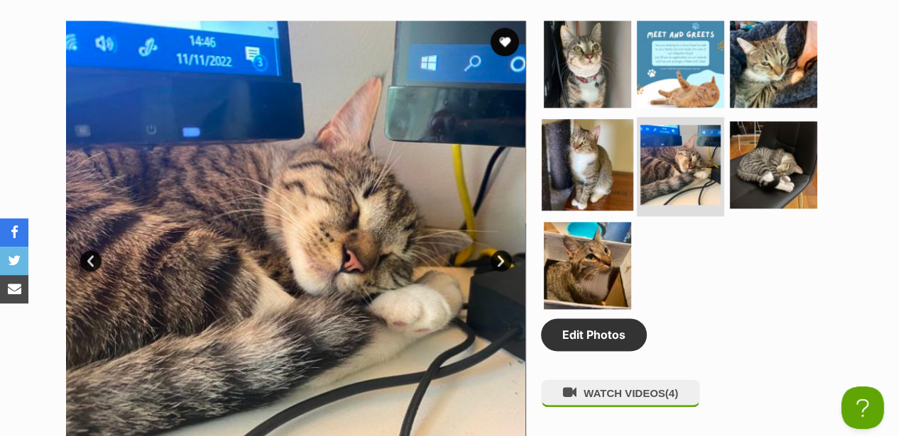
click at [568, 119] on img at bounding box center [588, 165] width 92 height 92
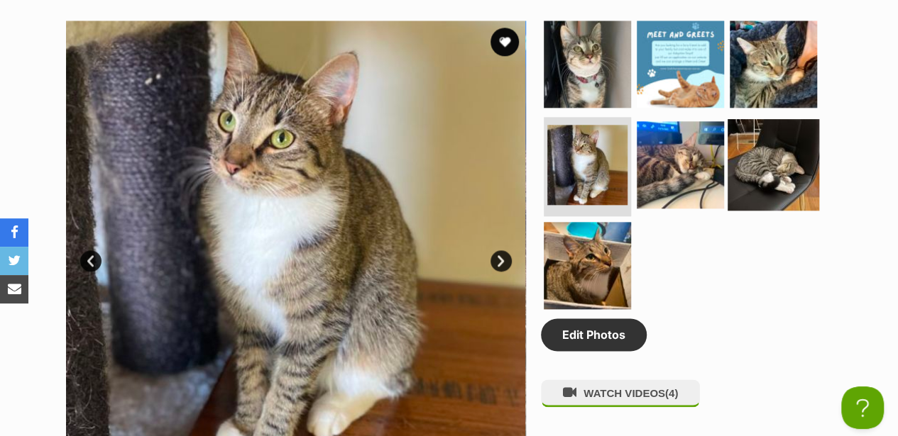
click at [751, 123] on img at bounding box center [773, 165] width 92 height 92
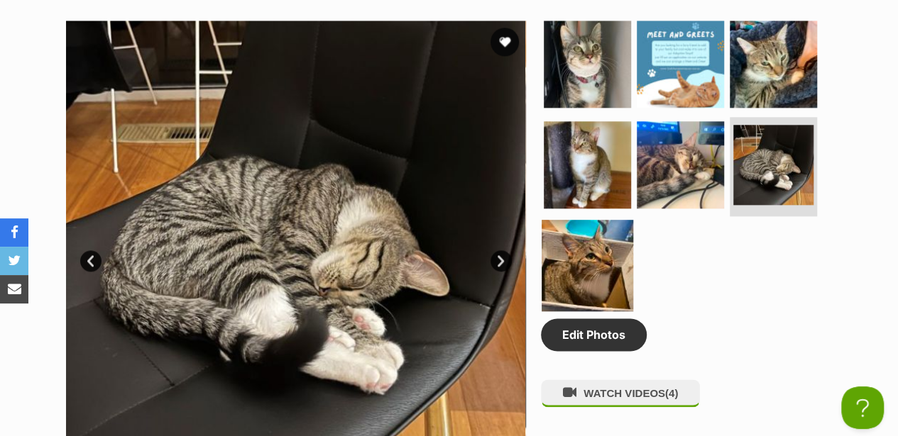
click at [600, 220] on img at bounding box center [588, 266] width 92 height 92
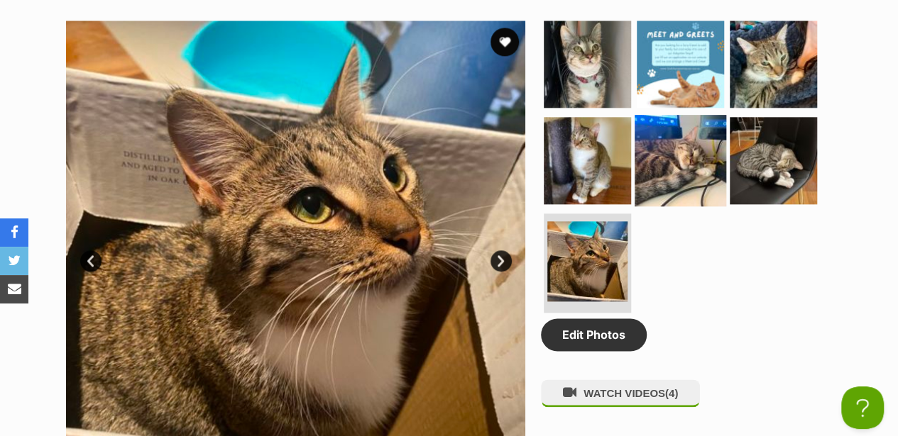
click at [687, 150] on img at bounding box center [680, 161] width 92 height 92
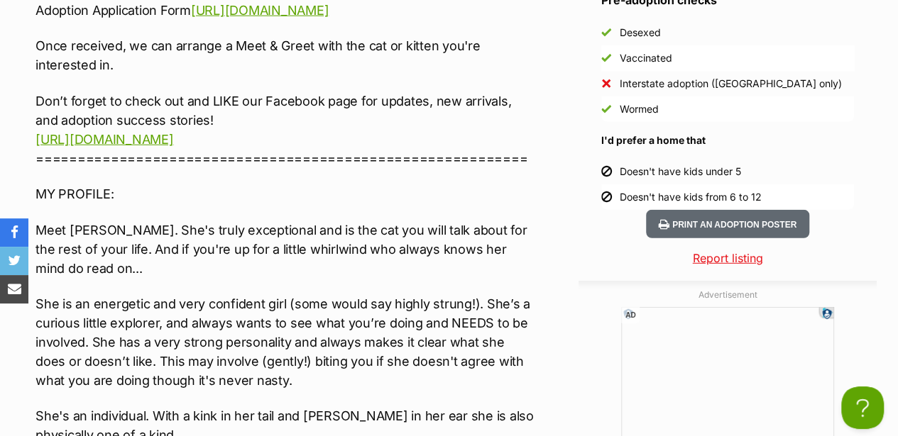
scroll to position [2034, 0]
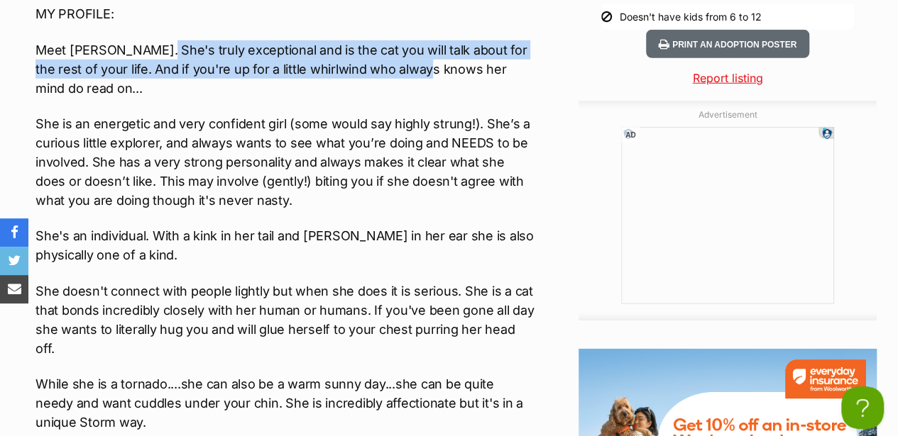
drag, startPoint x: 149, startPoint y: 37, endPoint x: 417, endPoint y: 53, distance: 268.1
click at [417, 53] on p "Meet Storm. She's truly exceptional and is the cat you will talk about for the …" at bounding box center [284, 68] width 499 height 57
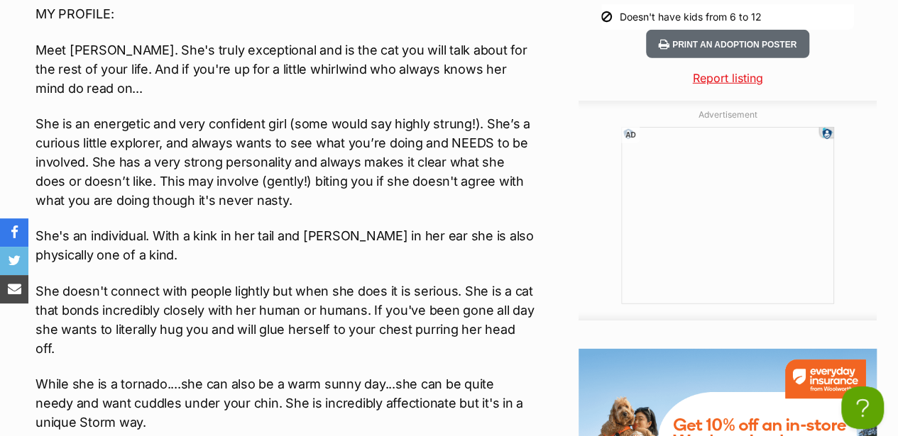
click at [119, 114] on p "She is an energetic and very confident girl (some would say highly strung!). Sh…" at bounding box center [284, 162] width 499 height 96
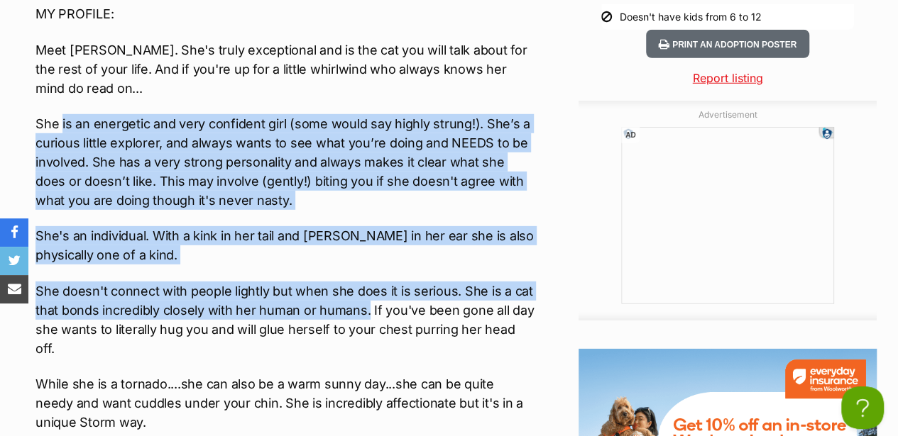
drag, startPoint x: 62, startPoint y: 111, endPoint x: 368, endPoint y: 302, distance: 360.6
copy div "is an energetic and very confident girl (some would say highly strung!). She’s …"
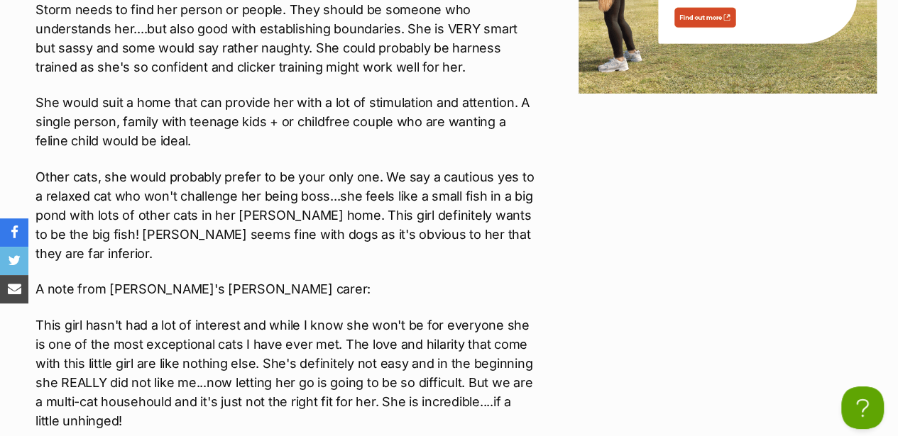
scroll to position [2555, 0]
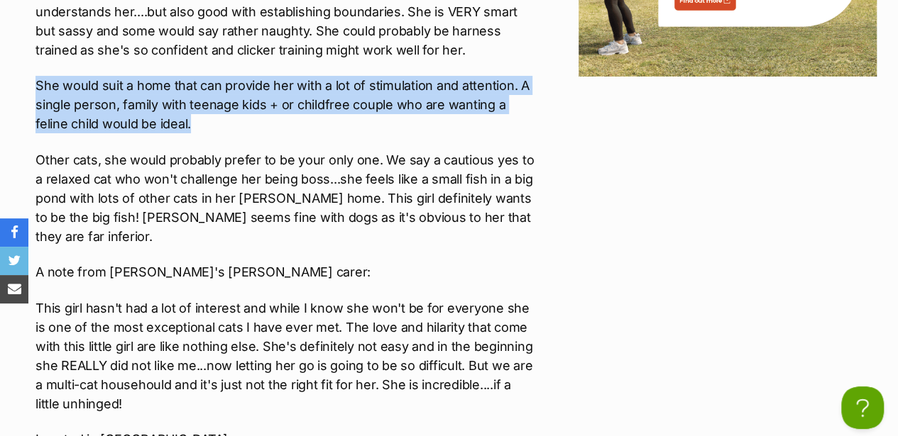
drag, startPoint x: 36, startPoint y: 57, endPoint x: 275, endPoint y: 94, distance: 241.3
click at [275, 94] on p "She would suit a home that can provide her with a lot of stimulation and attent…" at bounding box center [284, 104] width 499 height 57
copy p "She would suit a home that can provide her with a lot of stimulation and attent…"
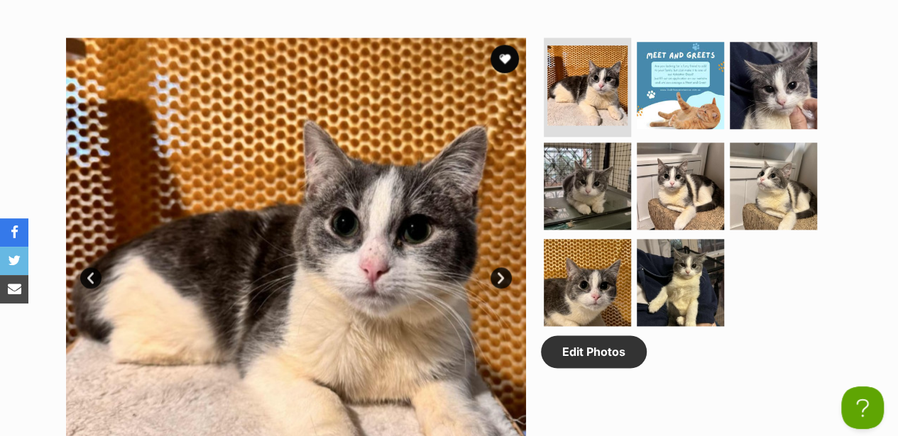
scroll to position [757, 0]
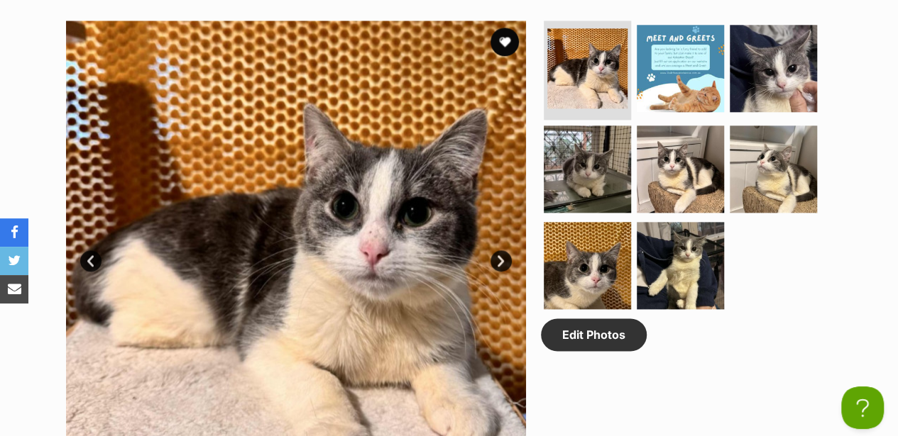
click at [863, 266] on div "Available 1 of 8 images 1 of 8 images 1 of 8 images 1 of 8 images 1 of 8 images…" at bounding box center [449, 239] width 898 height 481
click at [762, 58] on img at bounding box center [773, 69] width 92 height 92
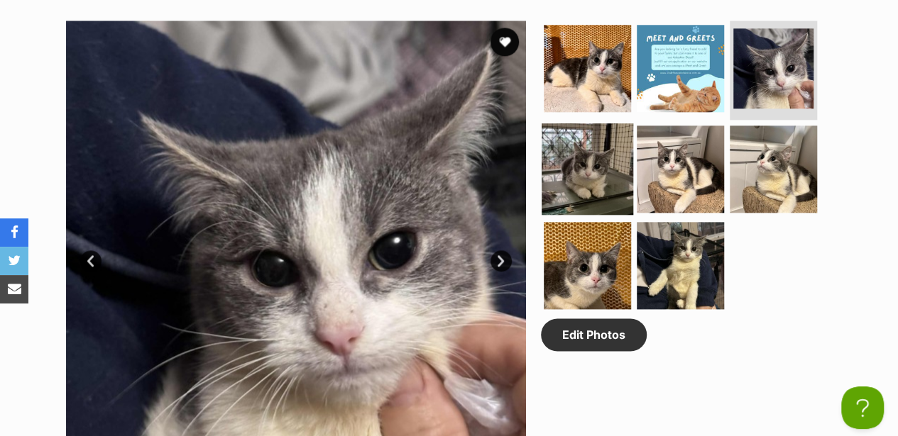
click at [610, 123] on img at bounding box center [588, 169] width 92 height 92
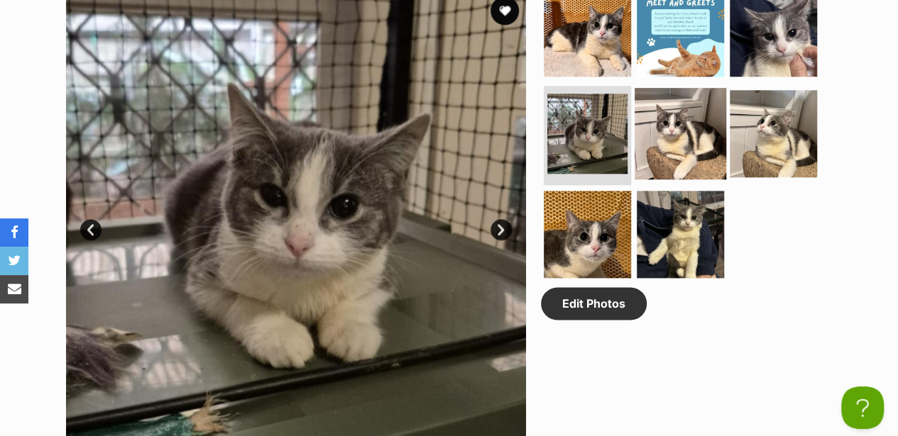
scroll to position [804, 0]
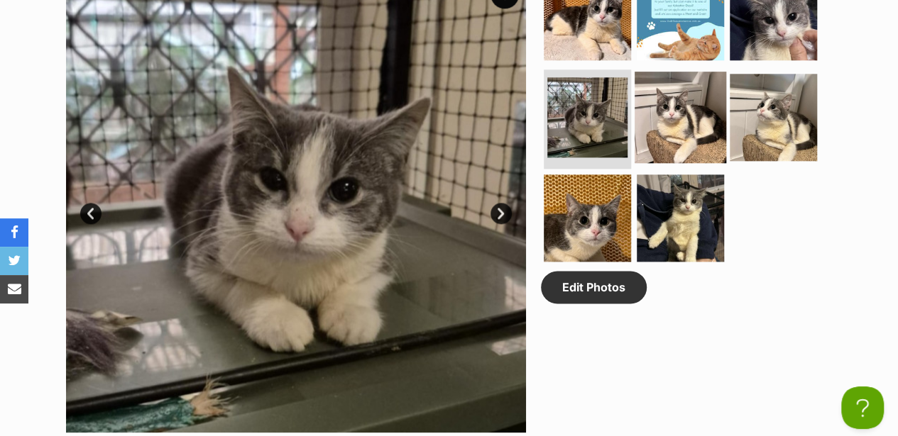
click at [674, 109] on img at bounding box center [680, 118] width 92 height 92
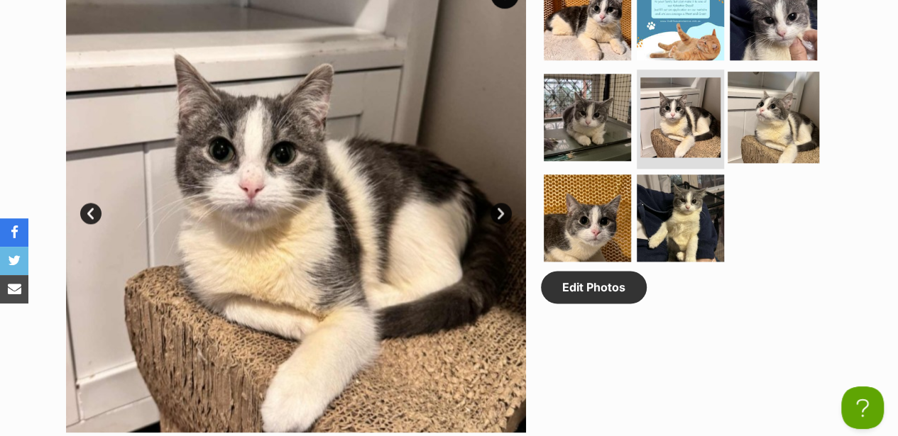
click at [749, 111] on img at bounding box center [773, 118] width 92 height 92
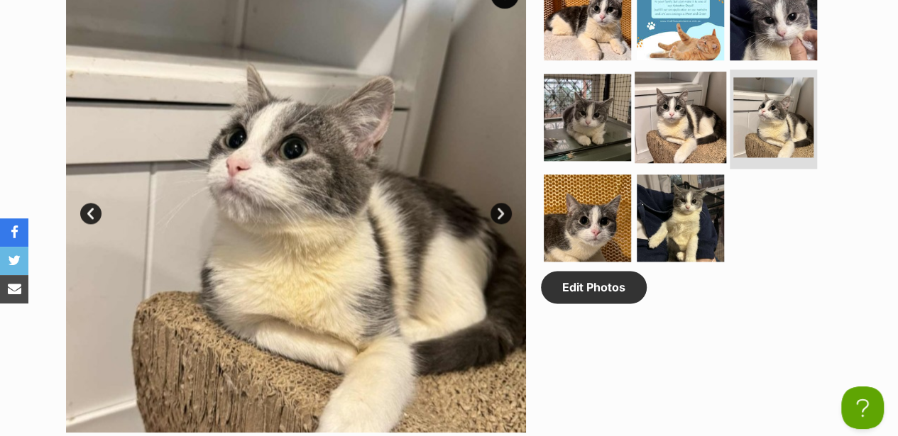
click at [699, 94] on img at bounding box center [680, 118] width 92 height 92
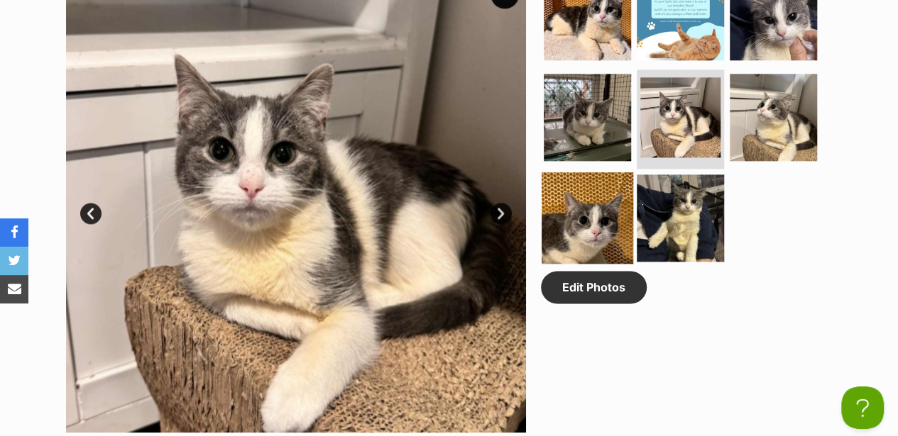
click at [583, 220] on img at bounding box center [588, 218] width 92 height 92
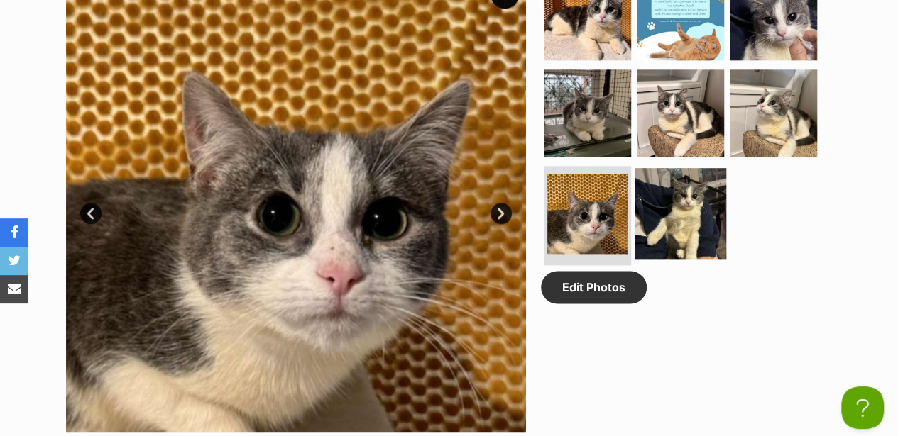
click at [677, 182] on img at bounding box center [680, 214] width 92 height 92
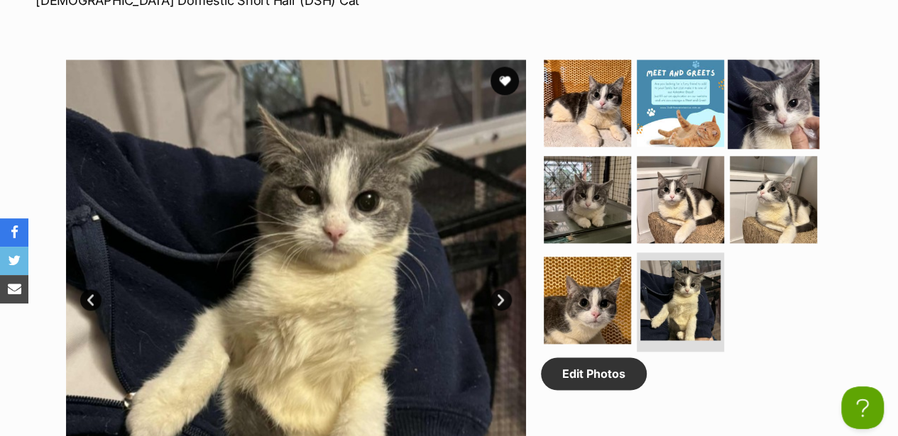
scroll to position [710, 0]
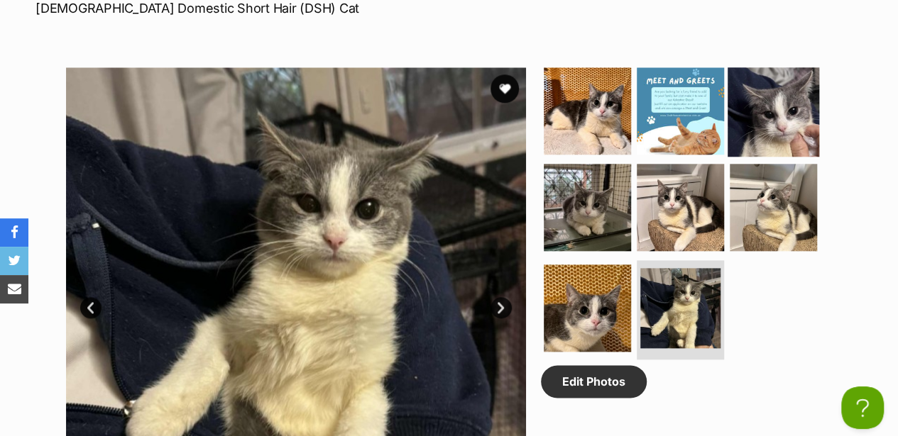
click at [759, 109] on img at bounding box center [773, 111] width 92 height 92
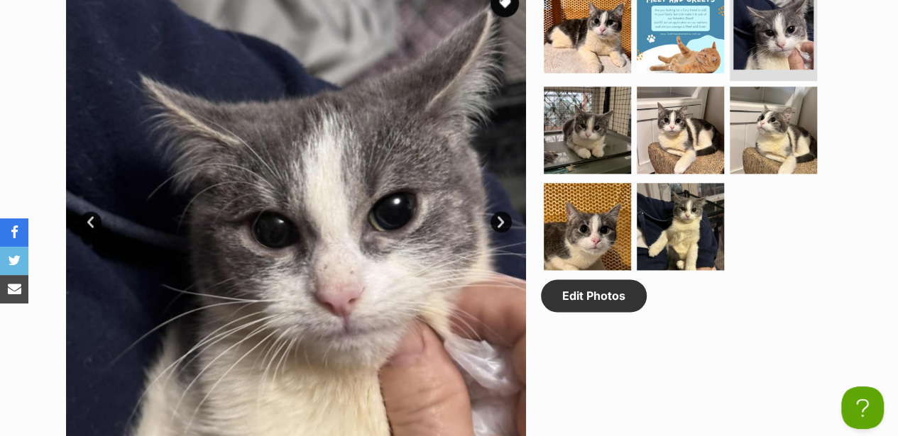
scroll to position [804, 0]
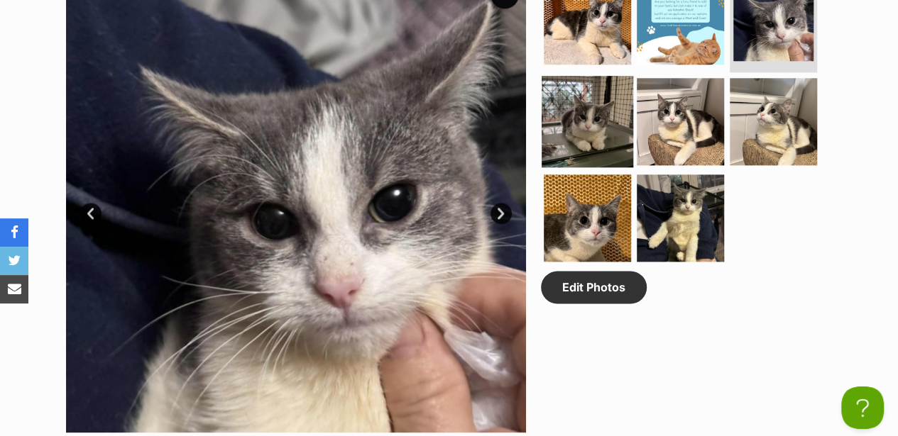
click at [586, 89] on img at bounding box center [588, 122] width 92 height 92
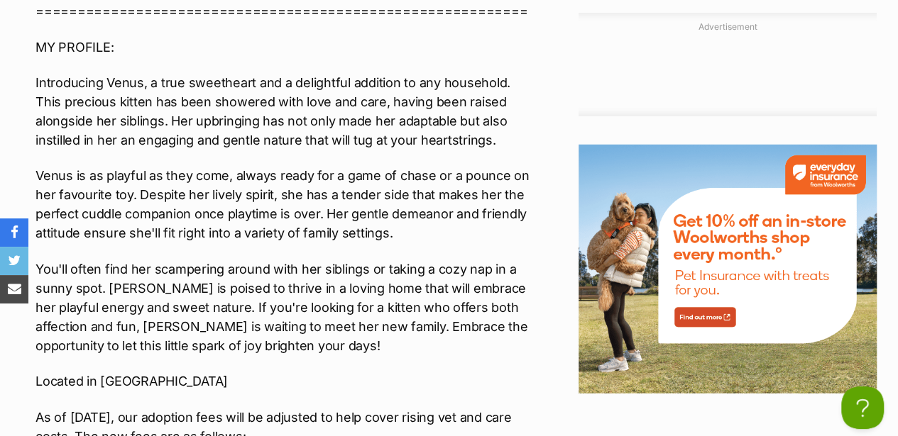
scroll to position [2082, 0]
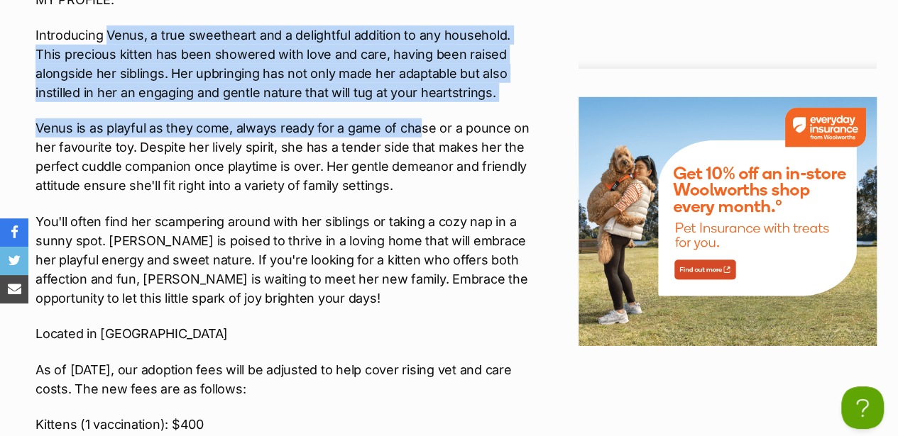
drag, startPoint x: 105, startPoint y: 20, endPoint x: 418, endPoint y: 117, distance: 327.7
click at [418, 117] on div "Interested in Adopting? To express your interest in adopting one of 2nd Chance …" at bounding box center [284, 212] width 499 height 928
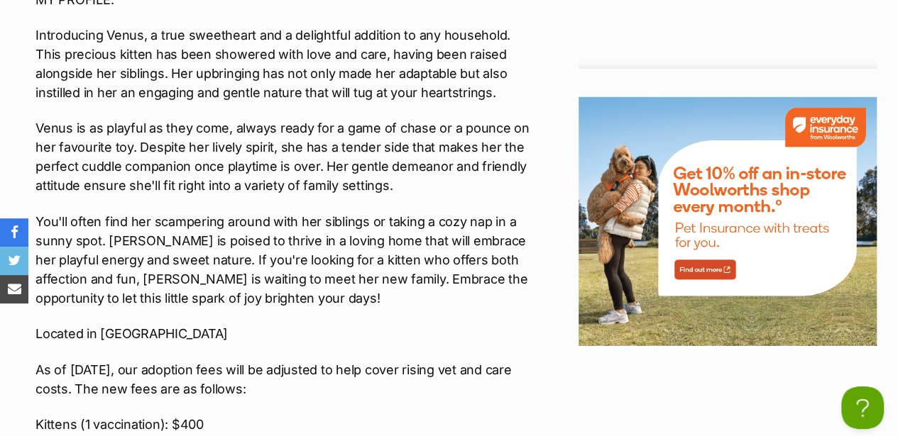
drag, startPoint x: 418, startPoint y: 117, endPoint x: 363, endPoint y: 148, distance: 62.6
click at [363, 148] on p "Venus is as playful as they come, always ready for a game of chase or a pounce …" at bounding box center [284, 157] width 499 height 77
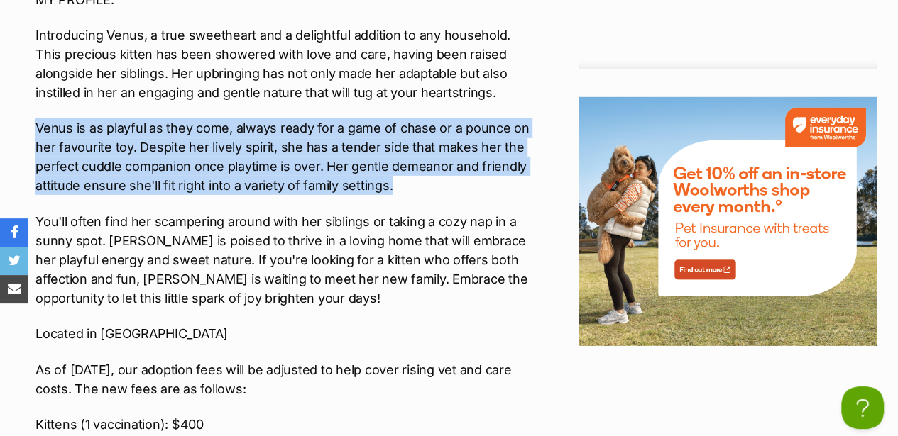
drag, startPoint x: 34, startPoint y: 114, endPoint x: 413, endPoint y: 171, distance: 383.3
click at [413, 171] on div "Upload Videos About Venus **2nd Chance Cat Rescue** Interested in Adopting? To …" at bounding box center [277, 423] width 513 height 1546
drag, startPoint x: 413, startPoint y: 171, endPoint x: 345, endPoint y: 155, distance: 70.1
copy p "Venus is as playful as they come, always ready for a game of chase or a pounce …"
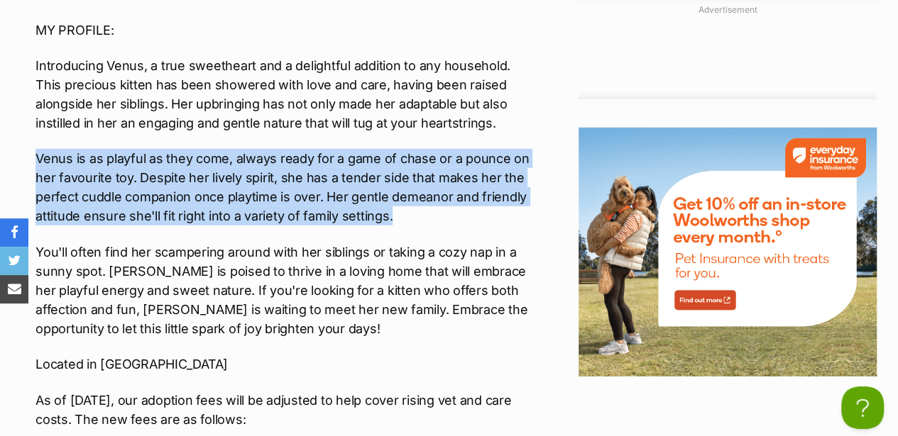
scroll to position [2034, 0]
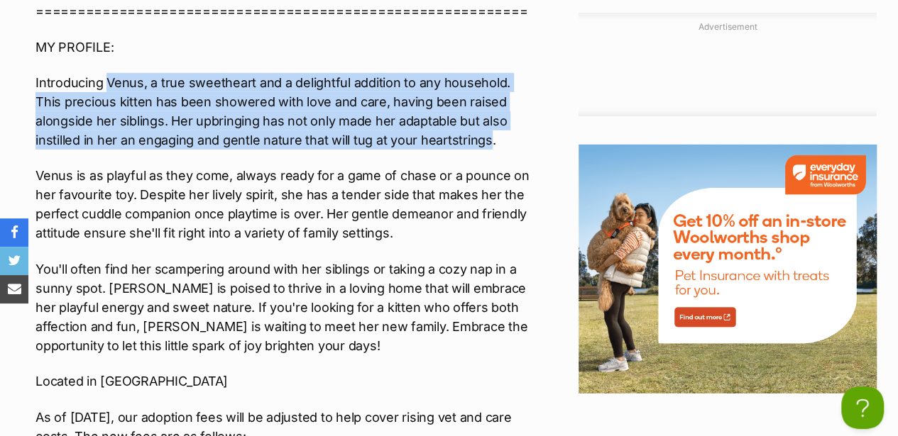
drag, startPoint x: 109, startPoint y: 72, endPoint x: 403, endPoint y: 131, distance: 299.5
click at [403, 131] on p "Introducing Venus, a true sweetheart and a delightful addition to any household…" at bounding box center [284, 111] width 499 height 77
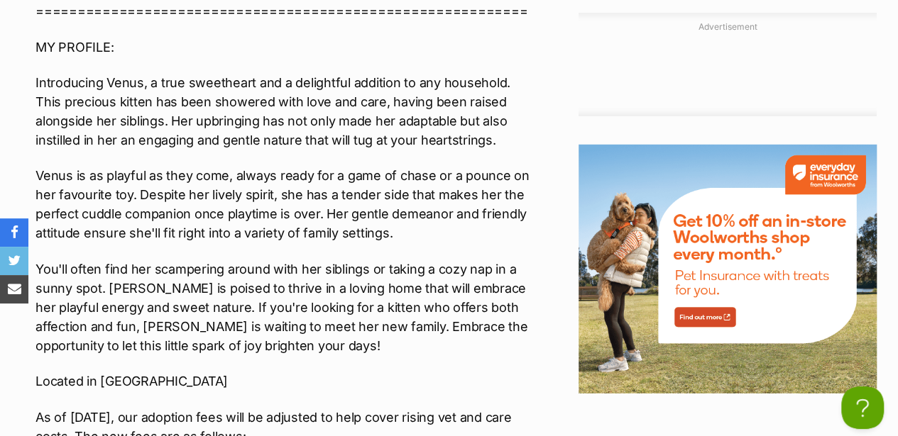
click at [258, 261] on p "You'll often find her scampering around with her siblings or taking a cozy nap …" at bounding box center [284, 308] width 499 height 96
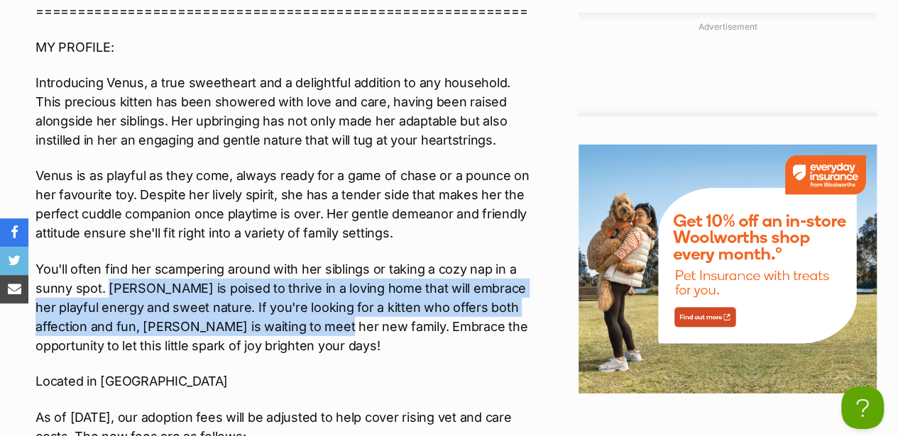
drag, startPoint x: 109, startPoint y: 275, endPoint x: 297, endPoint y: 324, distance: 194.2
click at [297, 324] on p "You'll often find her scampering around with her siblings or taking a cozy nap …" at bounding box center [284, 308] width 499 height 96
drag, startPoint x: 297, startPoint y: 324, endPoint x: 265, endPoint y: 297, distance: 41.8
copy p "Venus is poised to thrive in a loving home that will embrace her playful energy…"
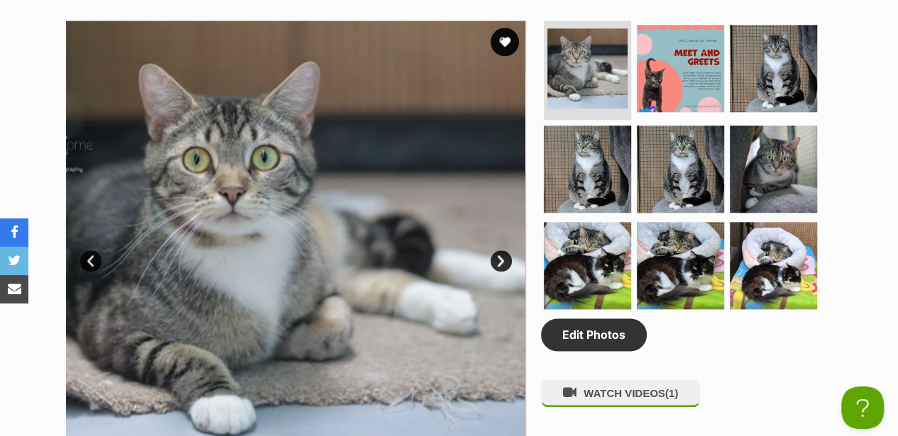
click at [852, 101] on section "Available 1 of 9 images 1 of 9 images 1 of 9 images 1 of 9 images 1 of 9 images…" at bounding box center [449, 239] width 809 height 481
click at [757, 51] on img at bounding box center [773, 69] width 92 height 92
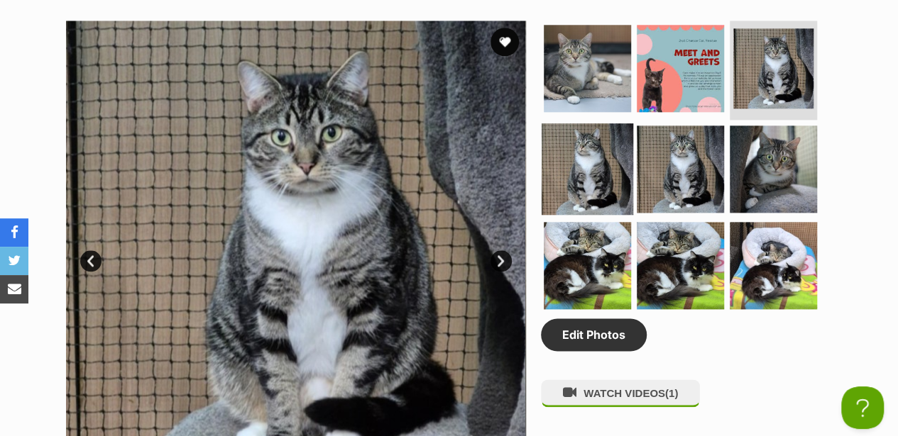
click at [615, 124] on img at bounding box center [588, 169] width 92 height 92
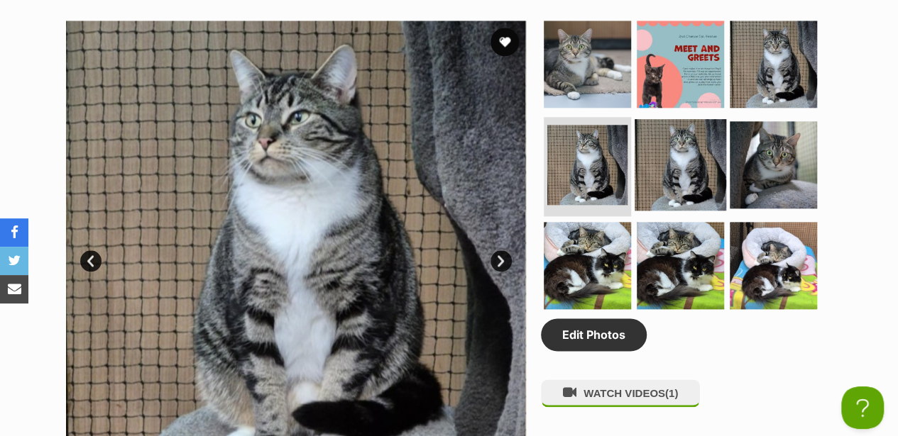
click at [681, 135] on img at bounding box center [680, 165] width 92 height 92
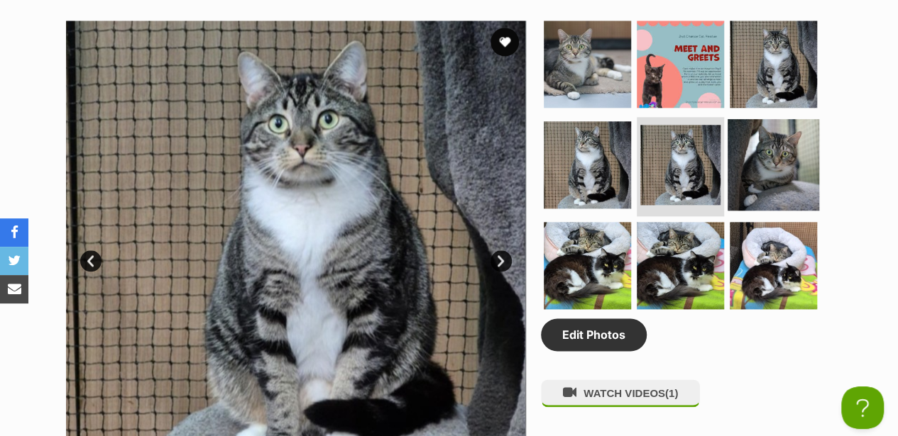
click at [769, 146] on img at bounding box center [773, 165] width 92 height 92
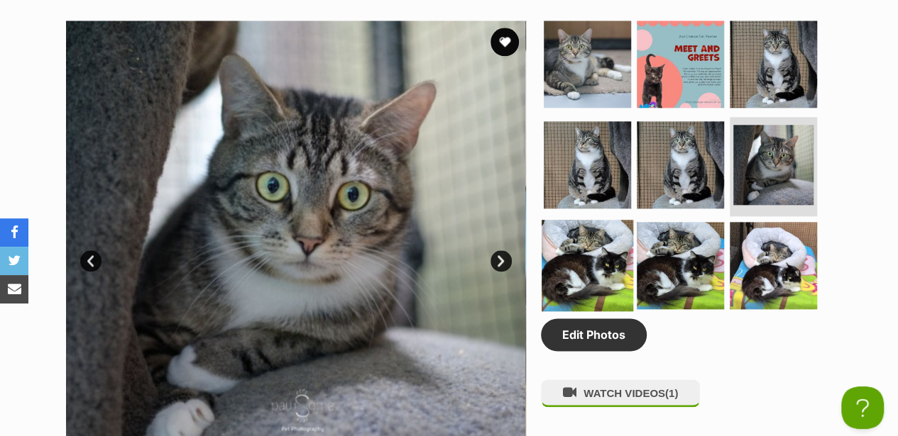
click at [588, 253] on img at bounding box center [588, 266] width 92 height 92
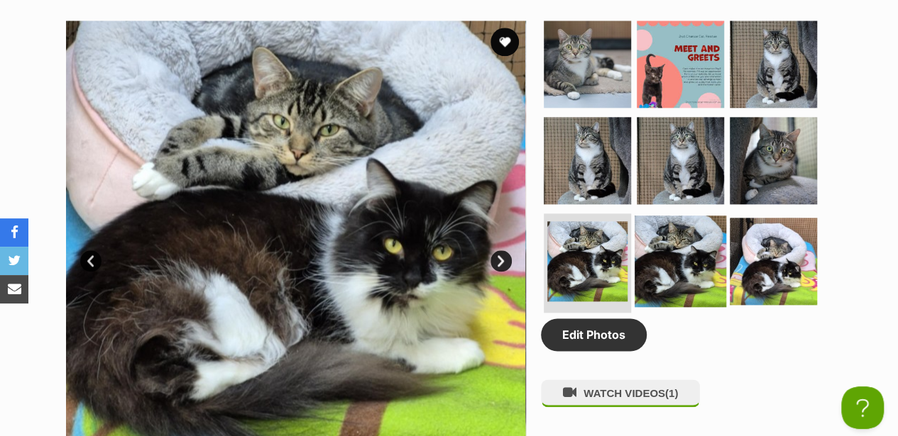
click at [681, 236] on img at bounding box center [680, 262] width 92 height 92
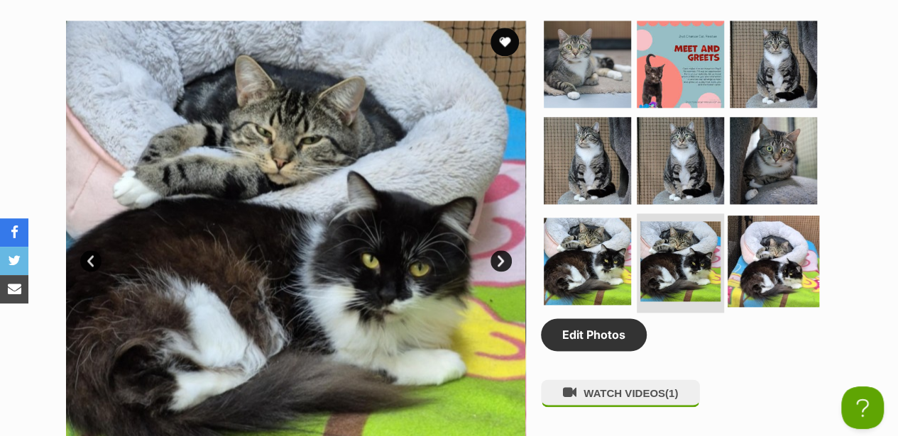
click at [761, 233] on img at bounding box center [773, 262] width 92 height 92
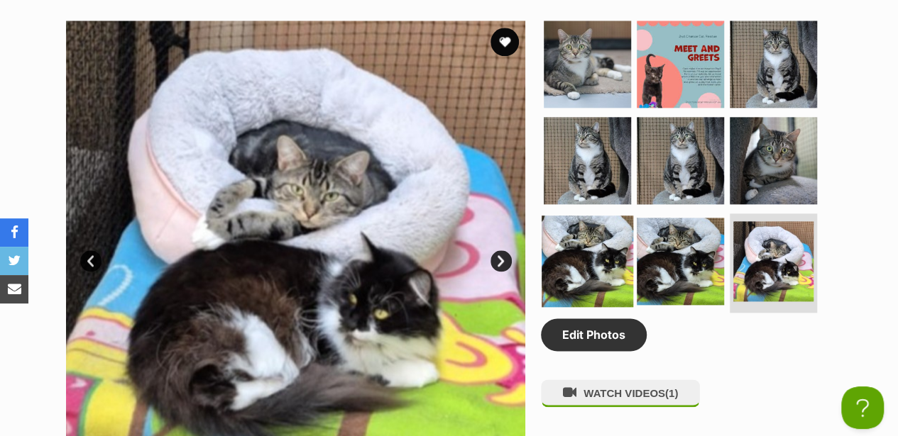
click at [598, 239] on img at bounding box center [588, 262] width 92 height 92
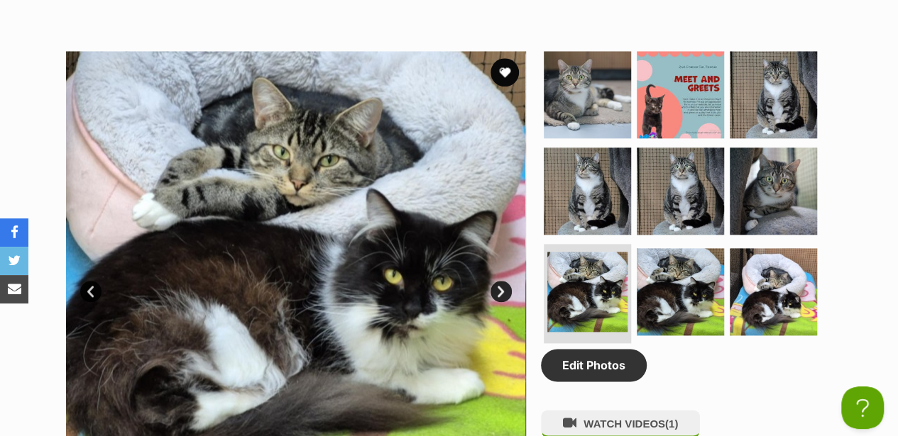
scroll to position [710, 0]
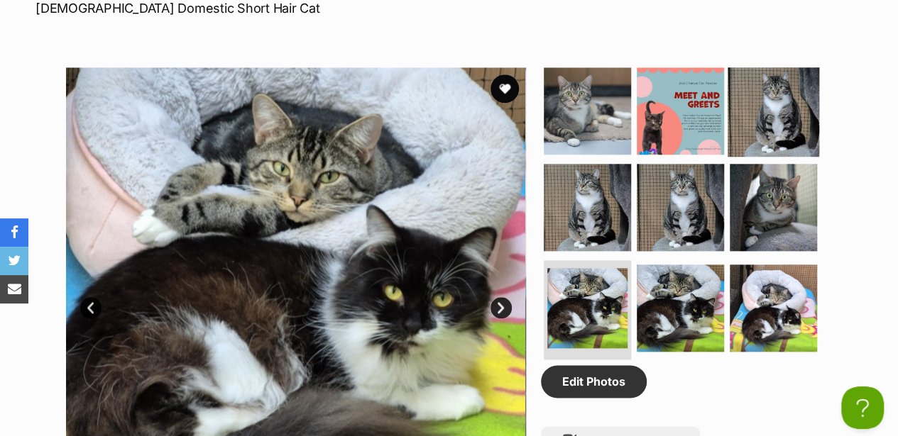
click at [764, 99] on img at bounding box center [773, 111] width 92 height 92
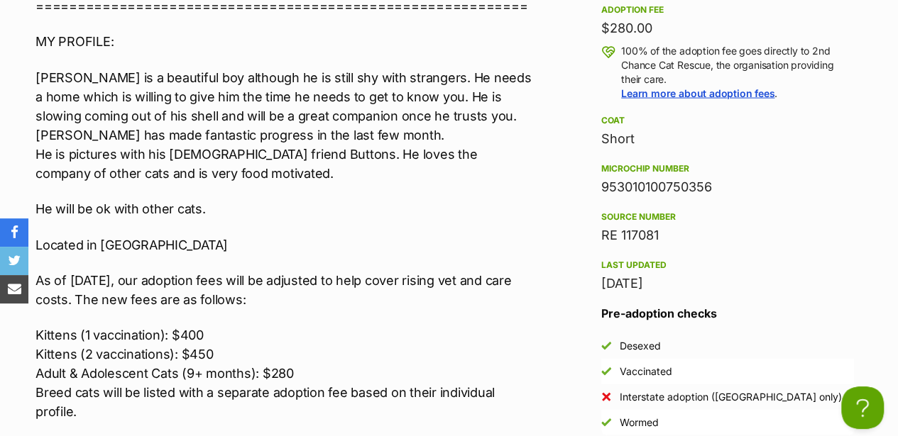
scroll to position [1514, 0]
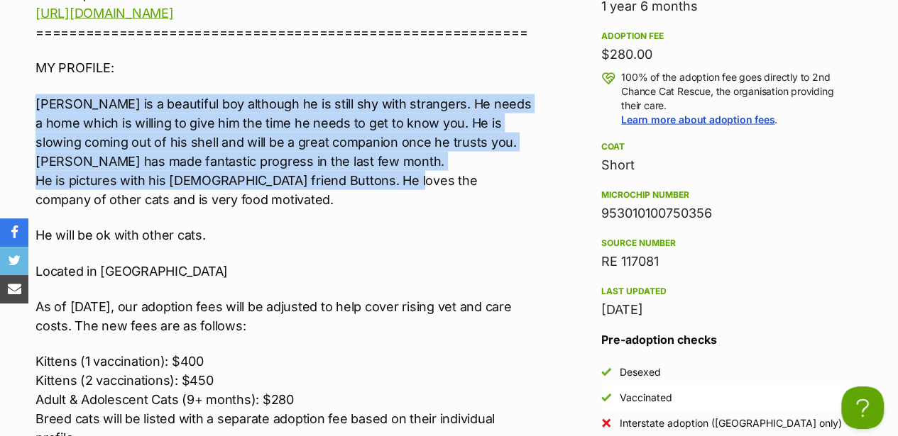
drag, startPoint x: 35, startPoint y: 89, endPoint x: 405, endPoint y: 173, distance: 378.4
click at [405, 173] on p "[PERSON_NAME] is a beautiful boy although he is still shy with strangers. He ne…" at bounding box center [284, 151] width 499 height 115
drag, startPoint x: 405, startPoint y: 173, endPoint x: 294, endPoint y: 140, distance: 115.6
click at [368, 162] on p "[PERSON_NAME] is a beautiful boy although he is still shy with strangers. He ne…" at bounding box center [284, 151] width 499 height 115
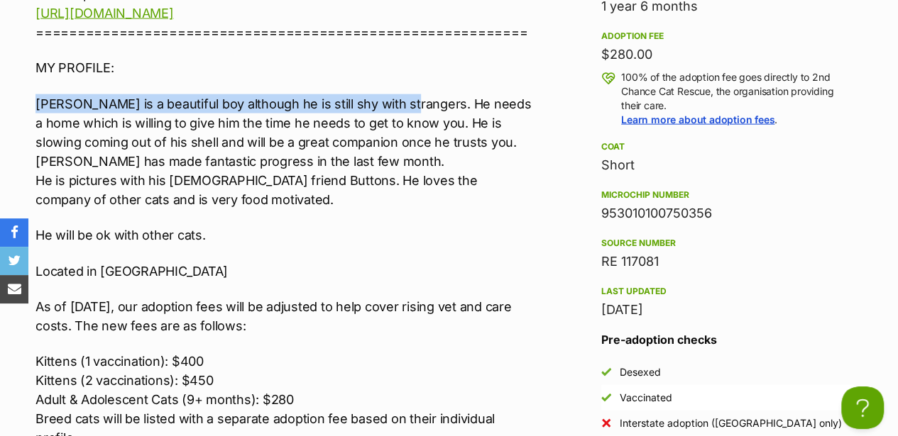
drag, startPoint x: 34, startPoint y: 91, endPoint x: 395, endPoint y: 91, distance: 360.5
copy p "[PERSON_NAME] is a beautiful boy although he is still shy with strangers."
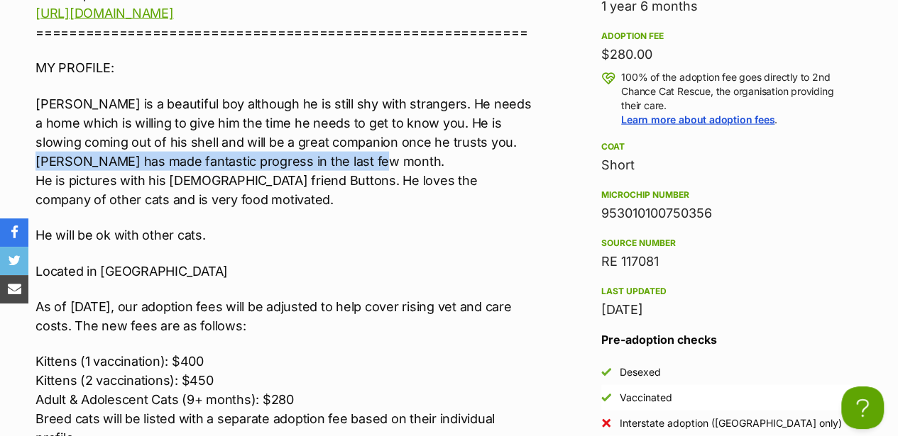
drag, startPoint x: 33, startPoint y: 156, endPoint x: 390, endPoint y: 147, distance: 357.1
drag, startPoint x: 390, startPoint y: 147, endPoint x: 355, endPoint y: 156, distance: 36.7
copy p "[PERSON_NAME] has made fantastic progress in the last few month."
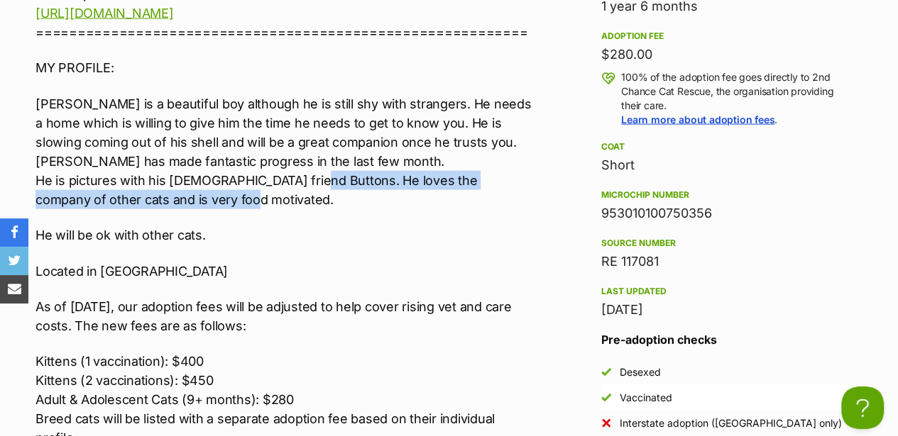
drag, startPoint x: 298, startPoint y: 167, endPoint x: 479, endPoint y: 192, distance: 182.7
click at [479, 192] on p "[PERSON_NAME] is a beautiful boy although he is still shy with strangers. He ne…" at bounding box center [284, 151] width 499 height 115
copy p "He loves the company of other cats and is very food motivated."
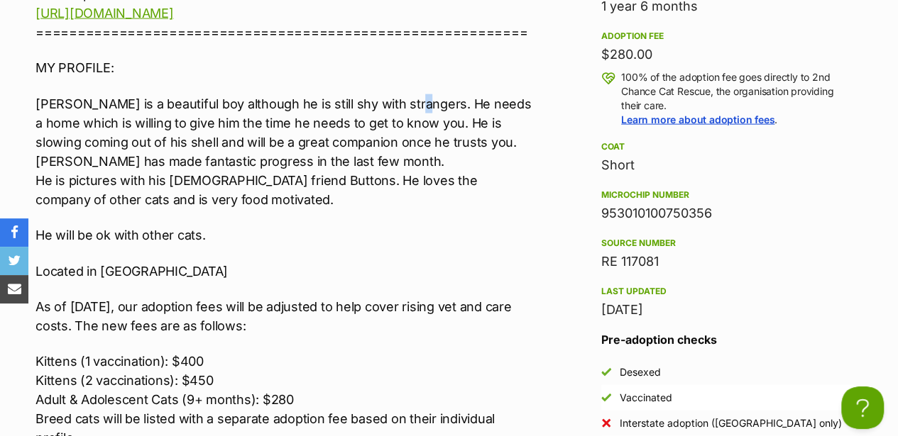
drag, startPoint x: 401, startPoint y: 92, endPoint x: 409, endPoint y: 91, distance: 7.8
click at [409, 94] on p "[PERSON_NAME] is a beautiful boy although he is still shy with strangers. He ne…" at bounding box center [284, 151] width 499 height 115
drag, startPoint x: 409, startPoint y: 91, endPoint x: 434, endPoint y: 115, distance: 35.1
click at [434, 115] on p "[PERSON_NAME] is a beautiful boy although he is still shy with strangers. He ne…" at bounding box center [284, 151] width 499 height 115
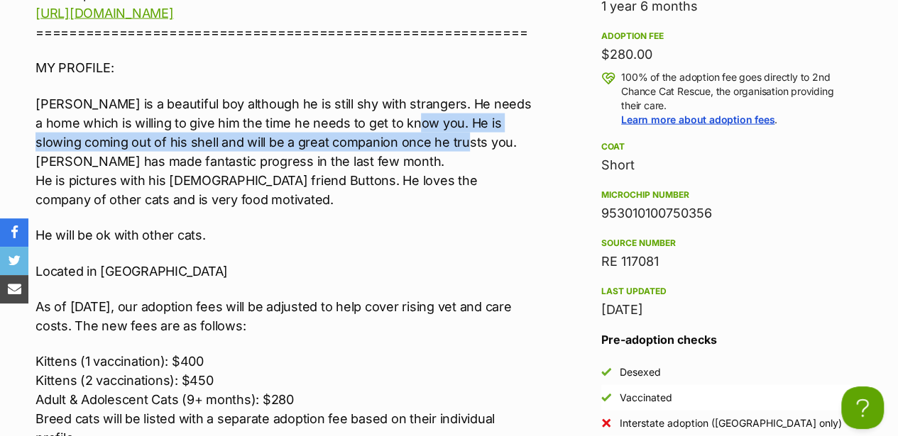
drag, startPoint x: 417, startPoint y: 109, endPoint x: 482, endPoint y: 125, distance: 66.4
click at [482, 125] on p "[PERSON_NAME] is a beautiful boy although he is still shy with strangers. He ne…" at bounding box center [284, 151] width 499 height 115
drag, startPoint x: 482, startPoint y: 125, endPoint x: 457, endPoint y: 127, distance: 24.9
copy p "He is slowing coming out of his shell and will be a great companion once he tru…"
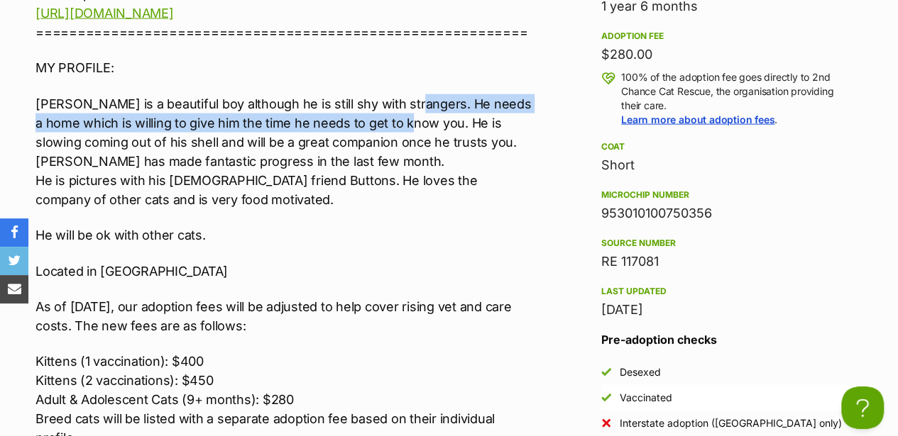
drag, startPoint x: 400, startPoint y: 92, endPoint x: 414, endPoint y: 114, distance: 26.2
click at [414, 114] on p "[PERSON_NAME] is a beautiful boy although he is still shy with strangers. He ne…" at bounding box center [284, 151] width 499 height 115
drag, startPoint x: 414, startPoint y: 114, endPoint x: 402, endPoint y: 116, distance: 12.3
copy p "He needs a home which is willing to give him the time he needs to get to know y…"
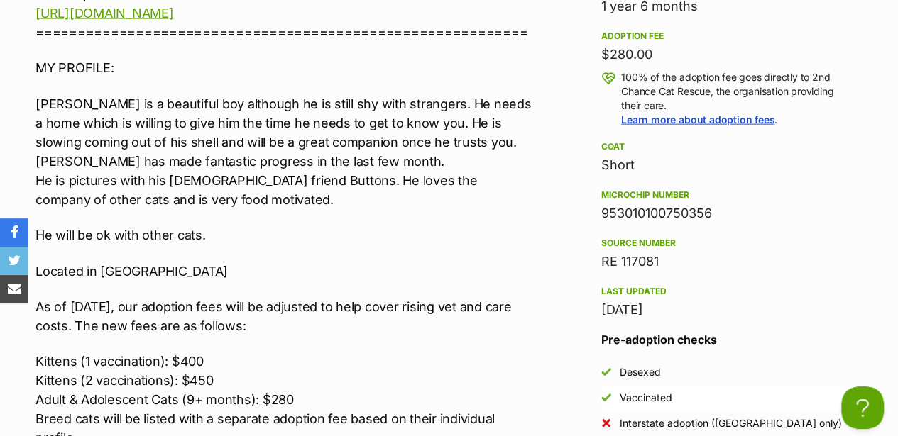
drag, startPoint x: 175, startPoint y: 3, endPoint x: 505, endPoint y: 119, distance: 349.9
click at [505, 119] on p "[PERSON_NAME] is a beautiful boy although he is still shy with strangers. He ne…" at bounding box center [284, 151] width 499 height 115
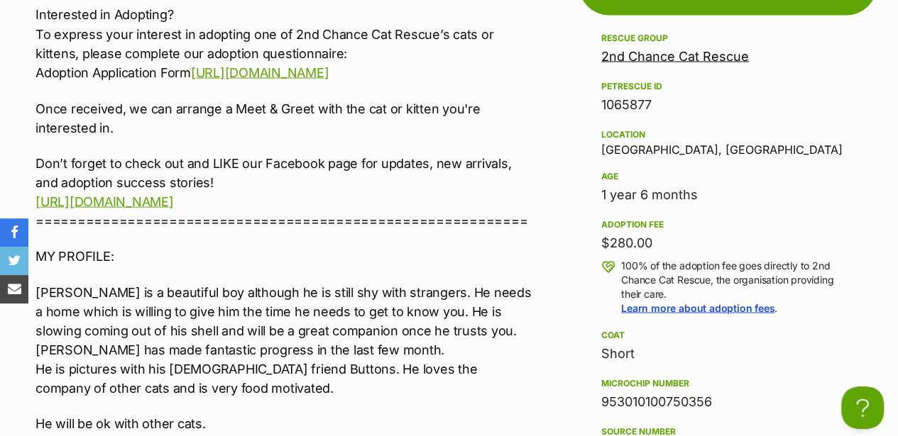
scroll to position [1182, 0]
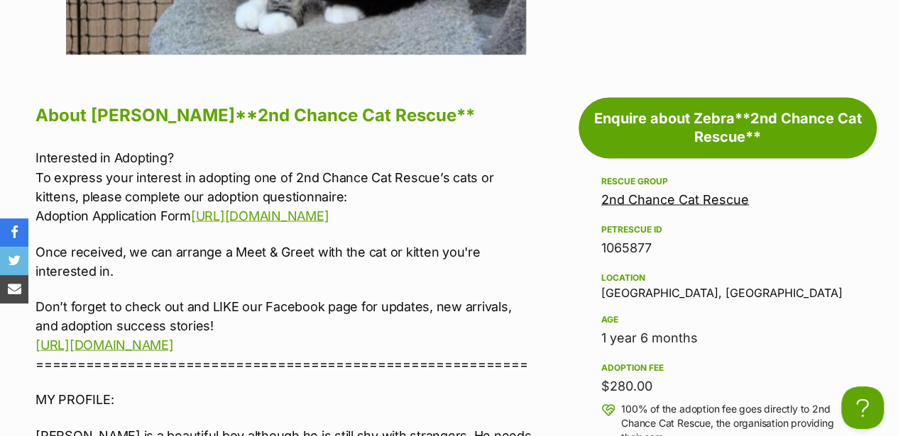
drag, startPoint x: 37, startPoint y: 143, endPoint x: 471, endPoint y: 207, distance: 439.0
click at [471, 207] on p "Interested in Adopting? To express your interest in adopting one of 2nd Chance …" at bounding box center [284, 186] width 499 height 77
copy p "To express your interest in adopting one of 2nd Chance Cat Rescue’s cats or kit…"
